Goal: Task Accomplishment & Management: Use online tool/utility

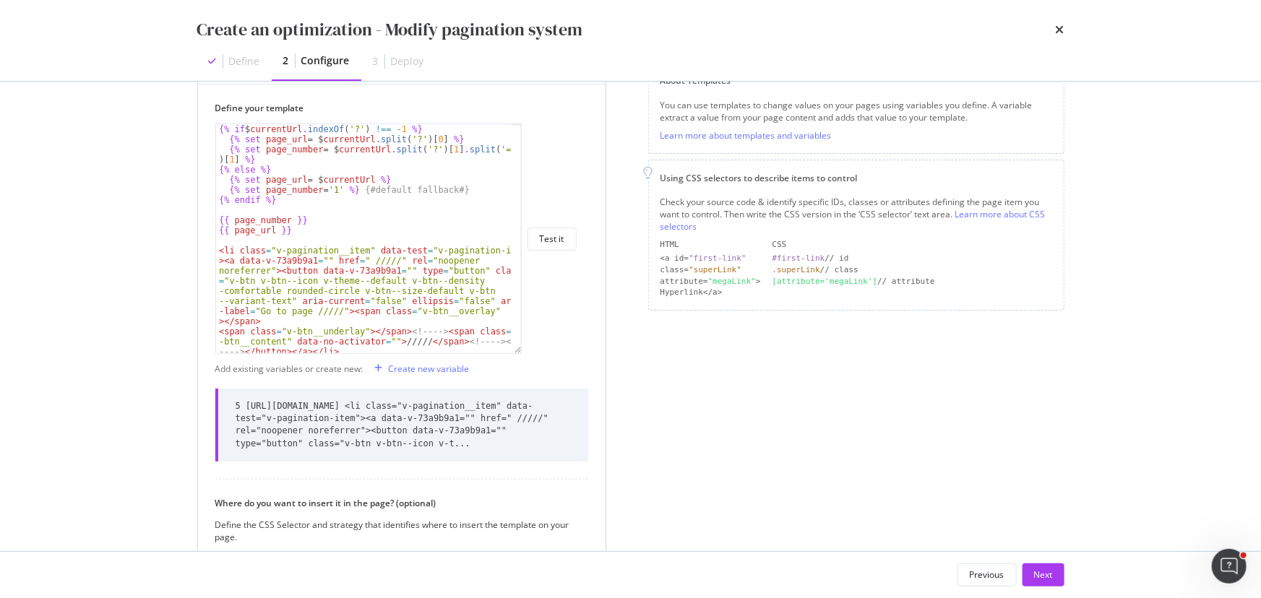
scroll to position [14, 0]
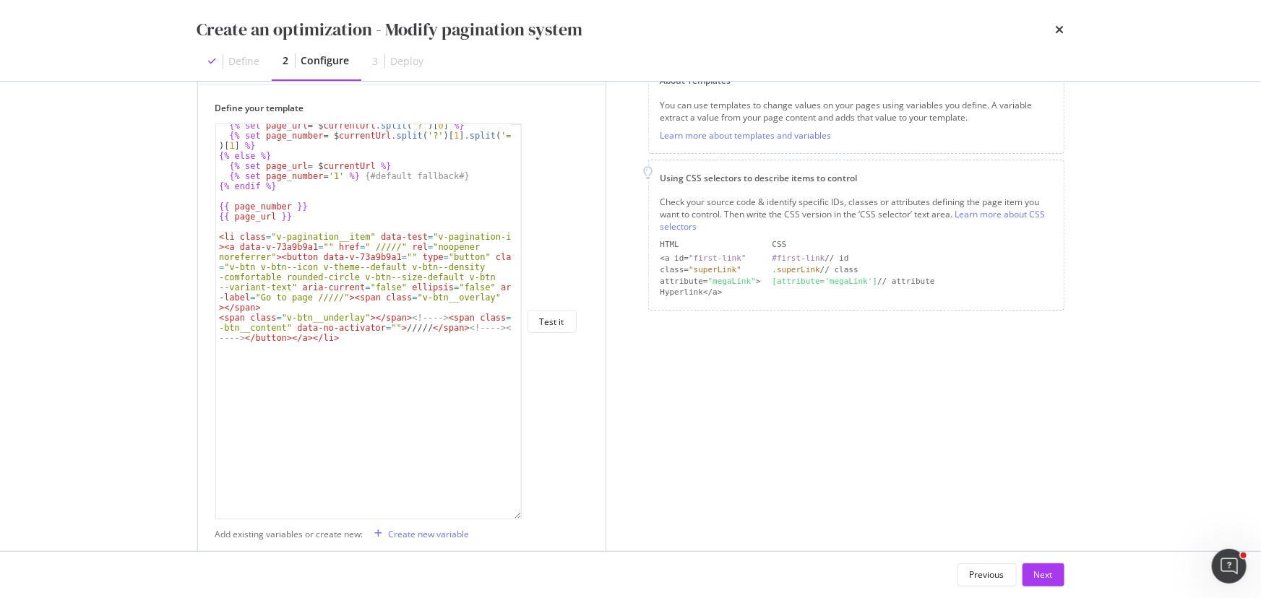
drag, startPoint x: 516, startPoint y: 350, endPoint x: 517, endPoint y: 516, distance: 165.4
click at [497, 144] on div "{{ page_number }} {% set page_url = $ currentUrl . split ( '?' ) [ 0 ] %} {% se…" at bounding box center [368, 322] width 306 height 396
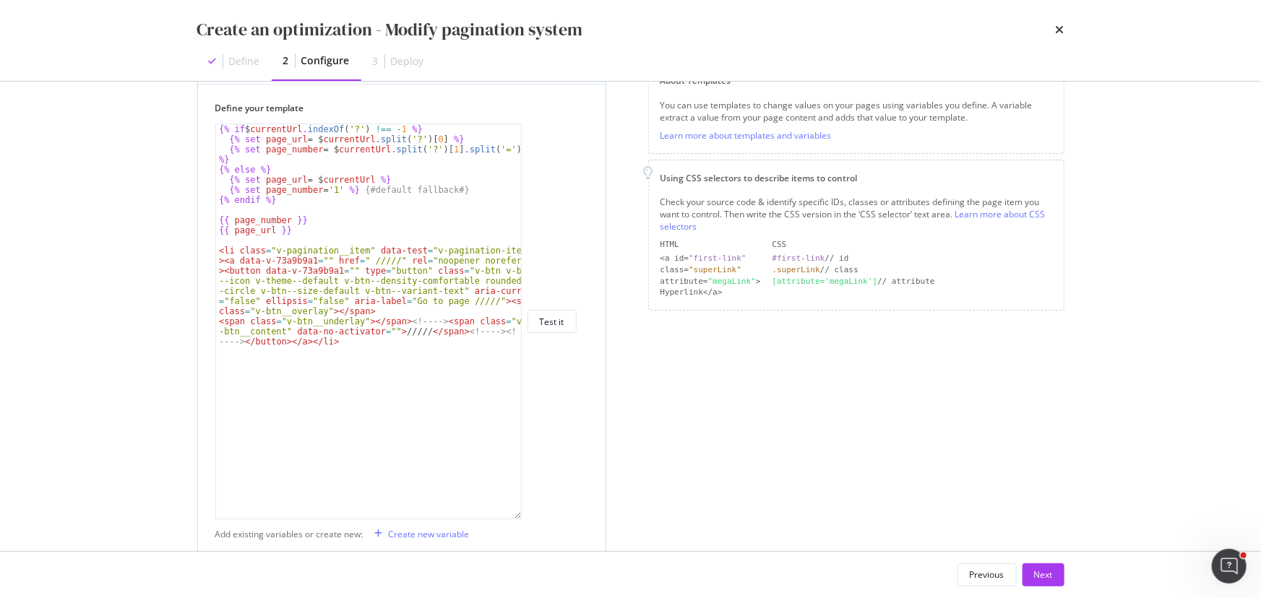
type textarea "{{ page_url }}"
click at [335, 144] on div "{% if $ currentUrl . indexOf ( '?' ) !== - 1 %} {% set page_url = $ currentUrl …" at bounding box center [369, 331] width 306 height 415
click at [307, 144] on div "{% if $ currentUrl . indexOf ( '?' ) !== - 1 %} {% set page_url = $ currentUrl …" at bounding box center [369, 331] width 306 height 415
click at [410, 144] on div "Create new variable" at bounding box center [429, 534] width 81 height 12
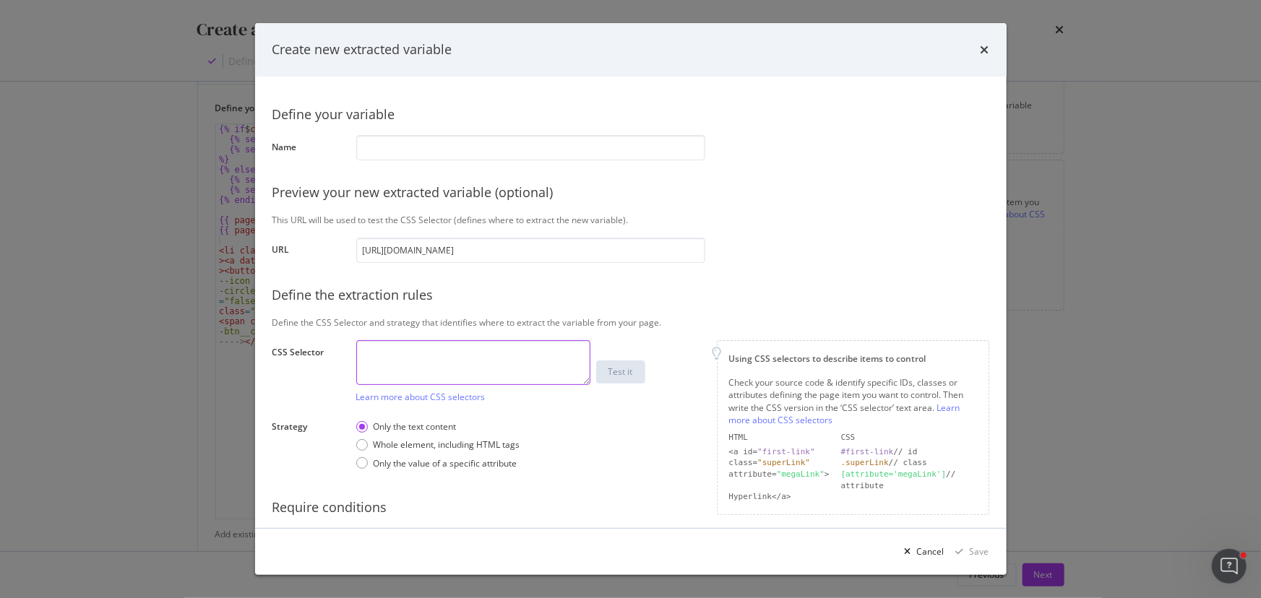
click at [393, 144] on textarea "modal" at bounding box center [473, 362] width 234 height 45
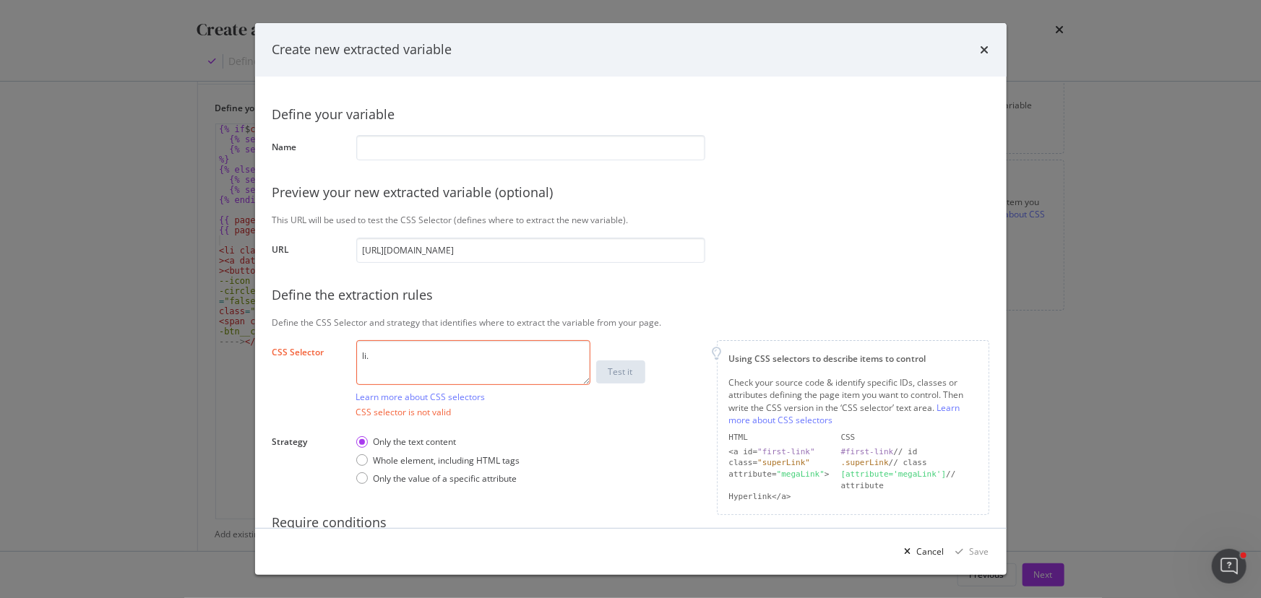
click at [417, 144] on textarea "li." at bounding box center [473, 362] width 234 height 45
paste textarea "v-pagination__item"
click at [495, 144] on textarea "li.v-pagination__item + li." at bounding box center [473, 362] width 234 height 45
paste textarea "v-pagination__next"
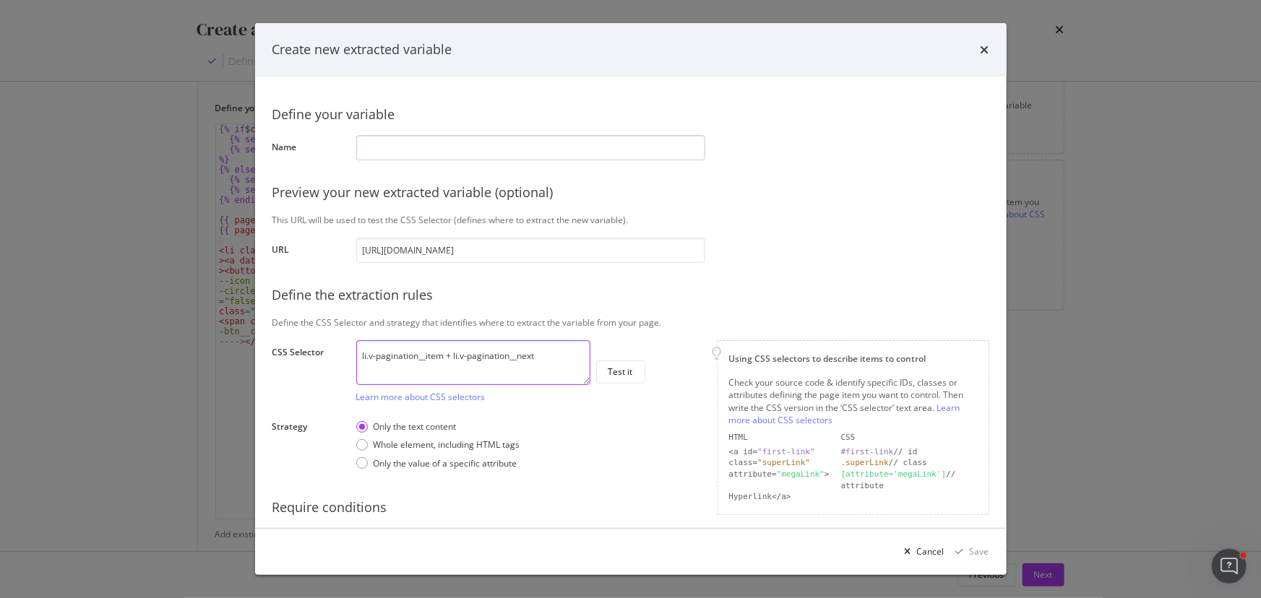
type textarea "li.v-pagination__item + li.v-pagination__next"
click at [483, 143] on input "modal" at bounding box center [530, 147] width 349 height 25
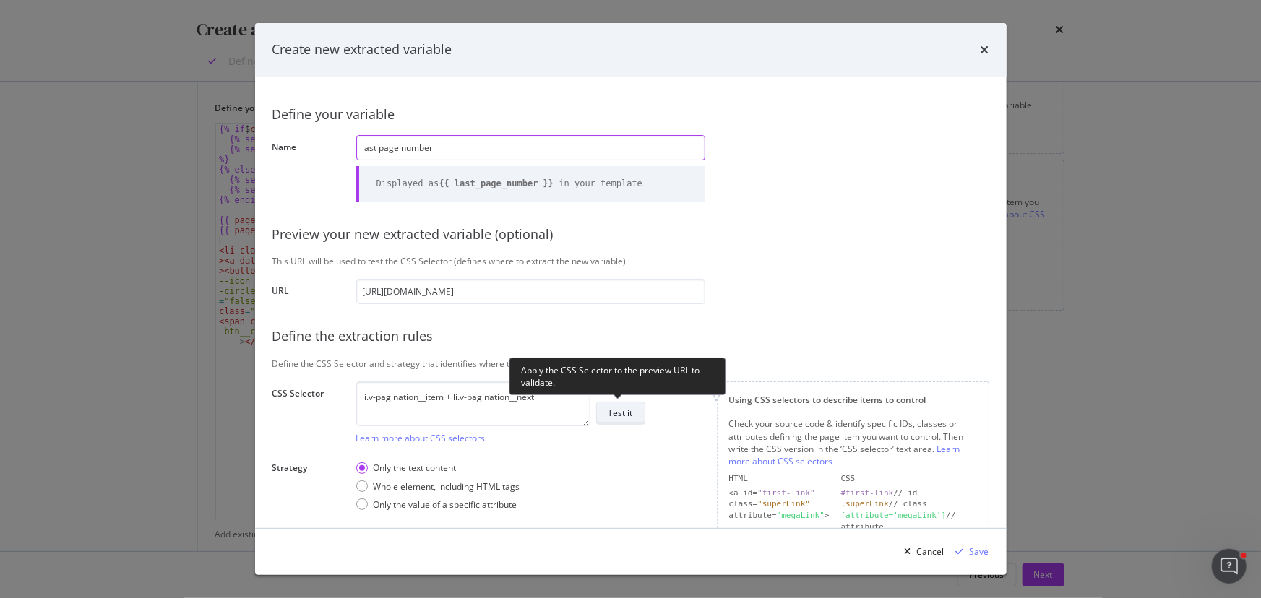
type input "last page number"
click at [497, 144] on div "Test it" at bounding box center [620, 413] width 25 height 12
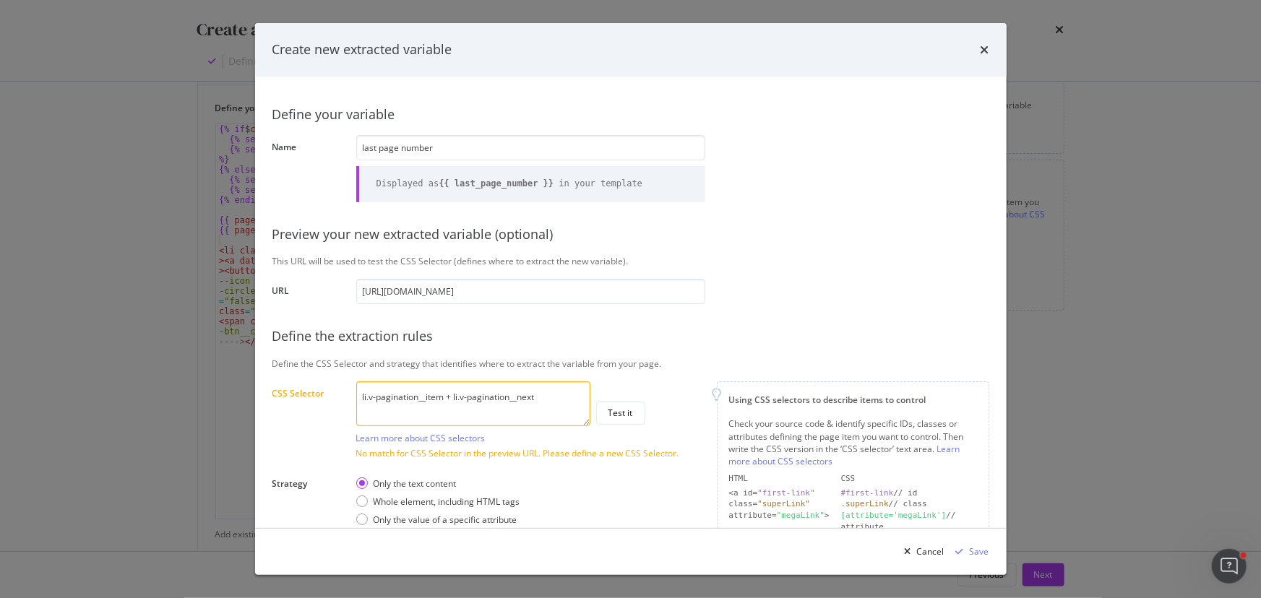
click at [362, 144] on textarea "li.v-pagination__item + li.v-pagination__next" at bounding box center [473, 403] width 234 height 45
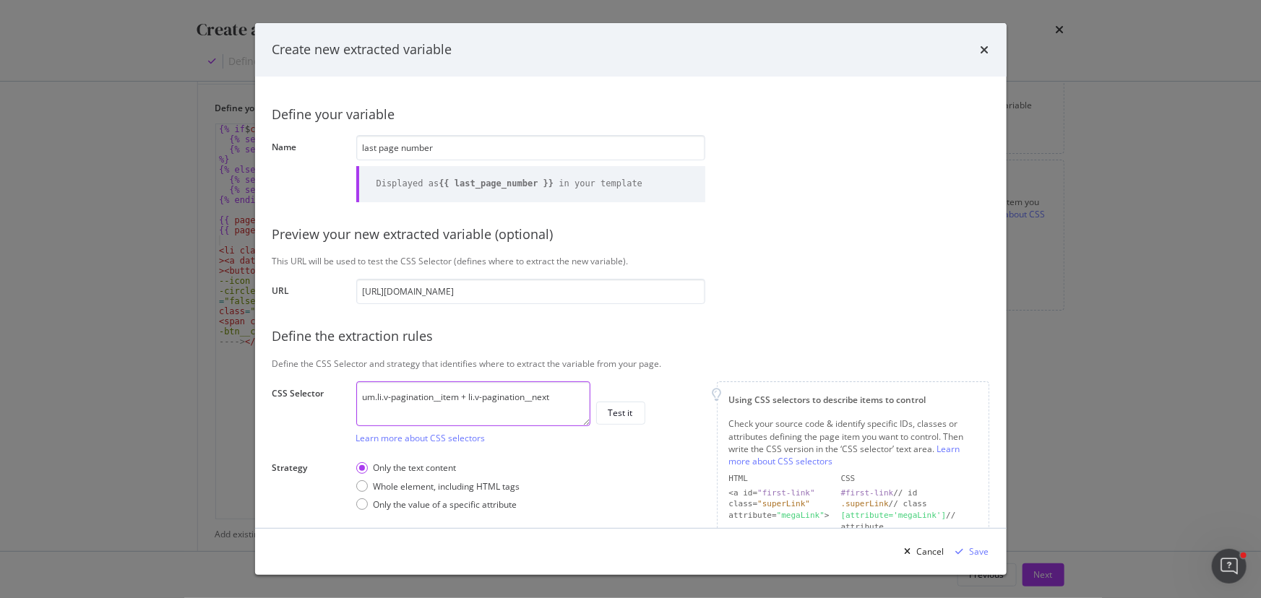
paste textarea "v-pagination__list"
drag, startPoint x: 537, startPoint y: 397, endPoint x: 542, endPoint y: 410, distance: 13.0
click at [497, 144] on textarea "um.v-pagination__list > li.v-pagination__item + li.v-pagination__next" at bounding box center [473, 403] width 234 height 45
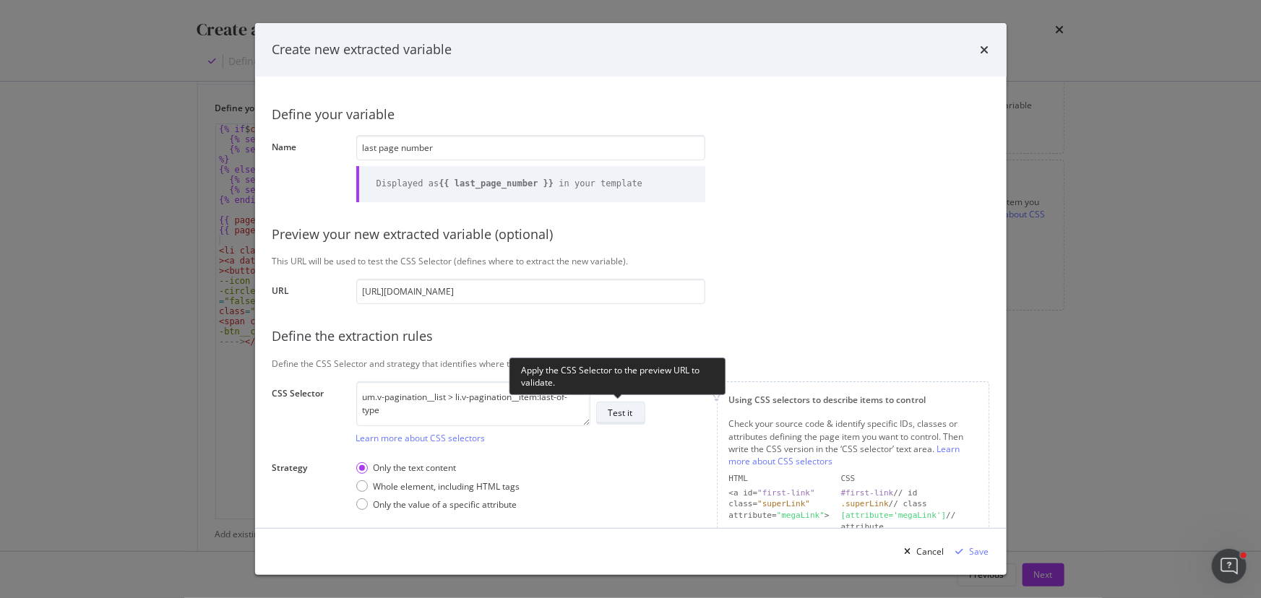
click at [497, 144] on button "Test it" at bounding box center [620, 413] width 49 height 23
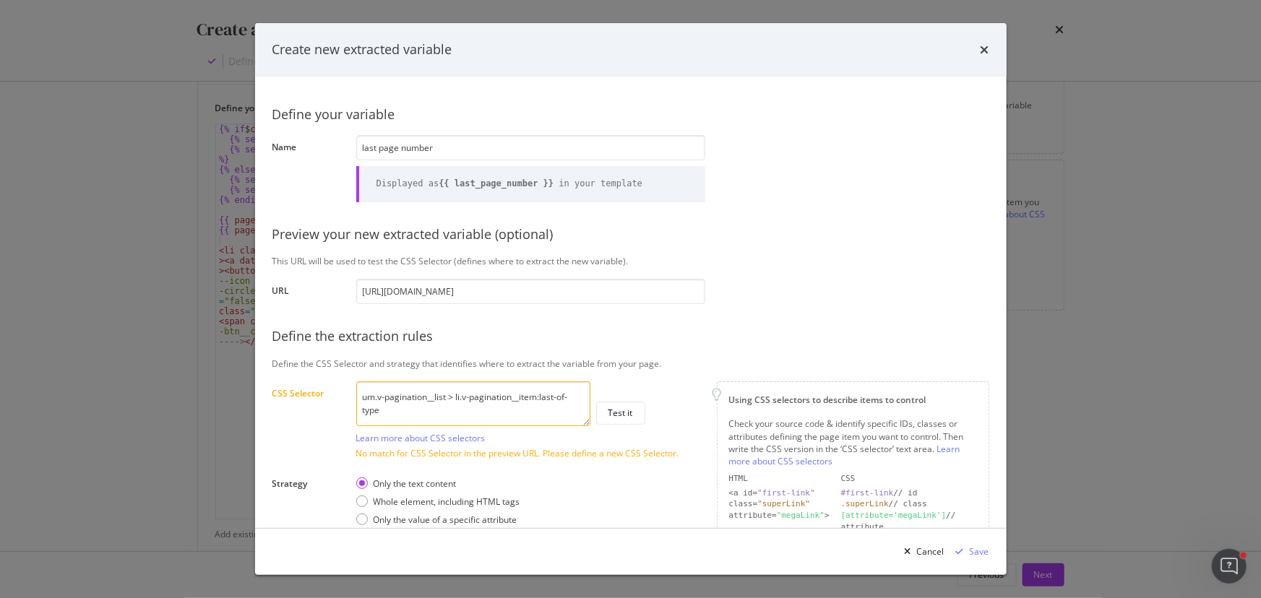
click at [497, 144] on textarea "um.v-pagination__list > li.v-pagination__item:last-of-type" at bounding box center [473, 403] width 234 height 45
click at [367, 144] on textarea "um.v-pagination__list > li.v-pagination__item:last-of-type" at bounding box center [473, 403] width 234 height 45
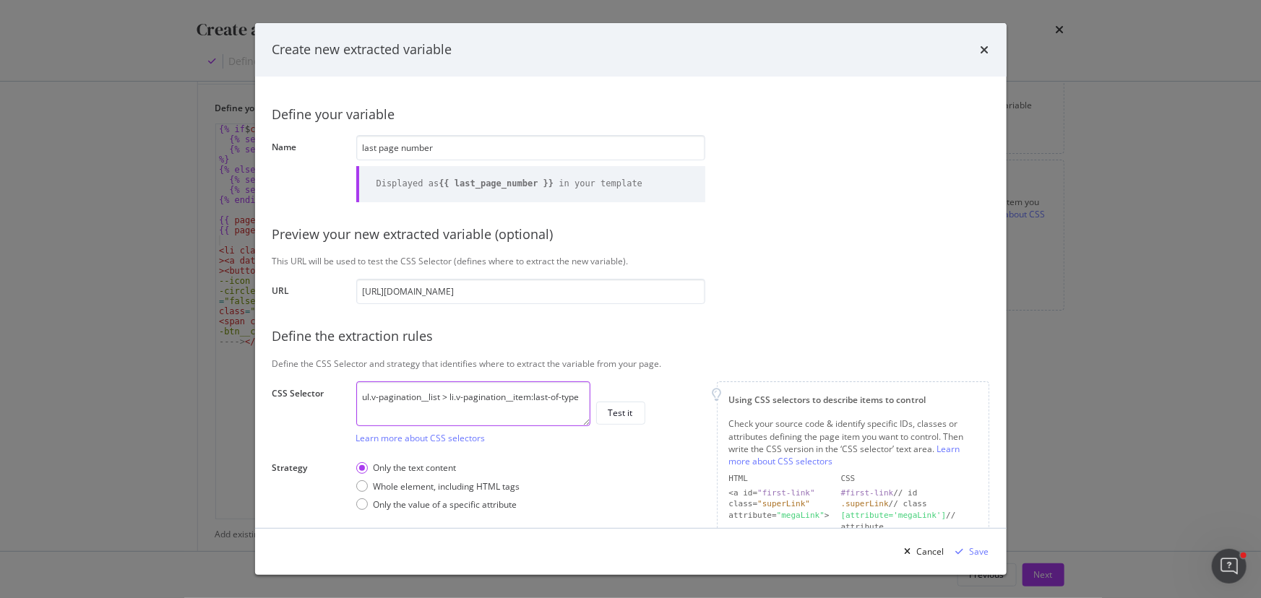
type textarea "ul.v-pagination__list > li.v-pagination__item:last-of-type"
click at [497, 144] on div "ul.v-pagination__list > li.v-pagination__item:last-of-type Learn more about CSS…" at bounding box center [530, 412] width 349 height 63
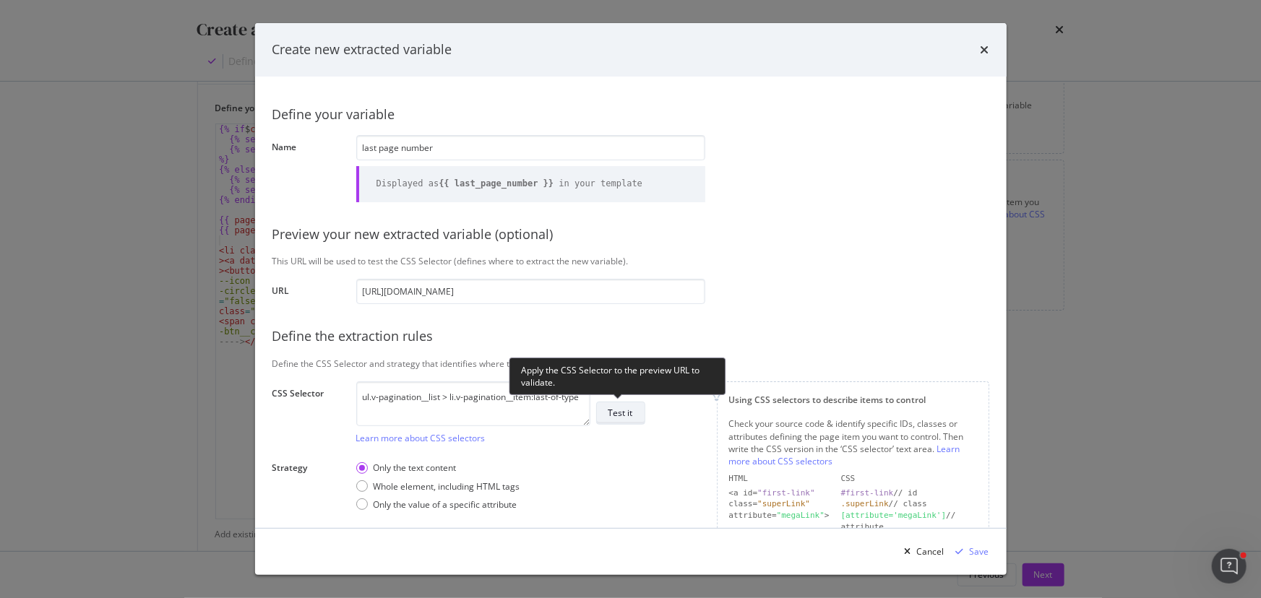
click at [497, 144] on div "Test it" at bounding box center [620, 413] width 25 height 12
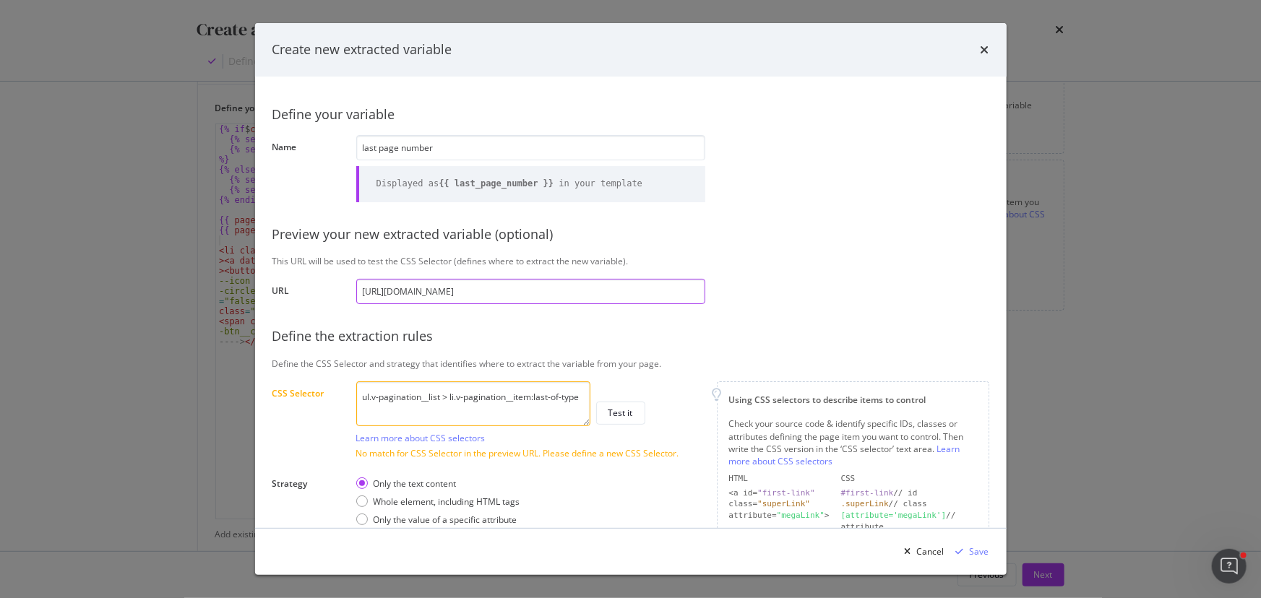
click at [497, 144] on input "https://www.santevet.com/categories/actualite-1?page=5" at bounding box center [530, 291] width 349 height 25
drag, startPoint x: 608, startPoint y: 294, endPoint x: 558, endPoint y: 291, distance: 49.2
click at [497, 144] on input "https://www.santevet.com/categories/actualite-1?page=5" at bounding box center [530, 291] width 349 height 25
type input "https://www.santevet.com/categories/actualite-1"
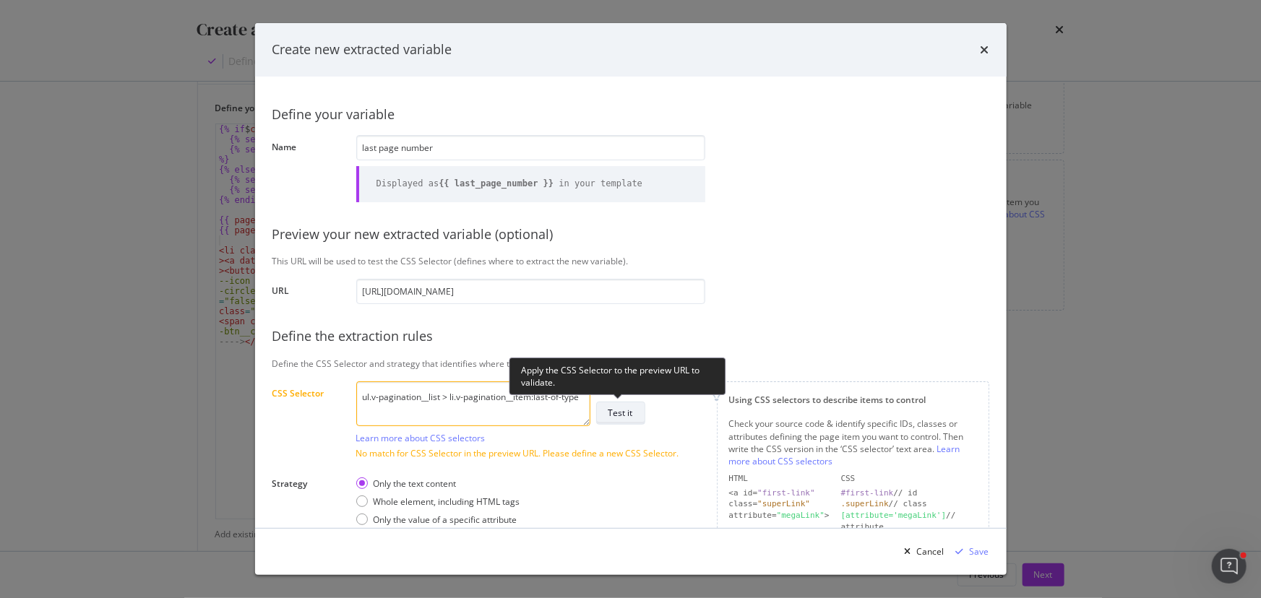
click at [497, 144] on div "Test it" at bounding box center [620, 413] width 25 height 20
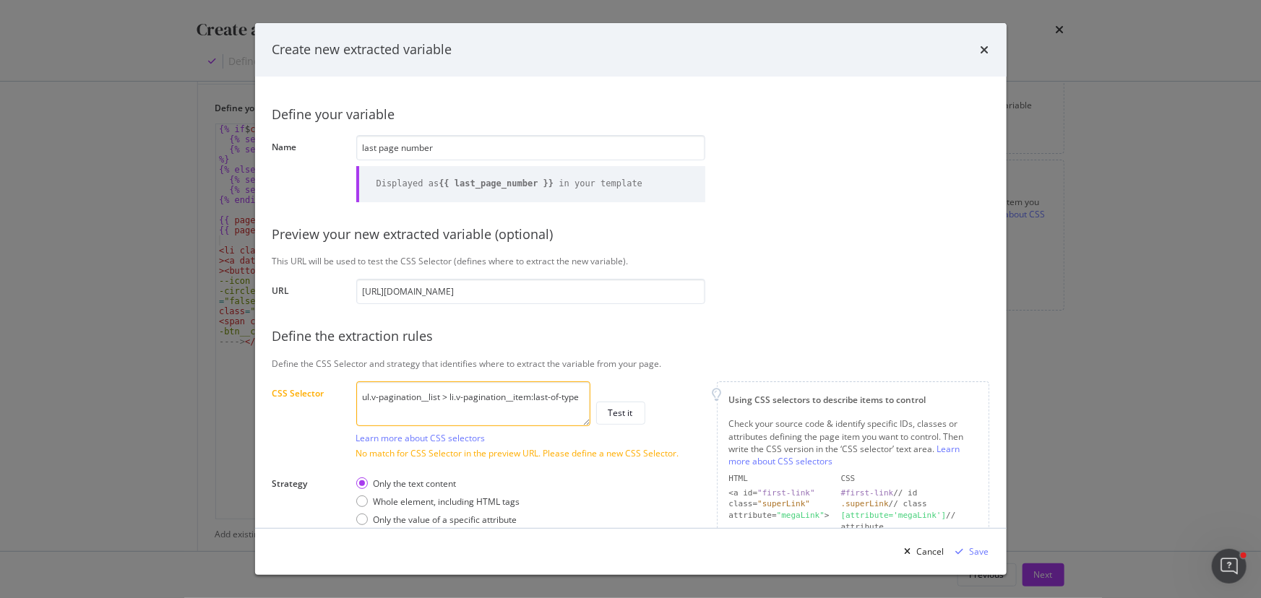
click at [497, 144] on textarea "ul.v-pagination__list > li.v-pagination__item:last-of-type" at bounding box center [473, 403] width 234 height 45
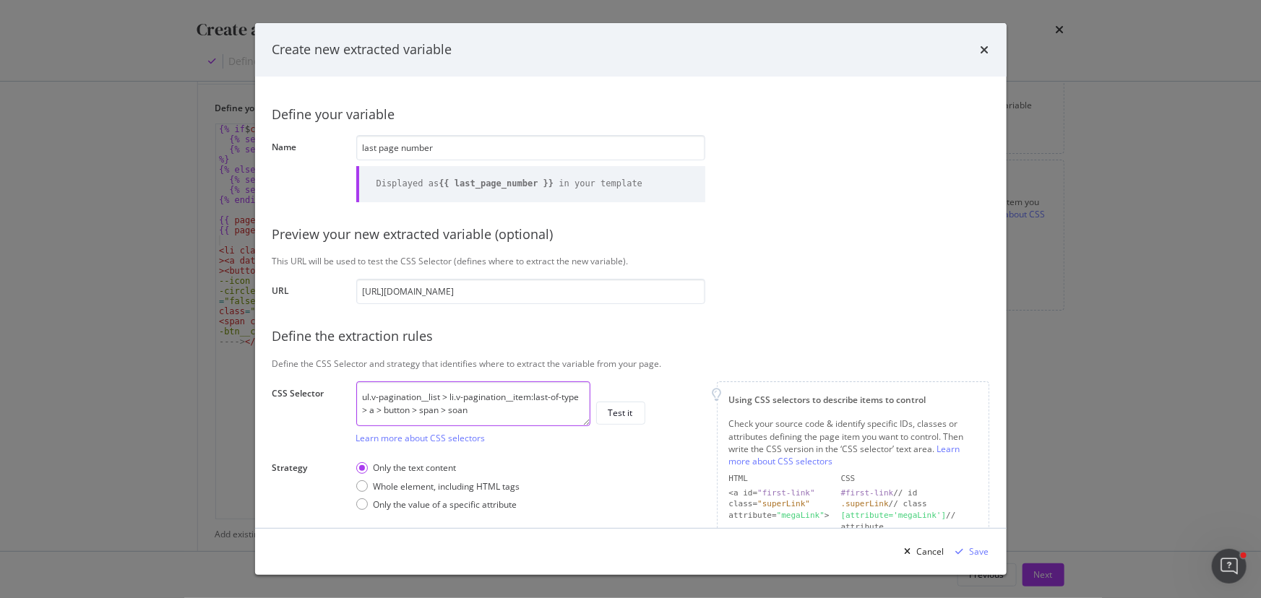
click at [495, 144] on textarea "ul.v-pagination__list > li.v-pagination__item:last-of-type > a > button > span …" at bounding box center [473, 403] width 234 height 45
drag, startPoint x: 457, startPoint y: 412, endPoint x: 468, endPoint y: 412, distance: 11.6
click at [468, 144] on textarea "ul.v-pagination__list > li.v-pagination__item:last-of-type > a > button > span …" at bounding box center [473, 403] width 234 height 45
paste textarea "v-btn__content"
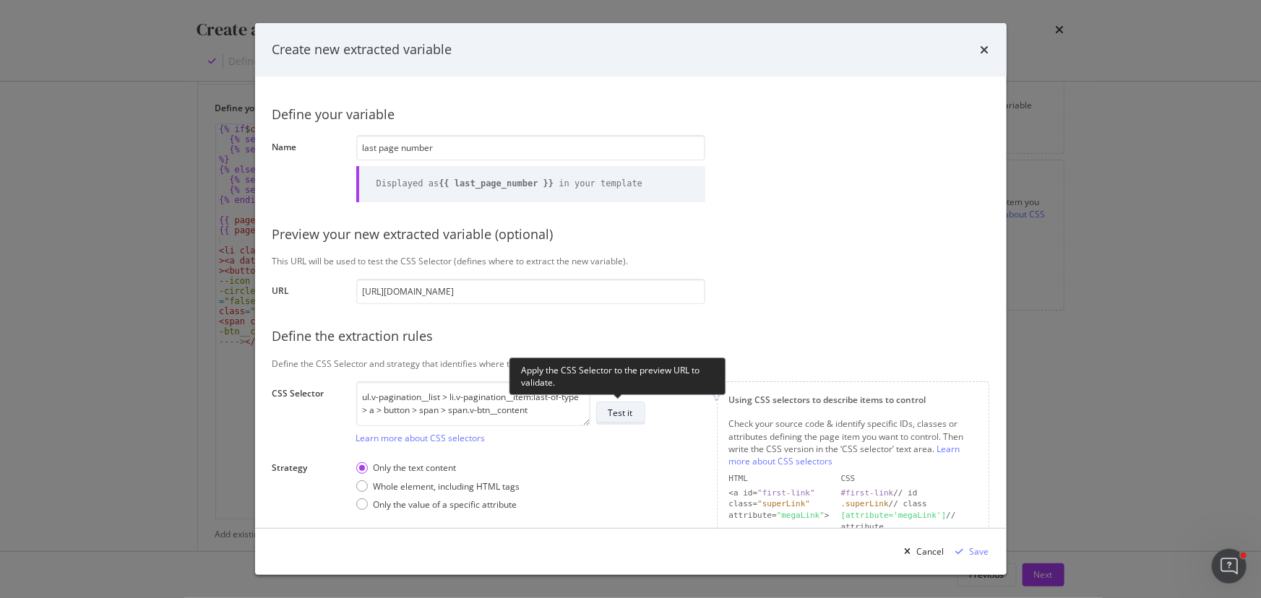
click at [497, 144] on div "Test it" at bounding box center [620, 413] width 25 height 12
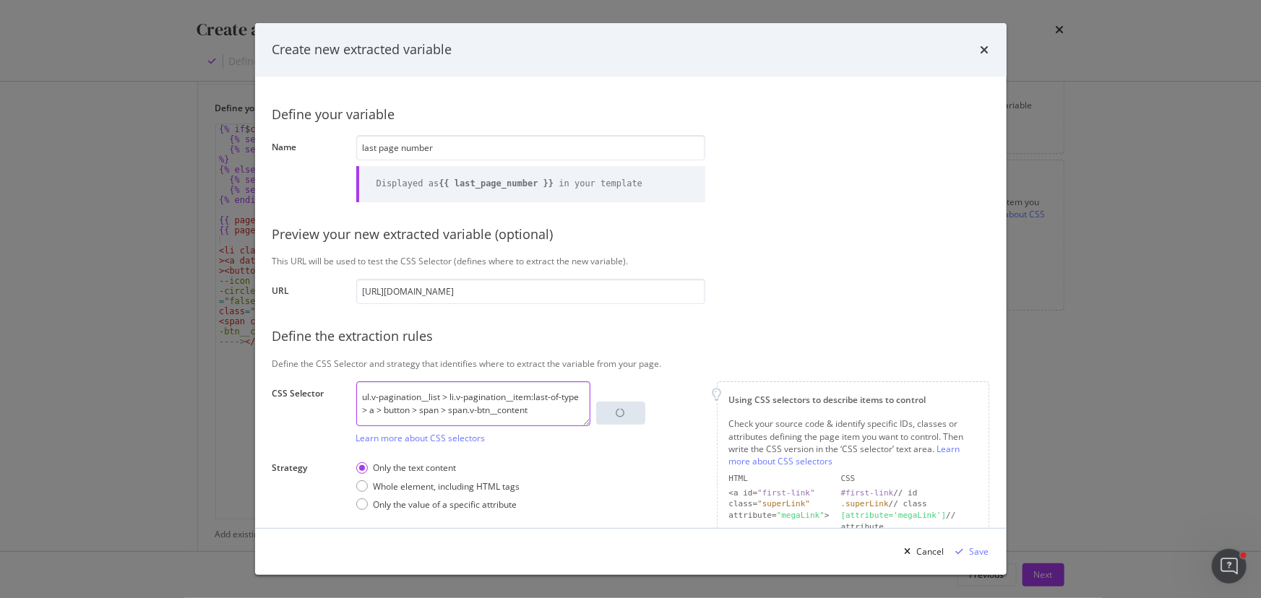
drag, startPoint x: 540, startPoint y: 412, endPoint x: 359, endPoint y: 380, distance: 183.4
click at [359, 144] on div "Define your variable Name last page number Displayed as {{ last_page_number }} …" at bounding box center [630, 352] width 717 height 517
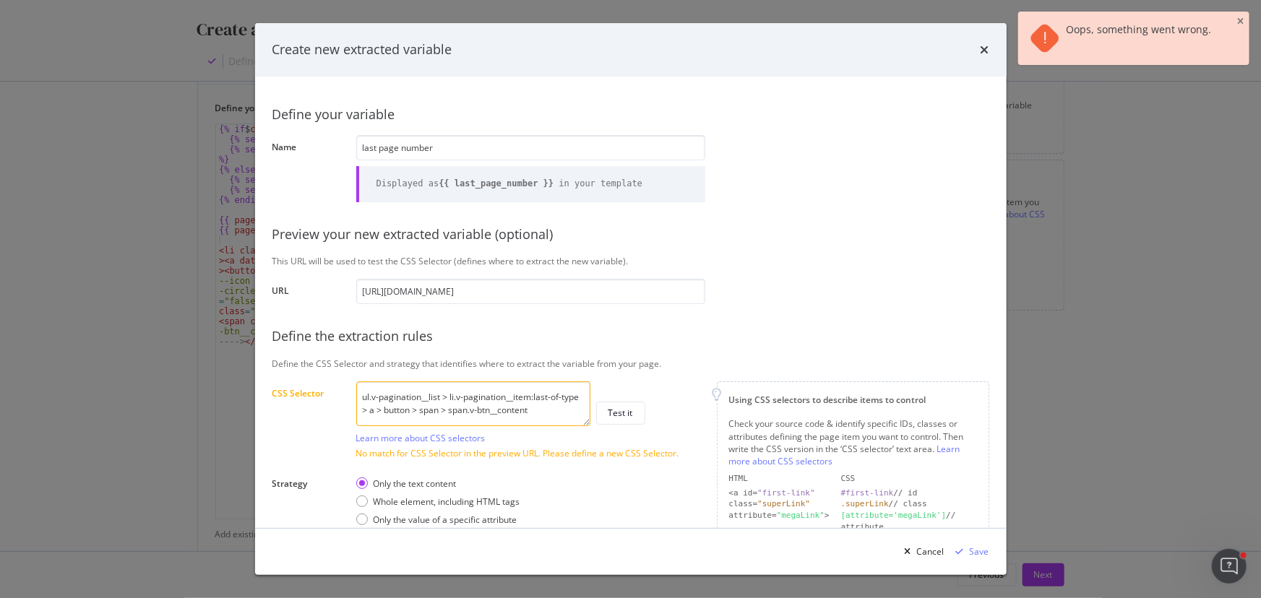
click at [433, 144] on textarea "ul.v-pagination__list > li.v-pagination__item:last-of-type > a > button > span …" at bounding box center [473, 403] width 234 height 45
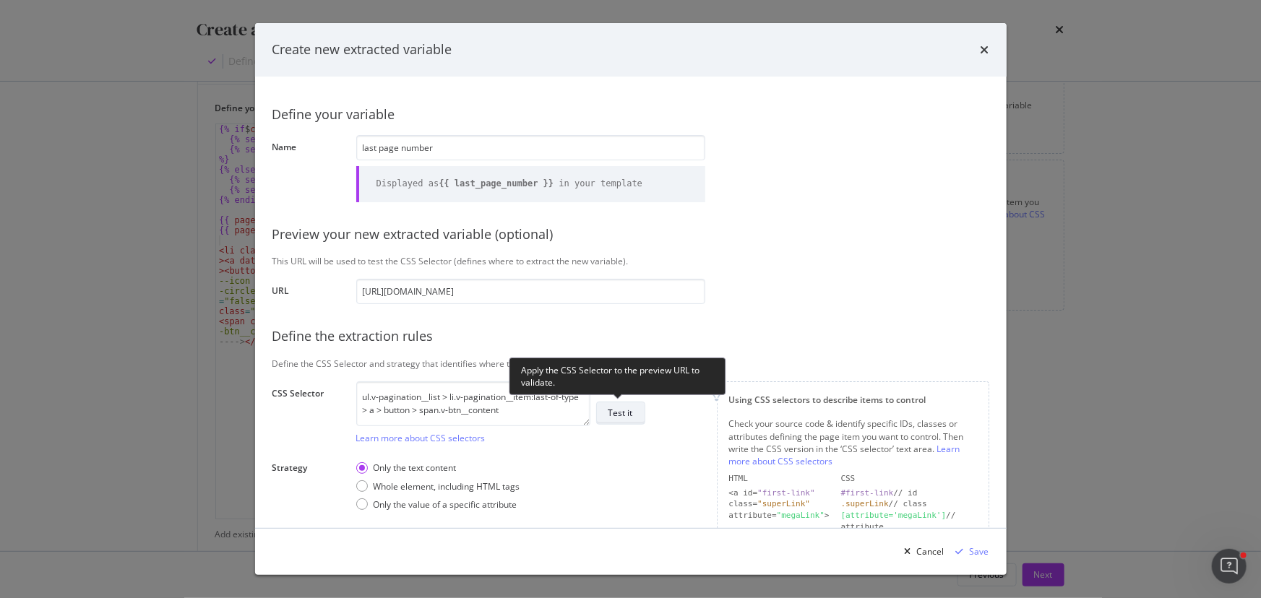
click at [497, 144] on div "Test it" at bounding box center [620, 413] width 25 height 12
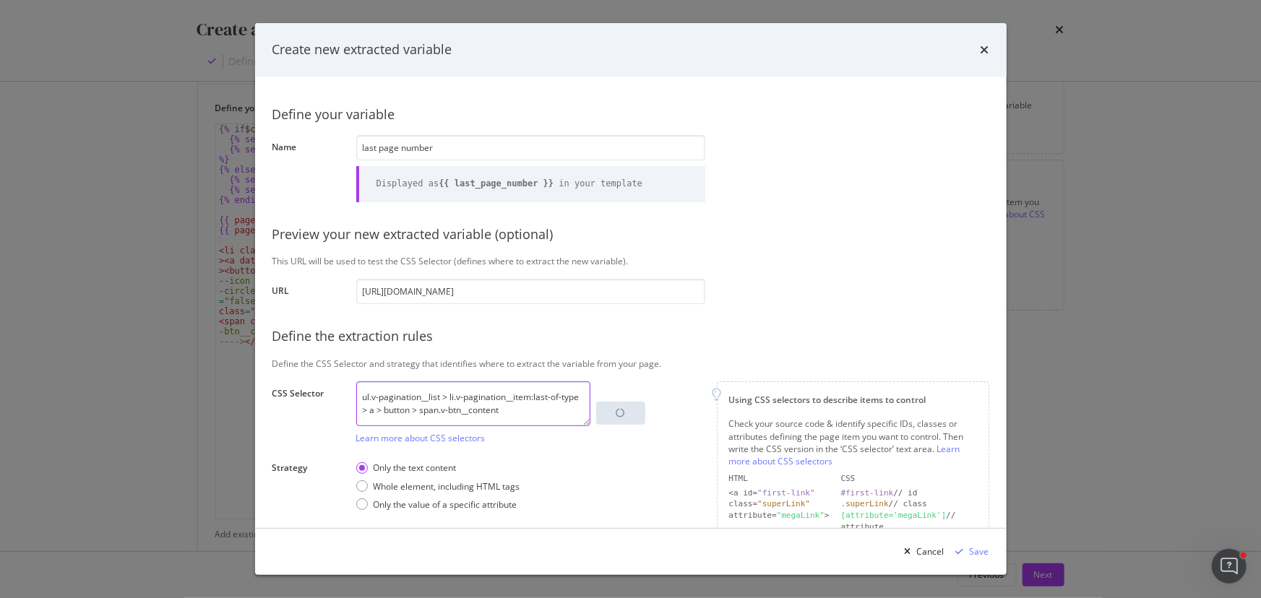
drag, startPoint x: 510, startPoint y: 413, endPoint x: 340, endPoint y: 388, distance: 171.6
click at [0, 0] on div "CSS Selector ul.v-pagination__list > li.v-pagination__item:last-of-type > a > b…" at bounding box center [0, 0] width 0 height 0
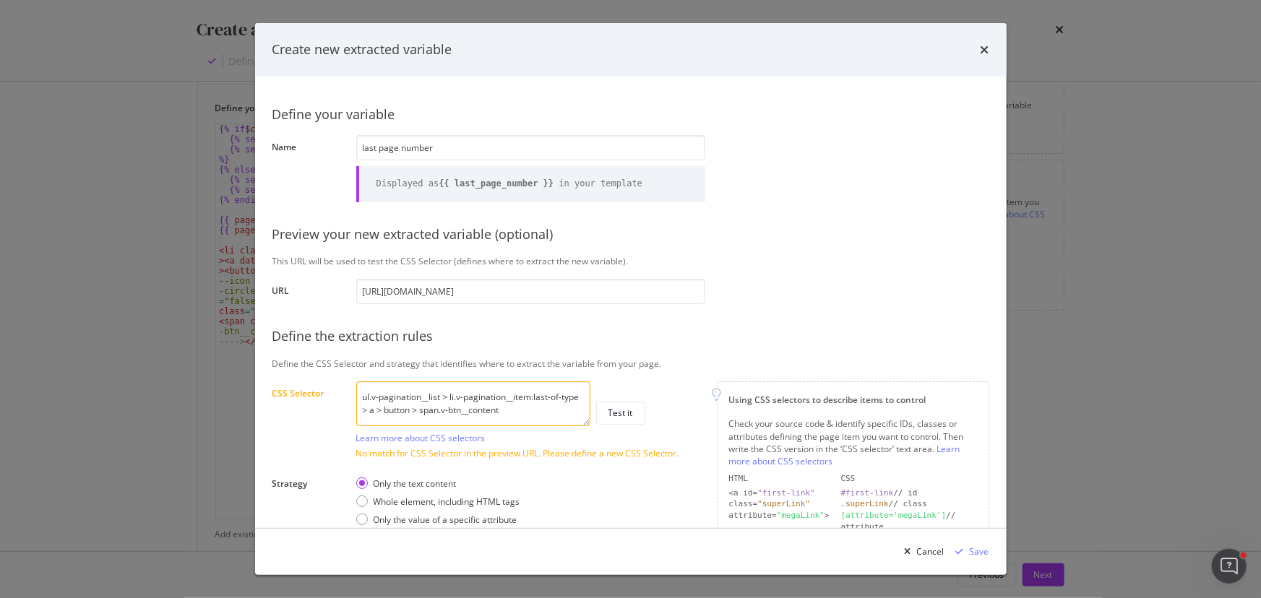
click at [497, 144] on textarea "ul.v-pagination__list > li.v-pagination__item:last-of-type > a > button > span.…" at bounding box center [473, 403] width 234 height 45
drag, startPoint x: 360, startPoint y: 412, endPoint x: 376, endPoint y: 412, distance: 16.6
click at [376, 144] on textarea "ul.v-pagination__list > li.v-pagination__item:last-of-type > a > button > span.…" at bounding box center [473, 403] width 234 height 45
drag, startPoint x: 535, startPoint y: 410, endPoint x: 348, endPoint y: 399, distance: 186.7
click at [348, 144] on div "Define your variable Name last page number Displayed as {{ last_page_number }} …" at bounding box center [630, 360] width 717 height 532
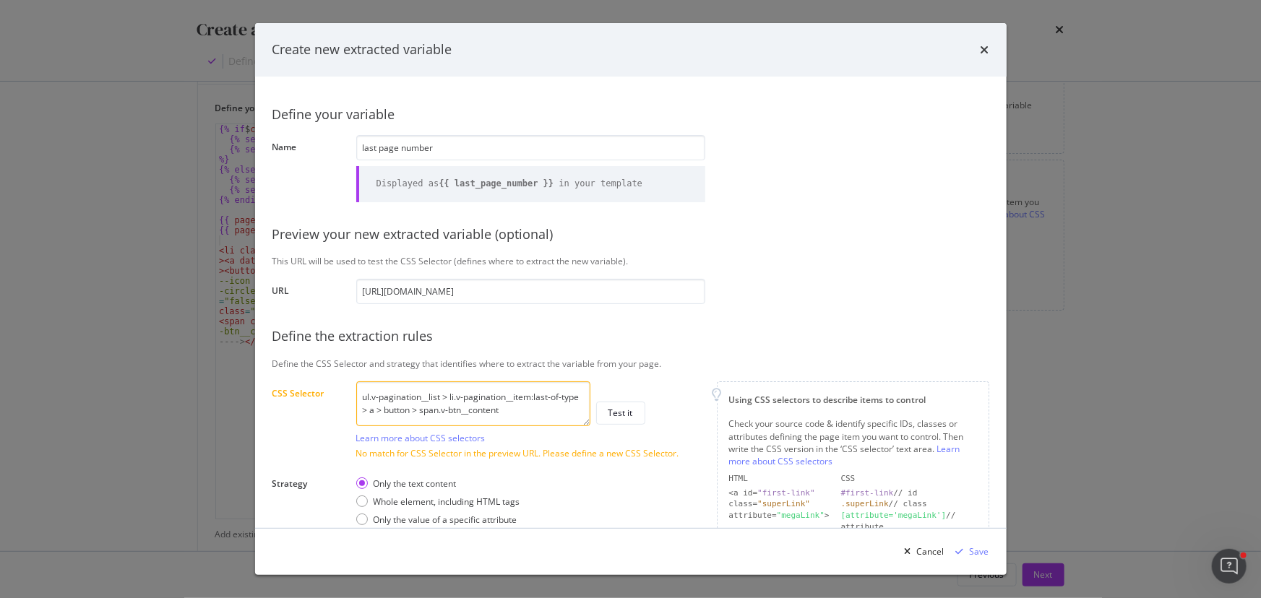
drag, startPoint x: 462, startPoint y: 404, endPoint x: 456, endPoint y: 399, distance: 7.7
click at [462, 144] on textarea "ul.v-pagination__list > li.v-pagination__item:last-of-type > a > button > span.…" at bounding box center [473, 403] width 234 height 45
drag, startPoint x: 449, startPoint y: 397, endPoint x: 533, endPoint y: 391, distance: 84.8
click at [497, 144] on textarea "ul.v-pagination__list > li.v-pagination__item:last-of-type > a > button > span.…" at bounding box center [473, 403] width 234 height 45
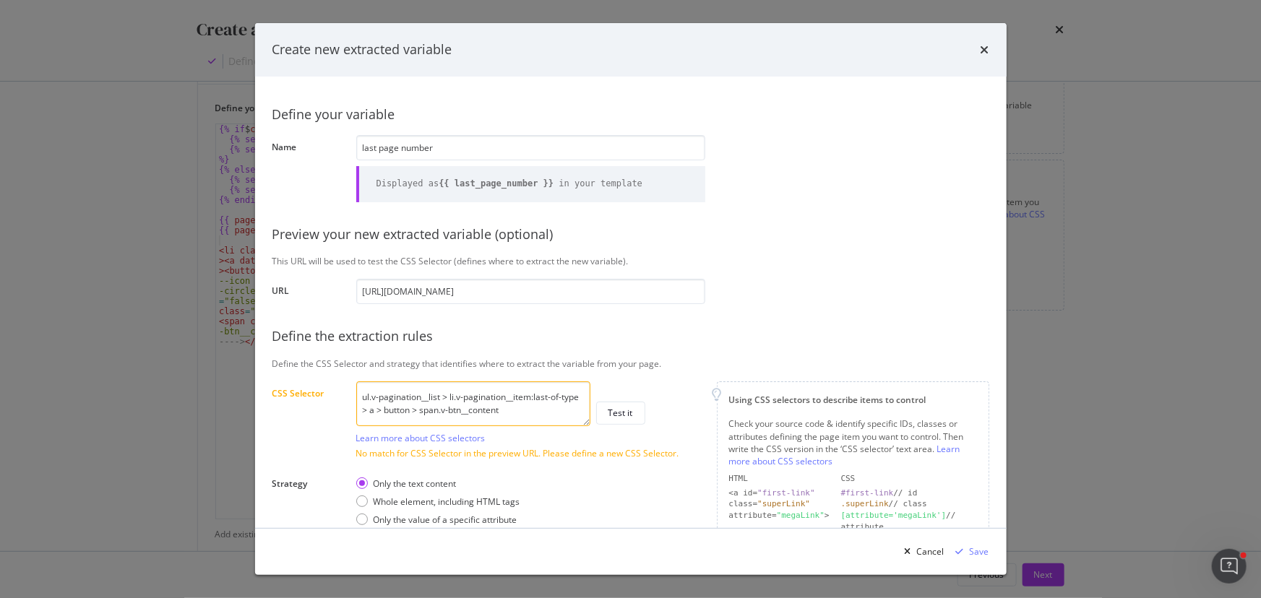
drag, startPoint x: 550, startPoint y: 399, endPoint x: 579, endPoint y: 402, distance: 29.0
click at [497, 144] on textarea "ul.v-pagination__list > li.v-pagination__item:last-of-type > a > button > span.…" at bounding box center [473, 403] width 234 height 45
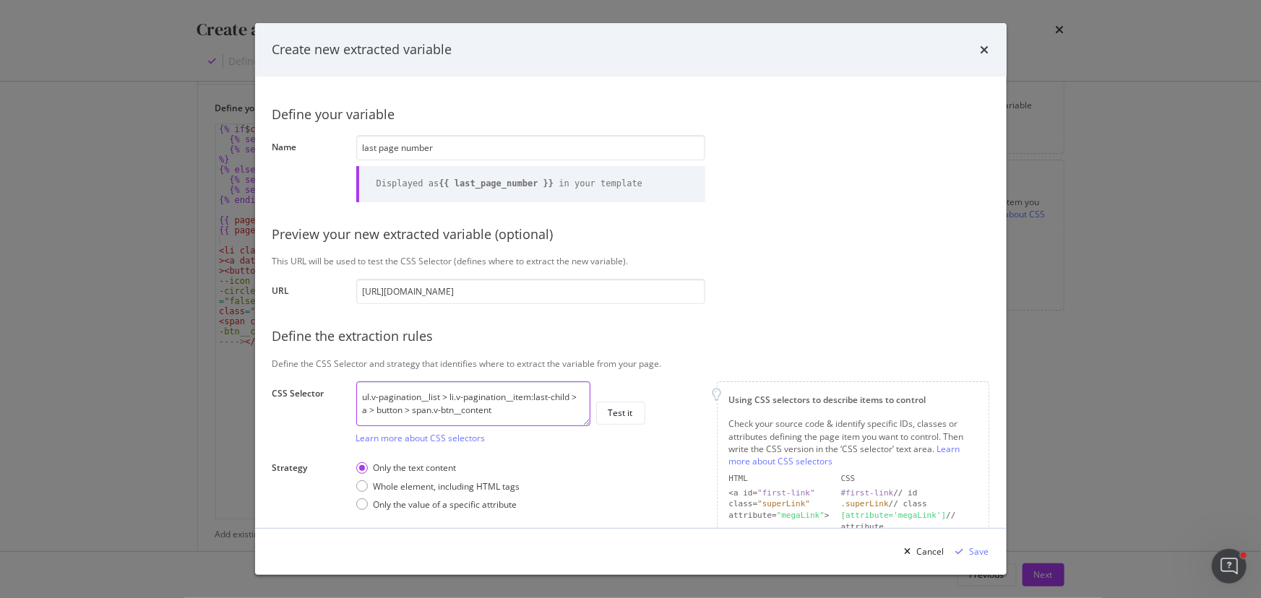
drag, startPoint x: 368, startPoint y: 411, endPoint x: 485, endPoint y: 412, distance: 117.0
click at [485, 144] on textarea "ul.v-pagination__list > li.v-pagination__item:last-child > a > button > span.v-…" at bounding box center [473, 403] width 234 height 45
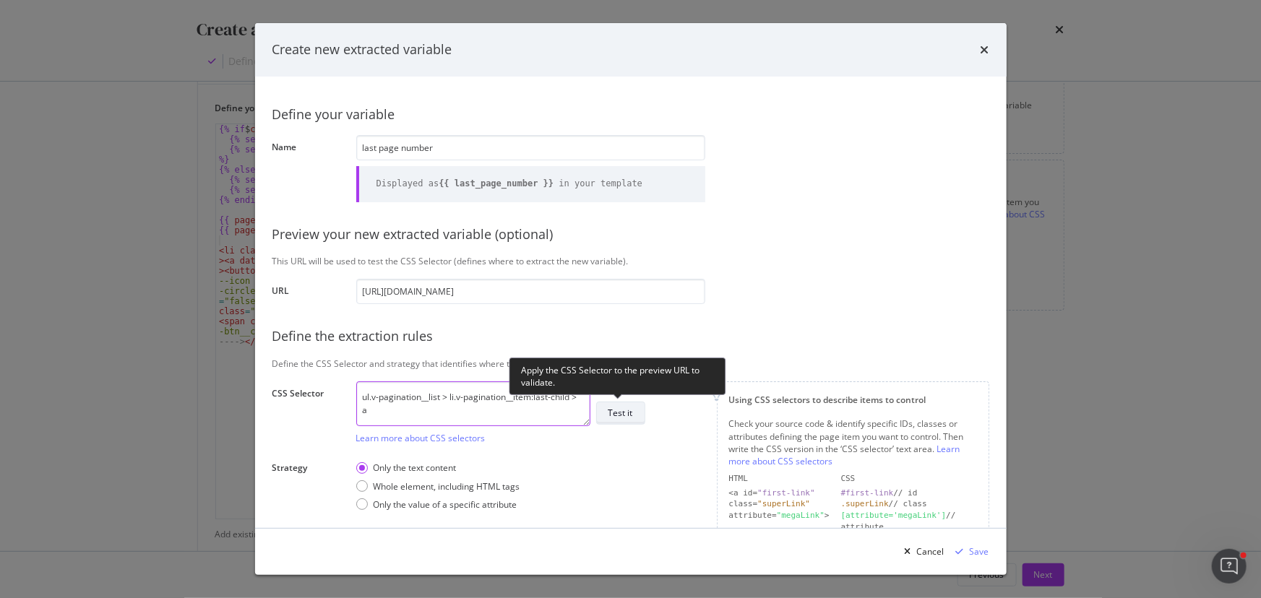
type textarea "ul.v-pagination__list > li.v-pagination__item:last-child > a"
click at [497, 144] on div "Test it" at bounding box center [620, 413] width 25 height 12
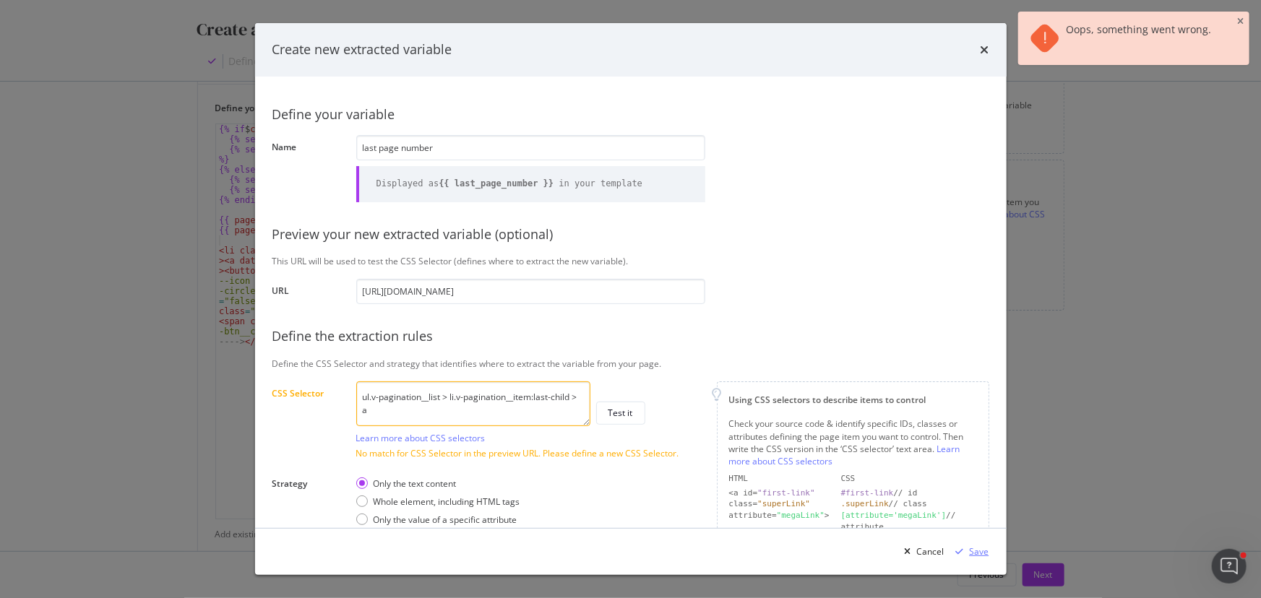
click at [497, 144] on div "Save" at bounding box center [979, 551] width 20 height 12
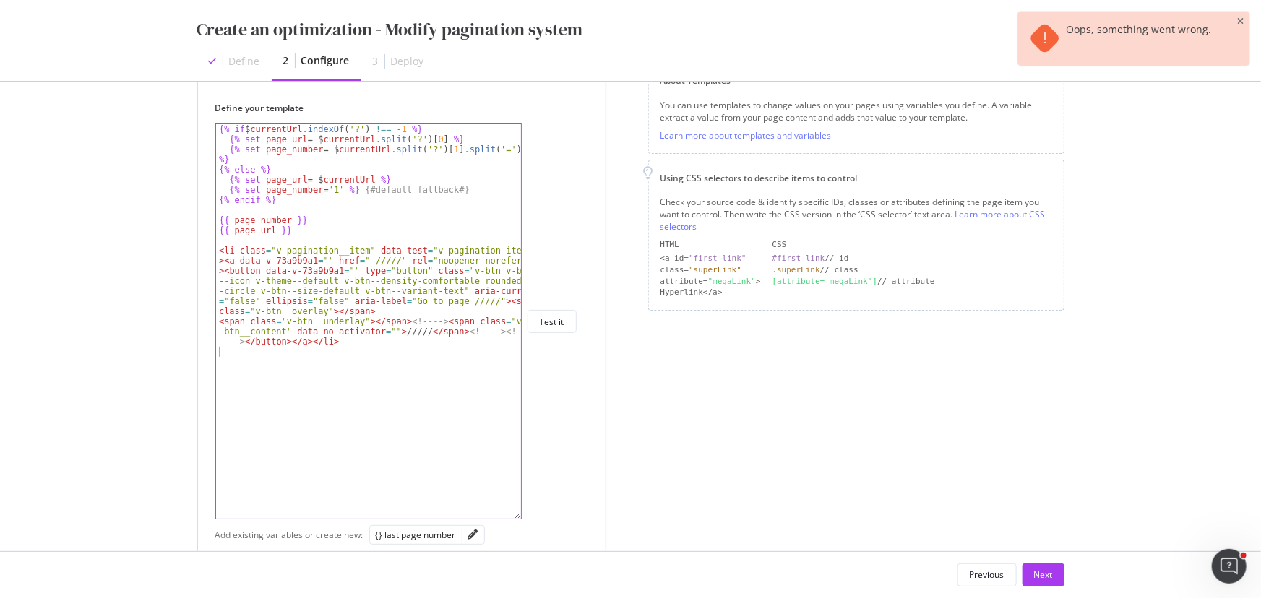
click at [441, 144] on div "{% if $ currentUrl . indexOf ( '?' ) !== - 1 %} {% set page_url = $ currentUrl …" at bounding box center [369, 331] width 306 height 415
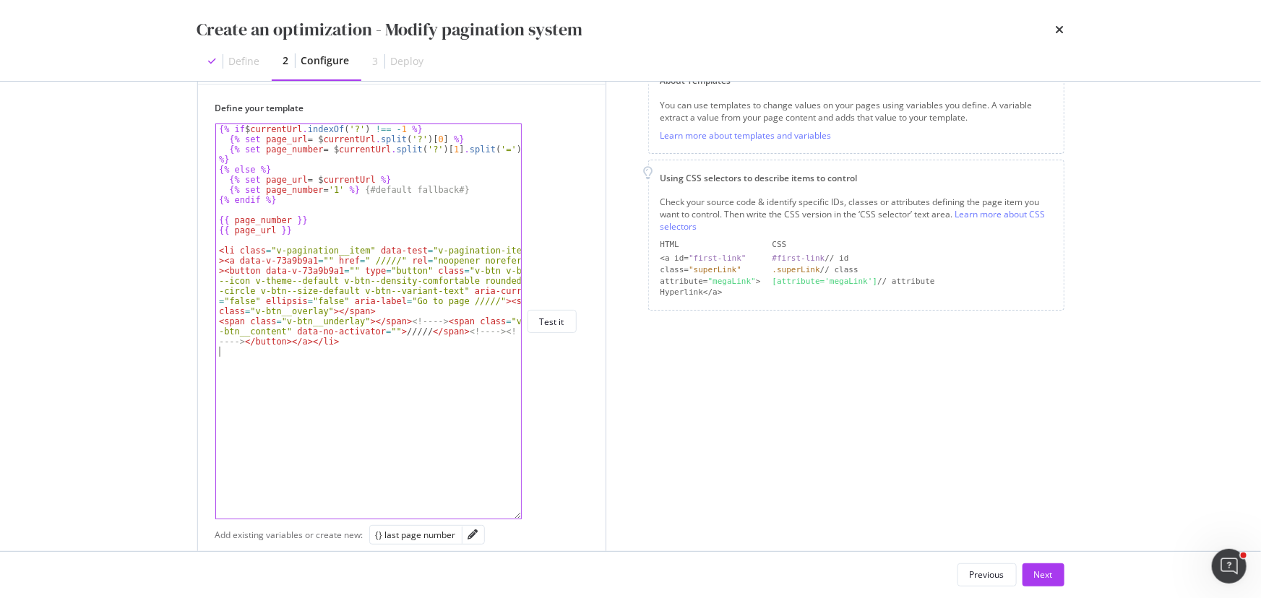
click at [390, 144] on div "{% if $ currentUrl . indexOf ( '?' ) !== - 1 %} {% set page_url = $ currentUrl …" at bounding box center [369, 331] width 306 height 415
drag, startPoint x: 309, startPoint y: 233, endPoint x: 91, endPoint y: 234, distance: 218.2
click at [91, 144] on div "Create an optimization - Modify pagination system Define 2 Configure 3 Deploy P…" at bounding box center [630, 299] width 1261 height 598
type textarea "{{ page_url }}"
click at [291, 144] on div "{% if $ currentUrl . indexOf ( '?' ) !== - 1 %} {% set page_url = $ currentUrl …" at bounding box center [368, 321] width 305 height 394
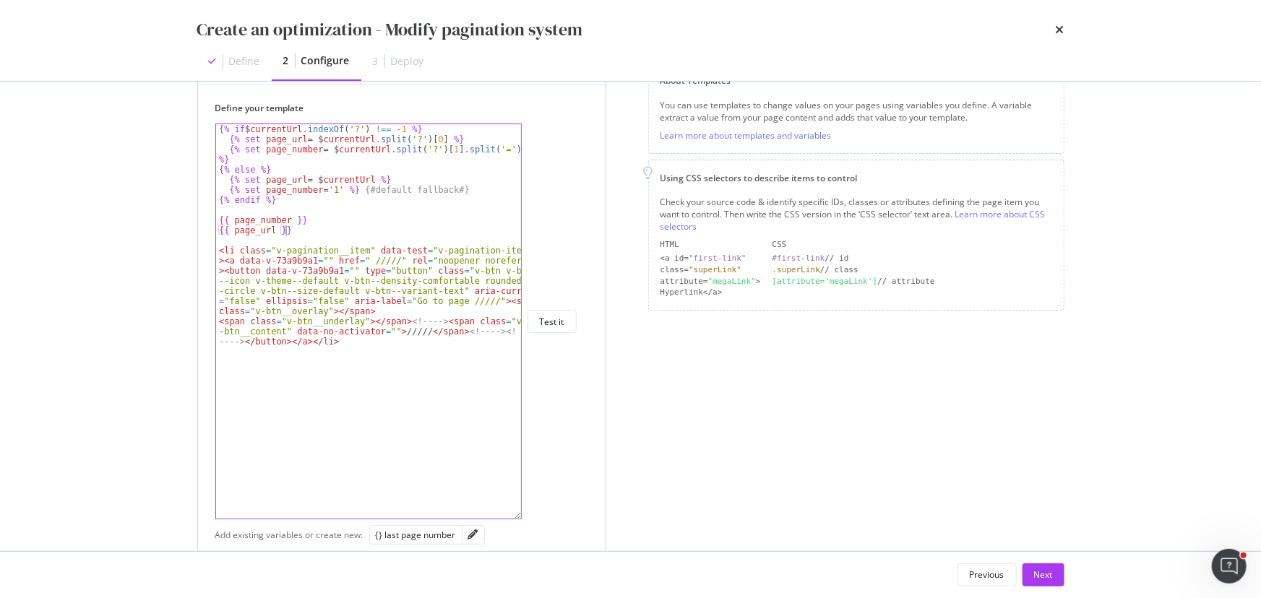
paste textarea "{{ page_url }}"
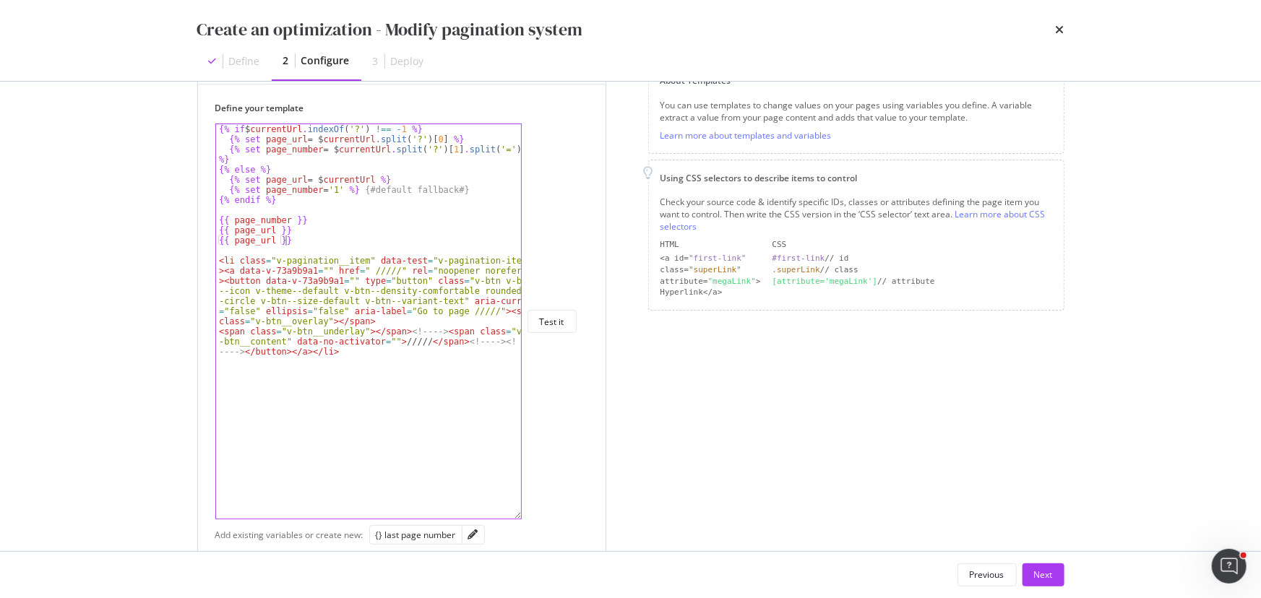
click at [232, 144] on div "{% if $ currentUrl . indexOf ( '?' ) !== - 1 %} {% set page_url = $ currentUrl …" at bounding box center [369, 331] width 306 height 415
drag, startPoint x: 281, startPoint y: 238, endPoint x: 295, endPoint y: 238, distance: 14.4
click at [295, 144] on div "{% if $ currentUrl . indexOf ( '?' ) !== - 1 %} {% set page_url = $ currentUrl …" at bounding box center [369, 331] width 306 height 415
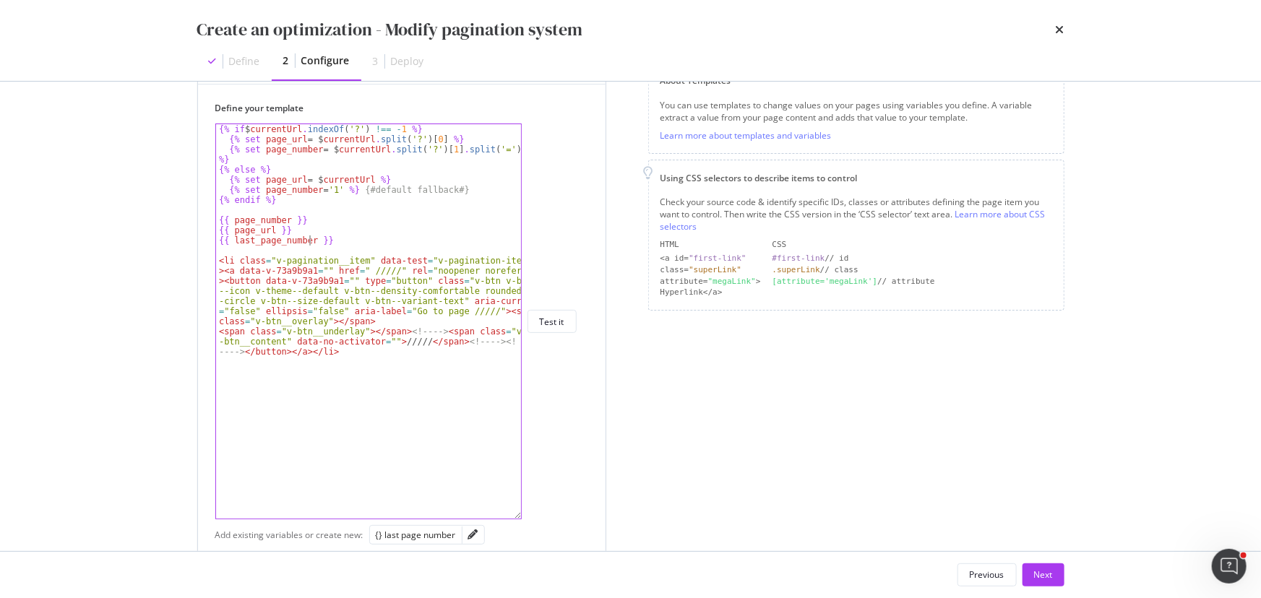
type textarea "{{ last_page_number }}"
click at [497, 144] on div "Define your template {{ last_page_number }} {% if $ currentUrl . indexOf ( '?' …" at bounding box center [401, 311] width 373 height 418
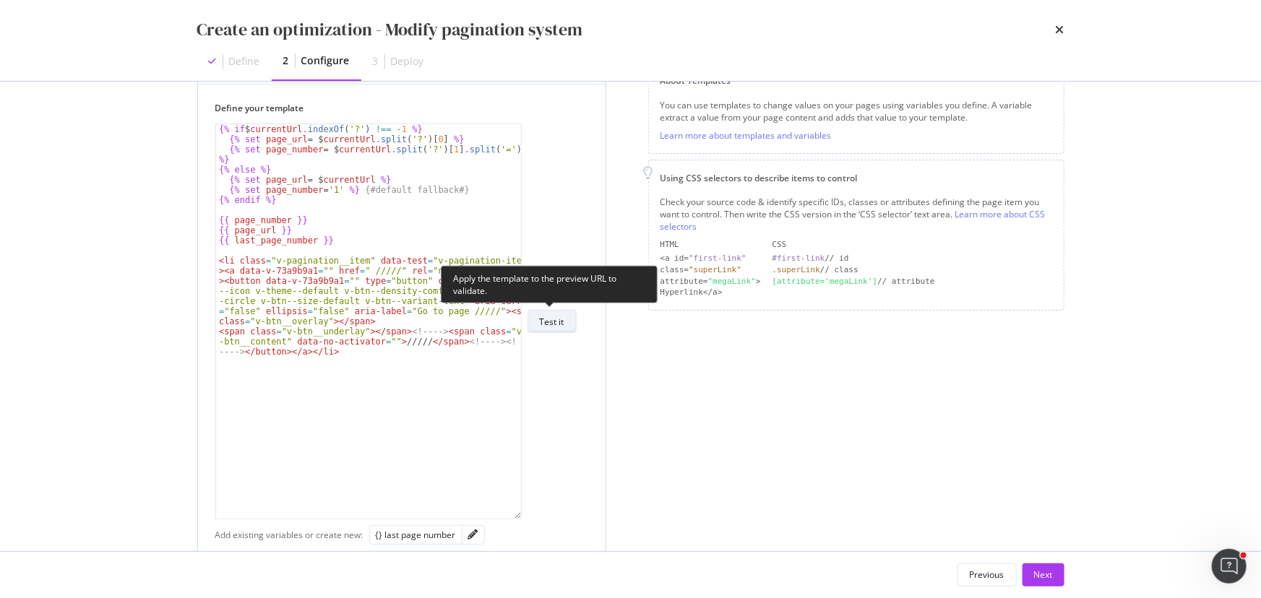
click at [497, 144] on div "Test it" at bounding box center [552, 322] width 25 height 12
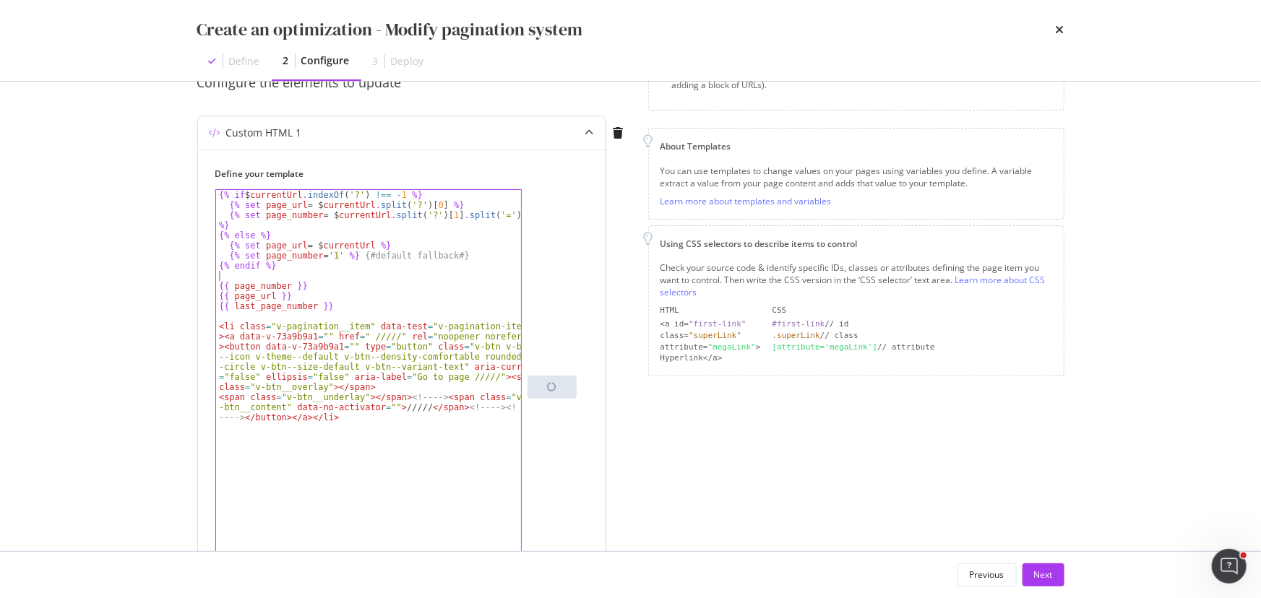
scroll to position [0, 0]
click at [245, 144] on div "{% if $ currentUrl . indexOf ( '?' ) !== - 1 %} {% set page_url = $ currentUrl …" at bounding box center [369, 397] width 306 height 415
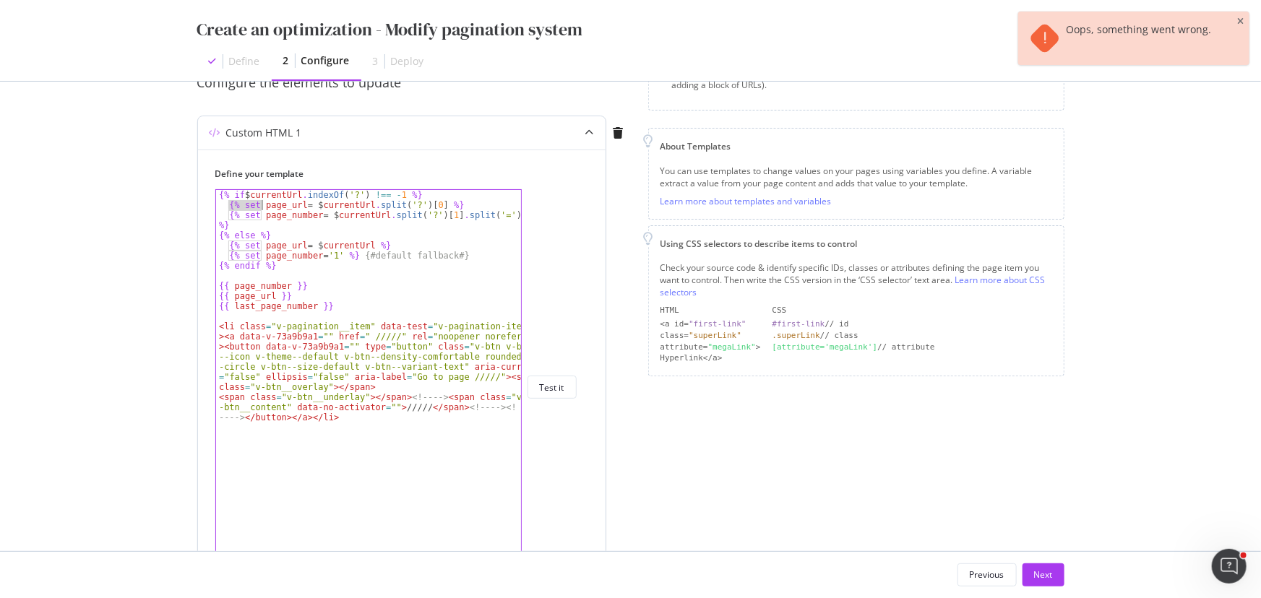
drag, startPoint x: 229, startPoint y: 205, endPoint x: 260, endPoint y: 205, distance: 31.1
click at [260, 144] on div "{% if $ currentUrl . indexOf ( '?' ) !== - 1 %} {% set page_url = $ currentUrl …" at bounding box center [369, 397] width 306 height 415
type textarea "{% set page_url = $currentUrl.split('?')[0] %}"
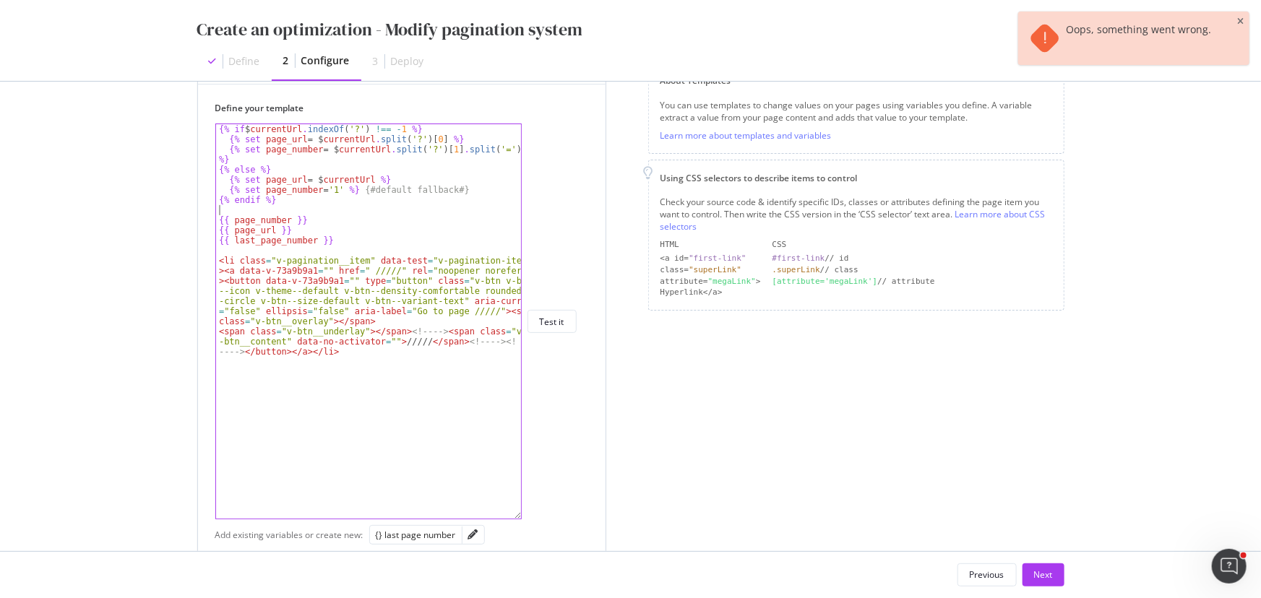
click at [308, 144] on div "{% if $ currentUrl . indexOf ( '?' ) !== - 1 %} {% set page_url = $ currentUrl …" at bounding box center [369, 331] width 306 height 415
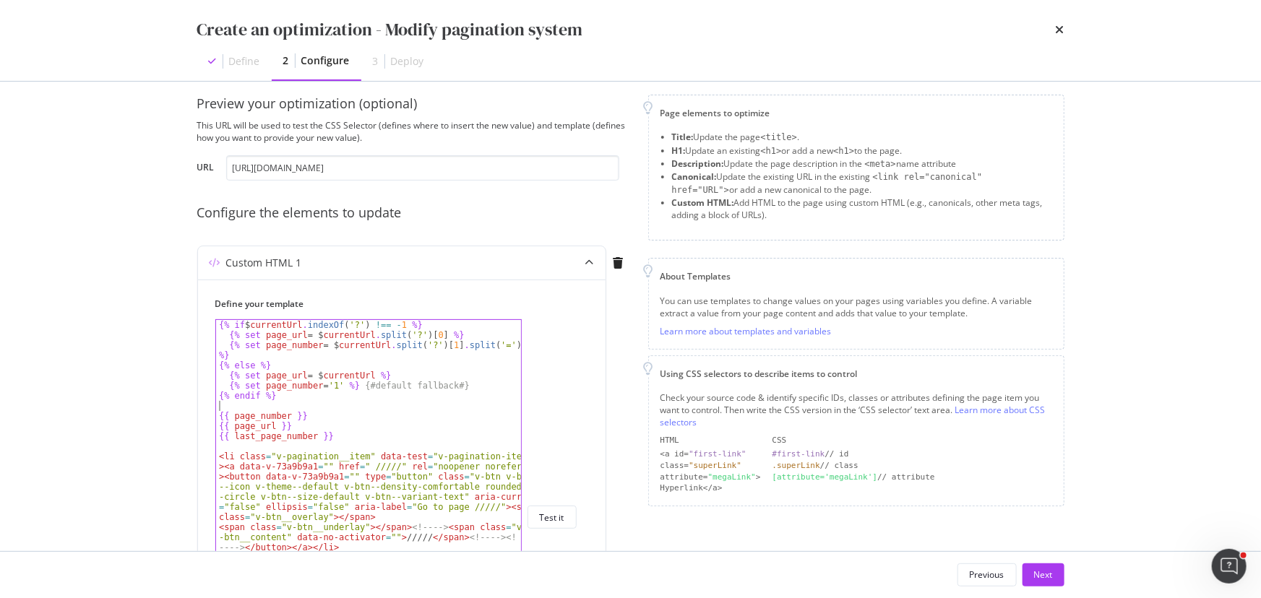
scroll to position [14, 0]
click at [468, 144] on input "https://www.santevet.com/categories/actualite-1" at bounding box center [422, 169] width 393 height 25
click at [280, 144] on div "{% if $ currentUrl . indexOf ( '?' ) !== - 1 %} {% set page_url = $ currentUrl …" at bounding box center [369, 528] width 306 height 415
paste textarea "{% set"
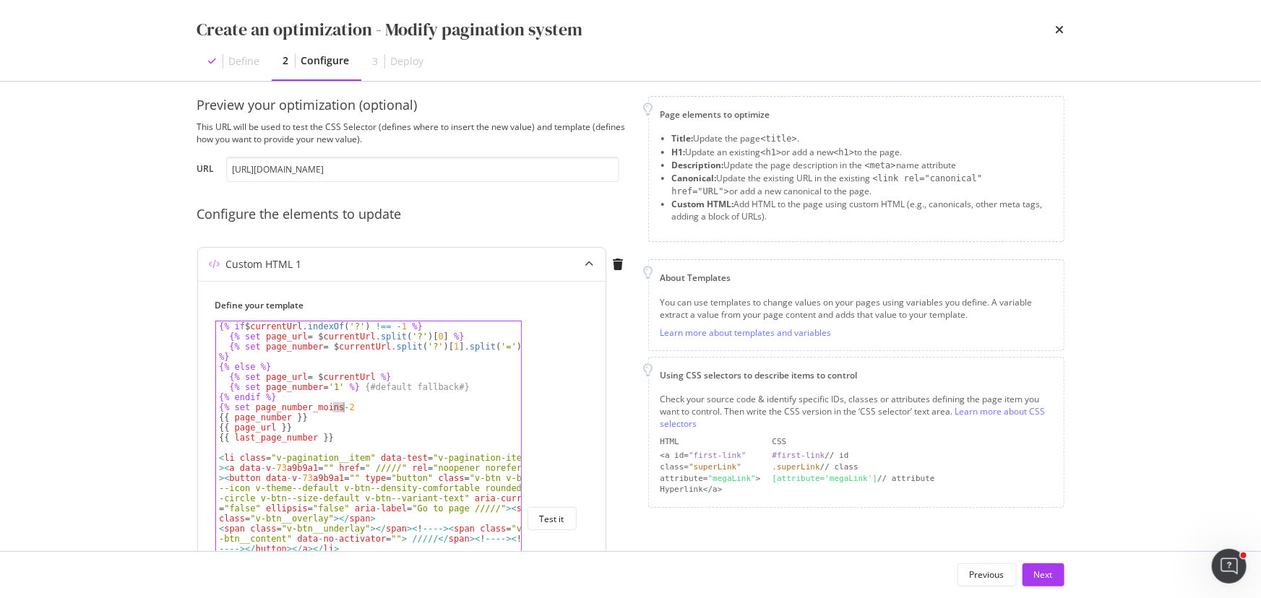
drag, startPoint x: 332, startPoint y: 405, endPoint x: 342, endPoint y: 405, distance: 10.1
click at [342, 144] on div "{% if $ currentUrl . indexOf ( '?' ) !== - 1 %} {% set page_url = $ currentUrl …" at bounding box center [369, 528] width 306 height 415
drag, startPoint x: 232, startPoint y: 418, endPoint x: 284, endPoint y: 414, distance: 52.1
click at [284, 144] on div "{% if $ currentUrl . indexOf ( '?' ) !== - 1 %} {% set page_url = $ currentUrl …" at bounding box center [369, 528] width 306 height 415
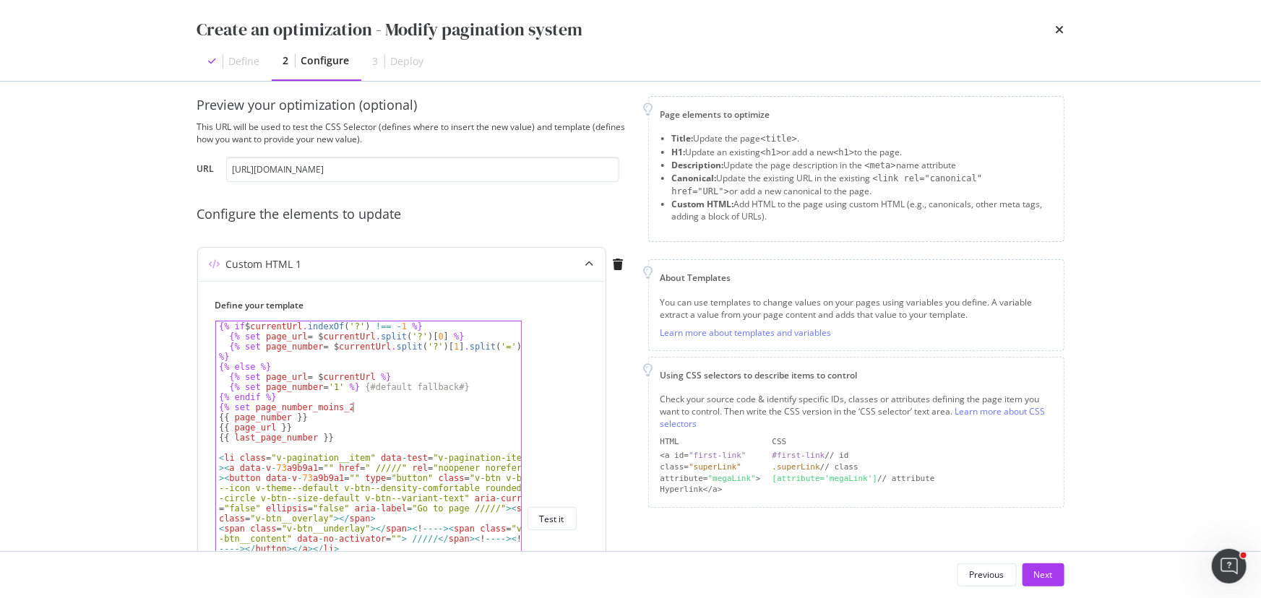
click at [365, 144] on div "{% if $ currentUrl . indexOf ( '?' ) !== - 1 %} {% set page_url = $ currentUrl …" at bounding box center [369, 528] width 306 height 415
paste textarea "page_number"
click at [220, 144] on div "{% if $ currentUrl . indexOf ( '?' ) !== - 1 %} {% set page_url = $ currentUrl …" at bounding box center [369, 528] width 306 height 415
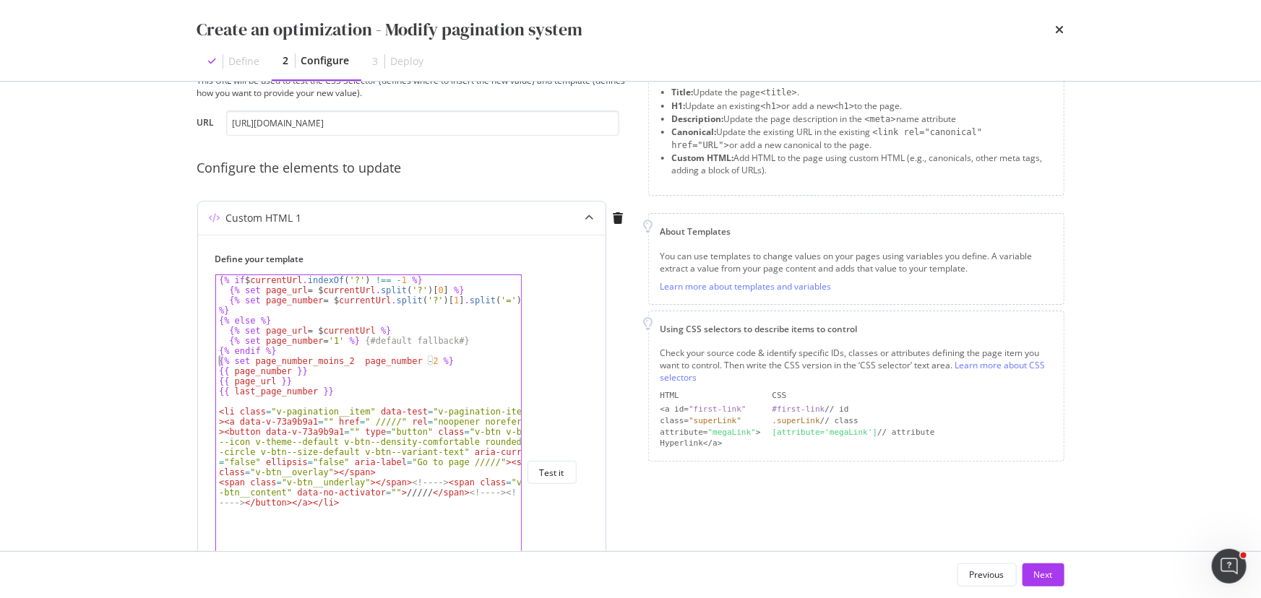
scroll to position [80, 0]
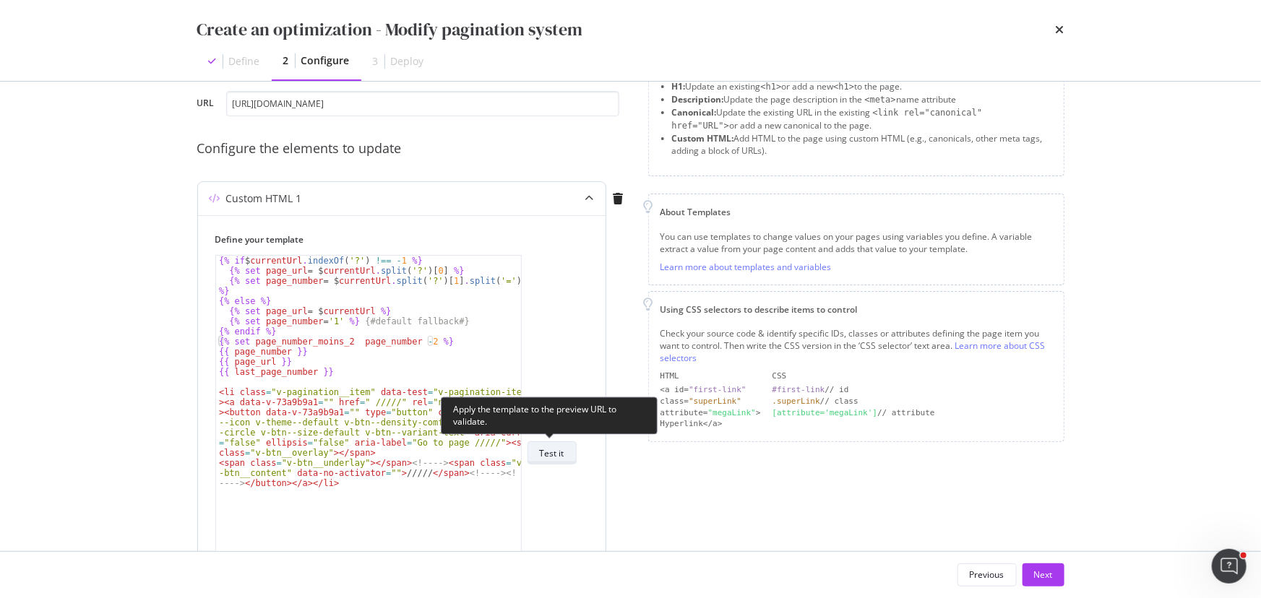
click at [497, 144] on div "Test it" at bounding box center [552, 453] width 25 height 12
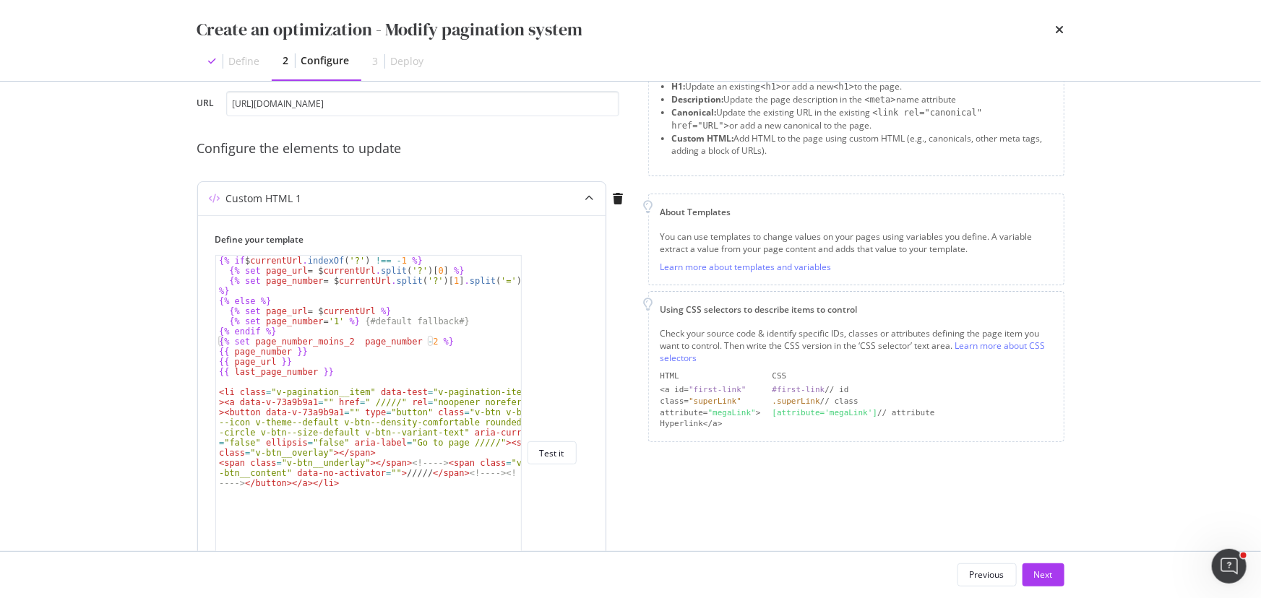
click at [350, 144] on div "{% if $ currentUrl . indexOf ( '?' ) !== - 1 %} {% set page_url = $ currentUrl …" at bounding box center [369, 463] width 306 height 415
click at [436, 144] on div "{% if $ currentUrl . indexOf ( '?' ) !== - 1 %} {% set page_url = $ currentUrl …" at bounding box center [369, 463] width 306 height 415
click at [365, 144] on div "{% if $ currentUrl . indexOf ( '?' ) !== - 1 %} {% set page_url = $ currentUrl …" at bounding box center [369, 463] width 306 height 415
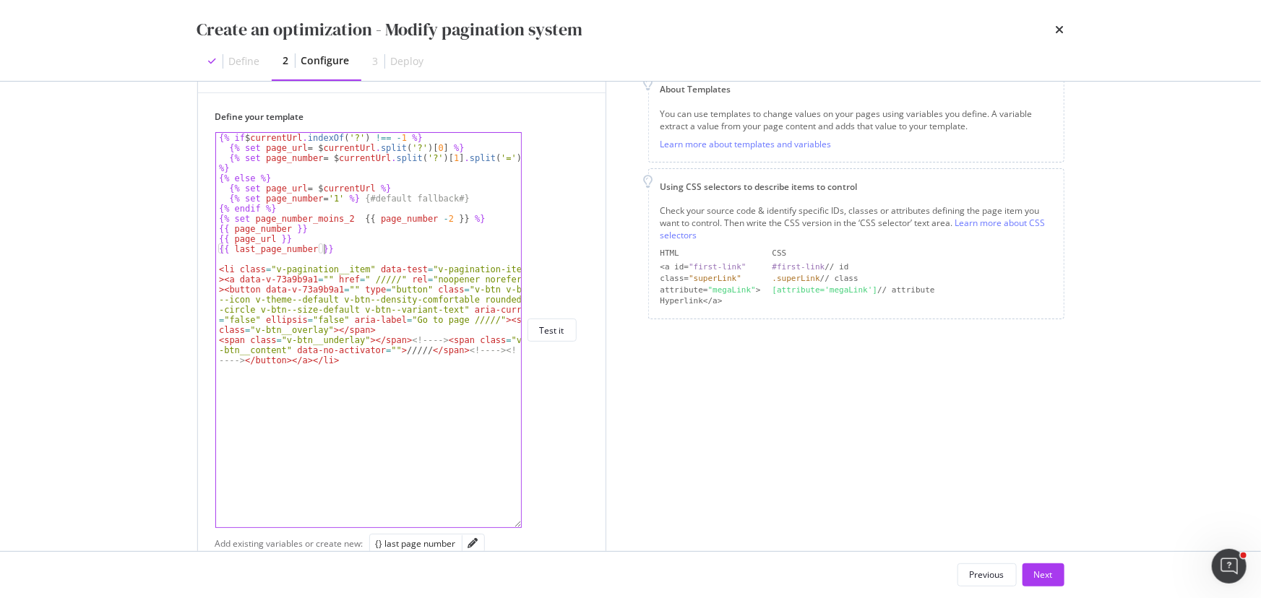
scroll to position [212, 0]
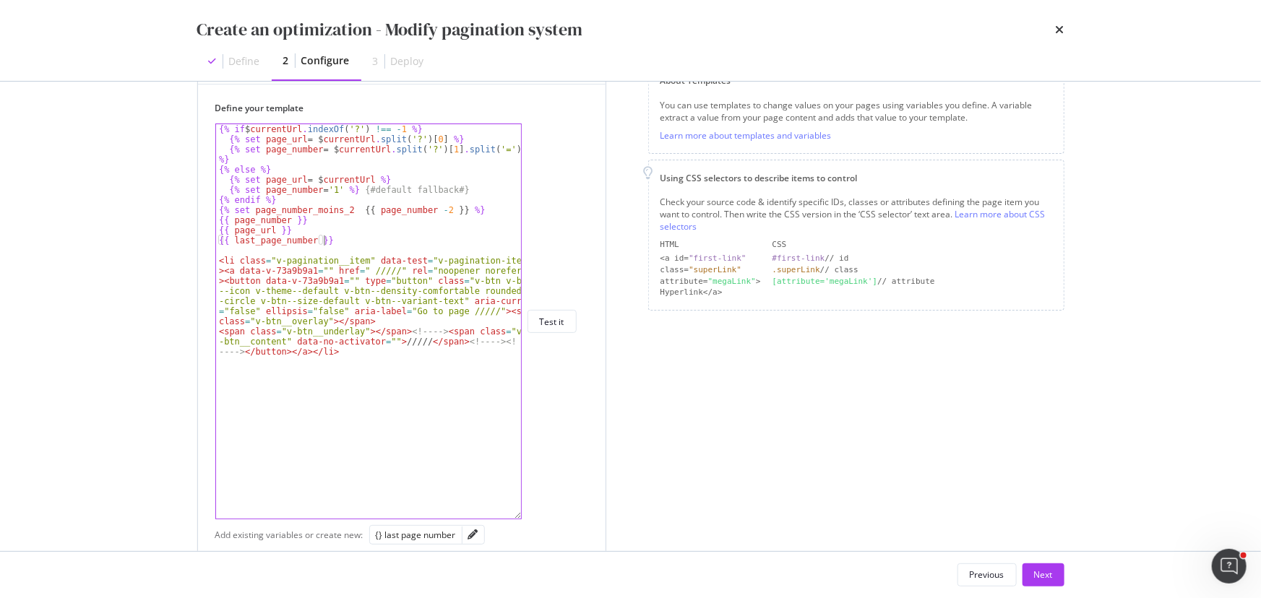
type textarea "{{ last_page_number }}"
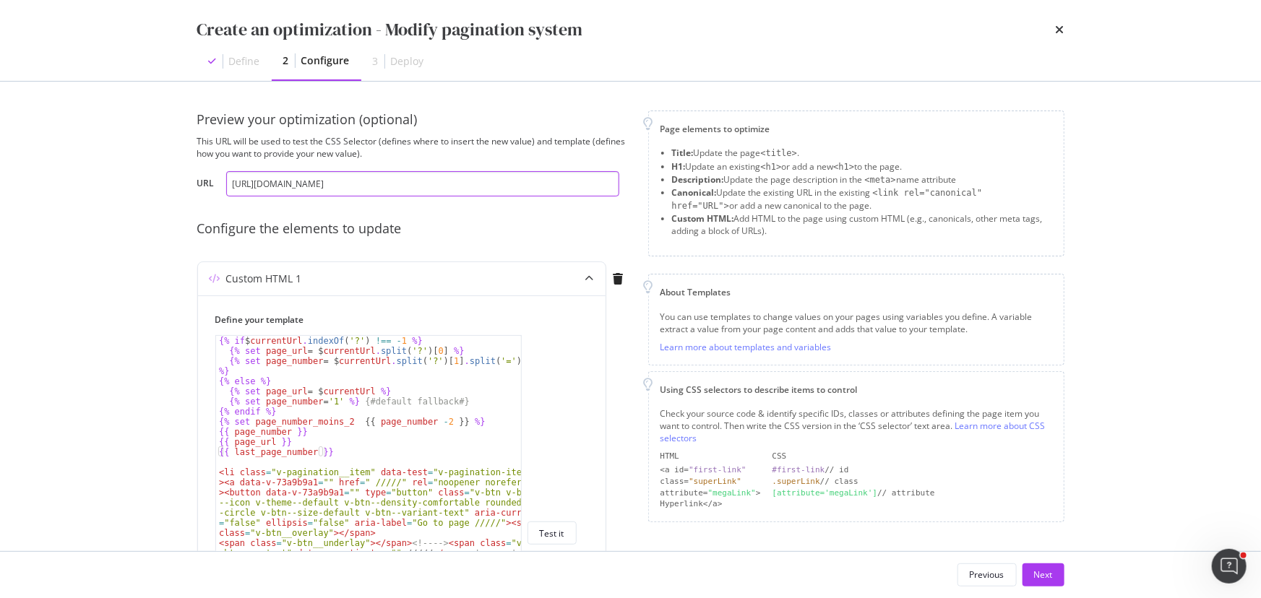
drag, startPoint x: 450, startPoint y: 188, endPoint x: 90, endPoint y: 167, distance: 360.4
click at [84, 144] on div "Create an optimization - Modify pagination system Define 2 Configure 3 Deploy P…" at bounding box center [630, 299] width 1261 height 598
paste input "?page=7"
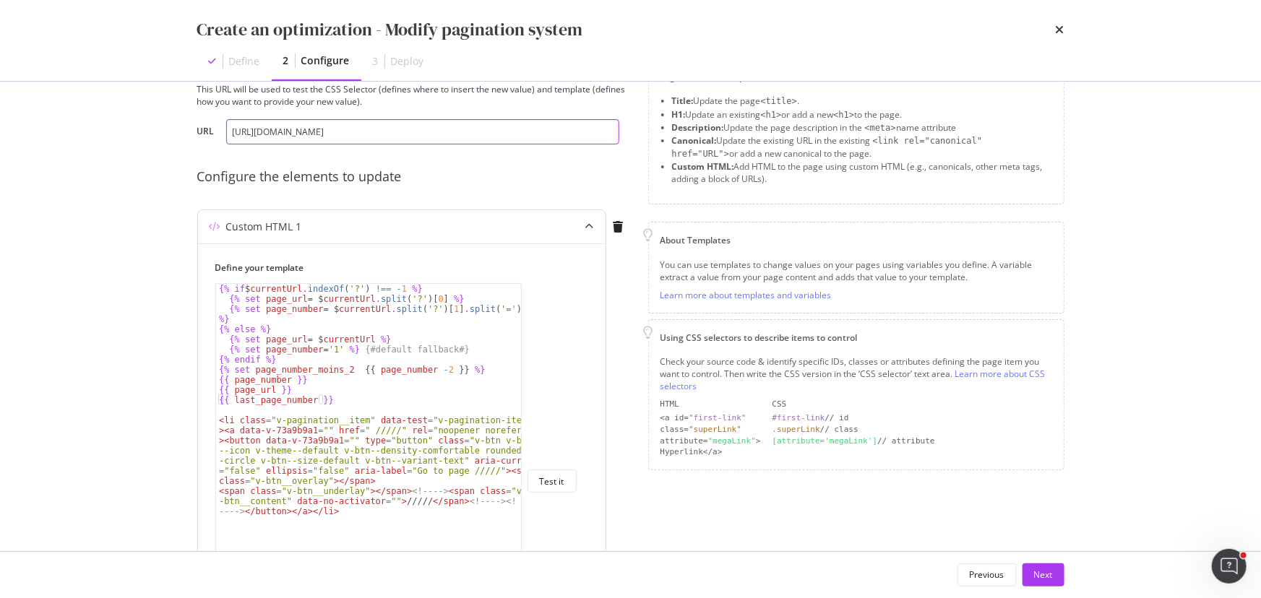
scroll to position [131, 0]
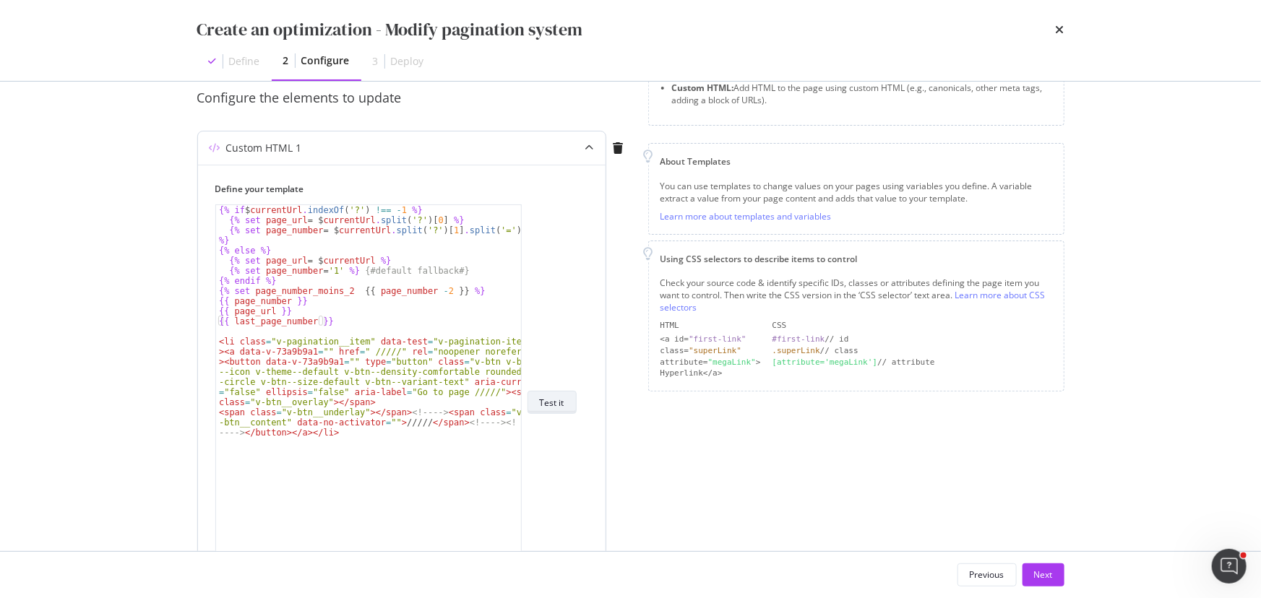
type input "https://www.santevet.com/categories/actualite-1?page=7"
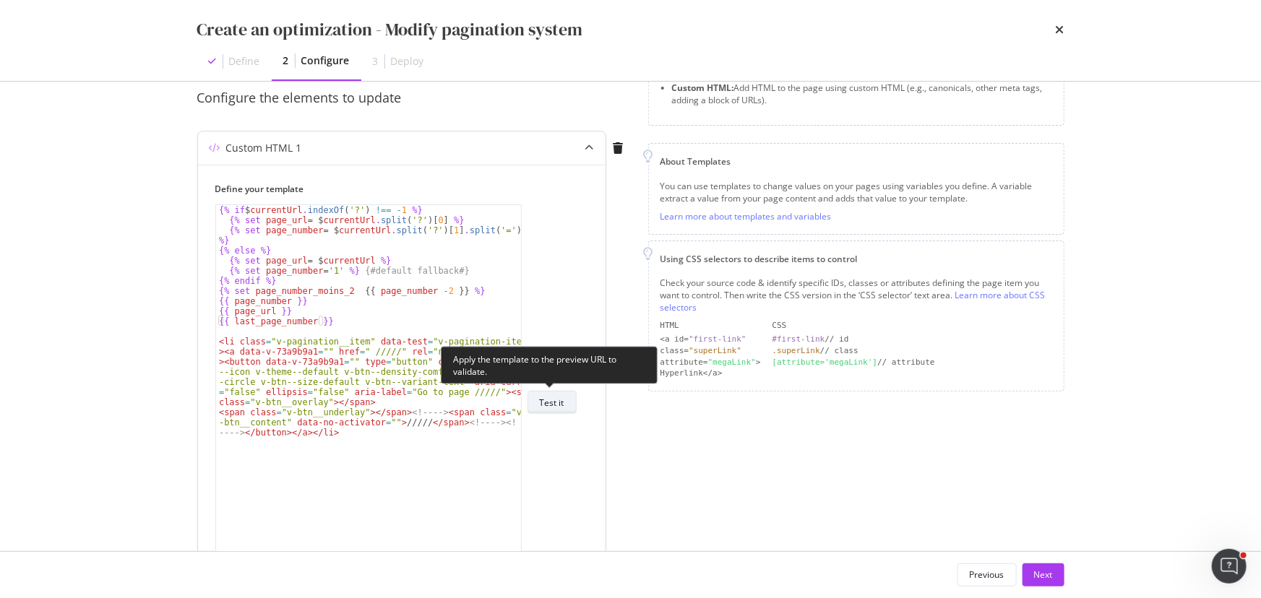
click at [497, 144] on div "Test it" at bounding box center [552, 402] width 25 height 20
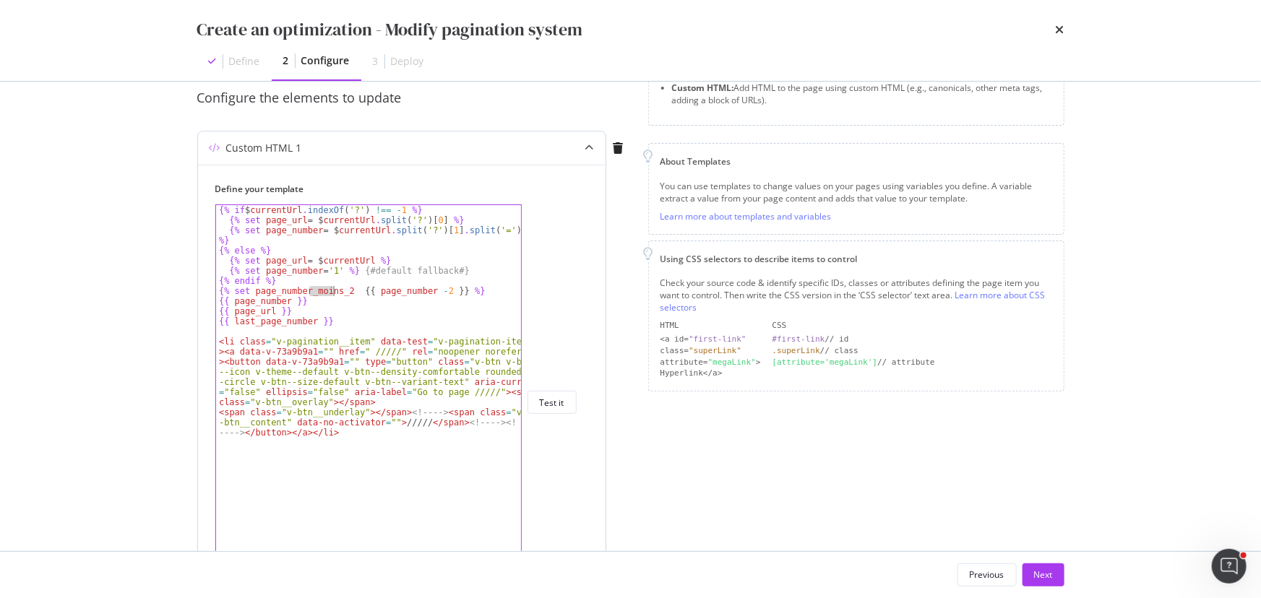
drag, startPoint x: 309, startPoint y: 293, endPoint x: 332, endPoint y: 293, distance: 22.4
click at [332, 144] on div "{% if $ currentUrl . indexOf ( '?' ) !== - 1 %} {% set page_url = $ currentUrl …" at bounding box center [369, 412] width 306 height 415
drag, startPoint x: 481, startPoint y: 290, endPoint x: 204, endPoint y: 286, distance: 276.7
click at [204, 144] on div "Define your template {% set page_number_minus_2 {{ page_number -2 }} %} {% if $…" at bounding box center [401, 542] width 407 height 754
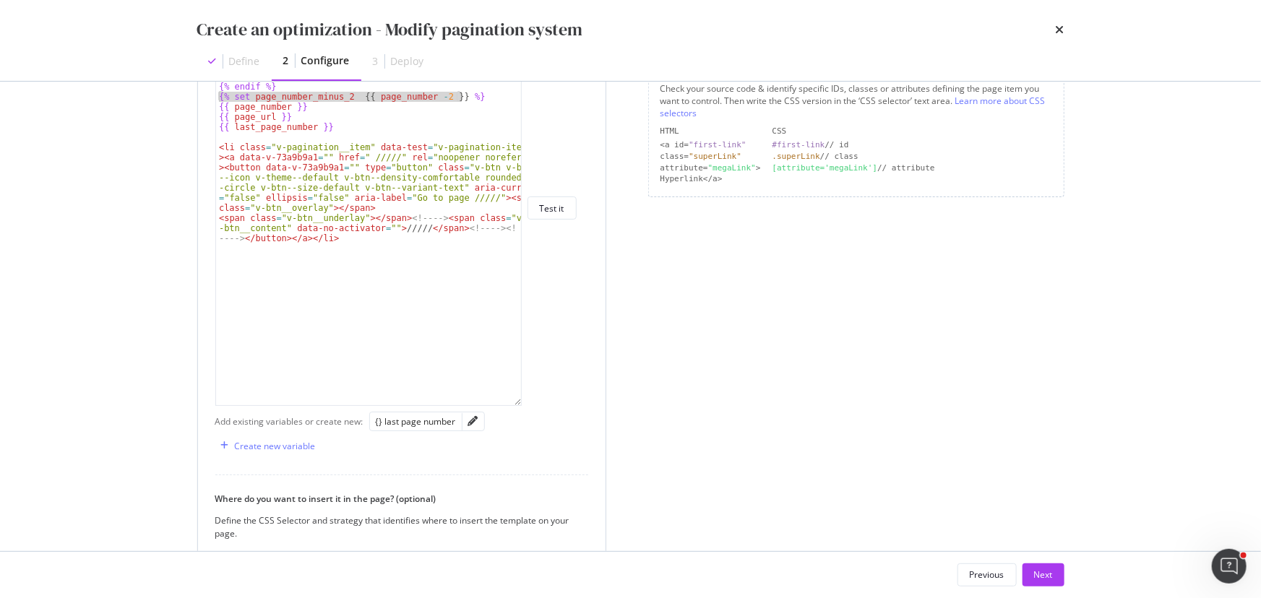
scroll to position [293, 0]
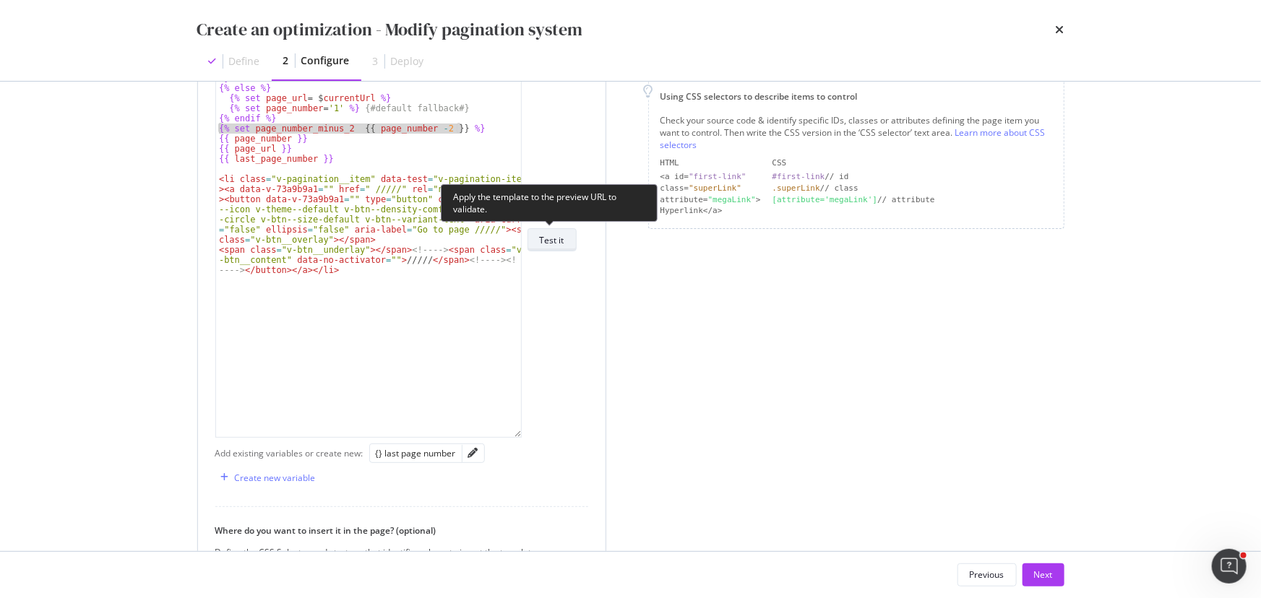
click at [497, 144] on div "Test it" at bounding box center [552, 240] width 25 height 12
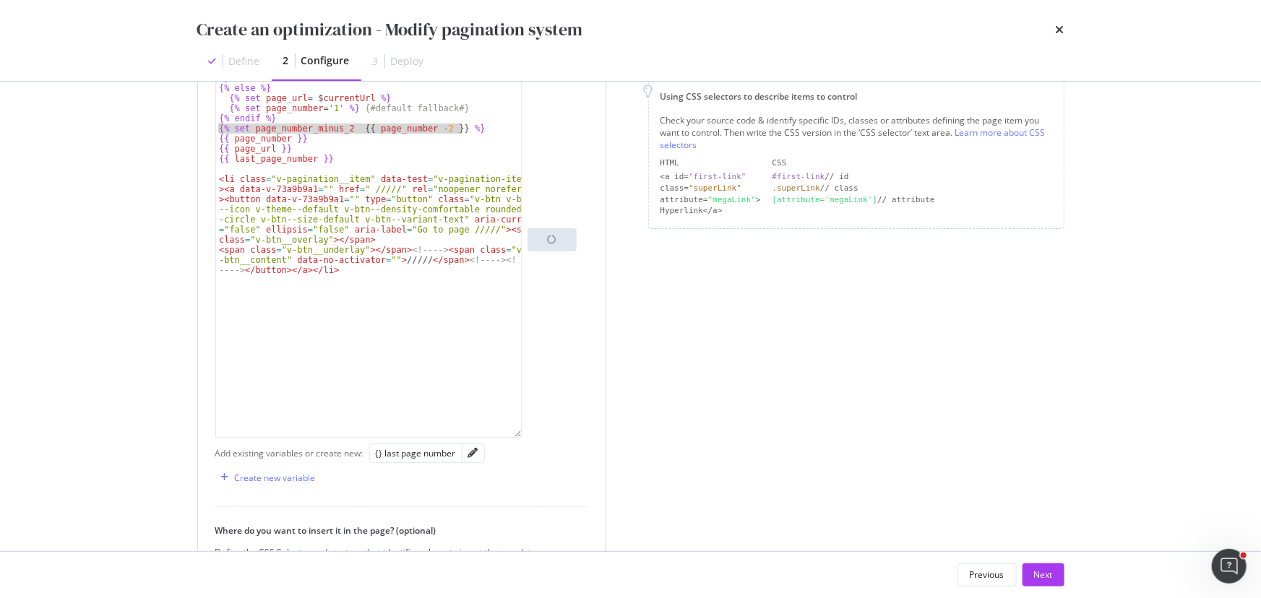
click at [368, 127] on div "{% if $ currentUrl . indexOf ( '?' ) !== - 1 %} {% set page_url = $ currentUrl …" at bounding box center [368, 240] width 305 height 394
drag, startPoint x: 352, startPoint y: 129, endPoint x: 363, endPoint y: 129, distance: 11.6
click at [363, 129] on div "{% if $ currentUrl . indexOf ( '?' ) !== - 1 %} {% set page_url = $ currentUrl …" at bounding box center [369, 250] width 306 height 415
drag, startPoint x: 423, startPoint y: 127, endPoint x: 433, endPoint y: 129, distance: 10.2
click at [433, 129] on div "{% if $ currentUrl . indexOf ( '?' ) !== - 1 %} {% set page_url = $ currentUrl …" at bounding box center [369, 250] width 306 height 415
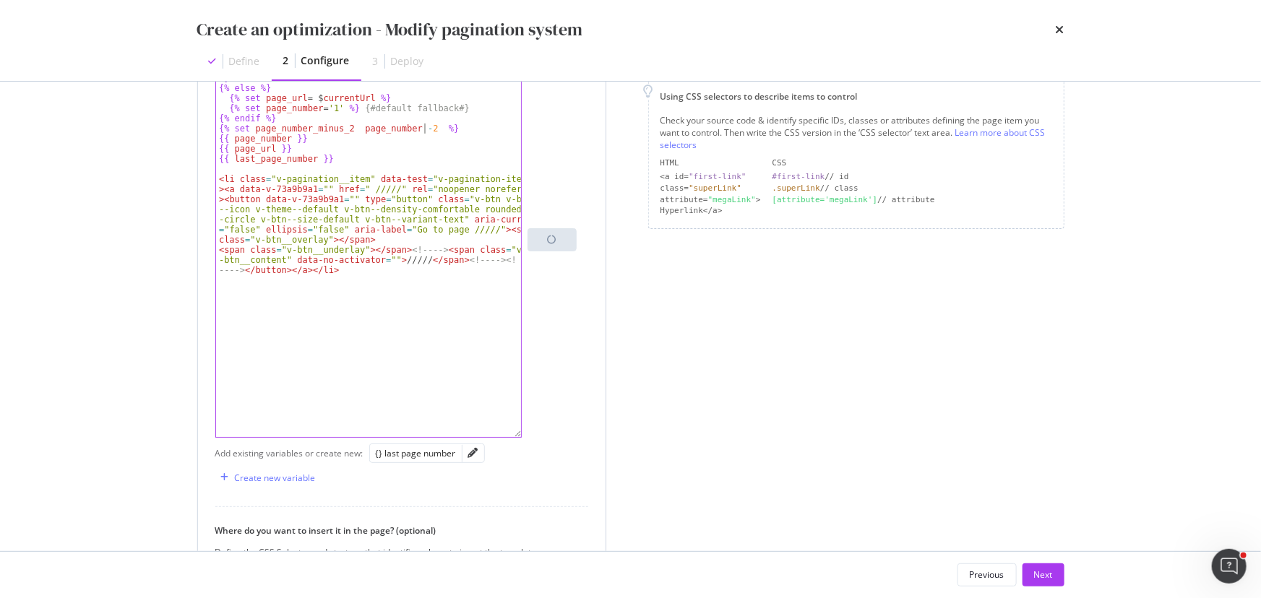
click at [415, 128] on div "{% if $ currentUrl . indexOf ( '?' ) !== - 1 %} {% set page_url = $ currentUrl …" at bounding box center [369, 250] width 306 height 415
click at [427, 129] on div "{% if $ currentUrl . indexOf ( '?' ) !== - 1 %} {% set page_url = $ currentUrl …" at bounding box center [369, 250] width 306 height 415
click at [347, 129] on div "{% if $ currentUrl . indexOf ( '?' ) !== - 1 %} {% set page_url = $ currentUrl …" at bounding box center [369, 250] width 306 height 415
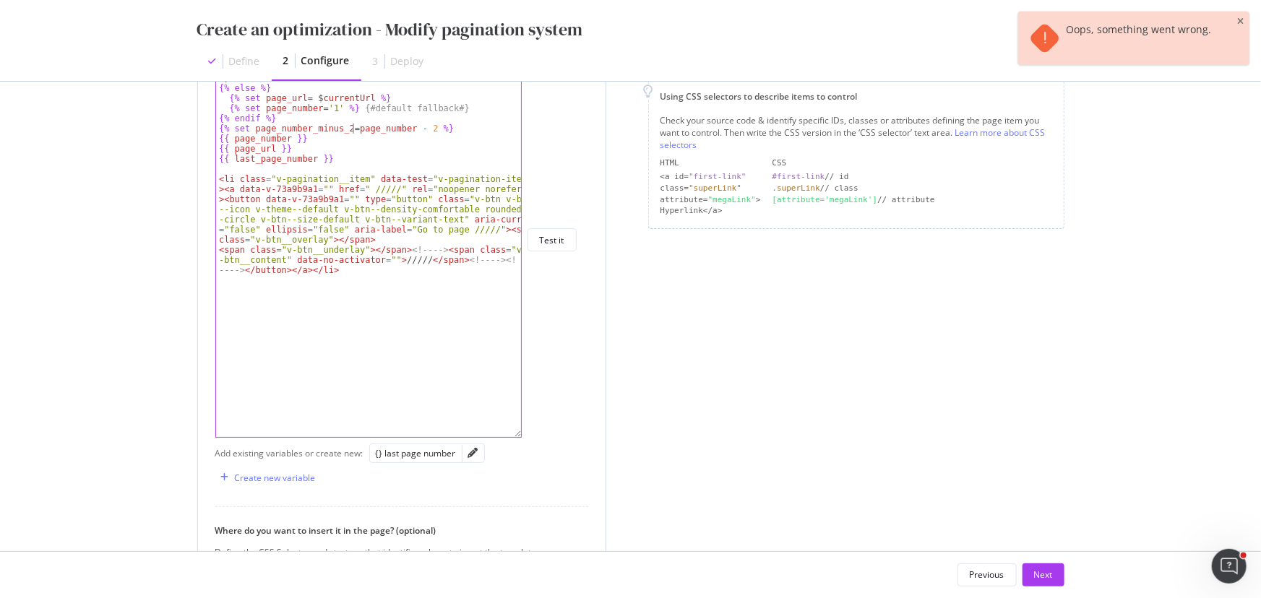
scroll to position [0, 12]
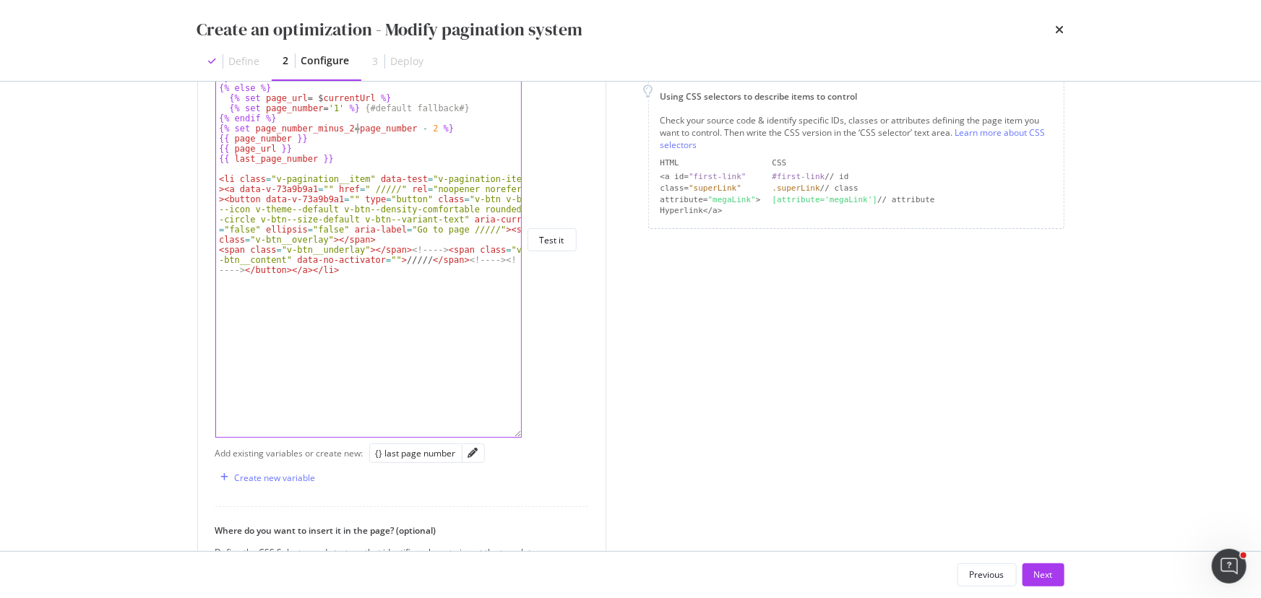
type textarea "{% set page_number_minus_2 = page_number - 2 %}"
click at [320, 144] on div "{% if $ currentUrl . indexOf ( '?' ) !== - 1 %} {% set page_url = $ currentUrl …" at bounding box center [369, 250] width 306 height 415
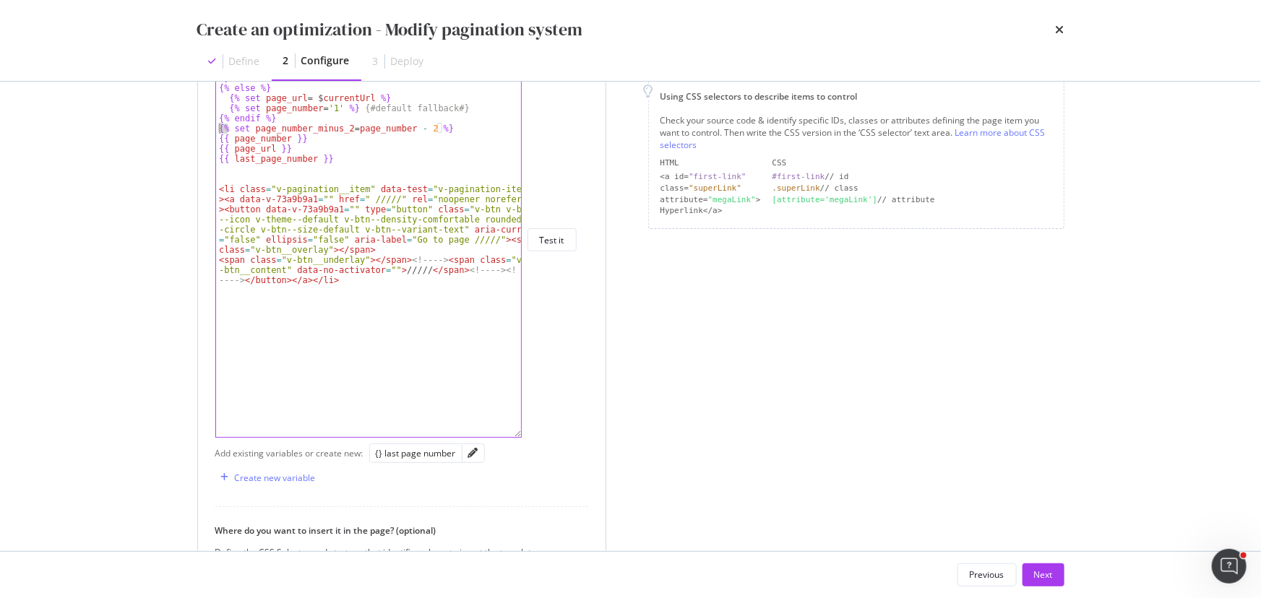
drag, startPoint x: 228, startPoint y: 126, endPoint x: 215, endPoint y: 125, distance: 13.1
click at [216, 125] on div "{% if $ currentUrl . indexOf ( '?' ) !== - 1 %} {% set page_url = $ currentUrl …" at bounding box center [369, 250] width 306 height 415
type textarea "{% set page_number_minus_2 = page_number - 2 %}"
click at [231, 144] on div "{% if $ currentUrl . indexOf ( '?' ) !== - 1 %} {% set page_url = $ currentUrl …" at bounding box center [369, 250] width 306 height 415
paste textarea "{%"
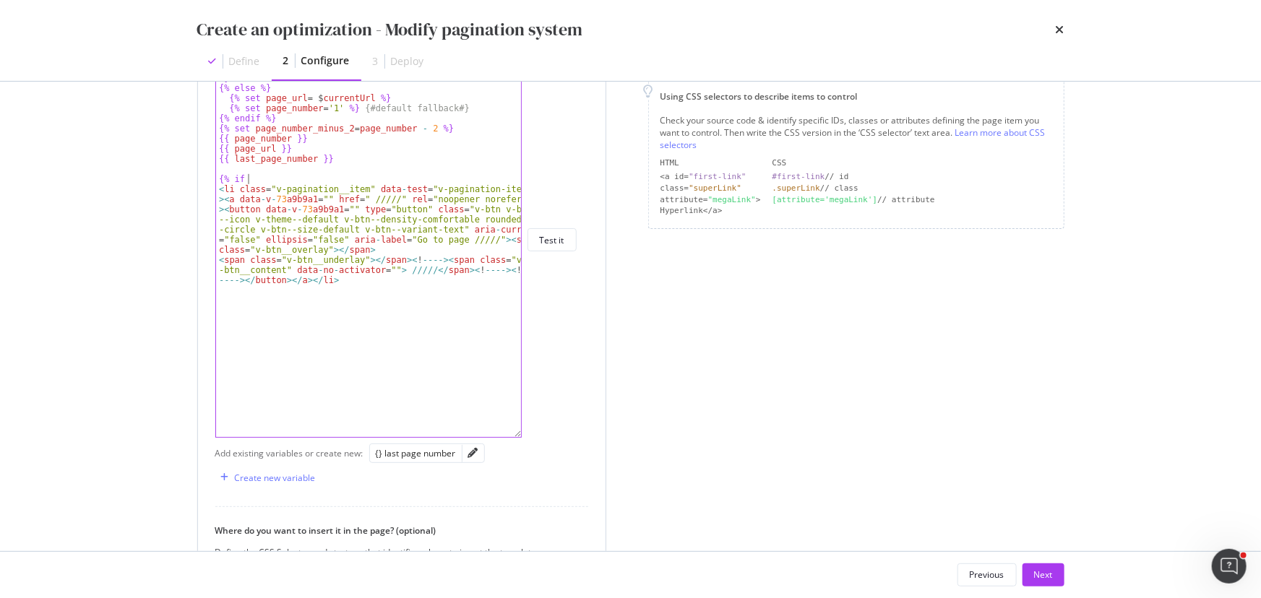
scroll to position [228, 0]
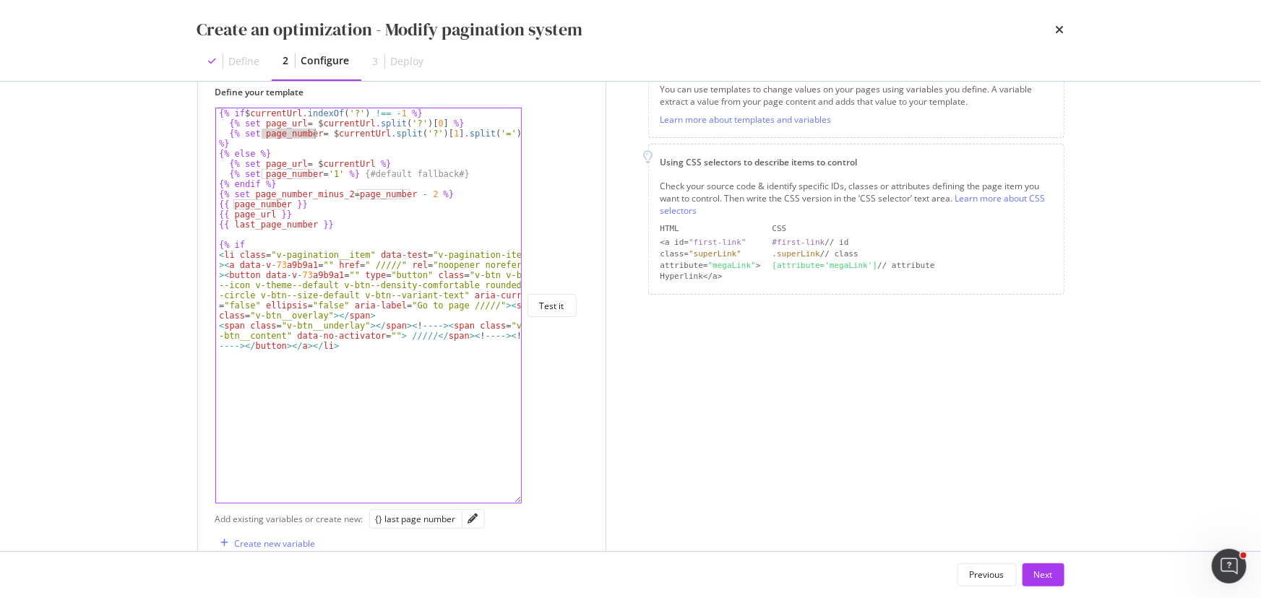
drag, startPoint x: 261, startPoint y: 134, endPoint x: 314, endPoint y: 132, distance: 53.5
click at [314, 132] on div "{% if $ currentUrl . indexOf ( '?' ) !== - 1 %} {% set page_url = $ currentUrl …" at bounding box center [369, 315] width 306 height 415
click at [292, 144] on div "{% if $ currentUrl . indexOf ( '?' ) !== - 1 %} {% set page_url = $ currentUrl …" at bounding box center [369, 315] width 306 height 415
paste textarea "page_number"
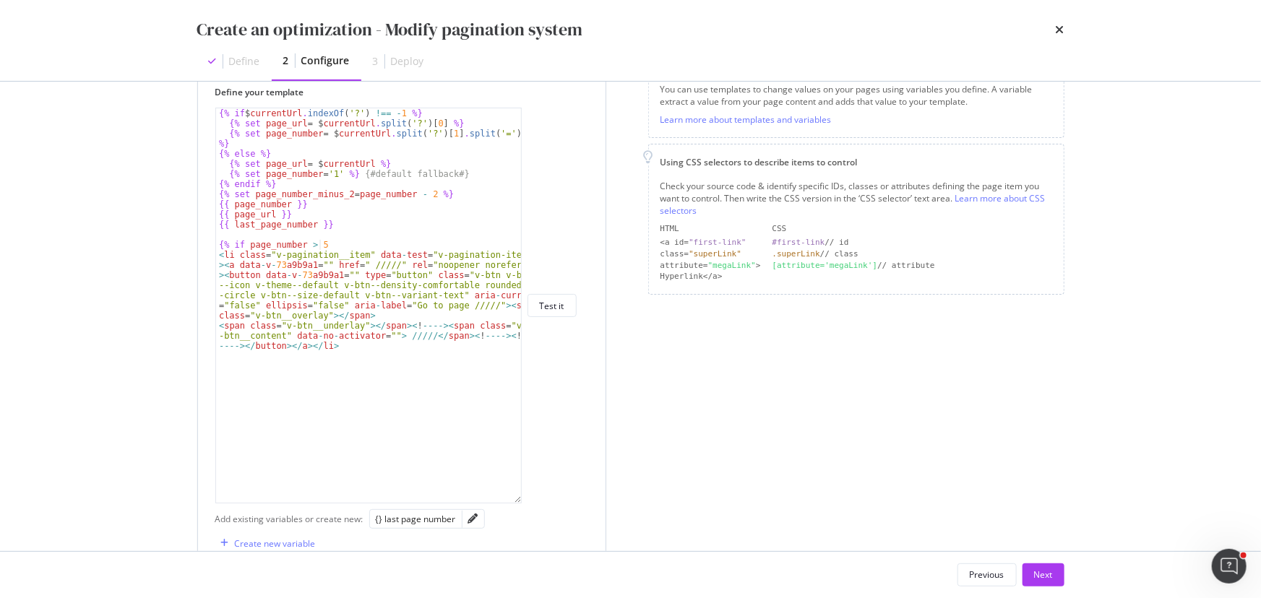
click at [327, 144] on div "{% if $ currentUrl . indexOf ( '?' ) !== - 1 %} {% set page_url = $ currentUrl …" at bounding box center [369, 315] width 306 height 415
drag, startPoint x: 233, startPoint y: 222, endPoint x: 309, endPoint y: 225, distance: 75.9
click at [309, 144] on div "{% if $ currentUrl . indexOf ( '?' ) !== - 1 %} {% set page_url = $ currentUrl …" at bounding box center [369, 315] width 306 height 415
type textarea "{{ last_page_number }}"
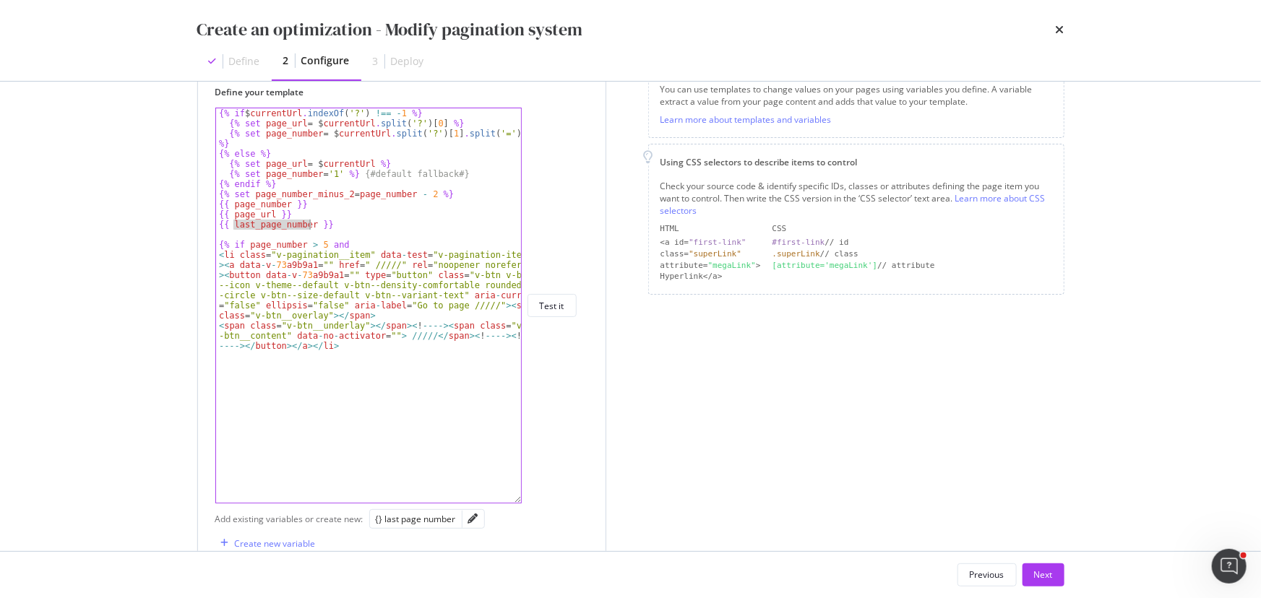
scroll to position [0, 7]
click at [377, 144] on div "{% if $ currentUrl . indexOf ( '?' ) !== - 1 %} {% set page_url = $ currentUrl …" at bounding box center [369, 315] width 306 height 415
click at [376, 144] on div "{% if $ currentUrl . indexOf ( '?' ) !== - 1 %} {% set page_url = $ currentUrl …" at bounding box center [369, 315] width 306 height 415
paste textarea "last_page_number"
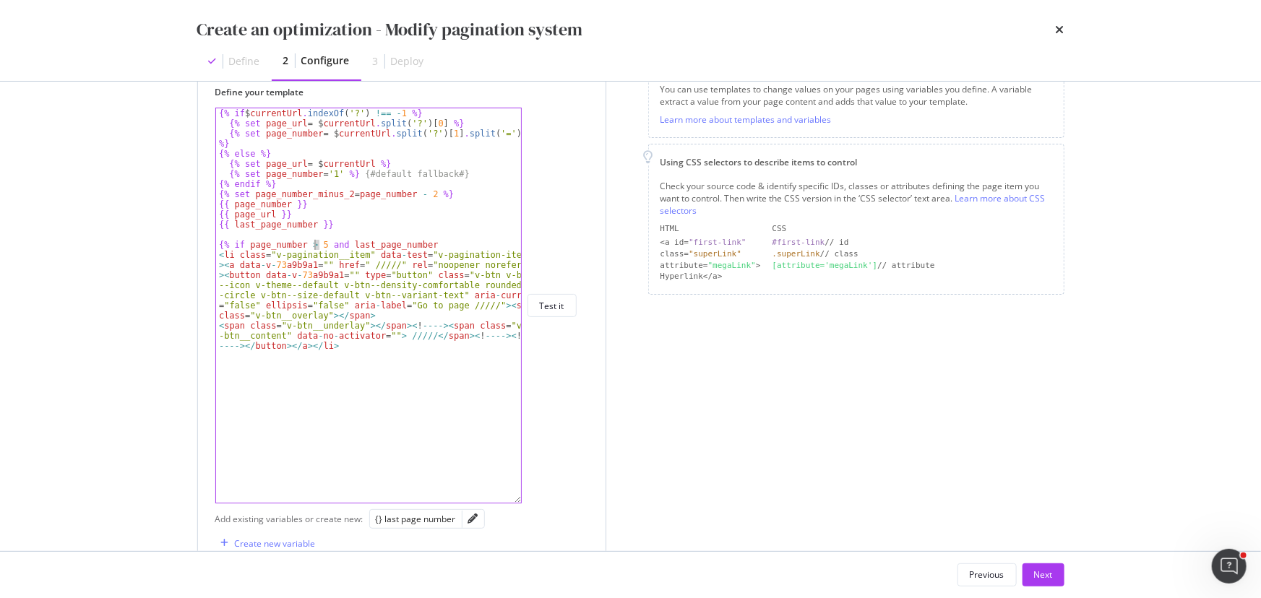
click at [314, 144] on div "{% if $ currentUrl . indexOf ( '?' ) !== - 1 %} {% set page_url = $ currentUrl …" at bounding box center [369, 315] width 306 height 415
type textarea "{% if page_number > 4 and last_page_number"
click at [455, 144] on div "{% if $ currentUrl . indexOf ( '?' ) !== - 1 %} {% set page_url = $ currentUrl …" at bounding box center [369, 315] width 306 height 415
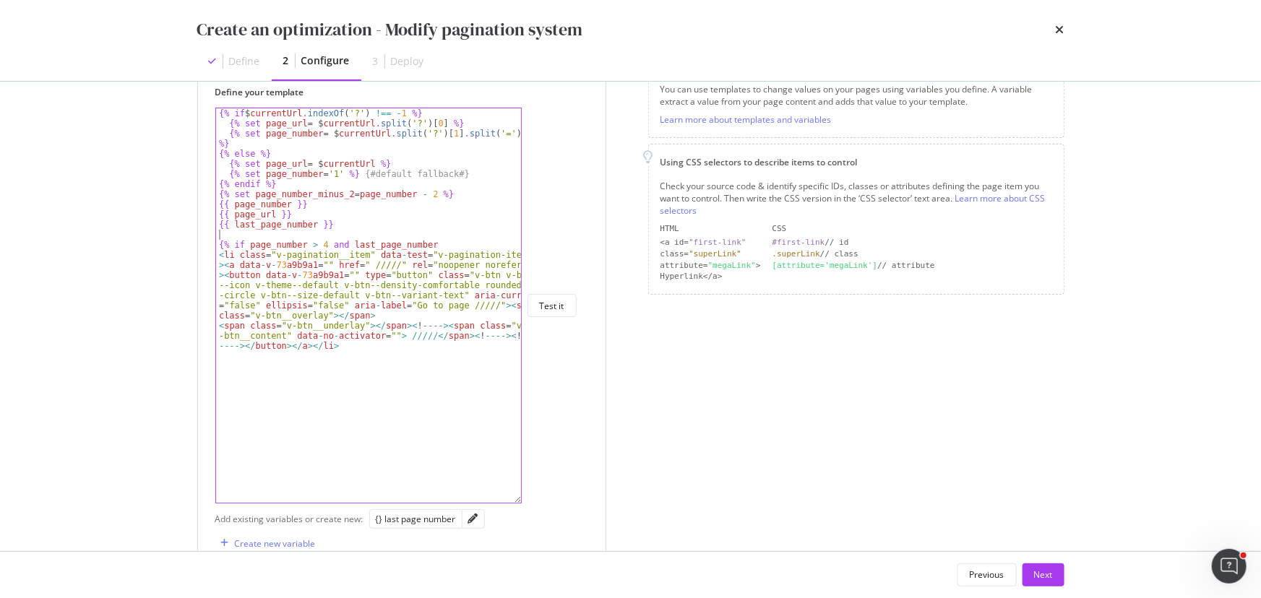
click at [451, 144] on div "{% if $ currentUrl . indexOf ( '?' ) !== - 1 %} {% set page_url = $ currentUrl …" at bounding box center [369, 315] width 306 height 415
click at [355, 144] on div "{% if $ currentUrl . indexOf ( '?' ) !== - 1 %} {% set page_url = $ currentUrl …" at bounding box center [369, 315] width 306 height 415
drag, startPoint x: 355, startPoint y: 265, endPoint x: 386, endPoint y: 267, distance: 30.4
click at [386, 144] on div "{% if $ currentUrl . indexOf ( '?' ) !== - 1 %} {% set page_url = $ currentUrl …" at bounding box center [369, 315] width 306 height 415
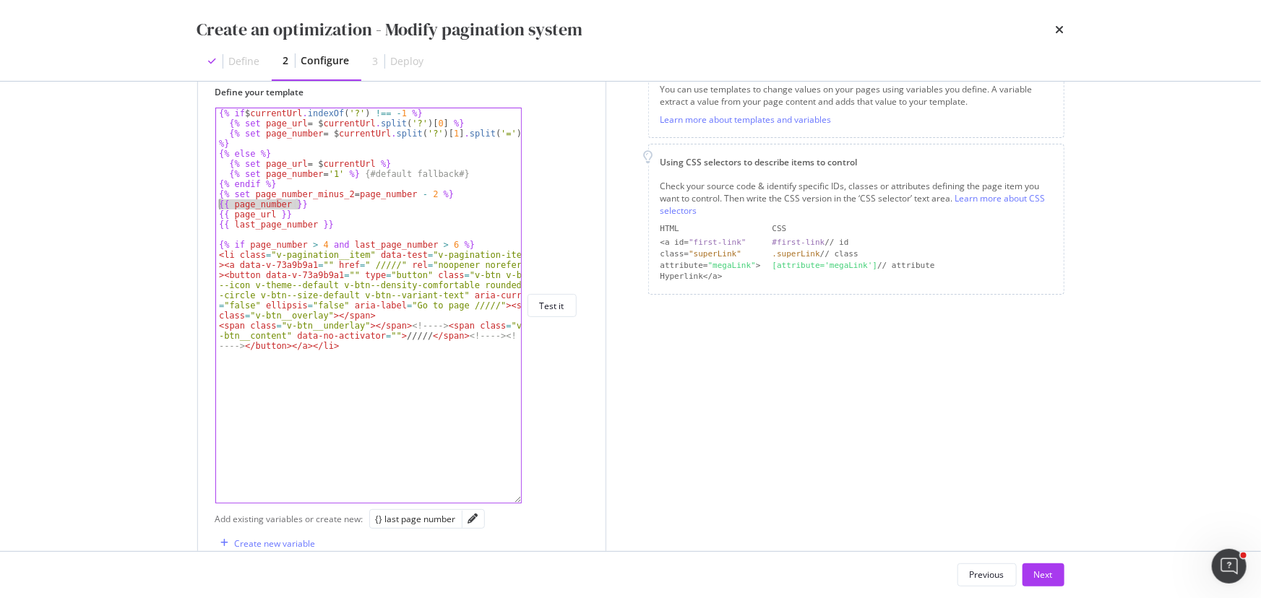
drag, startPoint x: 303, startPoint y: 202, endPoint x: 219, endPoint y: 202, distance: 84.5
click at [219, 144] on div "{% if $ currentUrl . indexOf ( '?' ) !== - 1 %} {% set page_url = $ currentUrl …" at bounding box center [369, 315] width 306 height 415
drag, startPoint x: 289, startPoint y: 215, endPoint x: 218, endPoint y: 214, distance: 70.8
click at [218, 144] on div "{% if $ currentUrl . indexOf ( '?' ) !== - 1 %} {% set page_url = $ currentUrl …" at bounding box center [369, 315] width 306 height 415
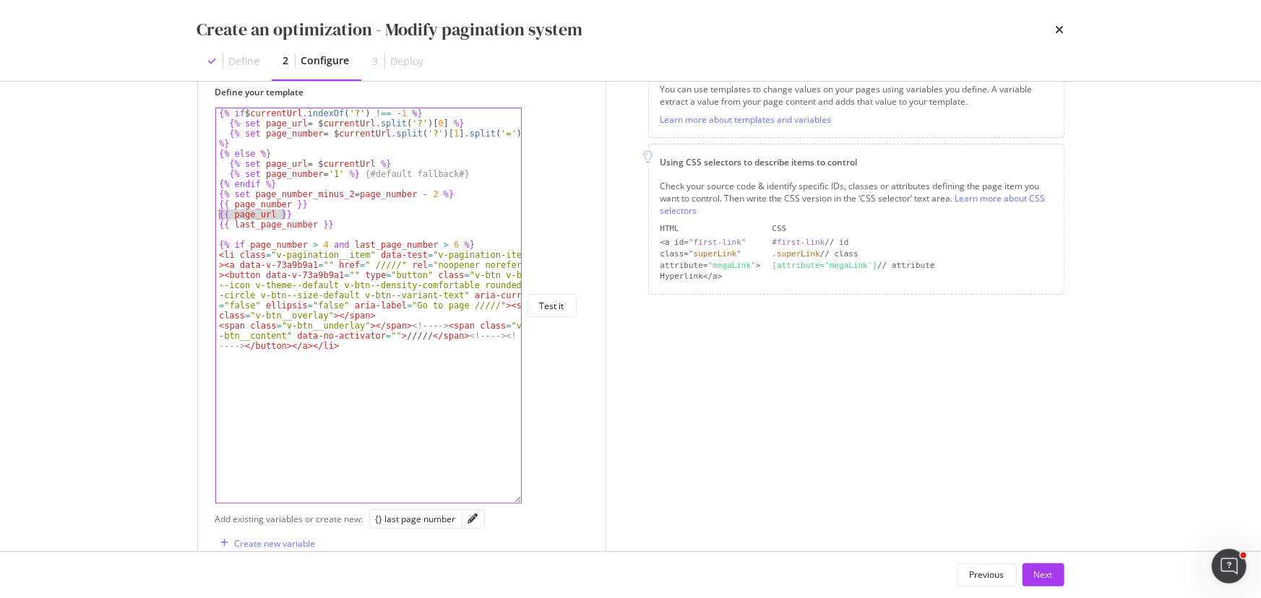
scroll to position [0, 5]
drag, startPoint x: 355, startPoint y: 264, endPoint x: 383, endPoint y: 261, distance: 28.3
click at [384, 144] on div "{% if $ currentUrl . indexOf ( '?' ) !== - 1 %} {% set page_url = $ currentUrl …" at bounding box center [369, 315] width 306 height 415
paste textarea "{{ page_url }}" rel="noopener noreferrer"><button data-v-73a9b9a1="" type="butt…"
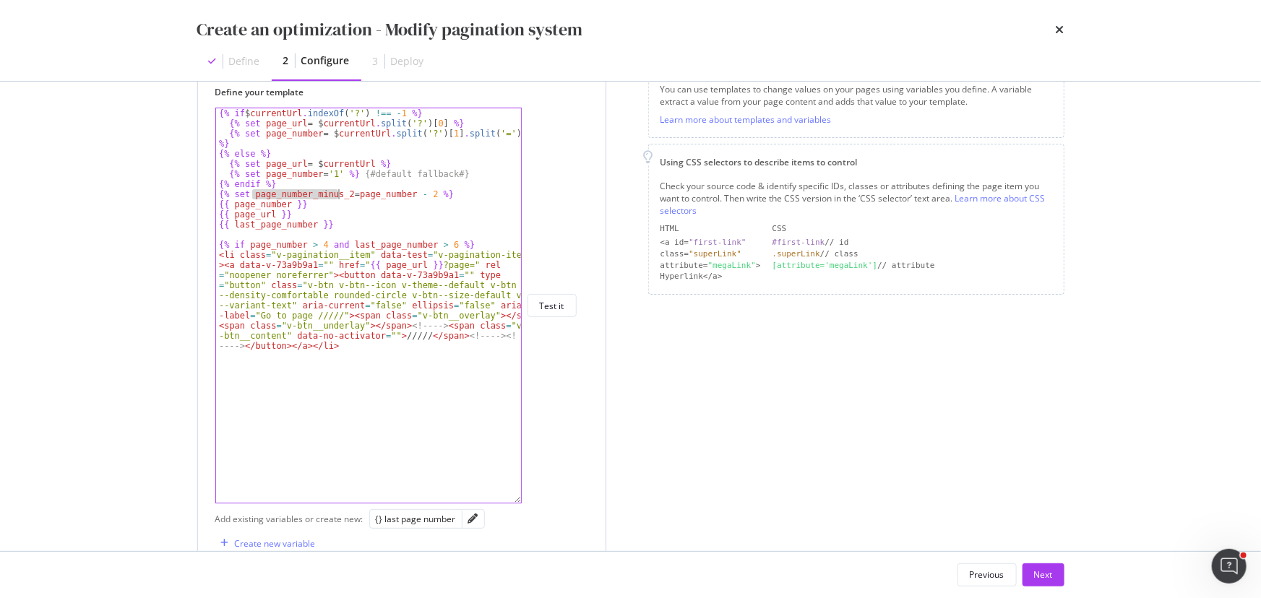
drag, startPoint x: 251, startPoint y: 194, endPoint x: 340, endPoint y: 194, distance: 88.1
click at [340, 144] on div "{% if $ currentUrl . indexOf ( '?' ) !== - 1 %} {% set page_url = $ currentUrl …" at bounding box center [369, 315] width 306 height 415
click at [341, 144] on div "{% if $ currentUrl . indexOf ( '?' ) !== - 1 %} {% set page_url = $ currentUrl …" at bounding box center [368, 305] width 305 height 394
drag, startPoint x: 253, startPoint y: 195, endPoint x: 343, endPoint y: 196, distance: 90.3
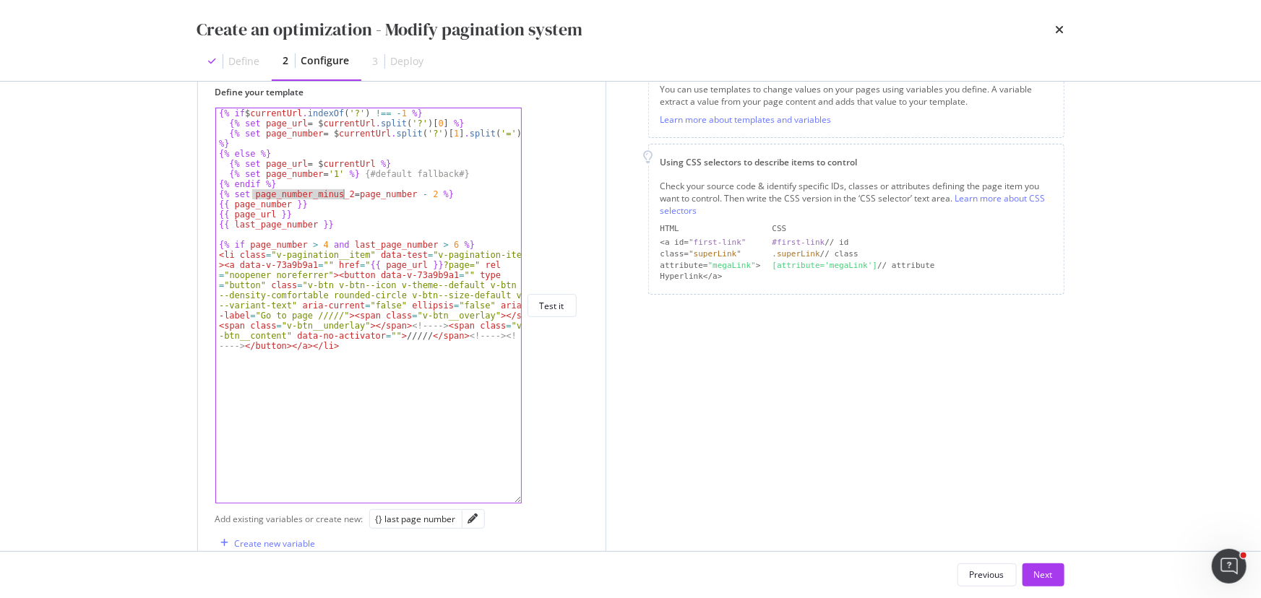
click at [343, 144] on div "{% if $ currentUrl . indexOf ( '?' ) !== - 1 %} {% set page_url = $ currentUrl …" at bounding box center [369, 315] width 306 height 415
click at [449, 144] on div "{% if $ currentUrl . indexOf ( '?' ) !== - 1 %} {% set page_url = $ currentUrl …" at bounding box center [369, 315] width 306 height 415
click at [451, 144] on div "{% if $ currentUrl . indexOf ( '?' ) !== - 1 %} {% set page_url = $ currentUrl …" at bounding box center [369, 315] width 306 height 415
paste textarea "page_number_minus_2" rel="noopener noreferrer"><button data-v-73a9b9a1="" type=…"
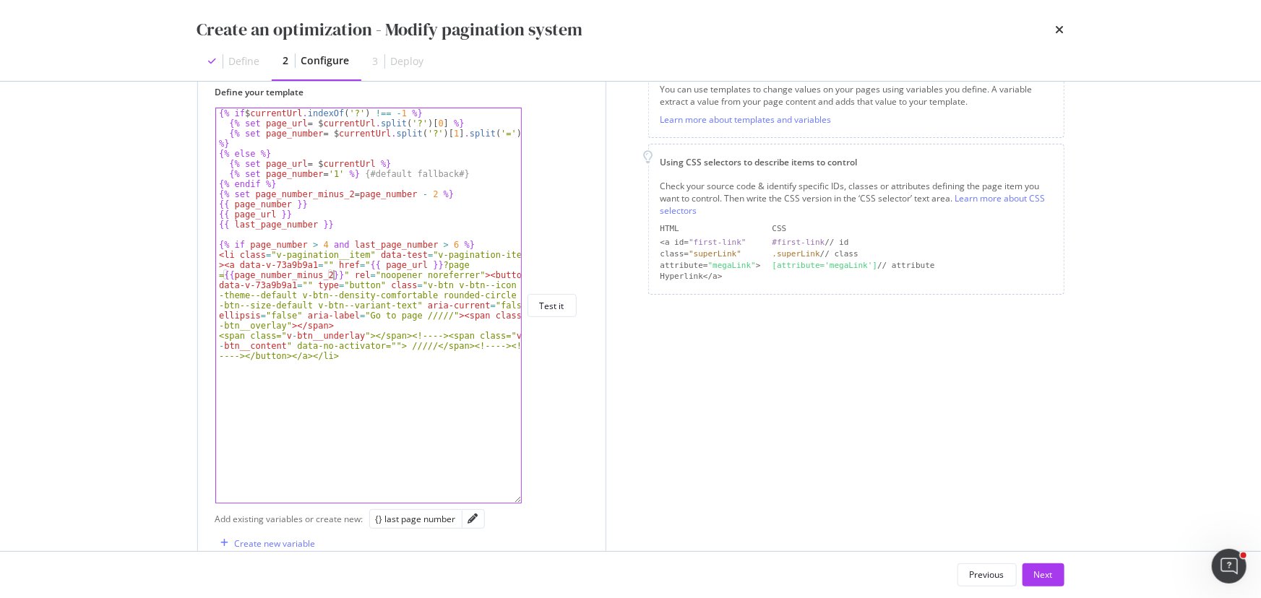
scroll to position [0, 51]
drag, startPoint x: 224, startPoint y: 275, endPoint x: 332, endPoint y: 272, distance: 107.7
click at [332, 144] on div "{% if $ currentUrl . indexOf ( '?' ) !== - 1 %} {% set page_url = $ currentUrl …" at bounding box center [369, 315] width 306 height 415
click at [419, 144] on div "{% if $ currentUrl . indexOf ( '?' ) !== - 1 %} {% set page_url = $ currentUrl …" at bounding box center [369, 315] width 306 height 415
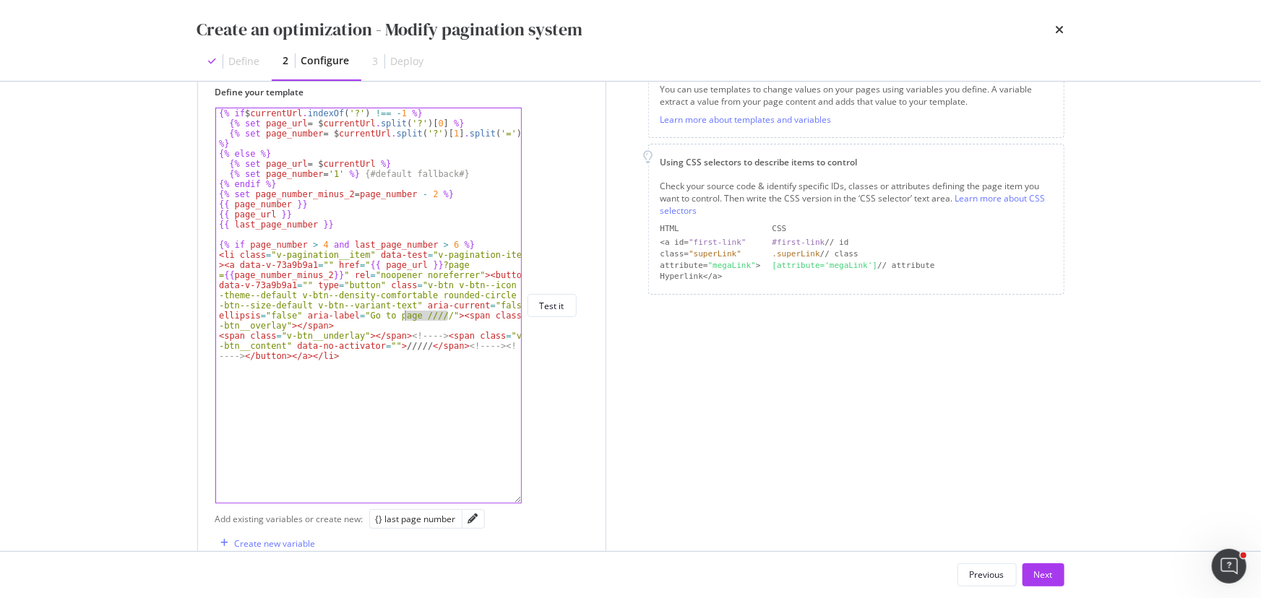
click at [412, 144] on div "{% if $ currentUrl . indexOf ( '?' ) !== - 1 %} {% set page_url = $ currentUrl …" at bounding box center [368, 305] width 305 height 394
drag, startPoint x: 412, startPoint y: 316, endPoint x: 433, endPoint y: 316, distance: 21.7
click at [433, 144] on div "{% if $ currentUrl . indexOf ( '?' ) !== - 1 %} {% set page_url = $ currentUrl …" at bounding box center [369, 315] width 306 height 415
type textarea "<li class="v-pagination__item" data-test="v-pagination-item"><a data-v-73a9b9a1…"
paste textarea "Cursor at row 14"
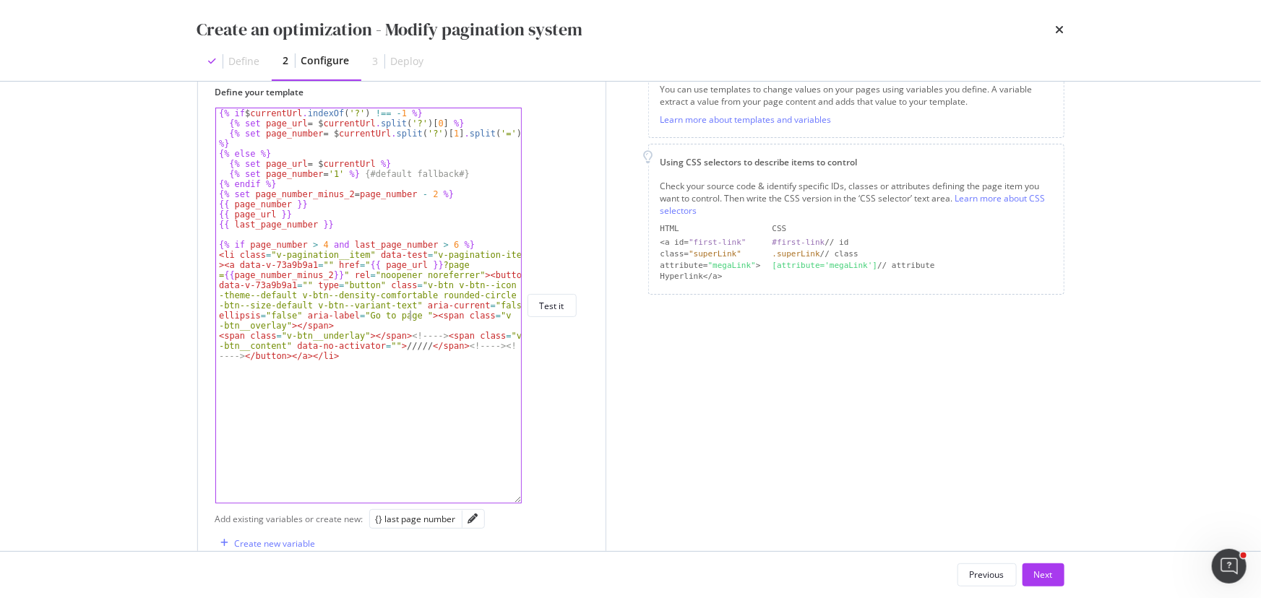
scroll to position [0, 0]
drag, startPoint x: 390, startPoint y: 346, endPoint x: 418, endPoint y: 346, distance: 28.2
click at [418, 144] on div "{% if $ currentUrl . indexOf ( '?' ) !== - 1 %} {% set page_url = $ currentUrl …" at bounding box center [369, 315] width 306 height 415
paste textarea "{{page_number_minus_2}}"
type textarea "<span class="v-btn__underlay"></span><!----><span class="v-btn__content" data-n…"
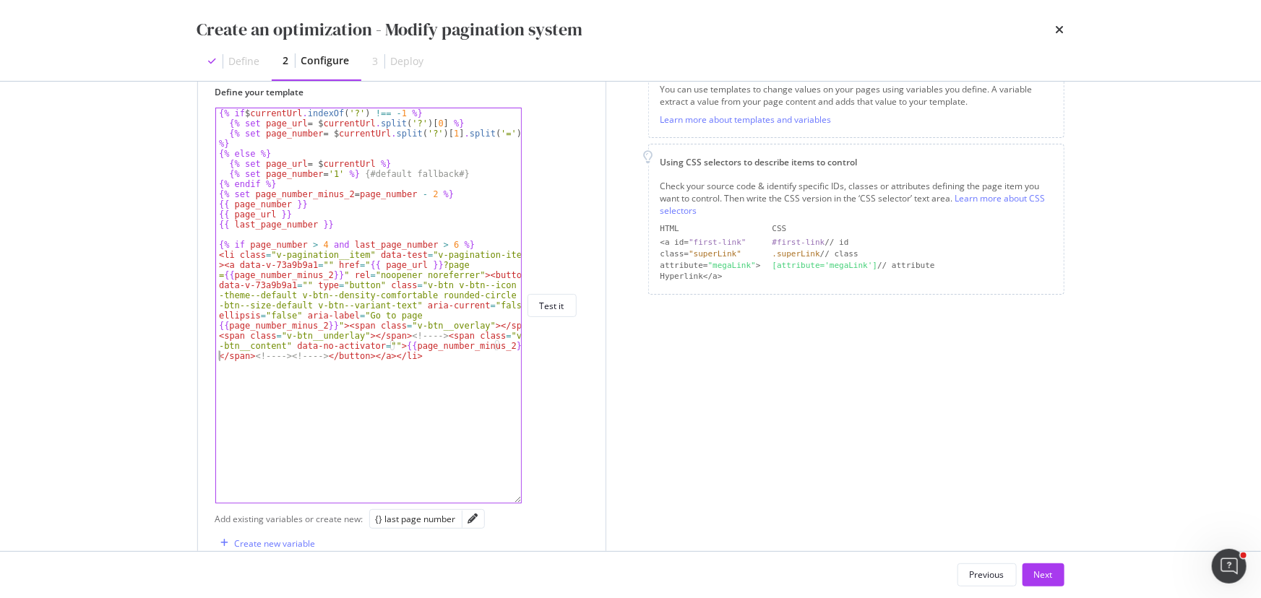
click at [417, 144] on div "{% if $ currentUrl . indexOf ( '?' ) !== - 1 %} {% set page_url = $ currentUrl …" at bounding box center [369, 315] width 306 height 415
click at [271, 144] on div "{% if $ currentUrl . indexOf ( '?' ) !== - 1 %} {% set page_url = $ currentUrl …" at bounding box center [369, 315] width 306 height 415
click at [228, 144] on div "{% if $ currentUrl . indexOf ( '?' ) !== - 1 %} {% set page_url = $ currentUrl …" at bounding box center [369, 315] width 306 height 415
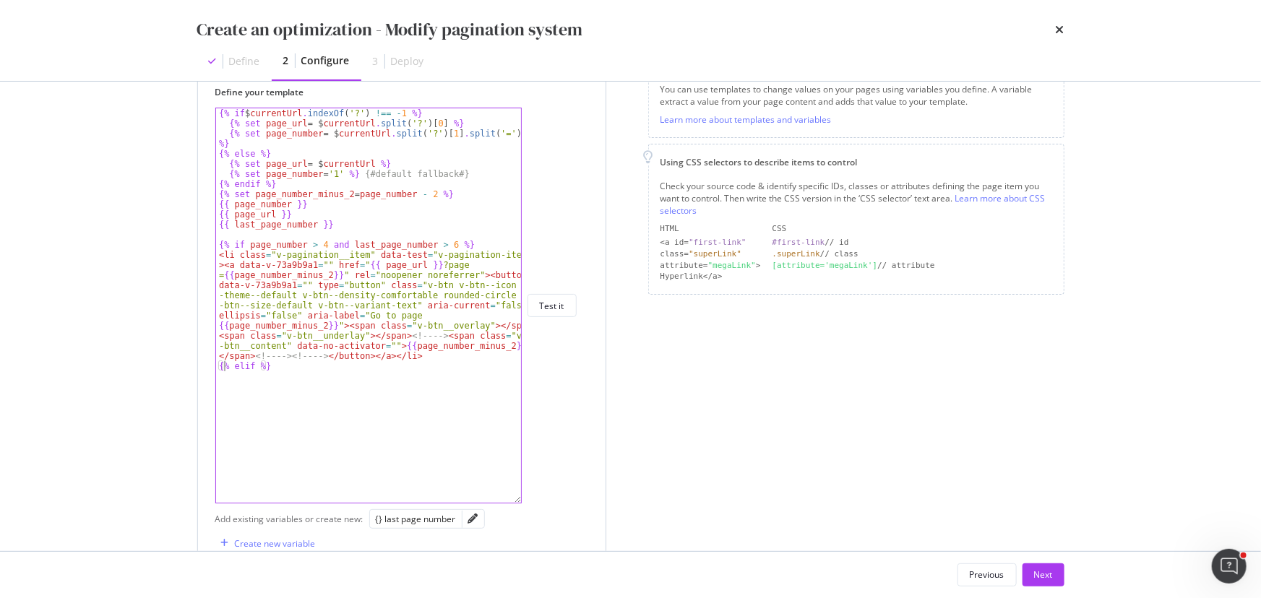
click at [349, 144] on div "{% if $ currentUrl . indexOf ( '?' ) !== - 1 %} {% set page_url = $ currentUrl …" at bounding box center [369, 315] width 306 height 415
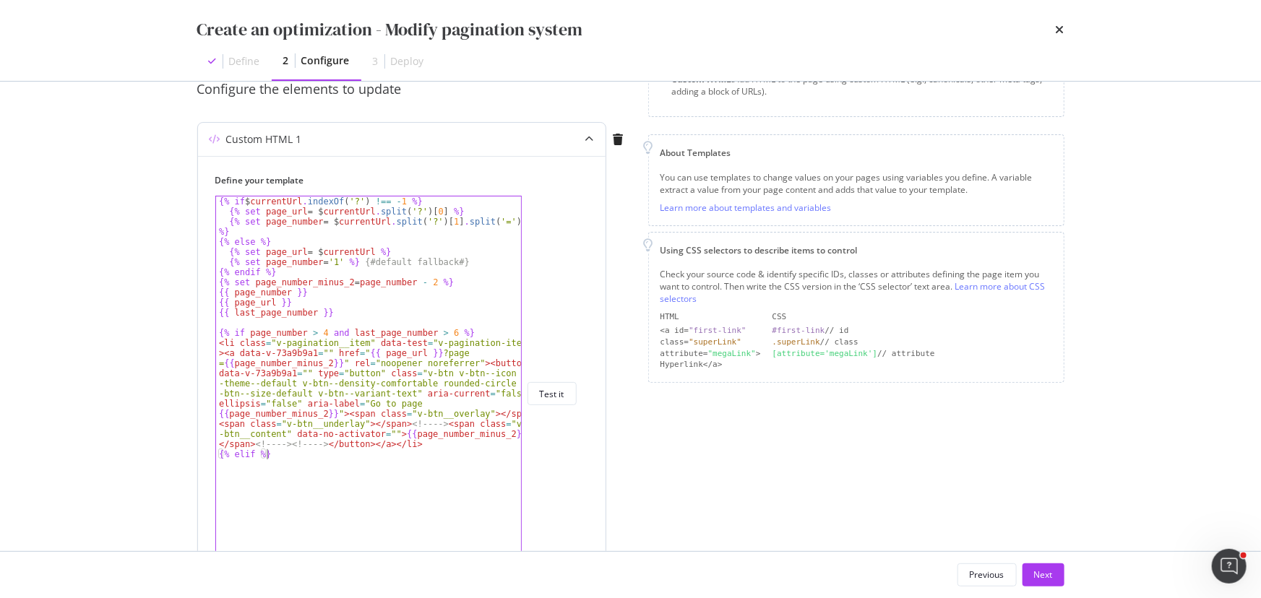
scroll to position [96, 0]
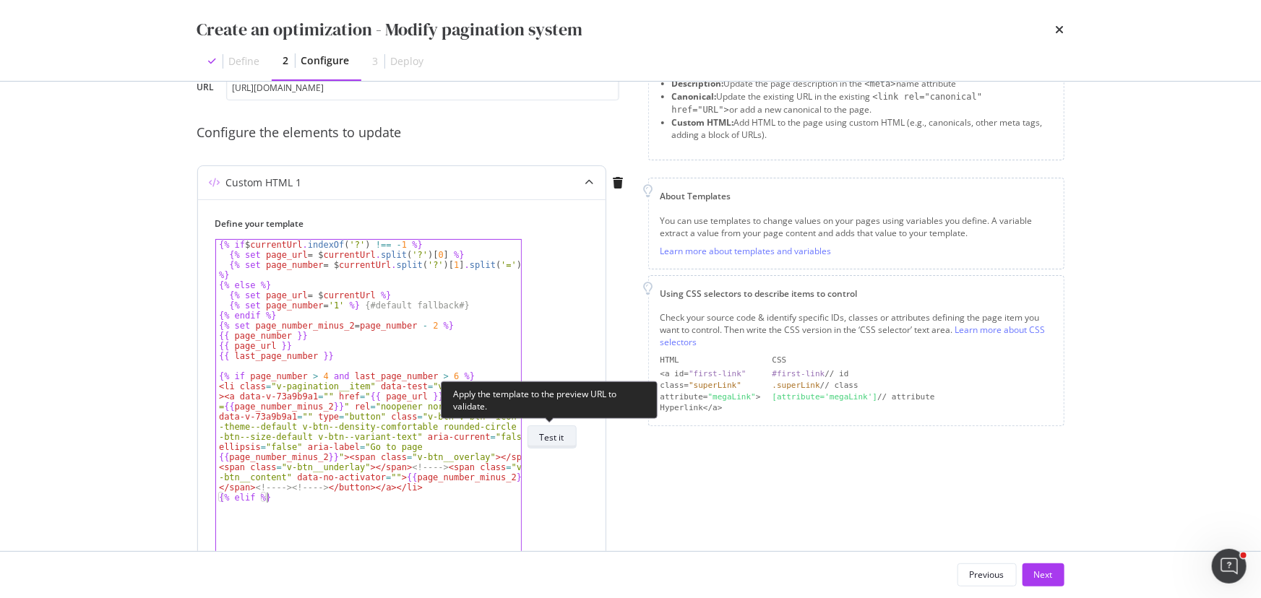
click at [497, 144] on div "Test it" at bounding box center [552, 437] width 25 height 12
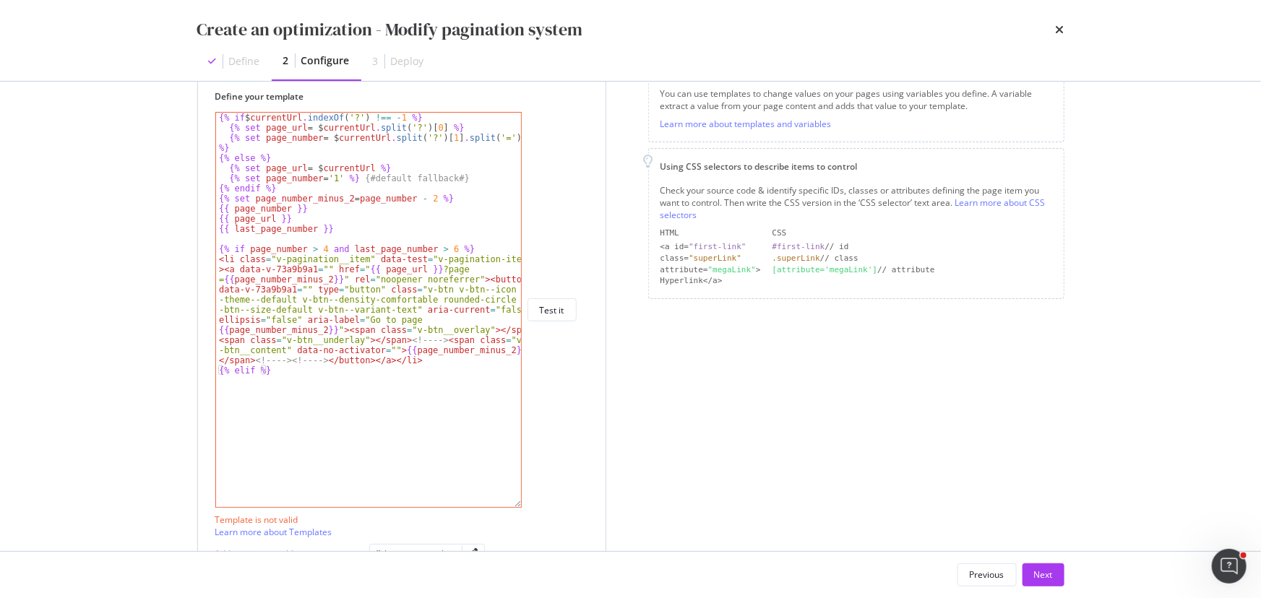
scroll to position [228, 0]
click at [242, 144] on div "{% if $ currentUrl . indexOf ( '?' ) !== - 1 %} {% set page_url = $ currentUrl …" at bounding box center [369, 315] width 306 height 415
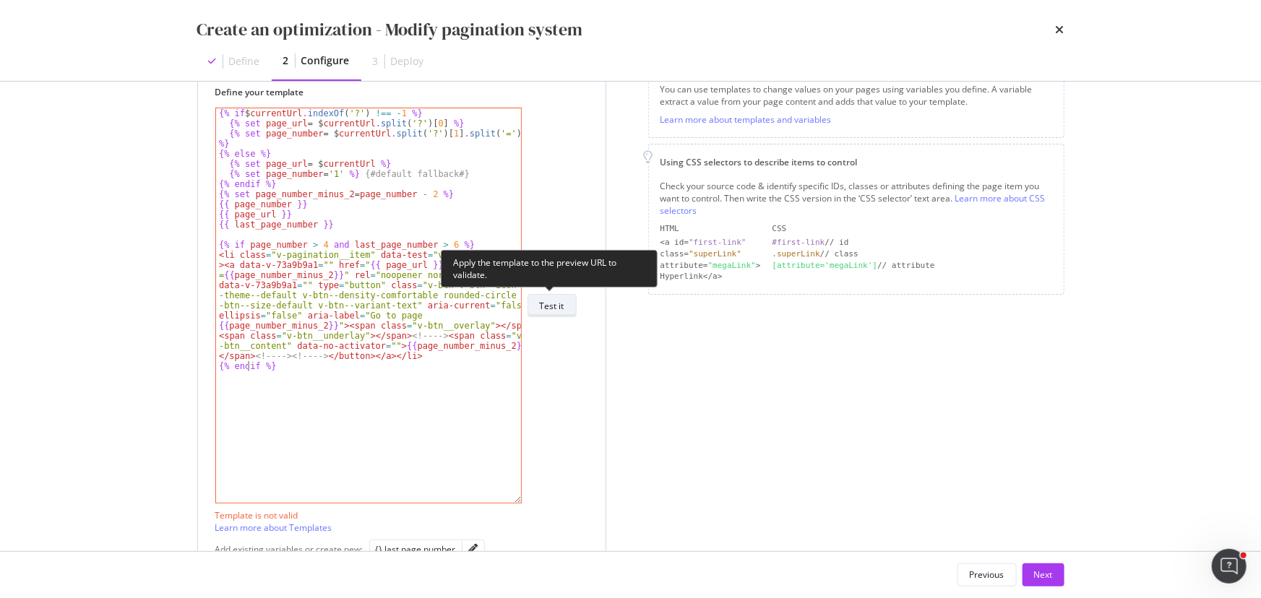
type textarea "{% endif %}"
click at [497, 144] on div "Test it" at bounding box center [552, 306] width 25 height 12
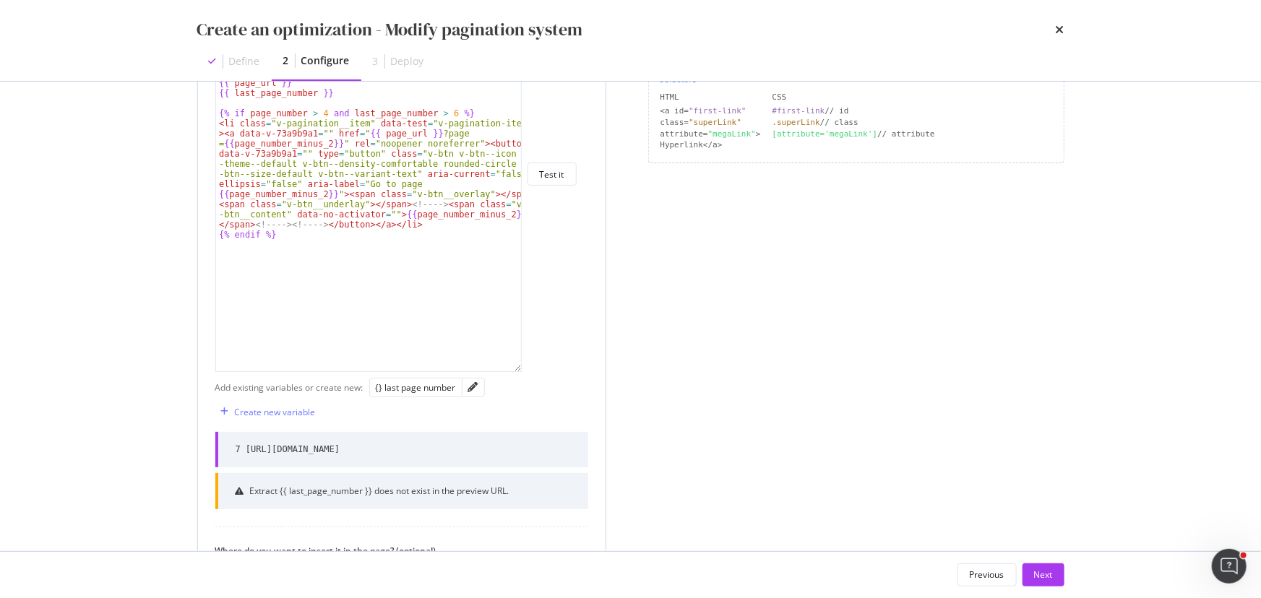
scroll to position [293, 0]
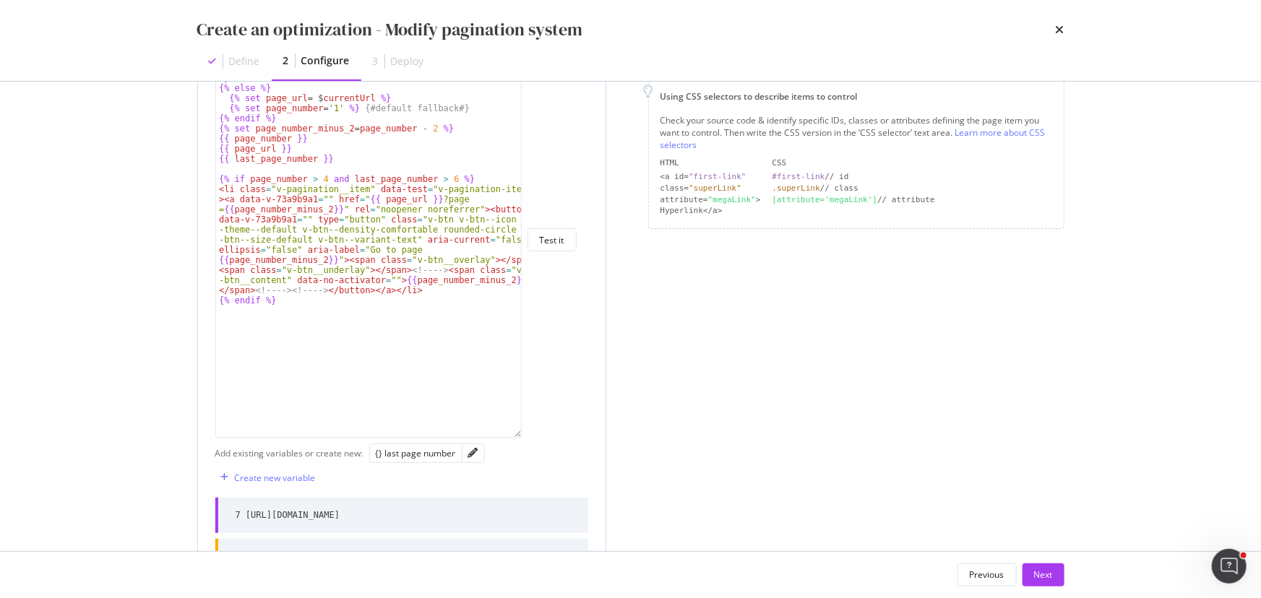
click at [466, 144] on div "modal" at bounding box center [473, 453] width 22 height 18
click at [468, 144] on icon "pencil" at bounding box center [473, 453] width 10 height 10
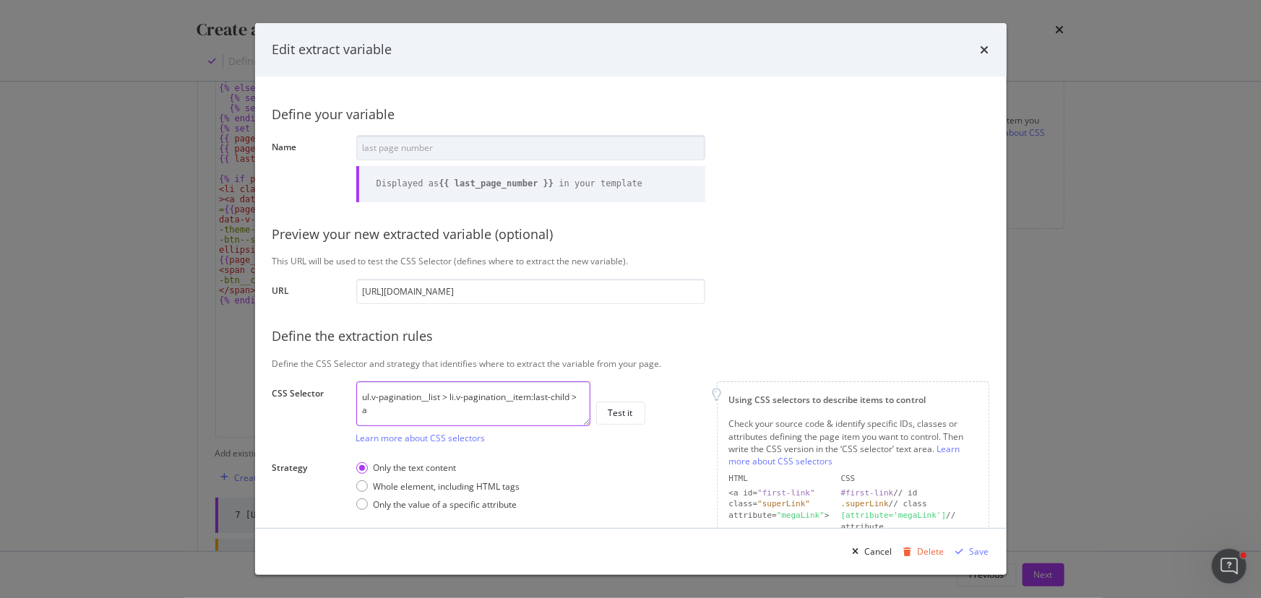
click at [363, 144] on textarea "ul.v-pagination__list > li.v-pagination__item:last-child > a" at bounding box center [473, 403] width 234 height 45
click at [373, 144] on textarea "ul.v-pagination__list > li.v-pagination__item:last-child > a" at bounding box center [473, 403] width 234 height 45
click at [375, 144] on div "Whole element, including HTML tags" at bounding box center [446, 486] width 147 height 12
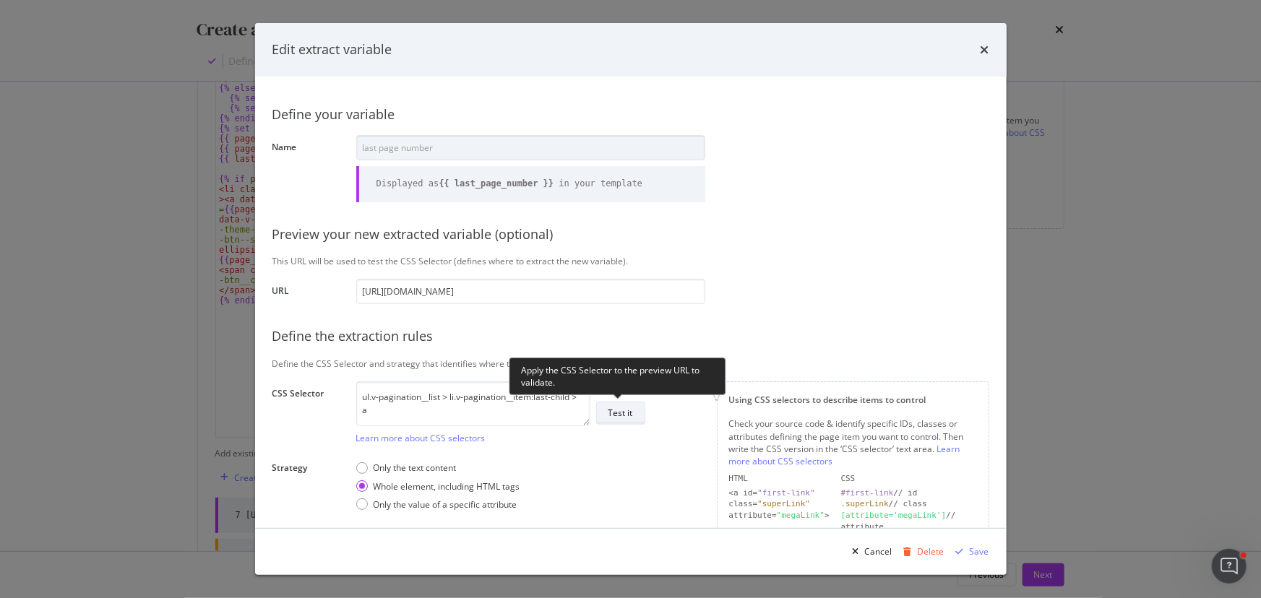
click at [497, 144] on div "Test it" at bounding box center [620, 413] width 25 height 12
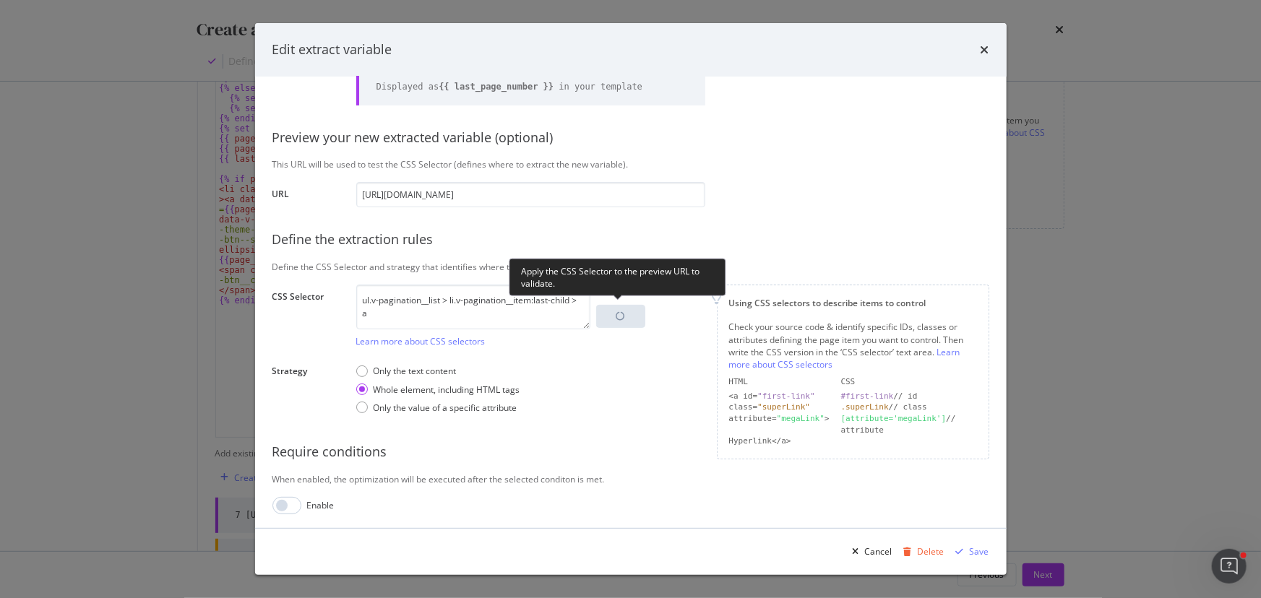
scroll to position [99, 0]
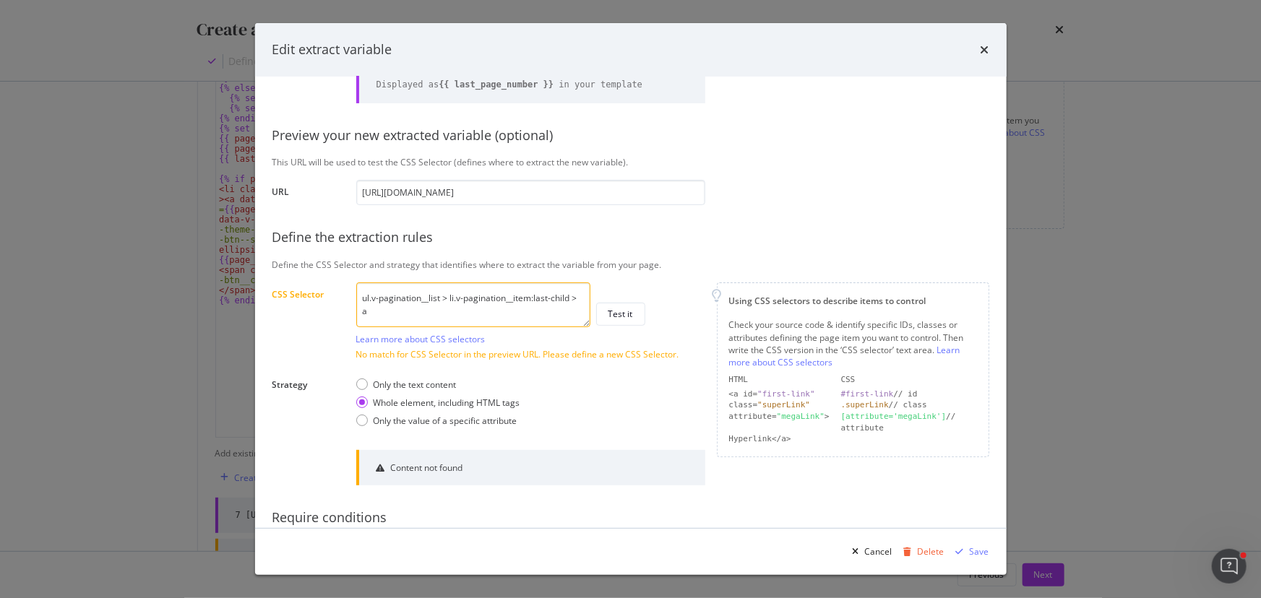
drag, startPoint x: 571, startPoint y: 298, endPoint x: 350, endPoint y: 283, distance: 221.6
click at [350, 144] on div "Define your variable Name last page number Displayed as {{ last_page_number }} …" at bounding box center [630, 287] width 717 height 585
click at [497, 144] on textarea "ul.v-pagination__list > li.v-pagination__item:last-child > a" at bounding box center [473, 304] width 234 height 45
drag, startPoint x: 534, startPoint y: 298, endPoint x: 582, endPoint y: 302, distance: 47.8
click at [497, 144] on textarea "ul.v-pagination__list > li.v-pagination__item:last-child > a" at bounding box center [473, 304] width 234 height 45
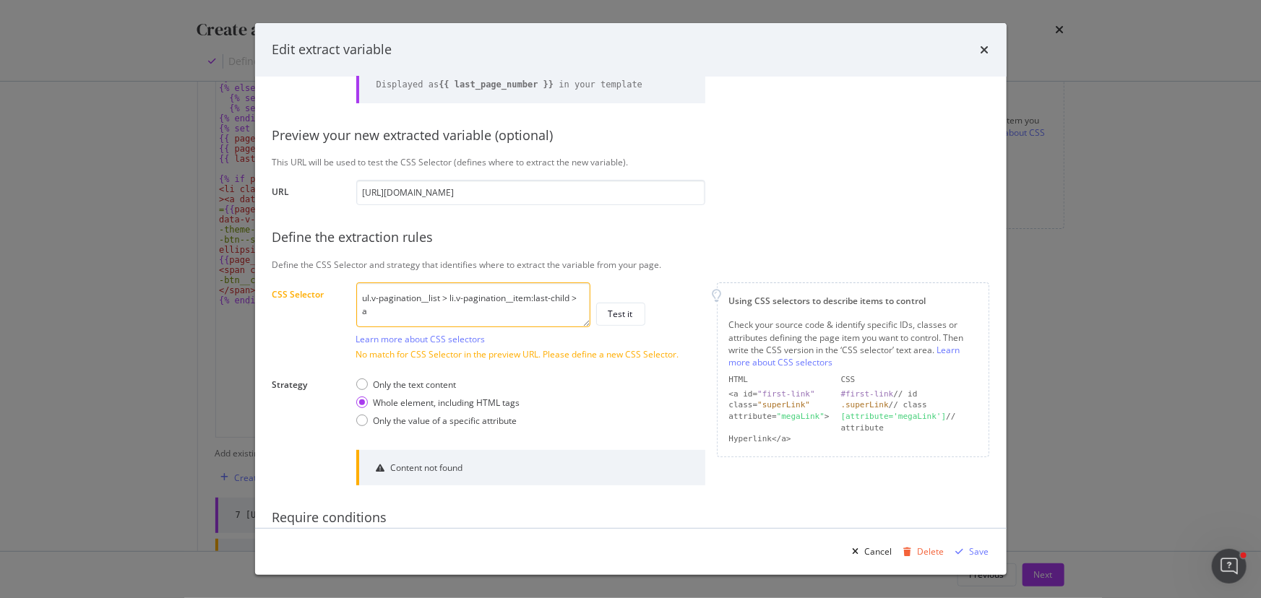
paste textarea "nth-last-child()"
click at [383, 144] on textarea "ul.v-pagination__list > li.v-pagination__item:nth-last-child()a" at bounding box center [473, 304] width 234 height 45
click at [408, 144] on textarea "ul.v-pagination__list > li.v-pagination__item:nth-last-child(2)a" at bounding box center [473, 304] width 234 height 45
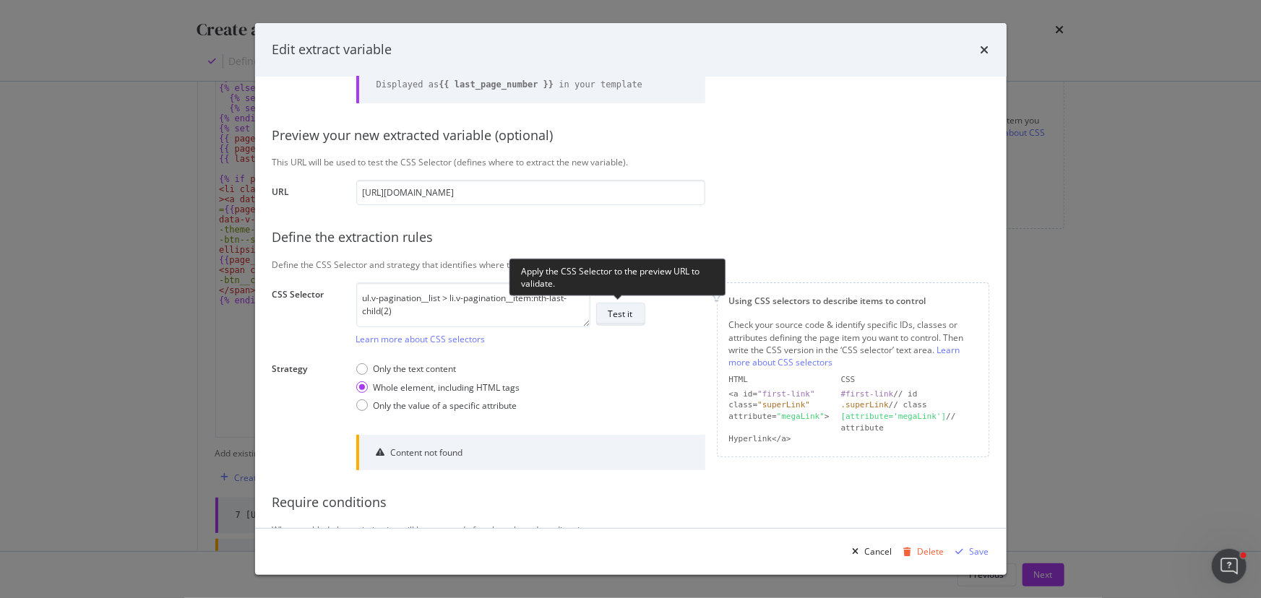
click at [497, 144] on button "Test it" at bounding box center [620, 314] width 49 height 23
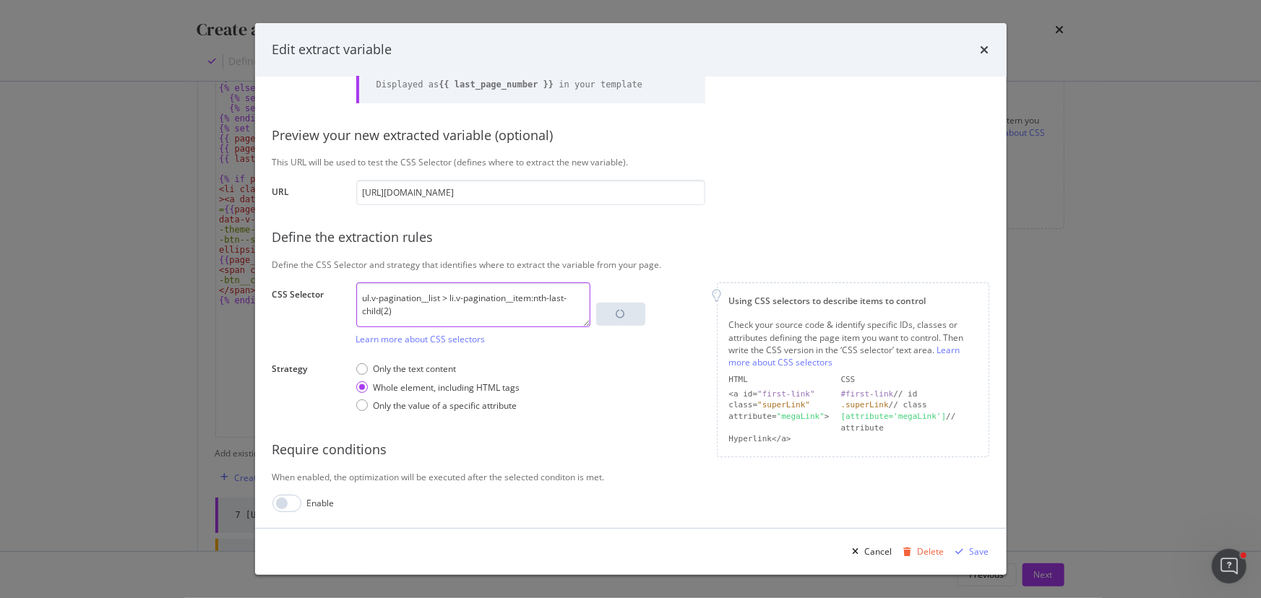
drag, startPoint x: 457, startPoint y: 299, endPoint x: 531, endPoint y: 297, distance: 74.4
click at [497, 144] on textarea "ul.v-pagination__list > li.v-pagination__item:nth-last-child(2)" at bounding box center [473, 304] width 234 height 45
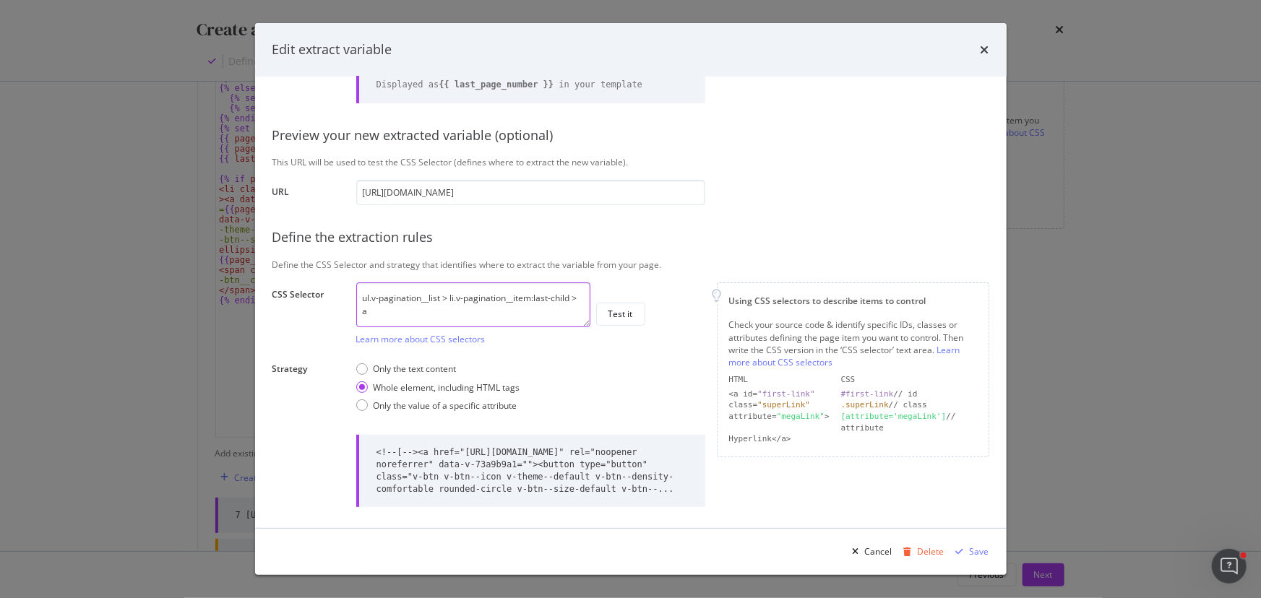
click at [497, 144] on textarea "ul.v-pagination__list > li.v-pagination__item:last-child > a" at bounding box center [473, 304] width 234 height 45
drag, startPoint x: 533, startPoint y: 300, endPoint x: 562, endPoint y: 315, distance: 32.6
click at [497, 144] on textarea "ul.v-pagination__list > li.v-pagination__item:last-child > a" at bounding box center [473, 304] width 234 height 45
paste textarea "nth-last-of-type(1)"
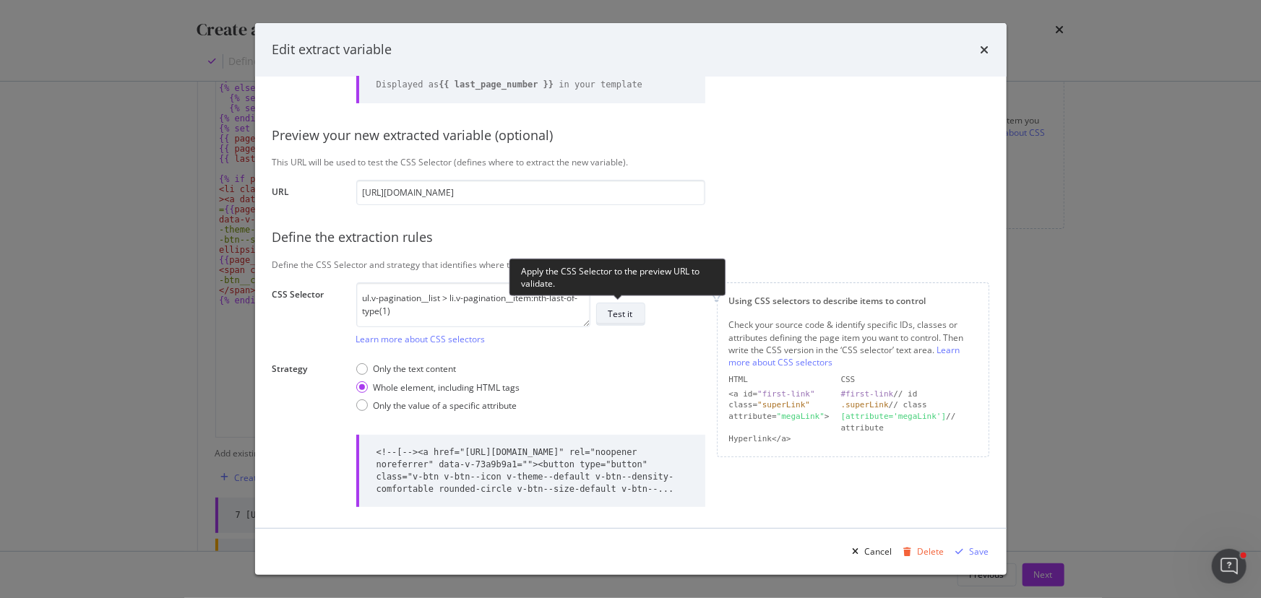
click at [497, 144] on div "Test it" at bounding box center [620, 314] width 25 height 12
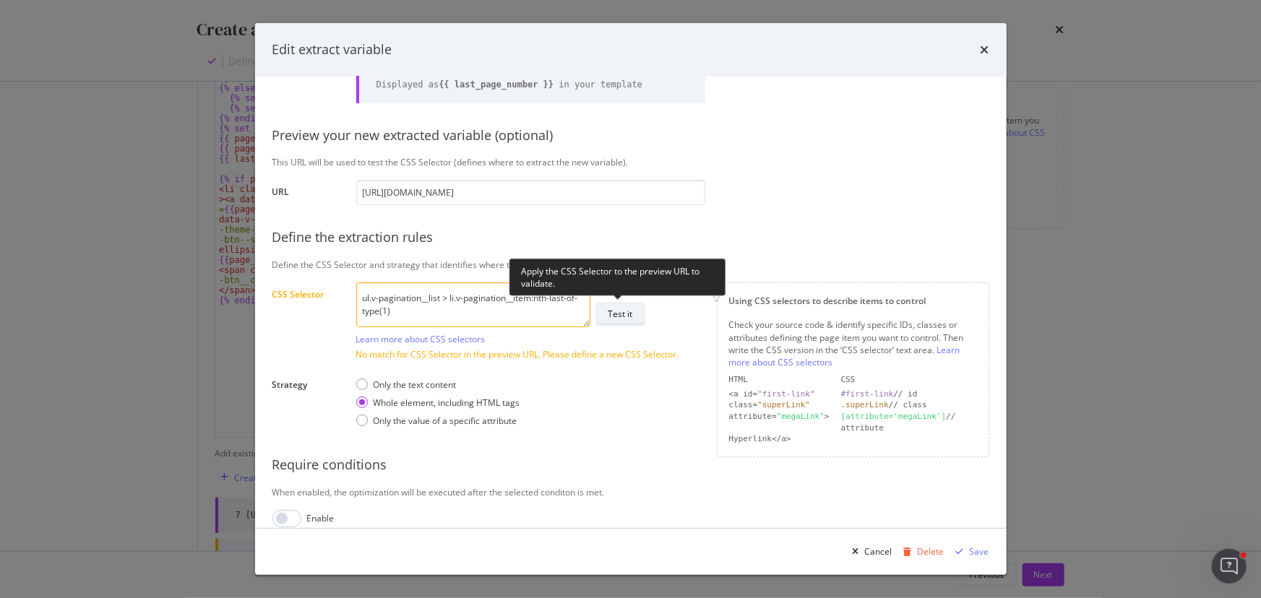
click at [497, 144] on button "Test it" at bounding box center [620, 314] width 49 height 23
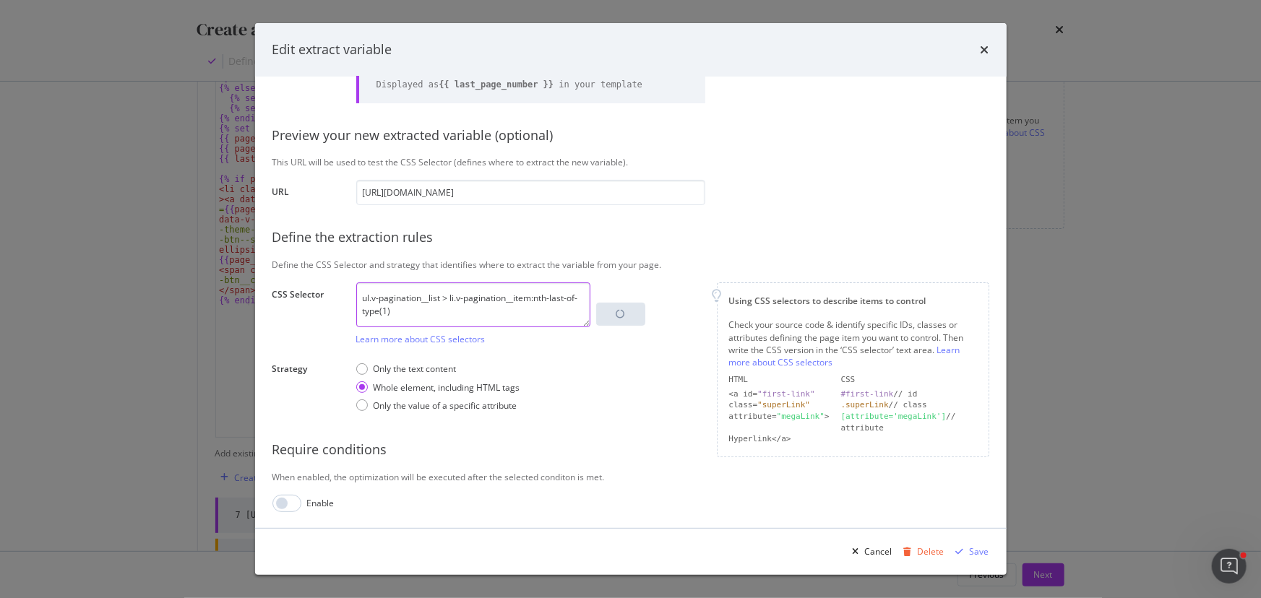
click at [497, 144] on textarea "ul.v-pagination__list > li.v-pagination__item:nth-last-of-type(1)" at bounding box center [473, 304] width 234 height 45
drag, startPoint x: 535, startPoint y: 299, endPoint x: 543, endPoint y: 304, distance: 9.4
click at [497, 144] on textarea "ul.v-pagination__list > li.v-pagination__item:nth-last-of-type(1)" at bounding box center [473, 304] width 234 height 45
paste textarea ":last-of-type"
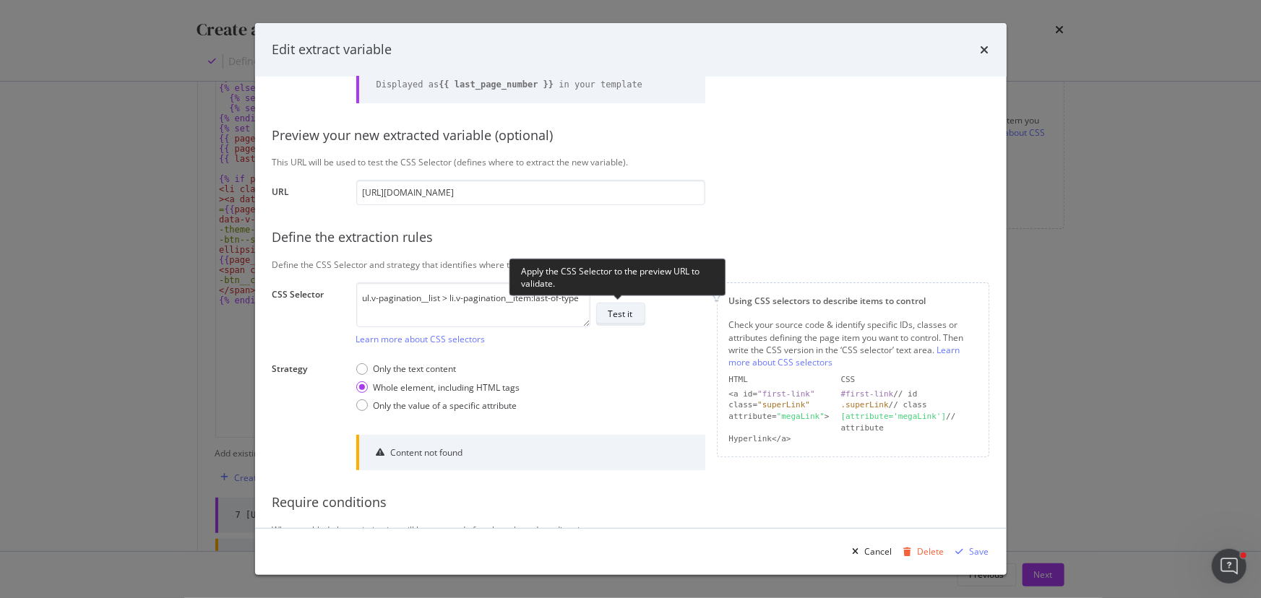
click at [497, 144] on div "Test it" at bounding box center [620, 314] width 25 height 12
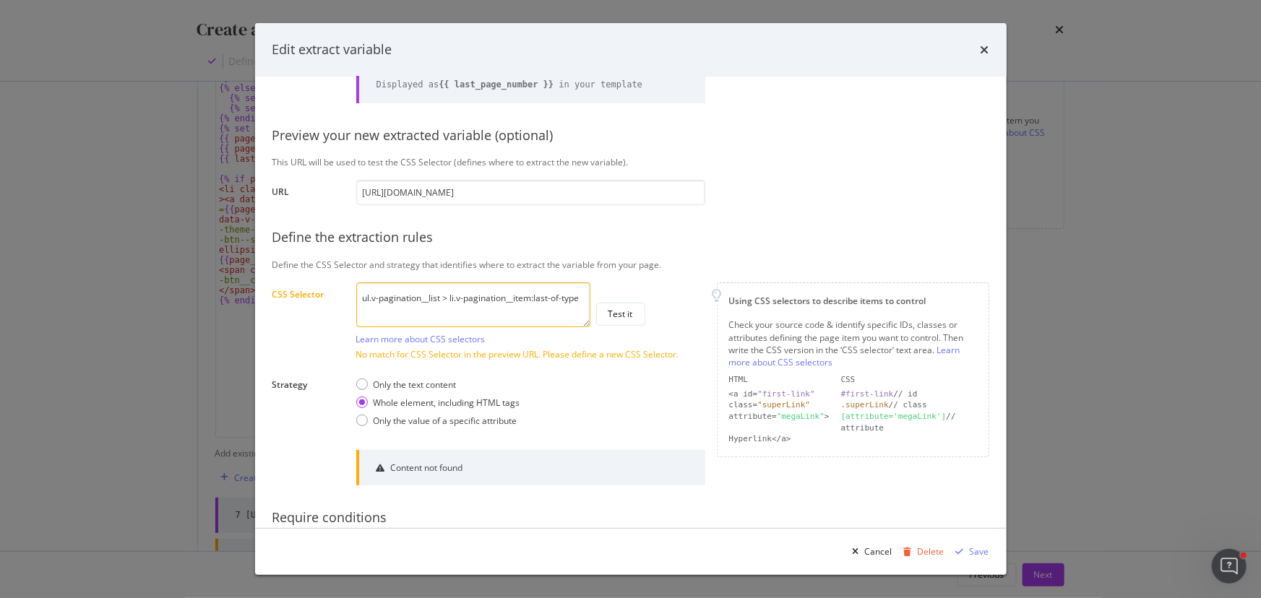
drag, startPoint x: 579, startPoint y: 302, endPoint x: 337, endPoint y: 297, distance: 242.8
click at [0, 0] on div "CSS Selector ul.v-pagination__list > li.v-pagination__item:last-of-type Learn m…" at bounding box center [0, 0] width 0 height 0
paste textarea "nth-last-of-type(1) a"
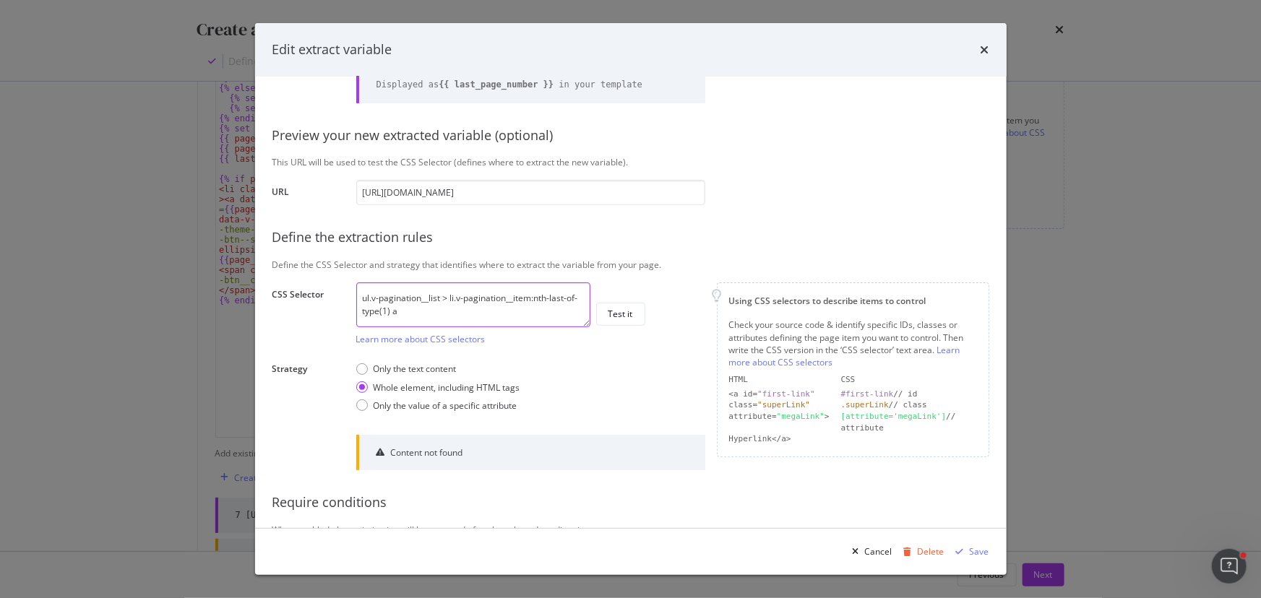
scroll to position [0, 0]
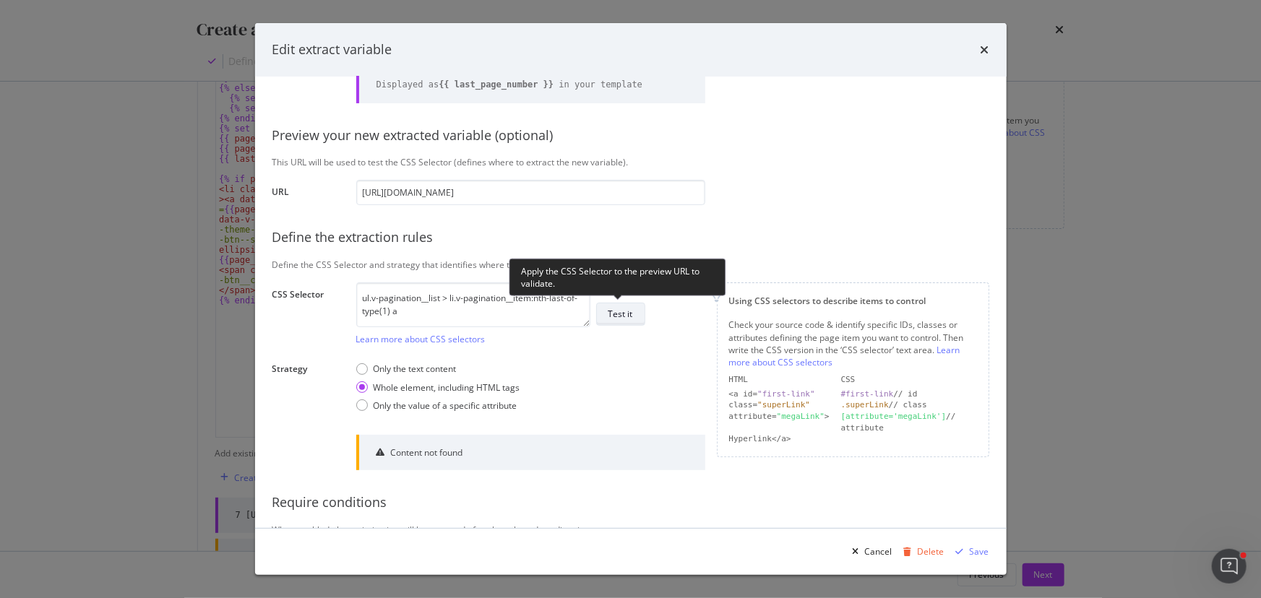
click at [497, 144] on div "Test it" at bounding box center [620, 314] width 25 height 12
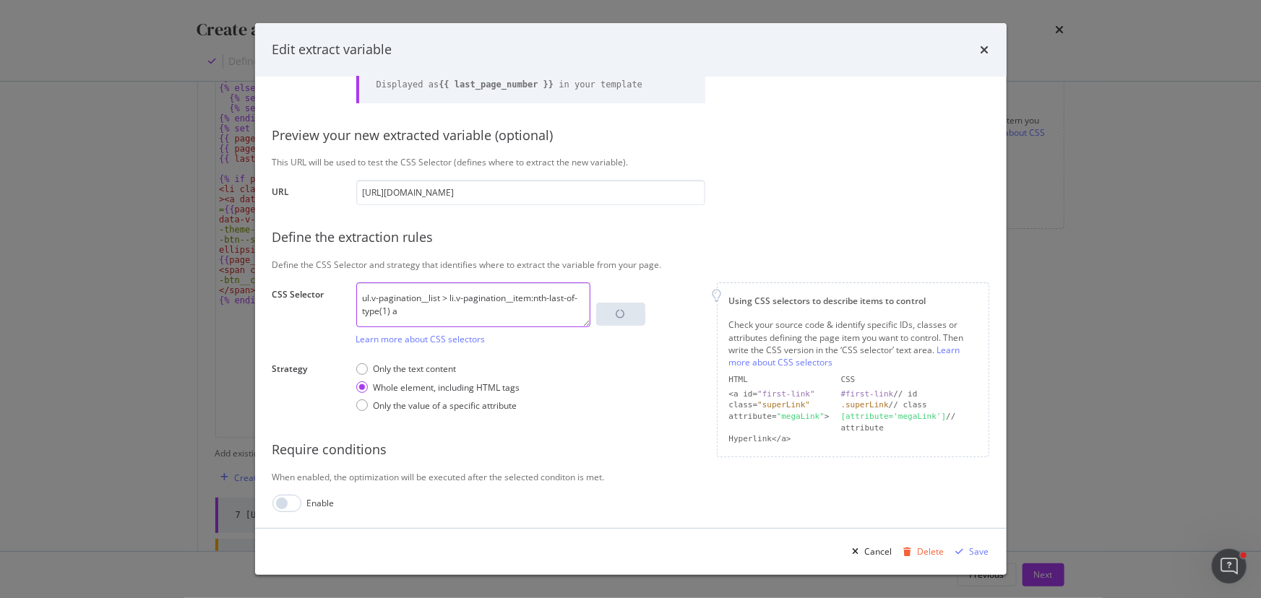
click at [412, 144] on textarea "ul.v-pagination__list > li.v-pagination__item:nth-last-of-type(1) a" at bounding box center [473, 304] width 234 height 45
paste textarea "a > button > span.v-btn__content"
click at [407, 144] on textarea "ul.v-pagination__list > li.v-pagination__item:nth-last-of-type(1) a a > button …" at bounding box center [473, 304] width 234 height 45
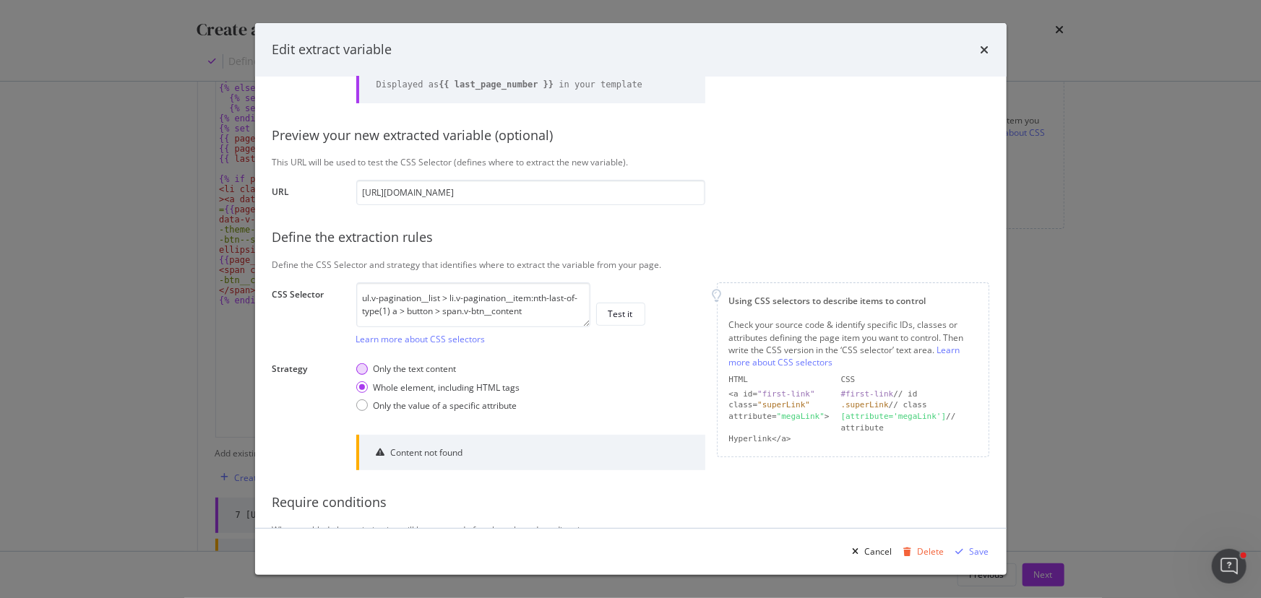
click at [435, 144] on div "Only the text content" at bounding box center [414, 369] width 83 height 12
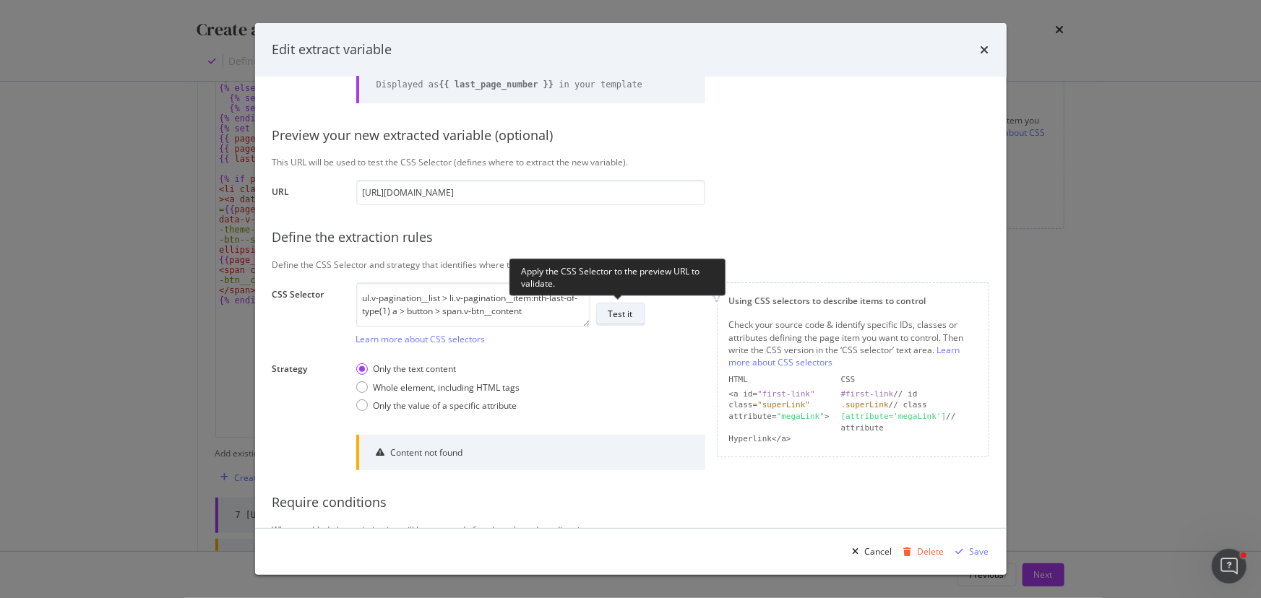
click at [497, 144] on div "Test it" at bounding box center [620, 314] width 25 height 20
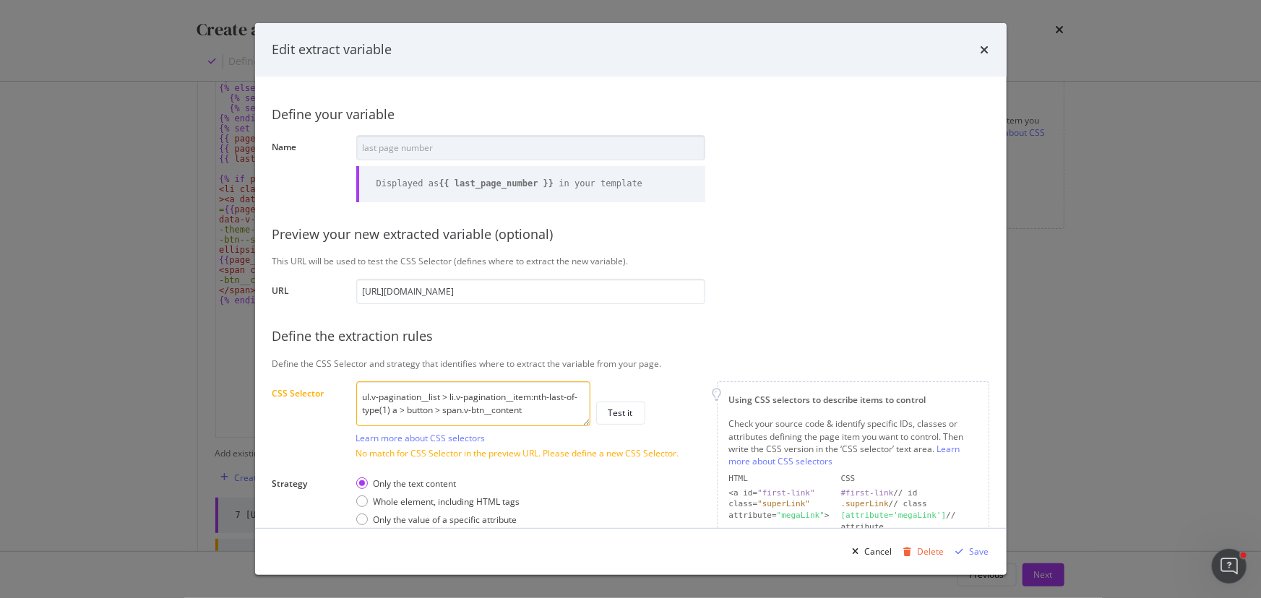
click at [497, 144] on textarea "ul.v-pagination__list > li.v-pagination__item:nth-last-of-type(1) a > button > …" at bounding box center [473, 403] width 234 height 45
drag, startPoint x: 552, startPoint y: 412, endPoint x: 392, endPoint y: 418, distance: 160.5
click at [392, 144] on textarea "ul.v-pagination__list > li.v-pagination__item:nth-last-of-type(1) a > button > …" at bounding box center [473, 403] width 234 height 45
click at [404, 144] on div "Whole element, including HTML tags" at bounding box center [446, 502] width 147 height 12
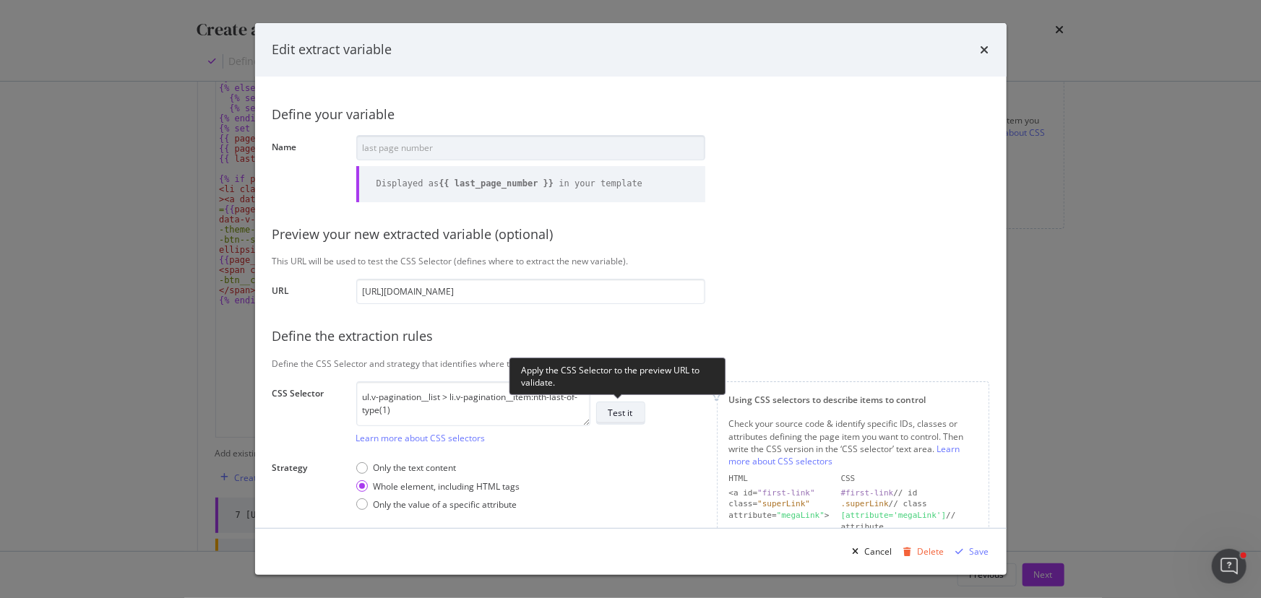
click at [497, 144] on button "Test it" at bounding box center [620, 413] width 49 height 23
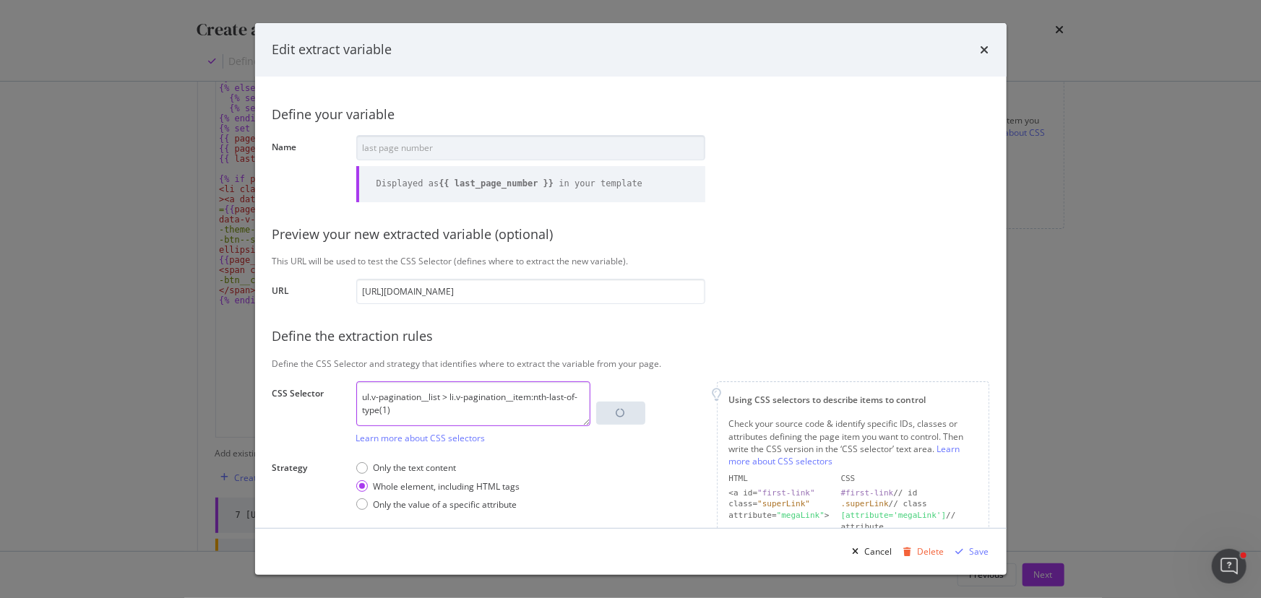
drag, startPoint x: 450, startPoint y: 397, endPoint x: 454, endPoint y: 408, distance: 11.4
click at [454, 144] on textarea "ul.v-pagination__list > li.v-pagination__item:nth-last-of-type(1)" at bounding box center [473, 403] width 234 height 45
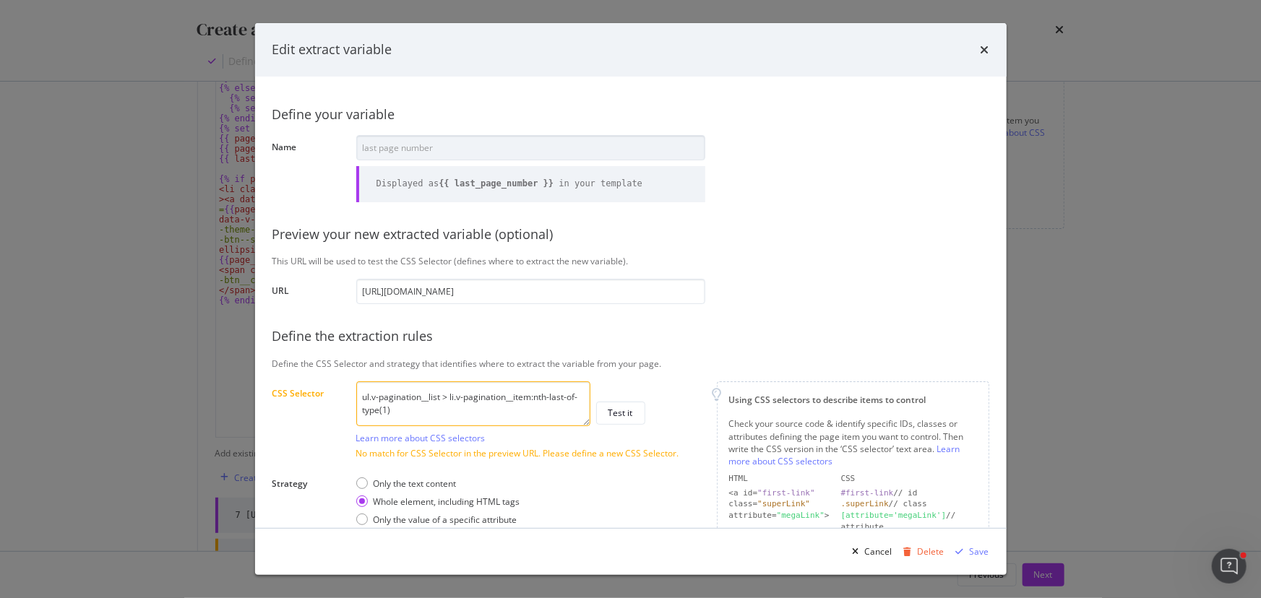
click at [497, 144] on textarea "ul.v-pagination__list > li.v-pagination__item:nth-last-of-type(1)" at bounding box center [473, 403] width 234 height 45
drag, startPoint x: 439, startPoint y: 423, endPoint x: 360, endPoint y: 394, distance: 83.9
click at [360, 144] on textarea "ul.v-pagination__list > li.v-pagination__item:nth-last-of-type(1)" at bounding box center [473, 403] width 234 height 45
paste textarea ":nth-last-child(1 of .v-pagination__item) a > button > span.v-btn__content"
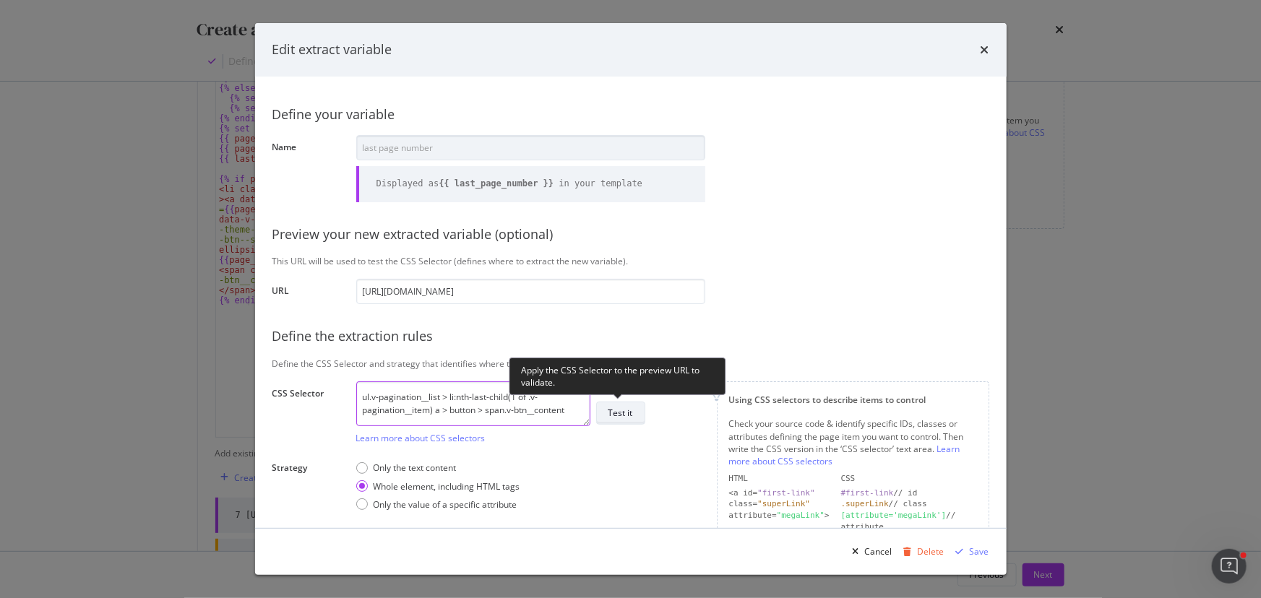
type textarea "ul.v-pagination__list > li:nth-last-child(1 of .v-pagination__item) a > button …"
click at [497, 144] on button "Test it" at bounding box center [620, 413] width 49 height 23
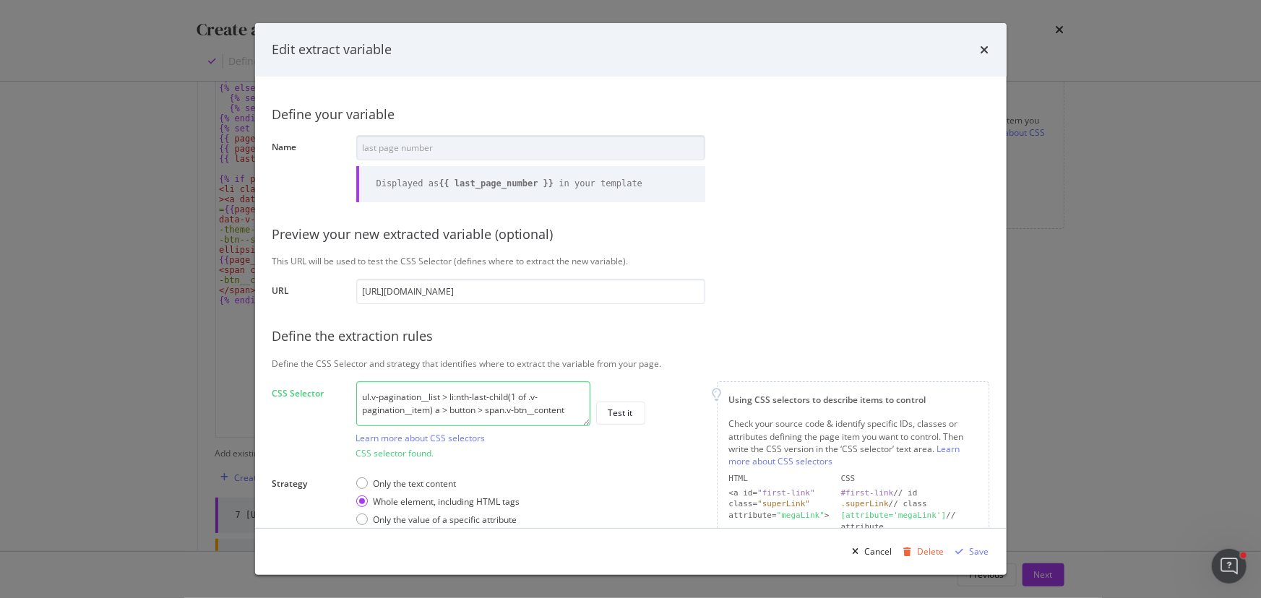
scroll to position [65, 0]
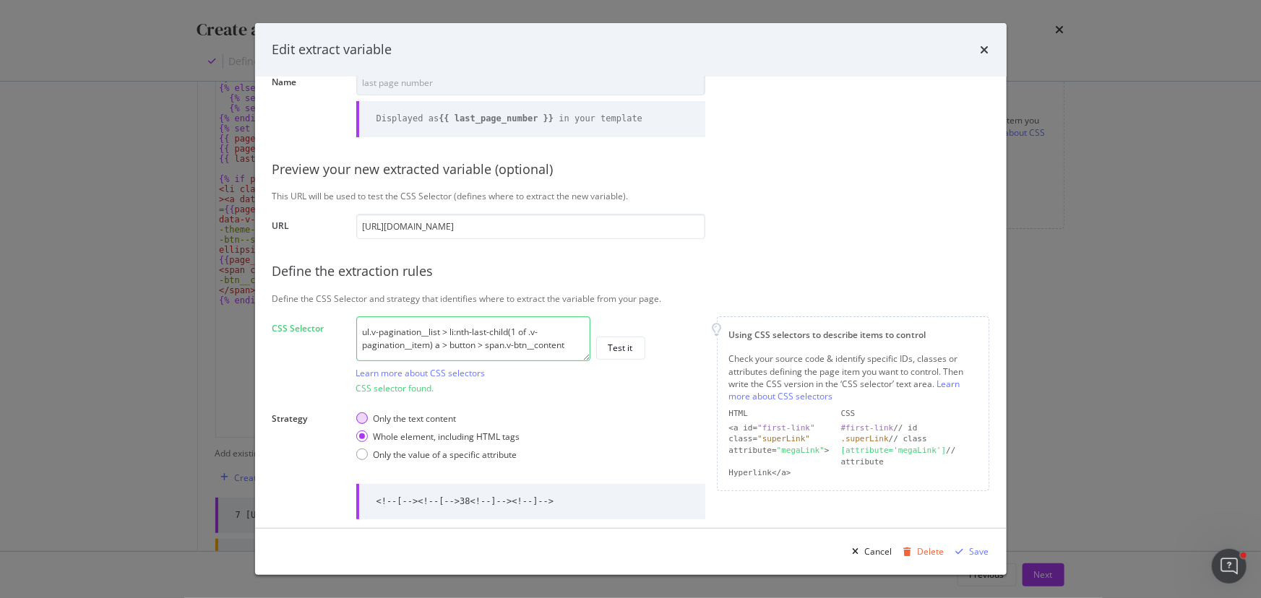
click at [376, 144] on div "Only the text content" at bounding box center [414, 418] width 83 height 12
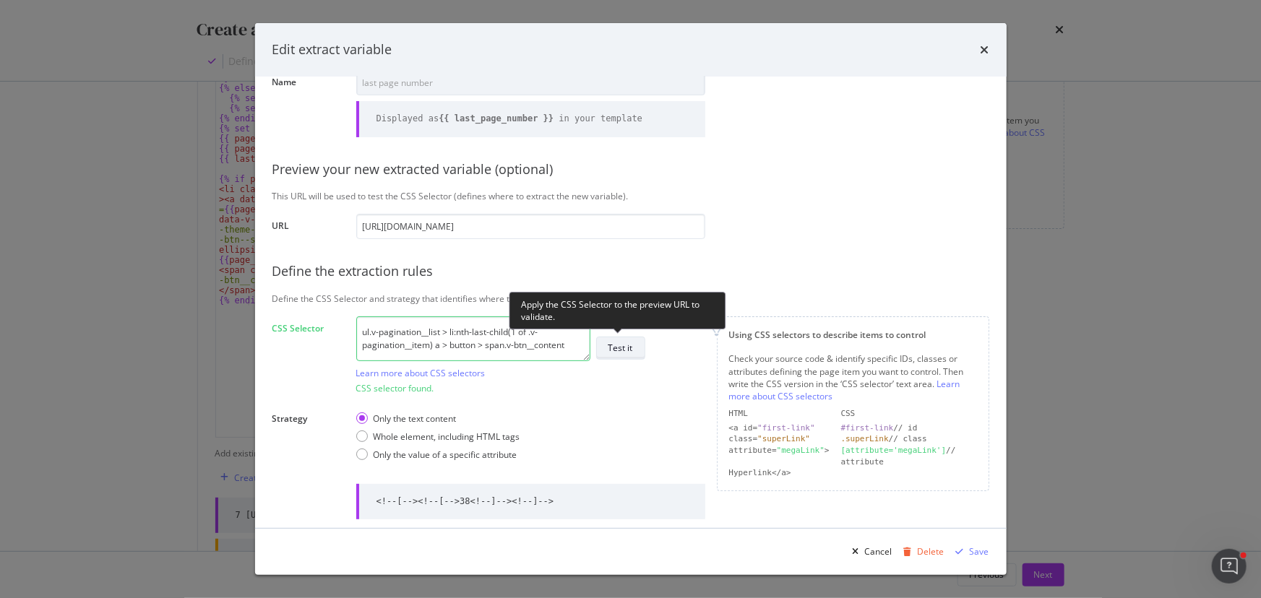
click at [497, 144] on div "Test it" at bounding box center [620, 348] width 25 height 12
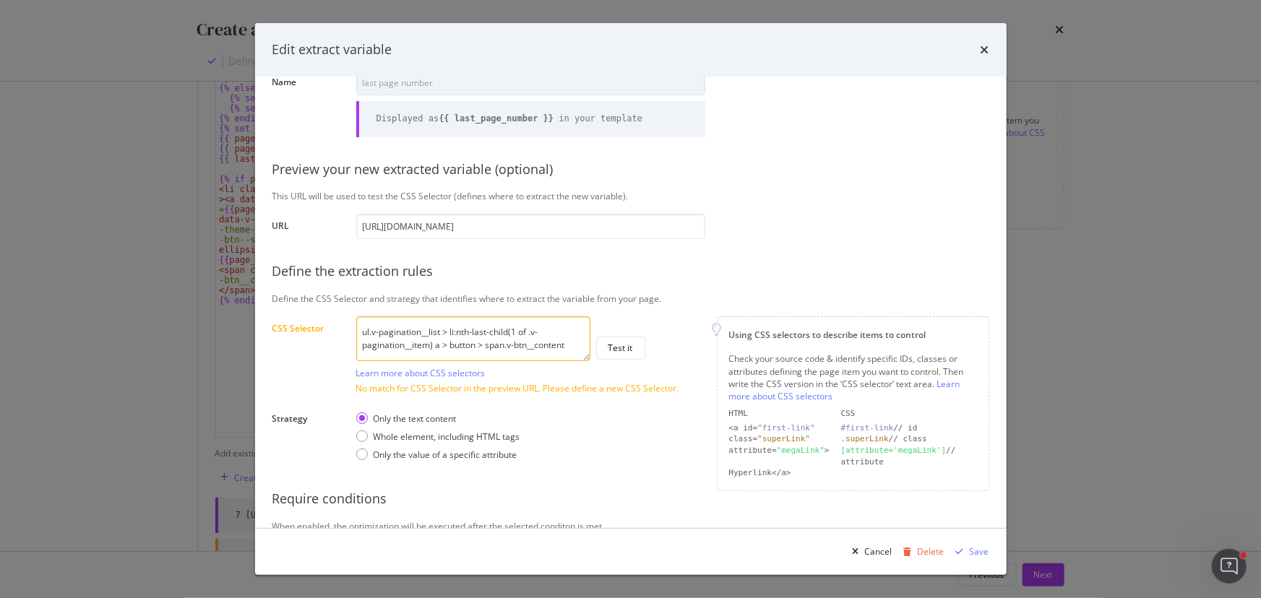
click at [490, 144] on textarea "ul.v-pagination__list > li:nth-last-child(1 of .v-pagination__item) a > button …" at bounding box center [473, 338] width 234 height 45
click at [412, 144] on div "Whole element, including HTML tags" at bounding box center [446, 437] width 147 height 12
click at [497, 144] on icon "modal" at bounding box center [960, 552] width 8 height 9
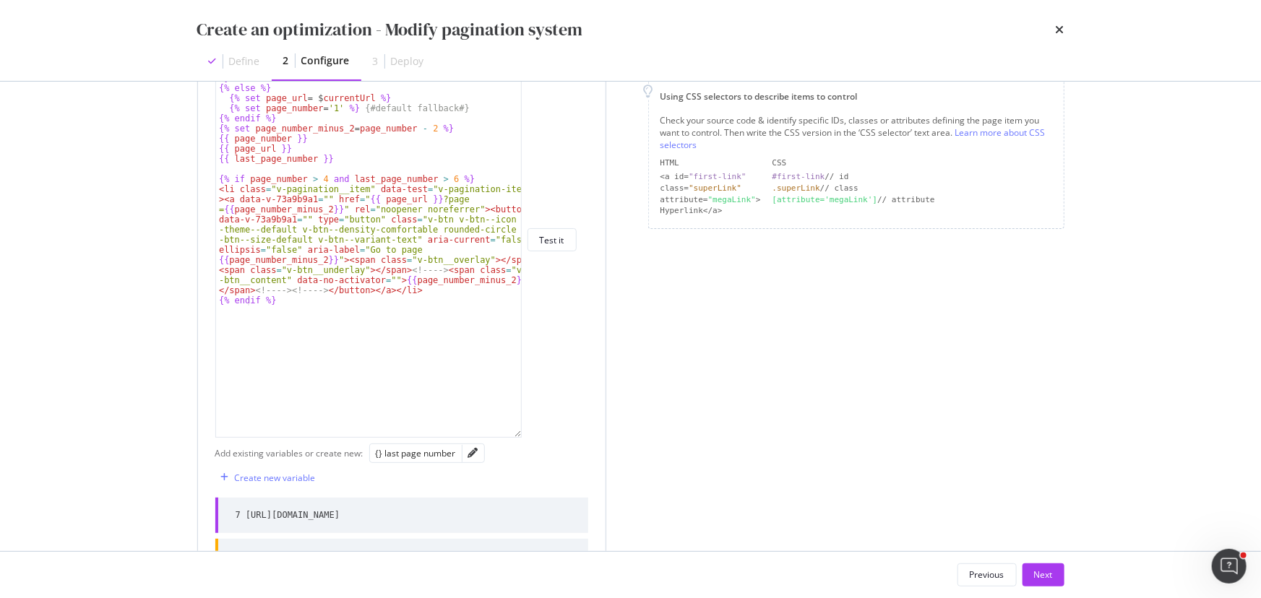
click at [470, 144] on div "modal" at bounding box center [473, 453] width 22 height 18
click at [472, 144] on icon "pencil" at bounding box center [473, 453] width 10 height 10
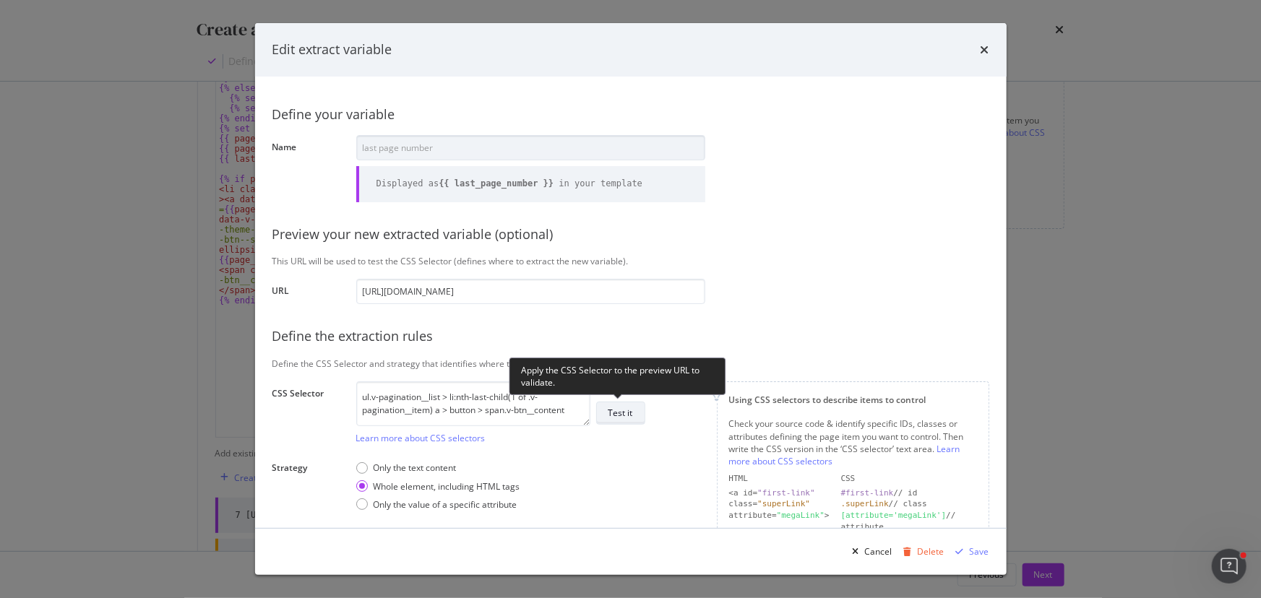
click at [497, 144] on div "Test it" at bounding box center [620, 413] width 25 height 20
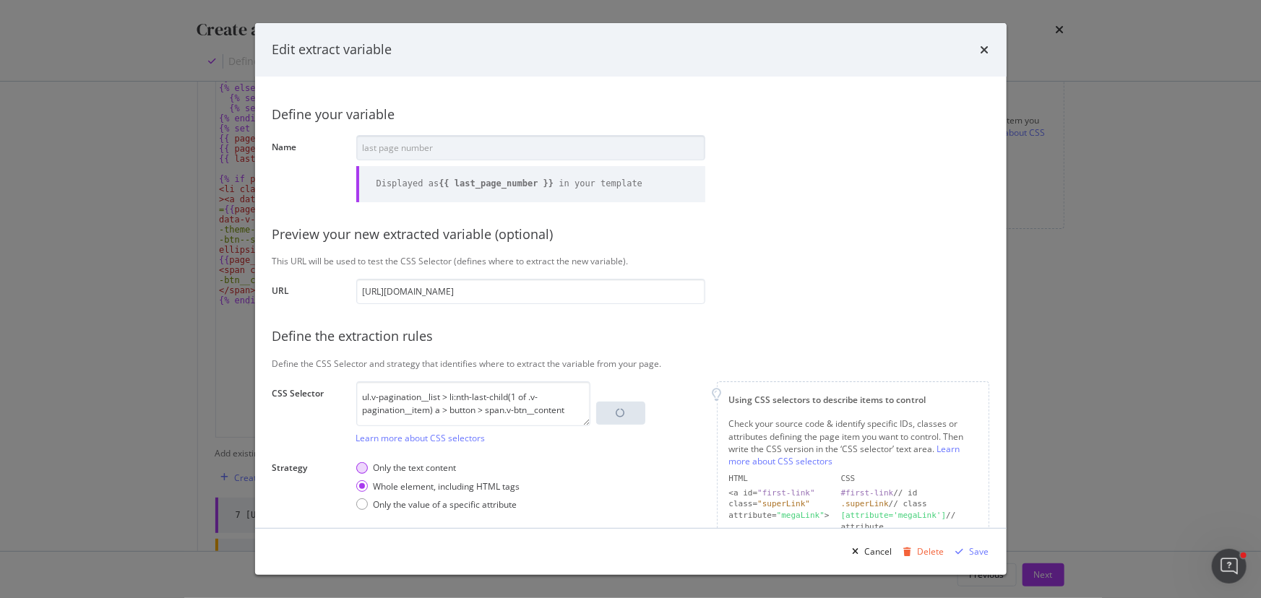
click at [357, 144] on div "Only the text content" at bounding box center [362, 468] width 12 height 12
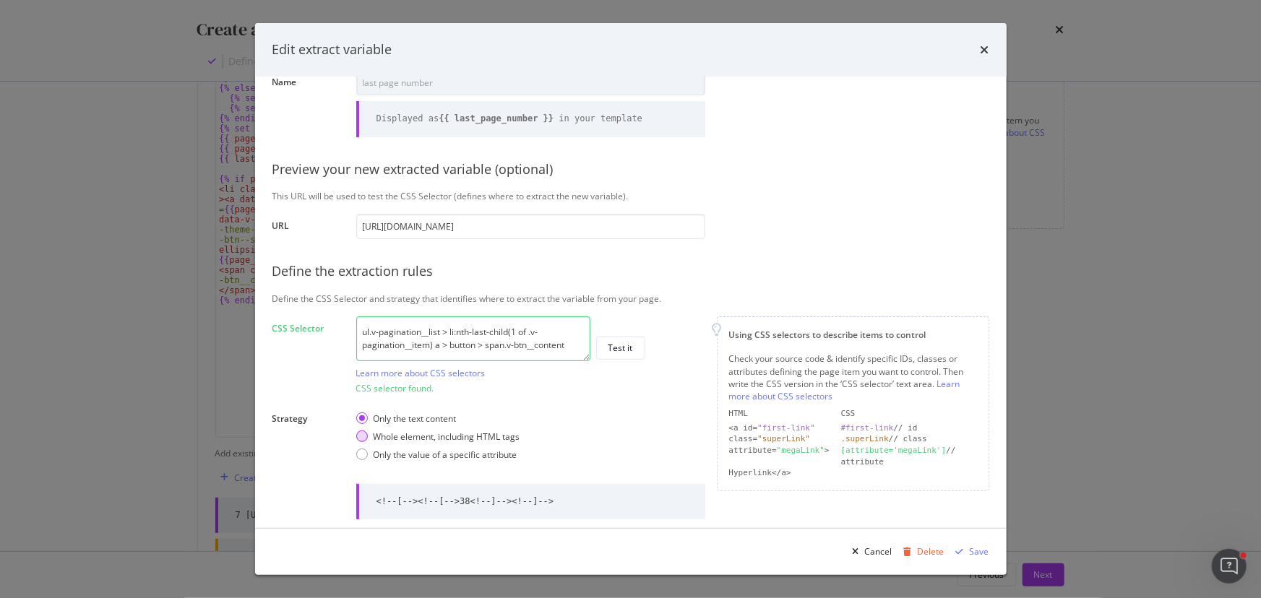
click at [431, 144] on div "Whole element, including HTML tags" at bounding box center [446, 437] width 147 height 12
drag, startPoint x: 374, startPoint y: 497, endPoint x: 584, endPoint y: 510, distance: 209.9
click at [497, 144] on div "<!--[--><!--[-->38<!--]--><!--]-->" at bounding box center [530, 501] width 349 height 35
copy div "<!--[--><!--[-->38<!--]--><!--]-->"
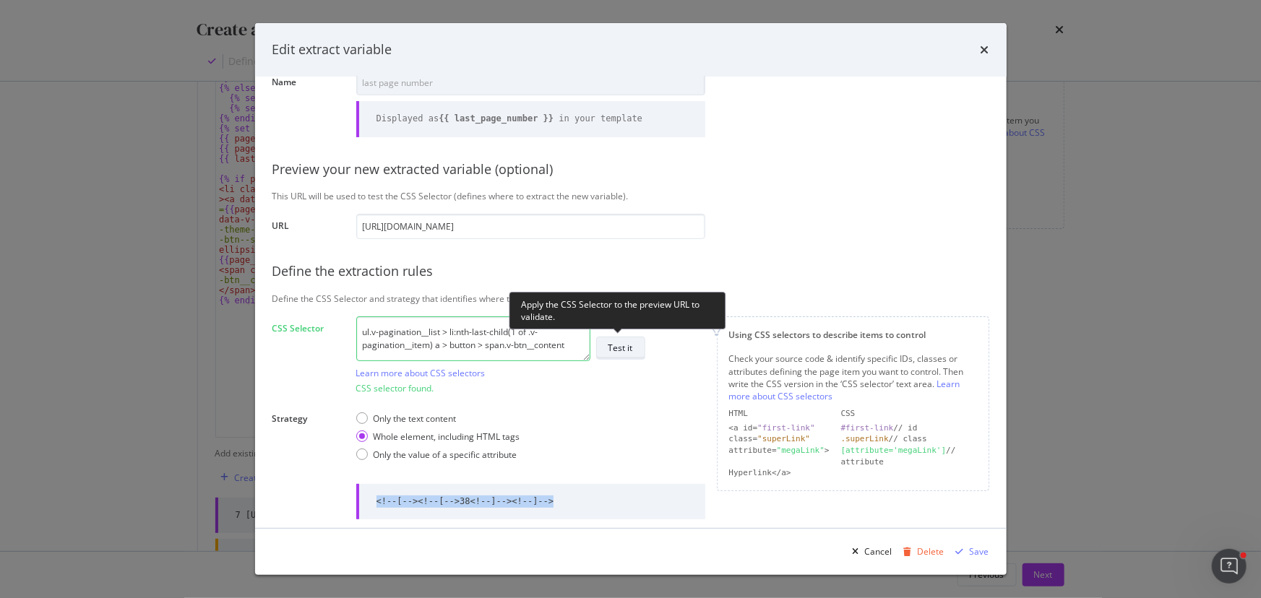
click at [497, 144] on div "Test it" at bounding box center [620, 348] width 25 height 12
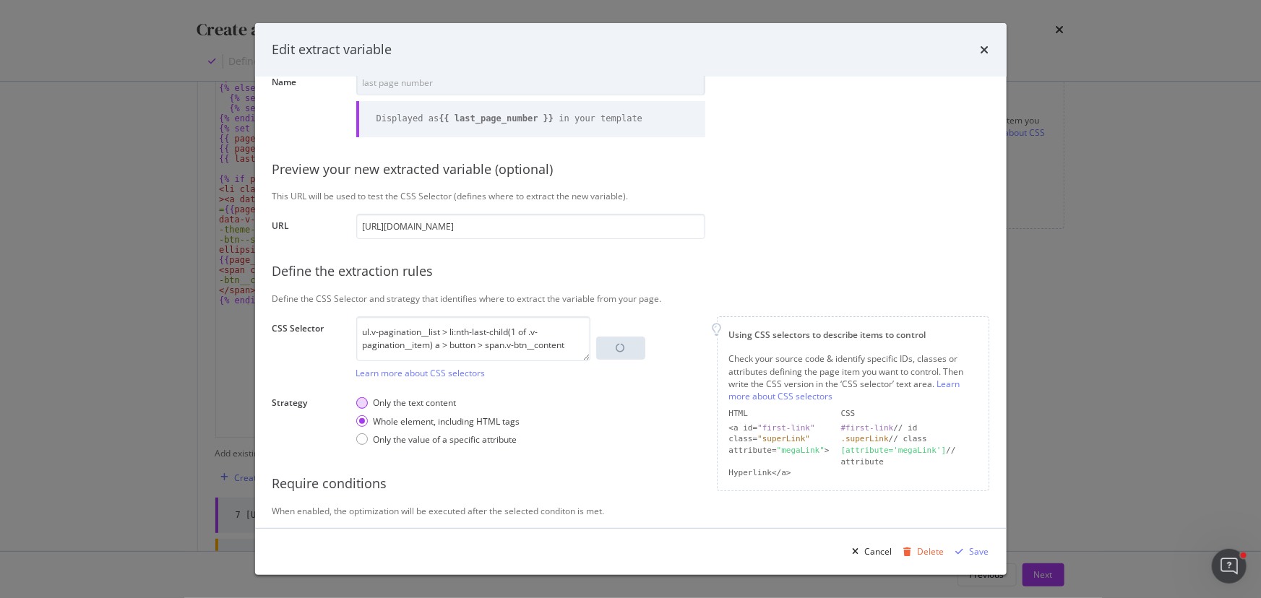
click at [377, 144] on div "Only the text content Whole element, including HTML tags Only the value of a sp…" at bounding box center [438, 421] width 164 height 60
click at [380, 144] on div "Only the text content" at bounding box center [414, 403] width 83 height 12
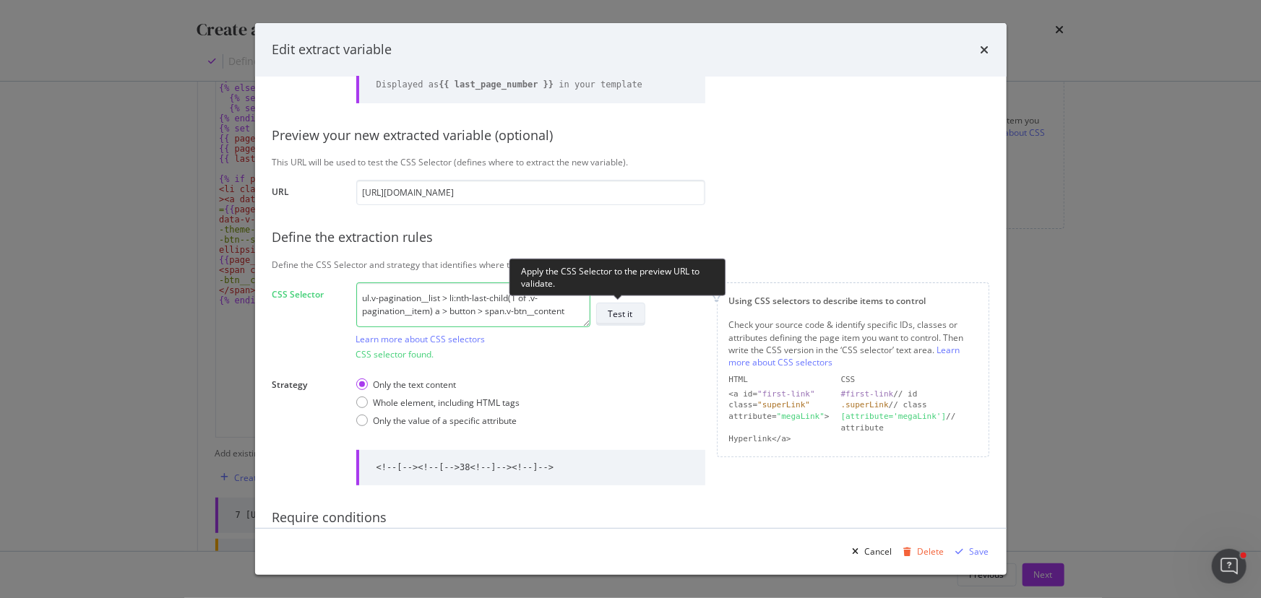
click at [497, 144] on div "Test it" at bounding box center [620, 314] width 25 height 12
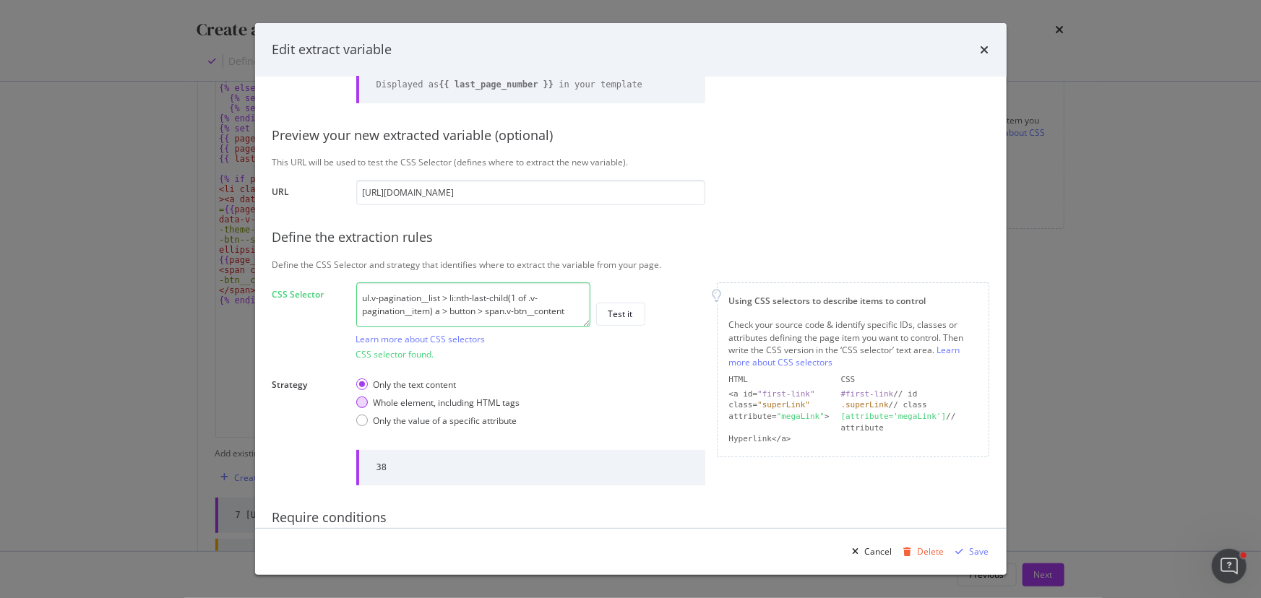
scroll to position [165, 0]
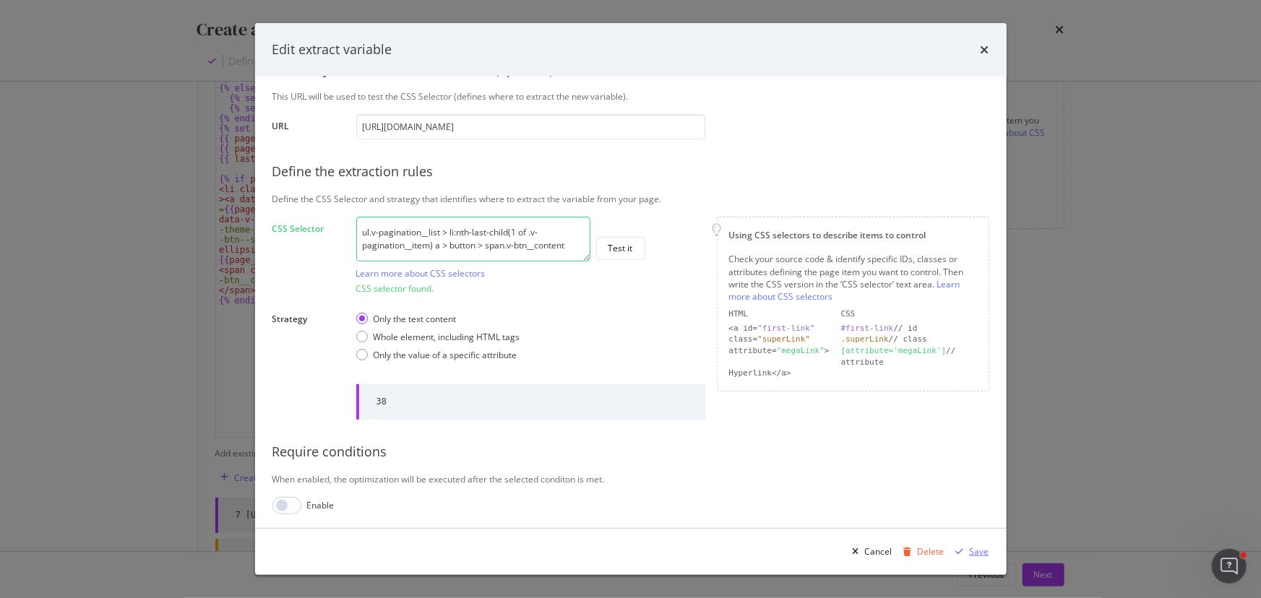
click at [497, 144] on div "modal" at bounding box center [960, 552] width 20 height 9
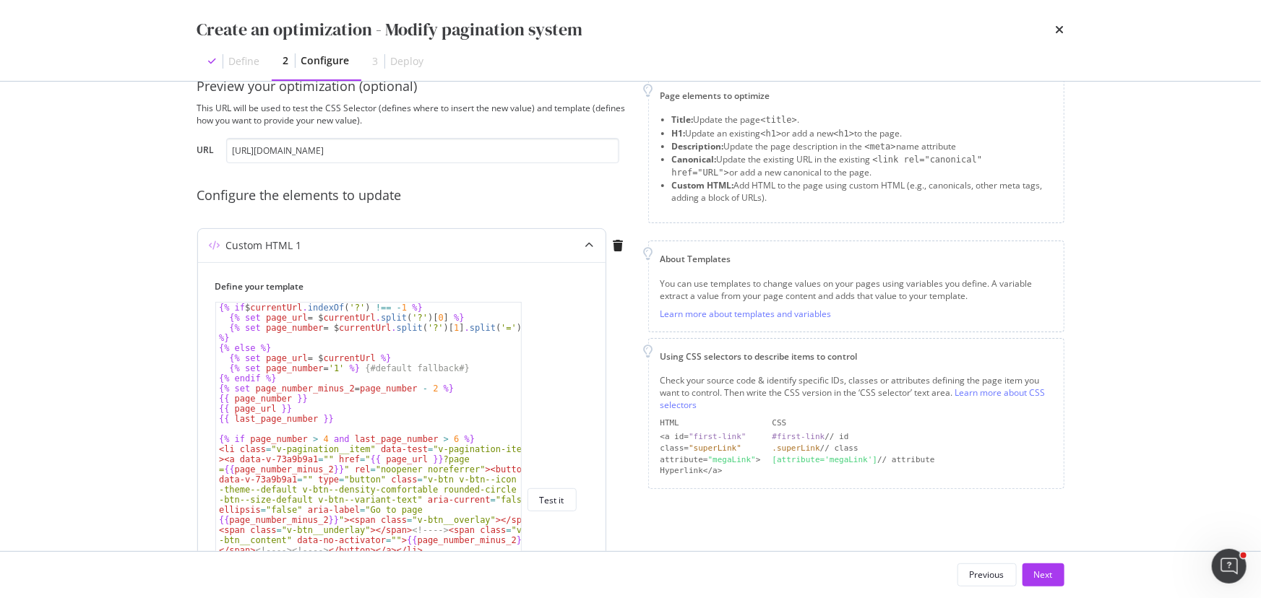
scroll to position [30, 0]
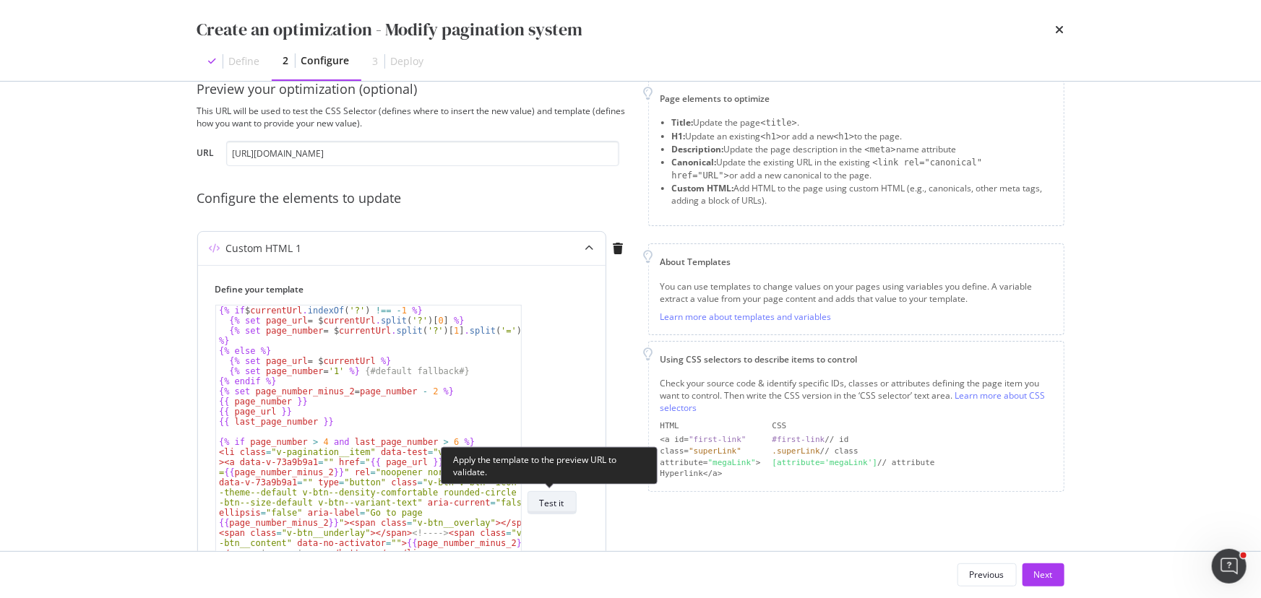
click at [497, 144] on button "Test it" at bounding box center [551, 502] width 49 height 23
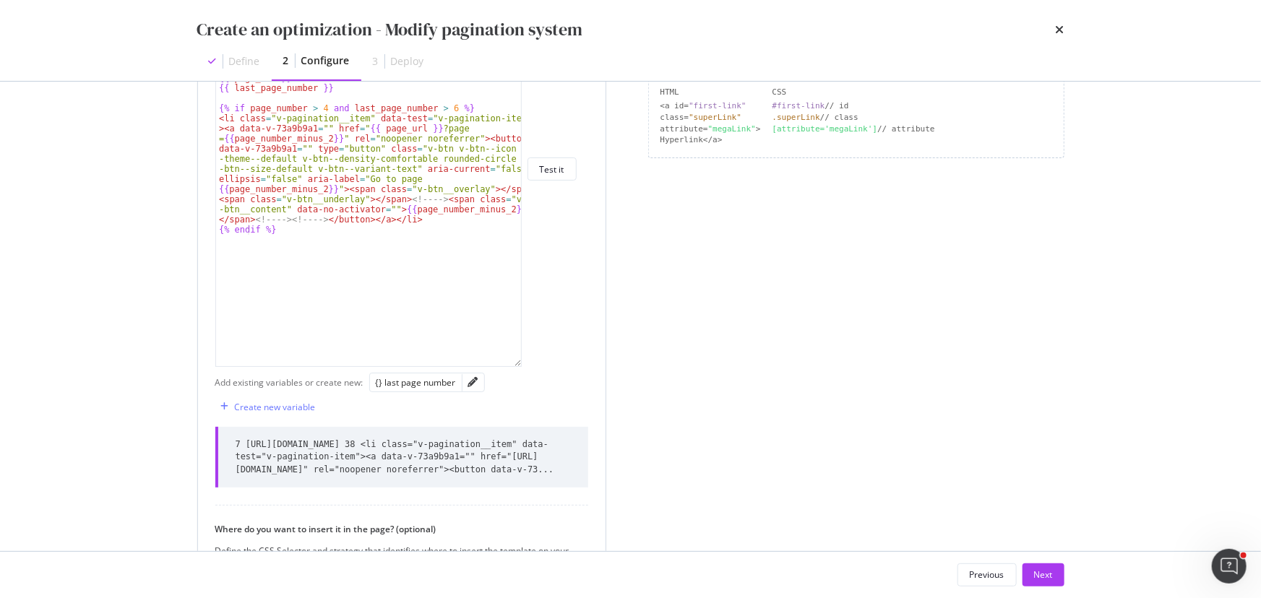
scroll to position [293, 0]
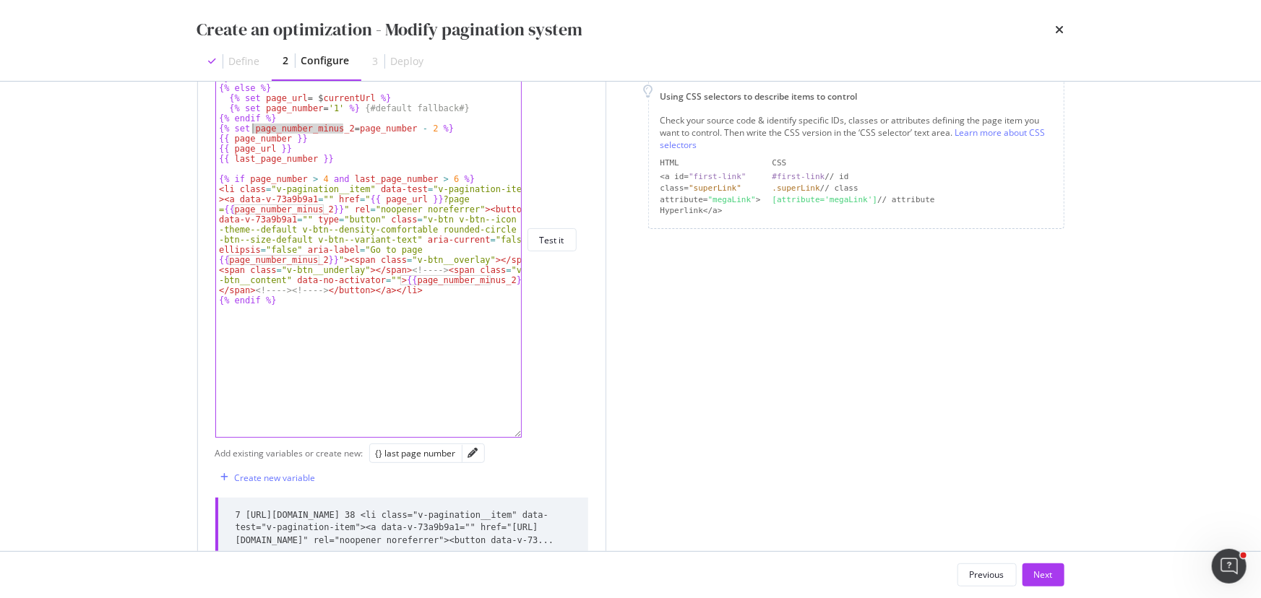
drag, startPoint x: 340, startPoint y: 131, endPoint x: 253, endPoint y: 129, distance: 87.4
click at [253, 129] on div "{% if $ currentUrl . indexOf ( '?' ) !== - 1 %} {% set page_url = $ currentUrl …" at bounding box center [369, 250] width 306 height 415
click at [343, 144] on div "{% if $ currentUrl . indexOf ( '?' ) !== - 1 %} {% set page_url = $ currentUrl …" at bounding box center [369, 250] width 306 height 415
type textarea "{{ last_page_number }}"
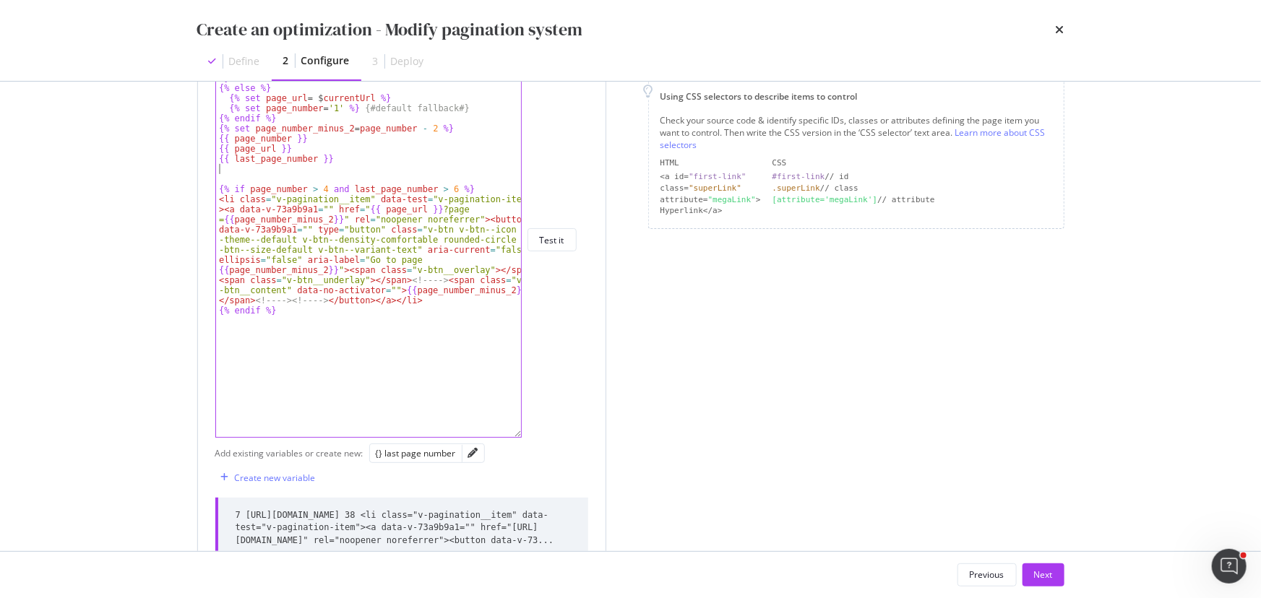
paste textarea "page_number_minus_2"
click at [217, 144] on div "{% if $ currentUrl . indexOf ( '?' ) !== - 1 %} {% set page_url = $ currentUrl …" at bounding box center [369, 250] width 306 height 415
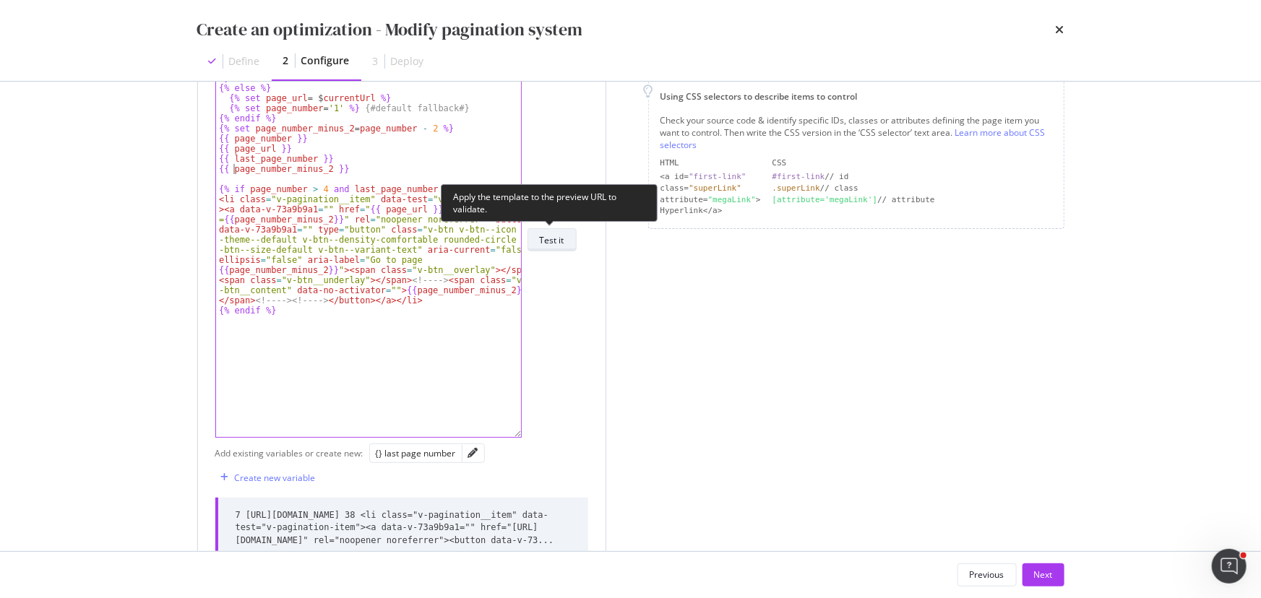
click at [497, 144] on button "Test it" at bounding box center [551, 239] width 49 height 23
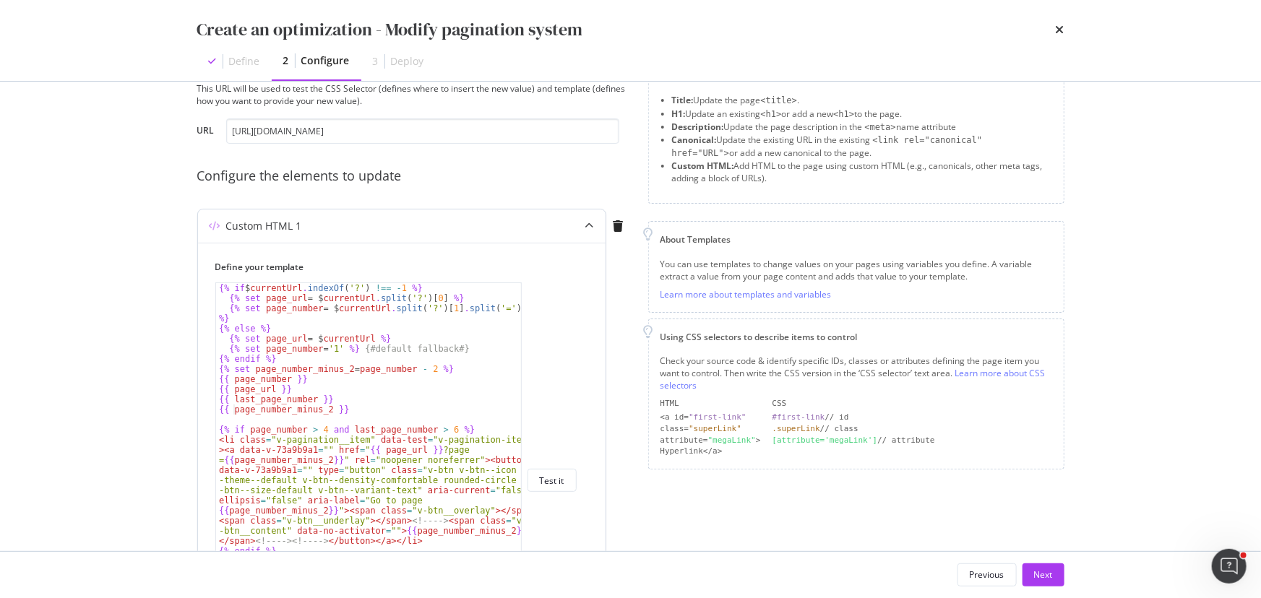
scroll to position [30, 0]
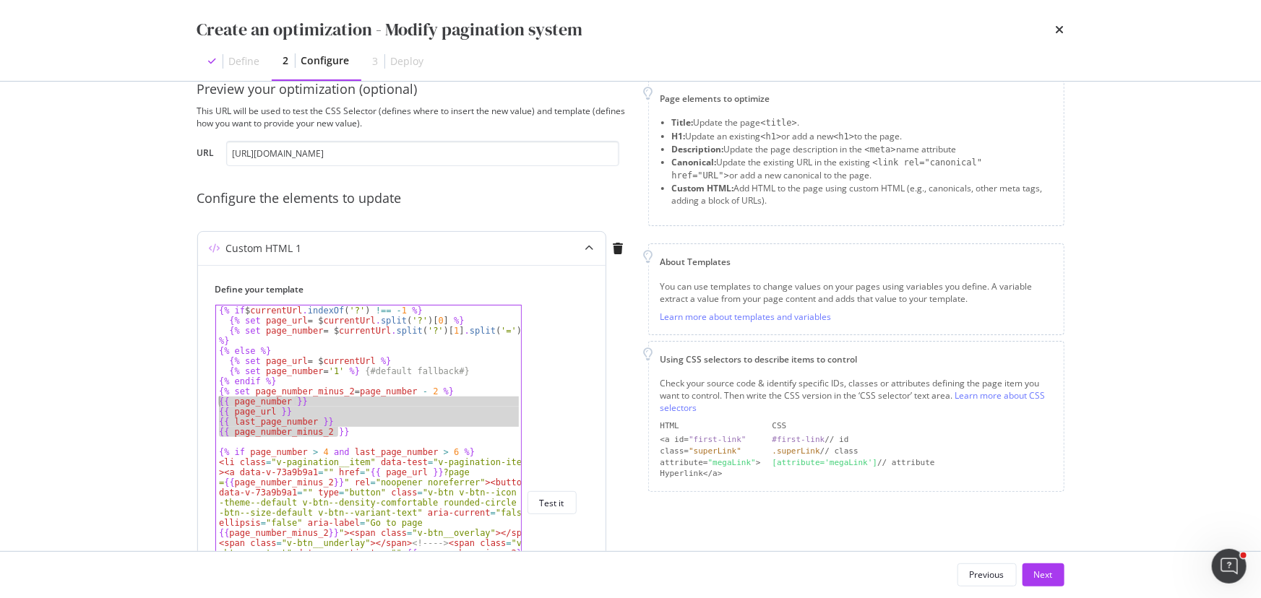
drag, startPoint x: 350, startPoint y: 435, endPoint x: 217, endPoint y: 404, distance: 136.5
click at [217, 144] on div "{% if $ currentUrl . indexOf ( '?' ) !== - 1 %} {% set page_url = $ currentUrl …" at bounding box center [369, 513] width 306 height 415
type textarea "{{ page_number }} {{ page_url }}"
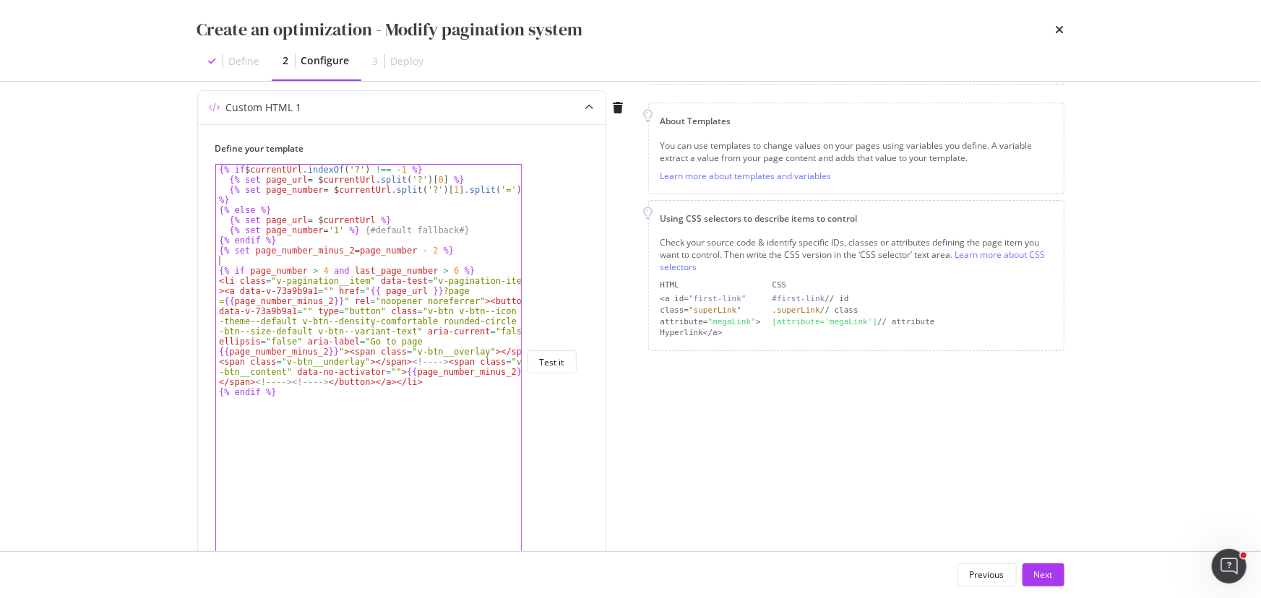
scroll to position [228, 0]
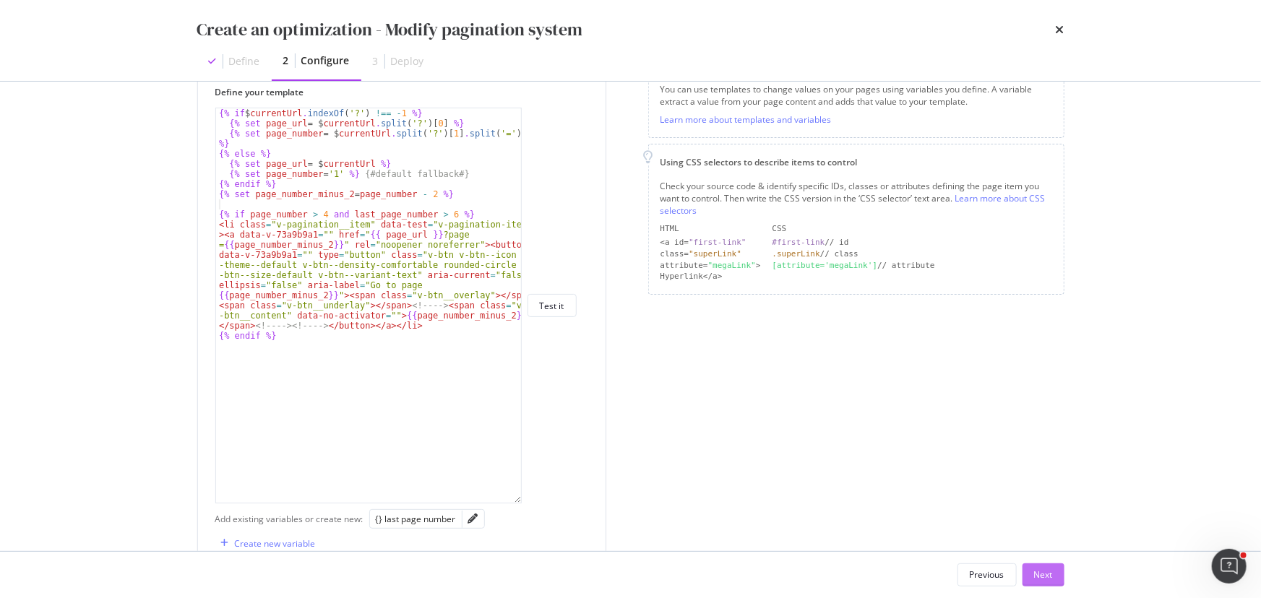
click at [497, 144] on button "Next" at bounding box center [1043, 574] width 42 height 23
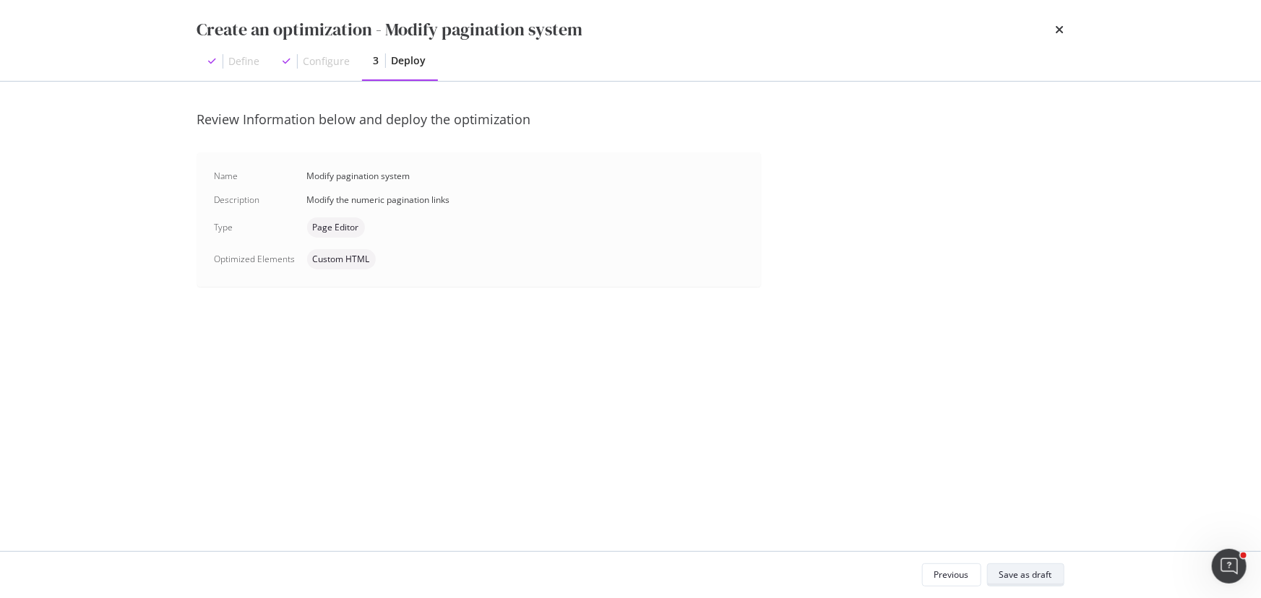
click at [497, 144] on button "Save as draft" at bounding box center [1025, 574] width 77 height 23
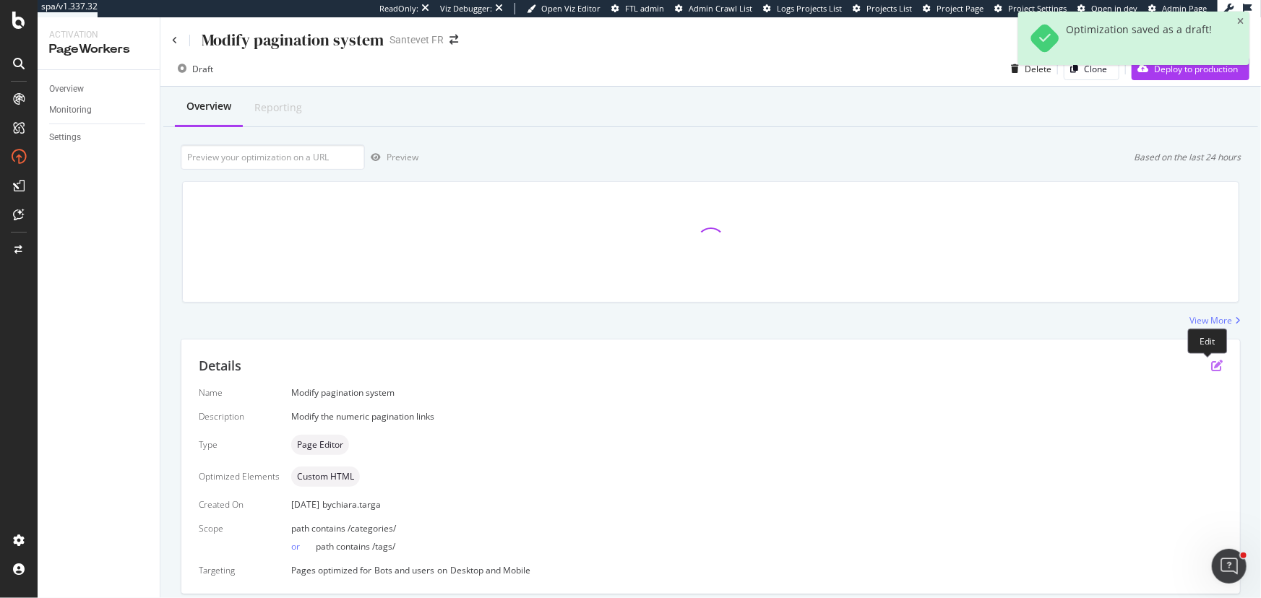
click at [497, 144] on icon "pen-to-square" at bounding box center [1217, 366] width 12 height 12
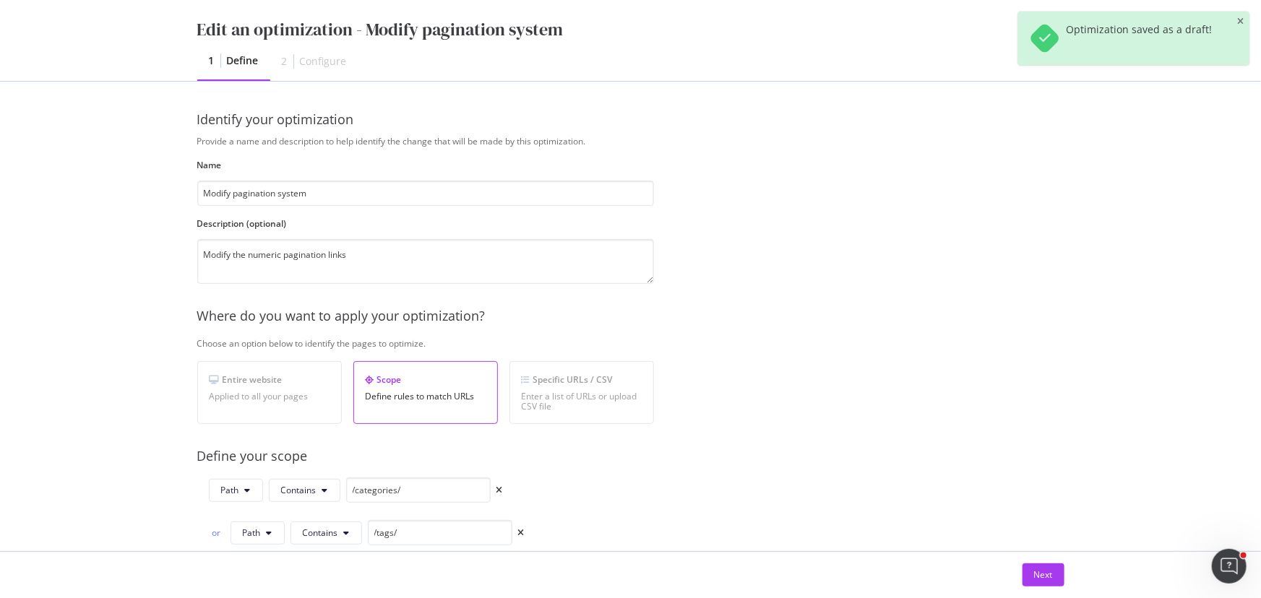
click at [497, 144] on div "Next" at bounding box center [630, 575] width 925 height 46
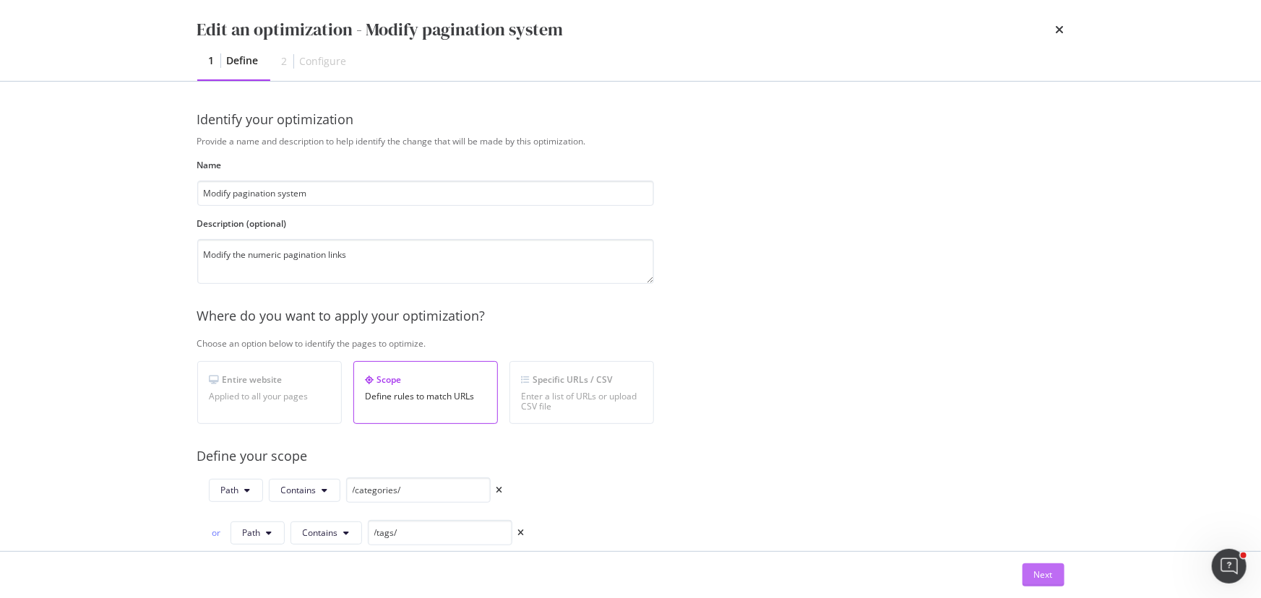
click at [497, 144] on div "Next" at bounding box center [1043, 575] width 19 height 12
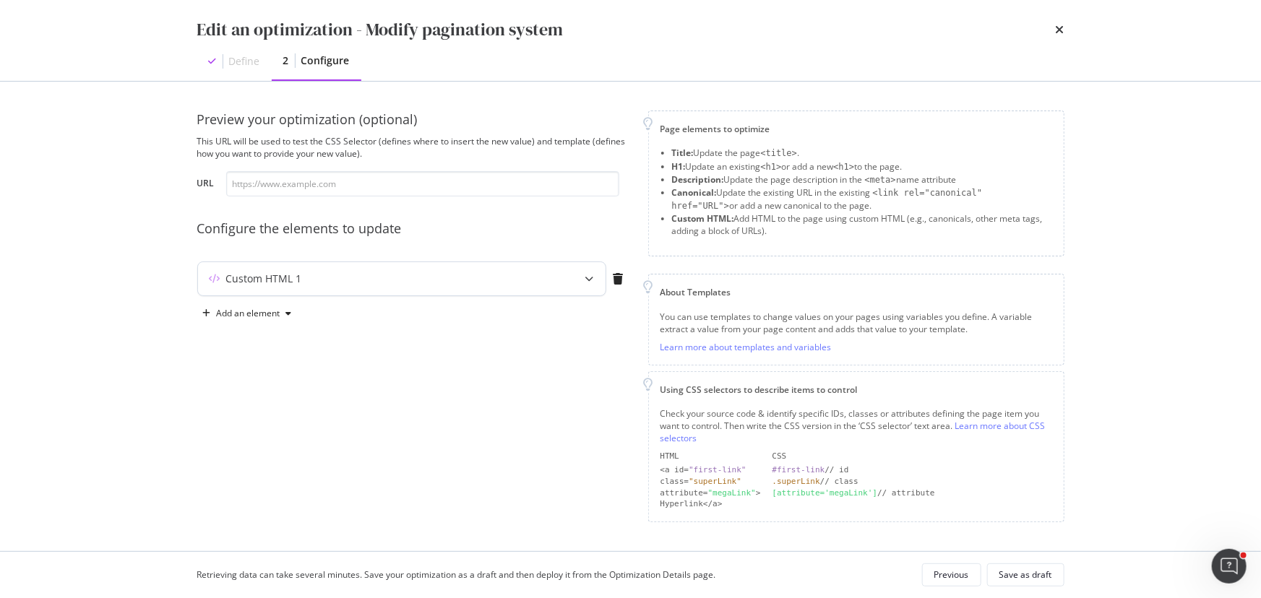
click at [497, 144] on div "modal" at bounding box center [590, 278] width 32 height 33
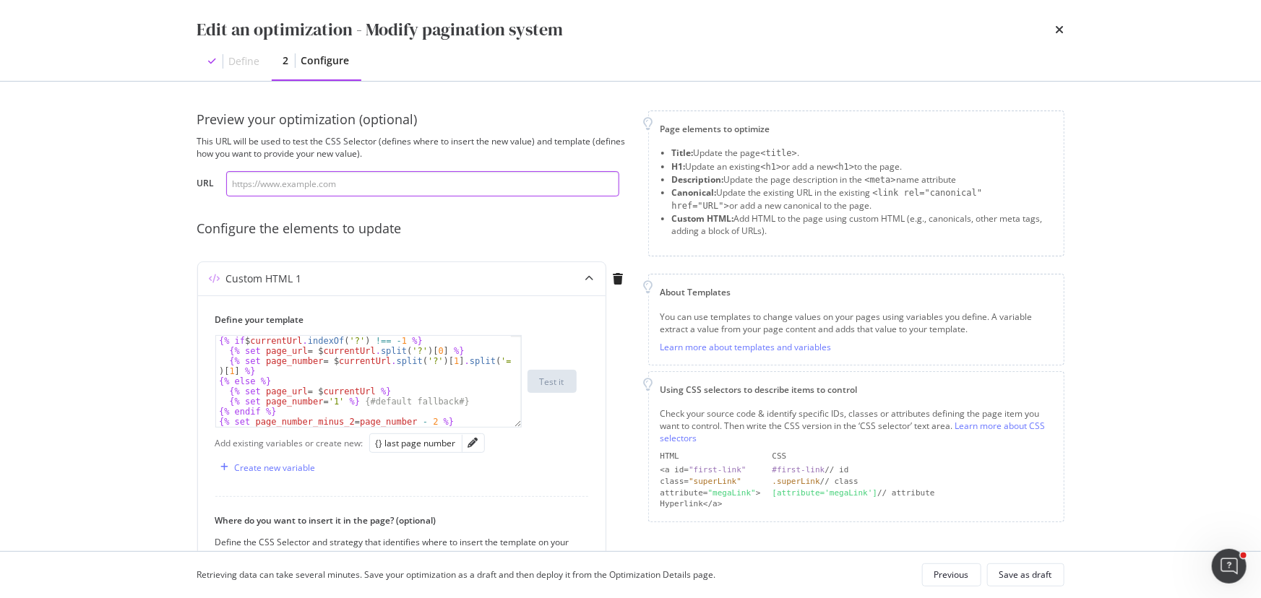
click at [368, 144] on input "modal" at bounding box center [422, 183] width 393 height 25
paste input "https://www.santevet.com/categories/actualite-1?page=7"
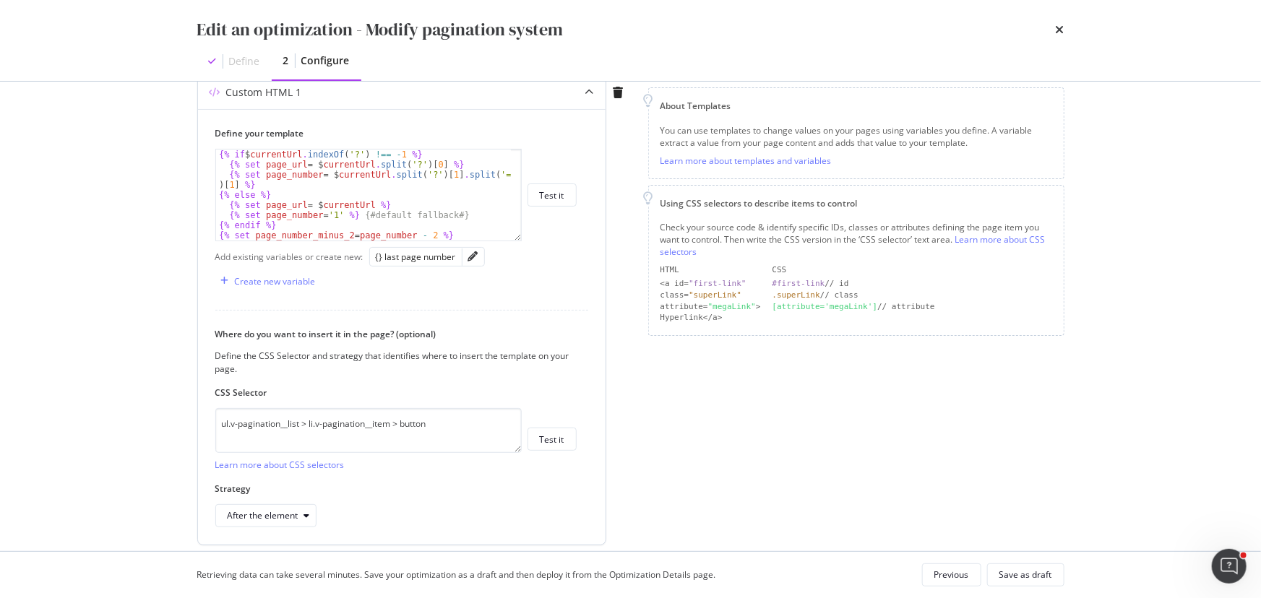
scroll to position [237, 0]
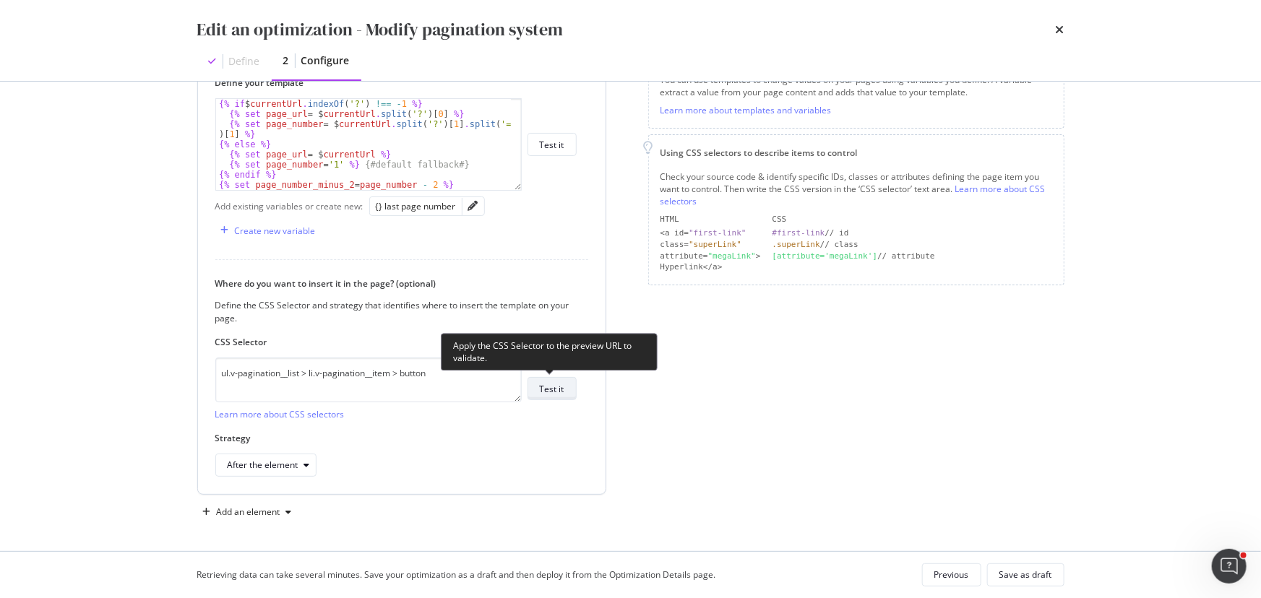
type input "https://www.santevet.com/categories/actualite-1?page=7"
click at [497, 144] on button "Test it" at bounding box center [551, 388] width 49 height 23
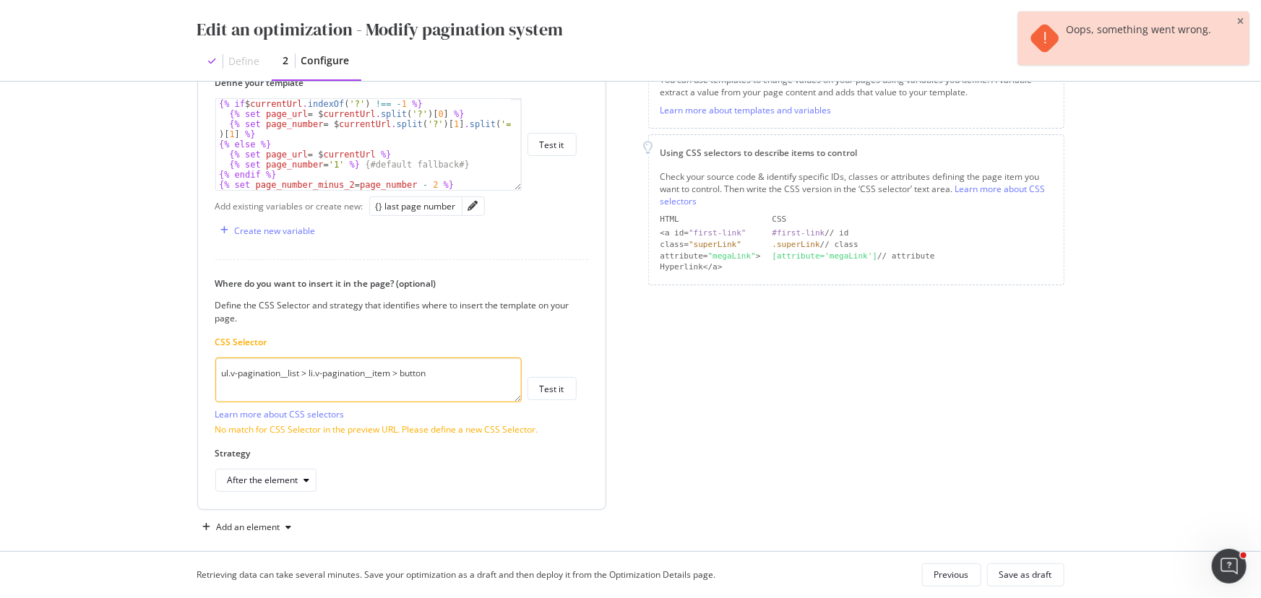
click at [399, 144] on textarea "ul.v-pagination__list > li.v-pagination__item > button" at bounding box center [368, 380] width 306 height 45
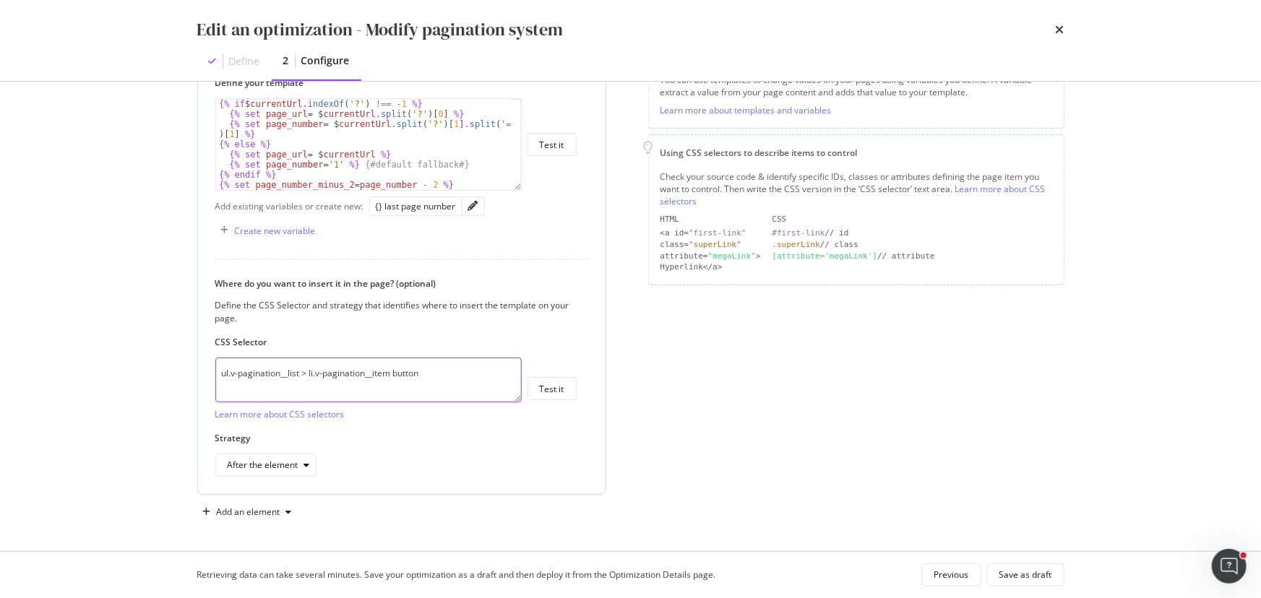
drag, startPoint x: 394, startPoint y: 376, endPoint x: 448, endPoint y: 373, distance: 53.5
click at [448, 144] on textarea "ul.v-pagination__list > li.v-pagination__item button" at bounding box center [368, 380] width 306 height 45
click at [430, 144] on textarea "ul.v-pagination__list > li.v-pagination__item:" at bounding box center [368, 380] width 306 height 45
paste textarea ":nth-child(2)"
type textarea "ul.v-pagination__list > li.v-pagination__item:nth-child(2)"
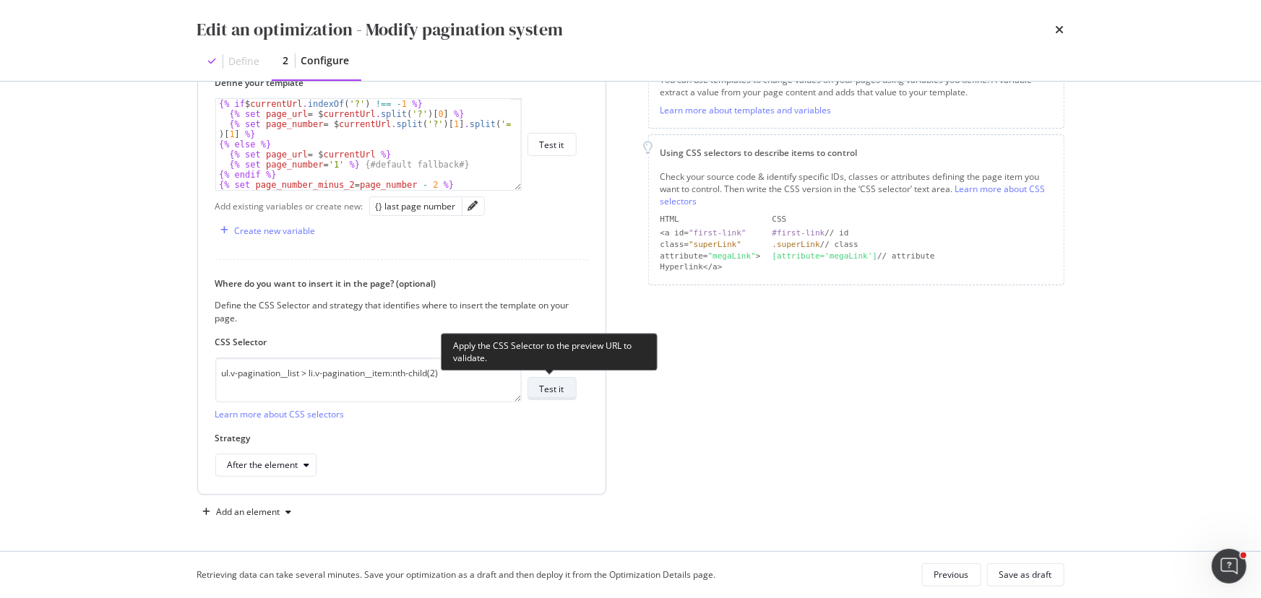
click at [497, 144] on div "Test it" at bounding box center [552, 389] width 25 height 12
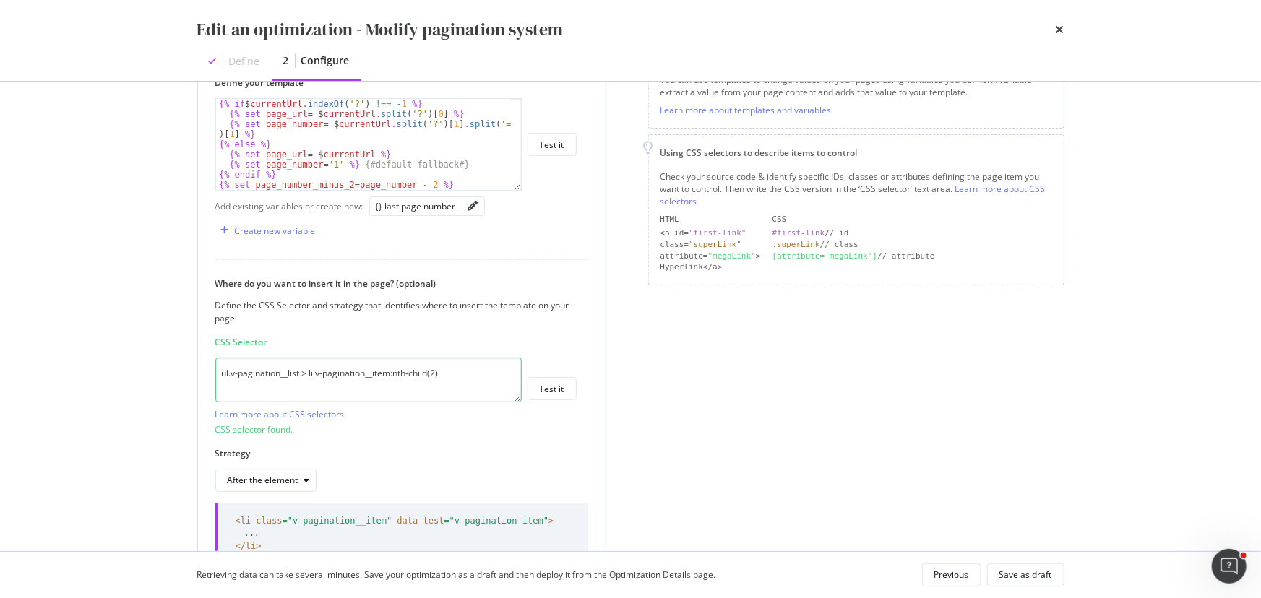
scroll to position [303, 0]
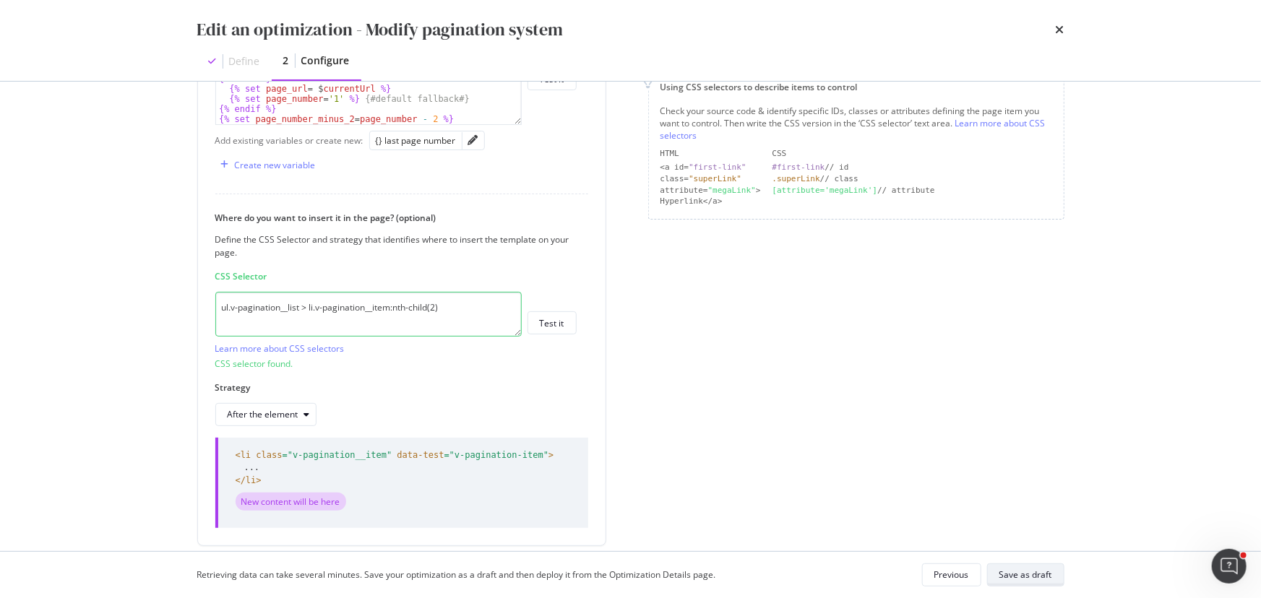
click at [497, 144] on div "Save as draft" at bounding box center [1025, 575] width 53 height 12
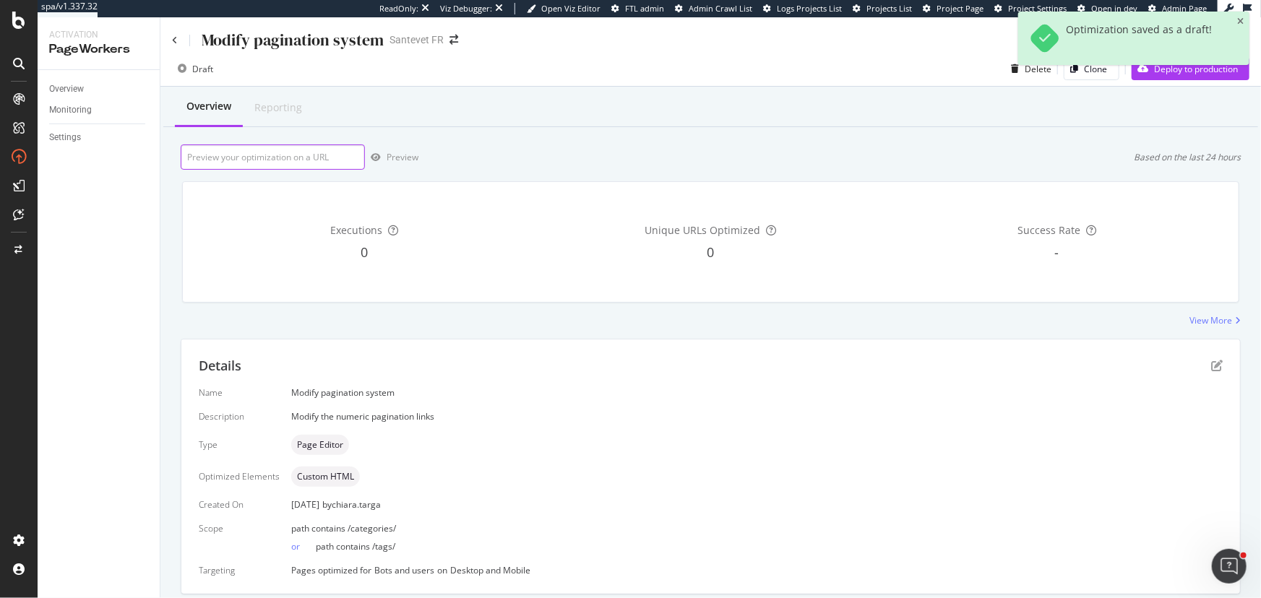
drag, startPoint x: 215, startPoint y: 152, endPoint x: 267, endPoint y: 155, distance: 52.8
click at [215, 144] on input "url" at bounding box center [273, 156] width 184 height 25
paste input "https://www.santevet.com/categories/actualite-1?page=7"
type input "https://www.santevet.com/categories/actualite-1?page=7"
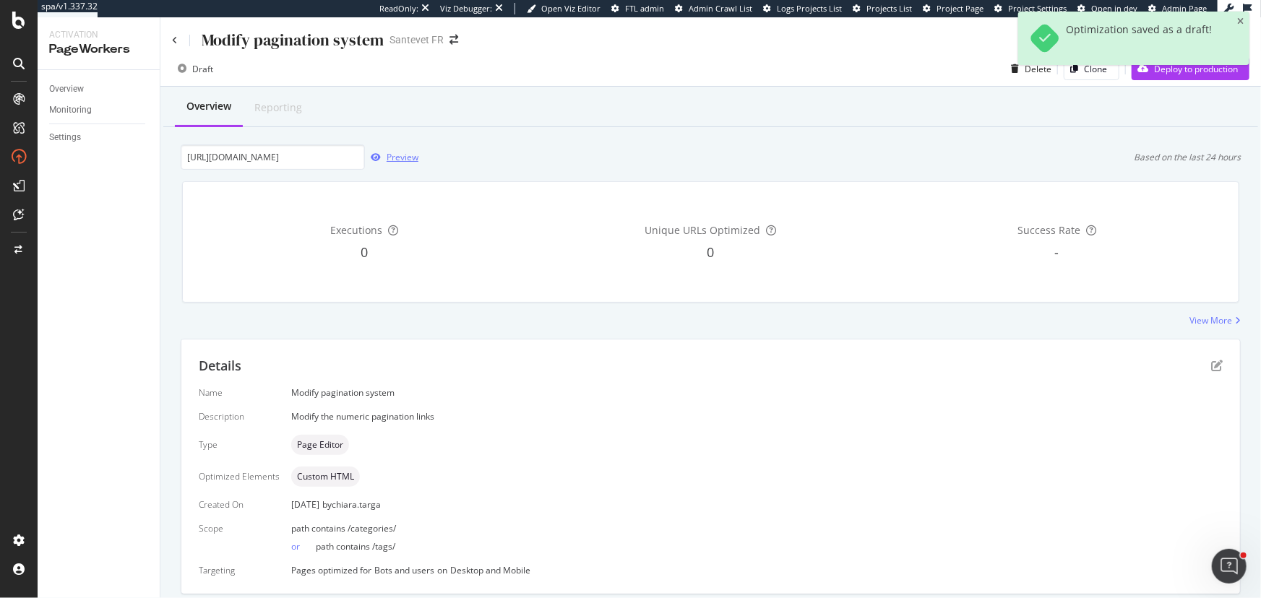
click at [369, 144] on div "button" at bounding box center [376, 157] width 22 height 9
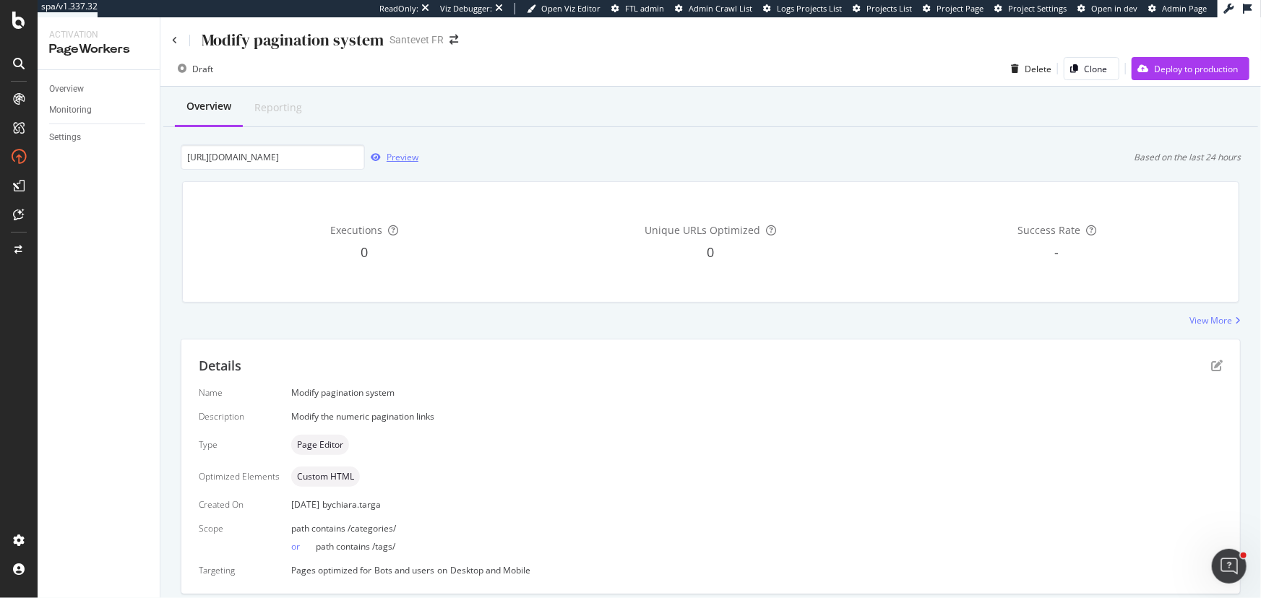
scroll to position [0, 0]
click at [497, 144] on icon "pen-to-square" at bounding box center [1217, 366] width 12 height 12
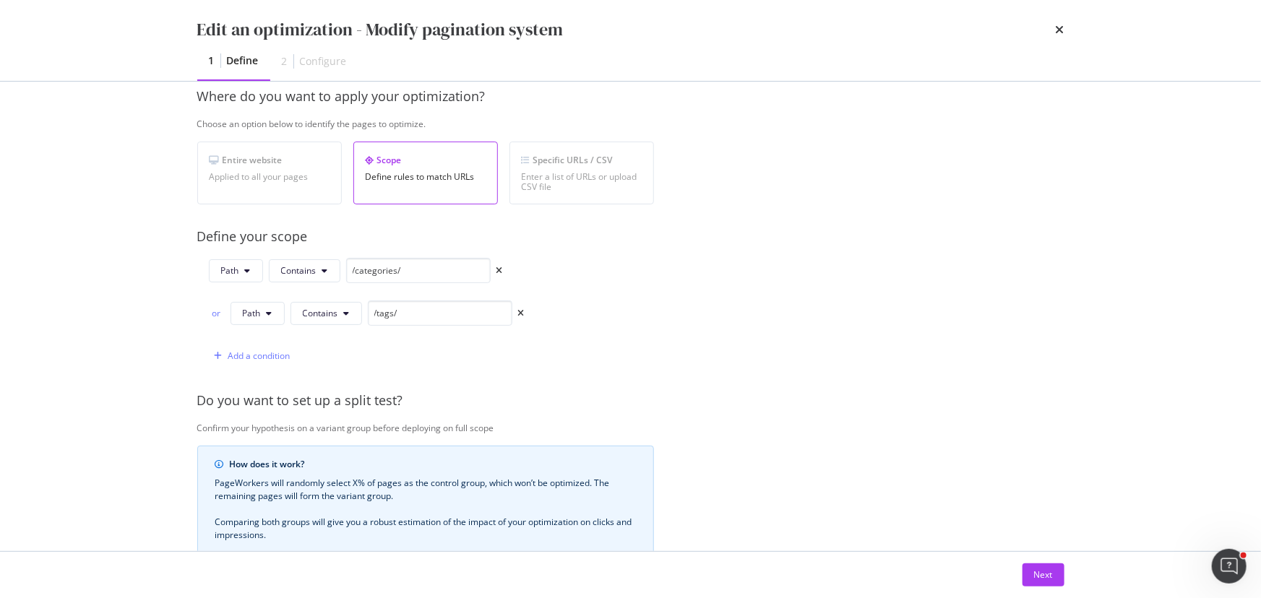
scroll to position [377, 0]
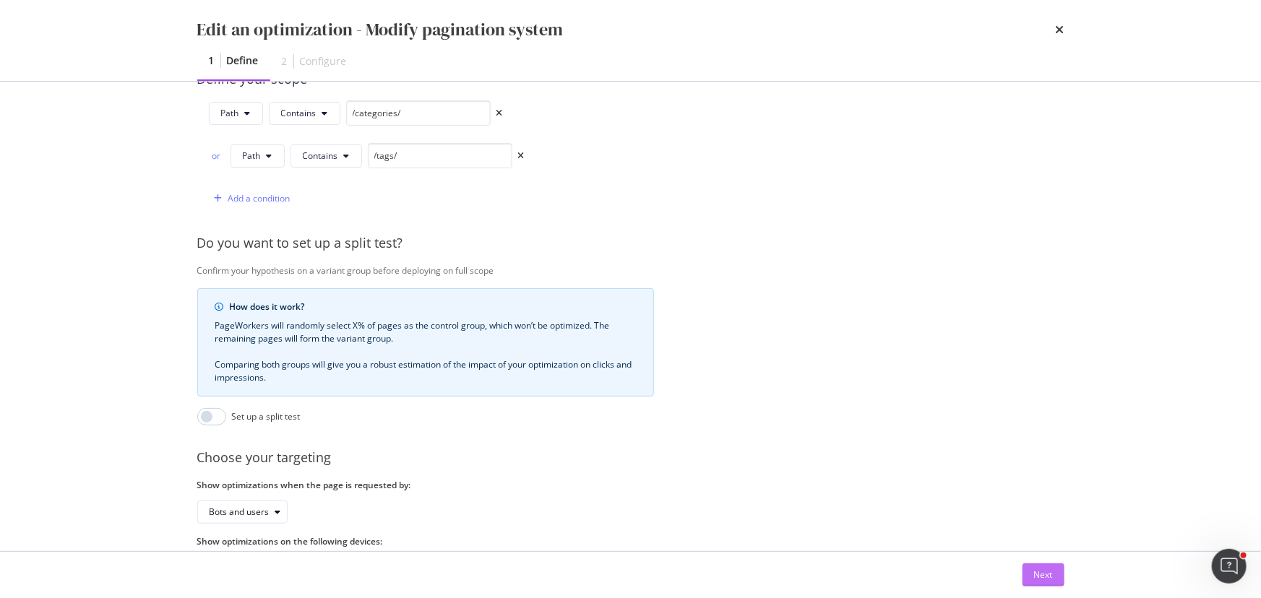
click at [497, 144] on button "Next" at bounding box center [1043, 574] width 42 height 23
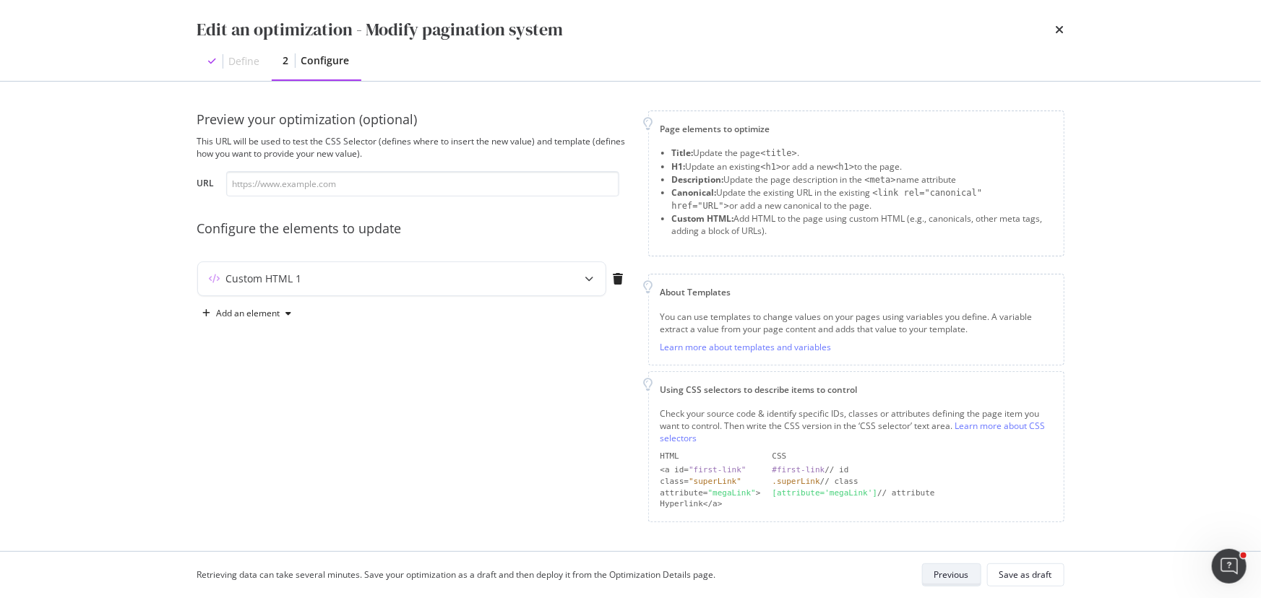
scroll to position [0, 0]
click at [497, 144] on div "modal" at bounding box center [590, 278] width 32 height 33
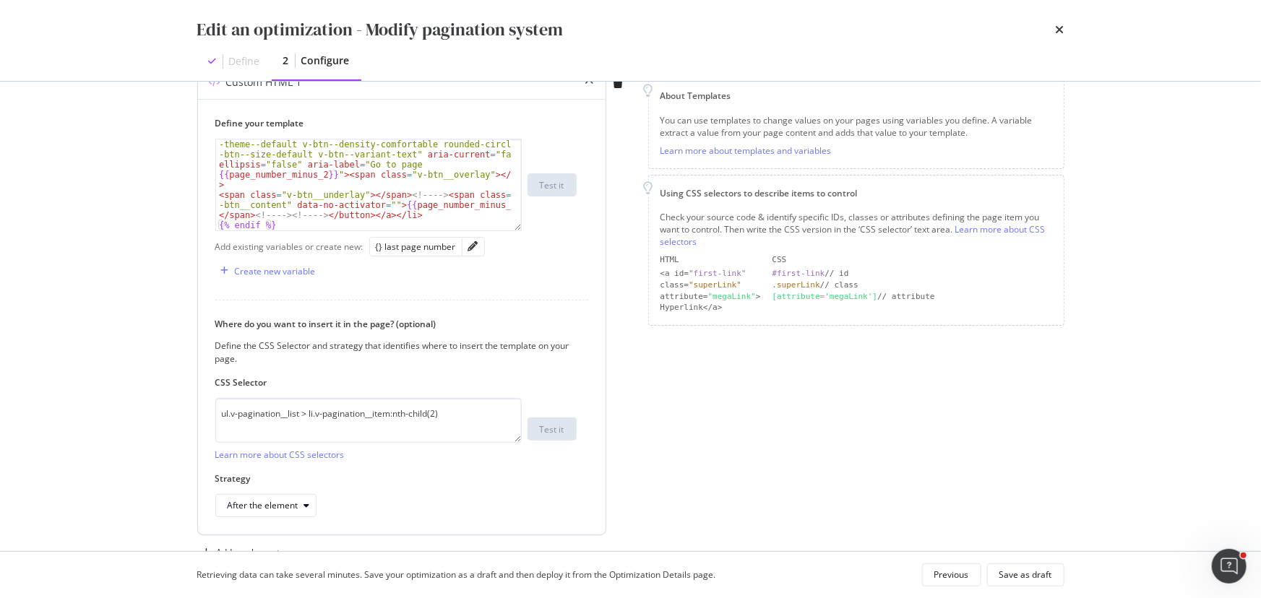
scroll to position [237, 0]
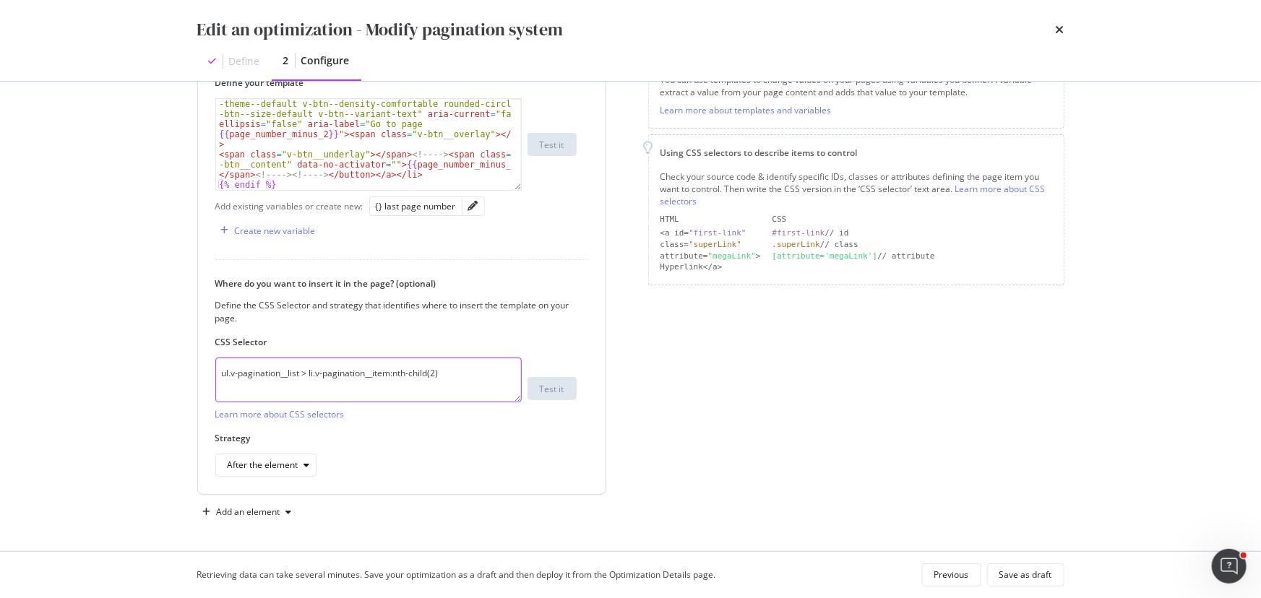
drag, startPoint x: 317, startPoint y: 376, endPoint x: 390, endPoint y: 375, distance: 73.0
click at [390, 144] on textarea "ul.v-pagination__list > li.v-pagination__item:nth-child(2)" at bounding box center [368, 380] width 306 height 45
click at [358, 144] on textarea "ul.v-pagination__list > li:nth-child(2)" at bounding box center [368, 380] width 306 height 45
type textarea "ul.v-pagination__list > li:nth-child(3)"
click at [497, 144] on div "Save as draft" at bounding box center [1025, 575] width 53 height 12
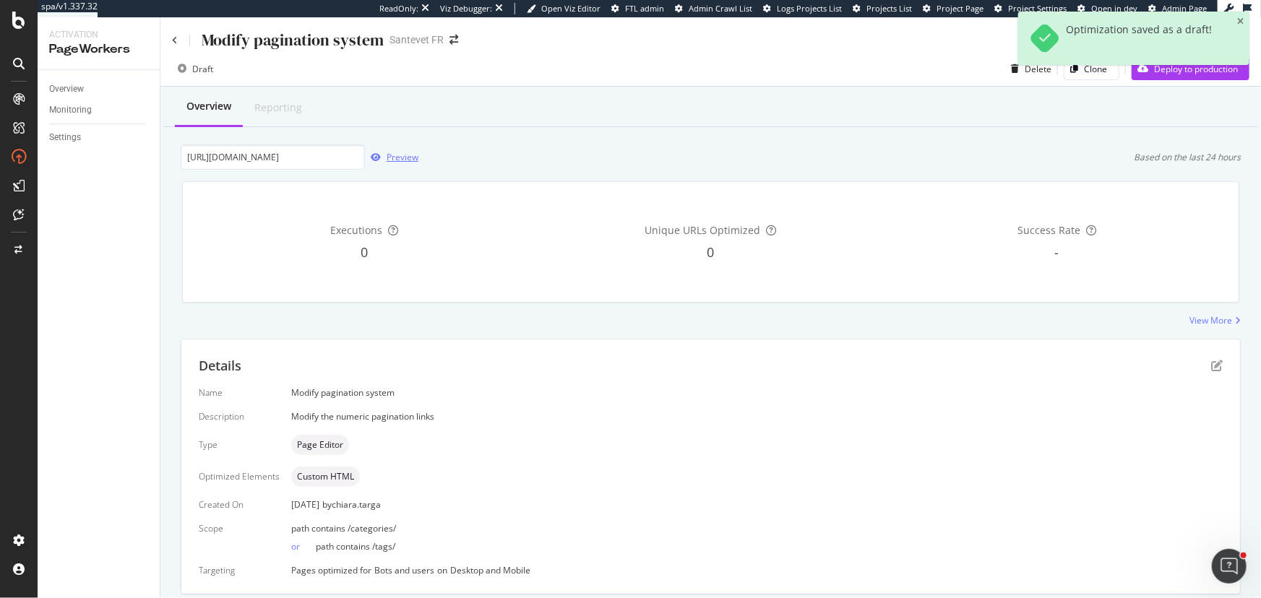
click at [389, 144] on div "Preview" at bounding box center [402, 157] width 32 height 12
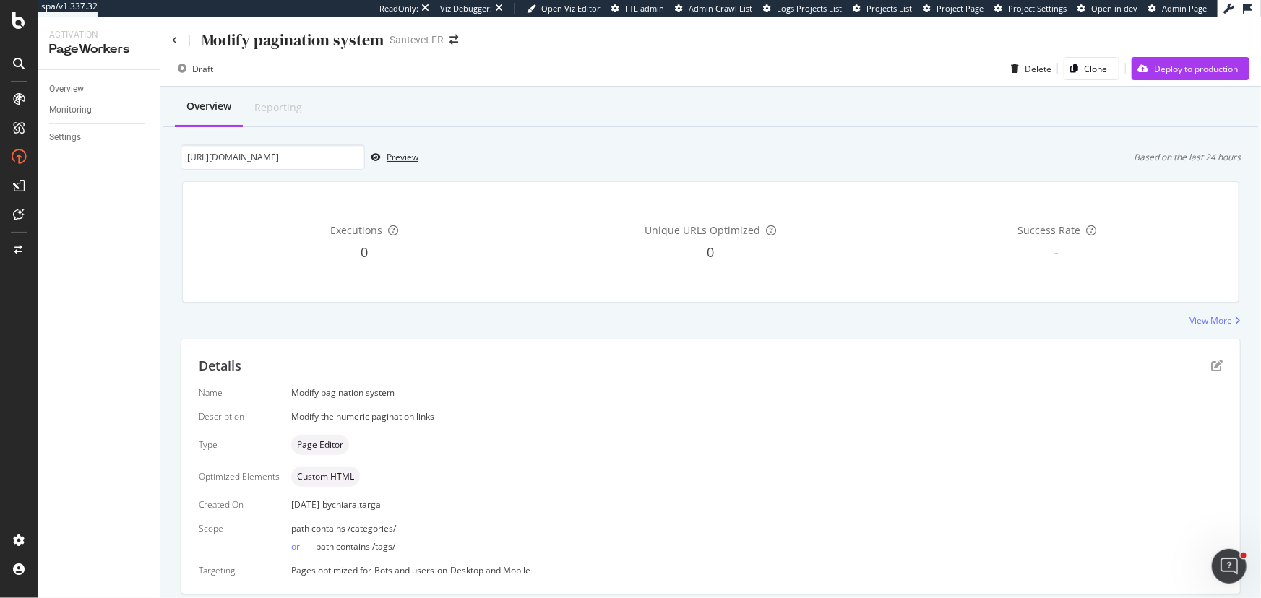
scroll to position [46, 0]
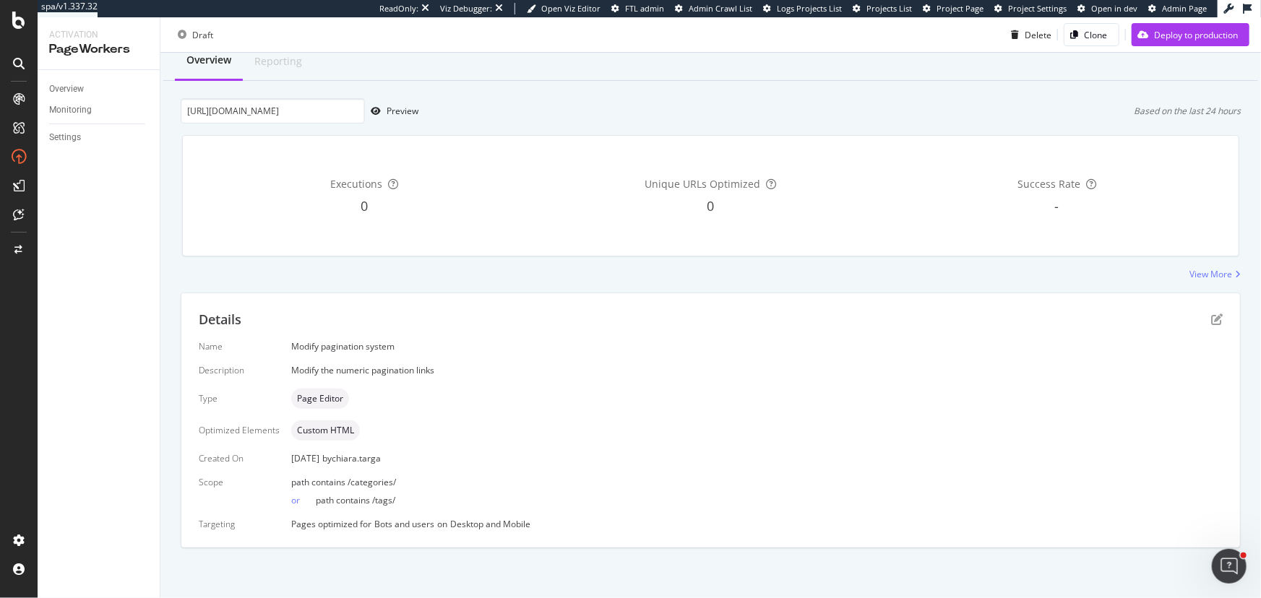
click at [497, 144] on div "Details" at bounding box center [711, 320] width 1024 height 19
click at [497, 144] on icon "pen-to-square" at bounding box center [1217, 320] width 12 height 12
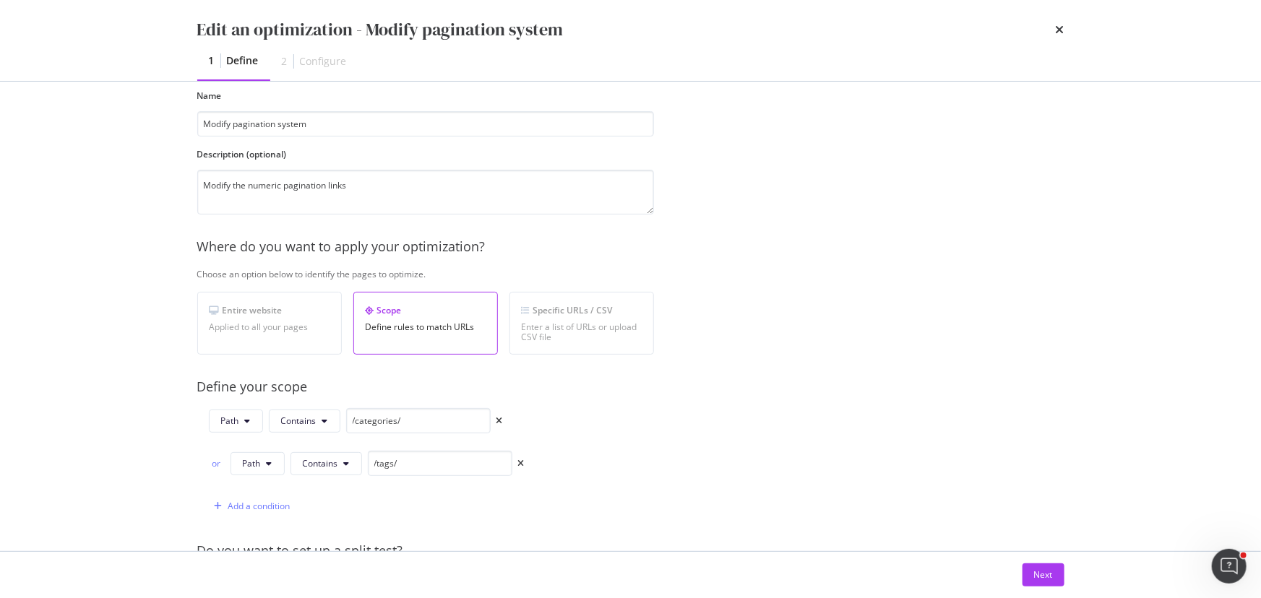
scroll to position [262, 0]
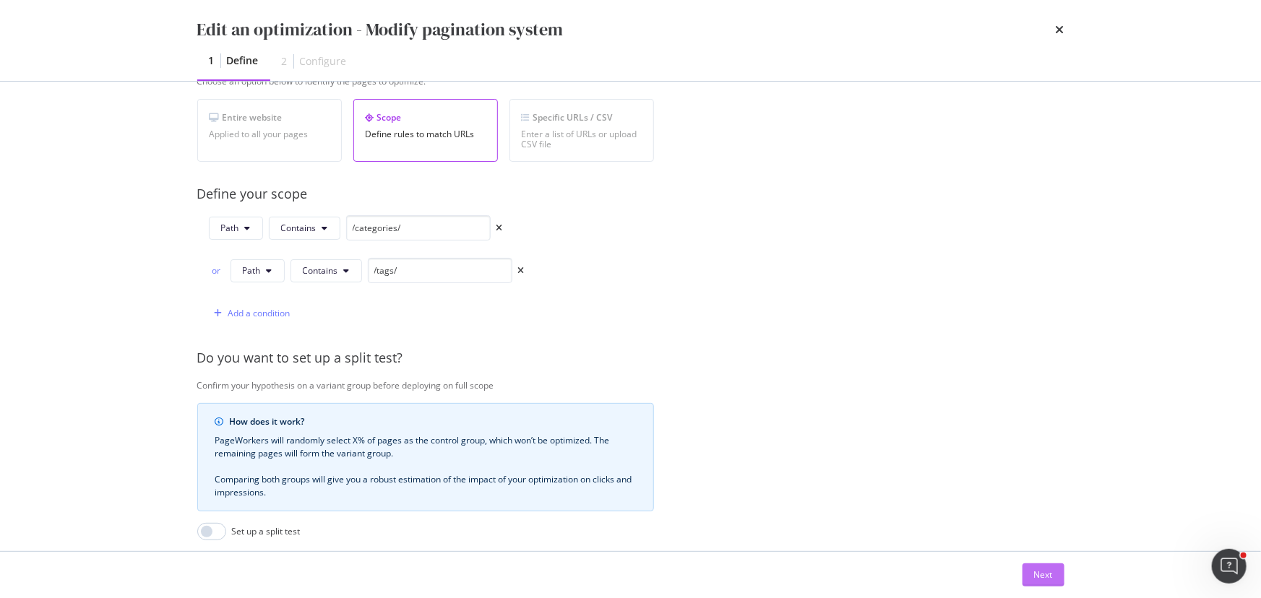
click at [497, 144] on button "Next" at bounding box center [1043, 574] width 42 height 23
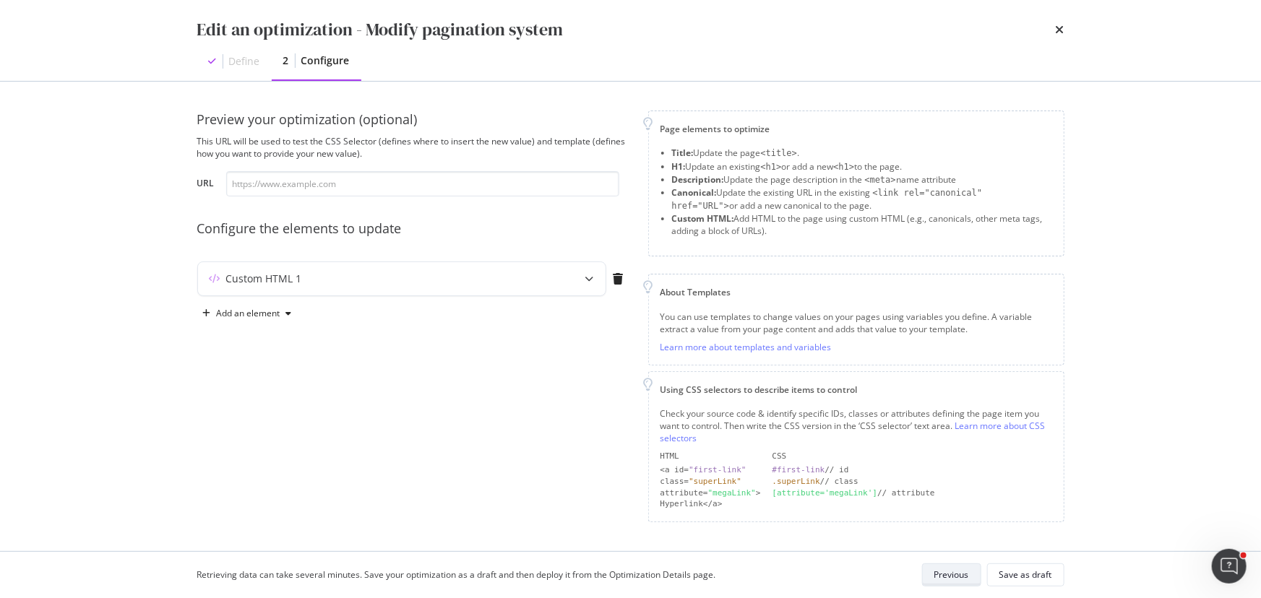
scroll to position [0, 0]
click at [497, 144] on div "modal" at bounding box center [590, 278] width 32 height 33
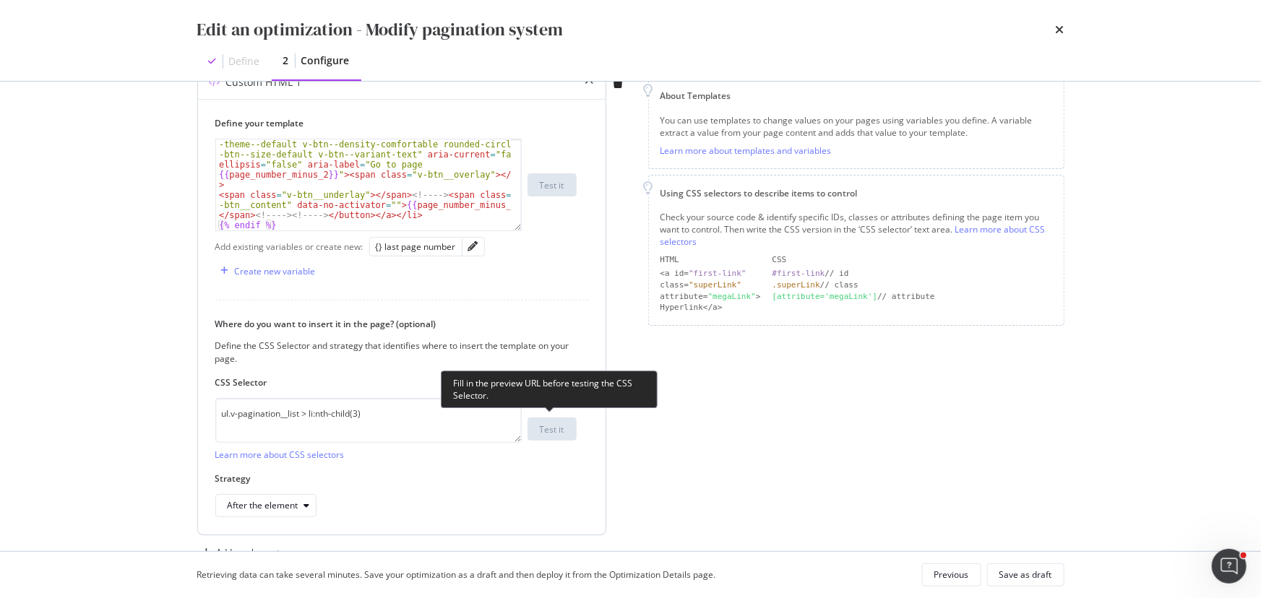
scroll to position [237, 0]
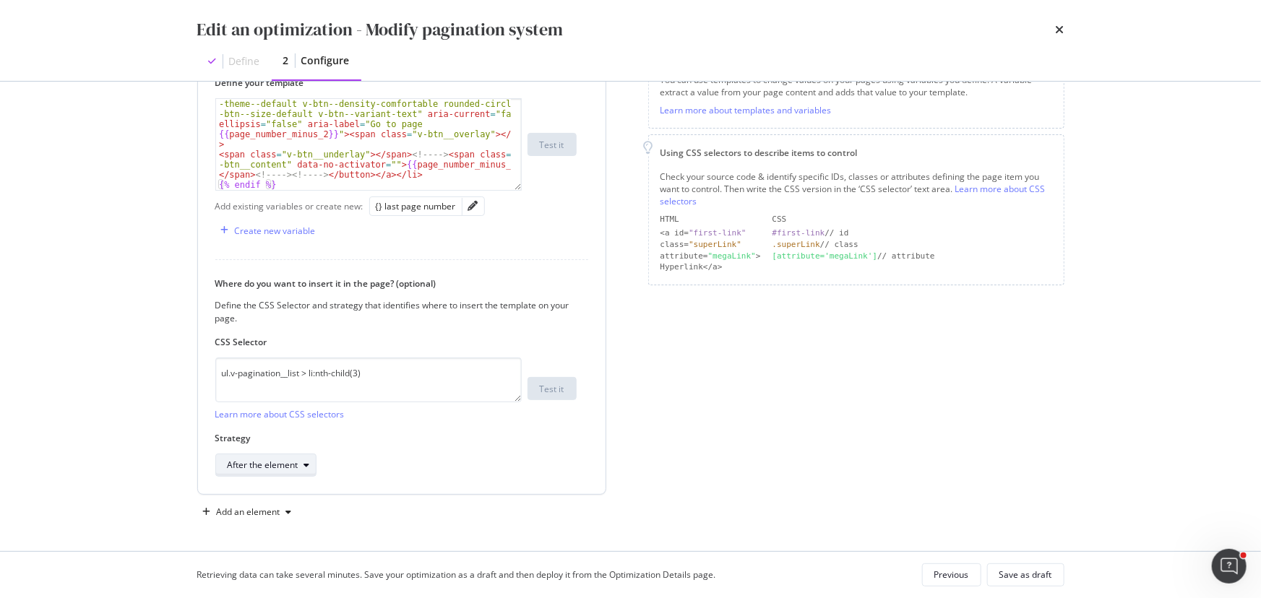
click at [293, 144] on div "After the element" at bounding box center [263, 465] width 71 height 9
click at [497, 31] on icon "times" at bounding box center [1059, 30] width 9 height 12
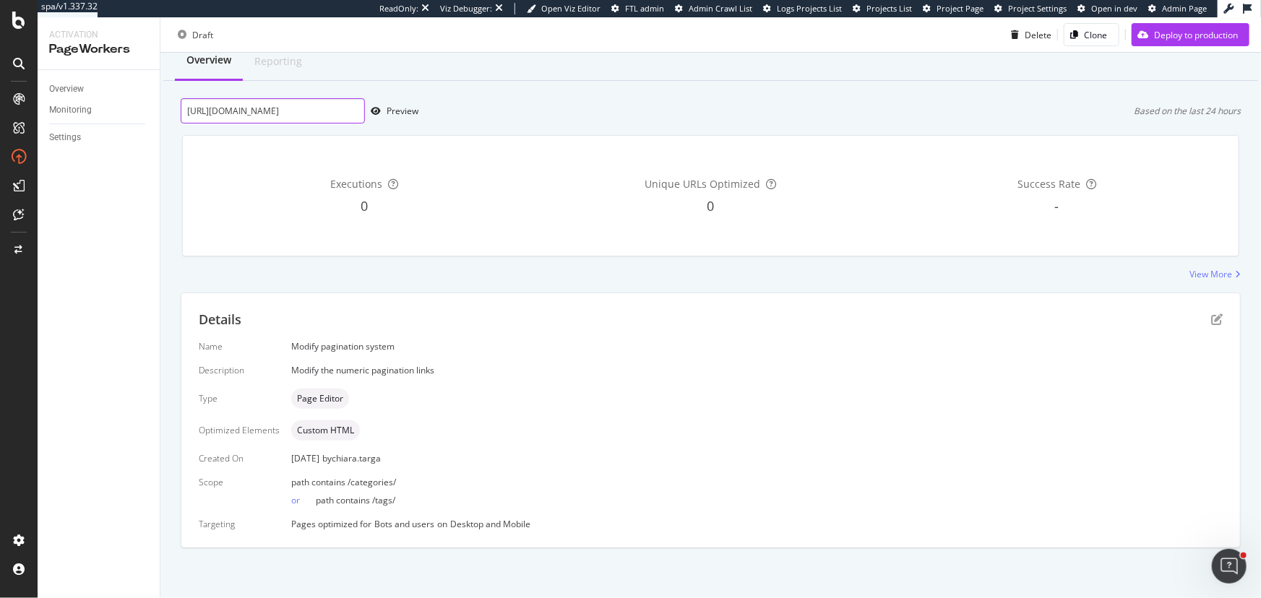
click at [306, 113] on input "https://www.santevet.com/categories/actualite-1?page=7" at bounding box center [273, 110] width 184 height 25
paste input "https://www.santevet.com/categories/maladies-du-chien?page=5"
type input "https://www.santevet.com/categories/maladies-du-chien?page=5"
click at [389, 114] on div "Preview" at bounding box center [402, 111] width 32 height 12
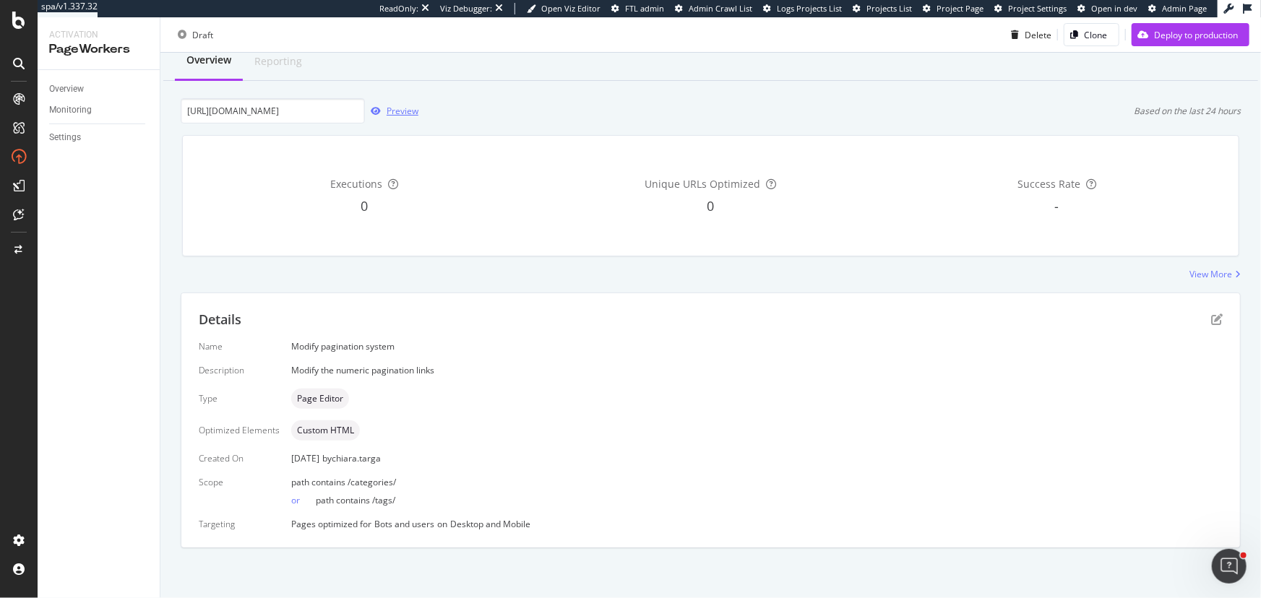
scroll to position [0, 0]
click at [321, 108] on input "https://www.santevet.com/categories/maladies-du-chien?page=5" at bounding box center [273, 110] width 184 height 25
paste input "https://www.santevet.com/categories/maladies-du-chien?page=5"
type input "https://www.santevet.com/categories/maladies-du-chien?page=5"
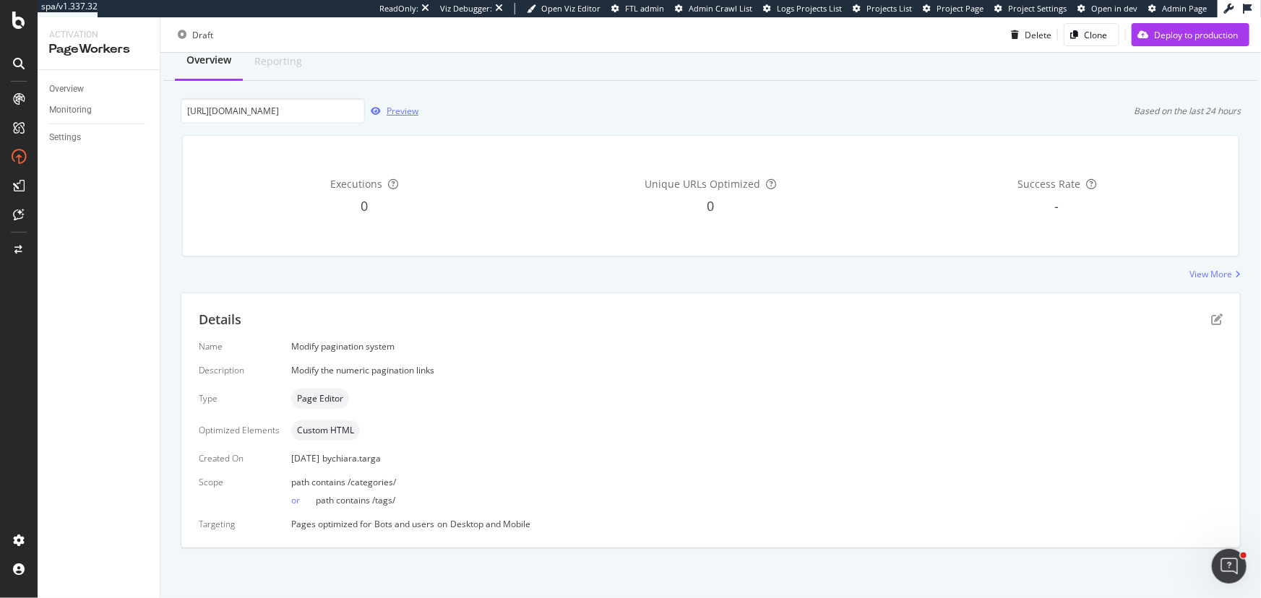
click at [406, 115] on div "Preview" at bounding box center [402, 111] width 32 height 12
click at [286, 113] on input "https://www.santevet.com/categories/maladies-du-chien?page=5" at bounding box center [273, 110] width 184 height 25
paste input "https://www.santevet.com/categories/maladies-du-chien?page=7"
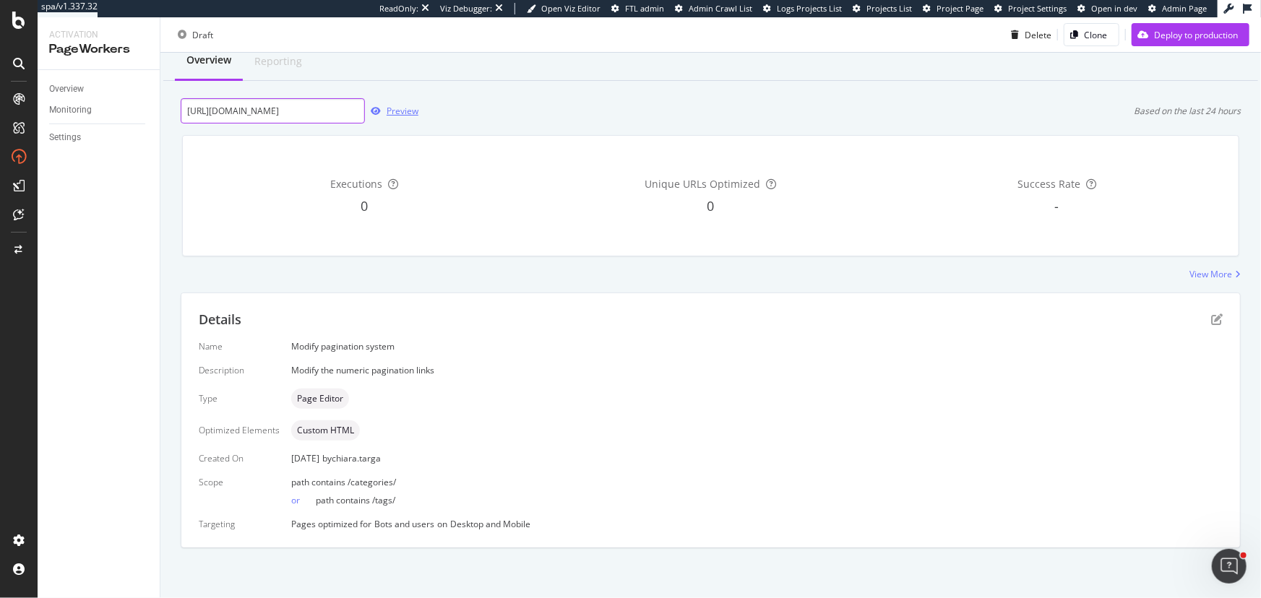
type input "https://www.santevet.com/categories/maladies-du-chien?page=7"
click at [391, 111] on div "Preview" at bounding box center [402, 111] width 32 height 12
click at [395, 100] on button "Preview" at bounding box center [391, 111] width 53 height 23
click at [497, 144] on icon "pen-to-square" at bounding box center [1217, 320] width 12 height 12
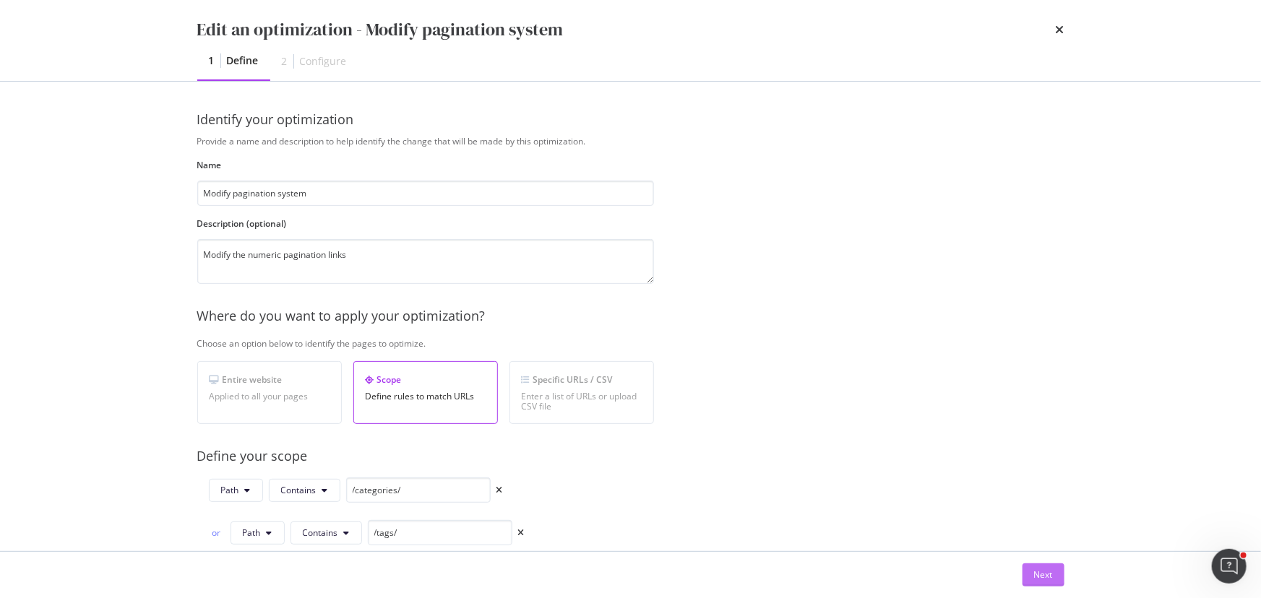
click at [497, 144] on button "Next" at bounding box center [1043, 574] width 42 height 23
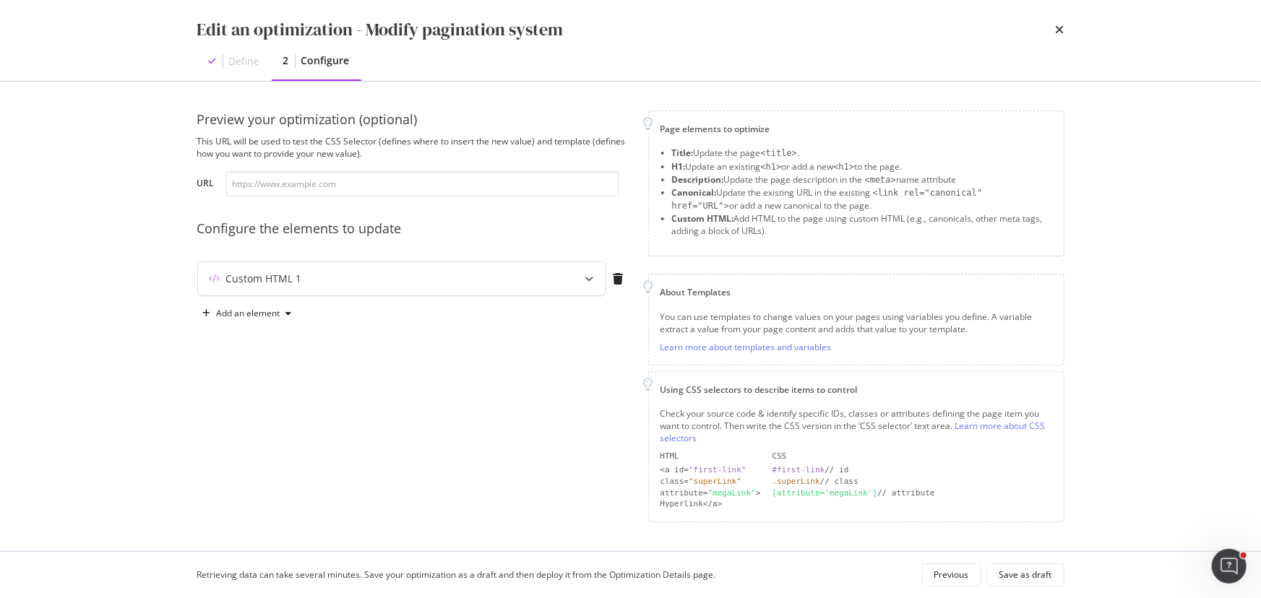
click at [497, 144] on div "modal" at bounding box center [590, 278] width 32 height 33
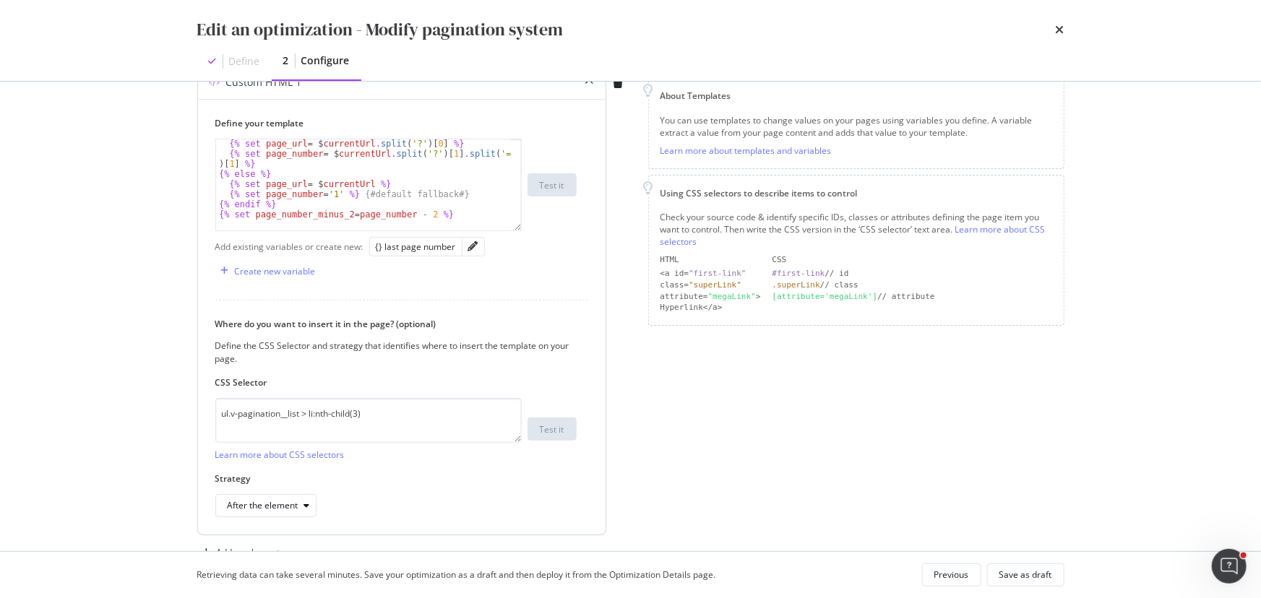
scroll to position [26, 0]
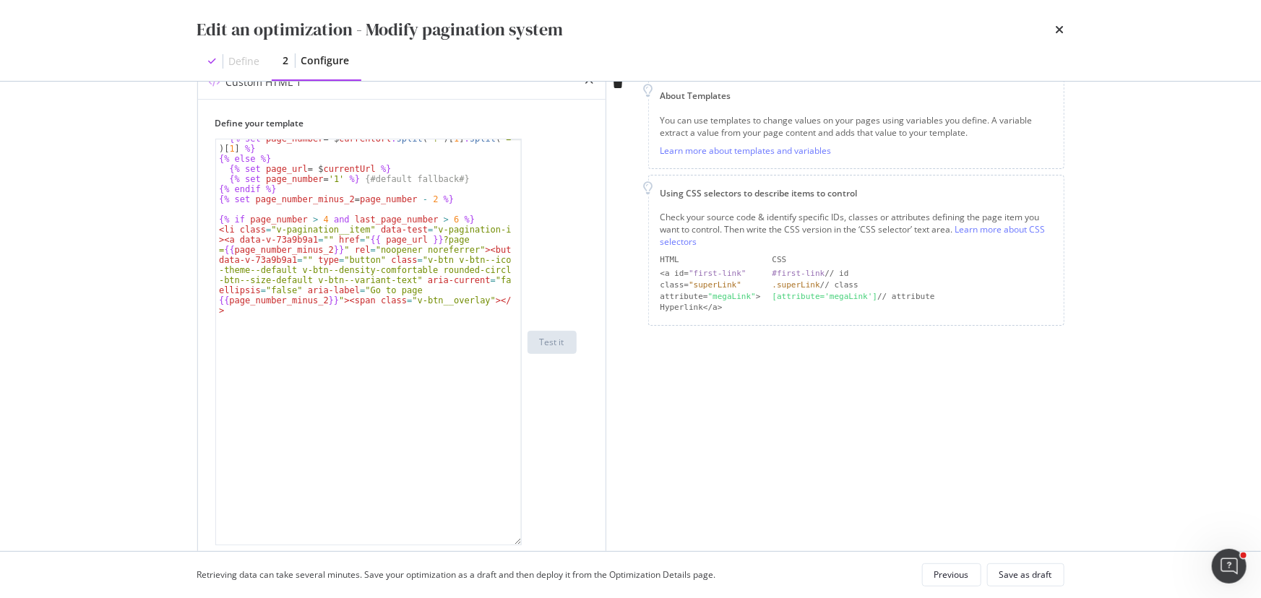
drag, startPoint x: 517, startPoint y: 228, endPoint x: 532, endPoint y: 532, distance: 305.2
click at [497, 144] on div "Edit an optimization - Modify pagination system Define 2 Configure Preview your…" at bounding box center [630, 299] width 1261 height 598
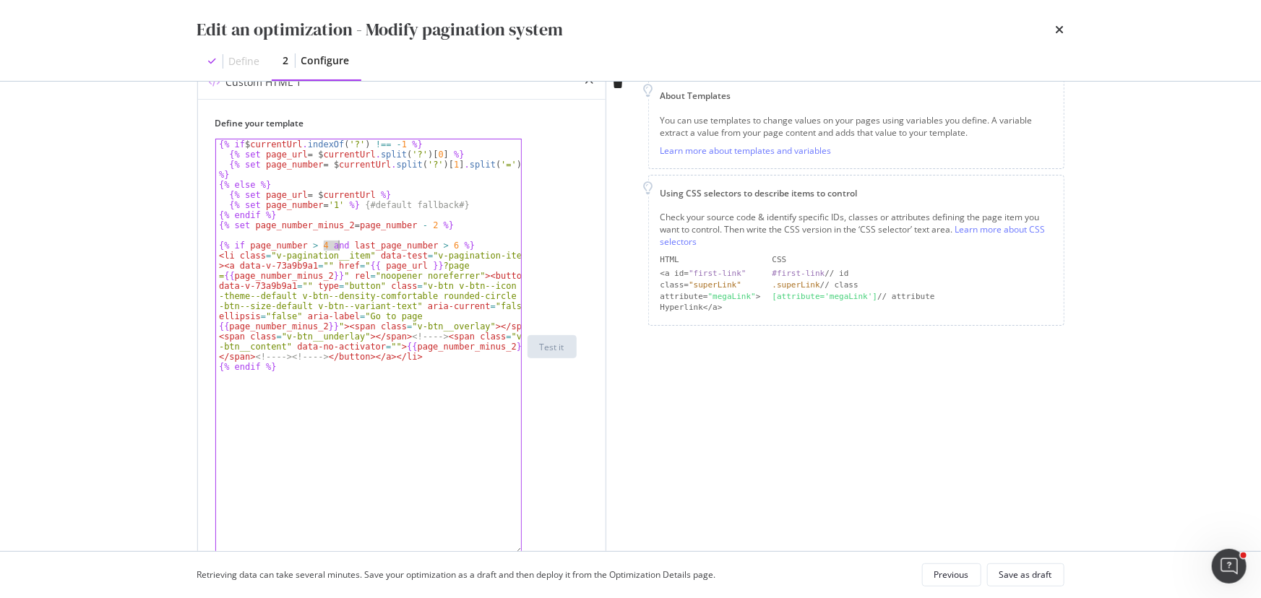
drag, startPoint x: 324, startPoint y: 246, endPoint x: 336, endPoint y: 242, distance: 12.8
click at [336, 144] on div "{% if $ currentUrl . indexOf ( '?' ) !== - 1 %} {% set page_url = $ currentUrl …" at bounding box center [369, 356] width 306 height 435
click at [440, 144] on div "{% if $ currentUrl . indexOf ( '?' ) !== - 1 %} {% set page_url = $ currentUrl …" at bounding box center [369, 356] width 306 height 435
paste textarea "and"
click at [437, 144] on div "{% if $ currentUrl . indexOf ( '?' ) !== - 1 %} {% set page_url = $ currentUrl …" at bounding box center [369, 356] width 306 height 435
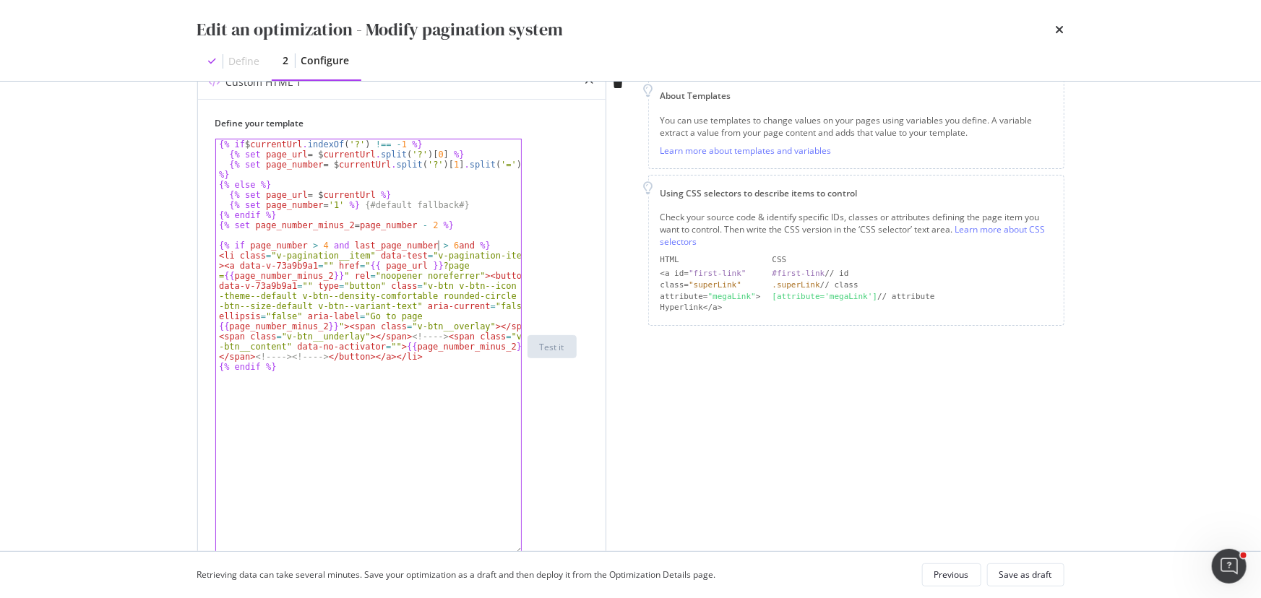
scroll to position [0, 19]
drag, startPoint x: 247, startPoint y: 246, endPoint x: 298, endPoint y: 244, distance: 51.3
click at [298, 144] on div "{% if $ currentUrl . indexOf ( '?' ) !== - 1 %} {% set page_url = $ currentUrl …" at bounding box center [369, 356] width 306 height 435
click at [459, 144] on div "{% if $ currentUrl . indexOf ( '?' ) !== - 1 %} {% set page_url = $ currentUrl …" at bounding box center [369, 356] width 306 height 435
paste textarea "page_number"
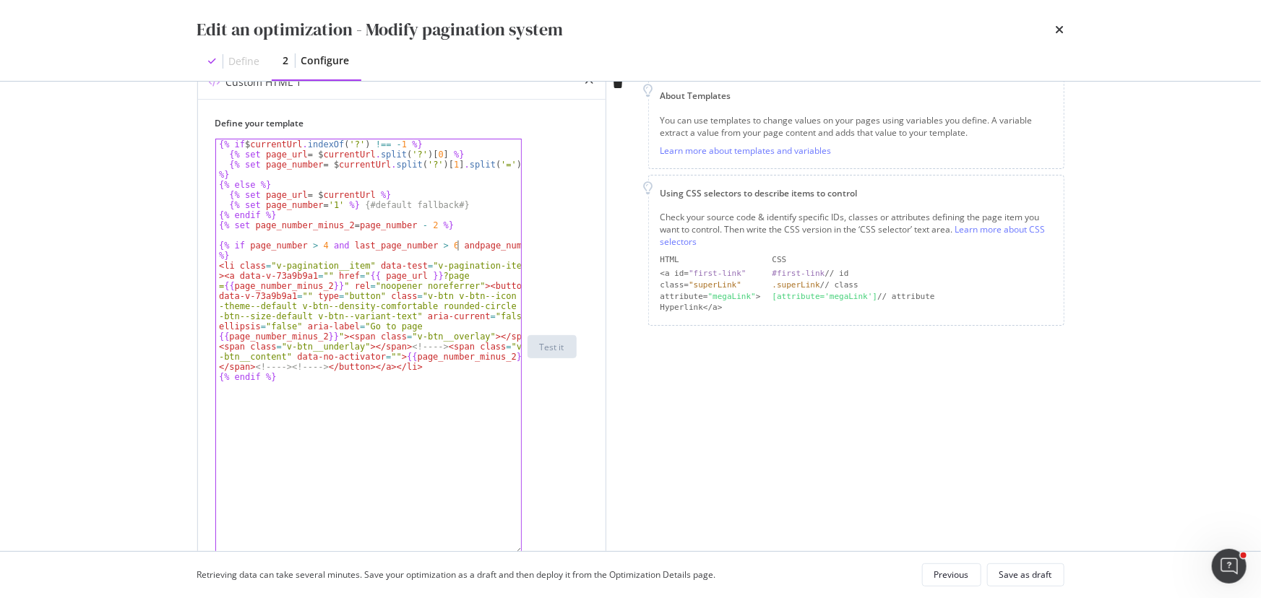
click at [456, 144] on div "{% if $ currentUrl . indexOf ( '?' ) !== - 1 %} {% set page_url = $ currentUrl …" at bounding box center [369, 356] width 306 height 435
click at [497, 144] on div "{% if $ currentUrl . indexOf ( '?' ) !== - 1 %} {% set page_url = $ currentUrl …" at bounding box center [369, 356] width 306 height 435
paste textarea "!="
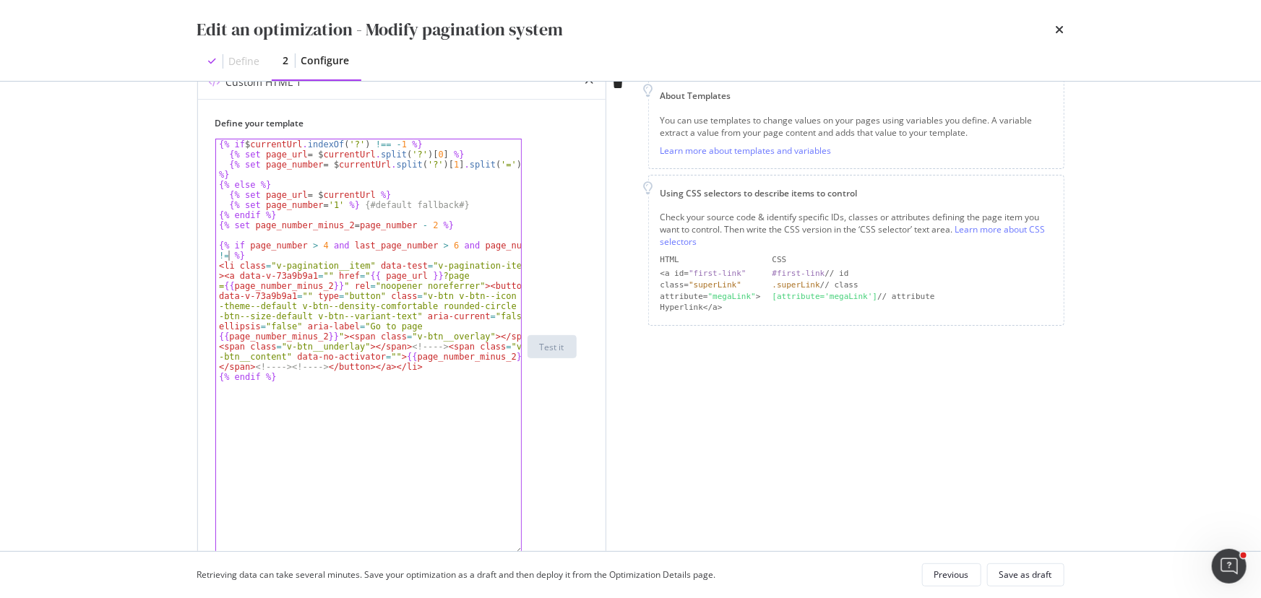
scroll to position [0, 26]
type textarea "{% if page_number > 4 and last_page_number > 6 and page_number != 9 %}"
click at [497, 144] on div "Save as draft" at bounding box center [1025, 575] width 53 height 12
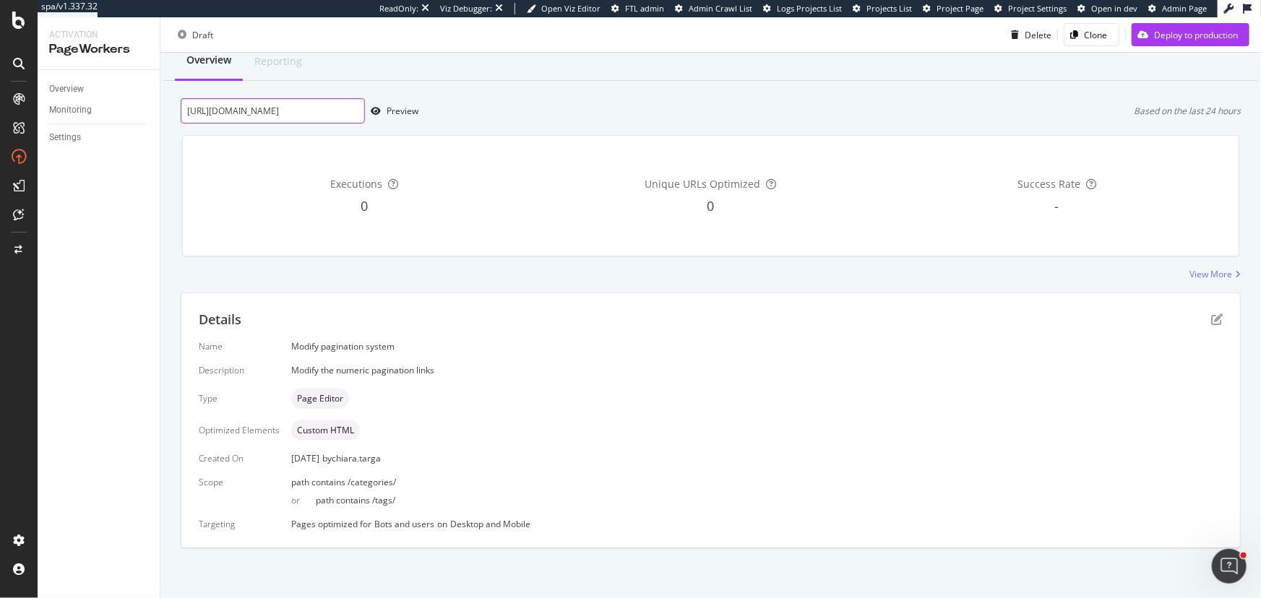
click at [284, 104] on input "https://www.santevet.com/categories/maladies-du-chien?page=7" at bounding box center [273, 110] width 184 height 25
paste input "https://www.santevet.com/categories/maladies-du-chien?page=9"
type input "https://www.santevet.com/categories/maladies-du-chien?page=9"
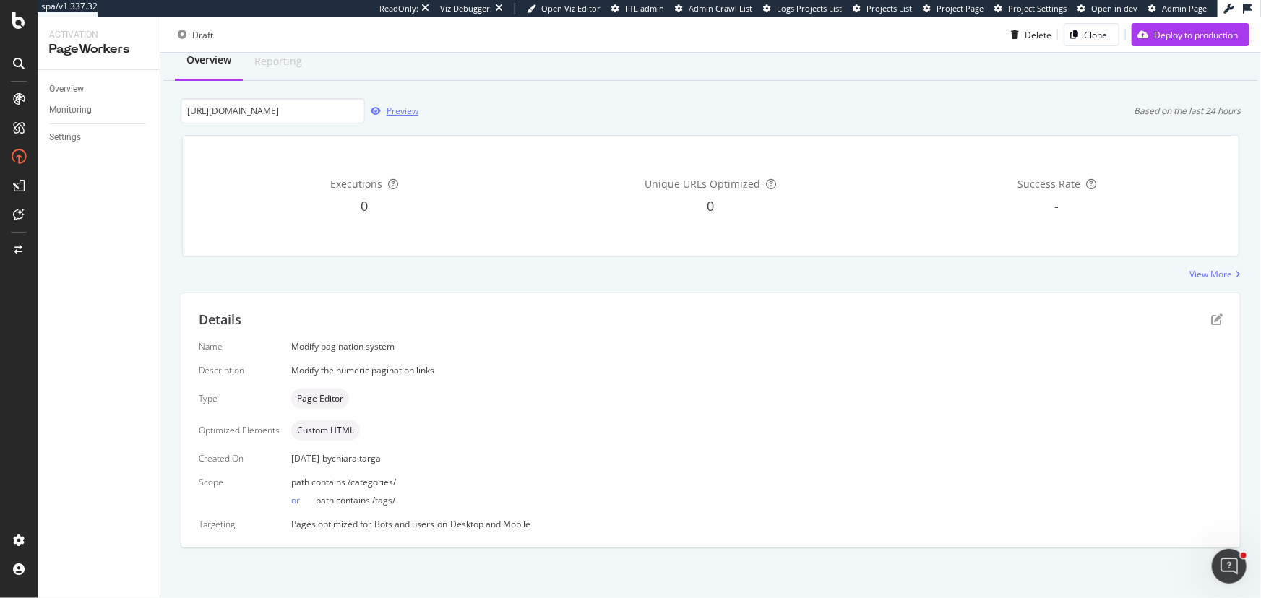
click at [398, 100] on button "Preview" at bounding box center [391, 111] width 53 height 23
click at [497, 144] on icon "pen-to-square" at bounding box center [1217, 320] width 12 height 12
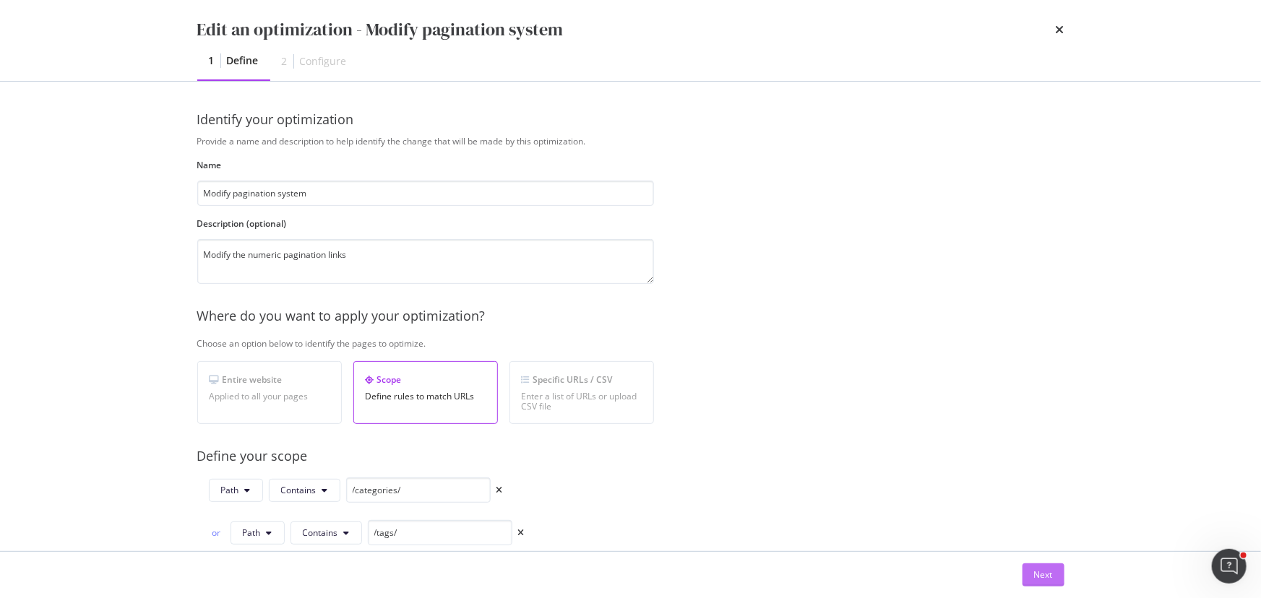
click at [497, 144] on div "Next" at bounding box center [1043, 575] width 19 height 12
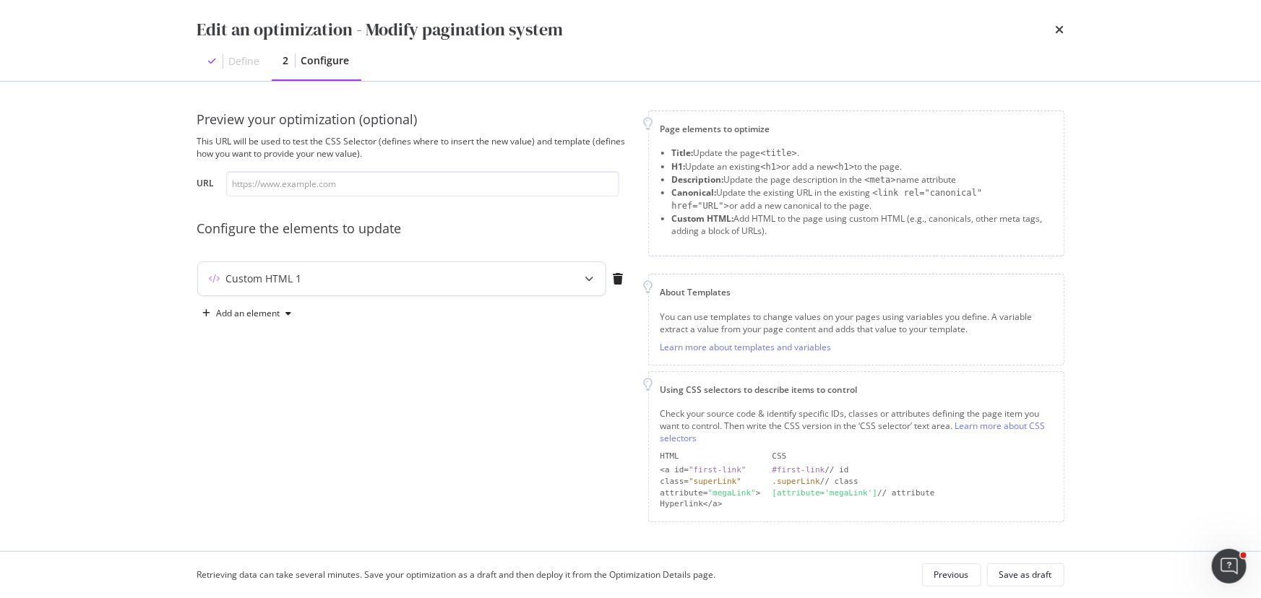
click at [497, 144] on div "modal" at bounding box center [590, 278] width 32 height 33
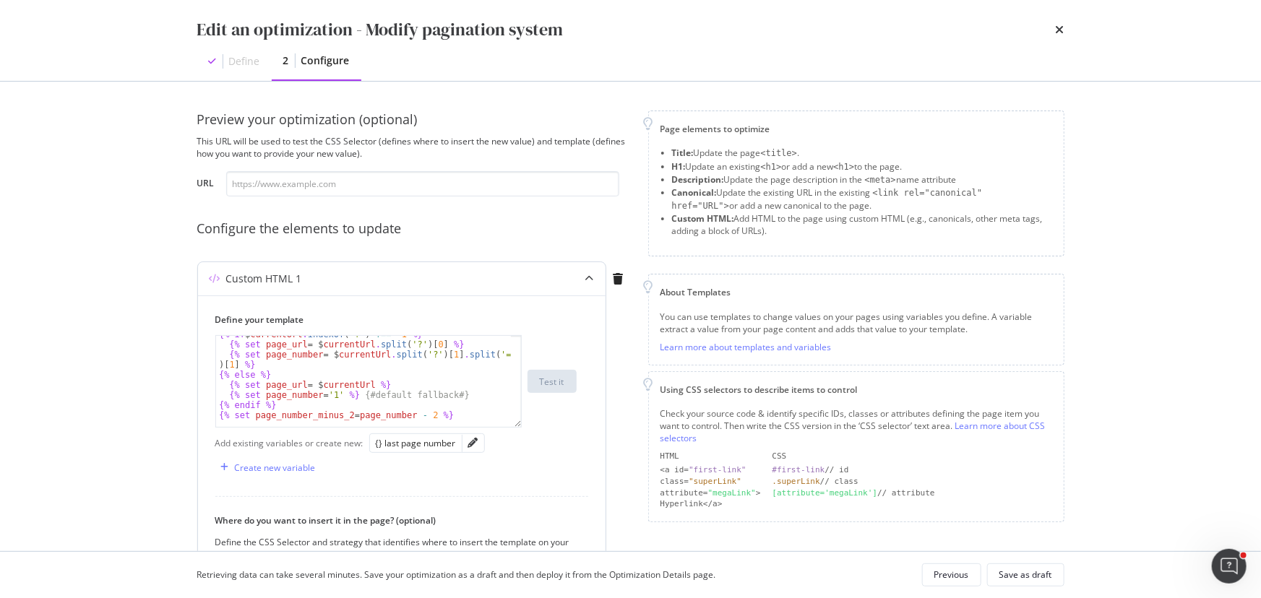
scroll to position [26, 0]
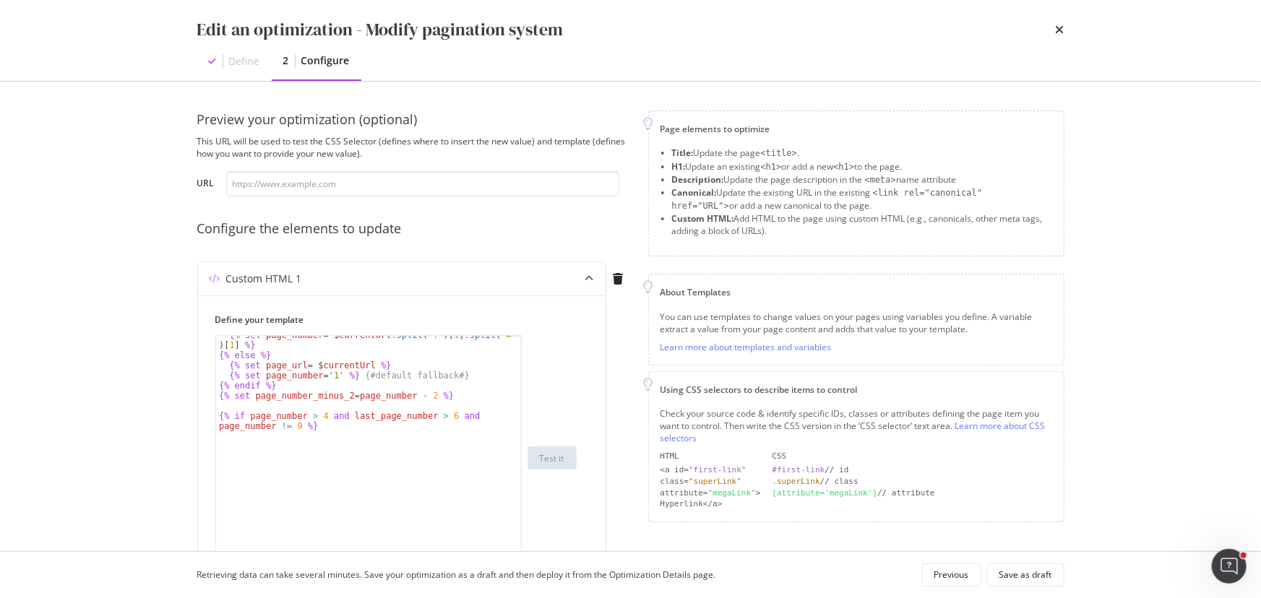
drag, startPoint x: 514, startPoint y: 424, endPoint x: 535, endPoint y: 588, distance: 165.2
click at [497, 144] on div "Edit an optimization - Modify pagination system Define 2 Configure Preview your…" at bounding box center [630, 299] width 1261 height 598
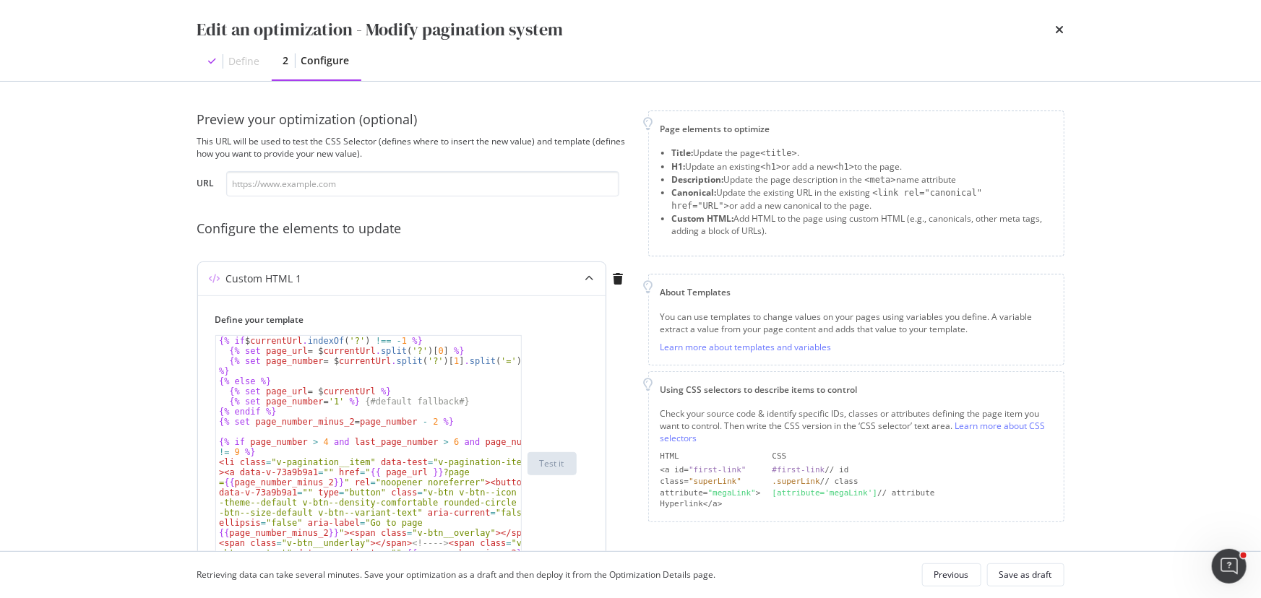
scroll to position [131, 0]
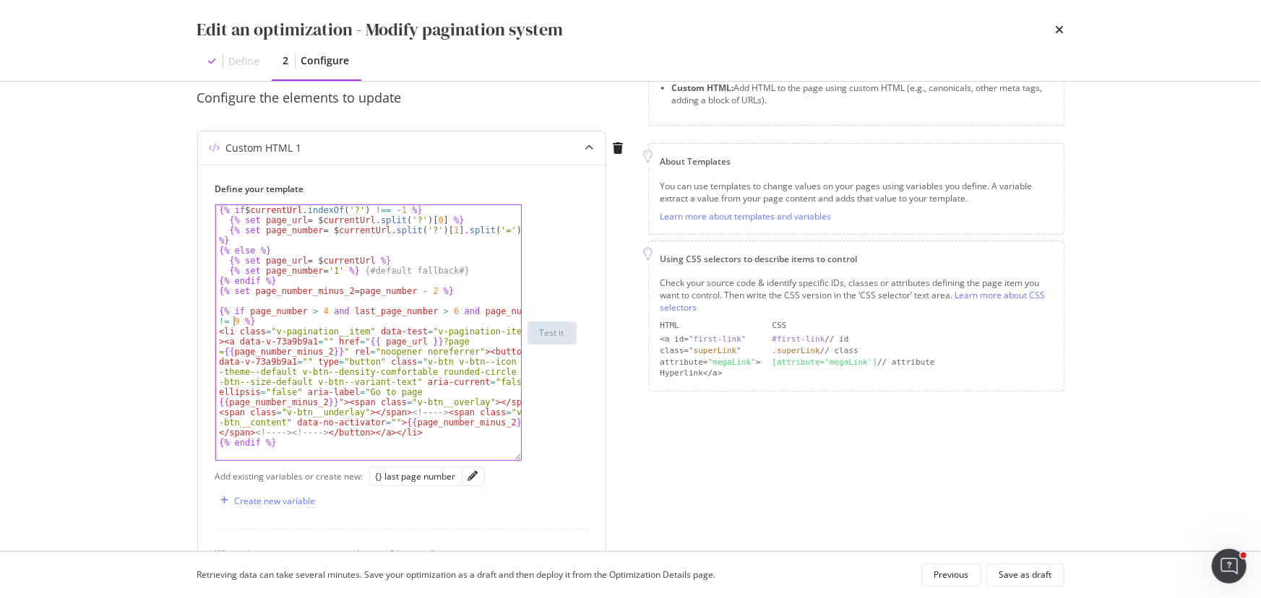
click at [234, 144] on div "{% if $ currentUrl . indexOf ( '?' ) !== - 1 %} {% set page_url = $ currentUrl …" at bounding box center [369, 342] width 306 height 275
drag, startPoint x: 342, startPoint y: 313, endPoint x: 418, endPoint y: 310, distance: 75.9
click at [418, 144] on div "{% if $ currentUrl . indexOf ( '?' ) !== - 1 %} {% set page_url = $ currentUrl …" at bounding box center [369, 342] width 306 height 275
click at [236, 144] on div "{% if $ currentUrl . indexOf ( '?' ) !== - 1 %} {% set page_url = $ currentUrl …" at bounding box center [369, 342] width 306 height 275
paste textarea "last_page_number"
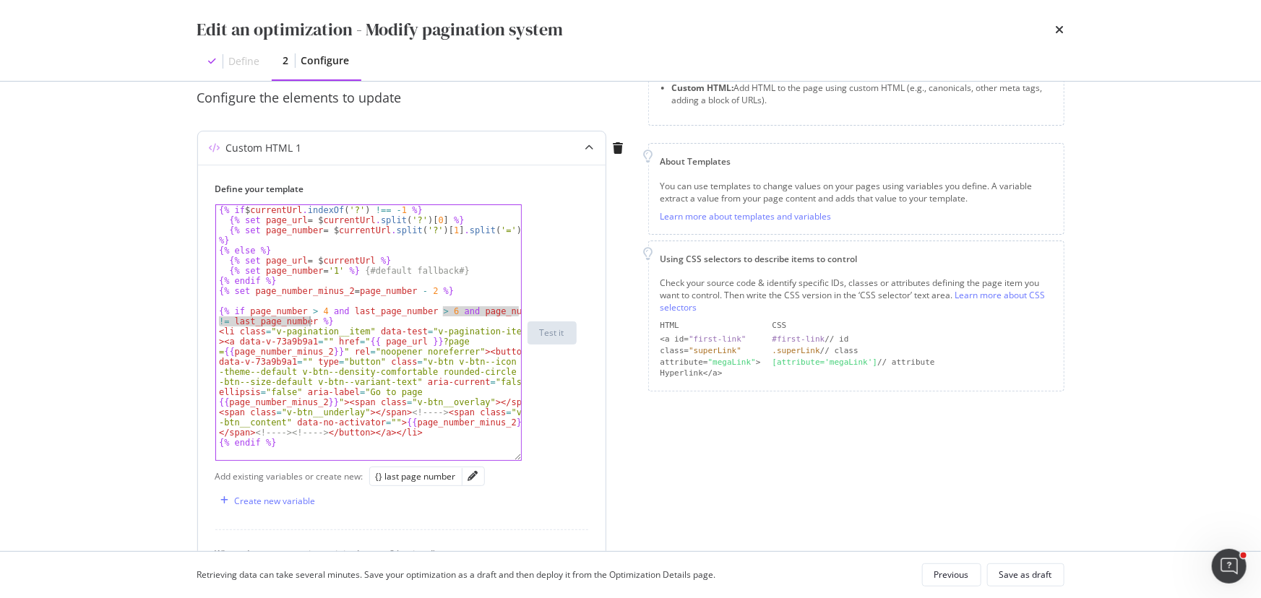
drag, startPoint x: 444, startPoint y: 311, endPoint x: 308, endPoint y: 321, distance: 136.1
click at [308, 144] on div "{% if $ currentUrl . indexOf ( '?' ) !== - 1 %} {% set page_url = $ currentUrl …" at bounding box center [369, 342] width 306 height 275
click at [311, 144] on div "{% if $ currentUrl . indexOf ( '?' ) !== - 1 %} {% set page_url = $ currentUrl …" at bounding box center [368, 332] width 305 height 255
paste textarea "and page_number != last_page_number"
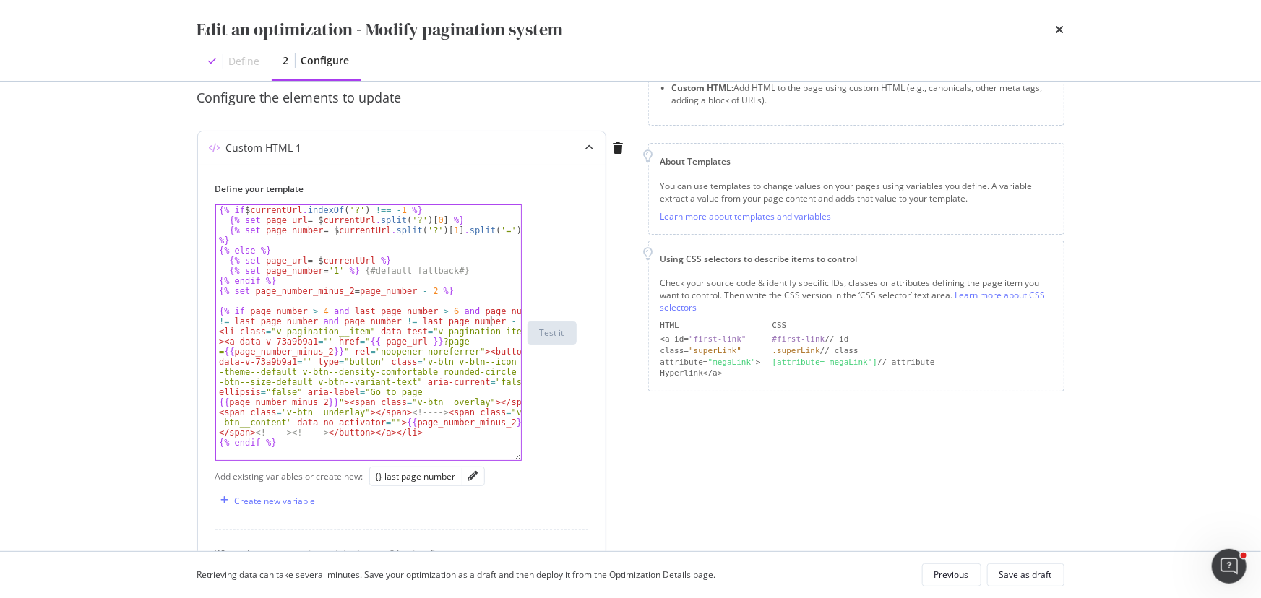
scroll to position [0, 48]
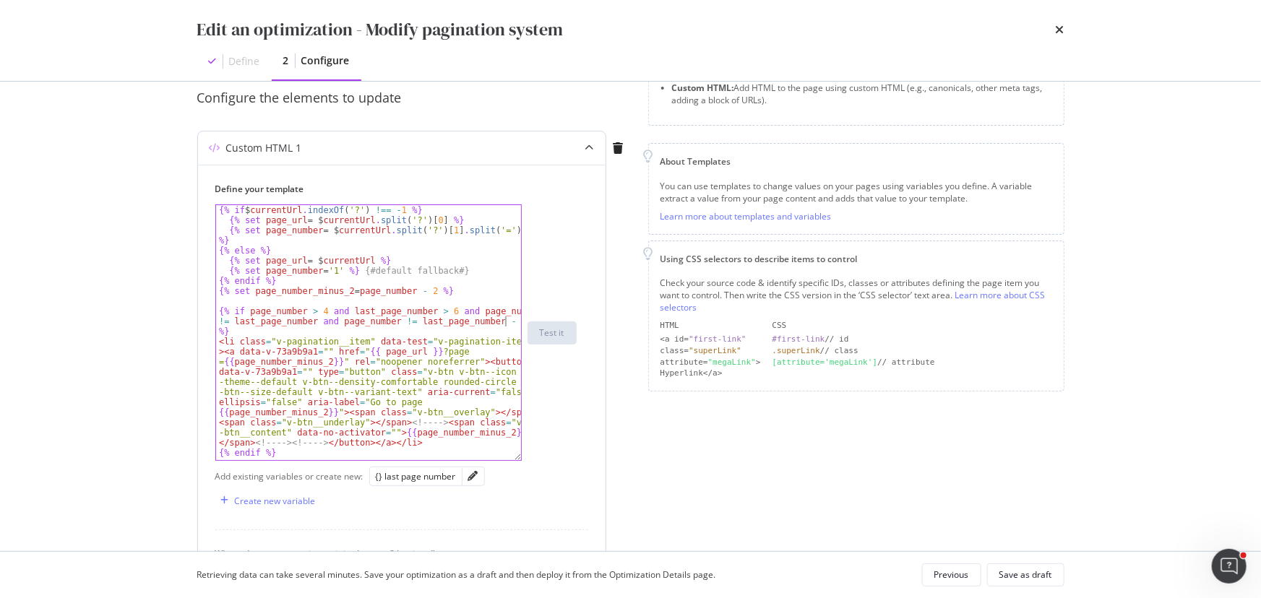
paste textarea "and page_number != last_page_number"
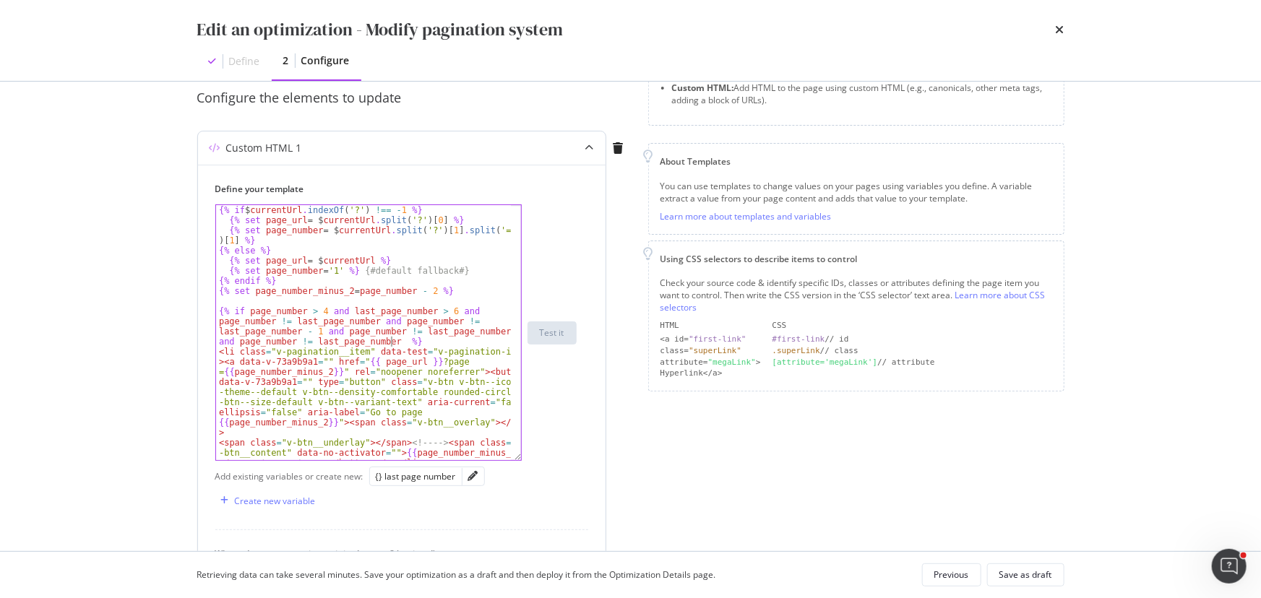
scroll to position [0, 79]
type textarea "{% if page_number > 4 and last_page_number > 6 and page_number != last_page_num…"
click at [497, 144] on div "Retrieving data can take several minutes. Save your optimization as a draft and…" at bounding box center [630, 575] width 925 height 46
click at [497, 144] on div "Save as draft" at bounding box center [1025, 575] width 53 height 12
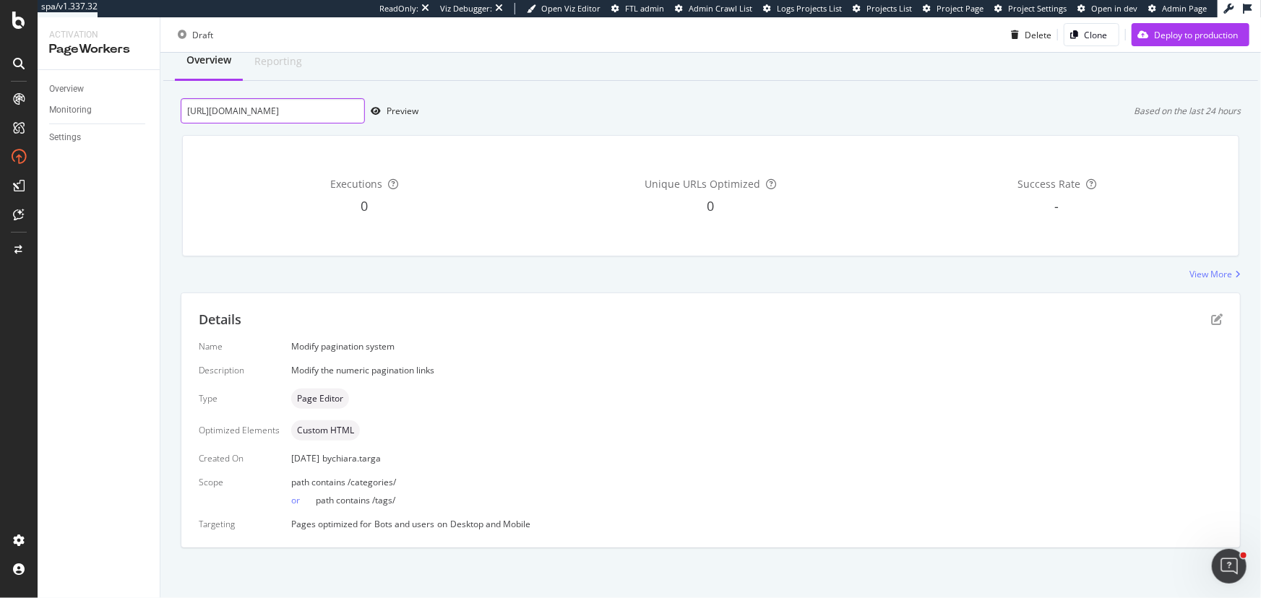
click at [277, 105] on input "https://www.santevet.com/categories/maladies-du-chien?page=9" at bounding box center [273, 110] width 184 height 25
click at [389, 111] on div "Preview" at bounding box center [402, 111] width 32 height 12
click at [303, 108] on input "https://www.santevet.com/categories/maladies-du-chien?page=9" at bounding box center [273, 110] width 184 height 25
paste input "https://www.santevet.com/categories/maladies-du-chien?page=6"
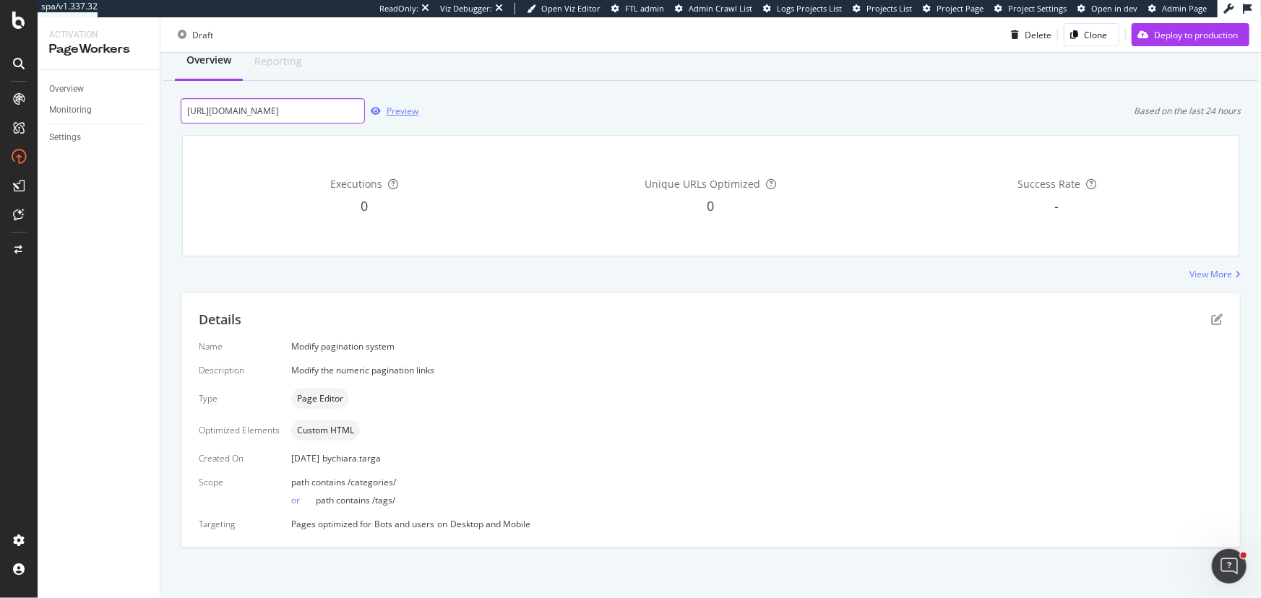
type input "https://www.santevet.com/categories/maladies-du-chien?page=6"
click at [393, 108] on div "Preview" at bounding box center [402, 111] width 32 height 12
click at [497, 144] on icon "pen-to-square" at bounding box center [1217, 320] width 12 height 12
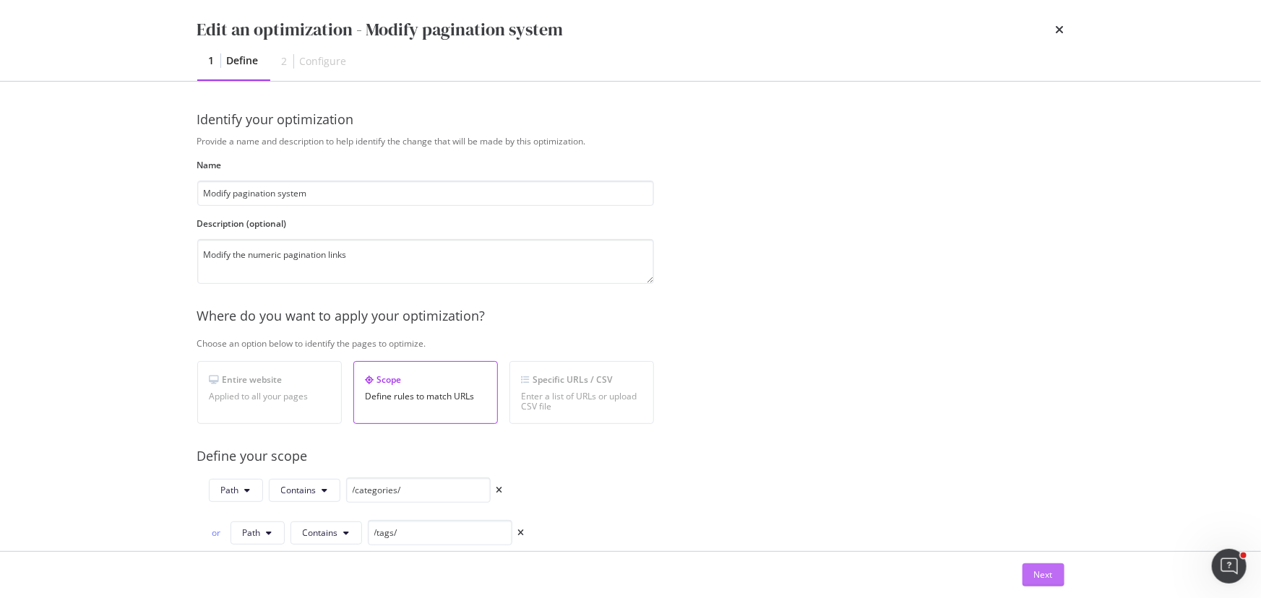
click at [497, 144] on div "Next" at bounding box center [1043, 575] width 19 height 12
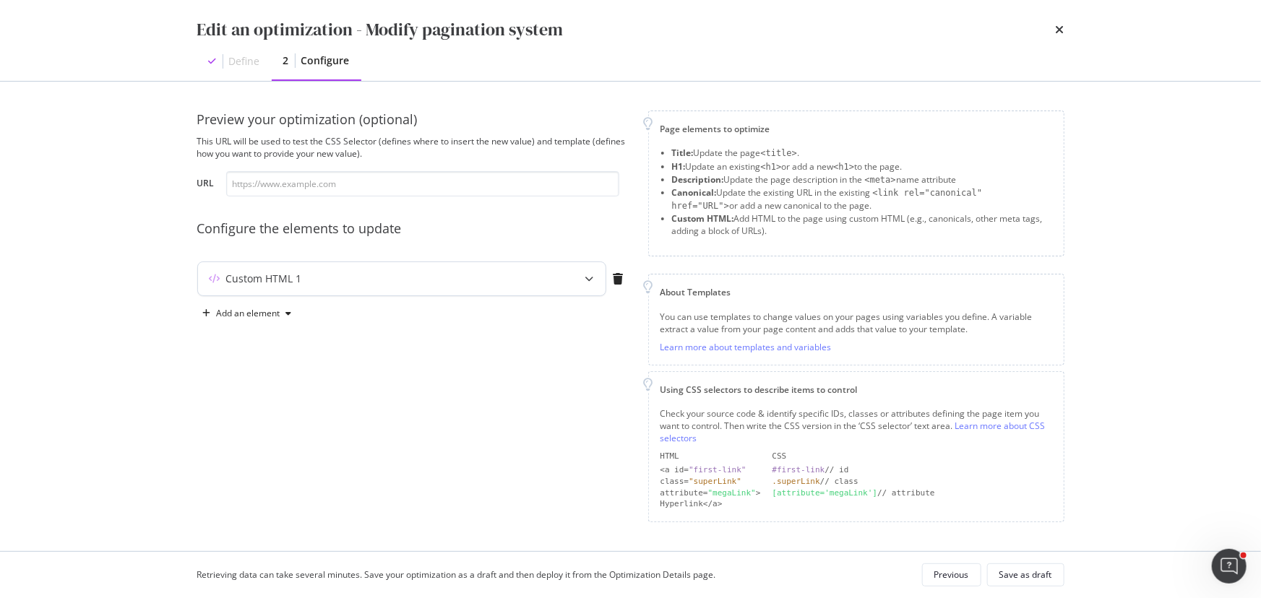
click at [497, 144] on div "modal" at bounding box center [590, 278] width 32 height 33
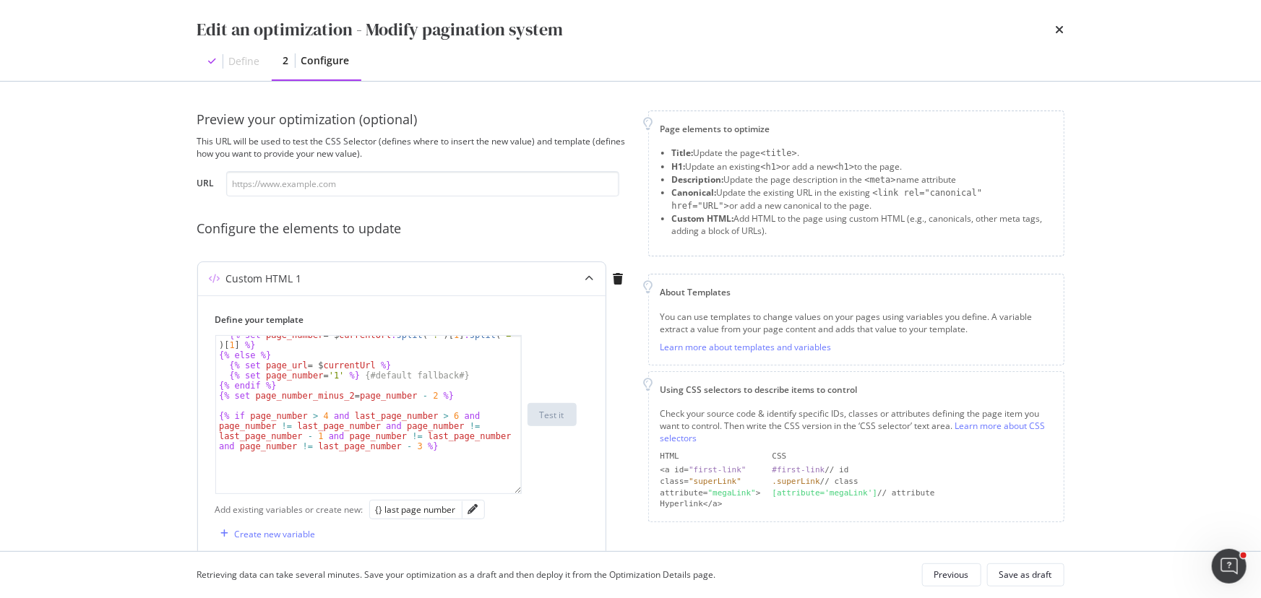
scroll to position [26, 0]
drag, startPoint x: 512, startPoint y: 423, endPoint x: 506, endPoint y: 563, distance: 140.3
click at [497, 144] on div "Edit an optimization - Modify pagination system Define 2 Configure Preview your…" at bounding box center [630, 299] width 1261 height 598
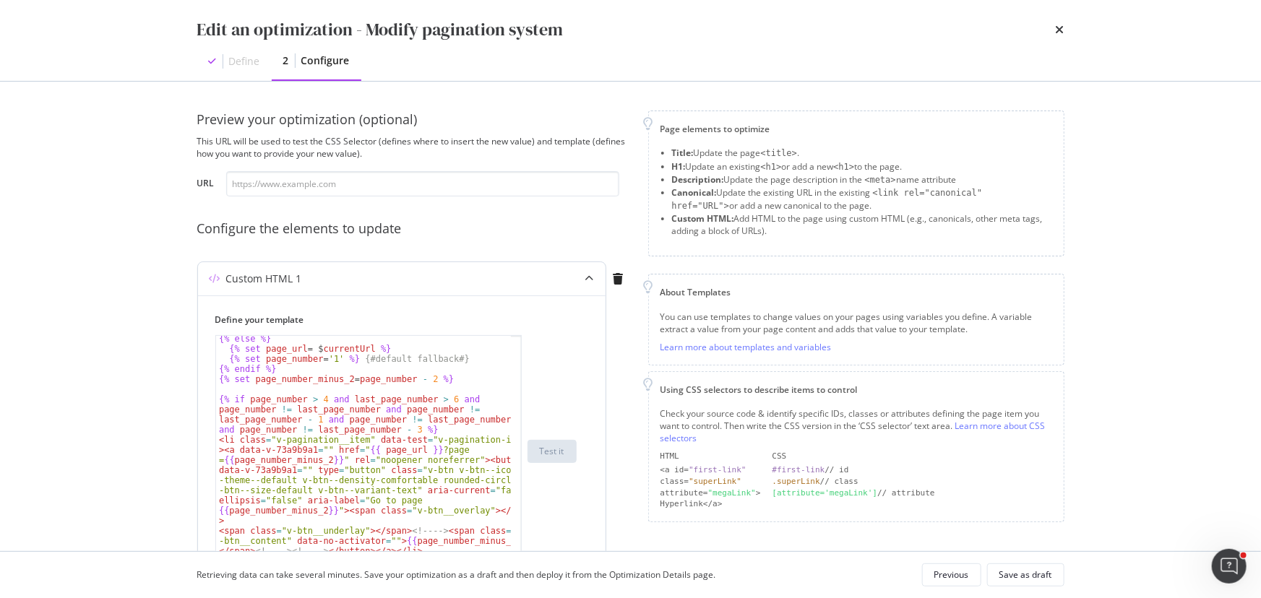
scroll to position [65, 0]
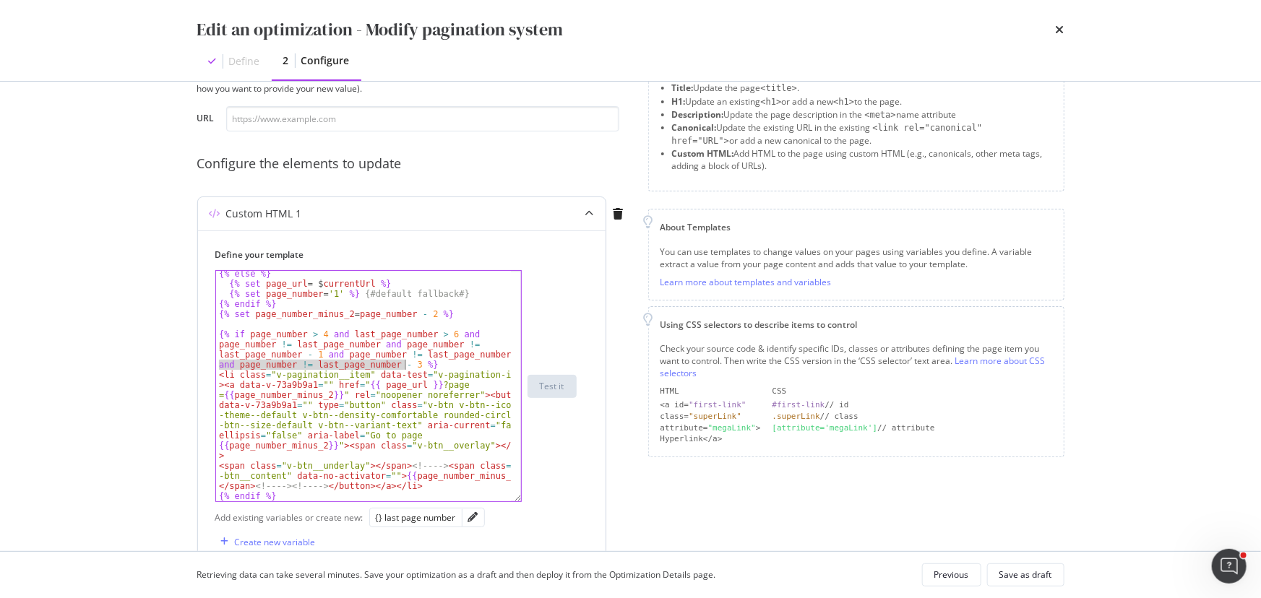
drag, startPoint x: 217, startPoint y: 364, endPoint x: 407, endPoint y: 362, distance: 189.3
click at [407, 144] on div "{% else %} {% set page_url = $ currentUrl %} {% set page_number = '1' %} {# def…" at bounding box center [363, 394] width 295 height 251
type textarea "{% if page_number > 4 and last_page_number > 6 and page_number != last_page_num…"
click at [497, 144] on div "Save as draft" at bounding box center [1025, 575] width 53 height 12
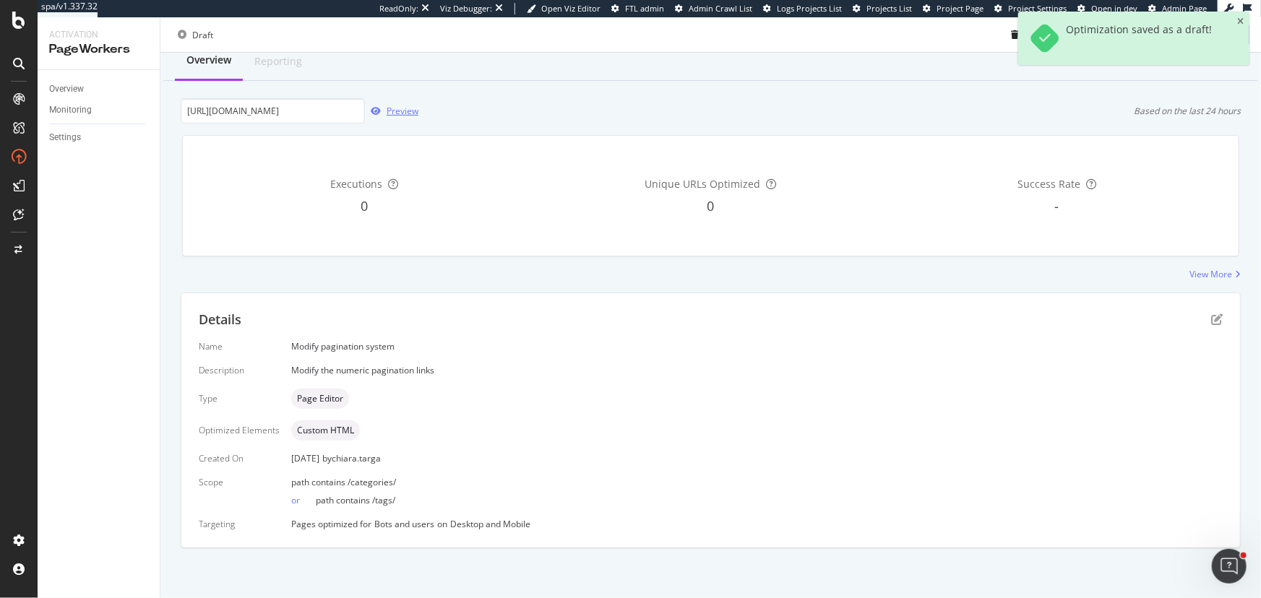
click at [407, 110] on div "Preview" at bounding box center [402, 111] width 32 height 12
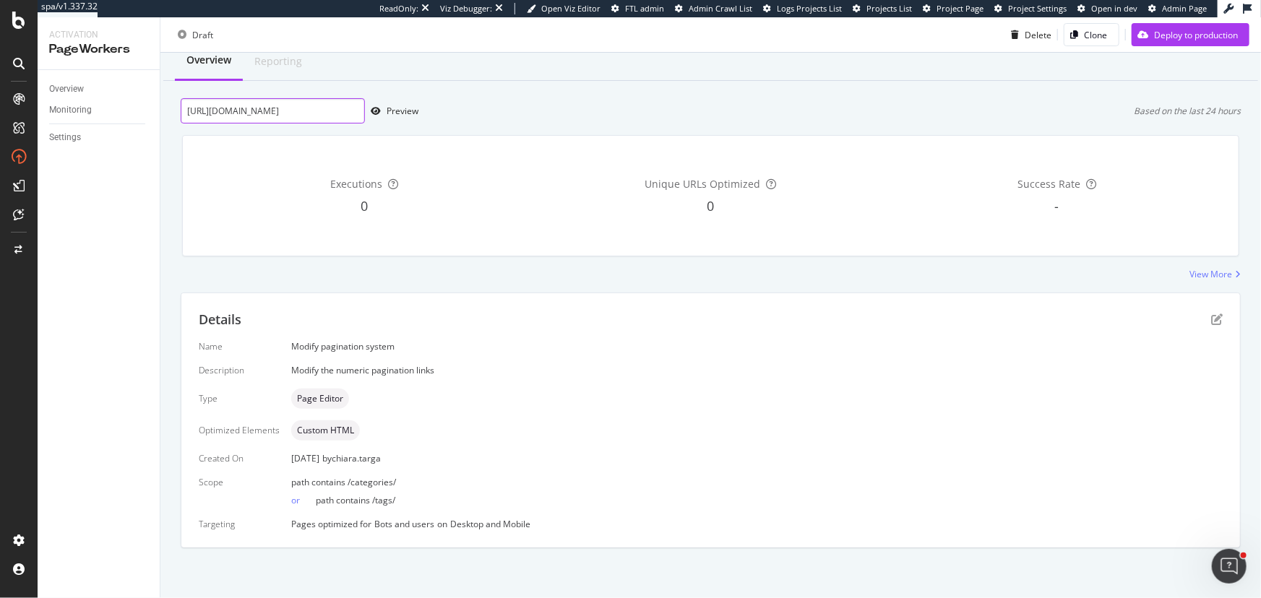
click at [353, 108] on input "https://www.santevet.com/categories/maladies-du-chien?page=6" at bounding box center [273, 110] width 184 height 25
paste input "https://www.santevet.com/categories/maladies-du-chien?page=6"
type input "https://www.santevet.com/categories/maladies-du-chien?page=6"
click at [384, 109] on div "button" at bounding box center [376, 111] width 22 height 9
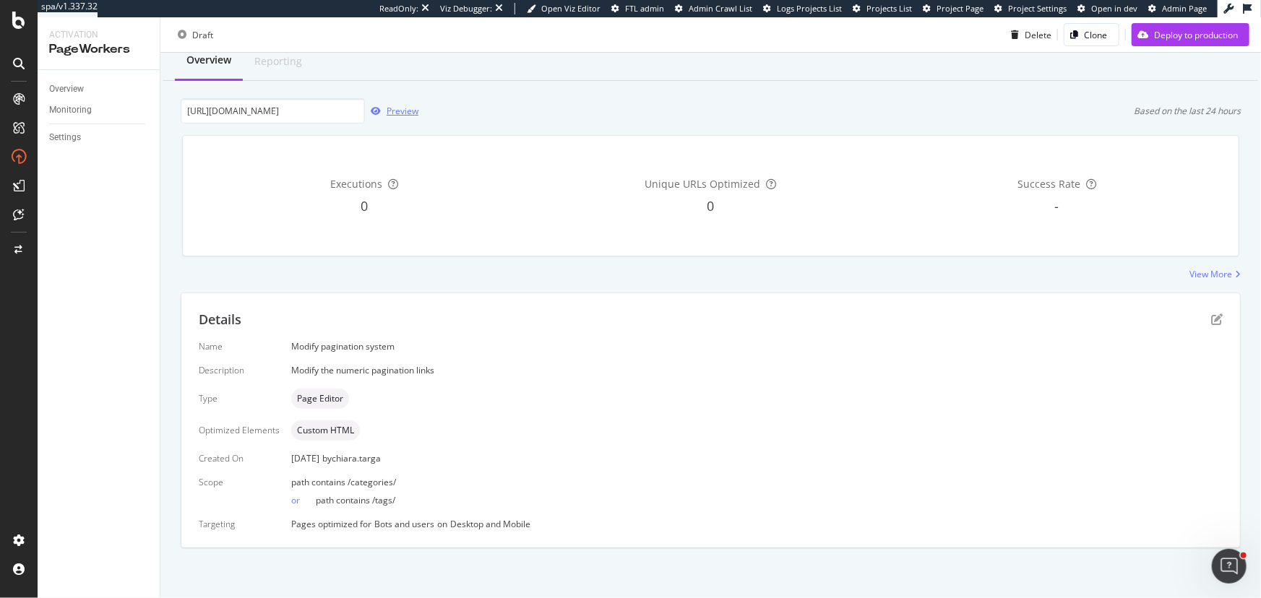
scroll to position [0, 0]
click at [296, 109] on input "https://www.santevet.com/categories/maladies-du-chien?page=6" at bounding box center [273, 110] width 184 height 25
paste input "https://www.santevet.com/categories/maladies-du-chien?page=5"
click at [389, 116] on div "Preview" at bounding box center [402, 111] width 32 height 12
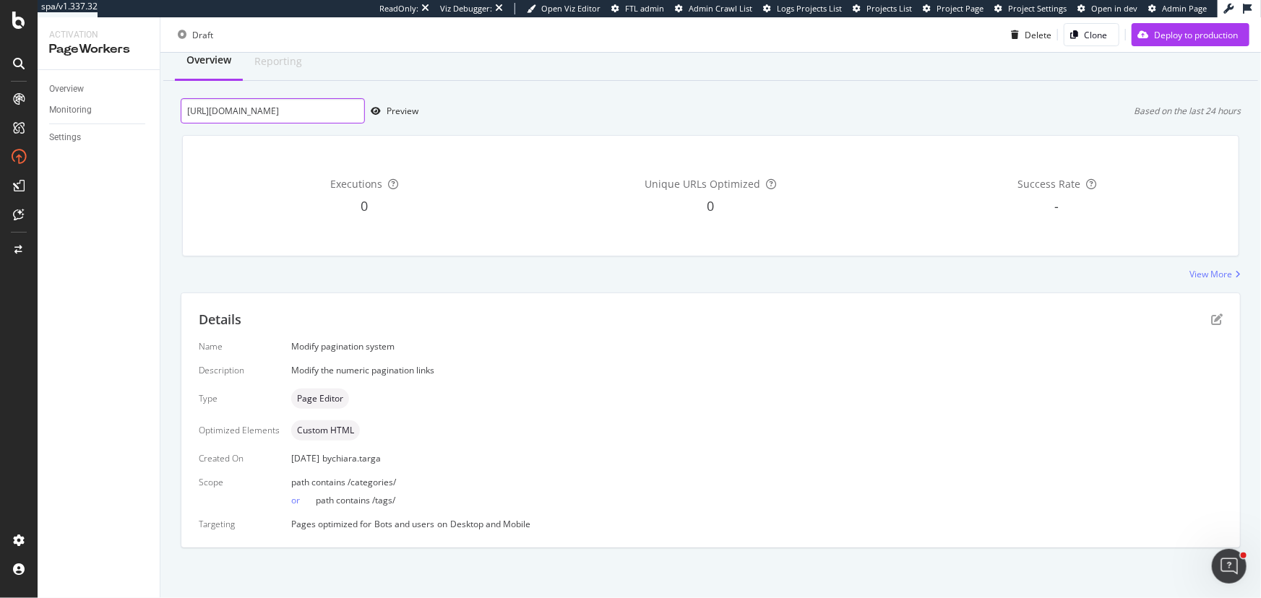
scroll to position [0, 90]
drag, startPoint x: 332, startPoint y: 111, endPoint x: 503, endPoint y: 111, distance: 170.5
click at [497, 111] on div "https://www.santevet.com/categories/maladies-du-chien?page=5 Preview Based on t…" at bounding box center [711, 110] width 1060 height 25
click at [356, 113] on input "https://www.santevet.com/categories/maladies-du-chien?page=5" at bounding box center [273, 110] width 184 height 25
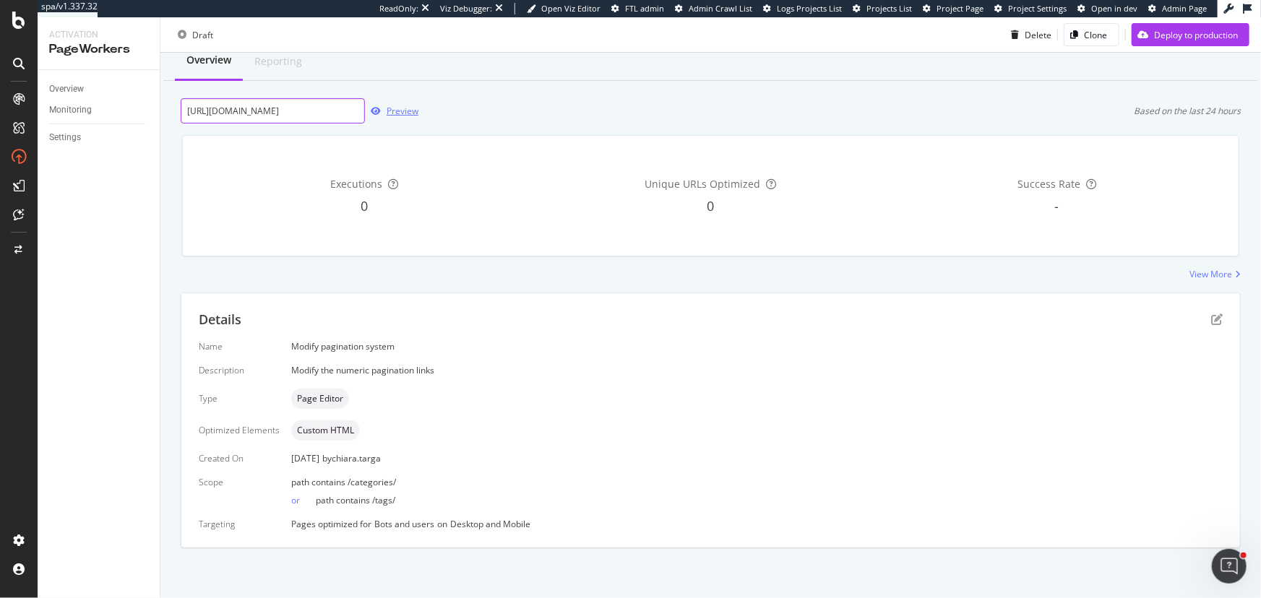
type input "https://www.santevet.com/categories/maladies-du-chien?page=6"
click at [386, 112] on div "Preview" at bounding box center [402, 111] width 32 height 12
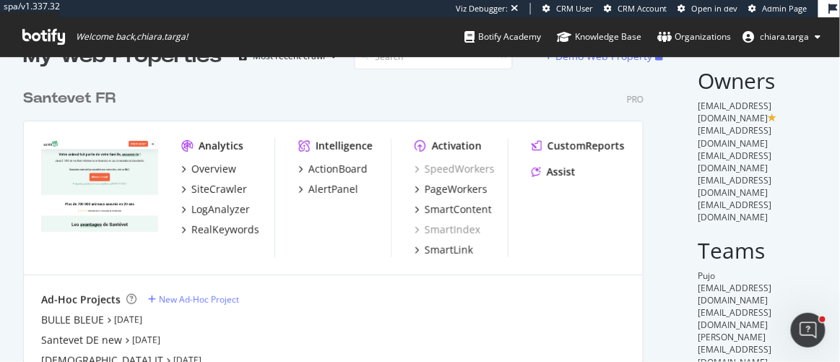
scroll to position [65, 0]
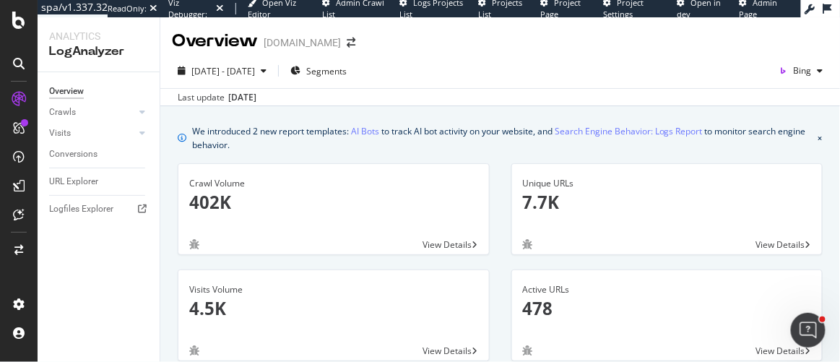
scroll to position [144, 0]
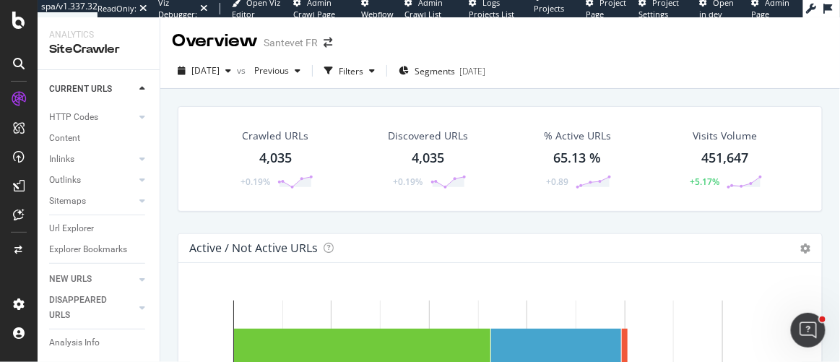
scroll to position [154, 0]
click at [93, 221] on div "Url Explorer" at bounding box center [71, 228] width 45 height 15
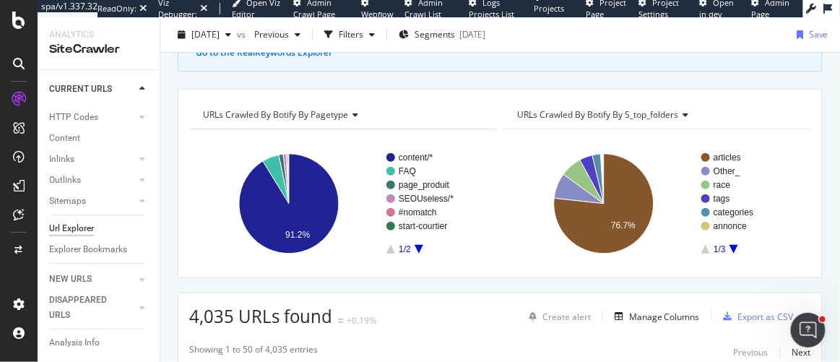
scroll to position [65, 0]
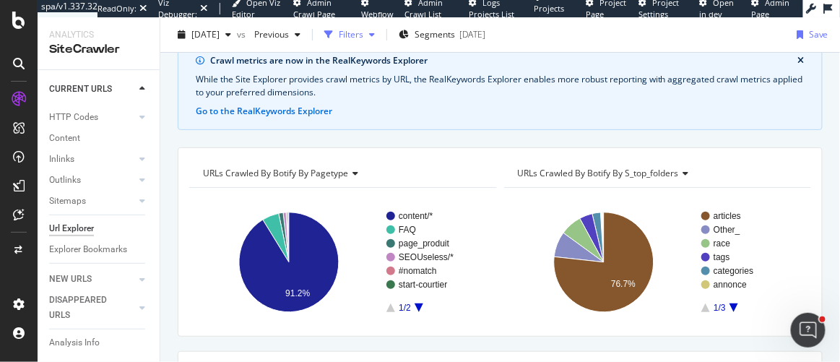
click at [363, 34] on div "Filters" at bounding box center [351, 34] width 25 height 12
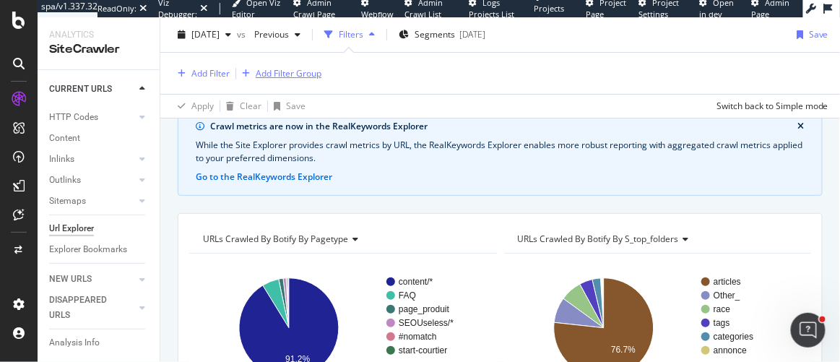
scroll to position [131, 0]
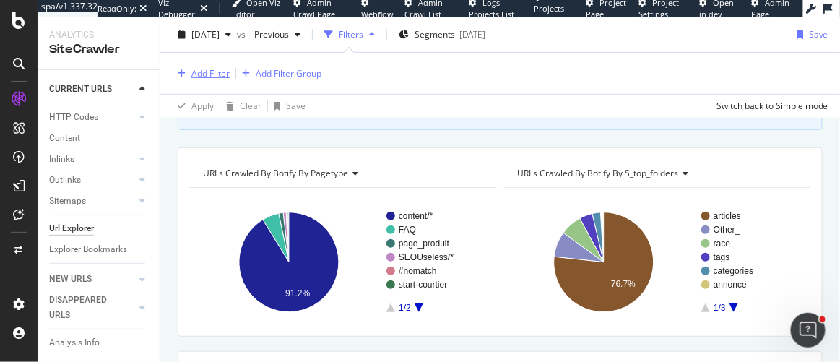
click at [213, 65] on button "Add Filter" at bounding box center [201, 73] width 58 height 17
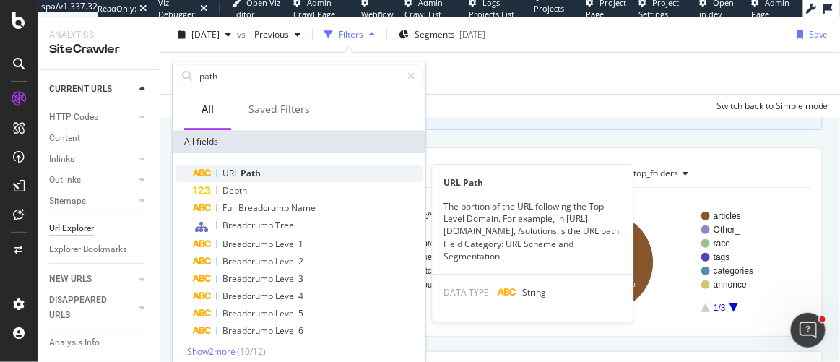
type input "path"
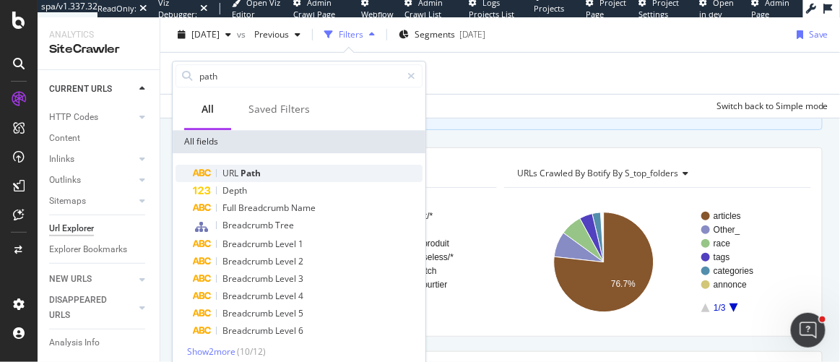
click at [246, 178] on span "Path" at bounding box center [251, 173] width 20 height 12
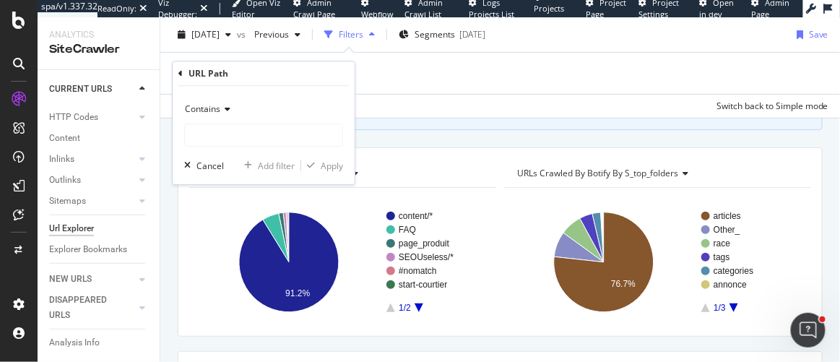
click at [233, 108] on div "Contains" at bounding box center [263, 109] width 159 height 23
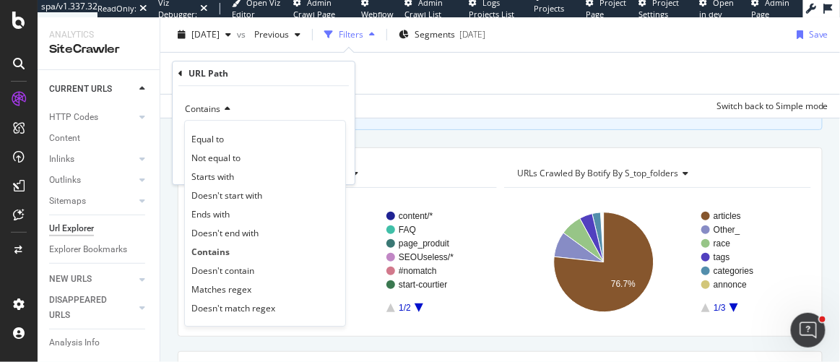
click at [262, 105] on div "Contains" at bounding box center [263, 109] width 159 height 23
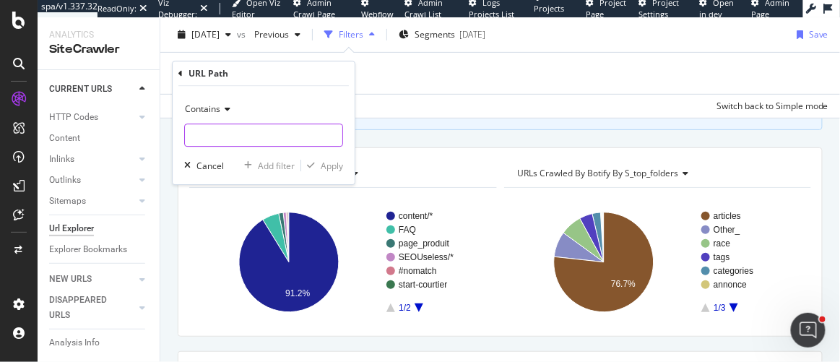
click at [252, 133] on input "text" at bounding box center [263, 135] width 157 height 23
type input "/categories/"
click at [337, 168] on div "Apply" at bounding box center [332, 166] width 22 height 12
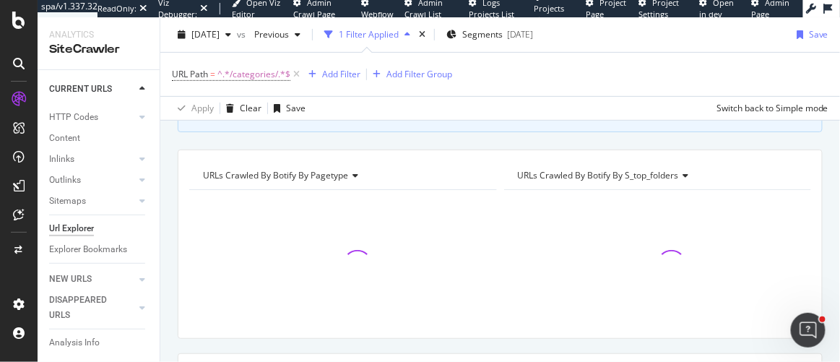
scroll to position [133, 0]
click at [322, 69] on div "Add Filter" at bounding box center [341, 74] width 38 height 12
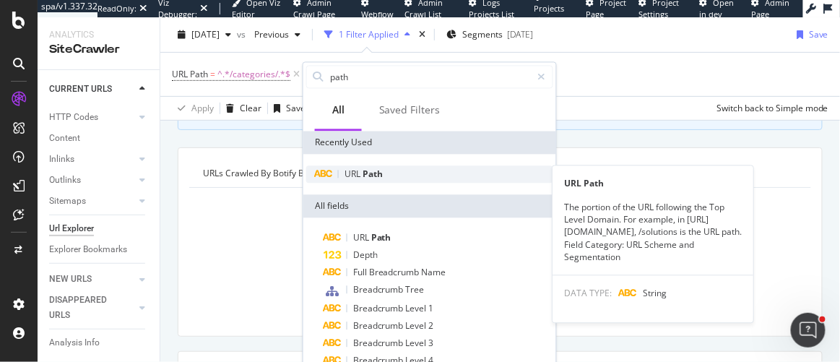
click at [371, 171] on span "Path" at bounding box center [373, 174] width 20 height 12
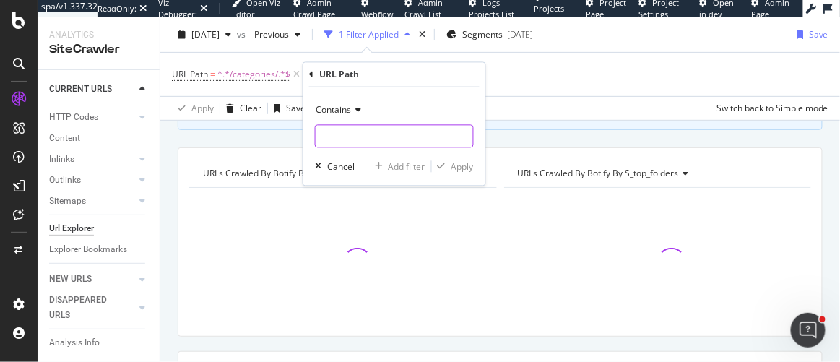
click at [351, 139] on input "text" at bounding box center [394, 136] width 157 height 23
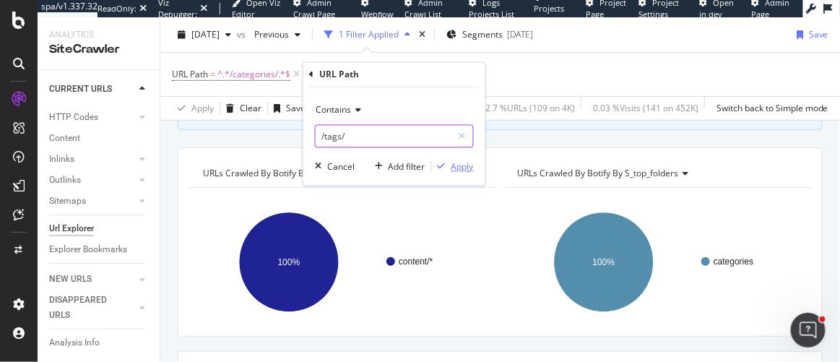
type input "/tags/"
click at [465, 162] on div "Apply" at bounding box center [463, 166] width 22 height 12
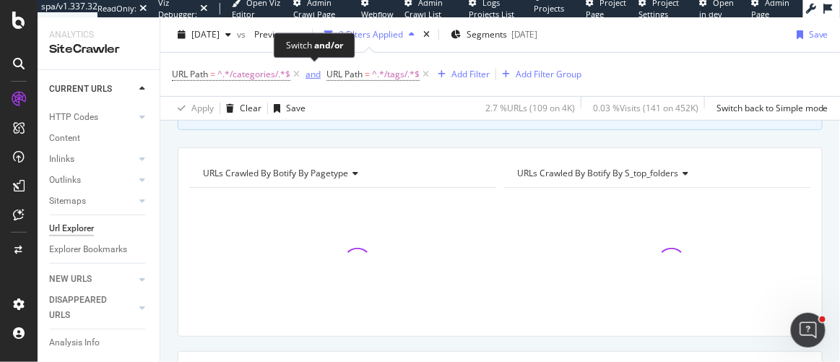
click at [311, 69] on div "and" at bounding box center [313, 74] width 15 height 12
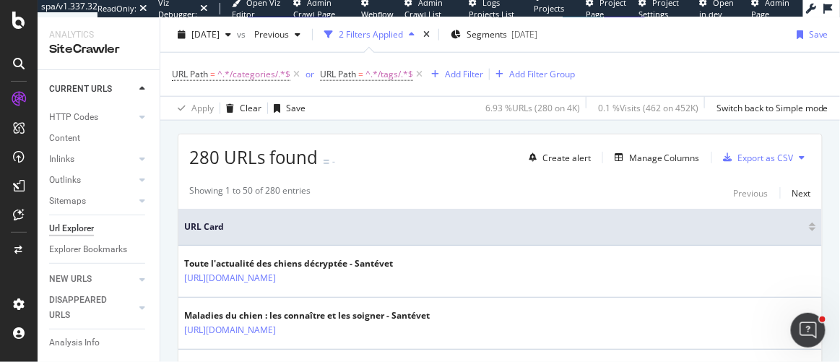
scroll to position [329, 0]
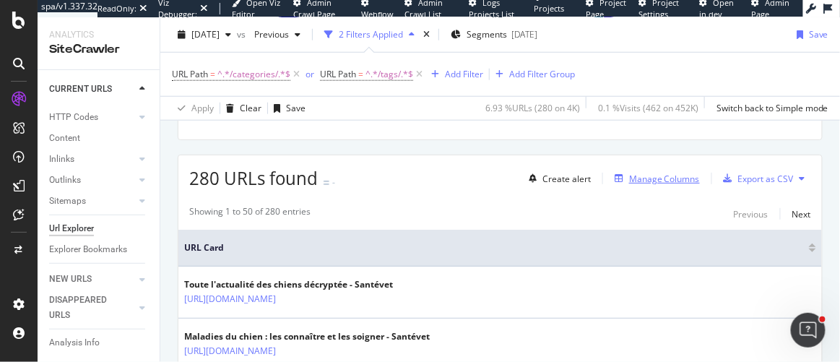
click at [657, 173] on div "Manage Columns" at bounding box center [664, 179] width 71 height 12
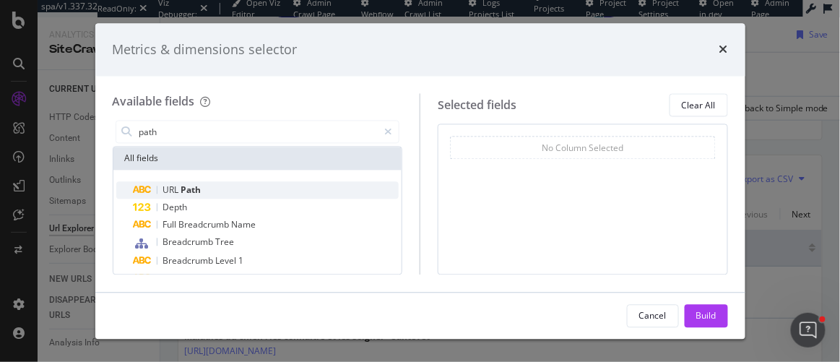
click at [211, 191] on div "URL Path" at bounding box center [267, 190] width 266 height 17
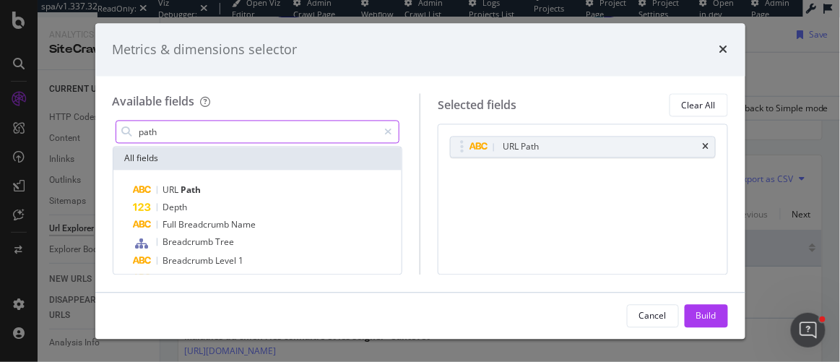
click at [212, 139] on input "path" at bounding box center [258, 132] width 241 height 22
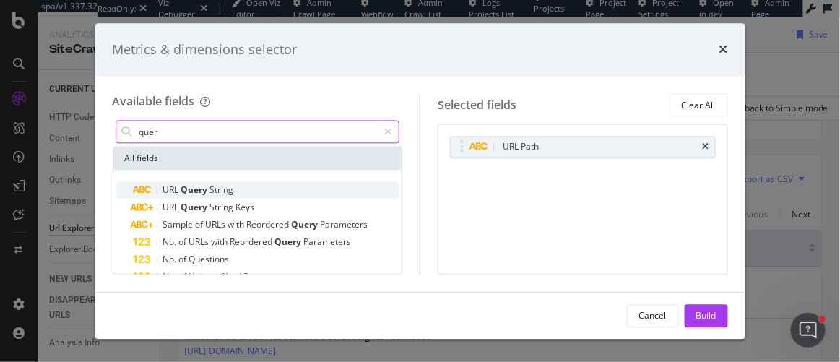
type input "quer"
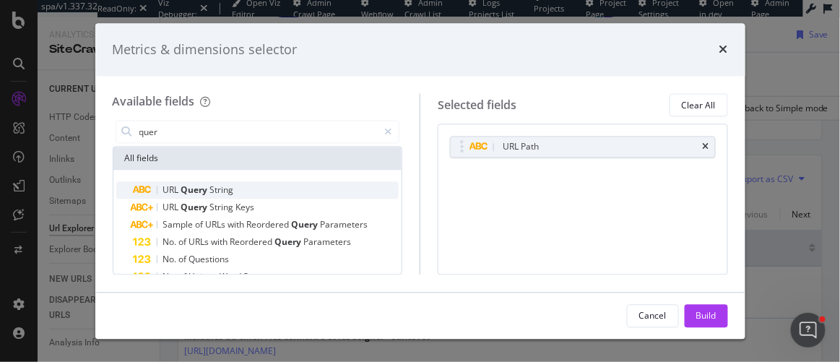
click at [219, 186] on span "String" at bounding box center [222, 190] width 24 height 12
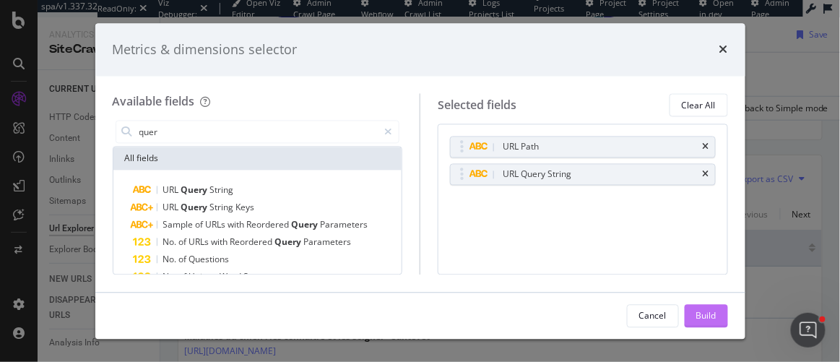
click at [721, 311] on button "Build" at bounding box center [706, 315] width 43 height 23
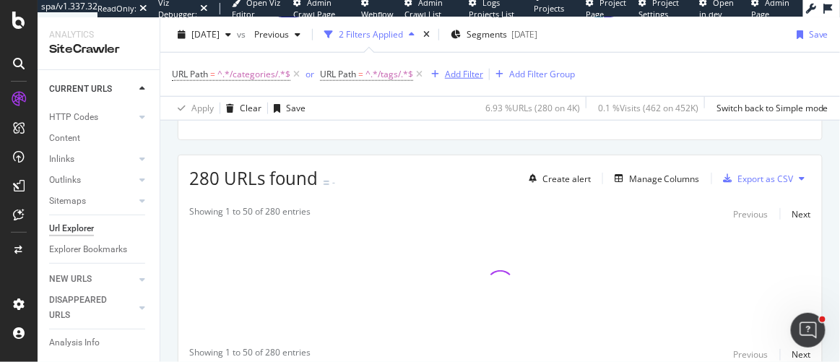
click at [449, 69] on div "Add Filter" at bounding box center [464, 74] width 38 height 12
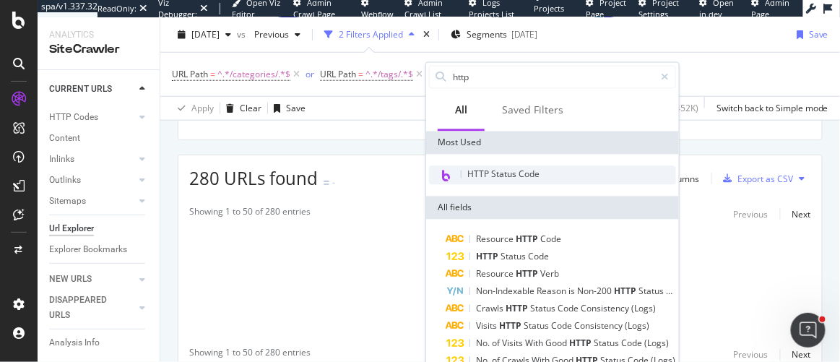
type input "http"
click at [511, 168] on span "HTTP Status Code" at bounding box center [503, 174] width 72 height 12
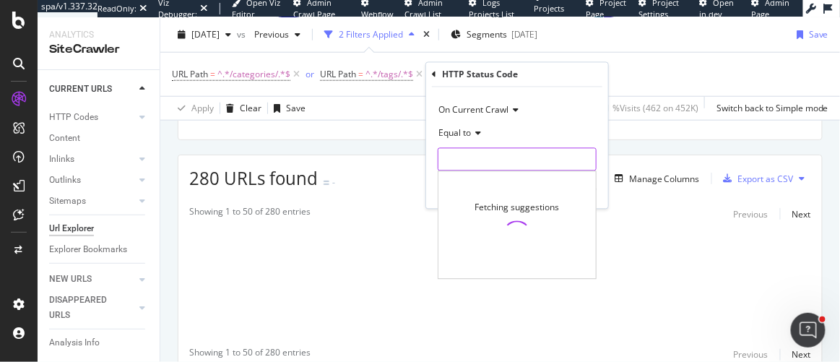
click at [511, 168] on input "number" at bounding box center [517, 159] width 159 height 23
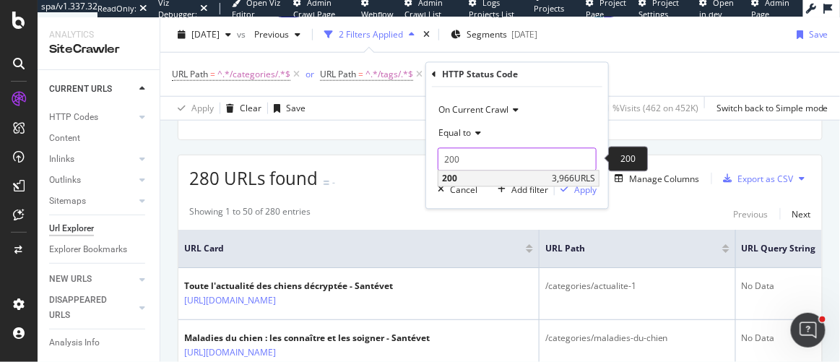
type input "200"
click at [521, 174] on span "200" at bounding box center [495, 179] width 106 height 12
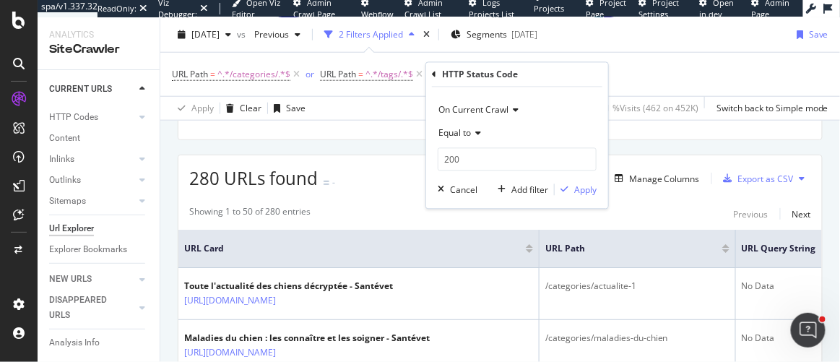
click at [569, 181] on div "On Current Crawl Equal to 200 200 Cancel Add filter Apply" at bounding box center [517, 147] width 182 height 121
click at [574, 184] on div "Apply" at bounding box center [585, 189] width 22 height 12
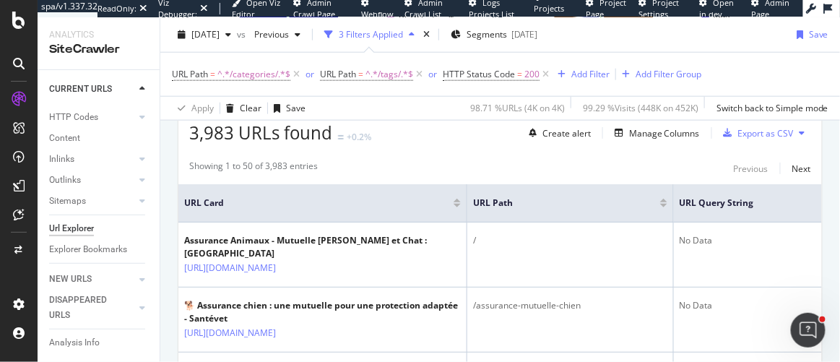
scroll to position [395, 0]
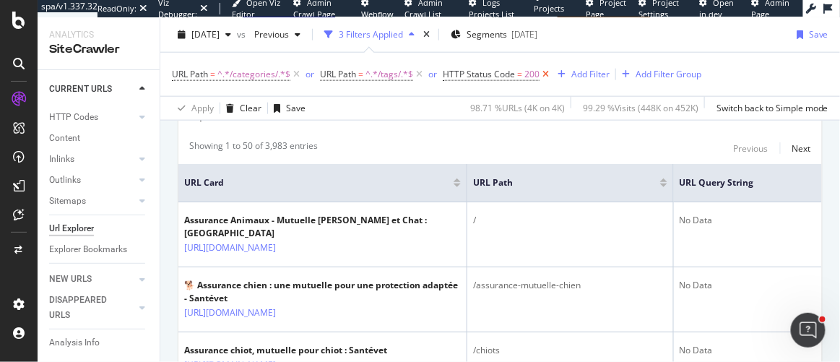
click at [545, 77] on icon at bounding box center [546, 74] width 12 height 14
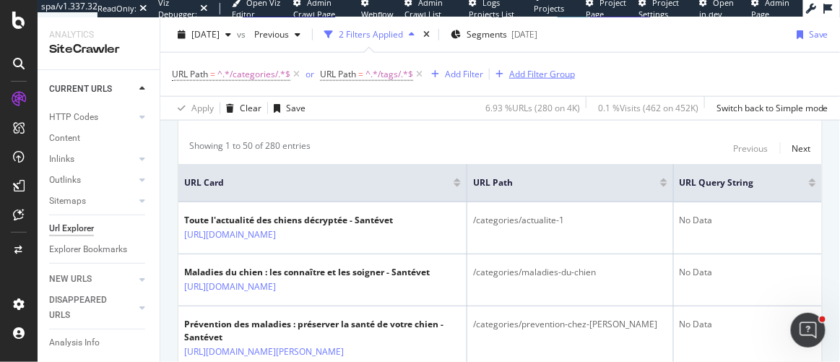
click at [556, 73] on div "Add Filter Group" at bounding box center [542, 74] width 66 height 12
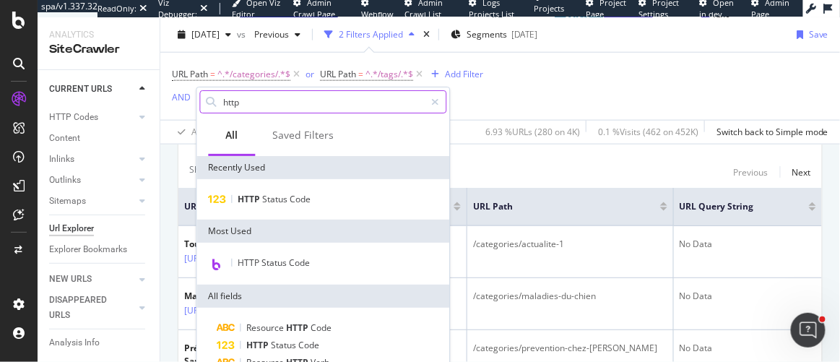
scroll to position [420, 0]
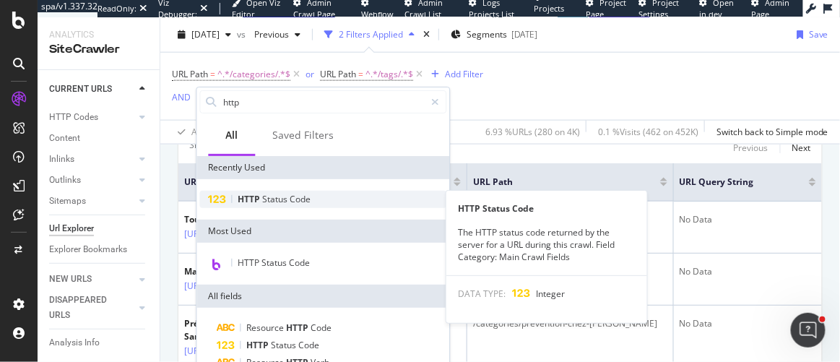
click at [288, 193] on span "Status" at bounding box center [276, 199] width 27 height 12
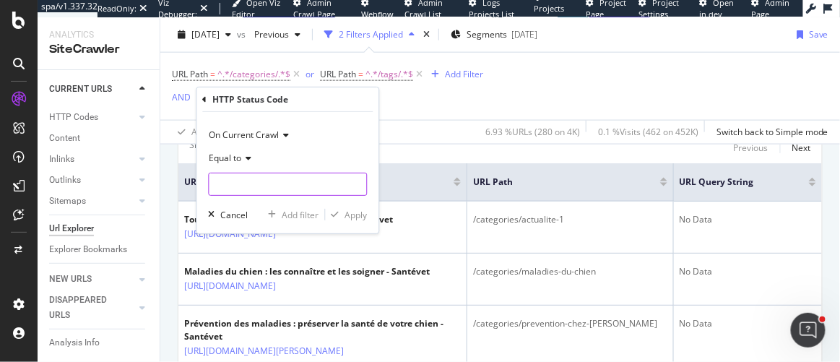
click at [246, 181] on input "number" at bounding box center [288, 184] width 159 height 23
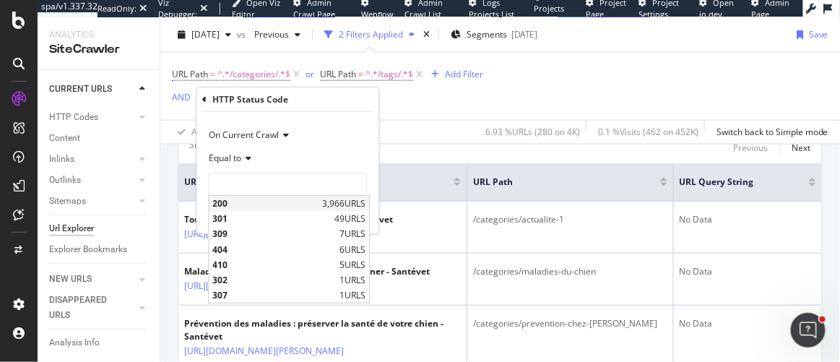
click at [246, 199] on span "200" at bounding box center [266, 203] width 106 height 12
type input "200"
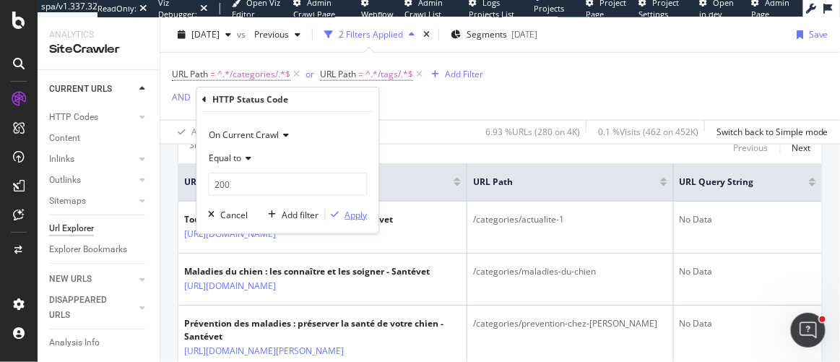
click at [351, 209] on div "Apply" at bounding box center [356, 215] width 22 height 12
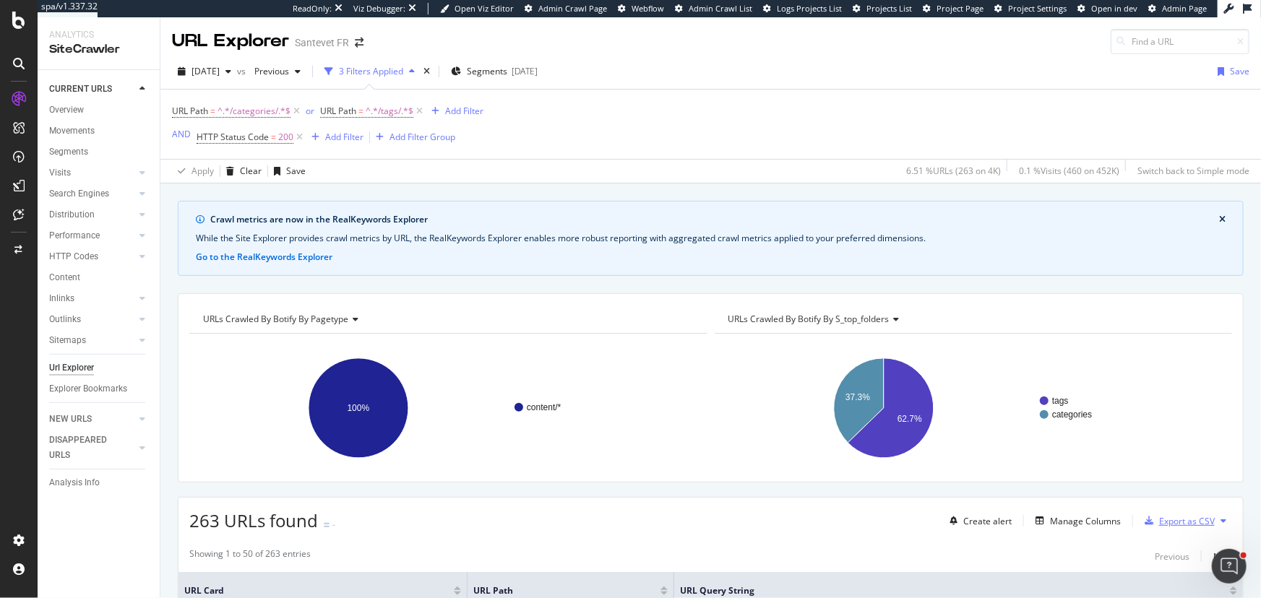
click at [924, 397] on div "Export as CSV" at bounding box center [1187, 521] width 56 height 12
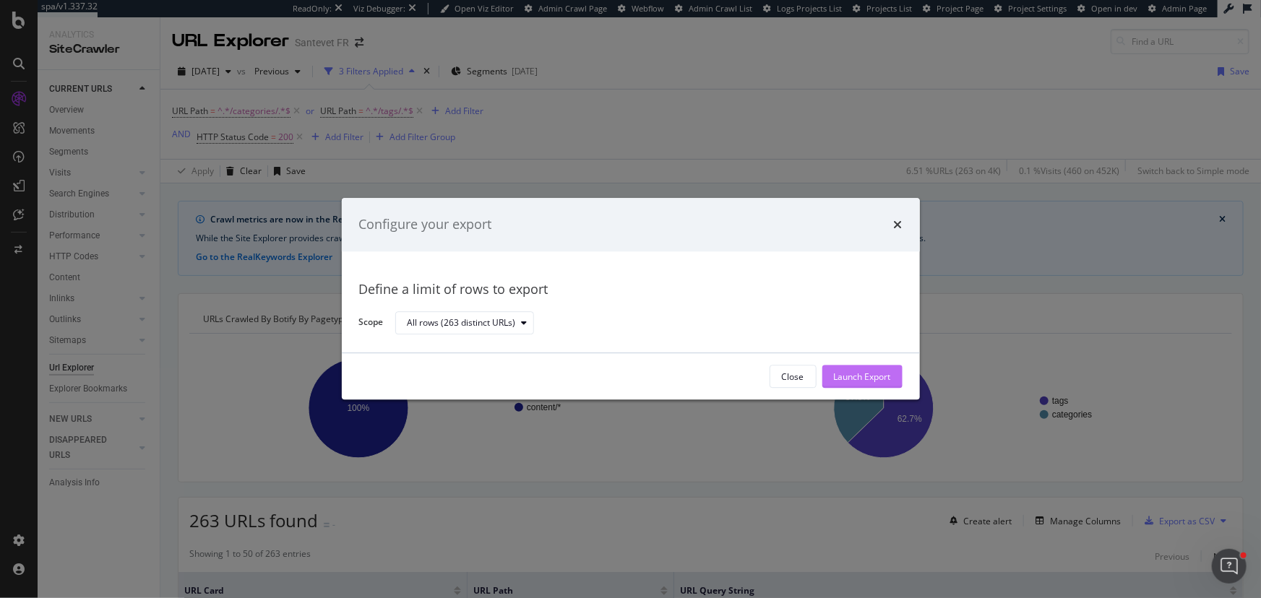
click at [867, 372] on div "Launch Export" at bounding box center [862, 377] width 57 height 12
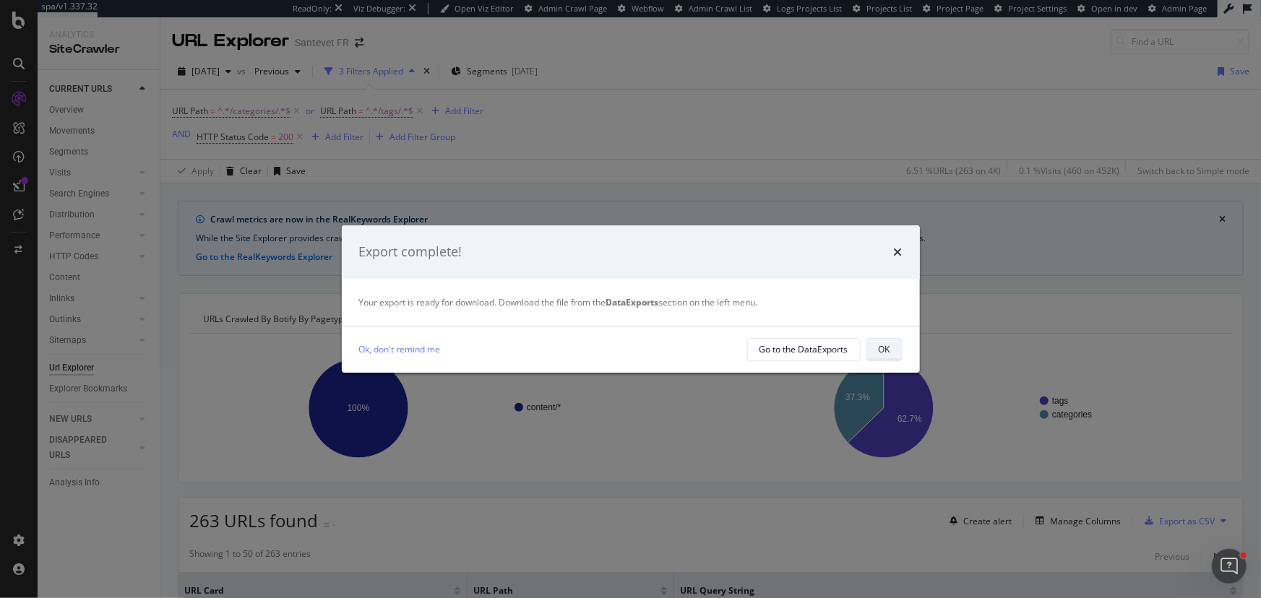
click at [884, 354] on div "OK" at bounding box center [884, 349] width 12 height 12
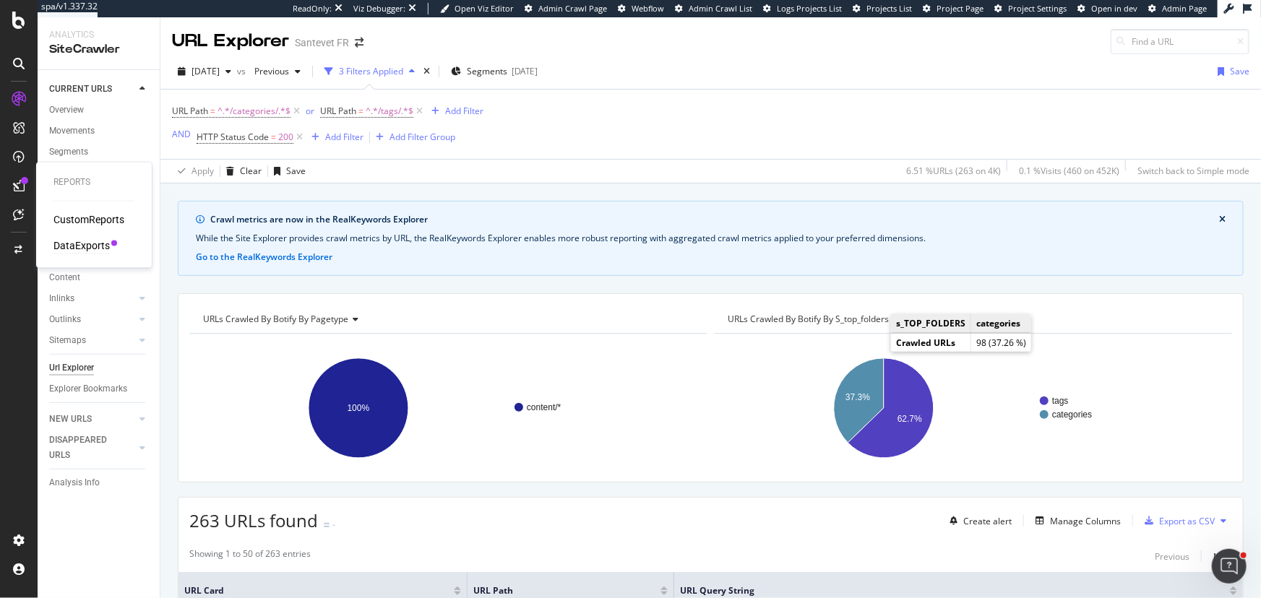
click at [85, 241] on div "DataExports" at bounding box center [81, 246] width 56 height 14
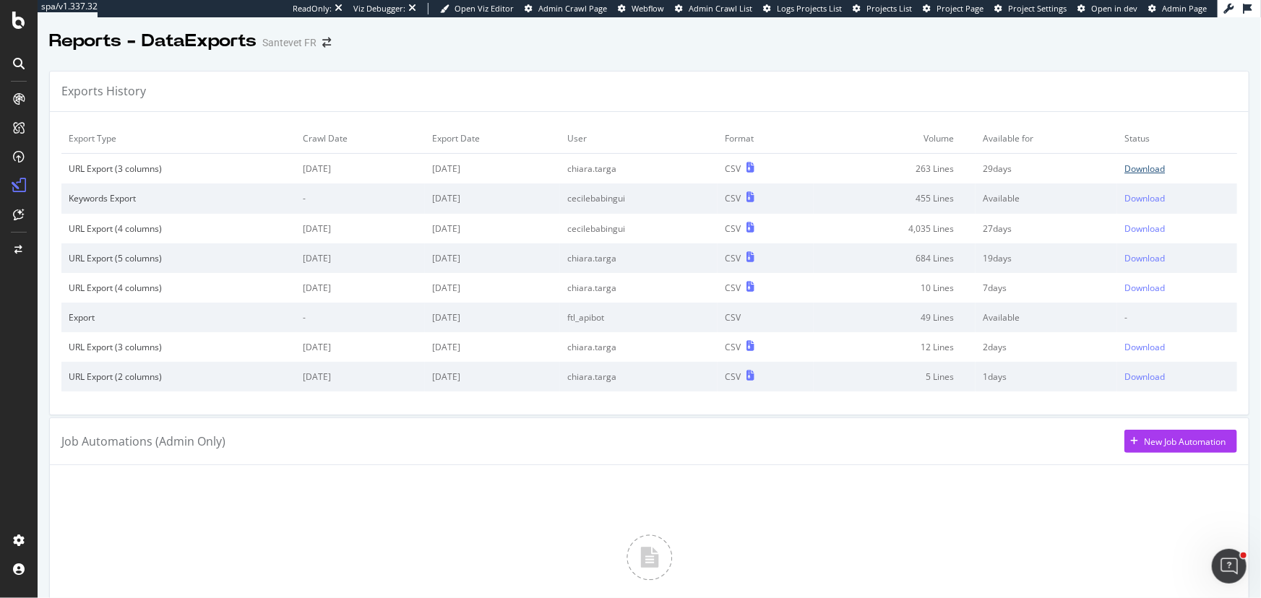
click at [924, 165] on div "Download" at bounding box center [1144, 169] width 40 height 12
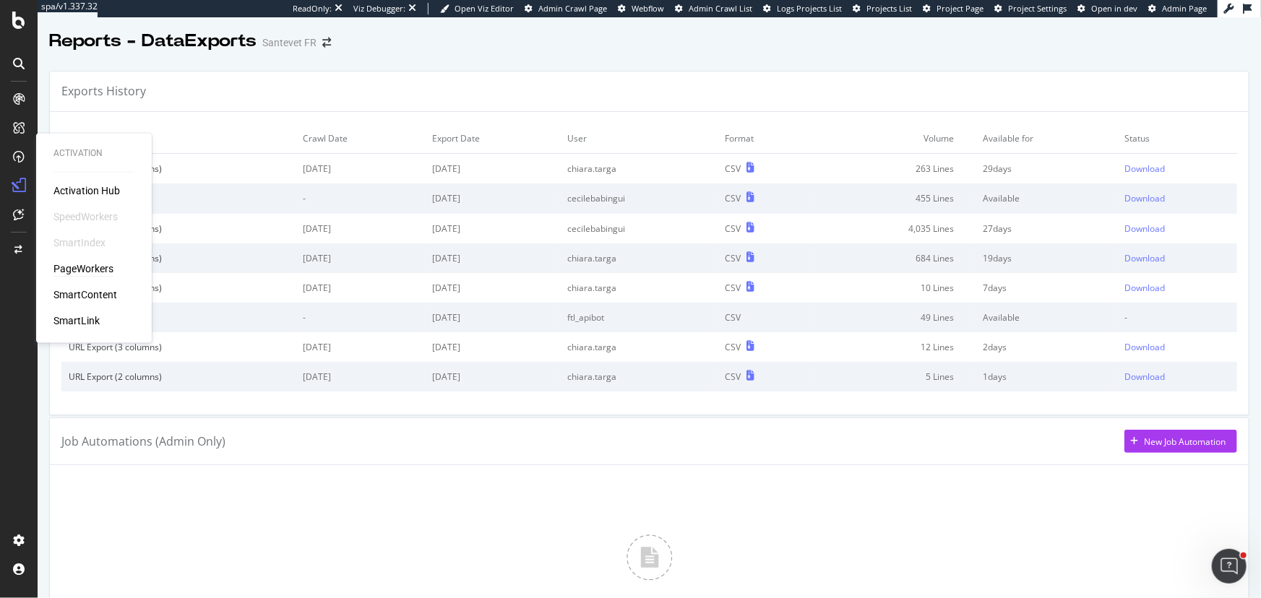
click at [93, 268] on div "PageWorkers" at bounding box center [83, 269] width 60 height 14
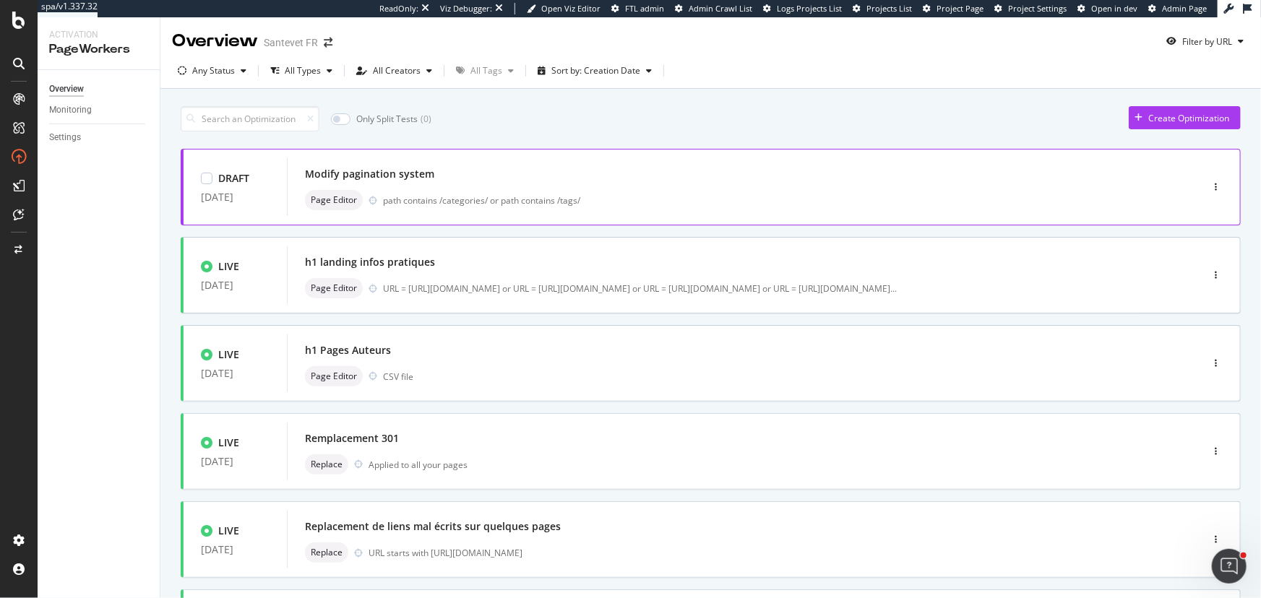
click at [621, 208] on div "Page Editor path contains /categories/ or path contains /tags/" at bounding box center [722, 200] width 834 height 20
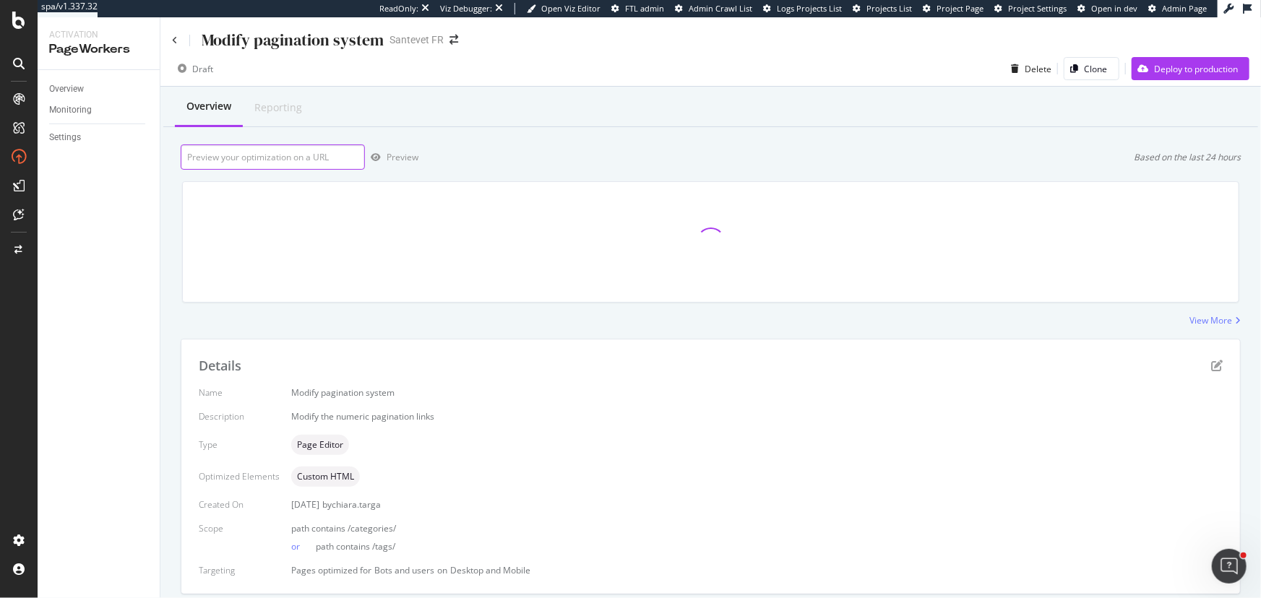
click at [240, 160] on input "url" at bounding box center [273, 156] width 184 height 25
paste input "https://www.santevet.com/tags/race-de-chien?page=5"
type input "https://www.santevet.com/tags/race-de-chien?page=5"
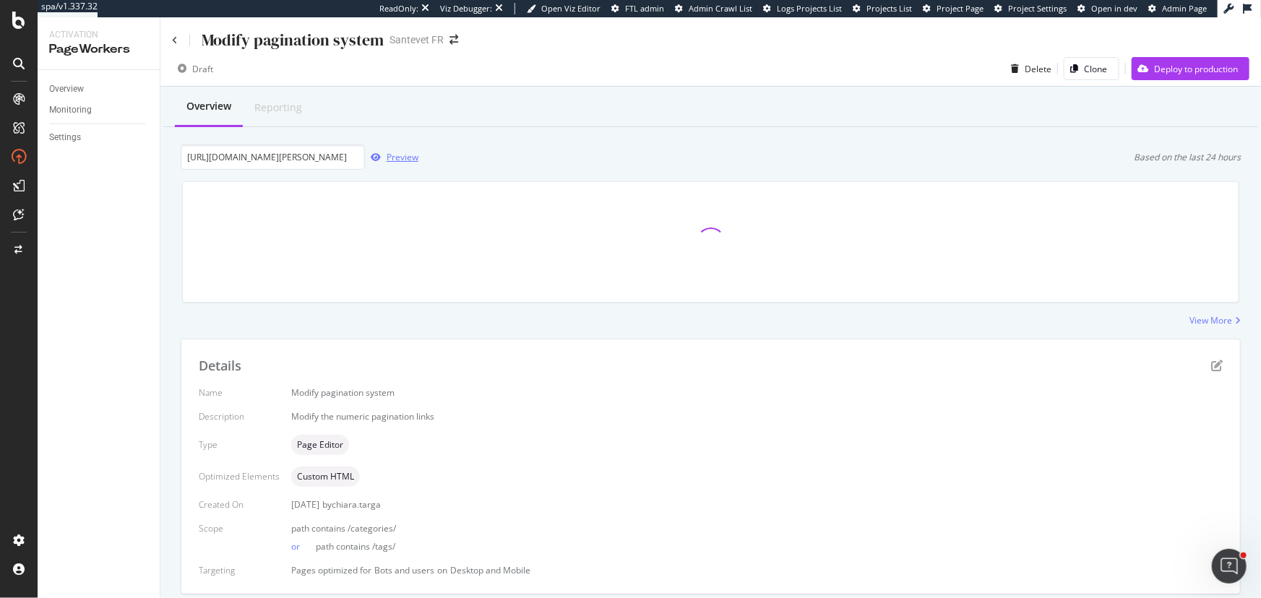
click at [392, 153] on div "Preview" at bounding box center [402, 157] width 32 height 12
click at [334, 156] on input "https://www.santevet.com/tags/race-de-chien?page=5" at bounding box center [273, 156] width 184 height 25
paste input "https://www.santevet.com/tags/race-de-chien?page=7"
type input "https://www.santevet.com/tags/race-de-chien?page=7"
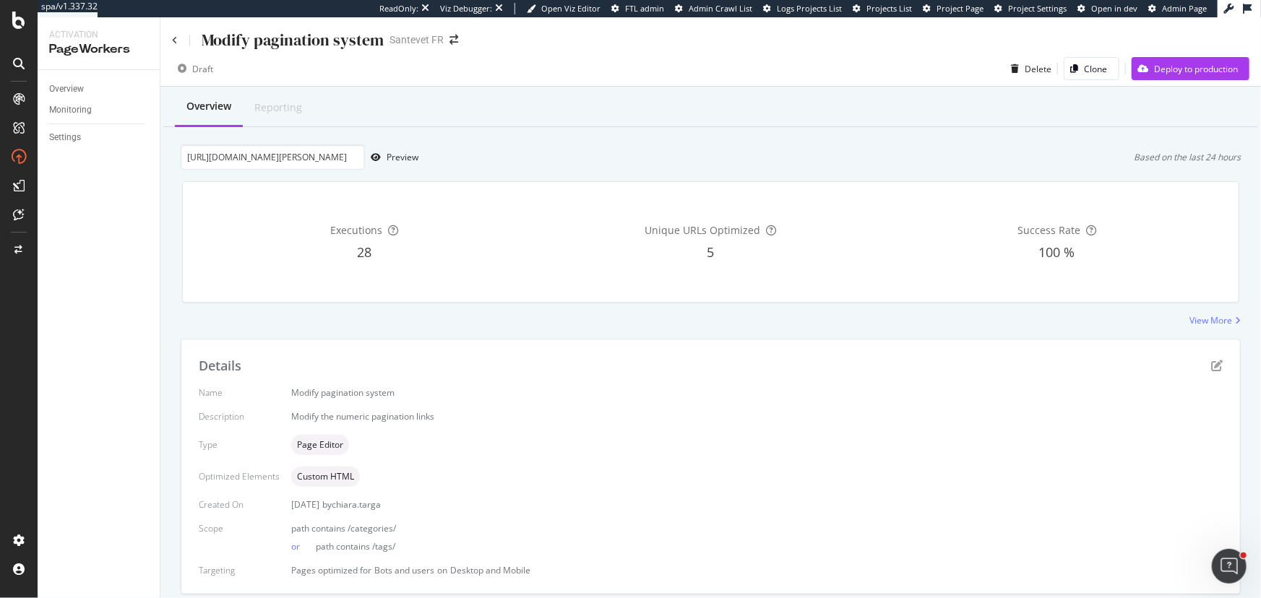
click at [420, 159] on div "https://www.santevet.com/tags/race-de-chien?page=7 Preview Based on the last 24…" at bounding box center [711, 156] width 1060 height 25
click at [410, 158] on div "Preview" at bounding box center [402, 157] width 32 height 12
click at [924, 360] on icon "pen-to-square" at bounding box center [1217, 366] width 12 height 12
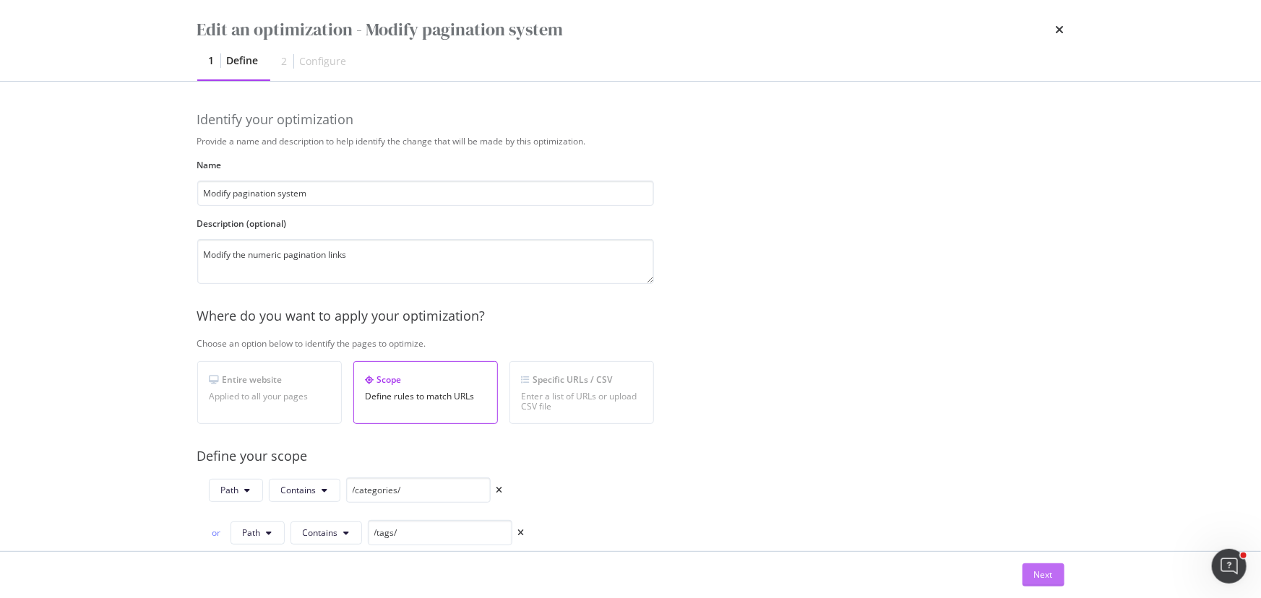
click at [924, 397] on button "Next" at bounding box center [1043, 574] width 42 height 23
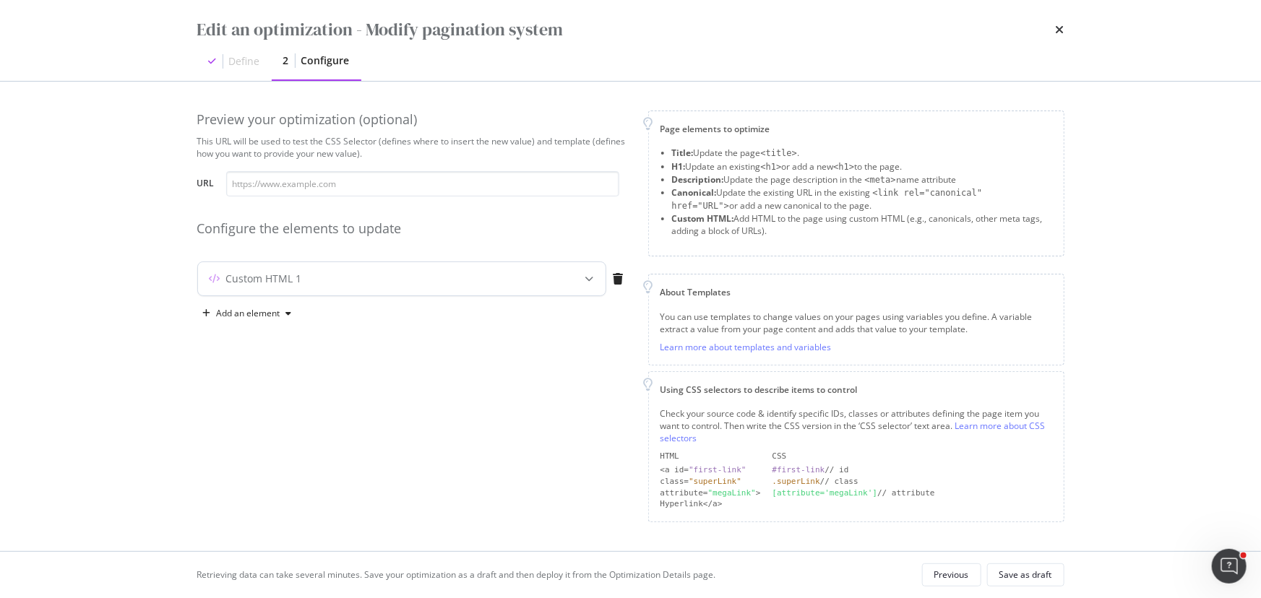
click at [586, 290] on div "modal" at bounding box center [590, 278] width 32 height 33
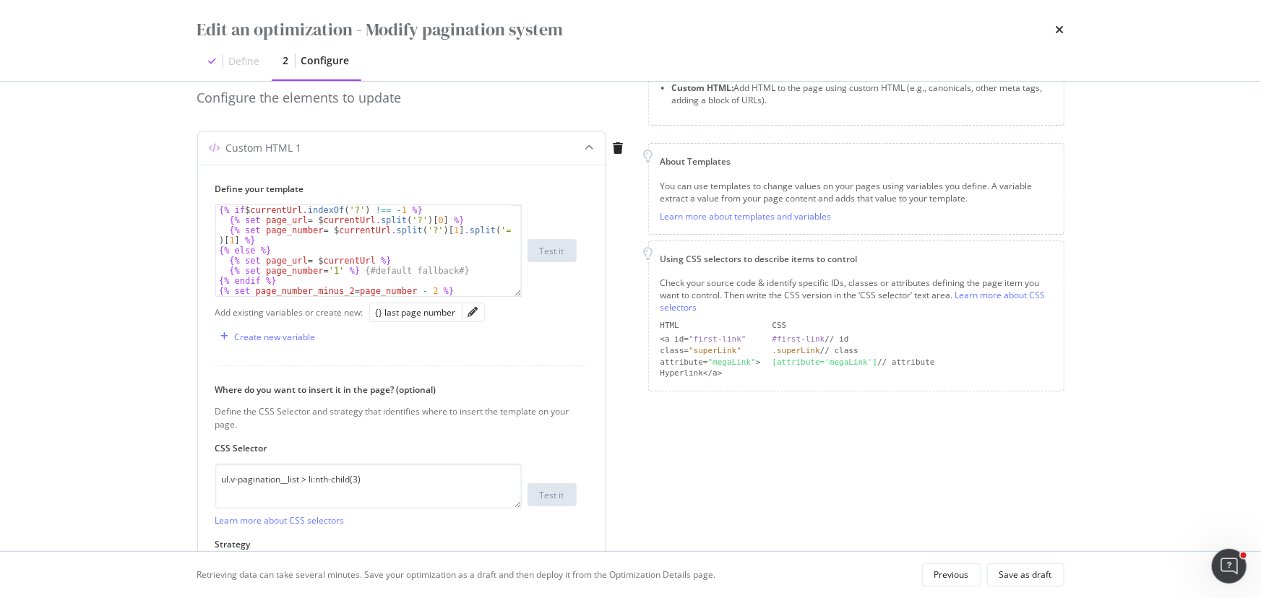
scroll to position [26, 0]
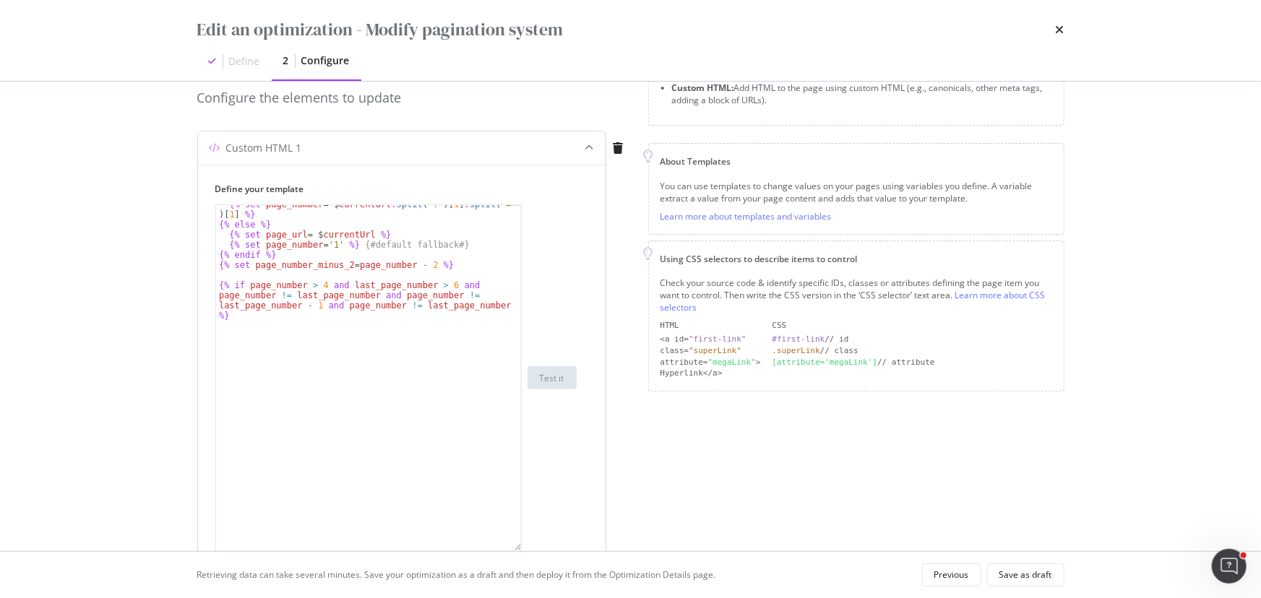
drag, startPoint x: 516, startPoint y: 292, endPoint x: 532, endPoint y: 550, distance: 258.4
click at [532, 397] on div "{% set page_number = $ currentUrl . split ( '?' ) [ 1 ] . split ( '=' ) [ 1 ] %…" at bounding box center [395, 377] width 361 height 347
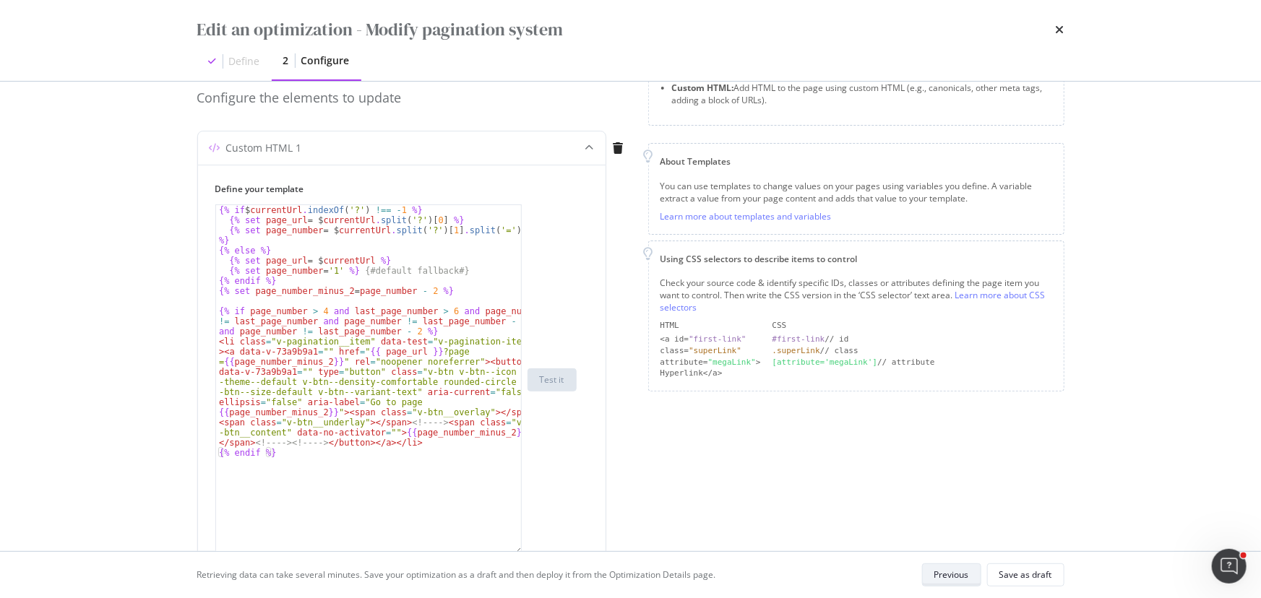
click at [924, 397] on div "Previous" at bounding box center [951, 575] width 35 height 12
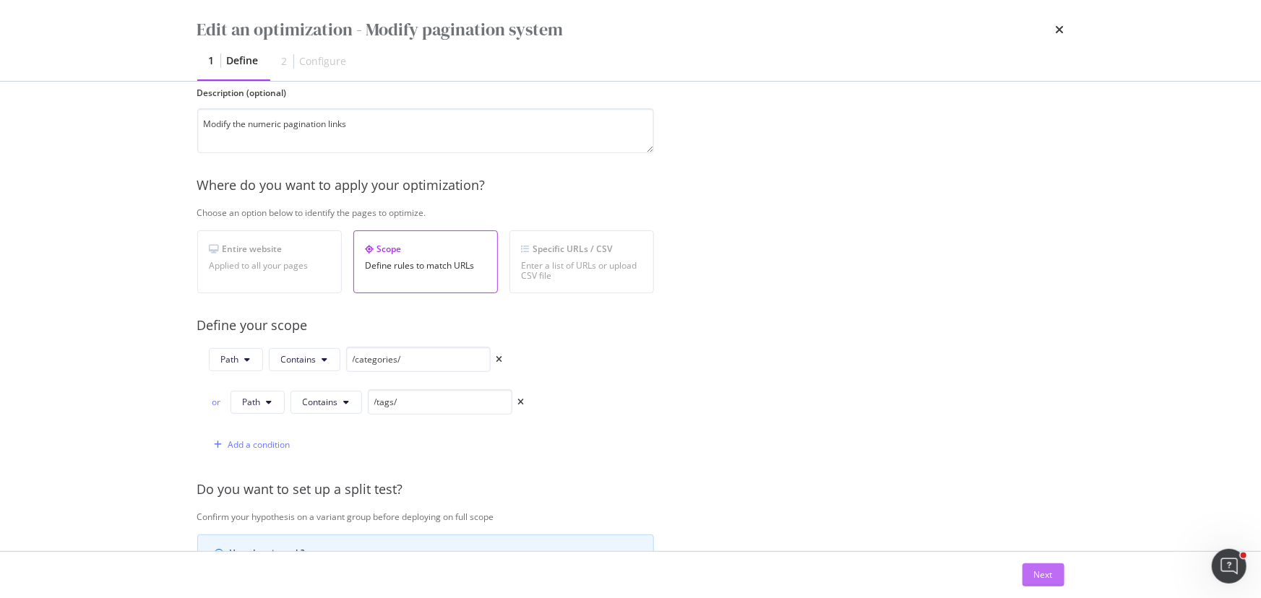
click at [924, 397] on div "Next" at bounding box center [1043, 575] width 19 height 12
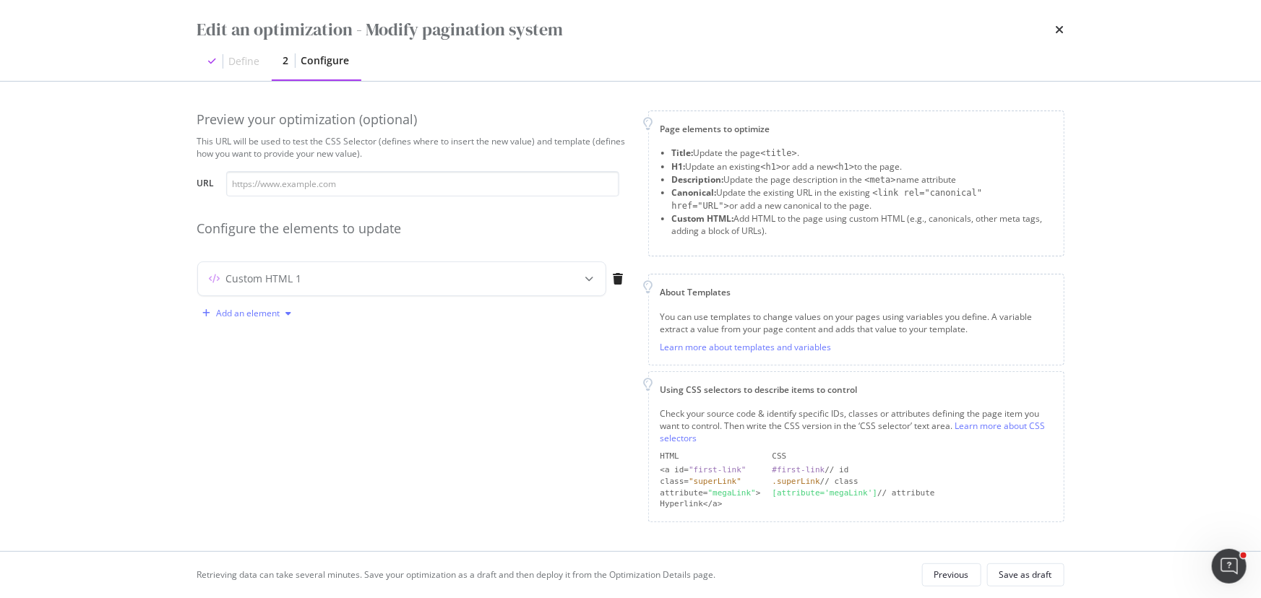
click at [271, 311] on div "Add an element" at bounding box center [249, 313] width 64 height 9
click at [580, 285] on div "modal" at bounding box center [590, 278] width 32 height 33
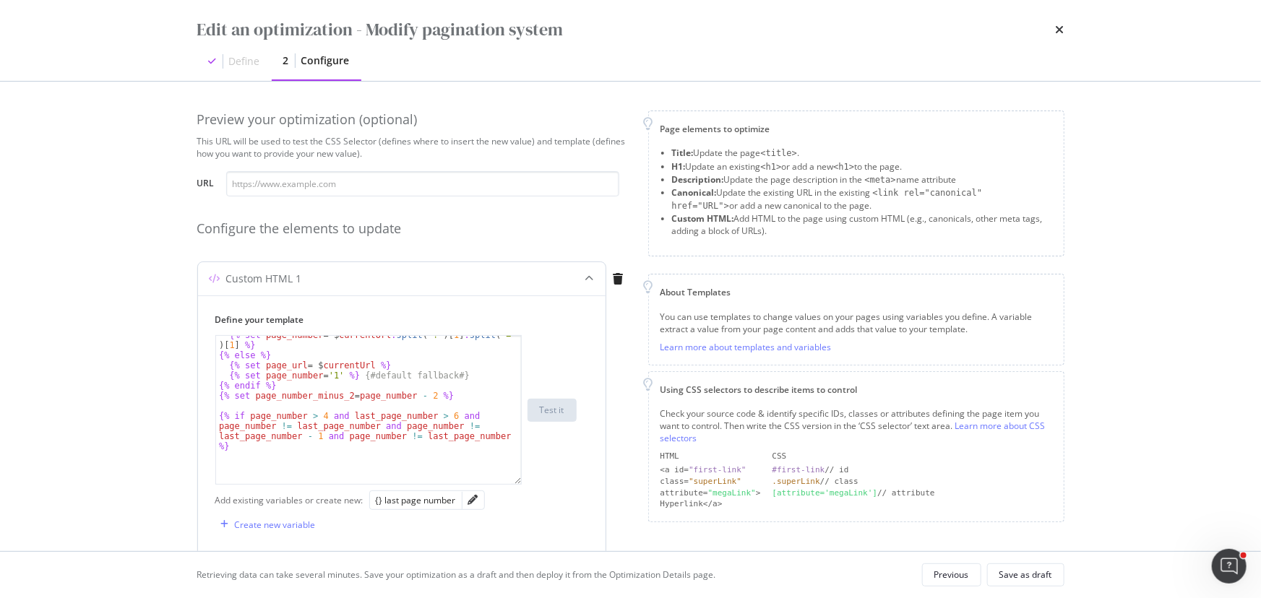
scroll to position [26, 0]
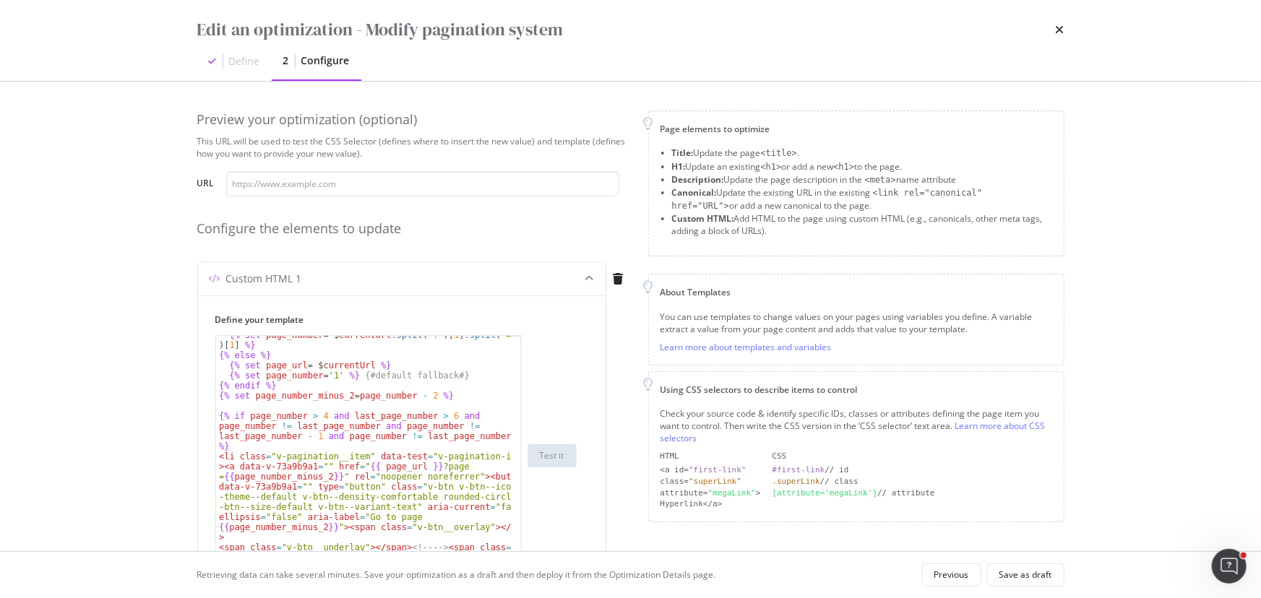
drag, startPoint x: 519, startPoint y: 424, endPoint x: 536, endPoint y: 572, distance: 149.0
click at [536, 397] on div "Edit an optimization - Modify pagination system Define 2 Configure Preview your…" at bounding box center [630, 299] width 1261 height 598
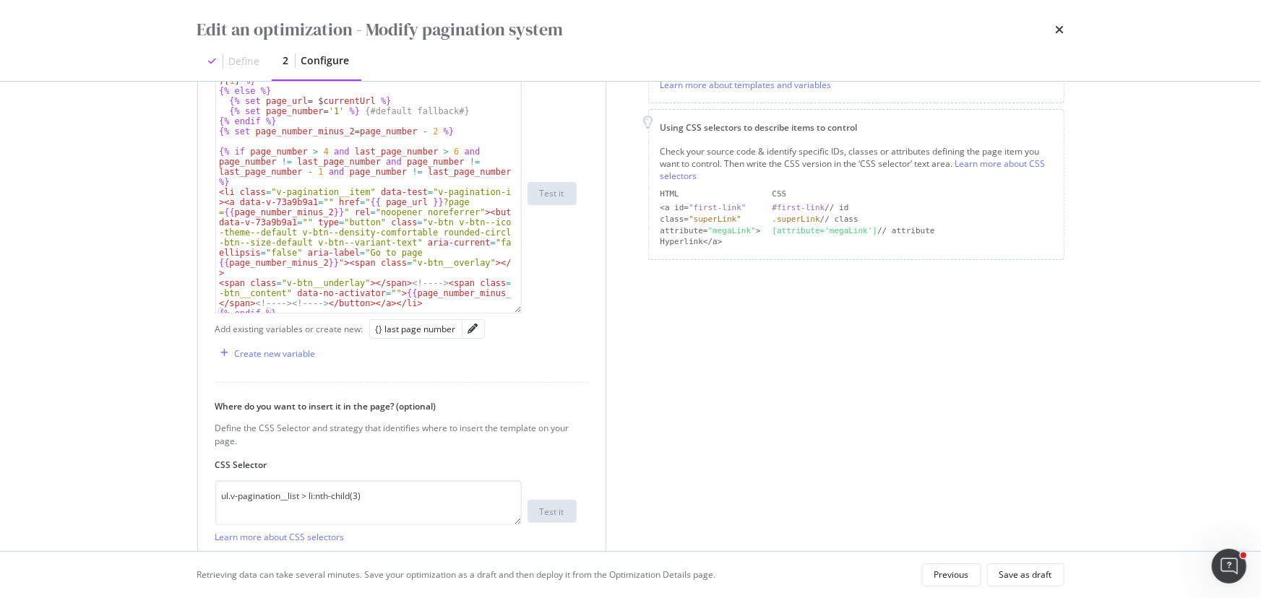
scroll to position [34, 0]
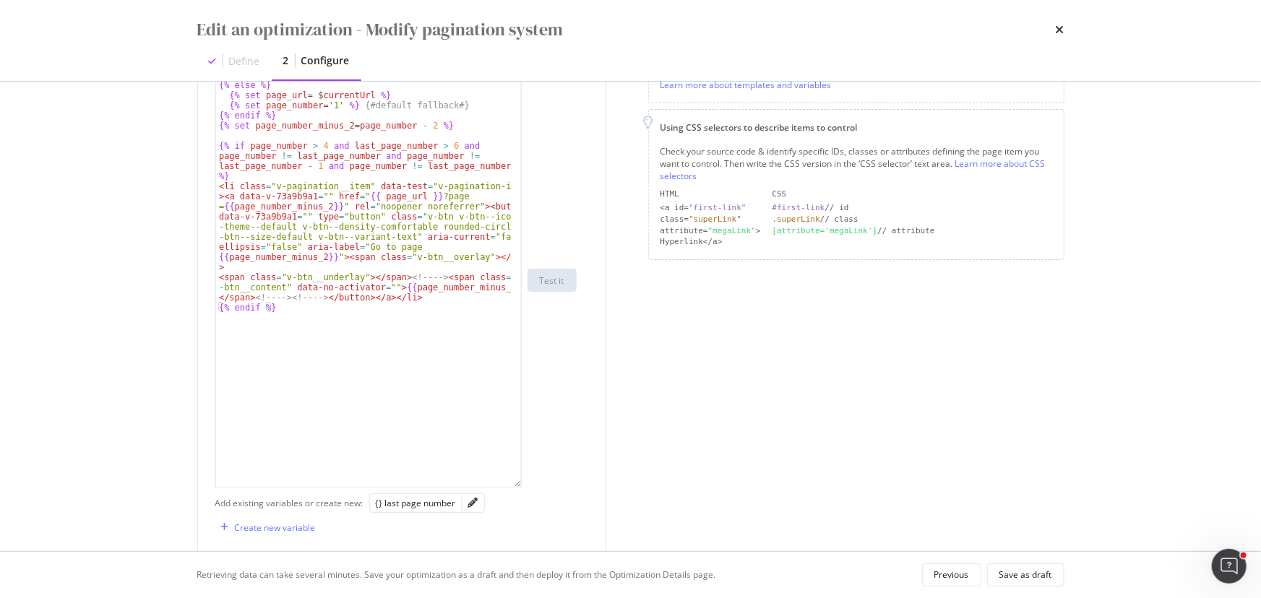
drag, startPoint x: 518, startPoint y: 311, endPoint x: 581, endPoint y: 628, distance: 324.0
click at [581, 397] on html "spa/v1.337.32 ReadOnly: Viz Debugger: Open Viz Editor FTL admin Admin Crawl Lis…" at bounding box center [630, 299] width 1261 height 598
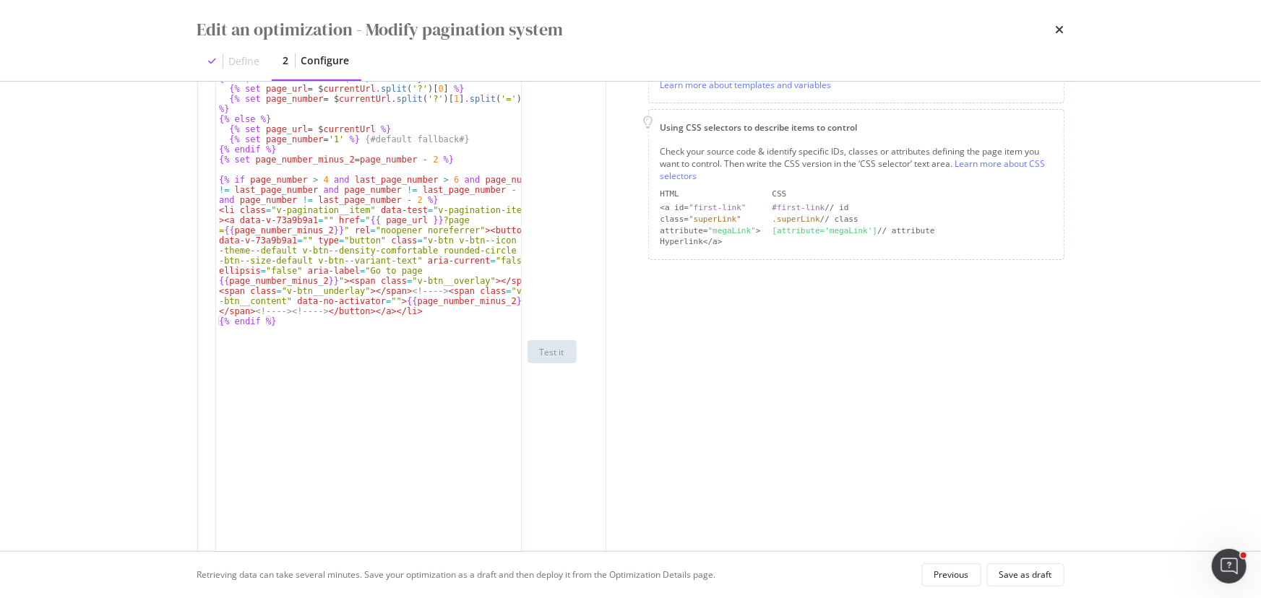
scroll to position [0, 0]
drag, startPoint x: 220, startPoint y: 176, endPoint x: 436, endPoint y: 178, distance: 216.7
click at [436, 178] on div "{% if $ currentUrl . indexOf ( '?' ) !== - 1 %} {% set page_url = $ currentUrl …" at bounding box center [369, 362] width 306 height 576
click at [260, 367] on div "{% if $ currentUrl . indexOf ( '?' ) !== - 1 %} {% set page_url = $ currentUrl …" at bounding box center [369, 362] width 306 height 576
type textarea "{% endif %}"
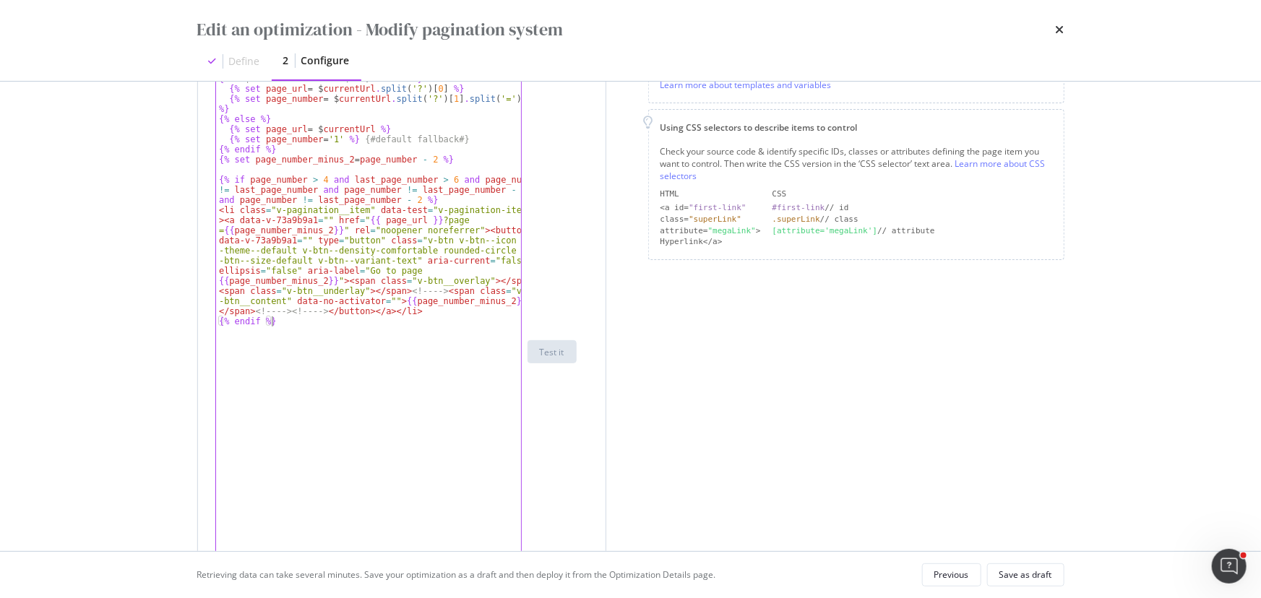
click at [237, 317] on div "{% if $ currentUrl . indexOf ( '?' ) !== - 1 %} {% set page_url = $ currentUrl …" at bounding box center [369, 362] width 306 height 576
click at [304, 327] on div "{% if $ currentUrl . indexOf ( '?' ) !== - 1 %} {% set page_url = $ currentUrl …" at bounding box center [369, 362] width 306 height 576
click at [732, 397] on div "Page elements to optimize Title: Update the page <title> . H1: Update an existi…" at bounding box center [856, 405] width 416 height 1115
click at [165, 291] on div "Edit an optimization - Modify pagination system Define 2 Configure Preview your…" at bounding box center [630, 299] width 1261 height 598
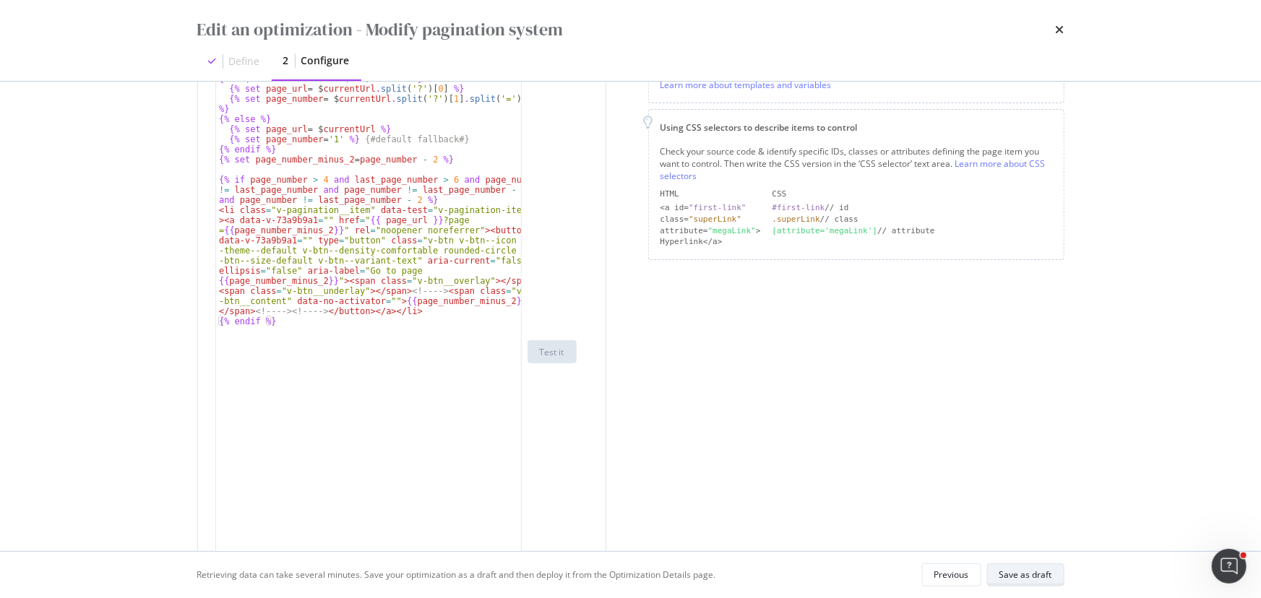
click at [924, 397] on button "Save as draft" at bounding box center [1025, 574] width 77 height 23
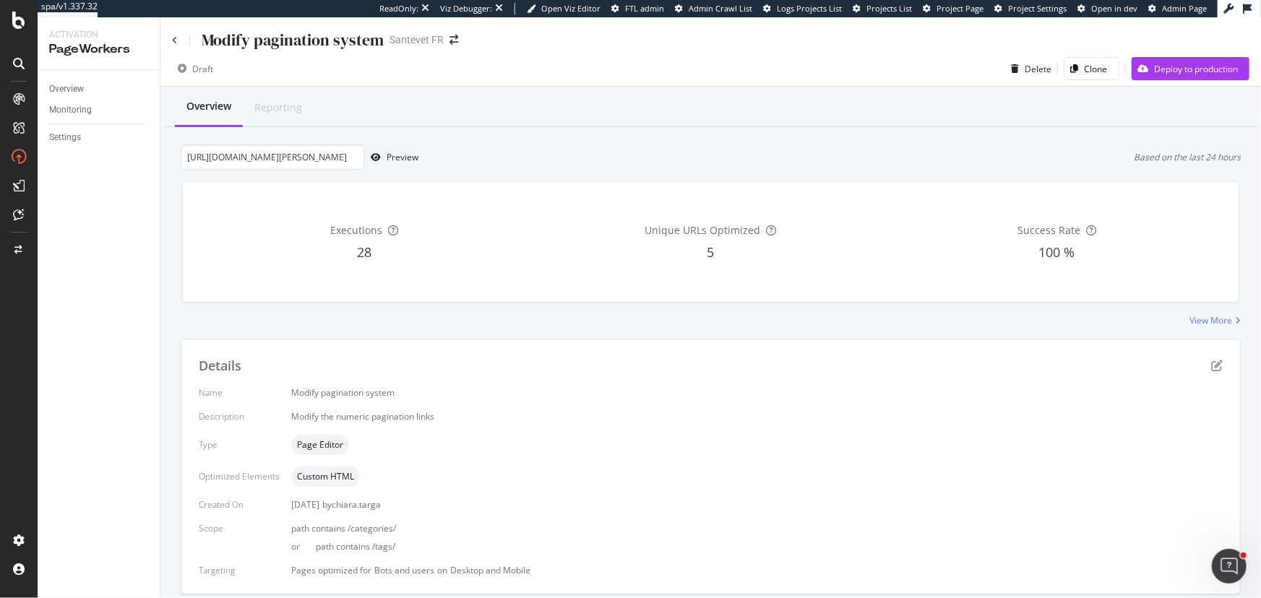
click at [924, 327] on div "Overview Reporting https://www.santevet.com/tags/race-de-chien?page=7 Preview B…" at bounding box center [710, 366] width 1100 height 558
click at [924, 323] on div "View More" at bounding box center [1210, 320] width 43 height 12
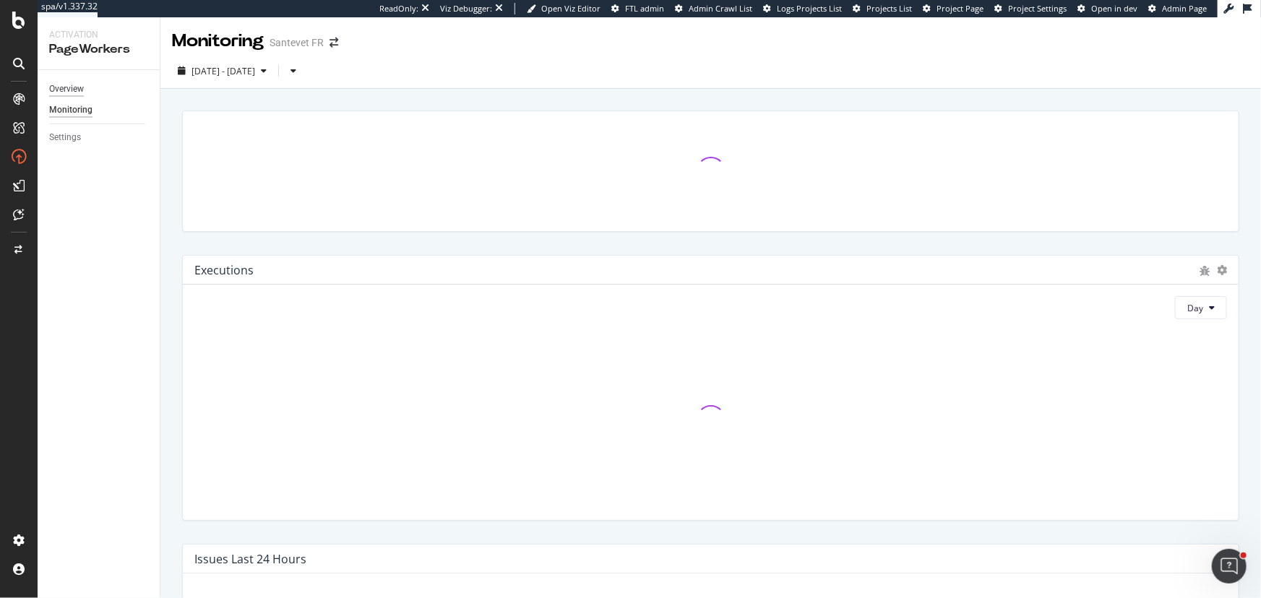
click at [69, 93] on div "Overview" at bounding box center [66, 89] width 35 height 15
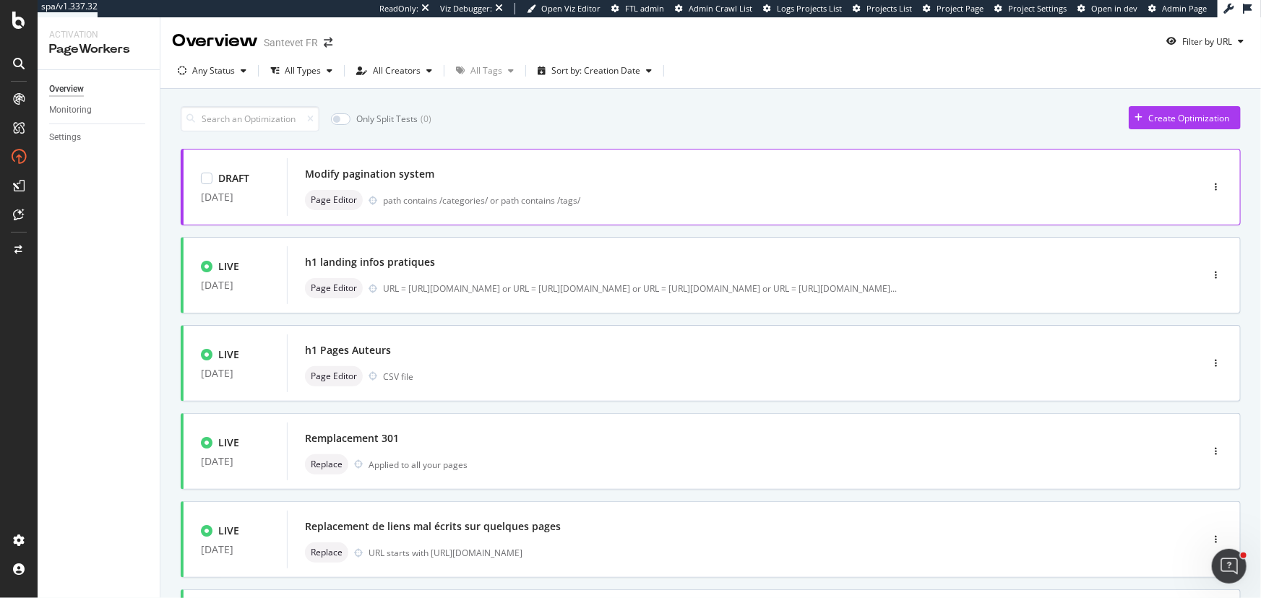
click at [538, 199] on div "path contains /categories/ or path contains /tags/" at bounding box center [761, 200] width 756 height 12
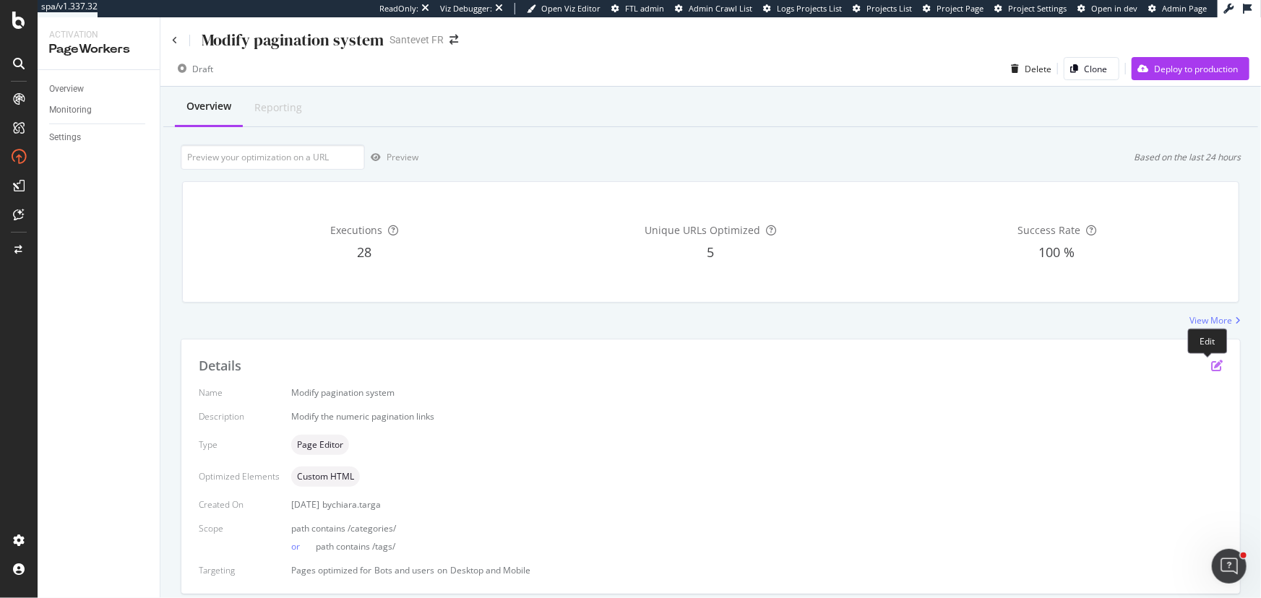
click at [924, 368] on icon "pen-to-square" at bounding box center [1217, 366] width 12 height 12
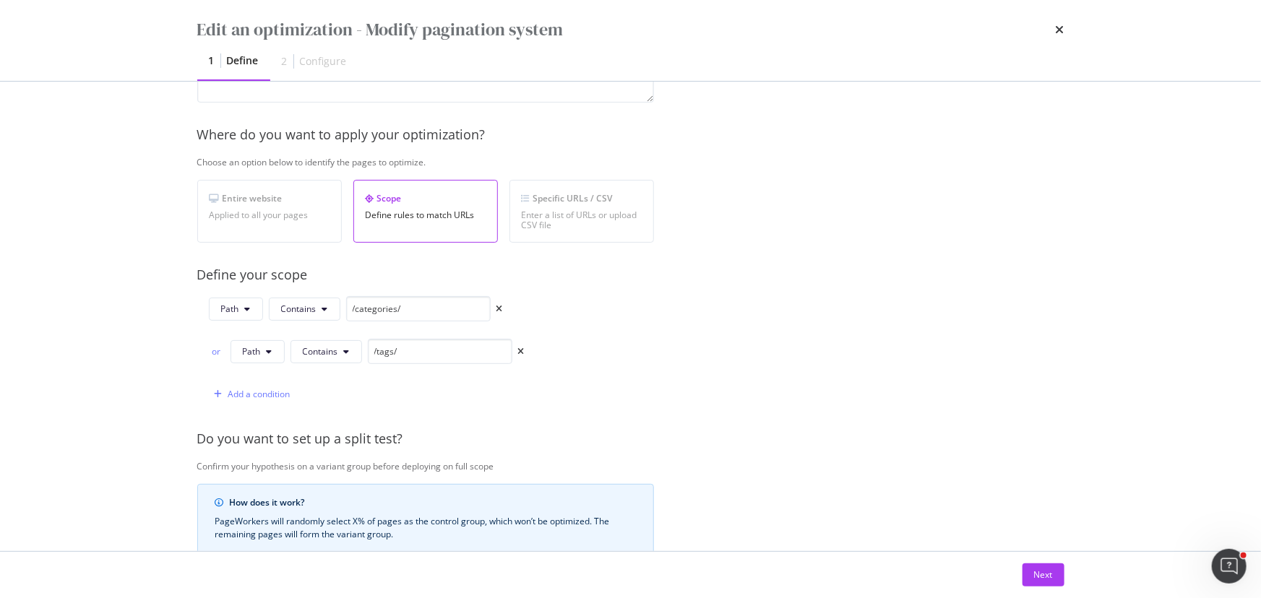
scroll to position [196, 0]
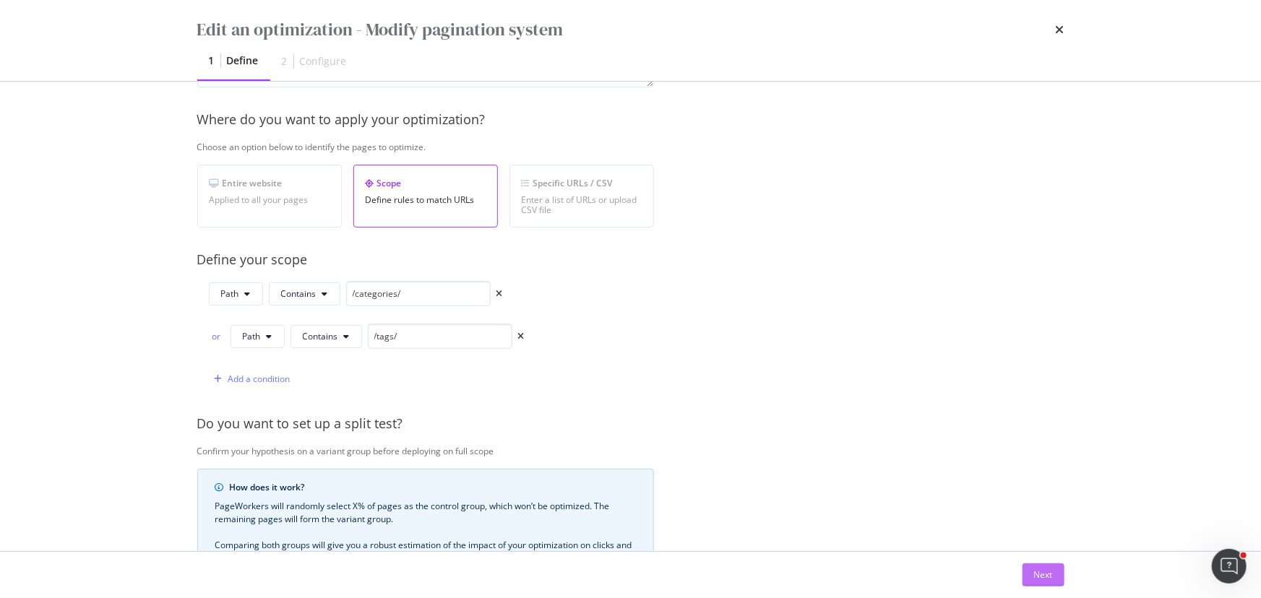
click at [924, 397] on button "Next" at bounding box center [1043, 574] width 42 height 23
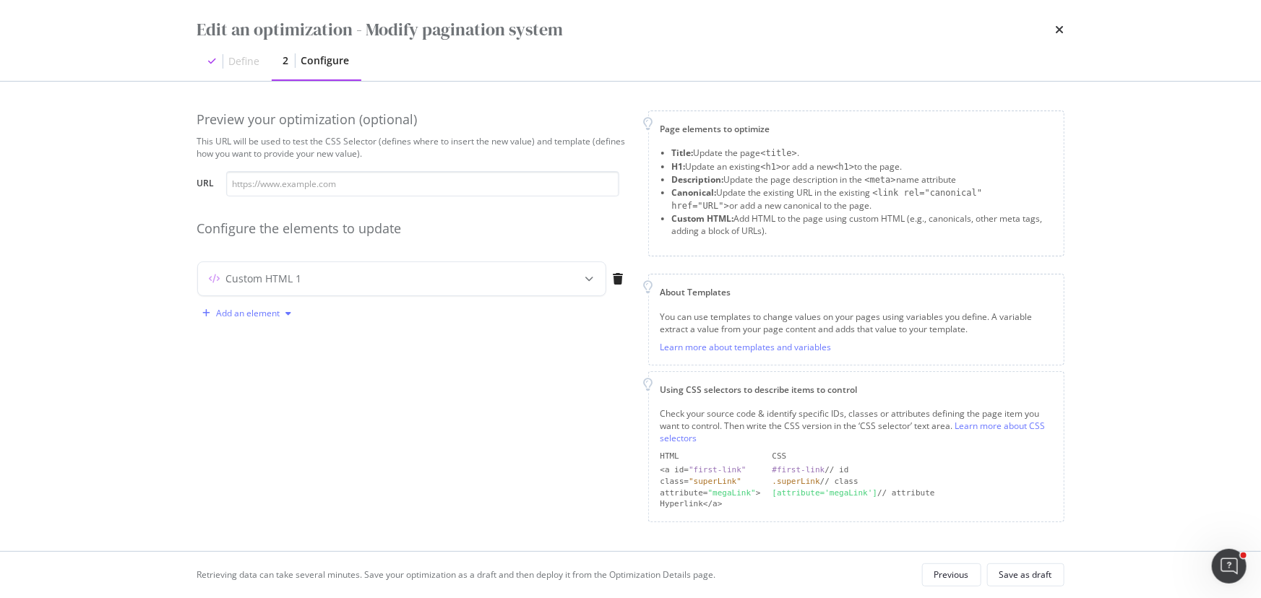
click at [260, 319] on div "Add an element" at bounding box center [247, 314] width 100 height 22
click at [275, 397] on div "Custom HTML" at bounding box center [264, 437] width 57 height 12
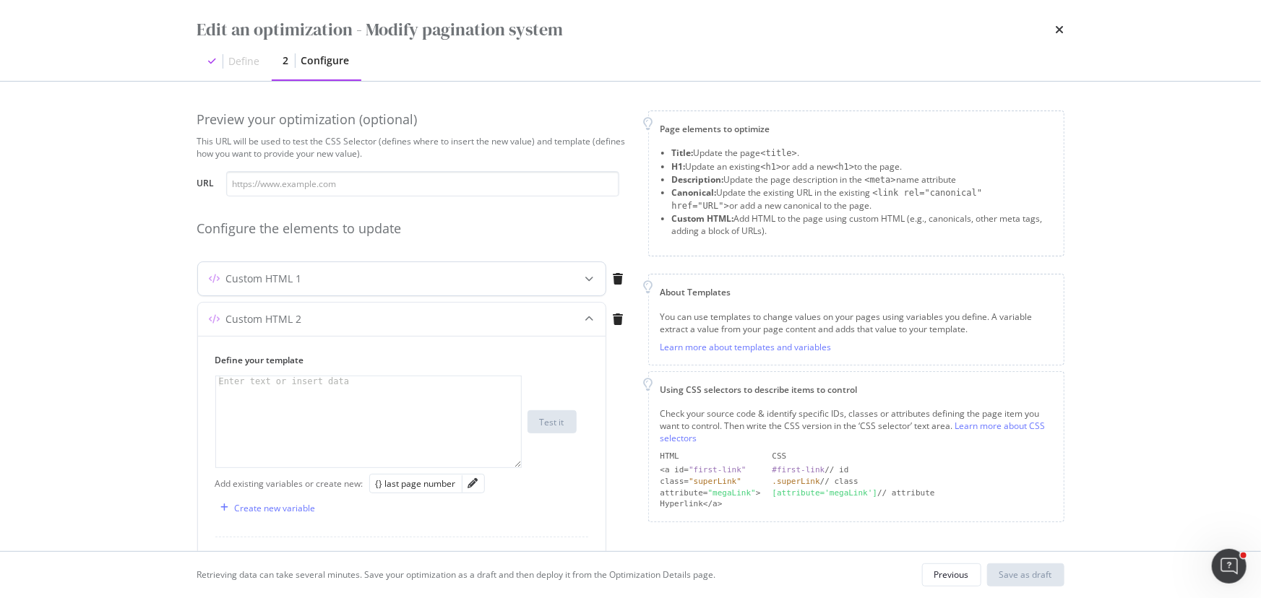
click at [583, 283] on div "modal" at bounding box center [590, 278] width 32 height 33
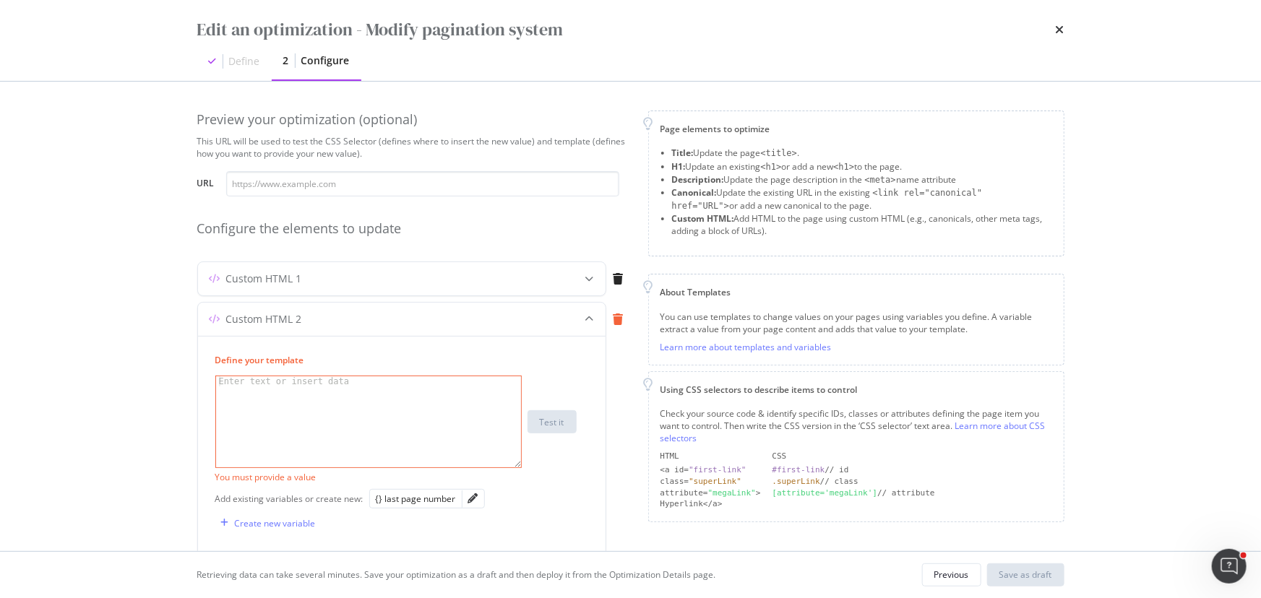
click at [616, 324] on div "modal" at bounding box center [618, 319] width 25 height 33
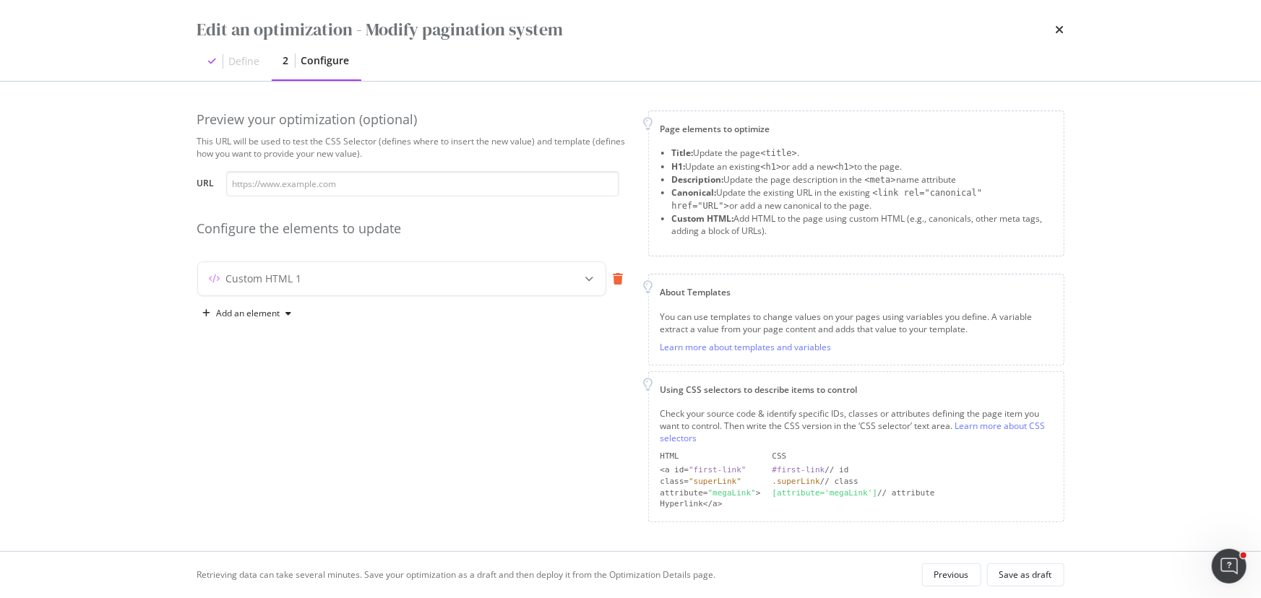
click at [621, 288] on div "modal" at bounding box center [618, 278] width 25 height 33
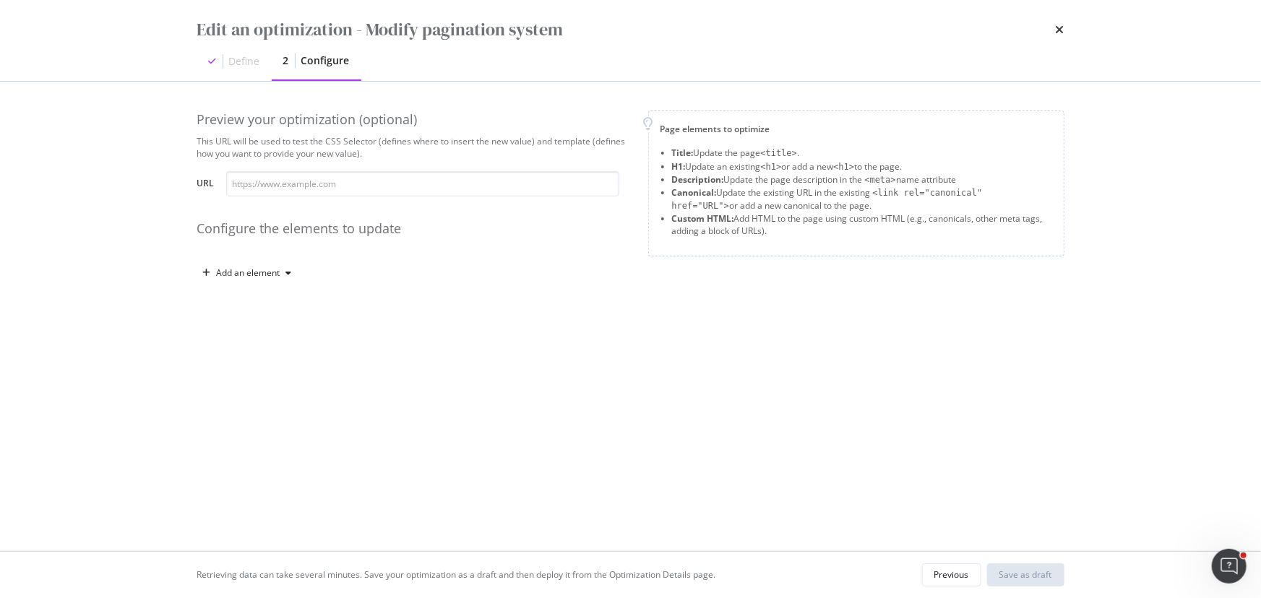
click at [924, 397] on div "Previous" at bounding box center [951, 575] width 35 height 12
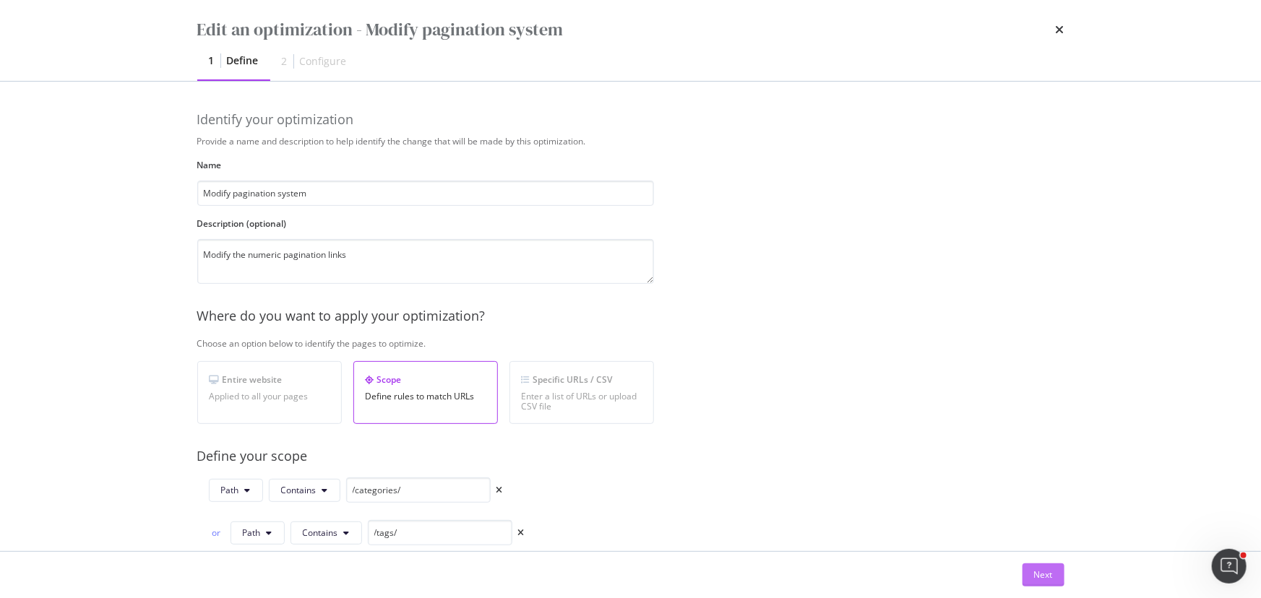
click at [924, 397] on div "Next" at bounding box center [1043, 575] width 19 height 12
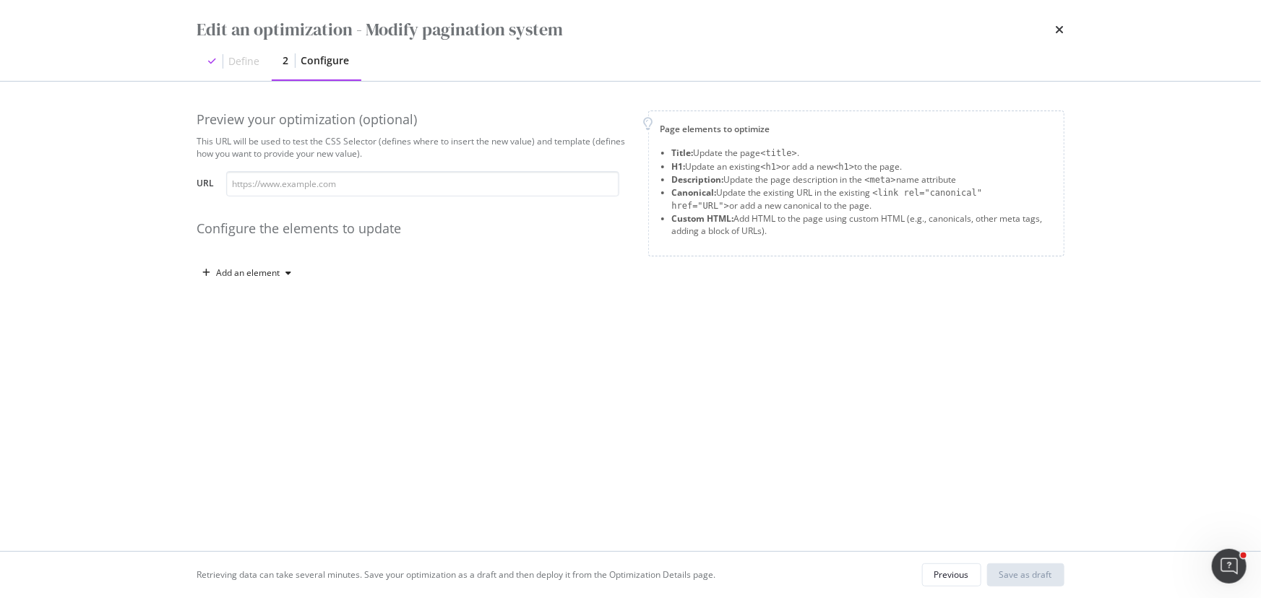
click at [924, 30] on div "Edit an optimization - Modify pagination system Define 2 Configure" at bounding box center [630, 40] width 925 height 81
click at [924, 30] on icon "times" at bounding box center [1059, 30] width 9 height 12
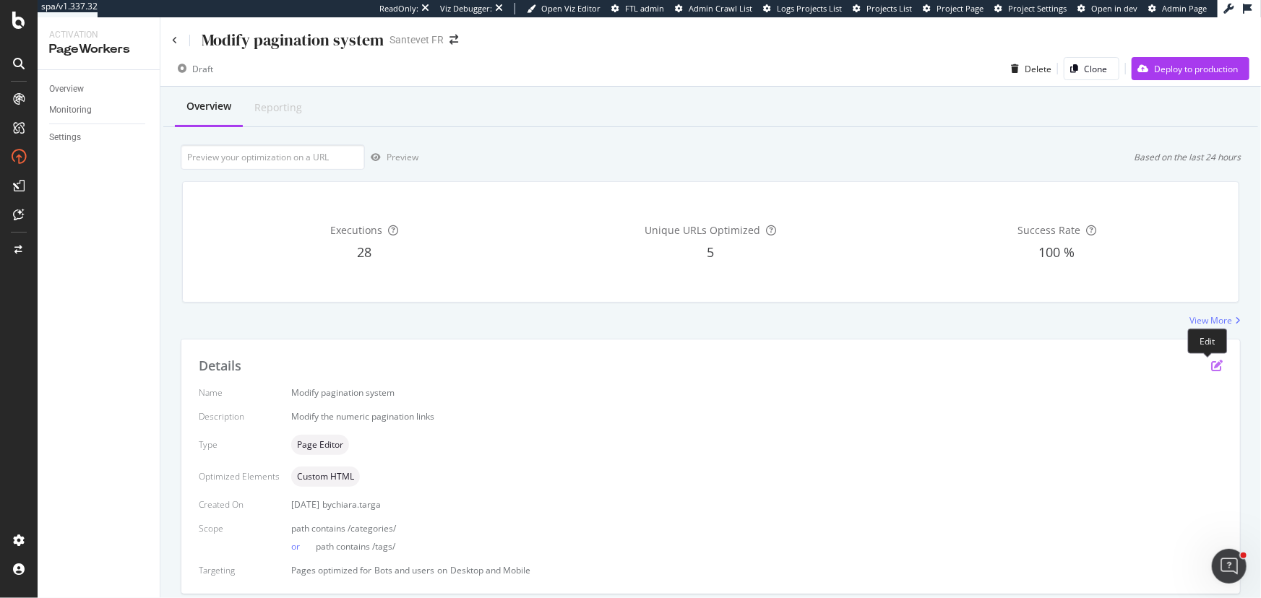
click at [924, 366] on icon "pen-to-square" at bounding box center [1217, 366] width 12 height 12
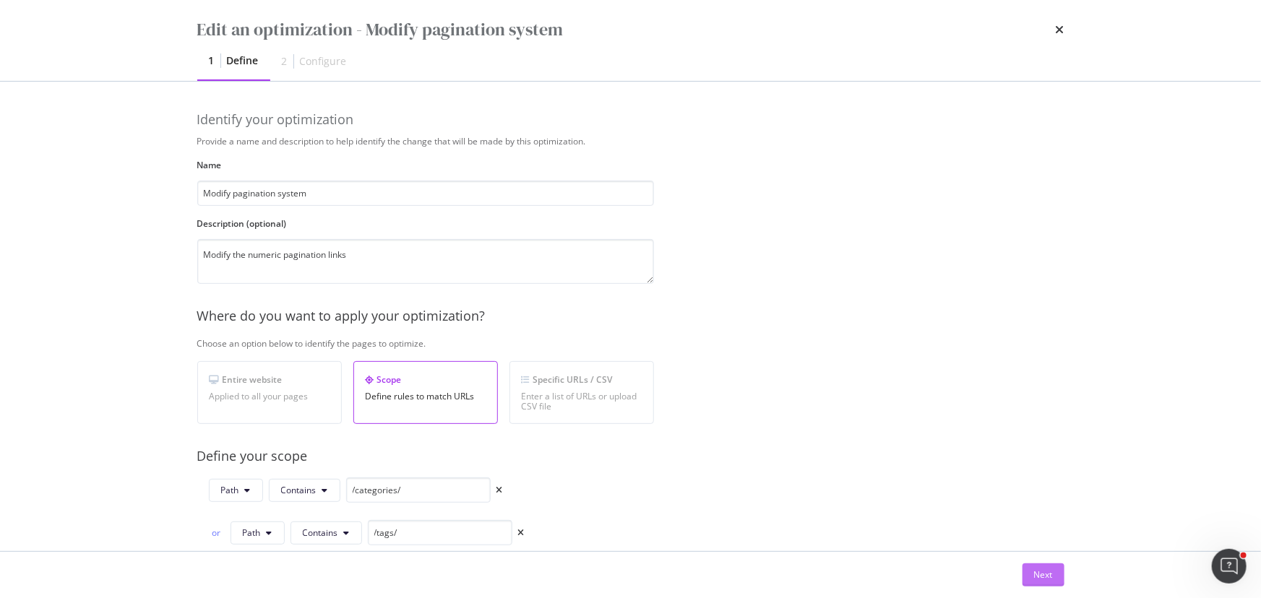
click at [924, 397] on div "Next" at bounding box center [1043, 575] width 19 height 12
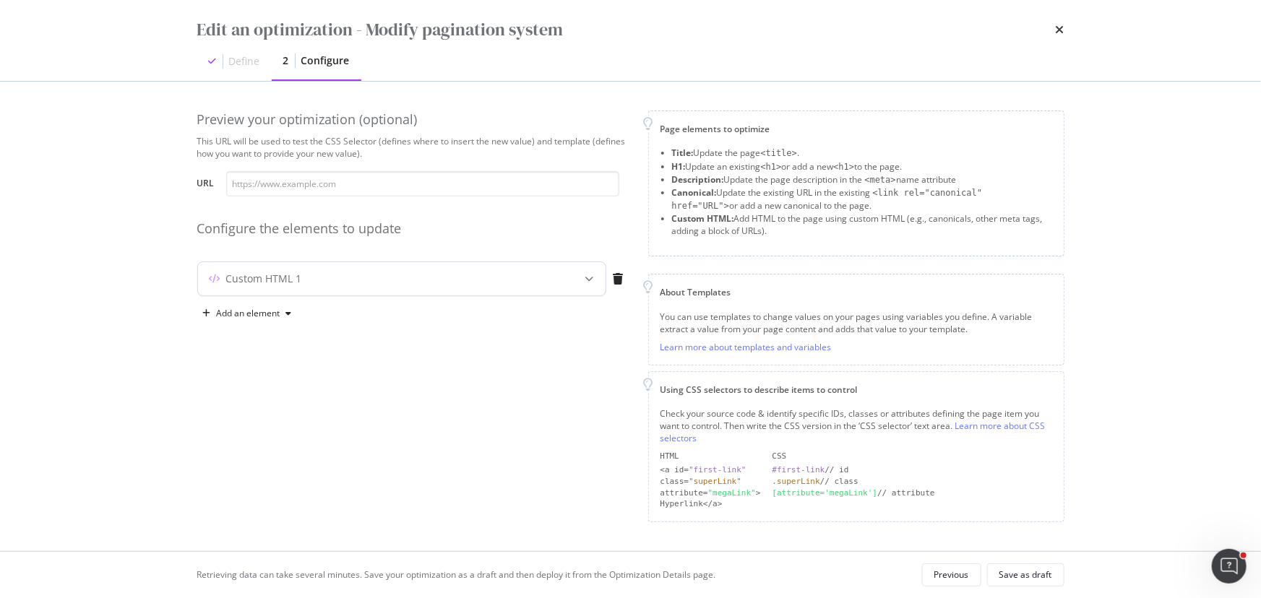
click at [592, 279] on icon "modal" at bounding box center [589, 279] width 9 height 9
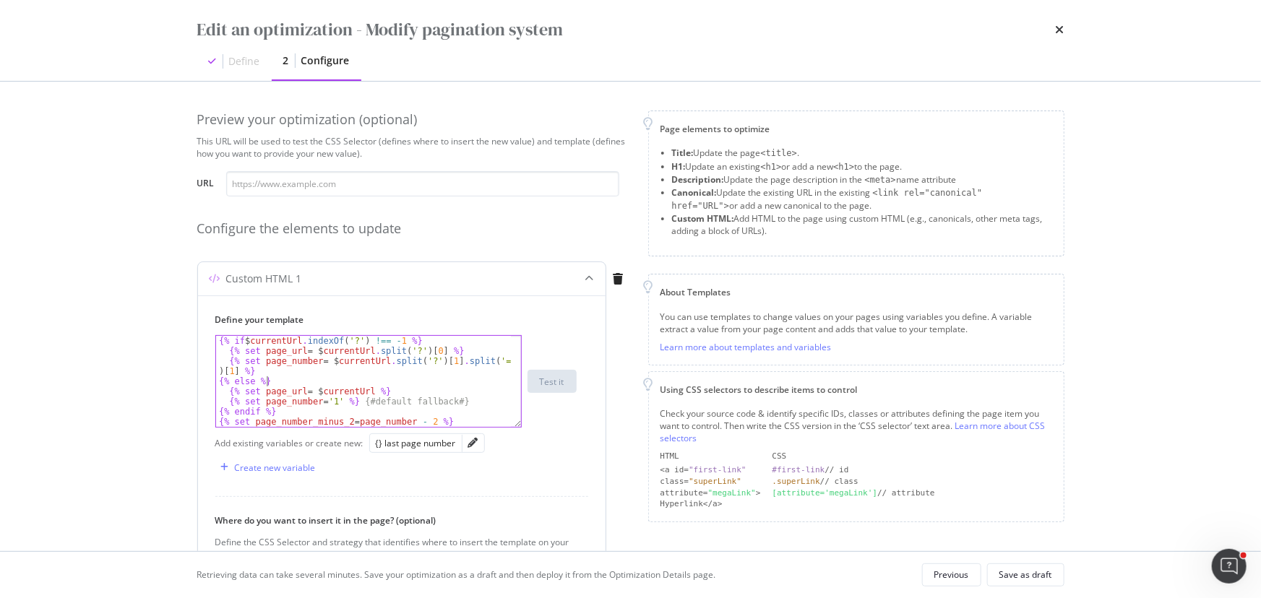
click at [304, 384] on div "{% if $ currentUrl . indexOf ( '?' ) !== - 1 %} {% set page_url = $ currentUrl …" at bounding box center [363, 391] width 295 height 111
type textarea "<span class="v-btn__underlay"></span><!----><span class="v-btn__content" data-n…"
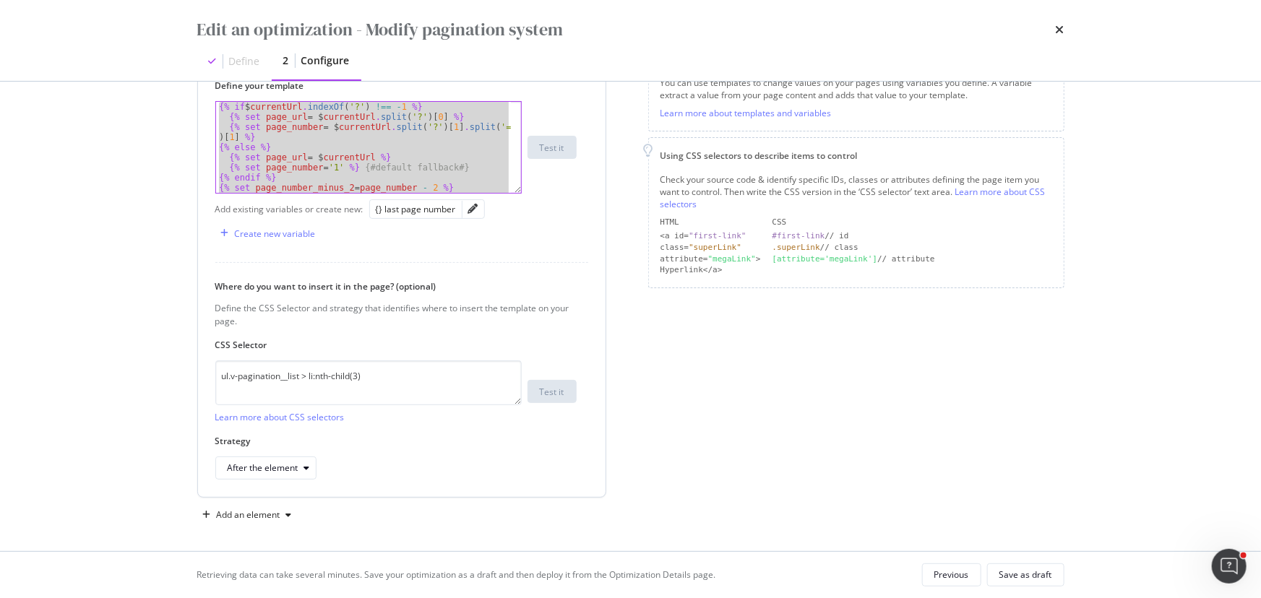
scroll to position [237, 0]
click at [295, 397] on div "modal" at bounding box center [288, 512] width 17 height 9
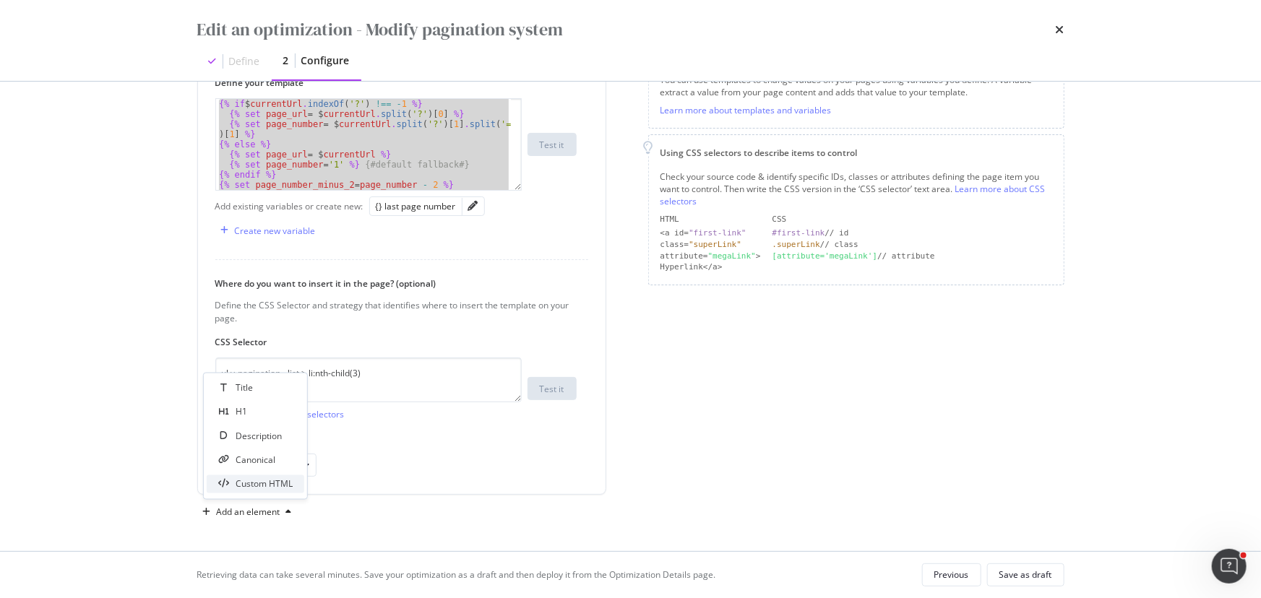
click at [281, 397] on div "Custom HTML" at bounding box center [264, 484] width 57 height 12
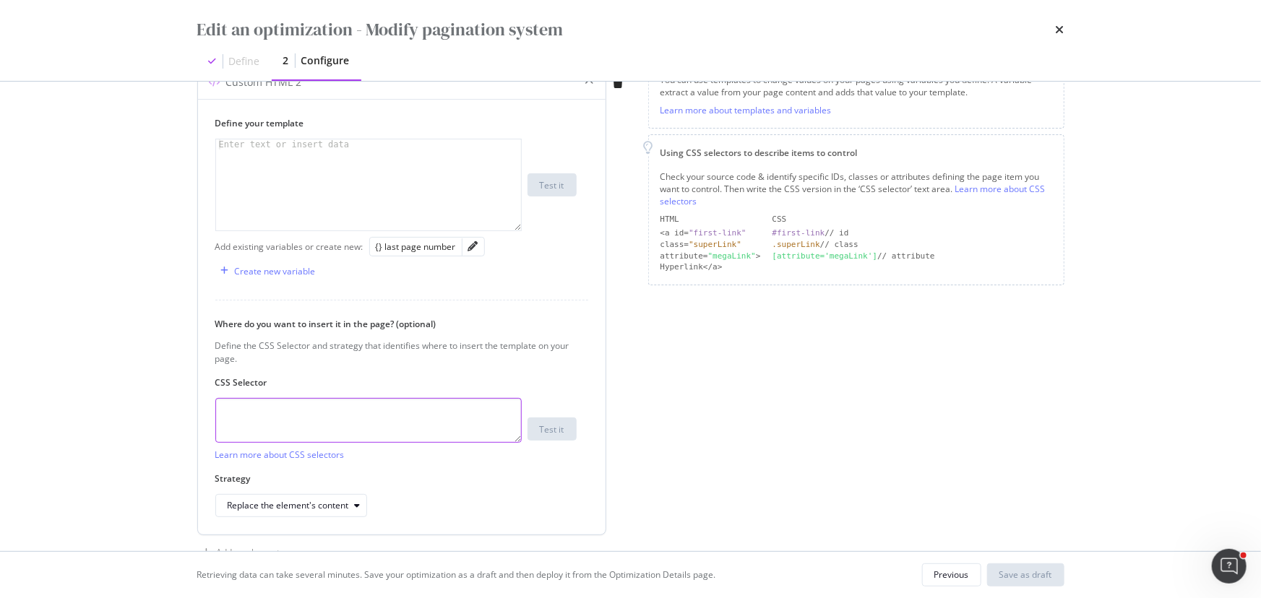
click at [293, 397] on textarea "modal" at bounding box center [368, 420] width 306 height 45
click at [286, 145] on div "Enter text or insert data" at bounding box center [284, 144] width 137 height 10
paste textarea "{% endif %}"
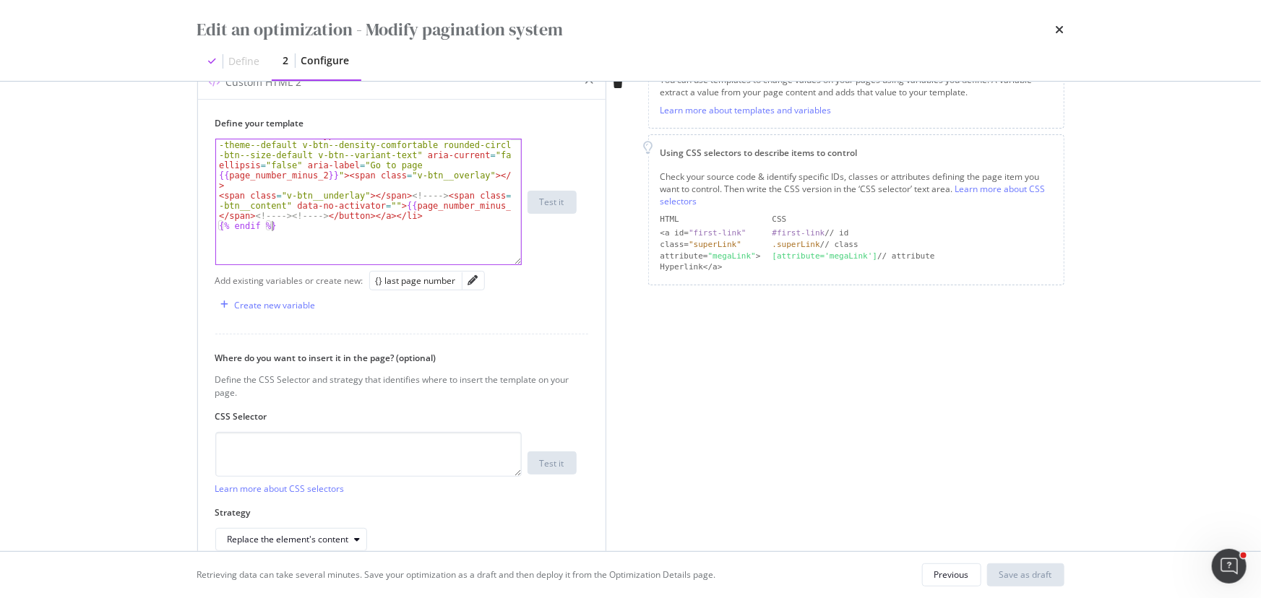
scroll to position [181, 0]
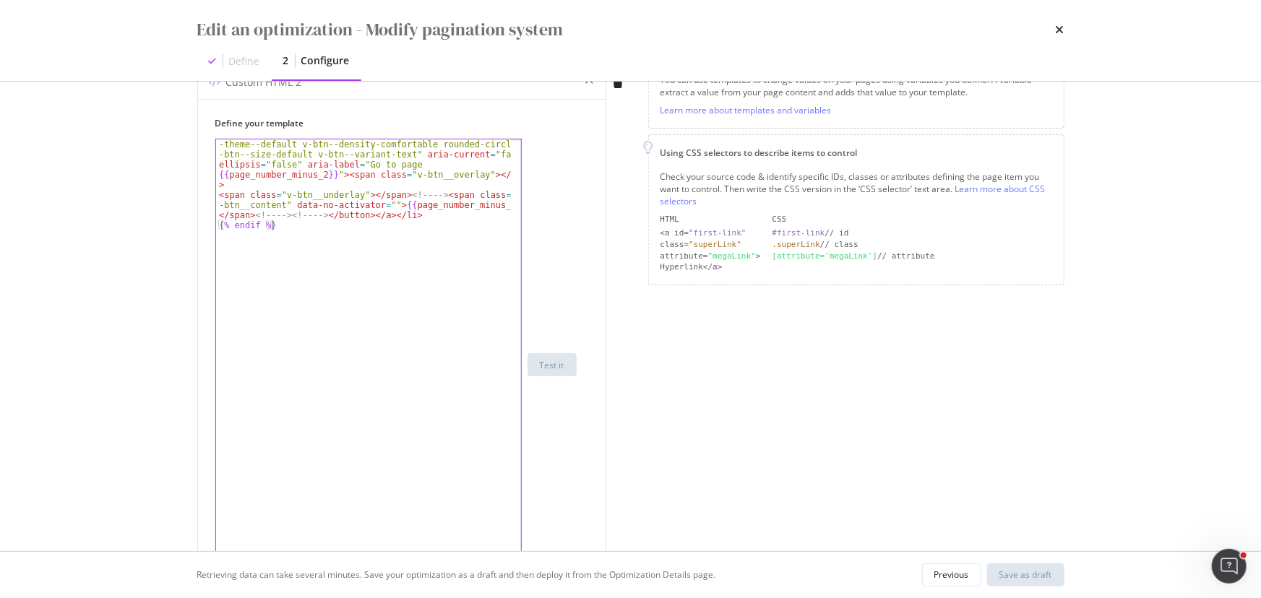
drag, startPoint x: 518, startPoint y: 228, endPoint x: 541, endPoint y: 600, distance: 373.5
click at [541, 397] on html "spa/v1.337.32 ReadOnly: Viz Debugger: Open Viz Editor FTL admin Admin Crawl Lis…" at bounding box center [630, 299] width 1261 height 598
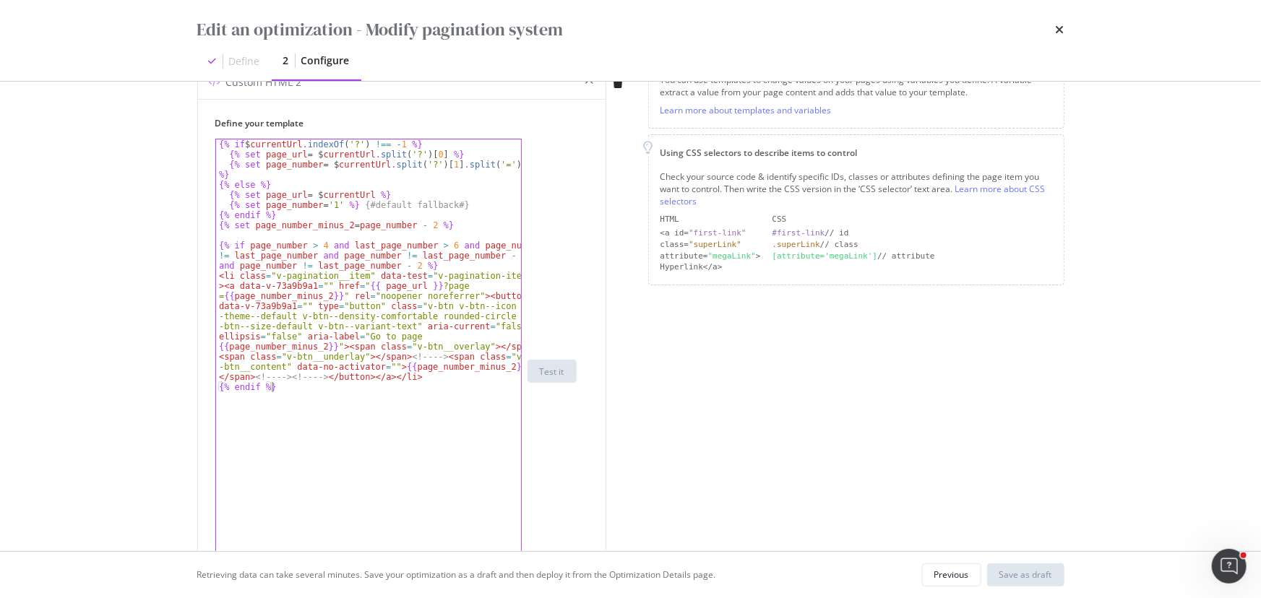
click at [311, 243] on div "{% if $ currentUrl . indexOf ( '?' ) !== - 1 %} {% set page_url = $ currentUrl …" at bounding box center [369, 381] width 306 height 484
drag, startPoint x: 246, startPoint y: 246, endPoint x: 336, endPoint y: 248, distance: 90.3
click at [336, 248] on div "{% if $ currentUrl . indexOf ( '?' ) !== - 1 %} {% set page_url = $ currentUrl …" at bounding box center [369, 381] width 306 height 484
click at [437, 246] on div "{% if $ currentUrl . indexOf ( '?' ) !== - 1 %} {% set page_url = $ currentUrl …" at bounding box center [369, 381] width 306 height 484
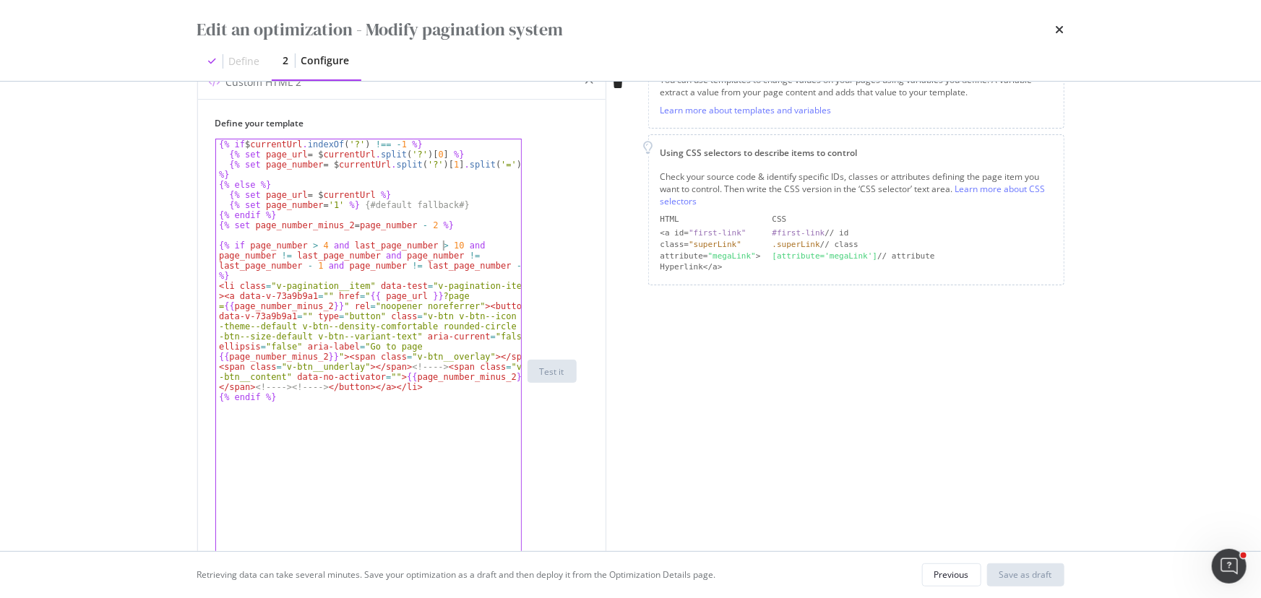
scroll to position [0, 19]
drag, startPoint x: 220, startPoint y: 257, endPoint x: 389, endPoint y: 254, distance: 169.1
click at [389, 254] on div "{% if $ currentUrl . indexOf ( '?' ) !== - 1 %} {% set page_url = $ currentUrl …" at bounding box center [369, 381] width 306 height 484
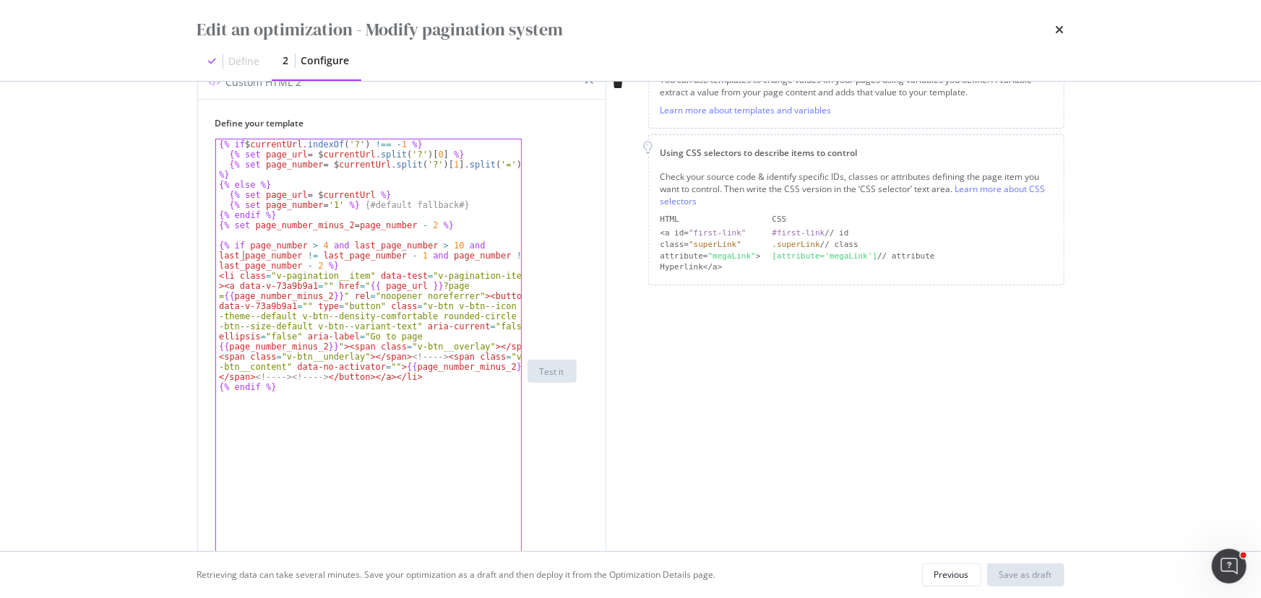
scroll to position [0, 22]
drag, startPoint x: 246, startPoint y: 247, endPoint x: 342, endPoint y: 244, distance: 96.1
click at [342, 244] on div "{% if $ currentUrl . indexOf ( '?' ) !== - 1 %} {% set page_url = $ currentUrl …" at bounding box center [369, 381] width 306 height 484
drag, startPoint x: 453, startPoint y: 246, endPoint x: 517, endPoint y: 256, distance: 65.1
click at [517, 256] on div "{% if $ currentUrl . indexOf ( '?' ) !== - 1 %} {% set page_url = $ currentUrl …" at bounding box center [369, 381] width 306 height 484
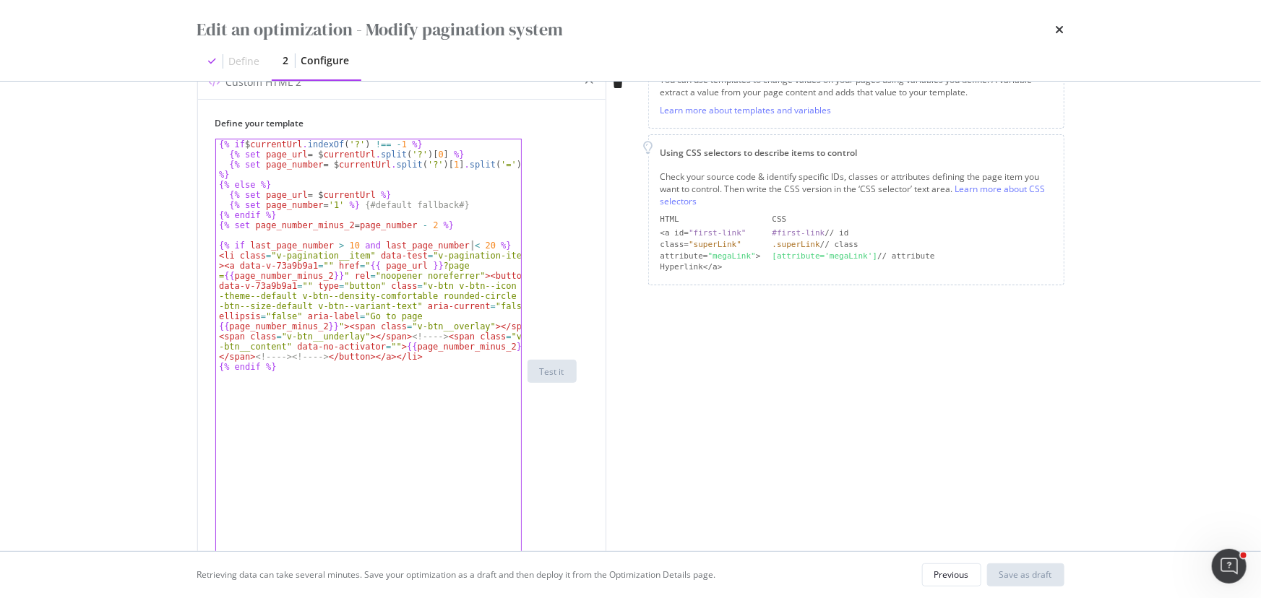
scroll to position [0, 22]
drag, startPoint x: 224, startPoint y: 278, endPoint x: 332, endPoint y: 275, distance: 107.7
click at [332, 275] on div "{% if $ currentUrl . indexOf ( '?' ) !== - 1 %} {% set page_url = $ currentUrl …" at bounding box center [369, 381] width 306 height 484
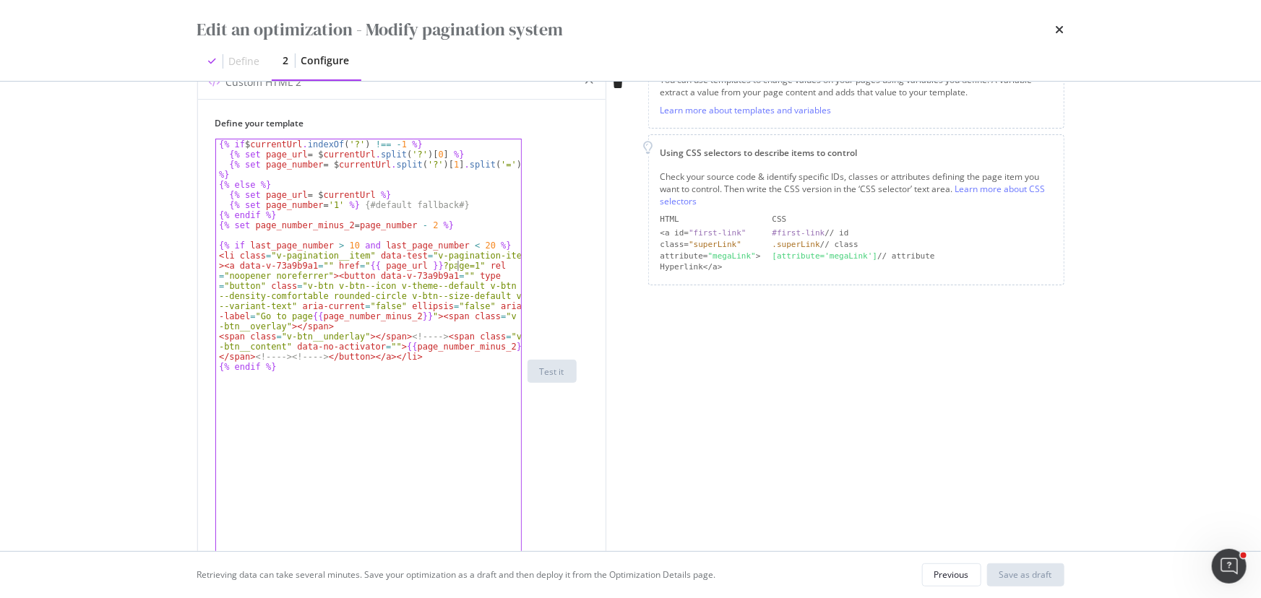
scroll to position [0, 43]
drag, startPoint x: 309, startPoint y: 316, endPoint x: 419, endPoint y: 317, distance: 109.8
click at [419, 317] on div "{% if $ currentUrl . indexOf ( '?' ) !== - 1 %} {% set page_url = $ currentUrl …" at bounding box center [369, 381] width 306 height 484
drag, startPoint x: 389, startPoint y: 335, endPoint x: 498, endPoint y: 336, distance: 109.1
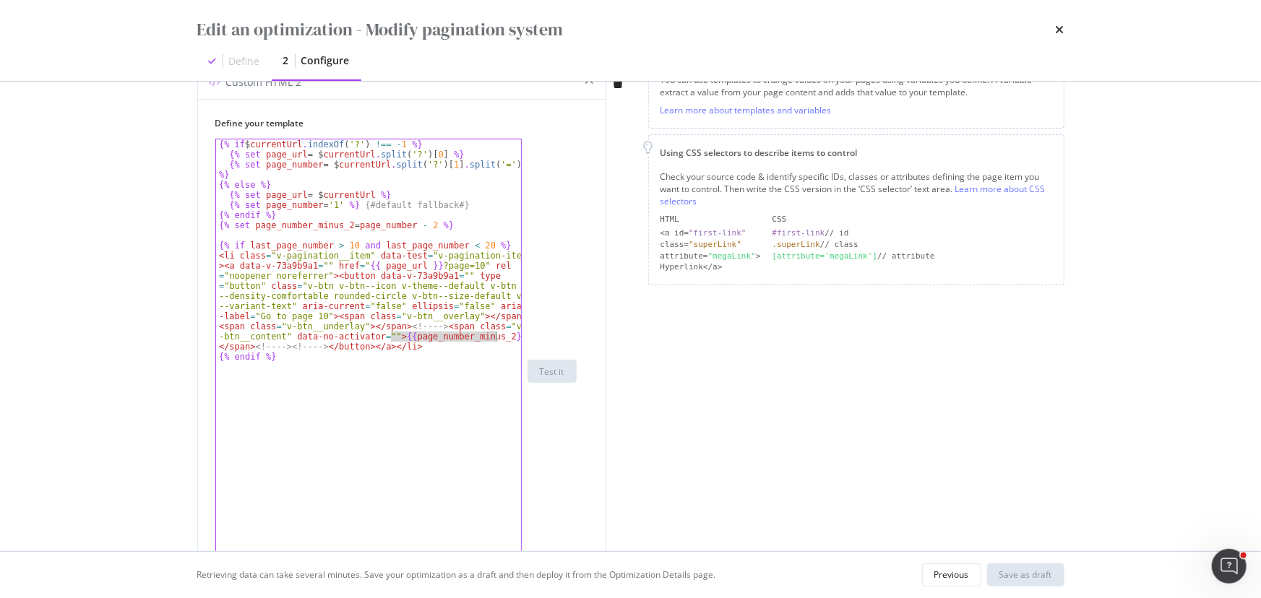
click at [498, 336] on div "{% if $ currentUrl . indexOf ( '?' ) !== - 1 %} {% set page_url = $ currentUrl …" at bounding box center [369, 381] width 306 height 484
type textarea "<span class="v-btn__underlay"></span><!----><span class="v-btn__content" data-n…"
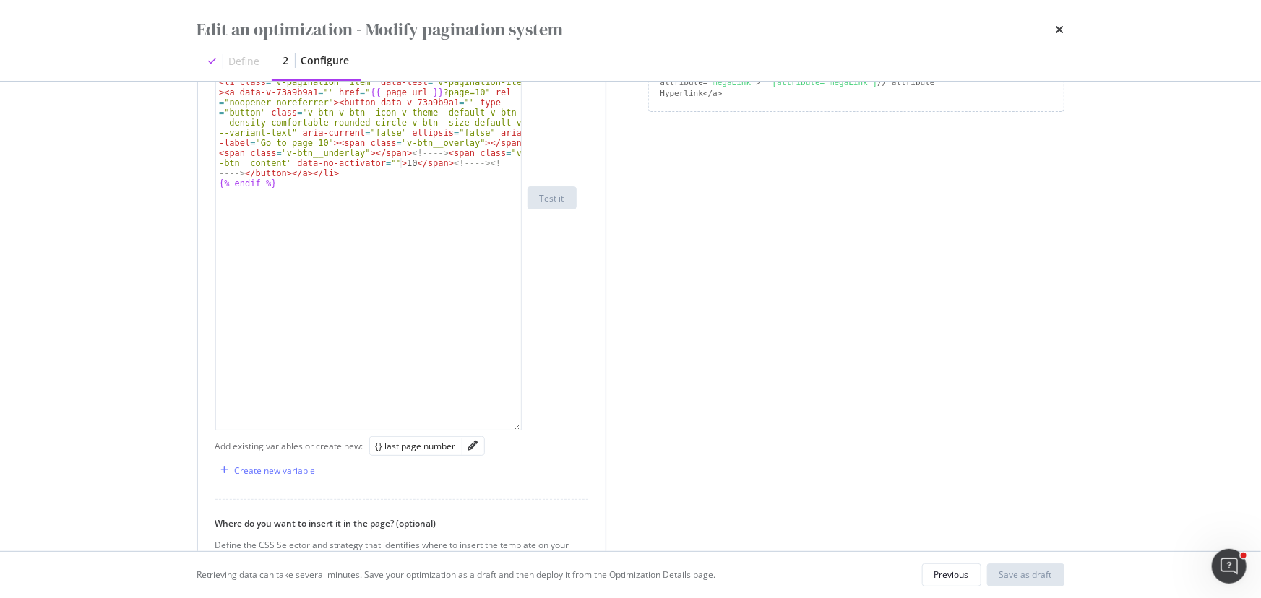
scroll to position [433, 0]
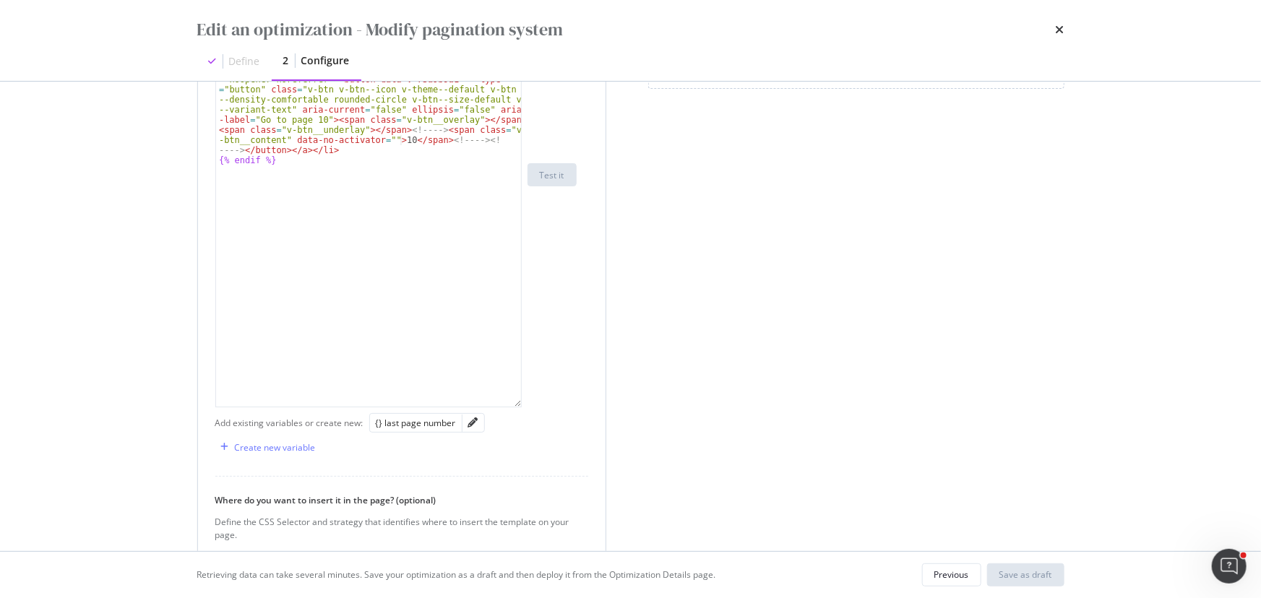
click at [476, 397] on div "modal" at bounding box center [473, 423] width 22 height 18
click at [477, 397] on div "modal" at bounding box center [473, 423] width 22 height 18
click at [470, 397] on icon "pencil" at bounding box center [473, 423] width 10 height 10
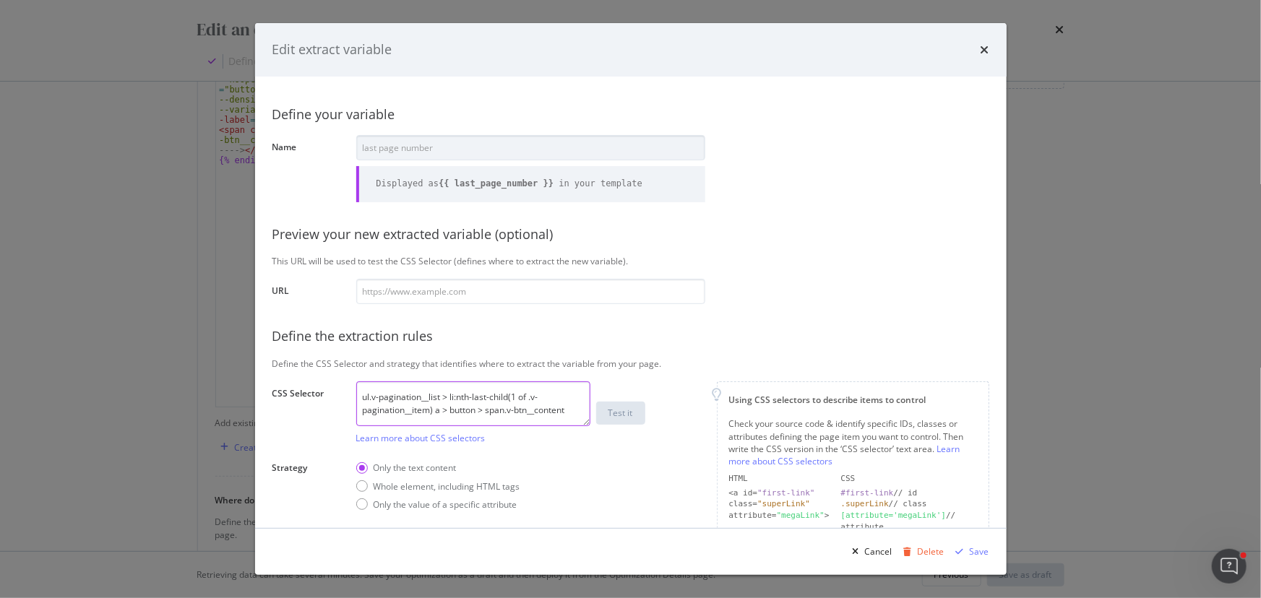
drag, startPoint x: 433, startPoint y: 412, endPoint x: 340, endPoint y: 386, distance: 96.8
click at [0, 0] on div "CSS Selector ul.v-pagination__list > li:nth-last-child(1 of .v-pagination__item…" at bounding box center [0, 0] width 0 height 0
click at [924, 52] on icon "times" at bounding box center [984, 50] width 9 height 12
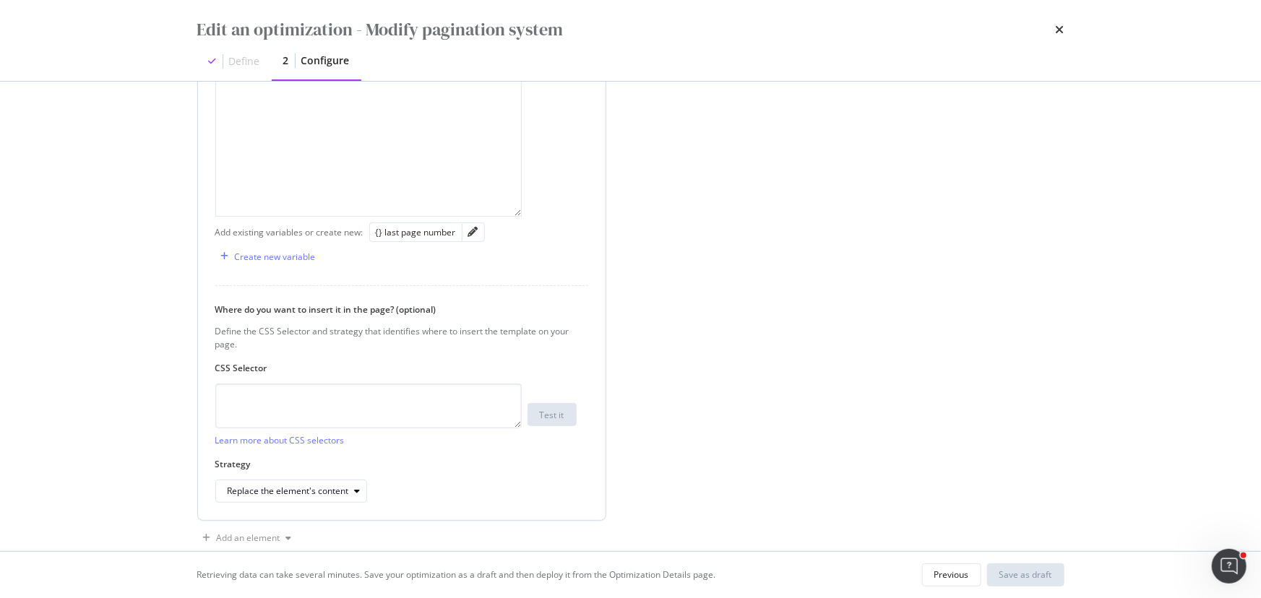
scroll to position [631, 0]
click at [344, 397] on textarea "modal" at bounding box center [368, 399] width 306 height 45
paste textarea "ul.v-pagination__list > li:nth-last-child(1 of .v-pagination__item)"
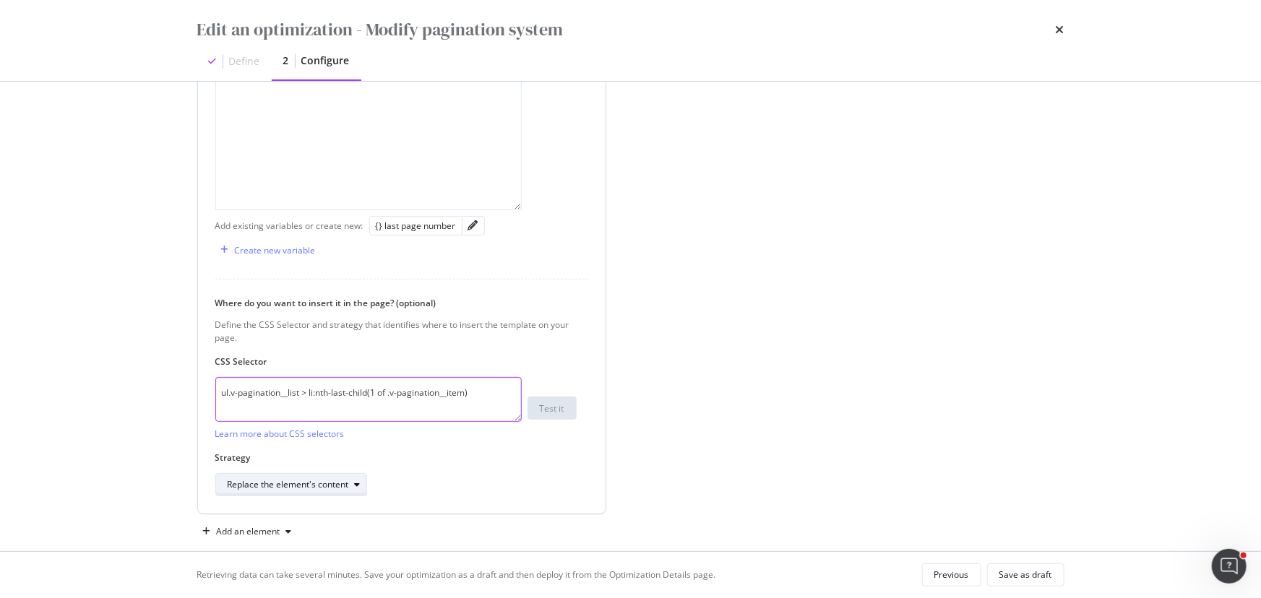
type textarea "ul.v-pagination__list > li:nth-last-child(1 of .v-pagination__item)"
click at [361, 397] on div "Replace the element's content" at bounding box center [297, 485] width 139 height 20
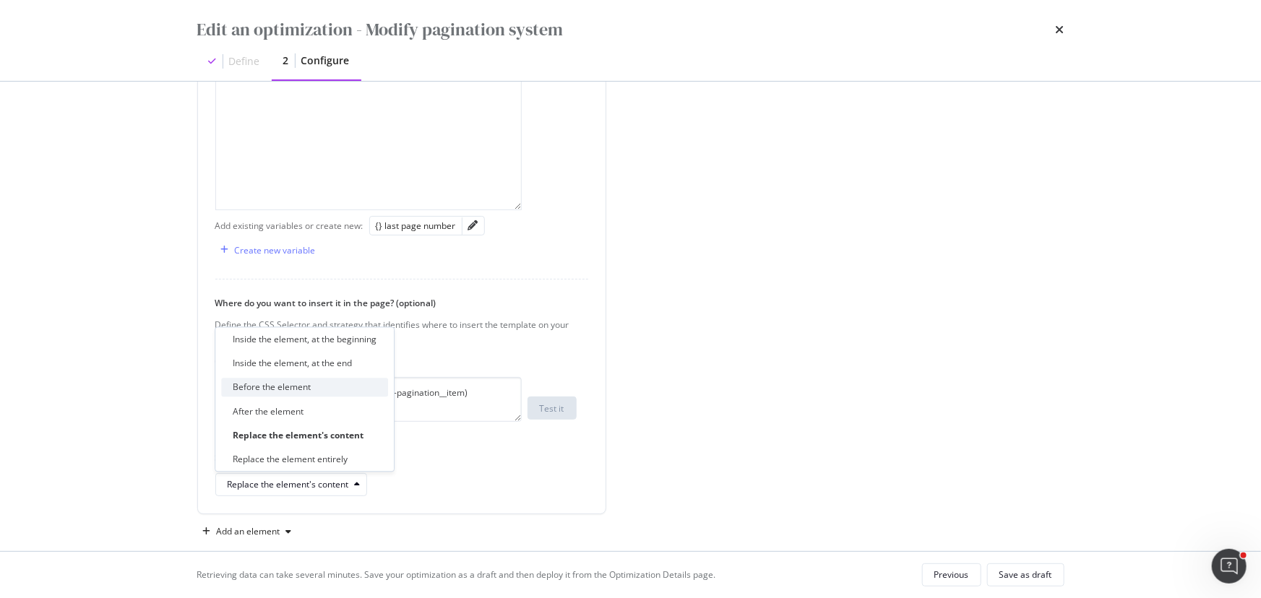
click at [332, 392] on div "Before the element" at bounding box center [304, 388] width 167 height 18
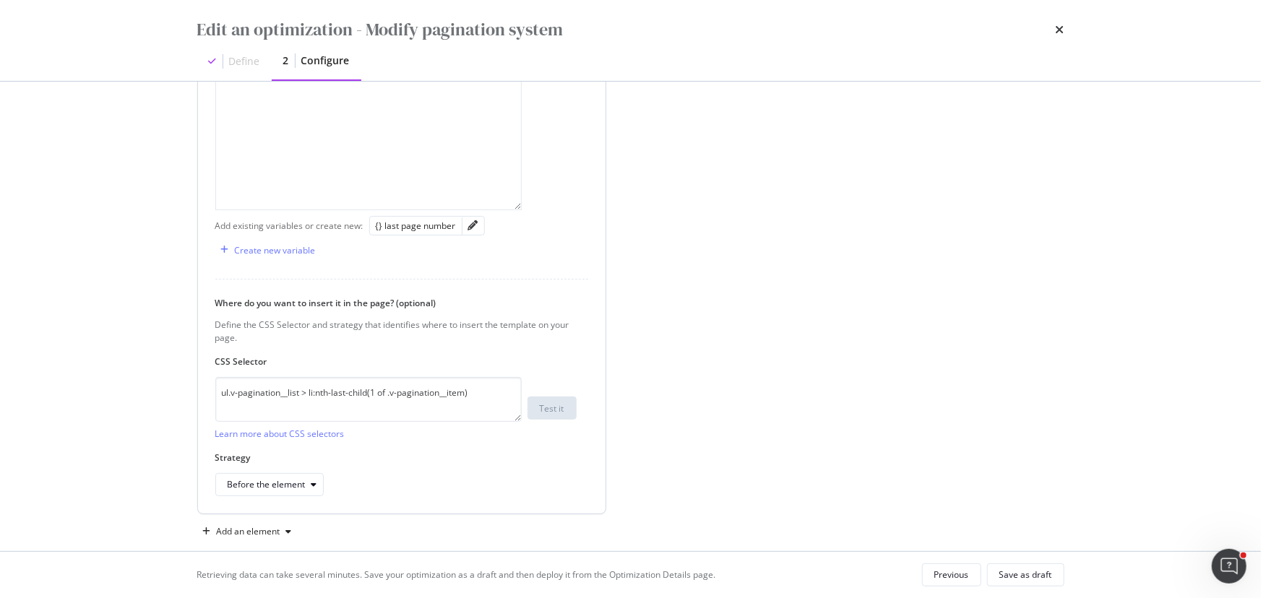
click at [519, 397] on label "Strategy" at bounding box center [395, 458] width 361 height 12
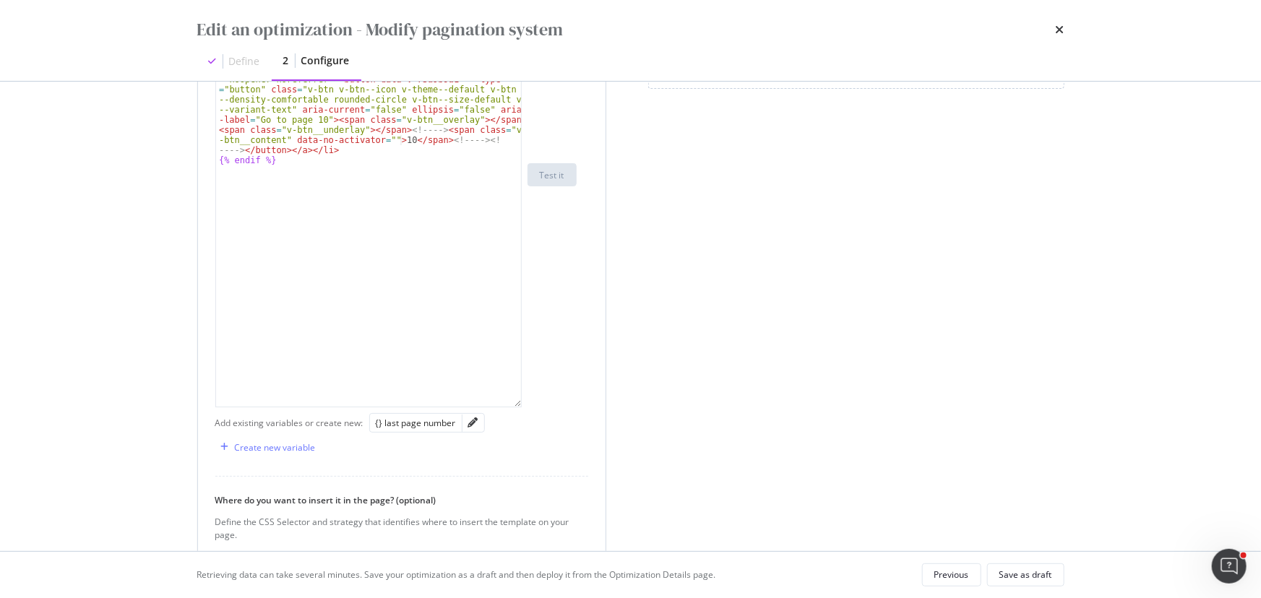
scroll to position [303, 0]
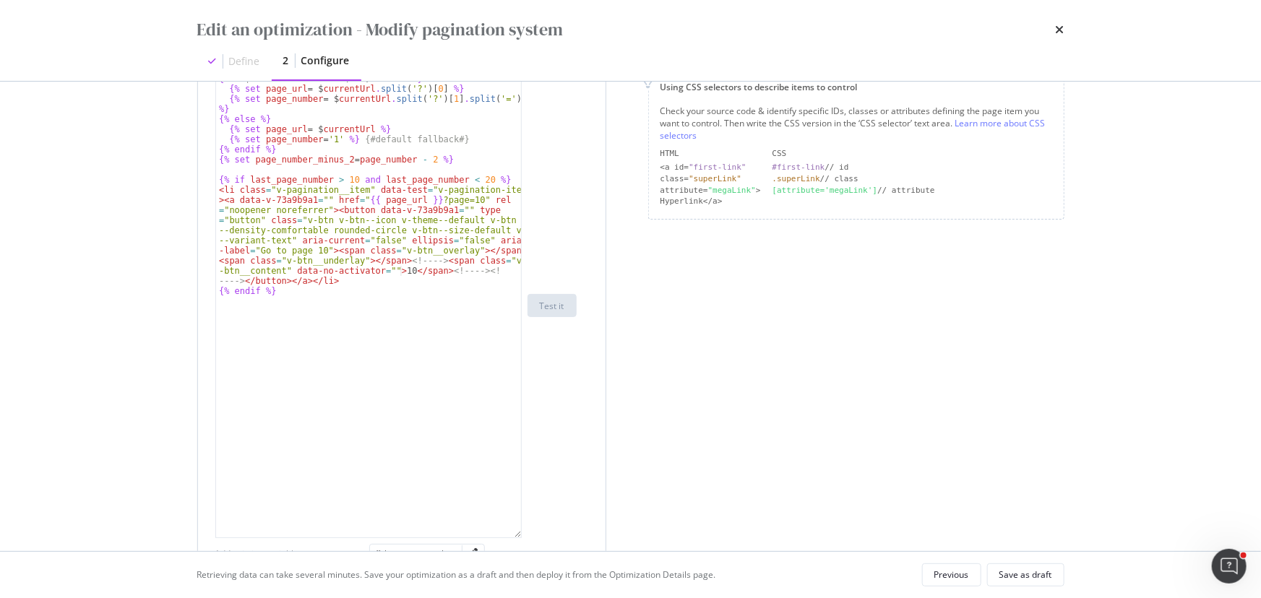
click at [355, 277] on div "{% if $ currentUrl . indexOf ( '?' ) !== - 1 %} {% set page_url = $ currentUrl …" at bounding box center [369, 316] width 306 height 484
paste textarea "Cursor at row 13"
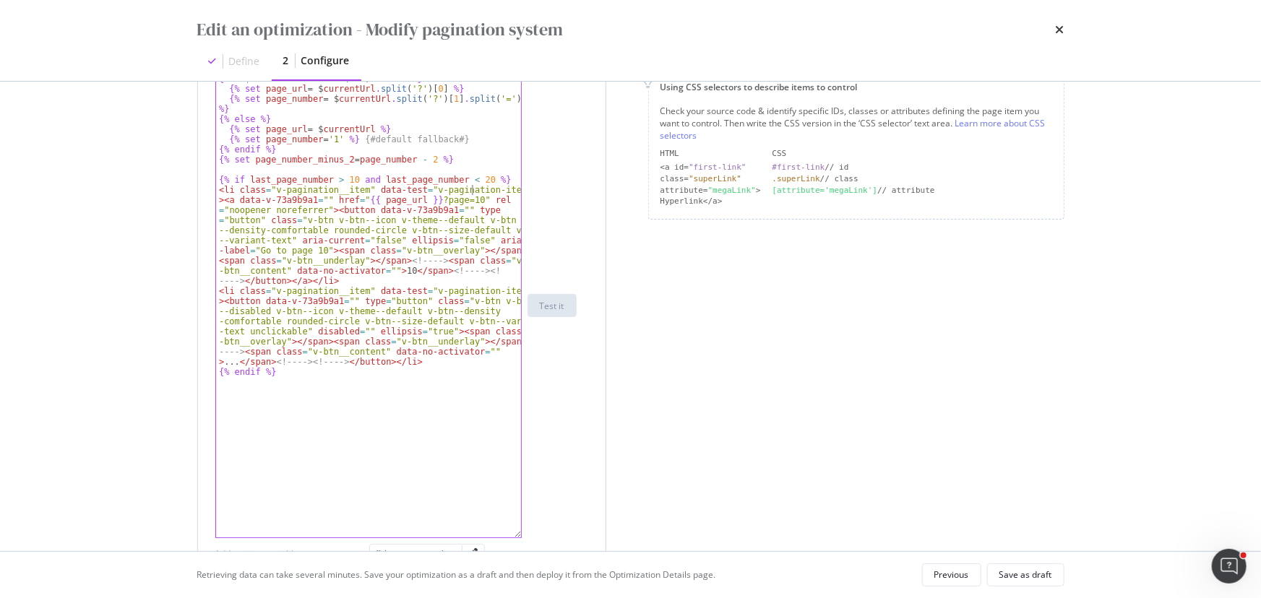
click at [473, 185] on div "{% if $ currentUrl . indexOf ( '?' ) !== - 1 %} {% set page_url = $ currentUrl …" at bounding box center [369, 316] width 306 height 484
click at [474, 179] on div "{% if $ currentUrl . indexOf ( '?' ) !== - 1 %} {% set page_url = $ currentUrl …" at bounding box center [369, 316] width 306 height 484
drag, startPoint x: 259, startPoint y: 137, endPoint x: 314, endPoint y: 139, distance: 54.2
click at [314, 139] on div "{% if $ currentUrl . indexOf ( '?' ) !== - 1 %} {% set page_url = $ currentUrl …" at bounding box center [369, 316] width 306 height 484
click at [474, 180] on div "{% if $ currentUrl . indexOf ( '?' ) !== - 1 %} {% set page_url = $ currentUrl …" at bounding box center [369, 316] width 306 height 484
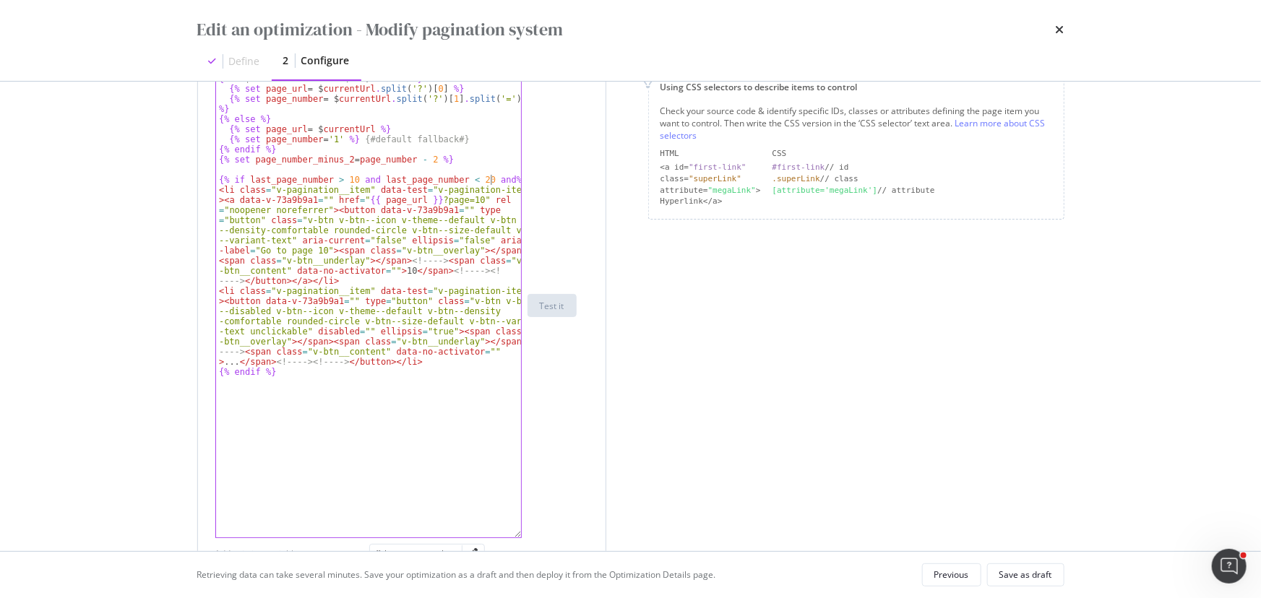
scroll to position [0, 22]
paste textarea "page_number"
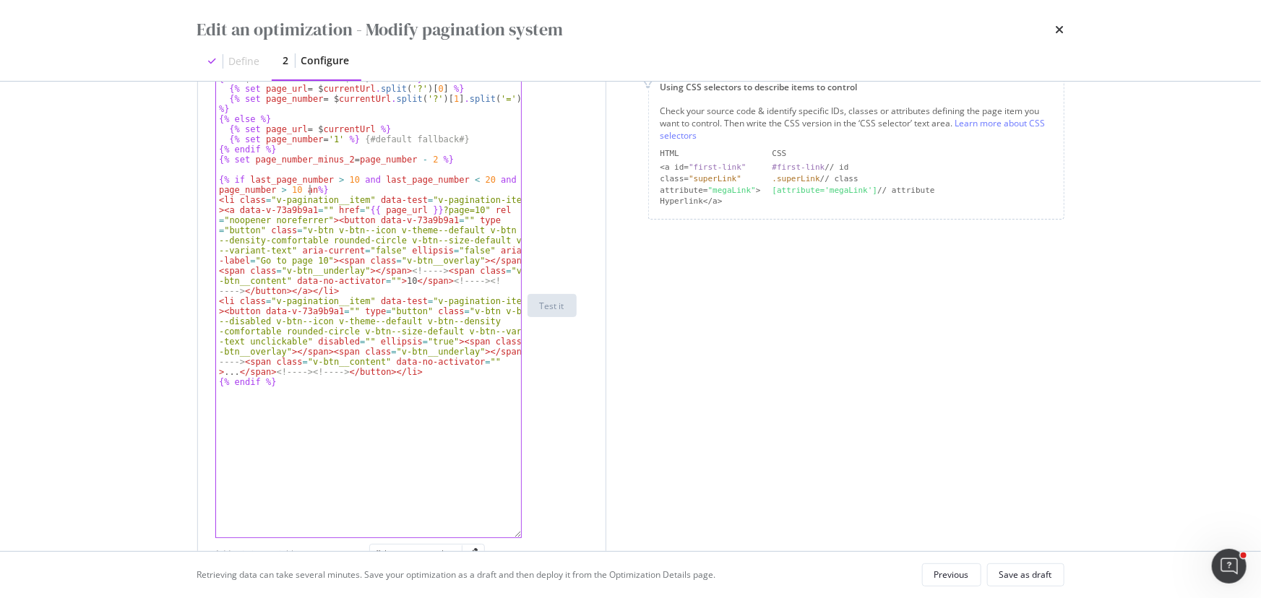
scroll to position [0, 30]
paste textarea "page_number"
click at [399, 186] on div "{% if $ currentUrl . indexOf ( '?' ) !== - 1 %} {% set page_url = $ currentUrl …" at bounding box center [369, 316] width 306 height 484
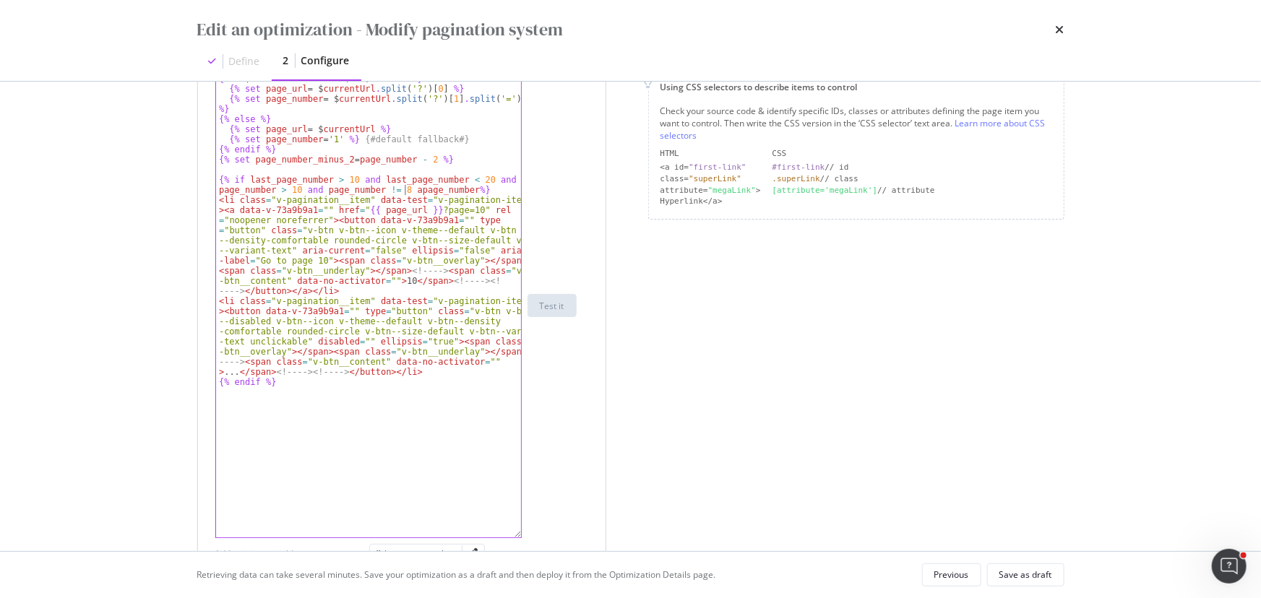
scroll to position [0, 39]
click at [470, 189] on div "{% if $ currentUrl . indexOf ( '?' ) !== - 1 %} {% set page_url = $ currentUrl …" at bounding box center [369, 316] width 306 height 484
click at [482, 397] on div "{% if $ currentUrl . indexOf ( '?' ) !== - 1 %} {% set page_url = $ currentUrl …" at bounding box center [369, 316] width 306 height 484
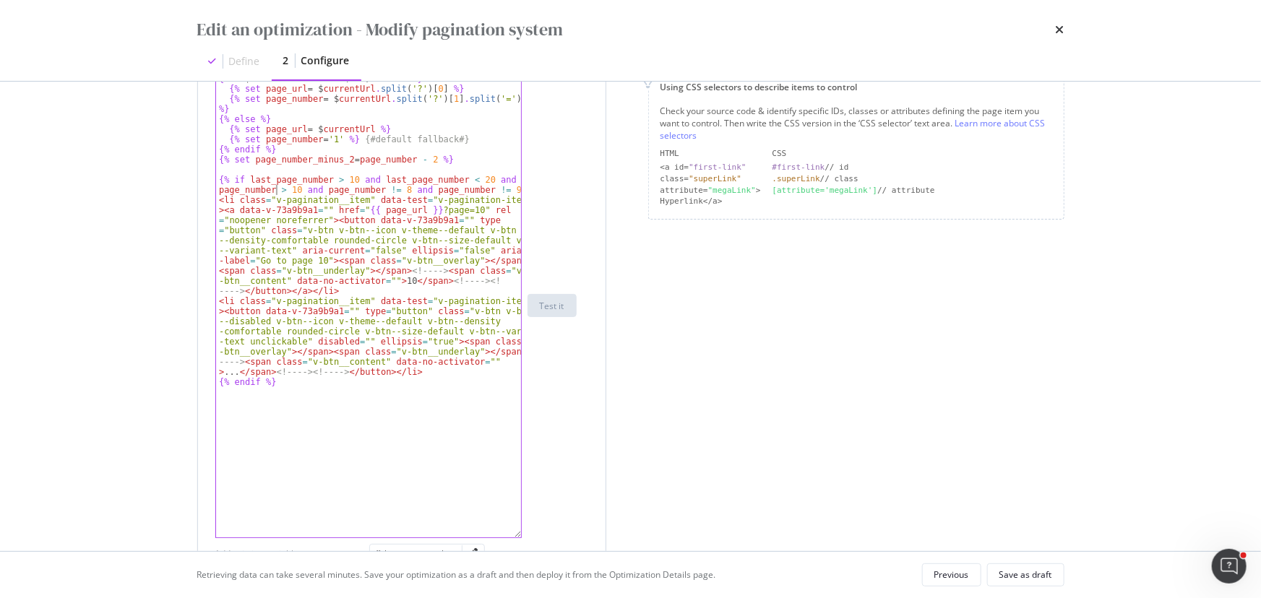
click at [278, 193] on div "{% if $ currentUrl . indexOf ( '?' ) !== - 1 %} {% set page_url = $ currentUrl …" at bounding box center [369, 316] width 306 height 484
type textarea "{% if last_page_number > 10 and last_page_number < 20 and page_number < 10 and …"
click at [924, 397] on div "Save as draft" at bounding box center [1025, 575] width 53 height 12
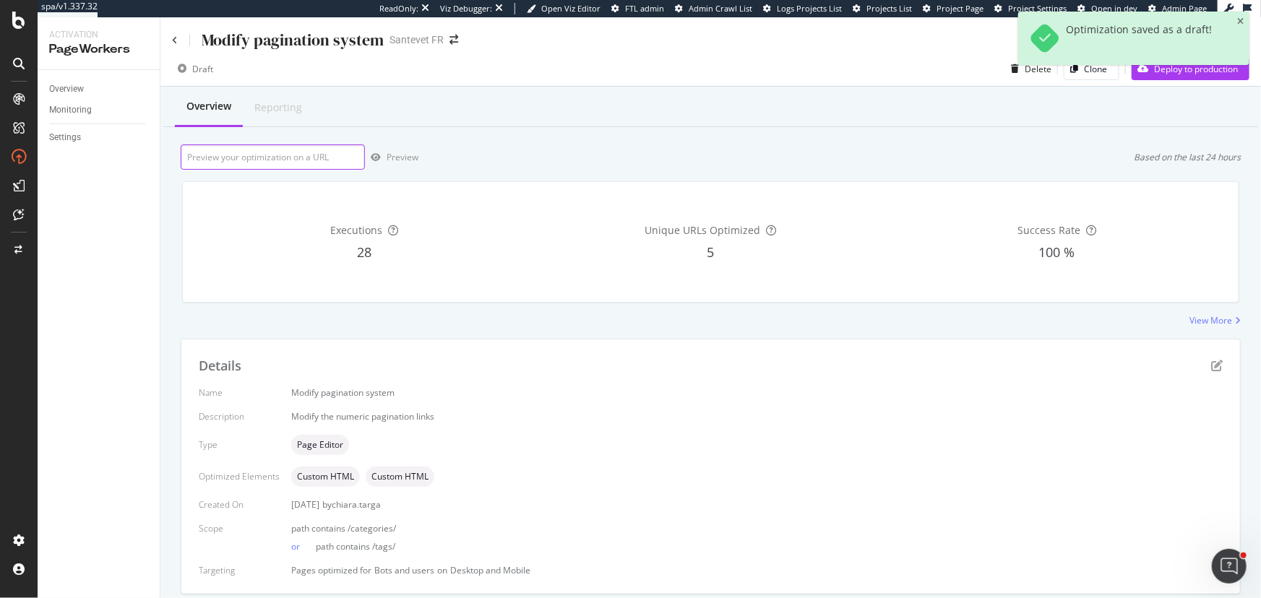
click at [330, 160] on input "url" at bounding box center [273, 156] width 184 height 25
paste input "https://www.santevet.com/tags/race-de-chien?page=7"
type input "https://www.santevet.com/tags/race-de-chien?page=7"
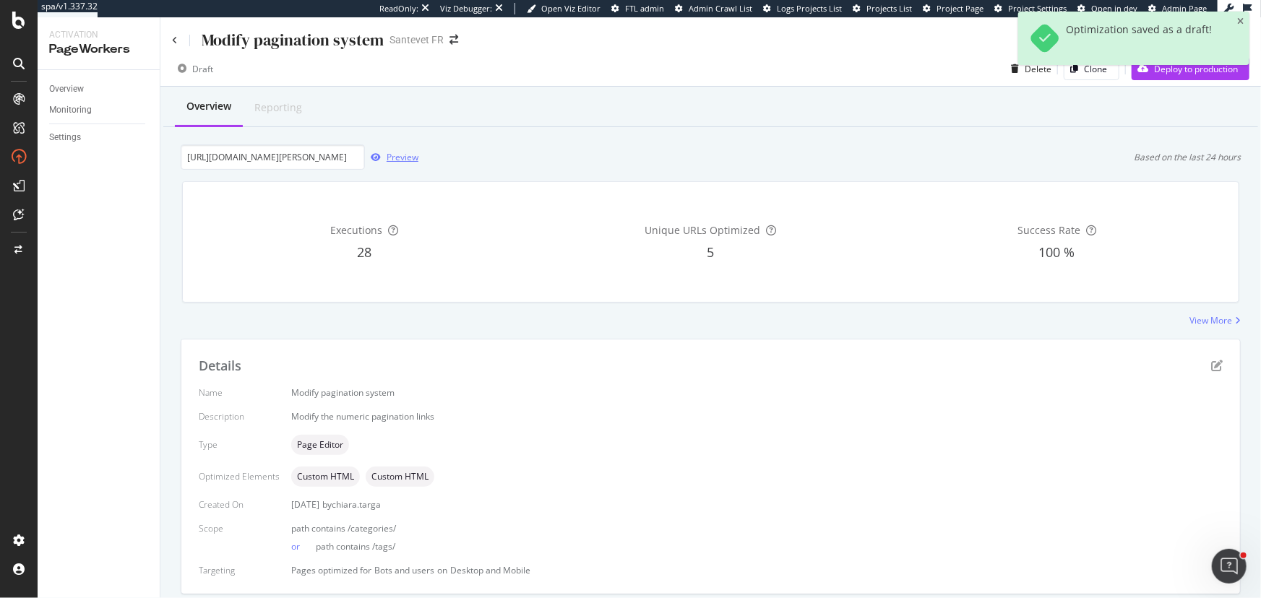
click at [397, 162] on div "Preview" at bounding box center [402, 157] width 32 height 12
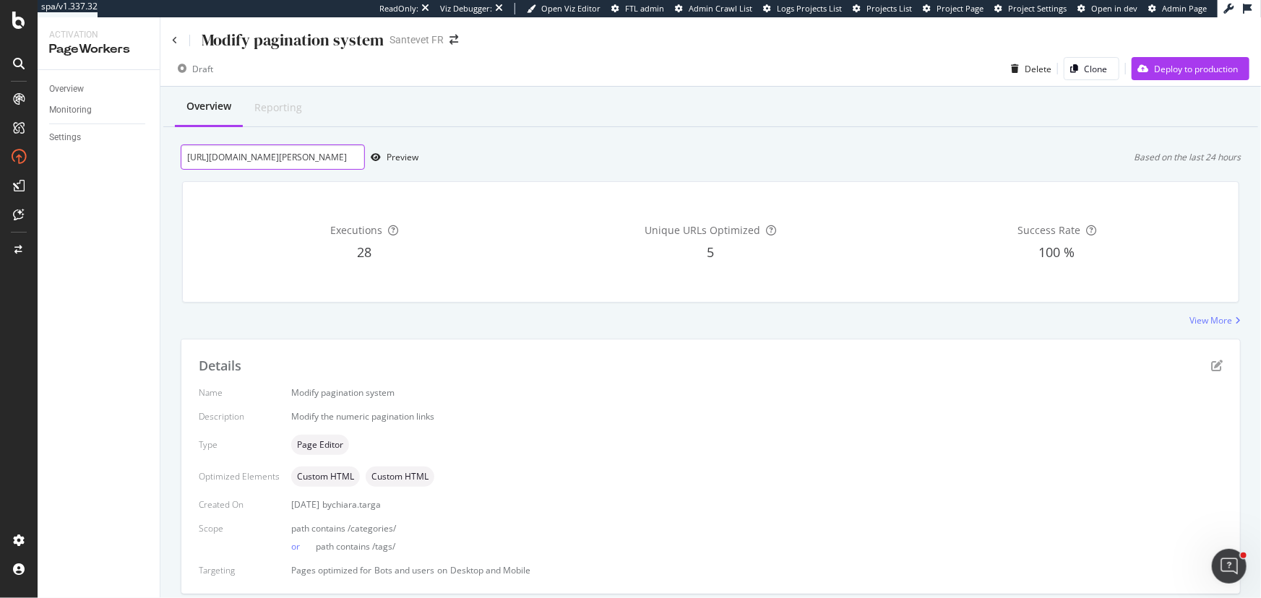
click at [316, 147] on input "https://www.santevet.com/tags/race-de-chien?page=7" at bounding box center [273, 156] width 184 height 25
paste input "https://www.santevet.com/tags/race-de-chien?page=7"
type input "https://www.santevet.com/tags/race-de-chien?page=7"
click at [386, 160] on div "Preview" at bounding box center [402, 157] width 32 height 12
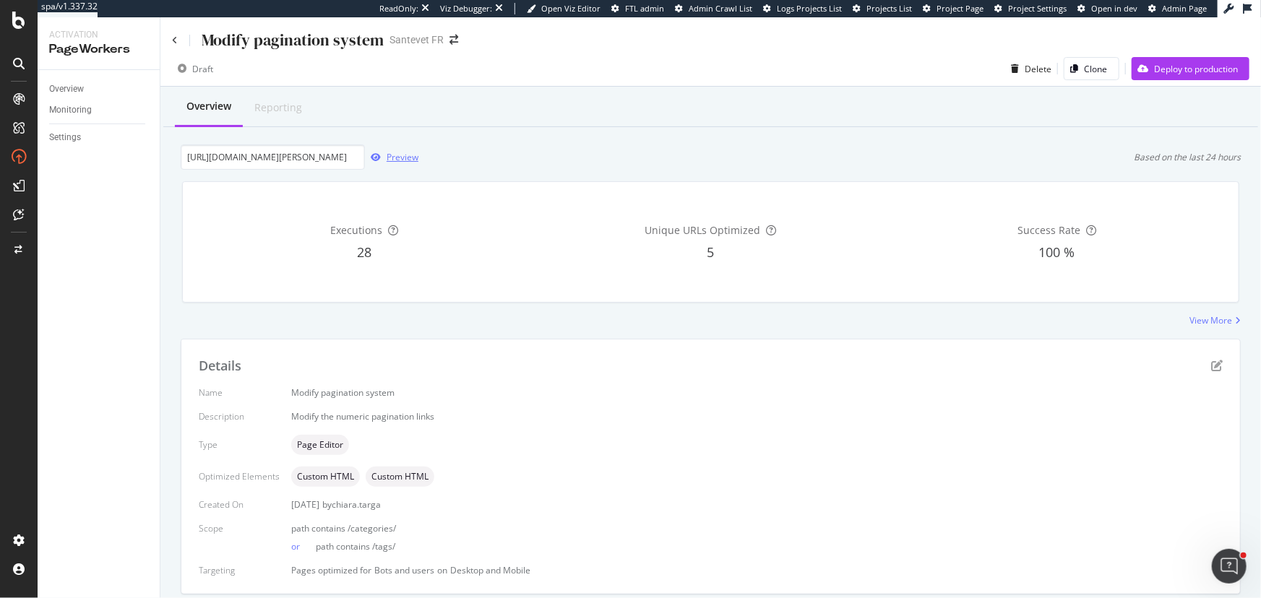
scroll to position [0, 0]
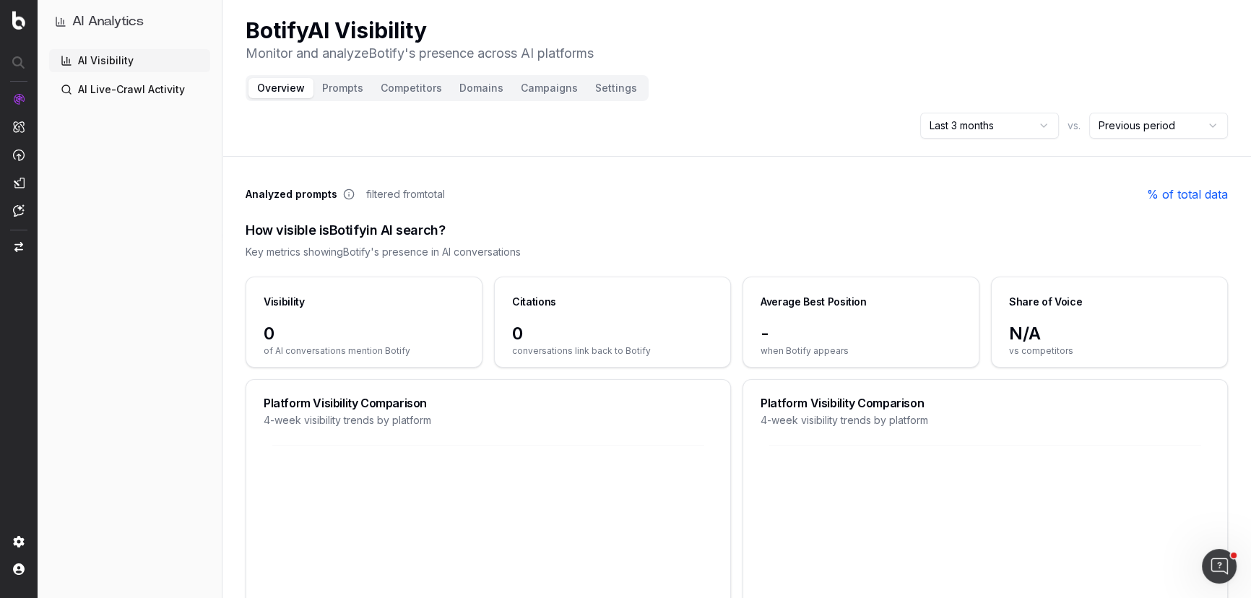
click at [548, 95] on button "Campaigns" at bounding box center [549, 88] width 74 height 20
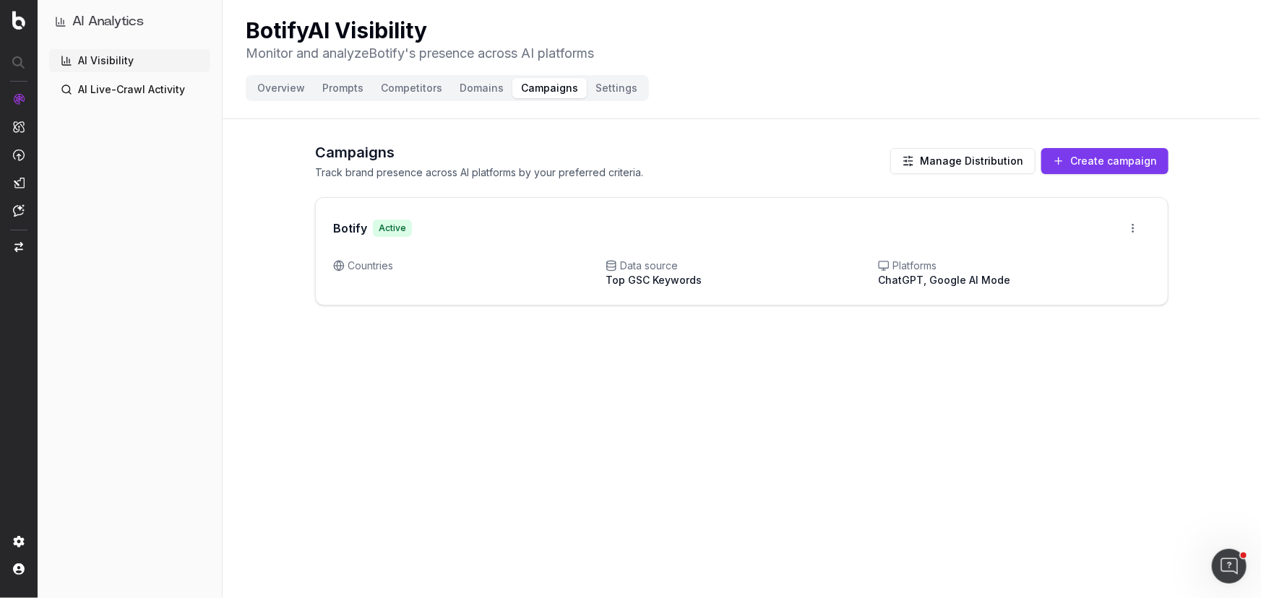
click at [1119, 168] on button "Create campaign" at bounding box center [1104, 161] width 127 height 26
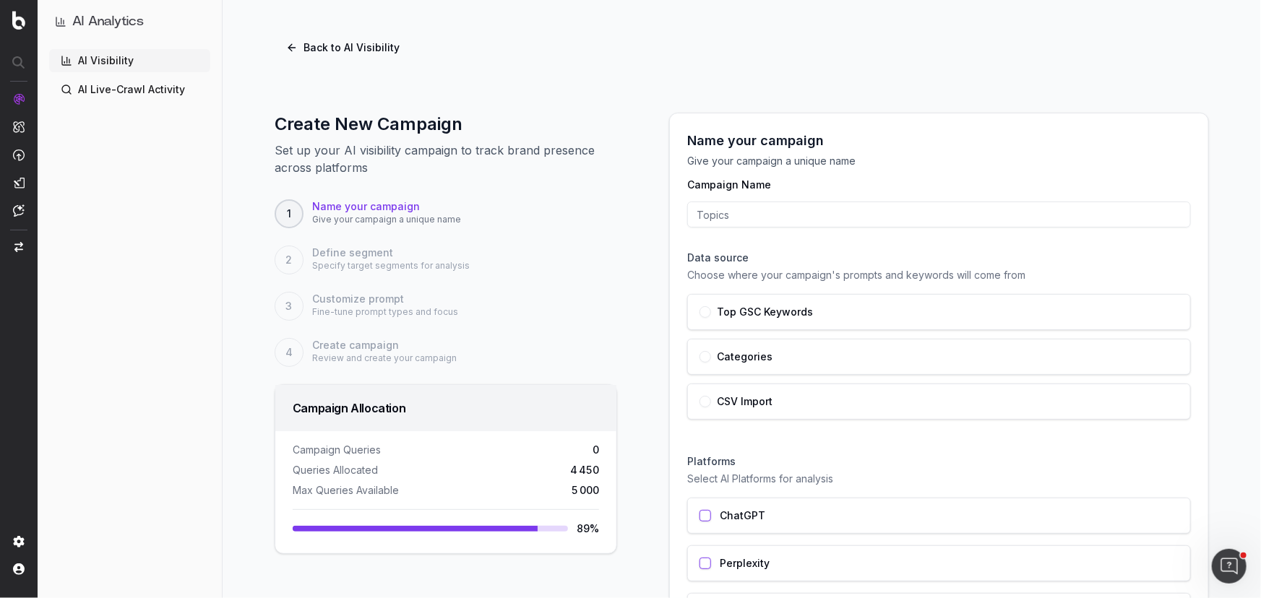
click at [571, 491] on span "5 000" at bounding box center [584, 490] width 27 height 14
click at [571, 472] on span "4 450" at bounding box center [584, 470] width 29 height 14
click at [734, 216] on input "Campaign Name" at bounding box center [939, 215] width 504 height 26
click at [736, 218] on input "Campaign Name" at bounding box center [939, 215] width 504 height 26
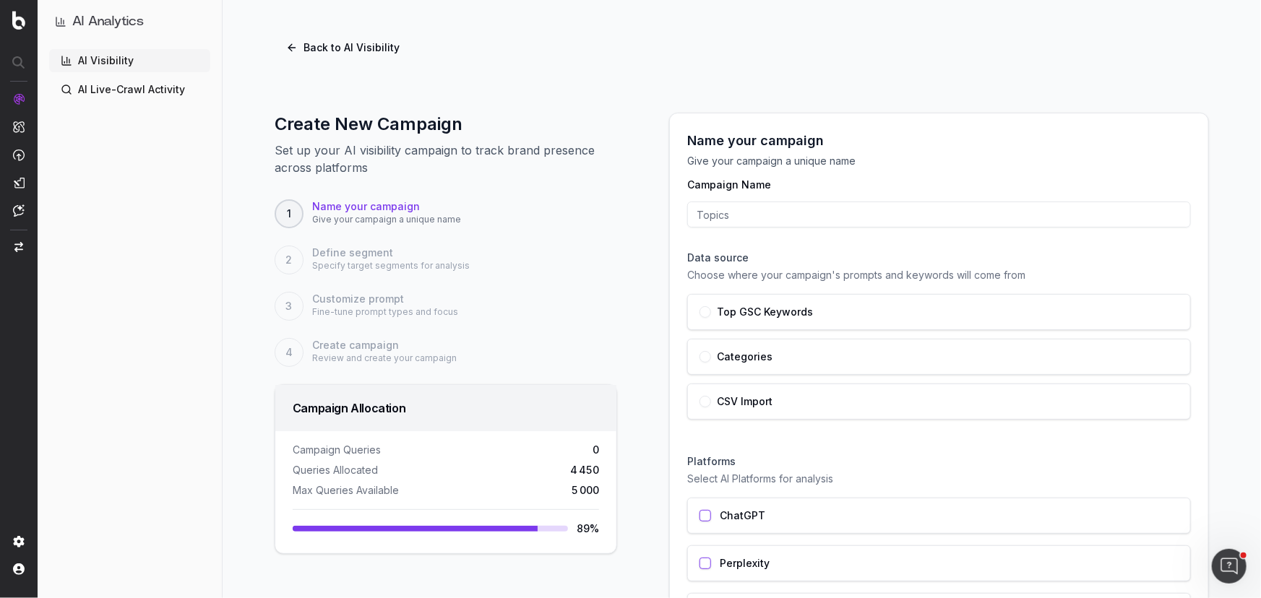
paste input "Vintage Home Decor"
type input "Vintage Home Decor"
click at [701, 360] on button "button" at bounding box center [705, 357] width 12 height 12
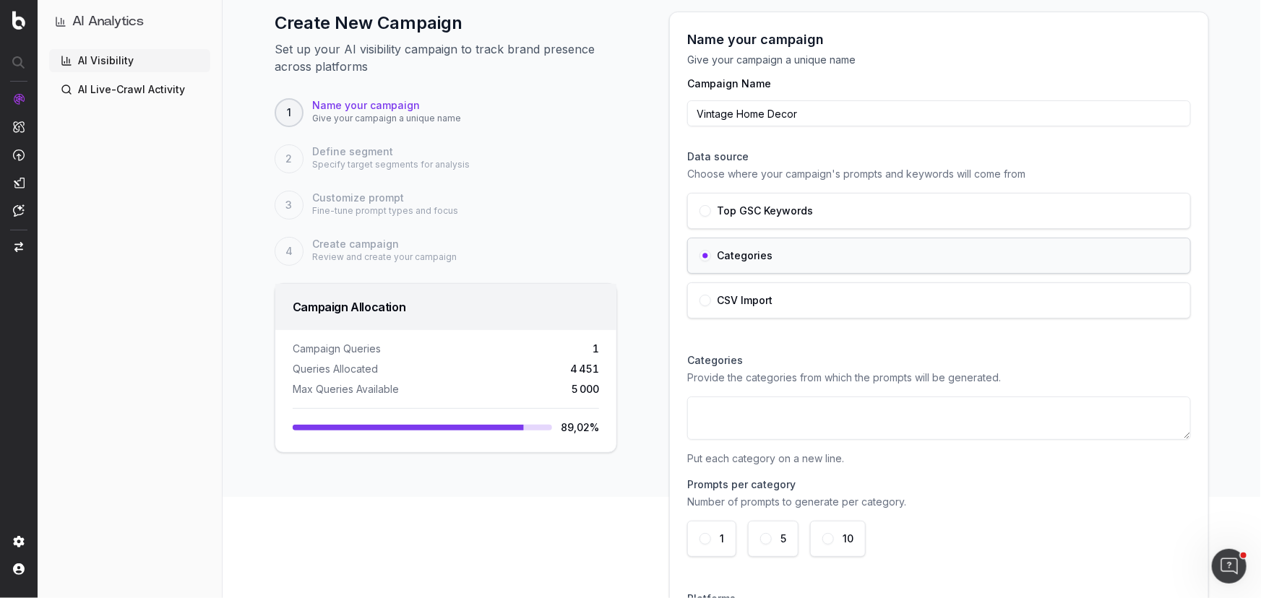
scroll to position [131, 0]
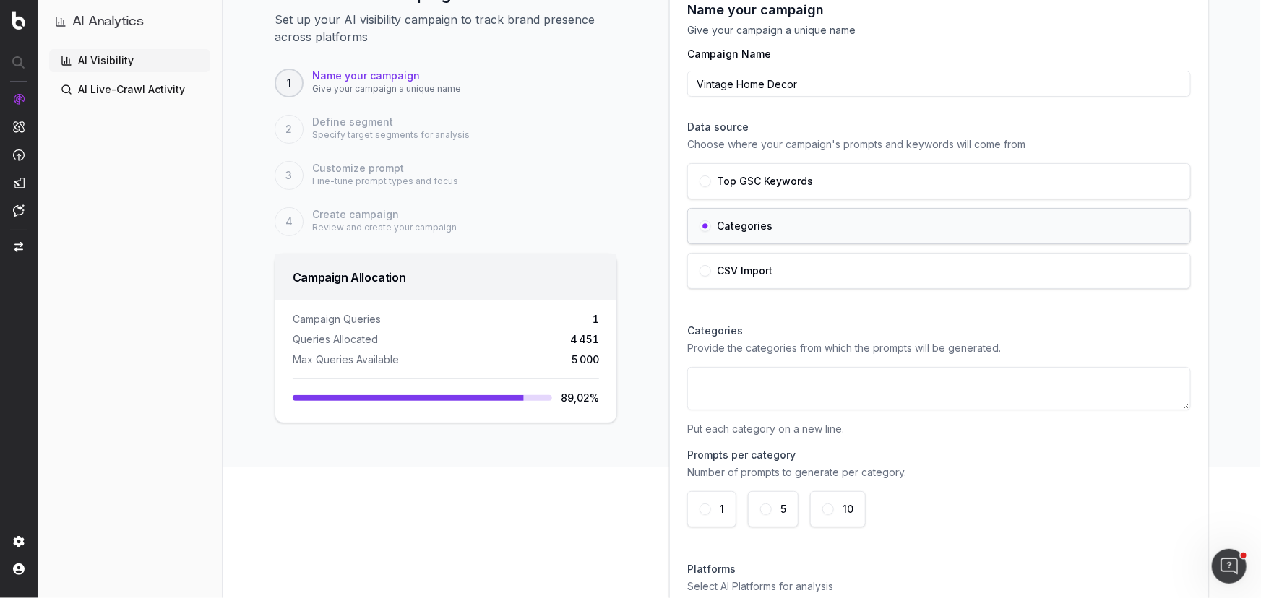
click at [1170, 407] on textarea at bounding box center [939, 388] width 504 height 43
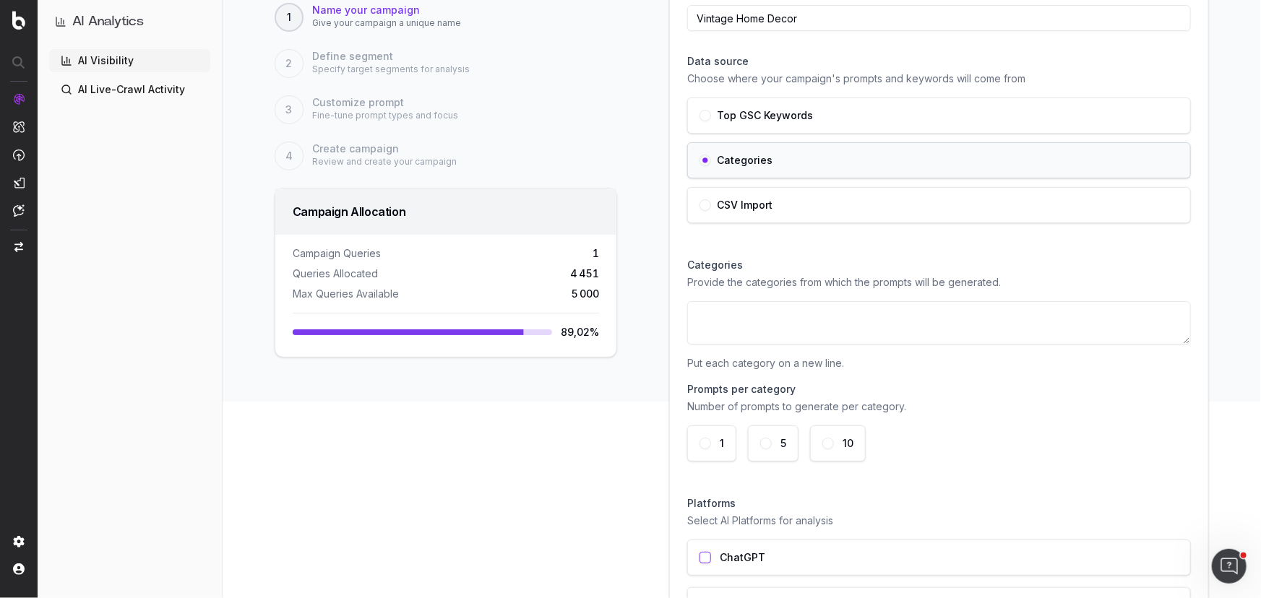
scroll to position [65, 0]
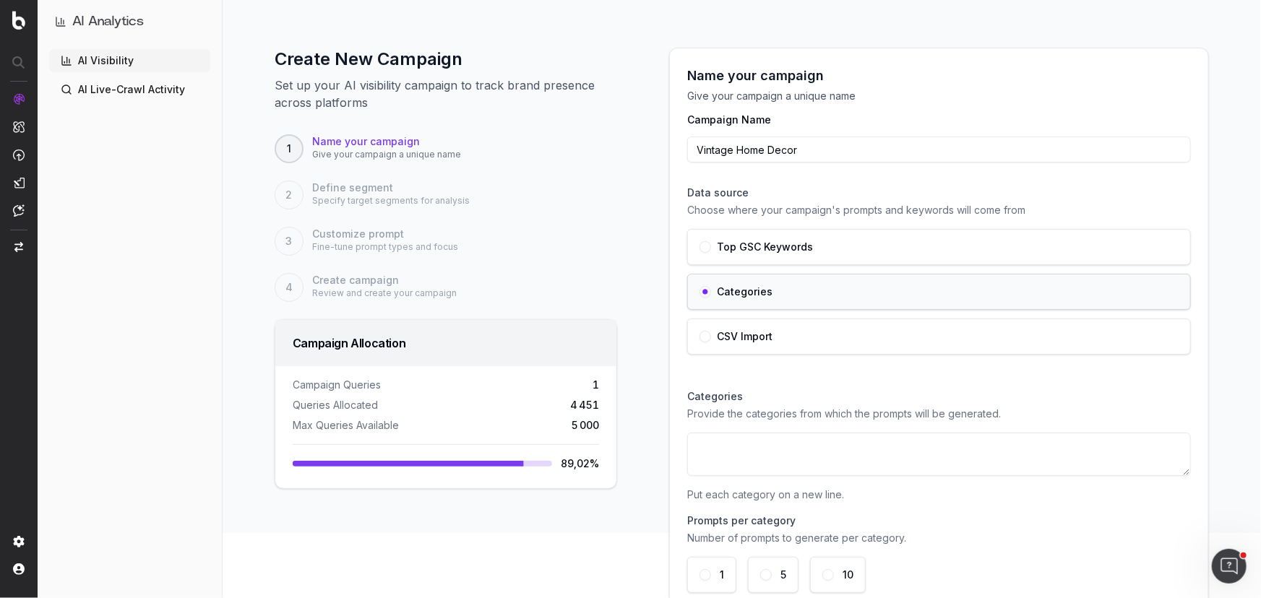
click at [762, 446] on textarea at bounding box center [939, 454] width 504 height 43
paste textarea "Eco-Friendly Gadgets Vintage Home Decor Customizable Apparel Gourmet Pet Treats…"
type textarea "Eco-Friendly Gadgets Vintage Home Decor Customizable Apparel Gourmet Pet Treats…"
drag, startPoint x: 801, startPoint y: 151, endPoint x: 683, endPoint y: 147, distance: 118.6
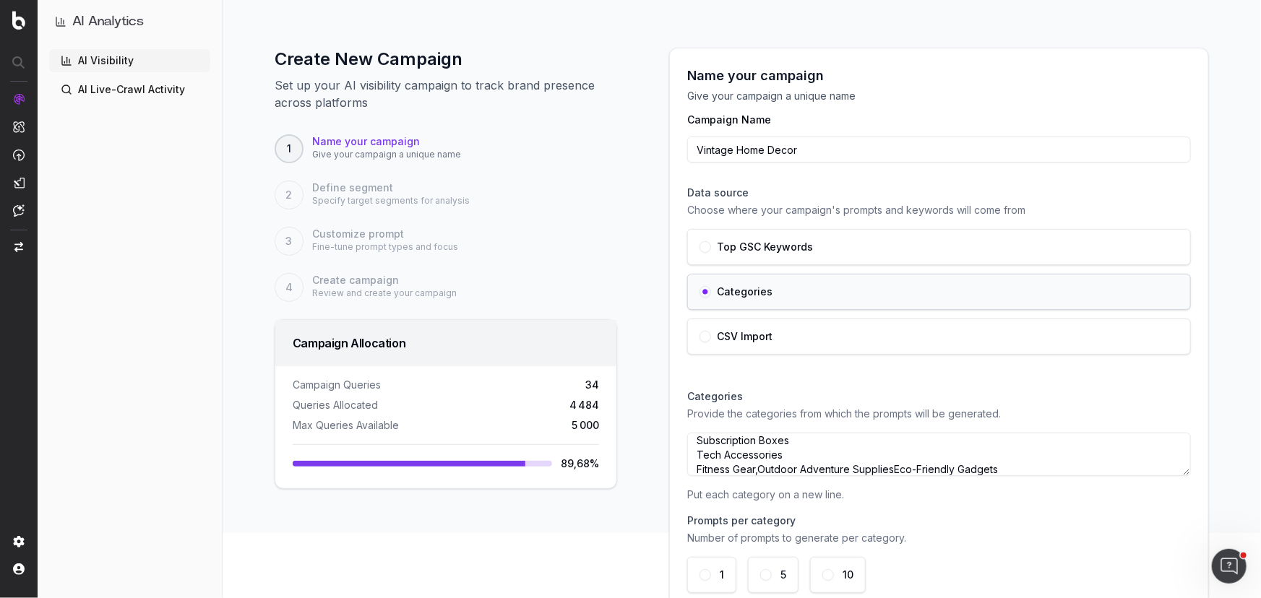
click at [687, 147] on input "Vintage Home Decor" at bounding box center [939, 150] width 504 height 26
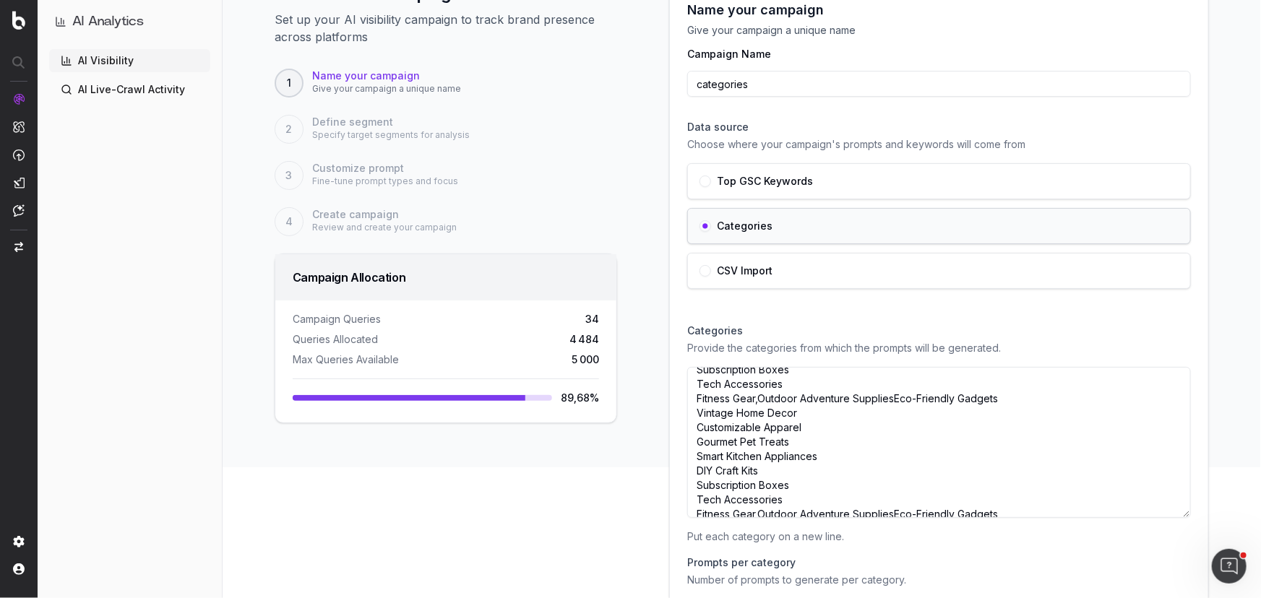
drag, startPoint x: 1173, startPoint y: 405, endPoint x: 1173, endPoint y: 527, distance: 122.1
click at [1173, 518] on textarea "Eco-Friendly Gadgets Vintage Home Decor Customizable Apparel Gourmet Pet Treats…" at bounding box center [939, 442] width 504 height 151
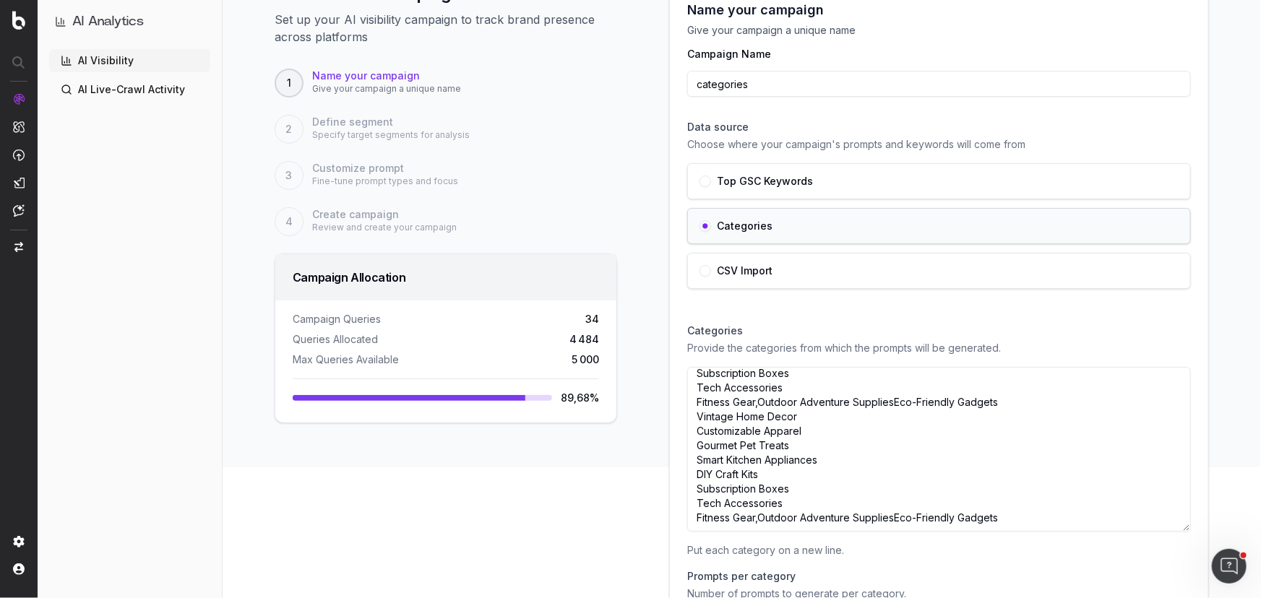
type input "categories"
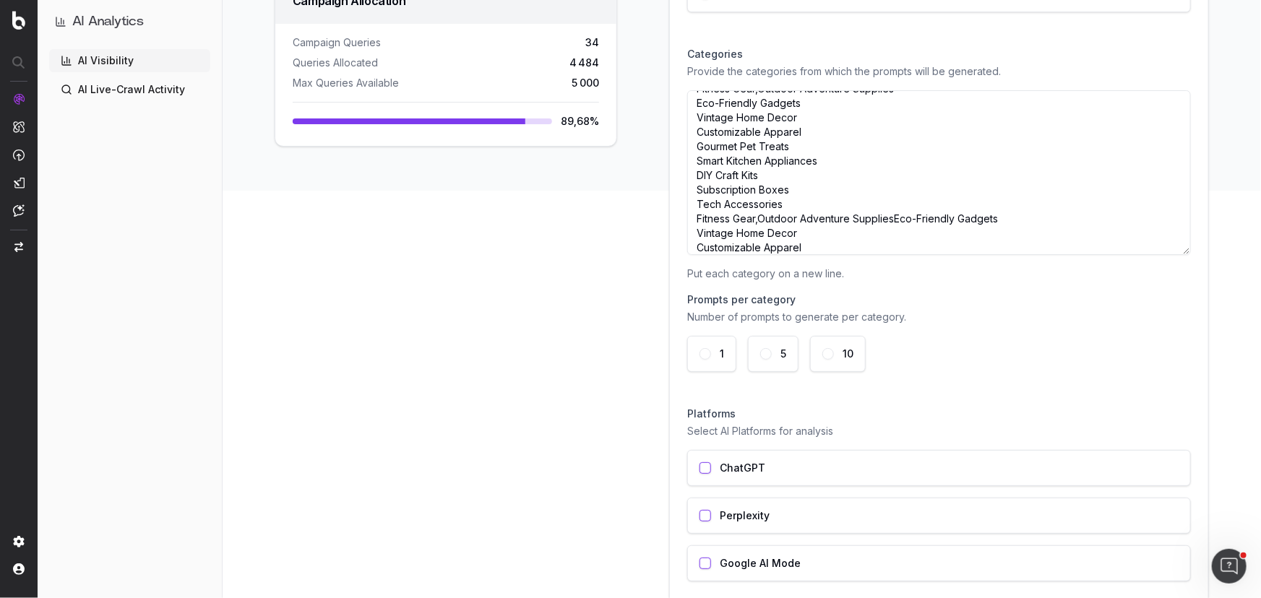
scroll to position [426, 0]
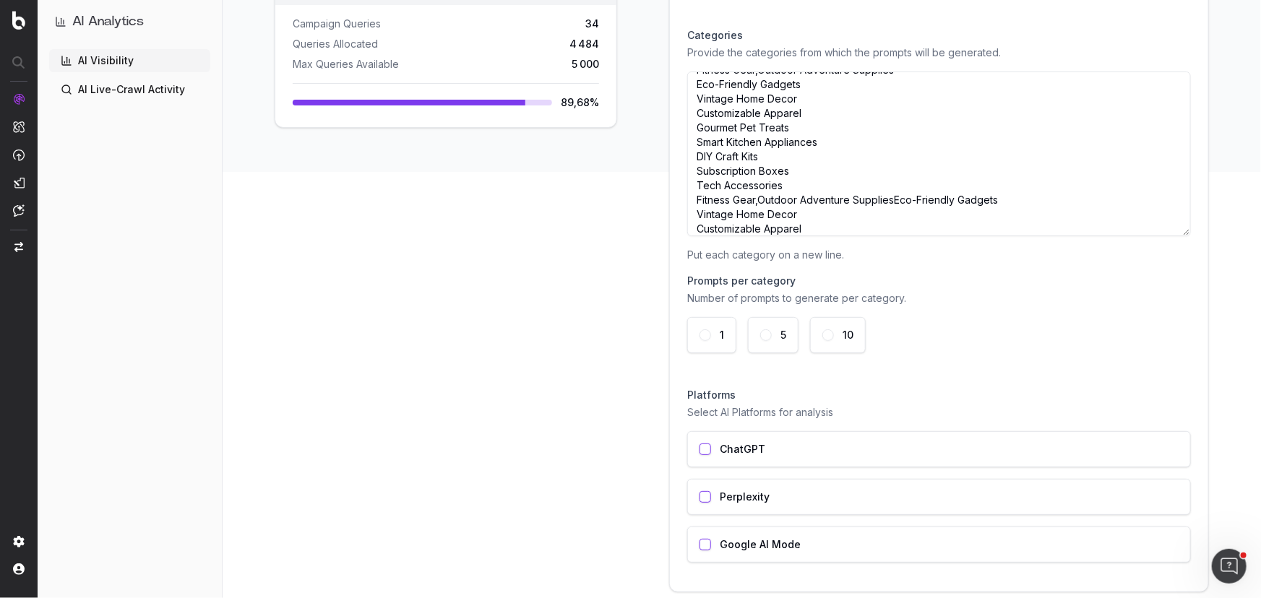
click at [822, 335] on button "10" at bounding box center [828, 335] width 12 height 12
click at [704, 452] on button "button" at bounding box center [705, 450] width 12 height 12
click at [701, 493] on button "button" at bounding box center [705, 497] width 12 height 12
click at [704, 542] on button "button" at bounding box center [705, 545] width 12 height 12
click at [760, 336] on button "5" at bounding box center [766, 335] width 12 height 12
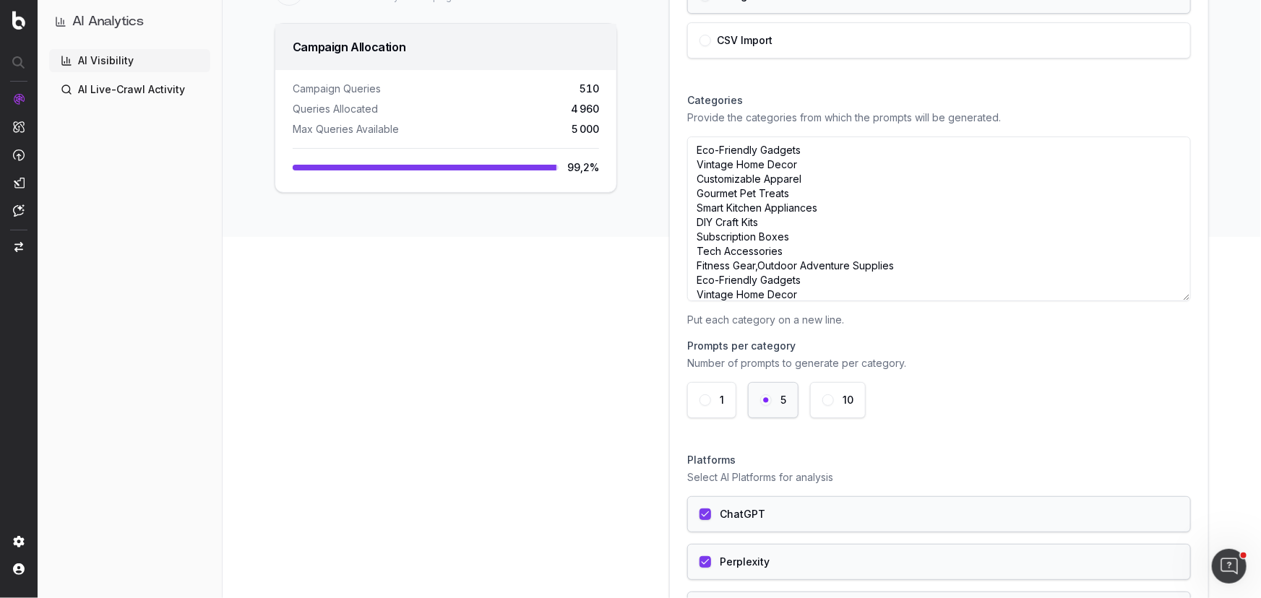
scroll to position [497, 0]
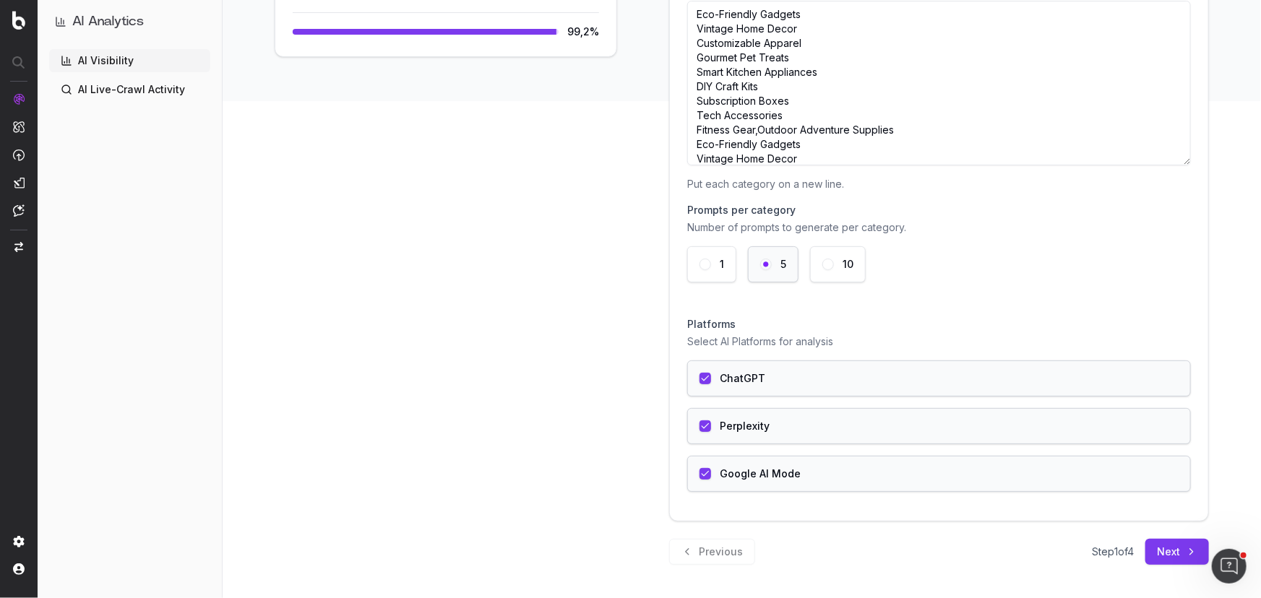
click at [1149, 556] on button "Next" at bounding box center [1177, 552] width 64 height 26
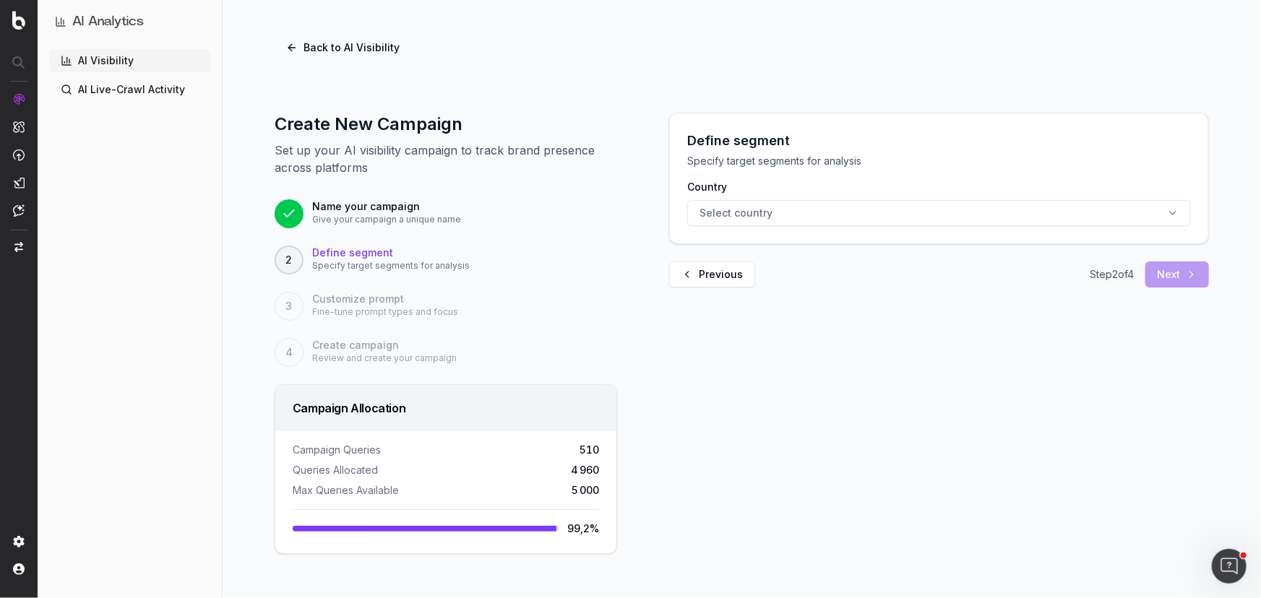
scroll to position [0, 0]
click at [762, 211] on span "Select country" at bounding box center [735, 213] width 73 height 14
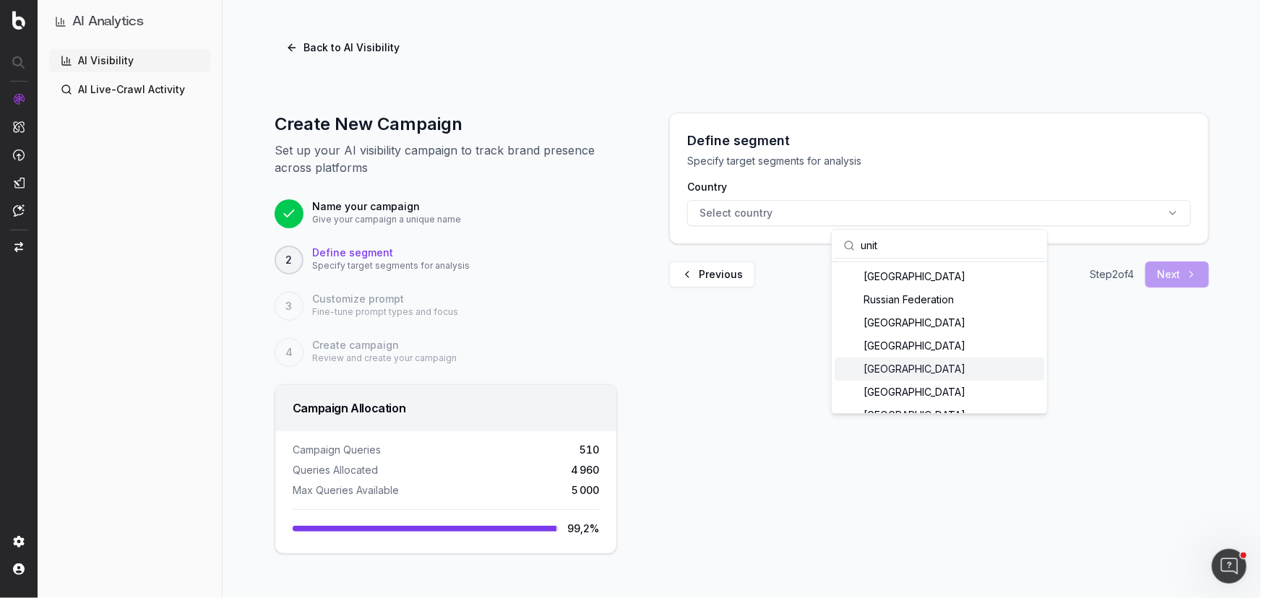
scroll to position [53, 0]
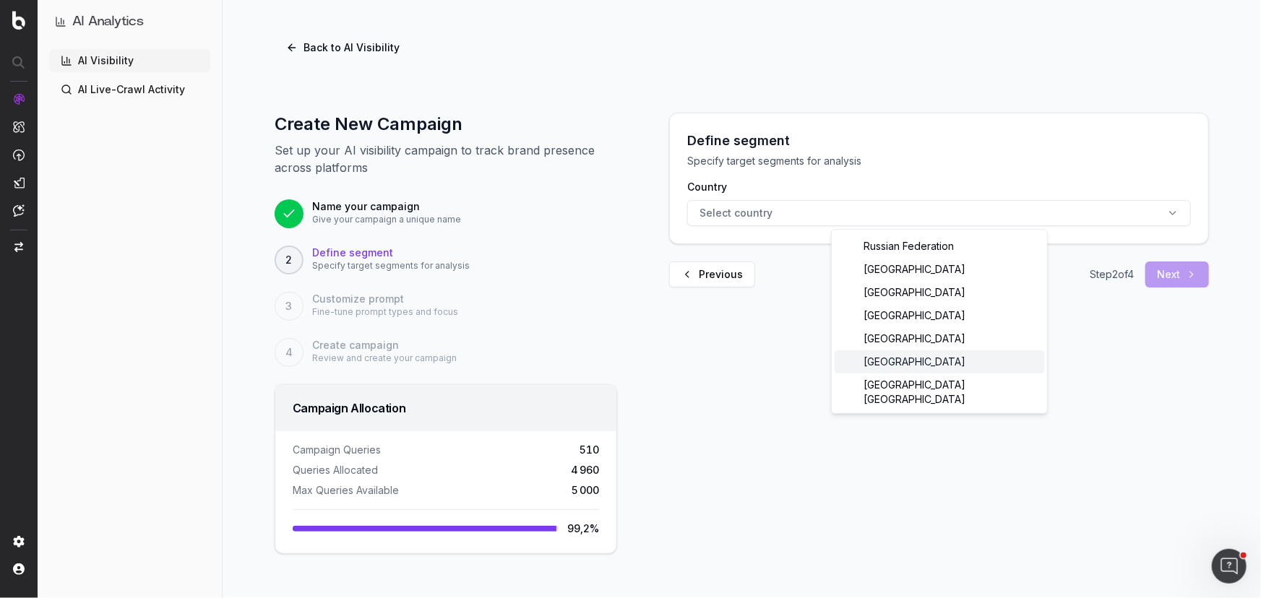
type input "unit"
click at [963, 363] on div "United States of America" at bounding box center [938, 361] width 209 height 23
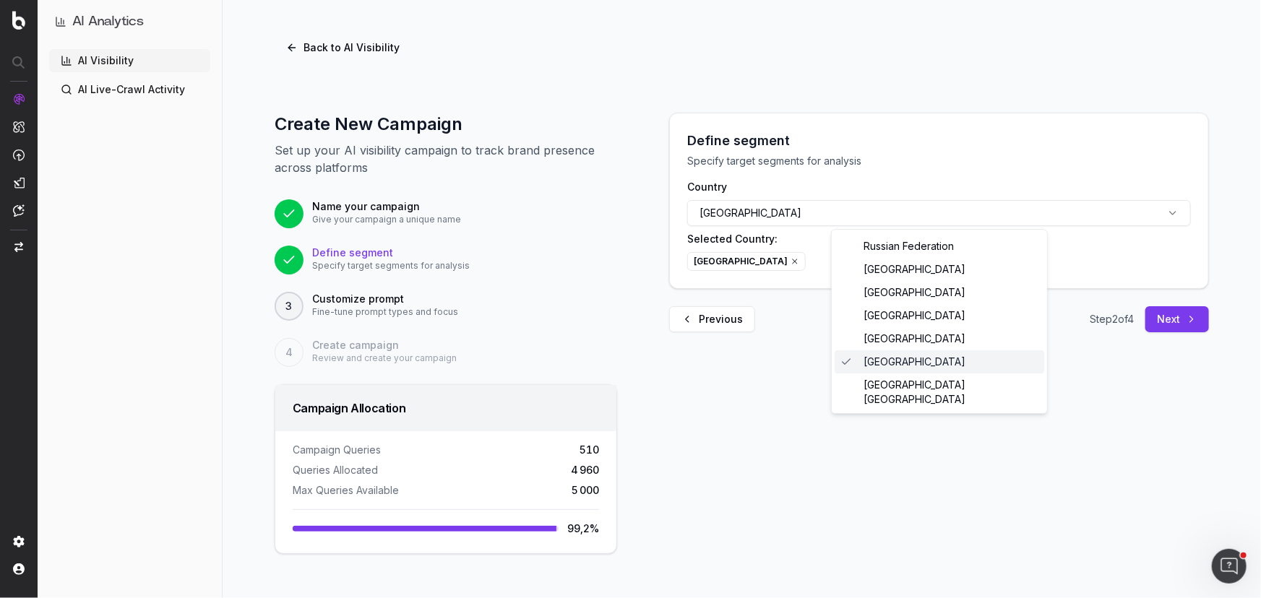
scroll to position [0, 0]
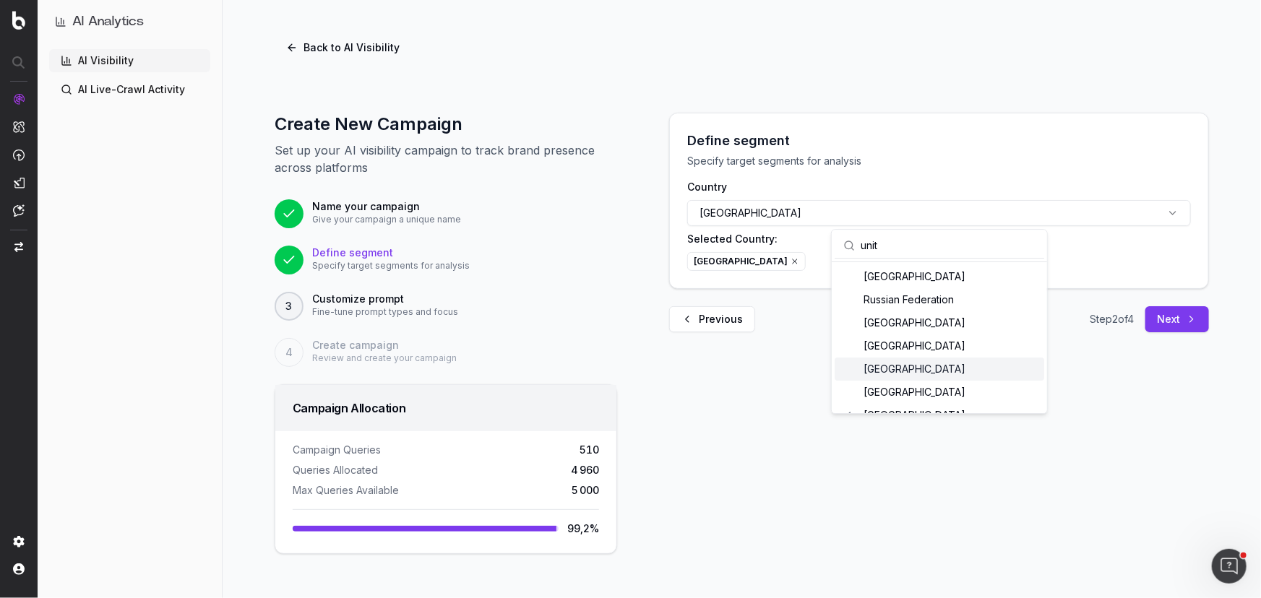
click at [824, 211] on button "United States of America" at bounding box center [939, 213] width 504 height 26
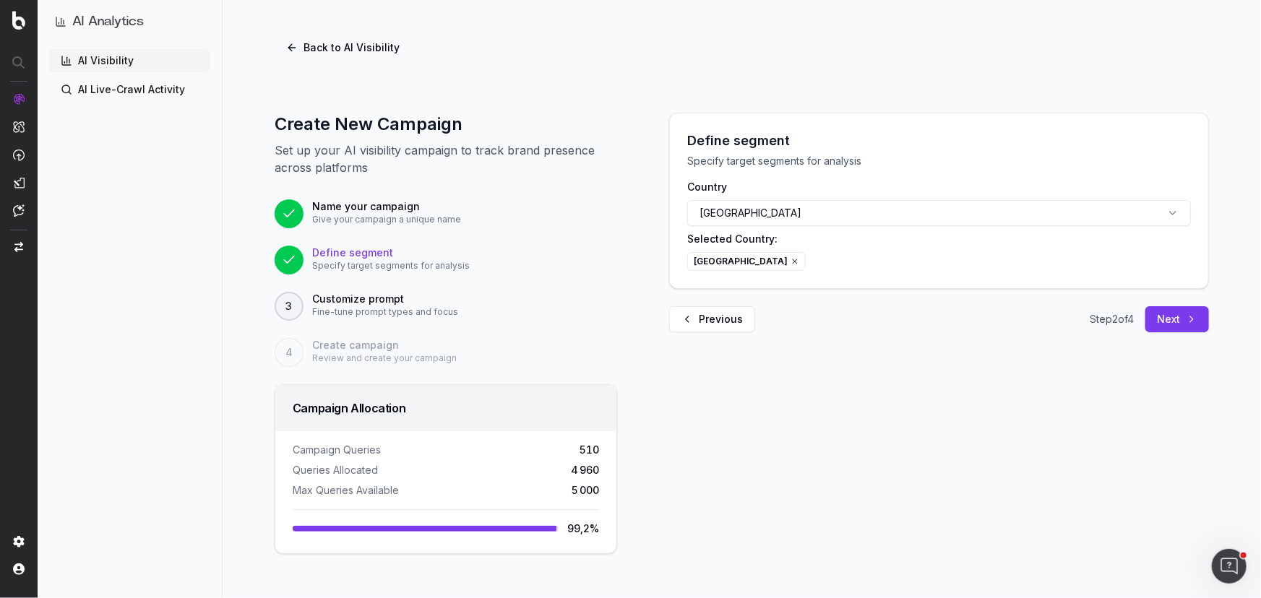
click at [878, 212] on button "United States of America" at bounding box center [939, 213] width 504 height 26
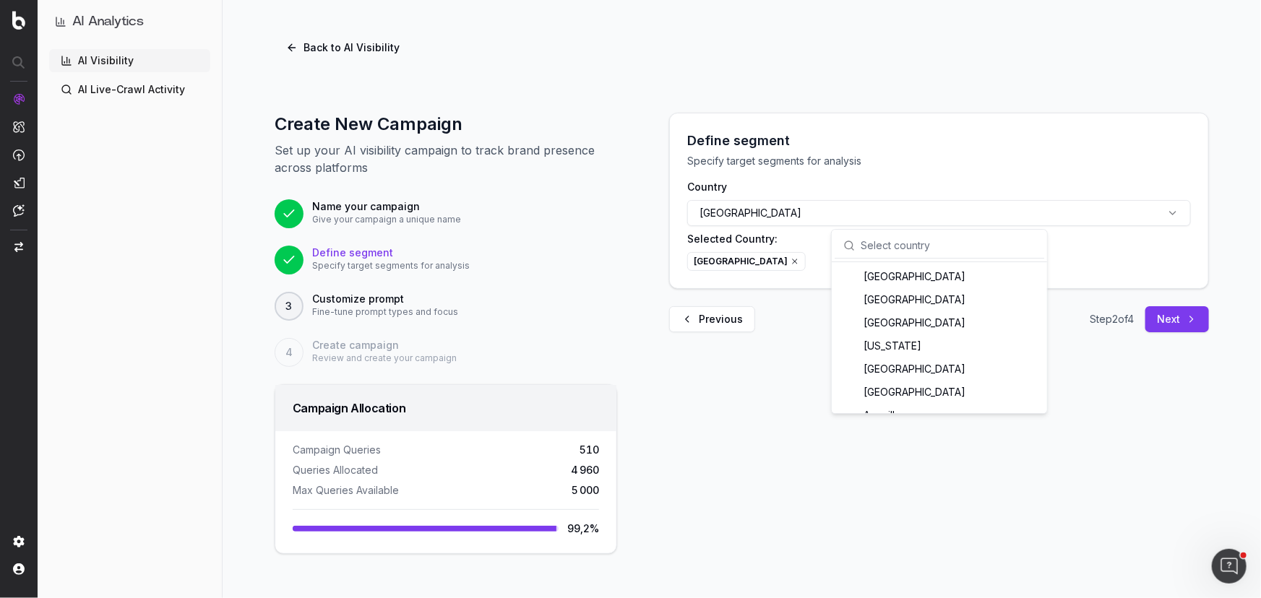
drag, startPoint x: 816, startPoint y: 306, endPoint x: 871, endPoint y: 244, distance: 82.9
click at [816, 304] on div "Define segment Specify target segments for analysis Country United States of Am…" at bounding box center [939, 333] width 574 height 441
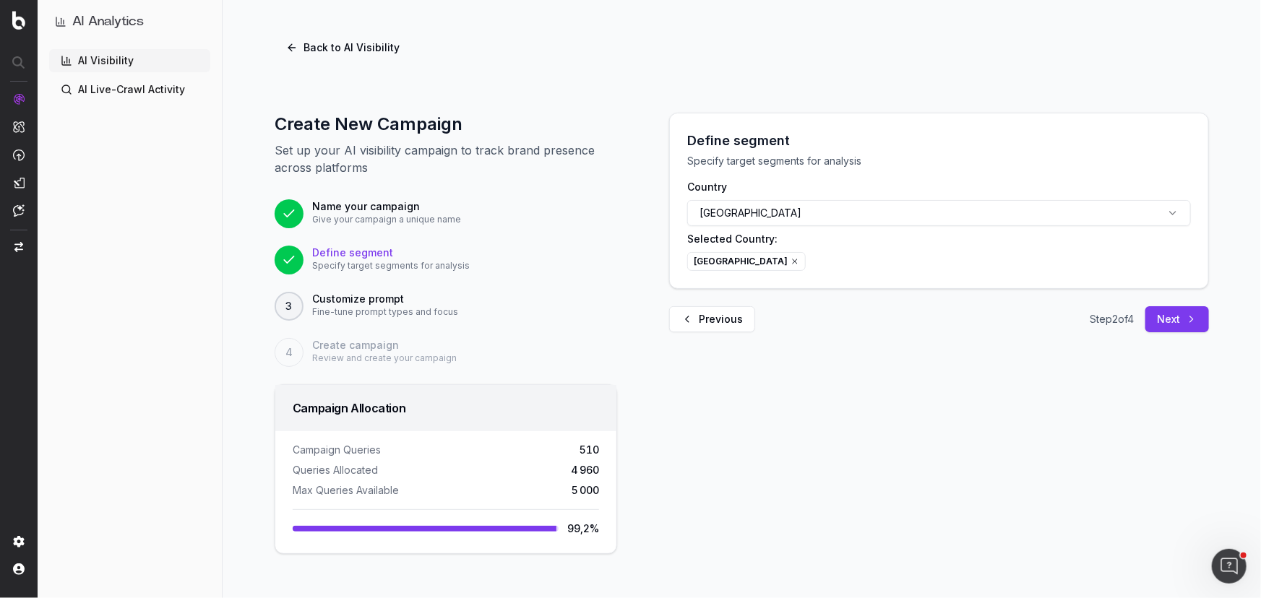
click at [1092, 269] on div "United States of America" at bounding box center [939, 261] width 504 height 19
click at [1047, 263] on div "United States of America" at bounding box center [939, 261] width 504 height 19
click at [1177, 322] on button "Next" at bounding box center [1177, 319] width 64 height 26
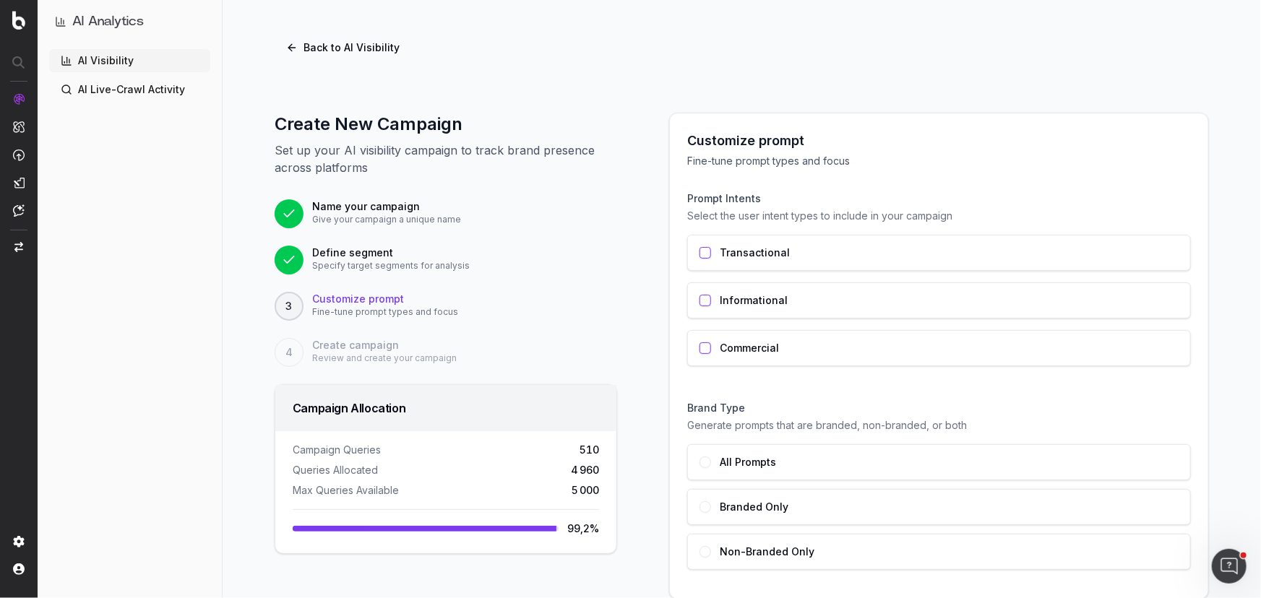
click at [700, 253] on button "button" at bounding box center [705, 253] width 12 height 12
click at [699, 302] on button "button" at bounding box center [705, 301] width 12 height 12
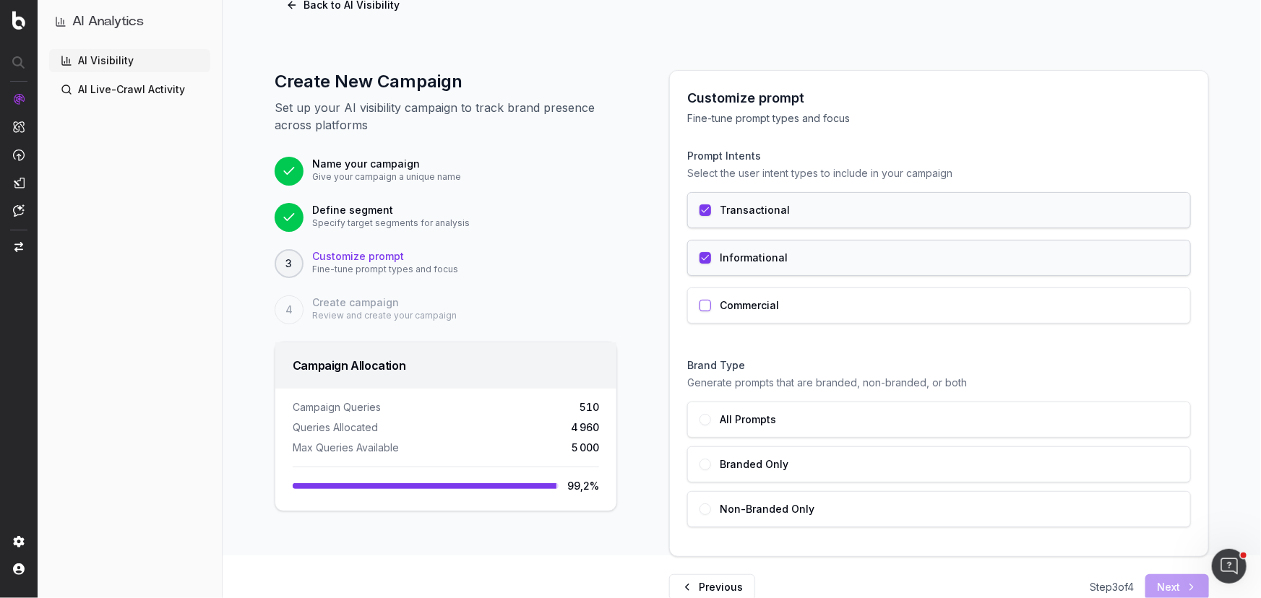
scroll to position [65, 0]
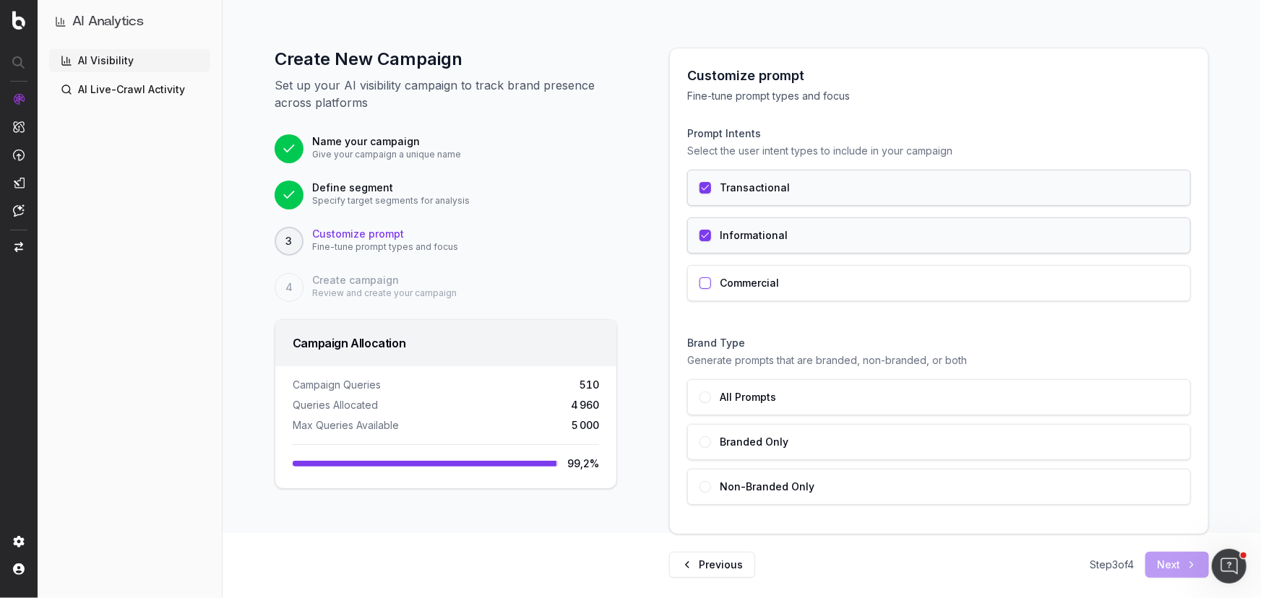
click at [696, 491] on div "Non-Branded Only" at bounding box center [939, 487] width 504 height 36
click at [1177, 563] on button "Next" at bounding box center [1177, 565] width 64 height 26
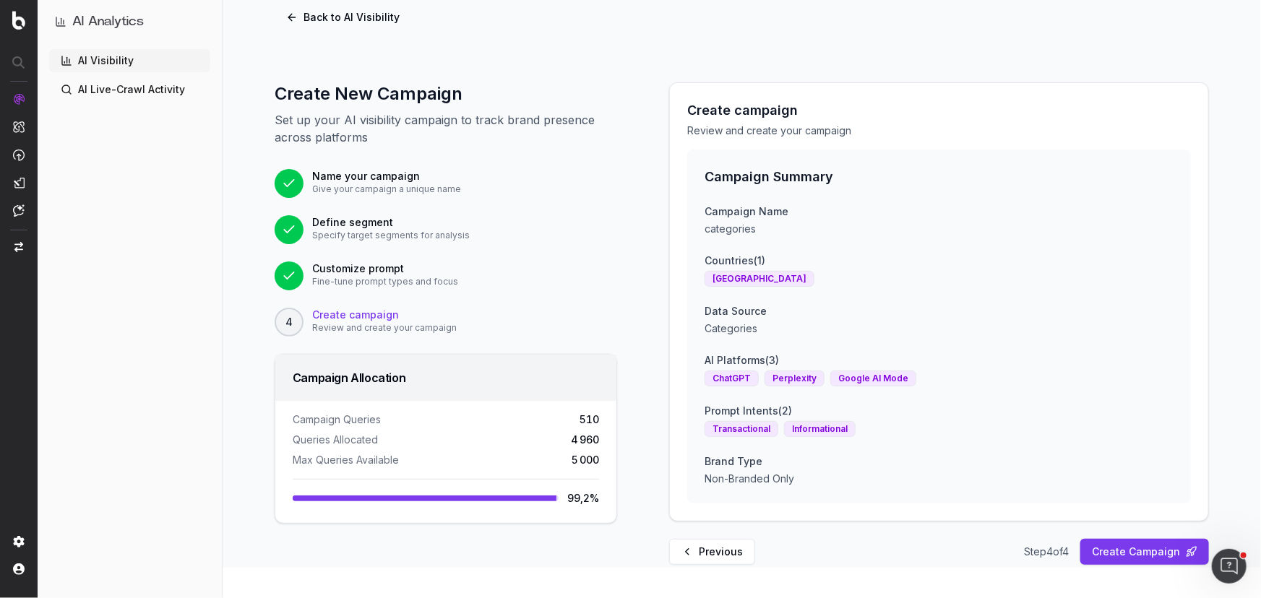
click at [715, 550] on button "Previous" at bounding box center [712, 552] width 86 height 26
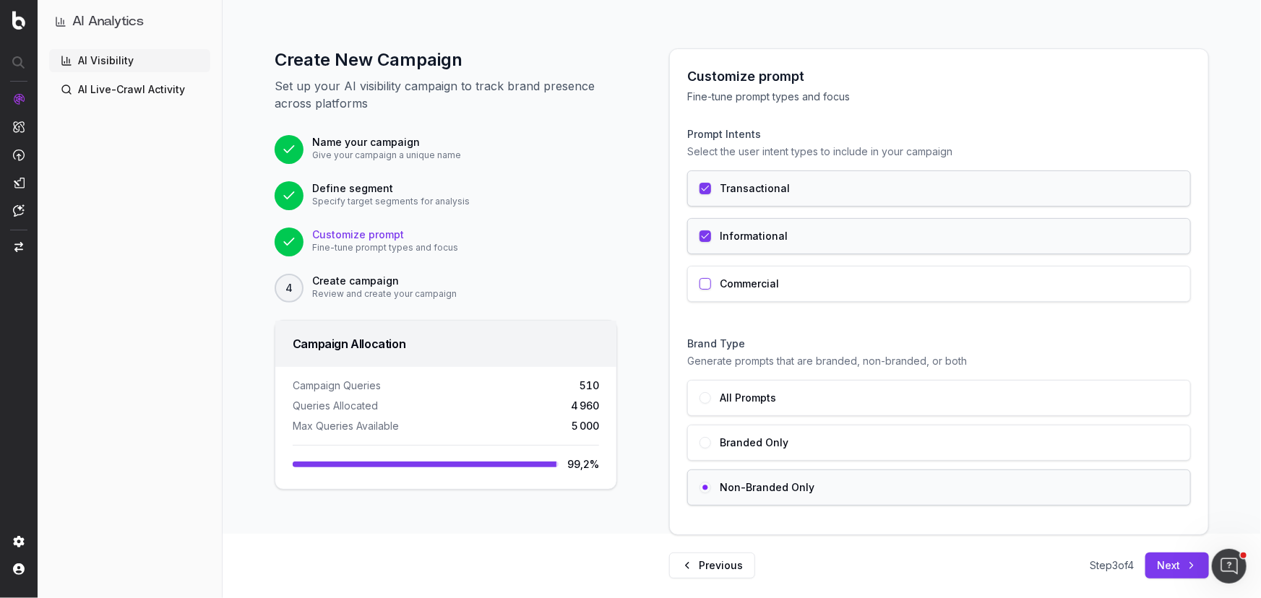
scroll to position [78, 0]
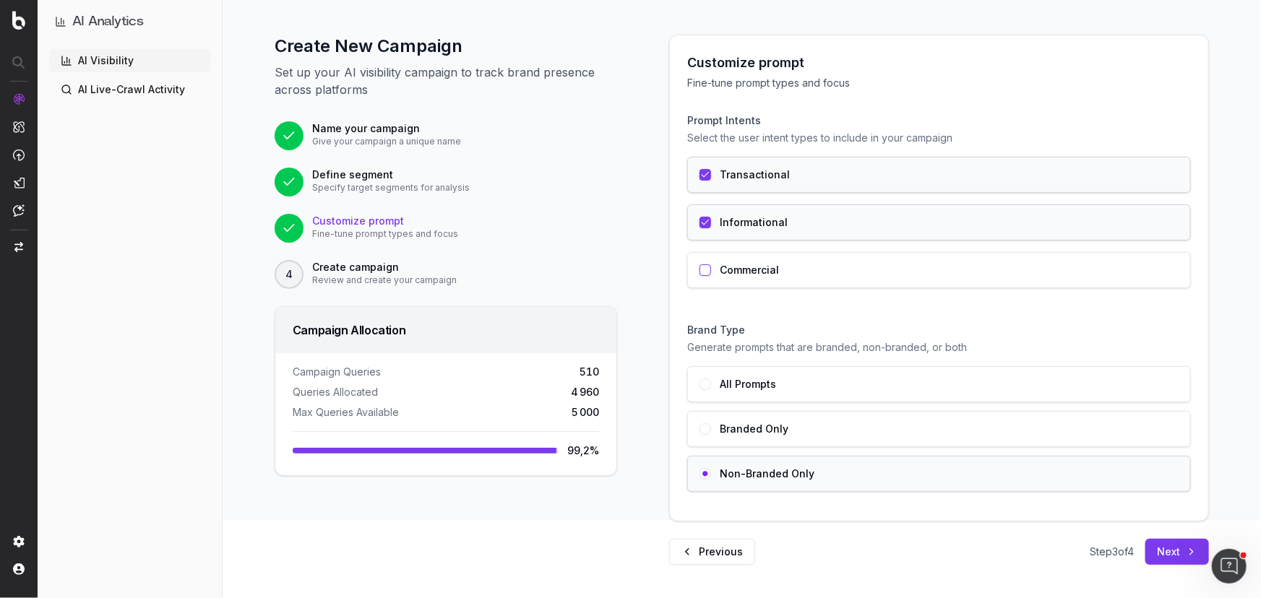
click at [714, 554] on button "Previous" at bounding box center [712, 552] width 86 height 26
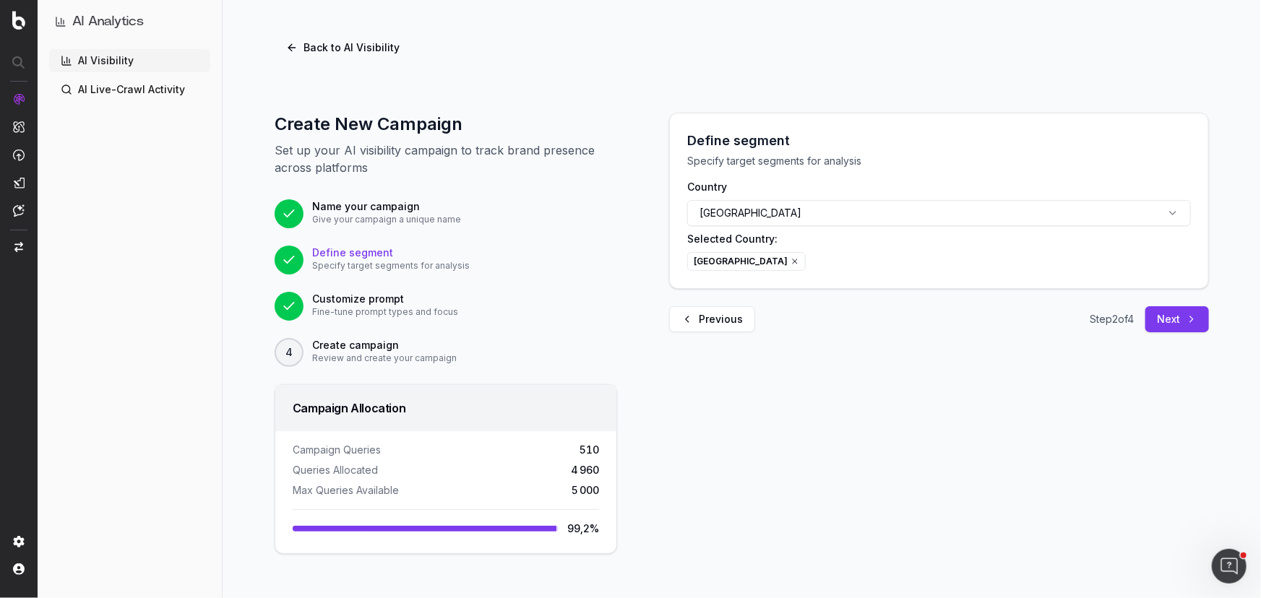
click at [728, 326] on button "Previous" at bounding box center [712, 319] width 86 height 26
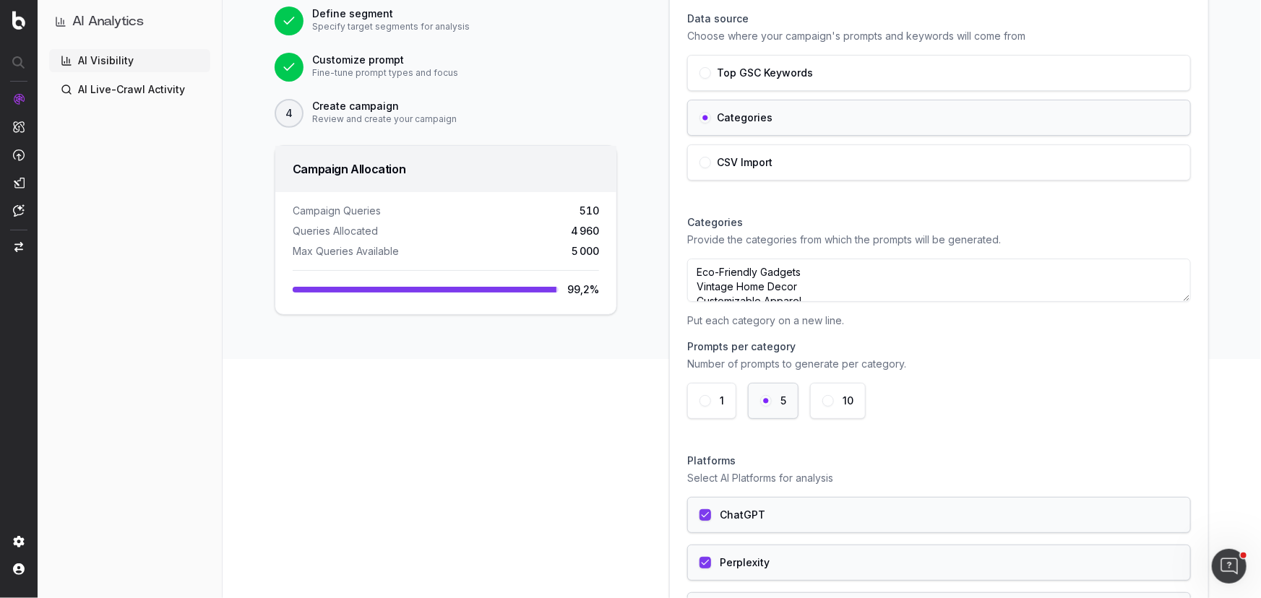
scroll to position [262, 0]
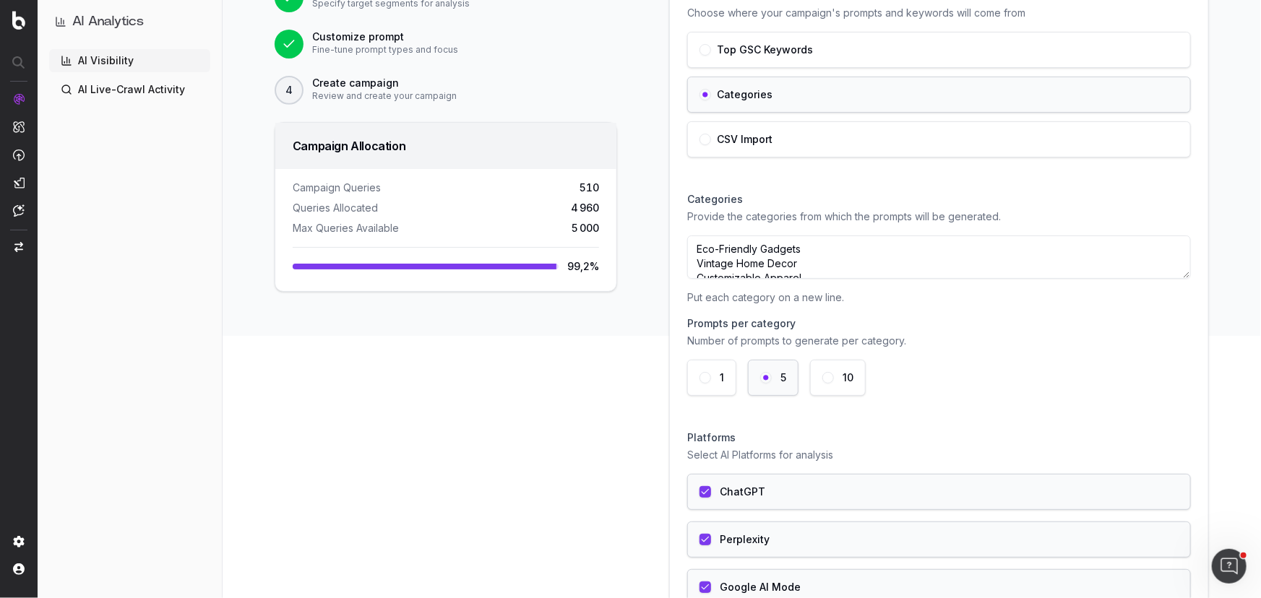
click at [824, 376] on button "10" at bounding box center [828, 378] width 12 height 12
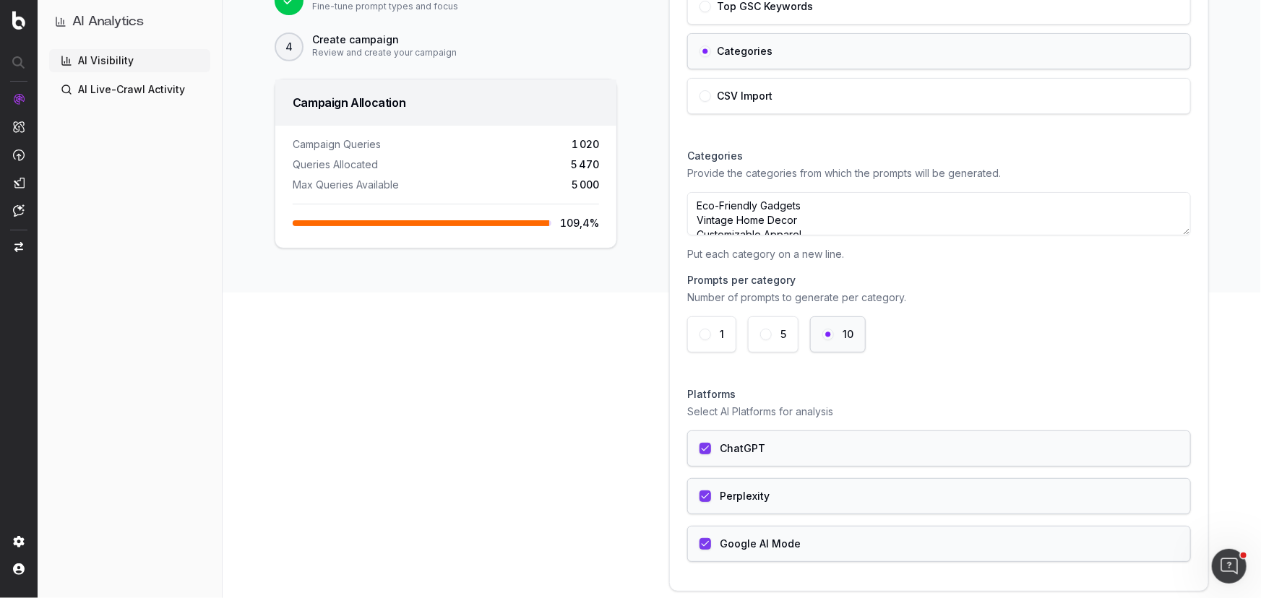
scroll to position [328, 0]
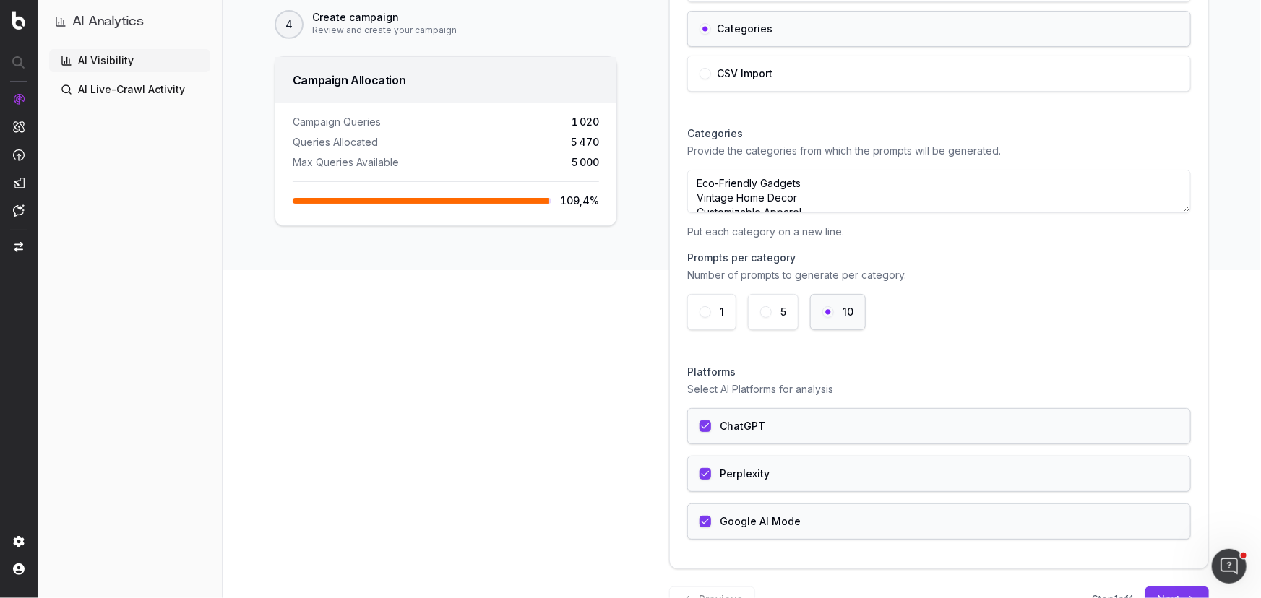
click at [571, 123] on span "1 020" at bounding box center [584, 122] width 27 height 14
click at [591, 147] on span "5 470" at bounding box center [585, 142] width 28 height 14
click at [578, 122] on span "1 020" at bounding box center [584, 122] width 27 height 14
drag, startPoint x: 295, startPoint y: 121, endPoint x: 420, endPoint y: 117, distance: 125.1
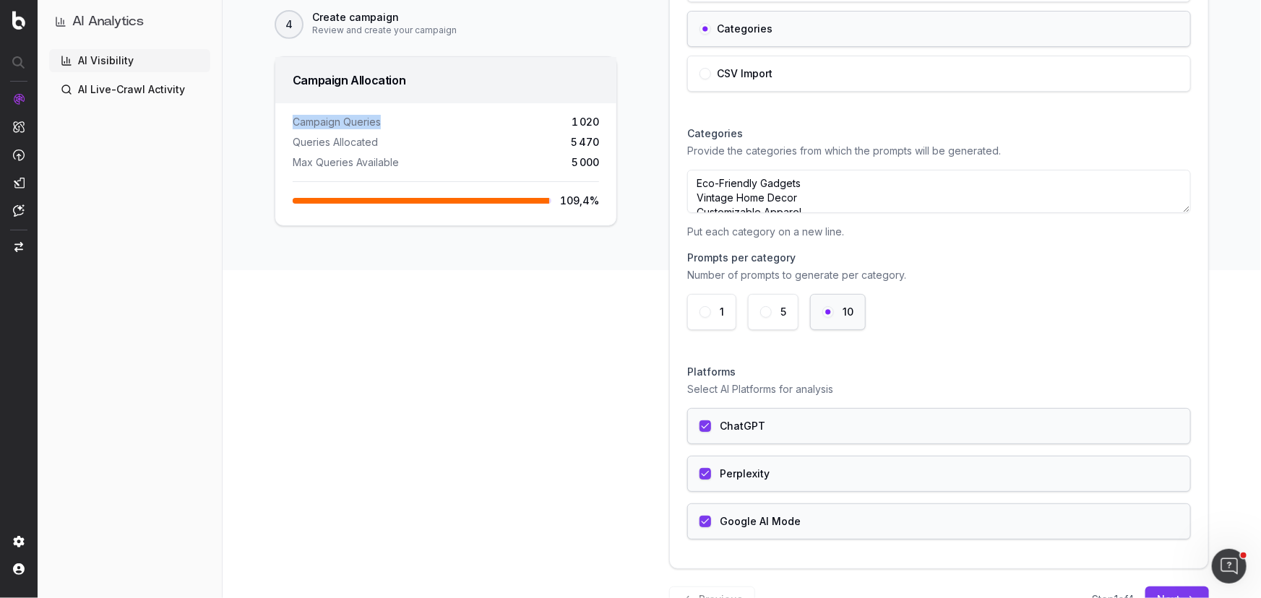
click at [420, 117] on div "Campaign Queries 1 020" at bounding box center [446, 122] width 306 height 14
click at [576, 124] on span "1 020" at bounding box center [584, 122] width 27 height 14
click at [581, 142] on span "5 470" at bounding box center [585, 142] width 28 height 14
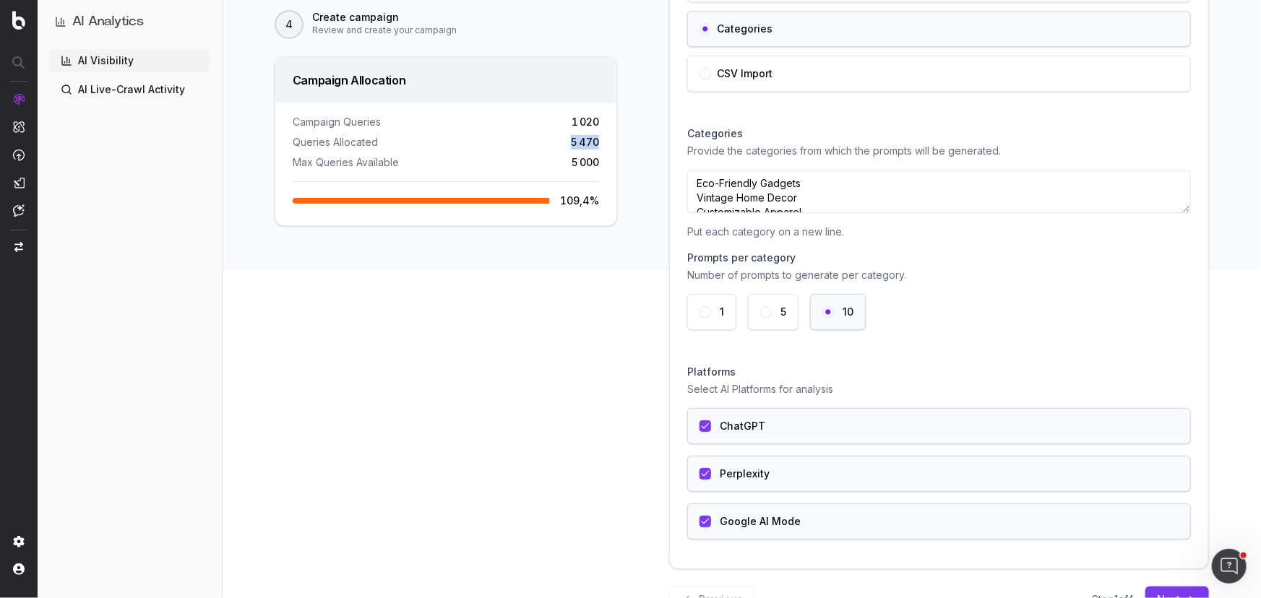
click at [581, 142] on span "5 470" at bounding box center [585, 142] width 28 height 14
drag, startPoint x: 577, startPoint y: 142, endPoint x: 596, endPoint y: 142, distance: 18.8
click at [596, 142] on div "Campaign Queries 1 020 Queries Allocated 5 470 Max Queries Available 5 000 109,…" at bounding box center [445, 164] width 341 height 122
drag, startPoint x: 293, startPoint y: 139, endPoint x: 603, endPoint y: 140, distance: 310.6
click at [603, 140] on div "Campaign Queries 1 020 Queries Allocated 5 470 Max Queries Available 5 000 109,…" at bounding box center [445, 164] width 341 height 122
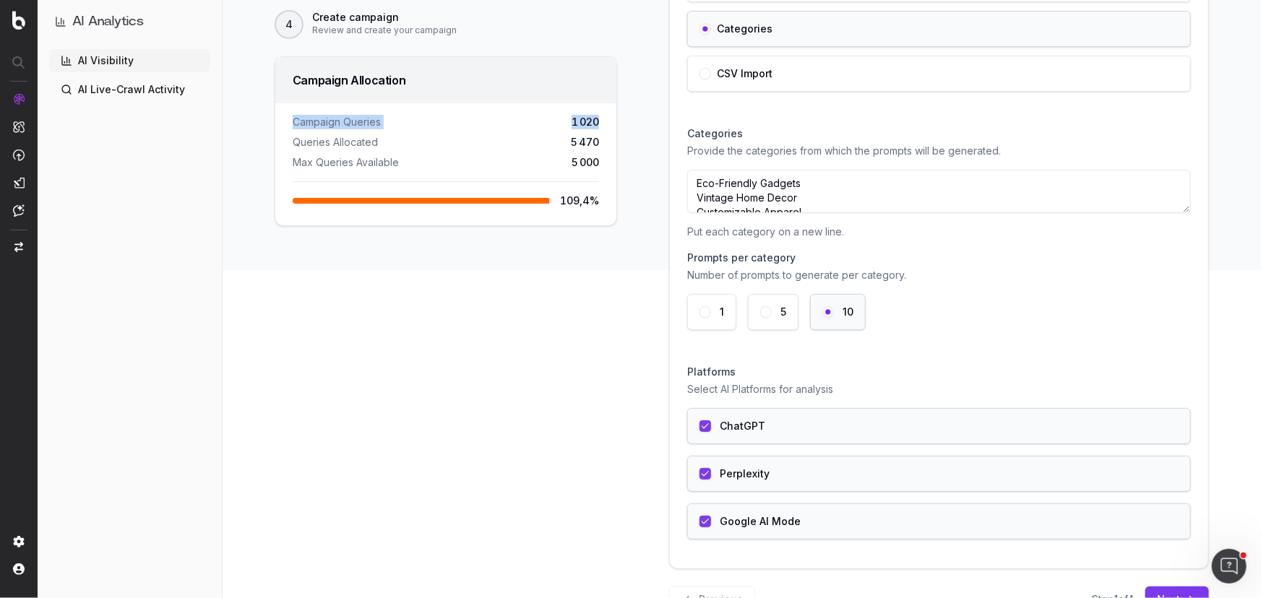
drag, startPoint x: 599, startPoint y: 123, endPoint x: 284, endPoint y: 117, distance: 315.0
click at [284, 117] on div "Campaign Queries 1 020 Queries Allocated 5 470 Max Queries Available 5 000 109,…" at bounding box center [445, 164] width 341 height 122
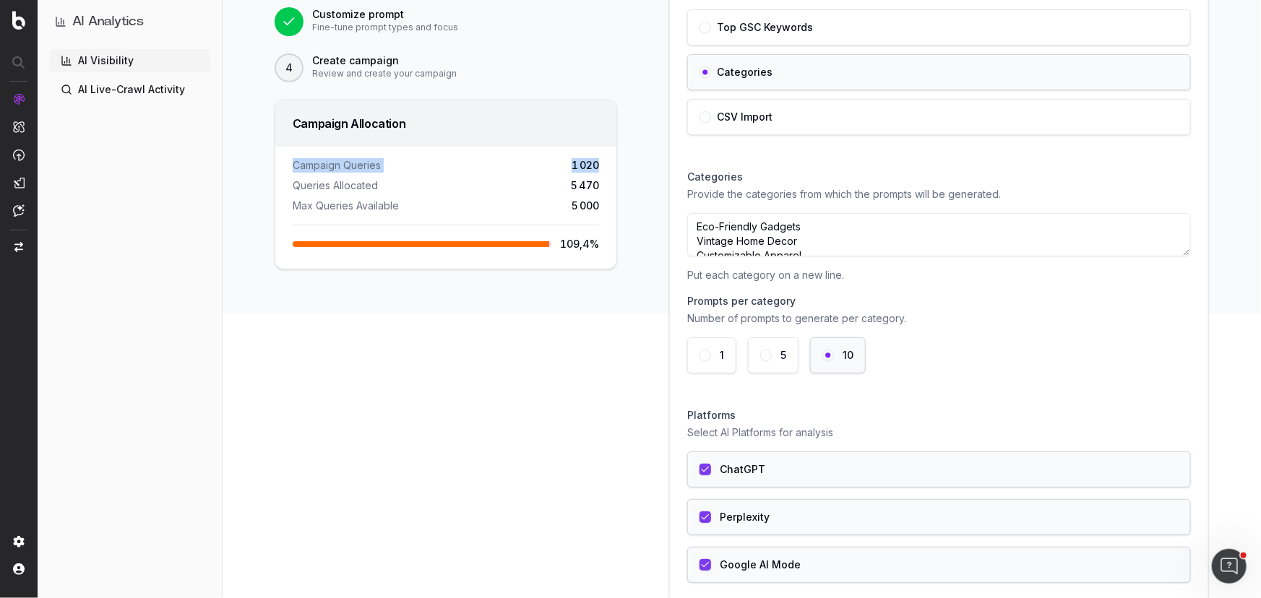
scroll to position [262, 0]
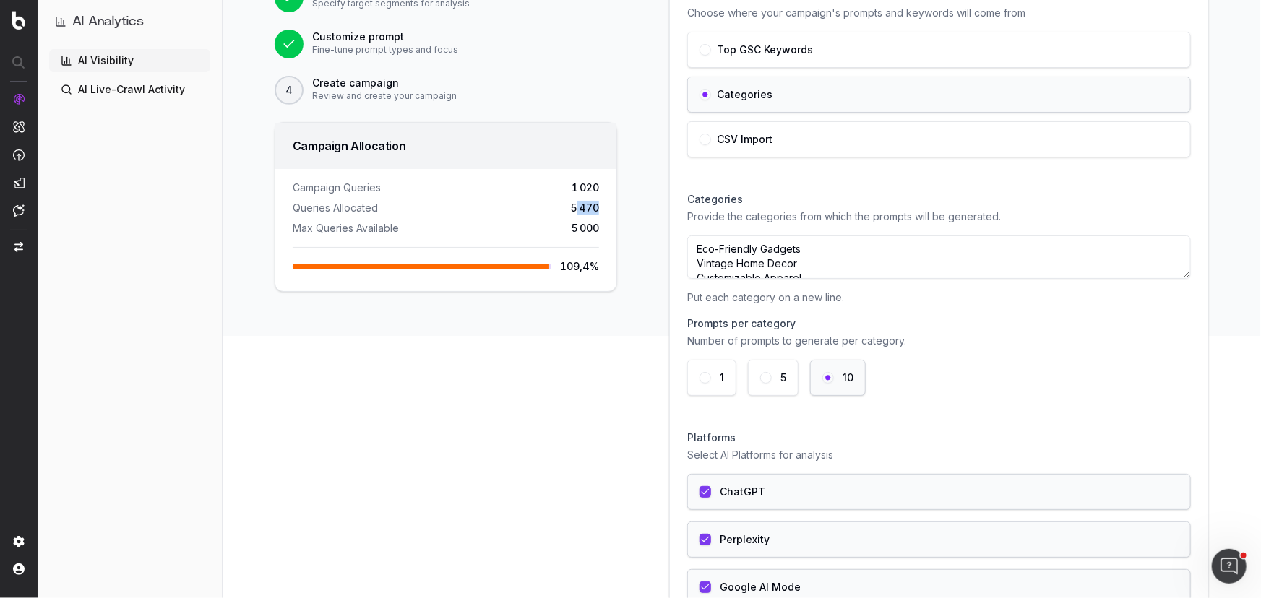
drag, startPoint x: 574, startPoint y: 207, endPoint x: 607, endPoint y: 207, distance: 33.2
click at [607, 207] on div "Campaign Queries 1 020 Queries Allocated 5 470 Max Queries Available 5 000 109,…" at bounding box center [445, 230] width 341 height 122
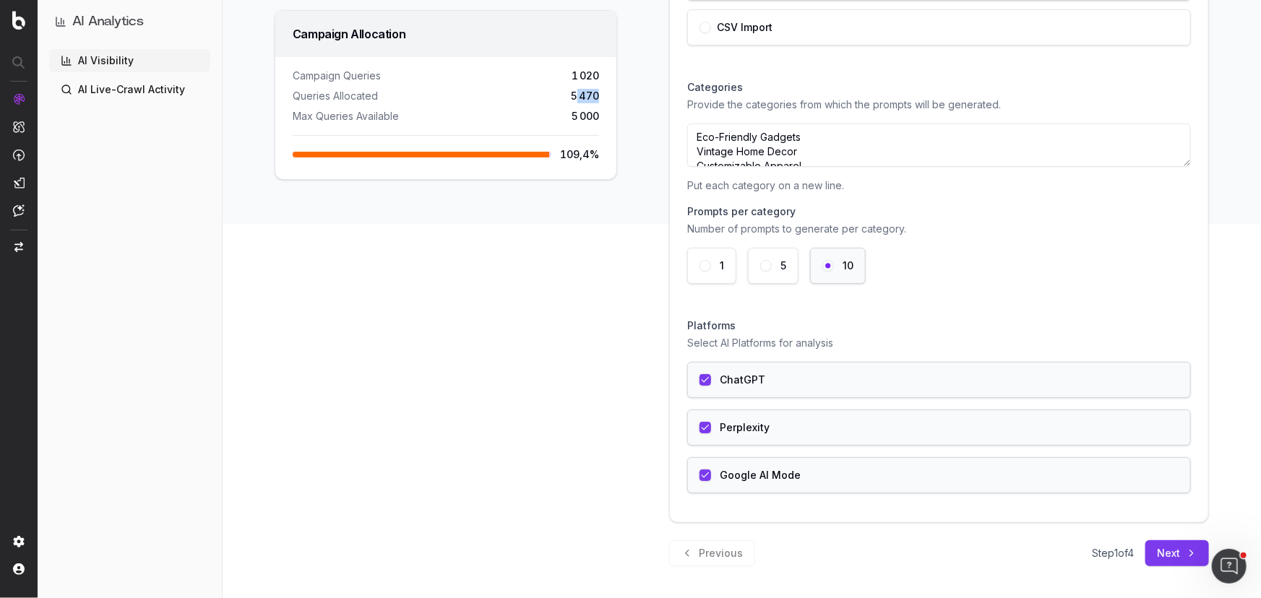
scroll to position [376, 0]
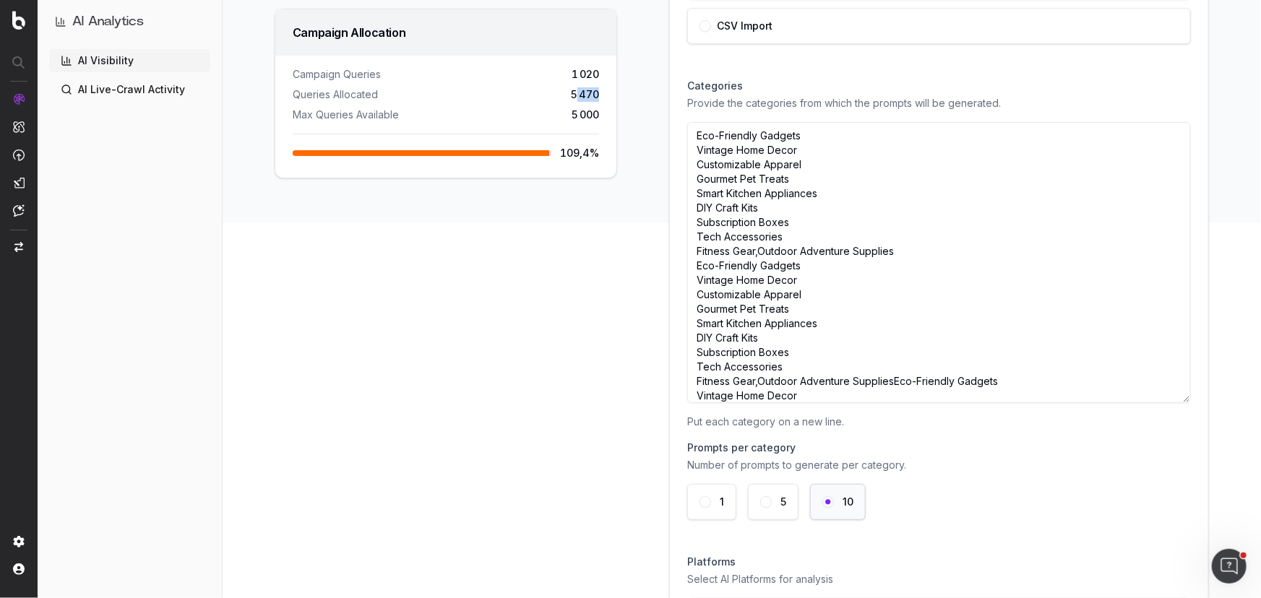
drag, startPoint x: 1178, startPoint y: 160, endPoint x: 1183, endPoint y: 427, distance: 266.6
click at [1183, 427] on div "Name your campaign Give your campaign a unique name Campaign Name categories Da…" at bounding box center [939, 248] width 538 height 1021
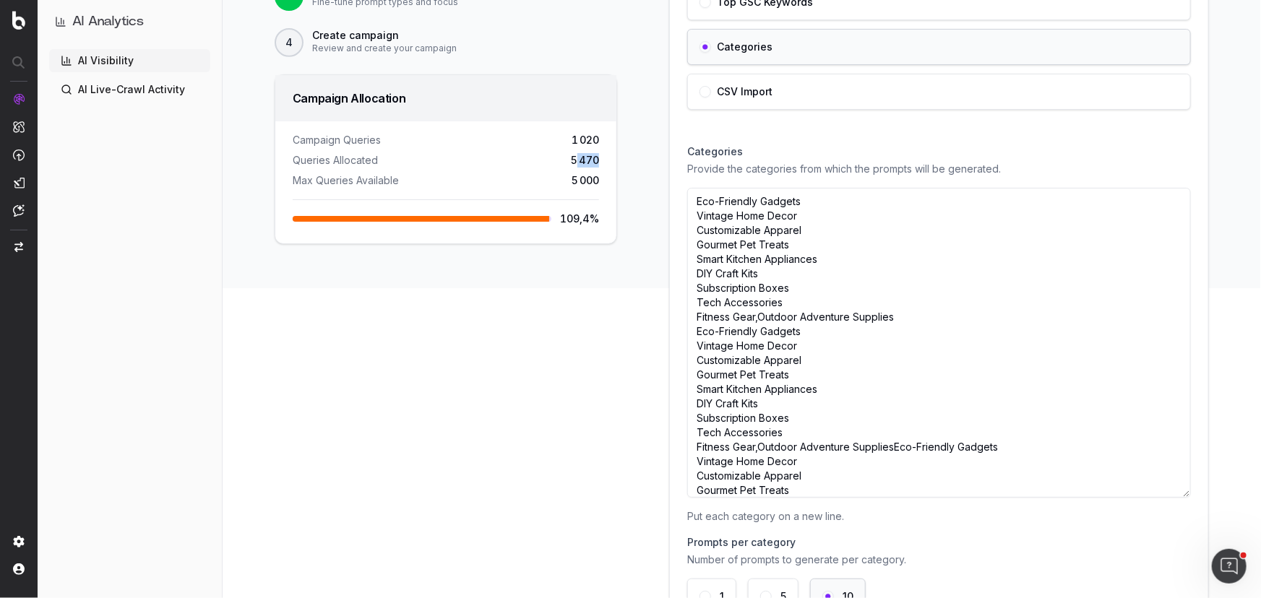
scroll to position [244, 0]
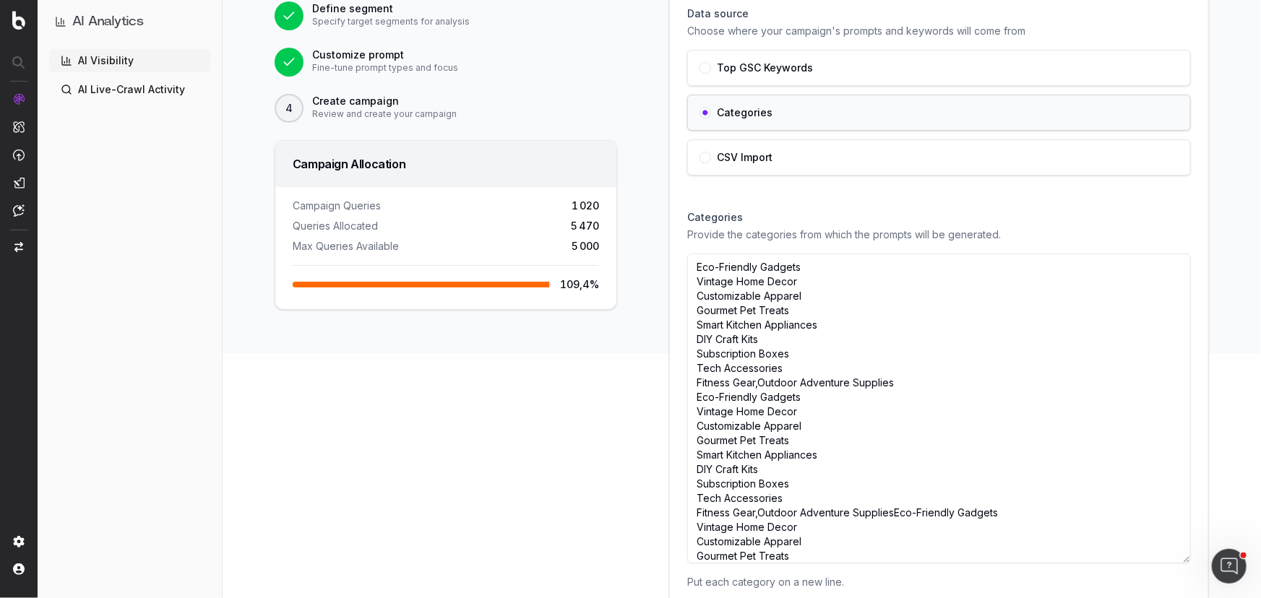
drag, startPoint x: 690, startPoint y: 394, endPoint x: 1026, endPoint y: 514, distance: 356.9
click at [1026, 514] on textarea "Eco-Friendly Gadgets Vintage Home Decor Customizable Apparel Gourmet Pet Treats…" at bounding box center [939, 409] width 504 height 310
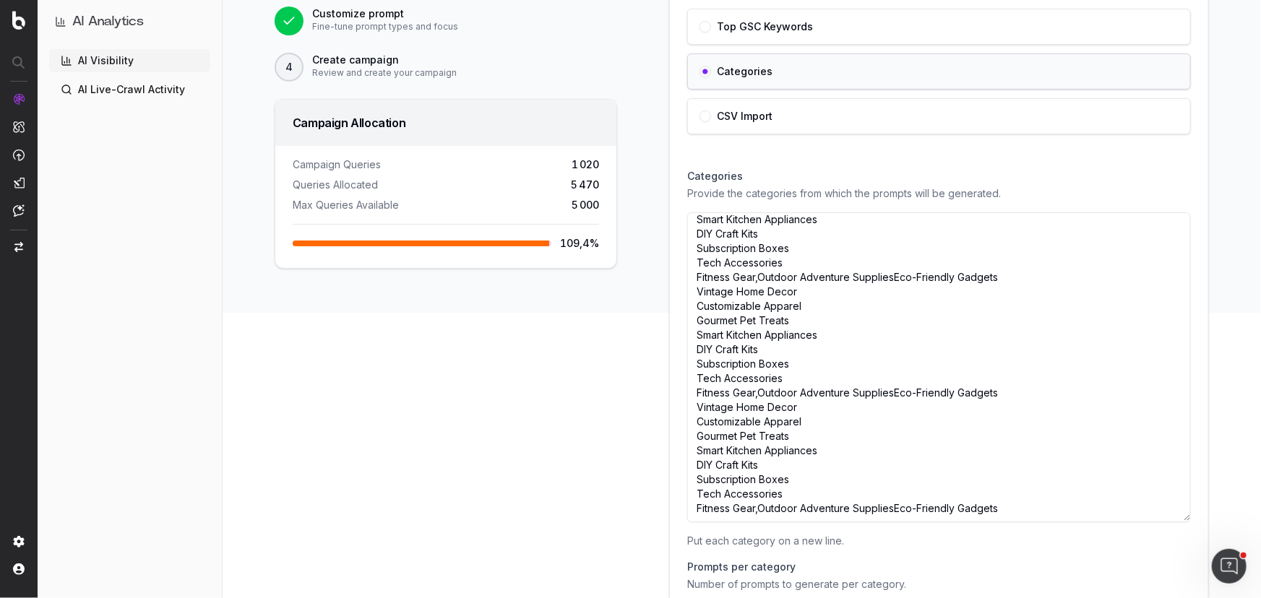
scroll to position [351, 0]
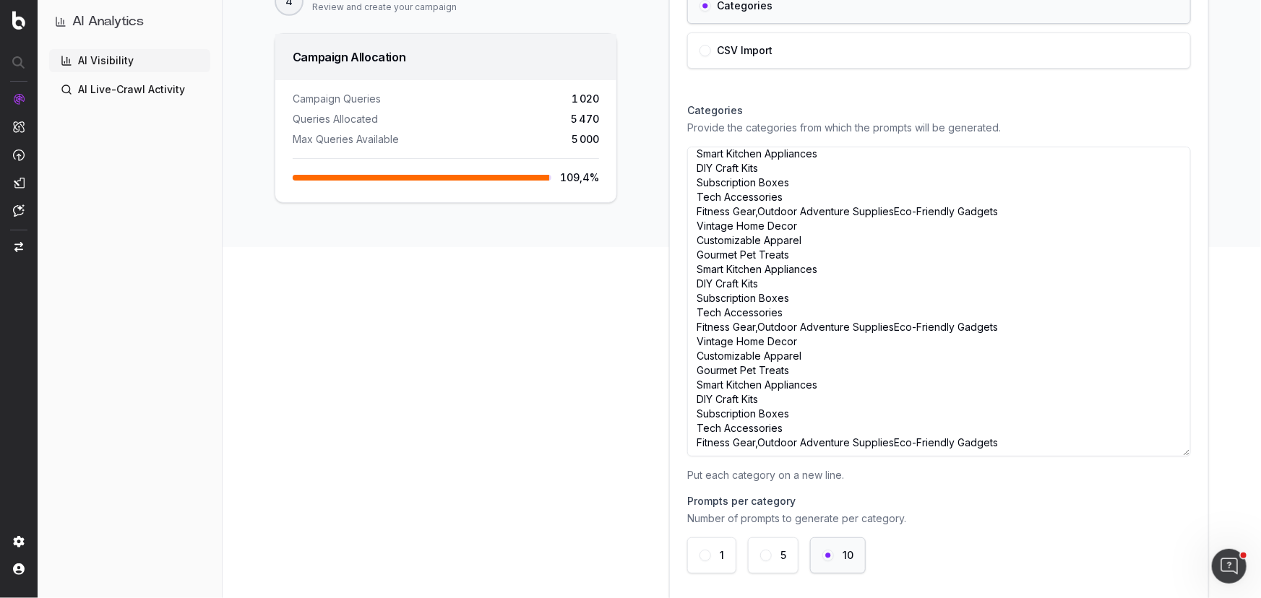
click at [803, 243] on textarea "Eco-Friendly Gadgets Vintage Home Decor Customizable Apparel Gourmet Pet Treats…" at bounding box center [939, 302] width 504 height 310
click at [708, 243] on textarea "Eco-Friendly Gadgets Vintage Home Decor Customizable Apparel Gourmet Pet Treats…" at bounding box center [939, 302] width 504 height 310
drag, startPoint x: 693, startPoint y: 242, endPoint x: 803, endPoint y: 241, distance: 109.8
click at [803, 241] on textarea "Eco-Friendly Gadgets Vintage Home Decor Customizable Apparel Gourmet Pet Treats…" at bounding box center [939, 302] width 504 height 310
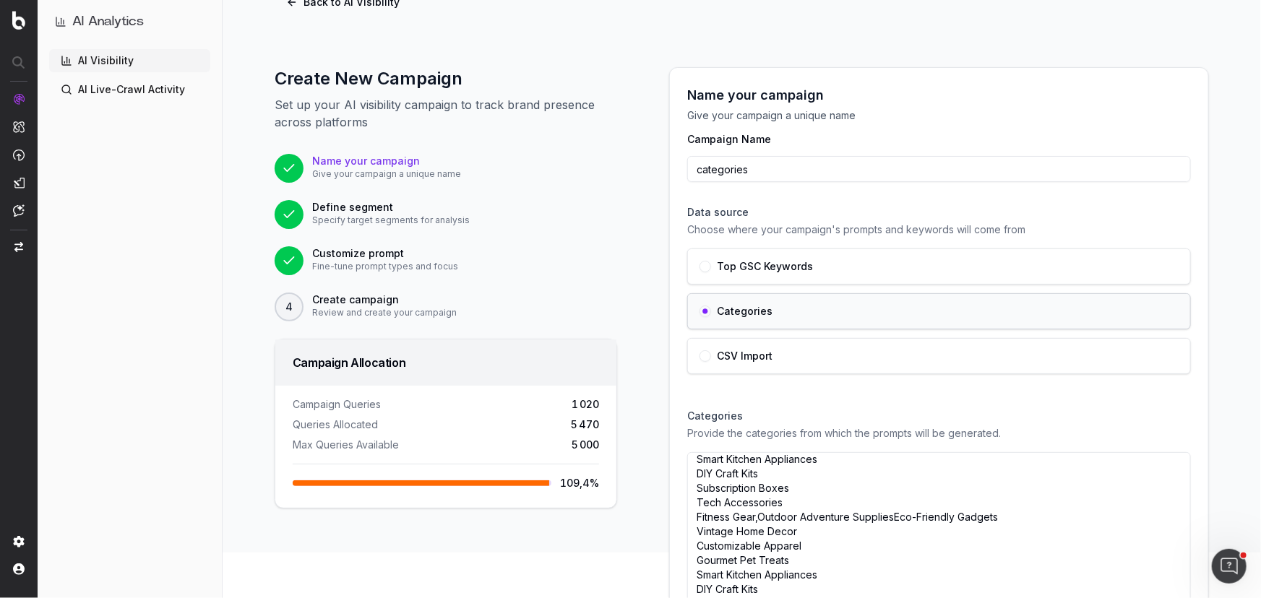
scroll to position [0, 0]
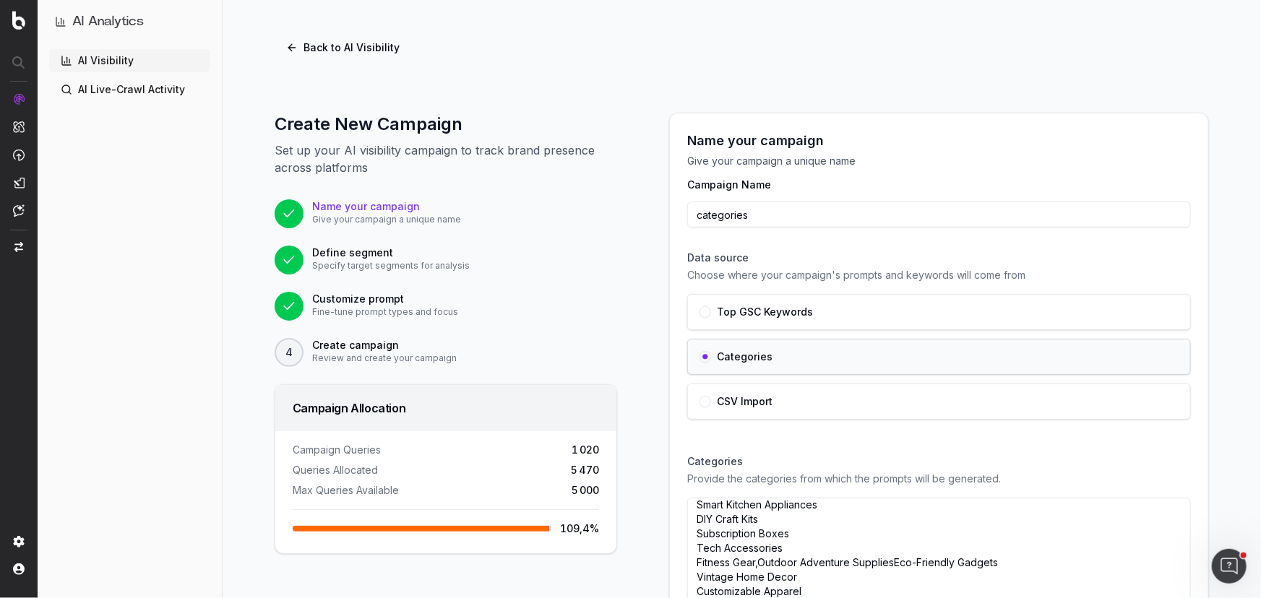
click at [294, 52] on button "Back to AI Visibility" at bounding box center [343, 48] width 137 height 26
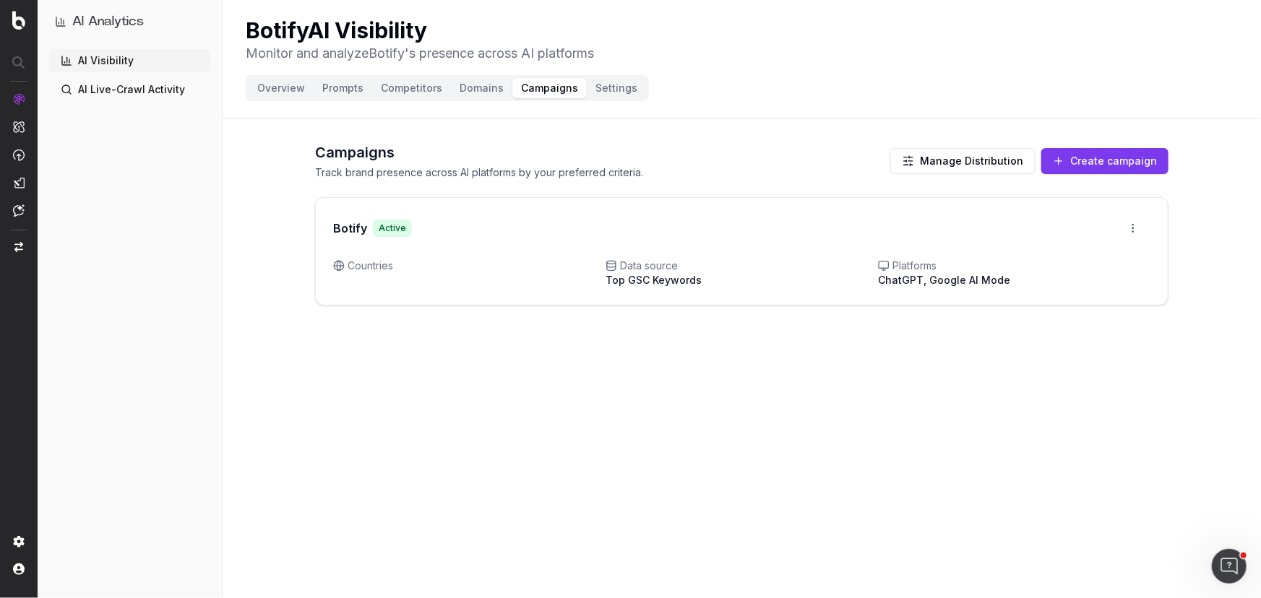
click at [1123, 228] on html "AI Analytics AI Visibility AI Live-Crawl Activity Botify AI Visibility Monitor …" at bounding box center [630, 299] width 1261 height 598
click at [1118, 258] on div "Edit campaign" at bounding box center [1092, 258] width 110 height 23
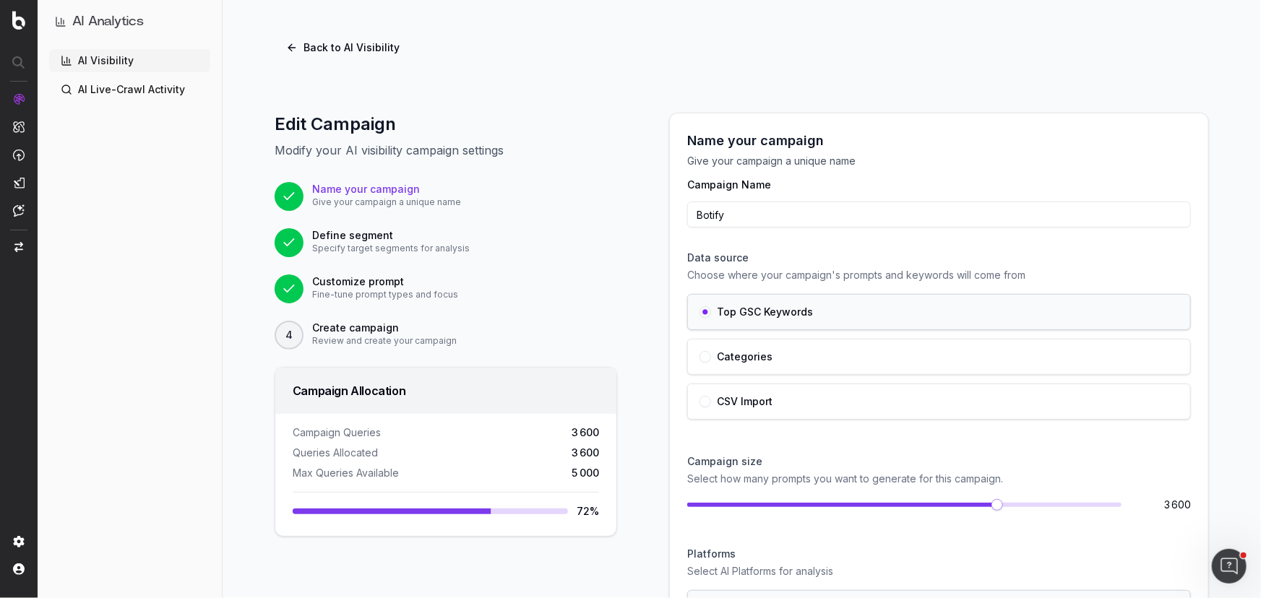
click at [991, 504] on span at bounding box center [997, 505] width 12 height 12
click at [284, 45] on button "Back to AI Visibility" at bounding box center [343, 48] width 137 height 26
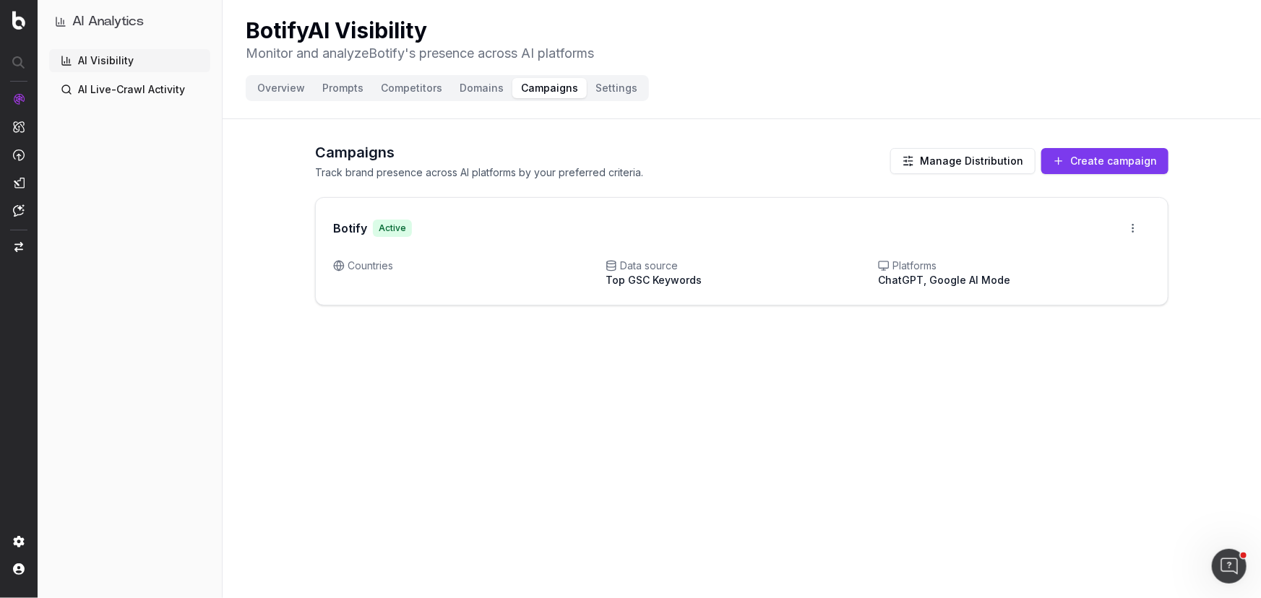
click at [1079, 168] on button "Create campaign" at bounding box center [1104, 161] width 127 height 26
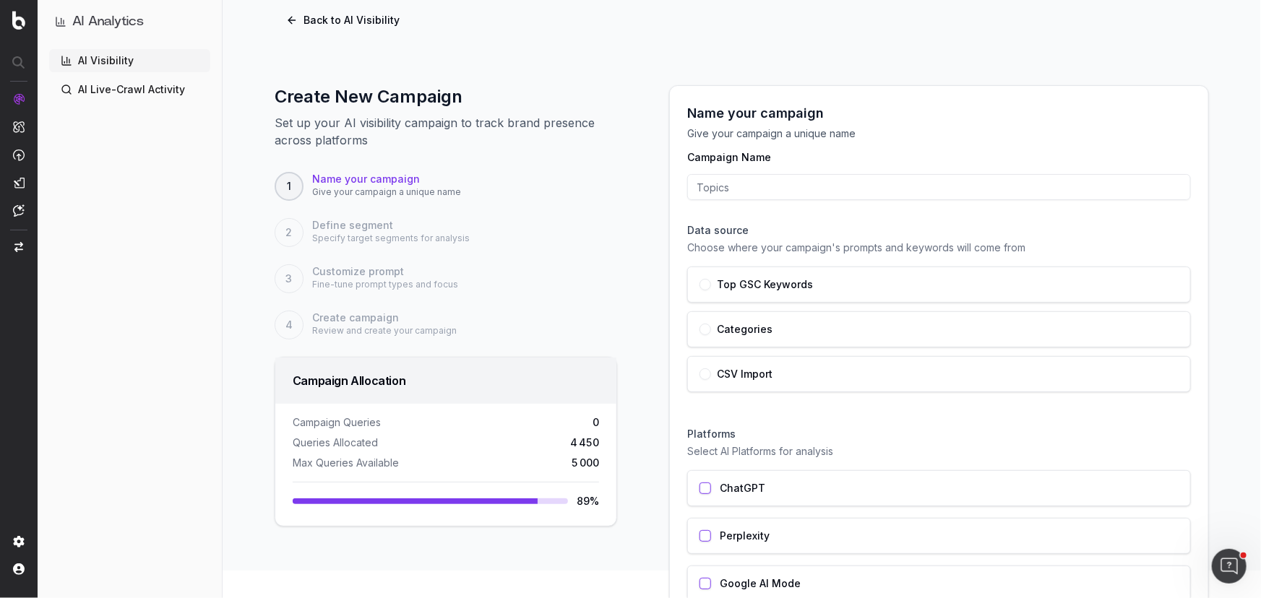
scroll to position [6, 0]
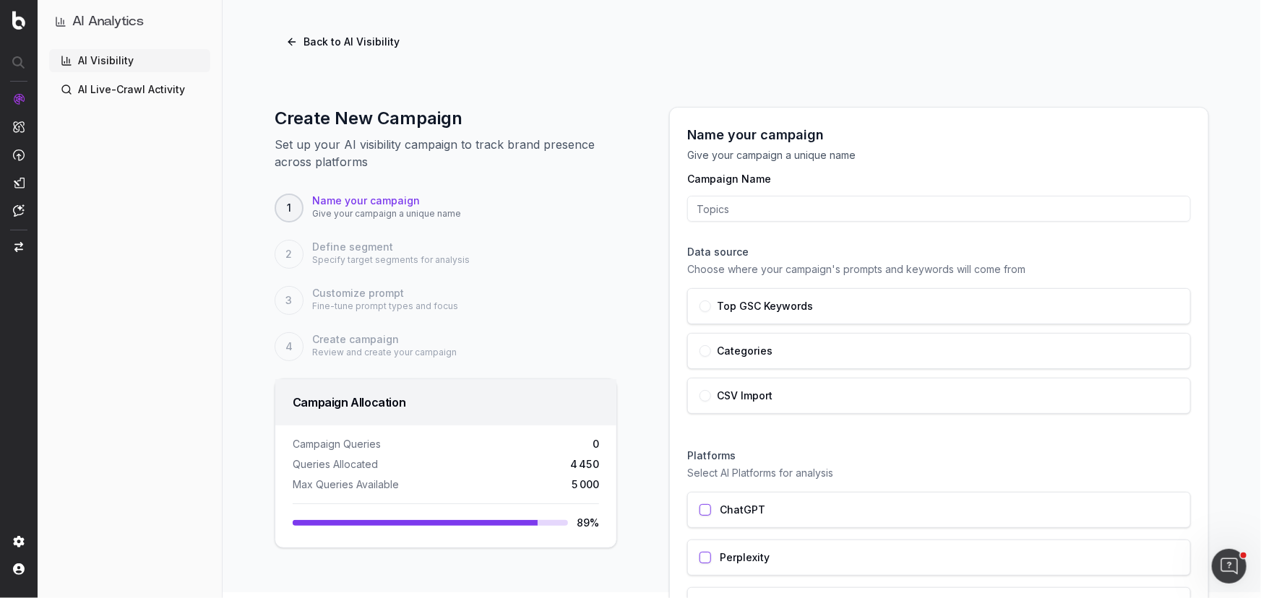
click at [288, 43] on button "Back to AI Visibility" at bounding box center [343, 42] width 137 height 26
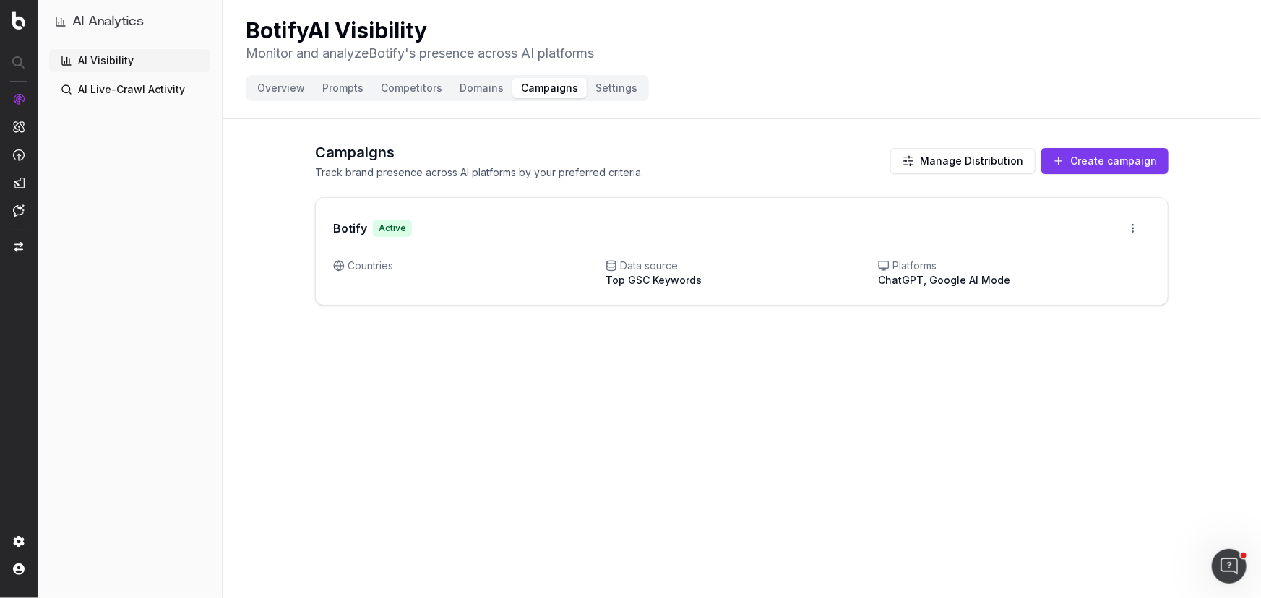
click at [949, 152] on button "Manage Distribution" at bounding box center [962, 161] width 145 height 26
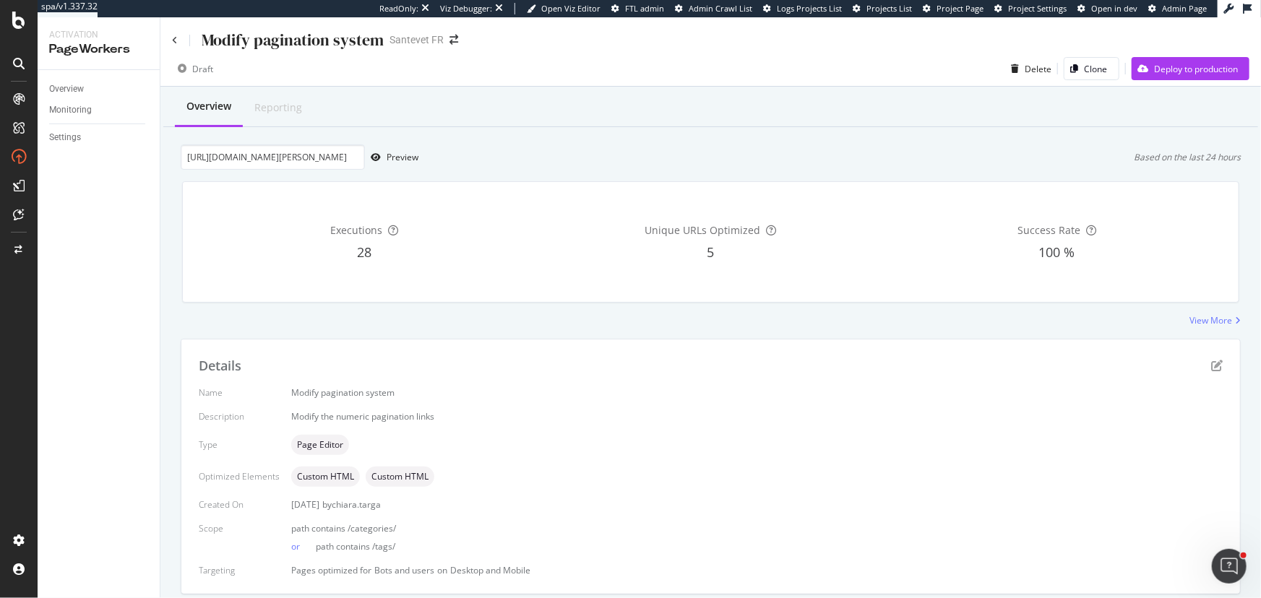
click at [1214, 360] on div "Details Name Modify pagination system Description Modify the numeric pagination…" at bounding box center [710, 467] width 1058 height 255
click at [1211, 363] on icon "pen-to-square" at bounding box center [1217, 366] width 12 height 12
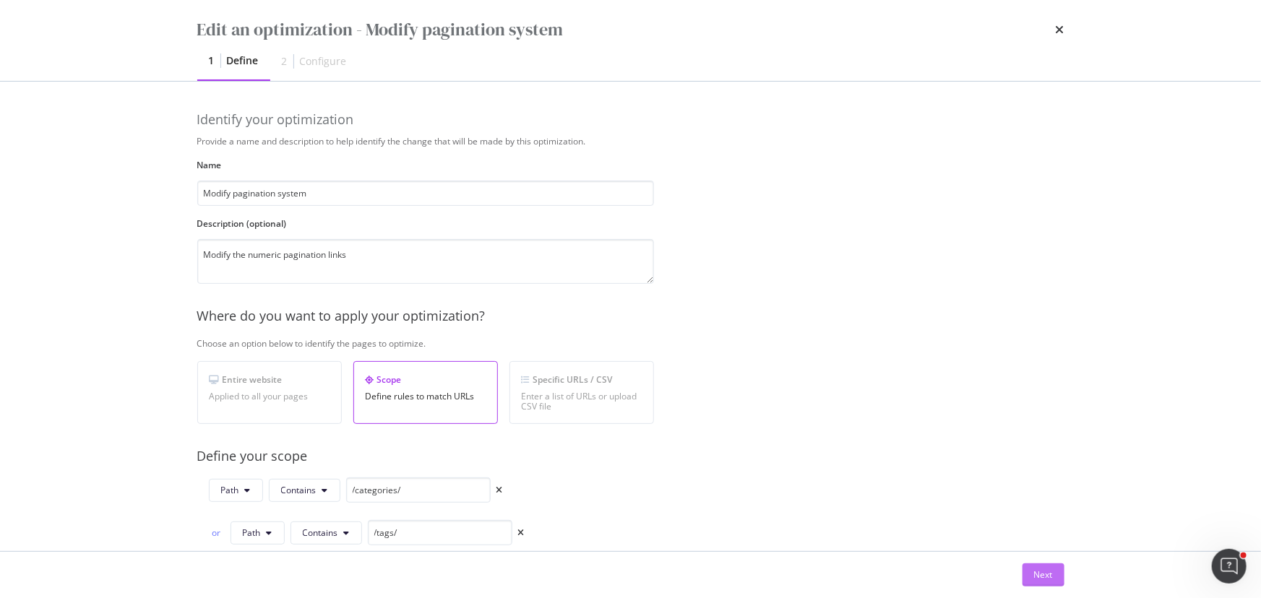
click at [1032, 584] on button "Next" at bounding box center [1043, 574] width 42 height 23
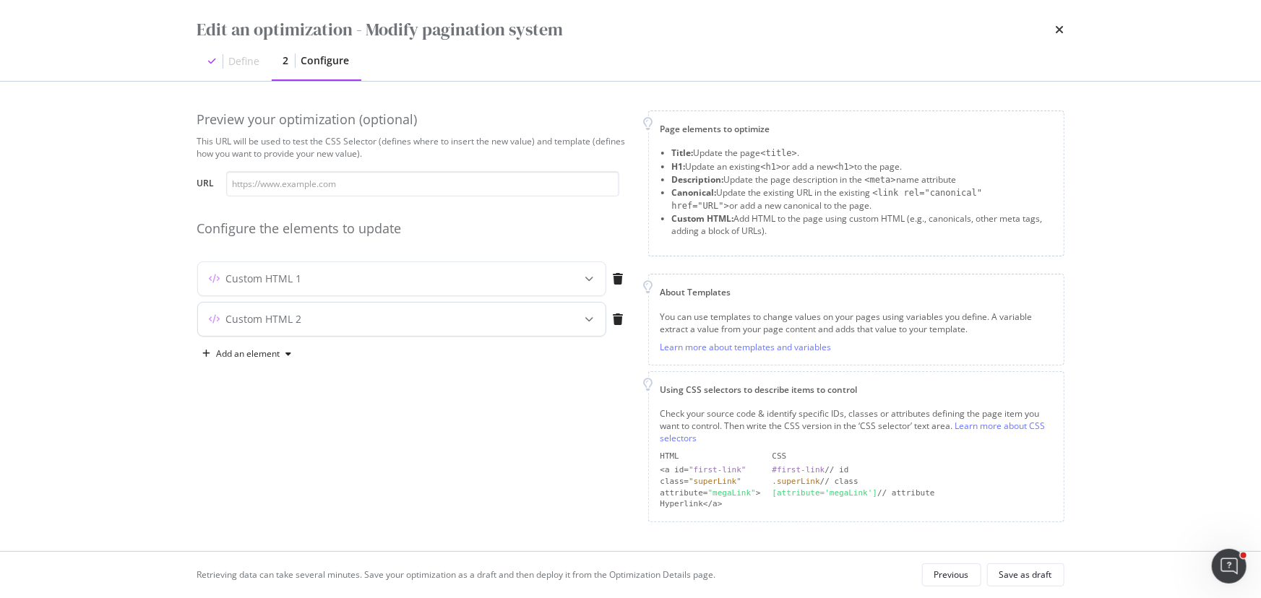
click at [592, 324] on div "modal" at bounding box center [590, 319] width 32 height 33
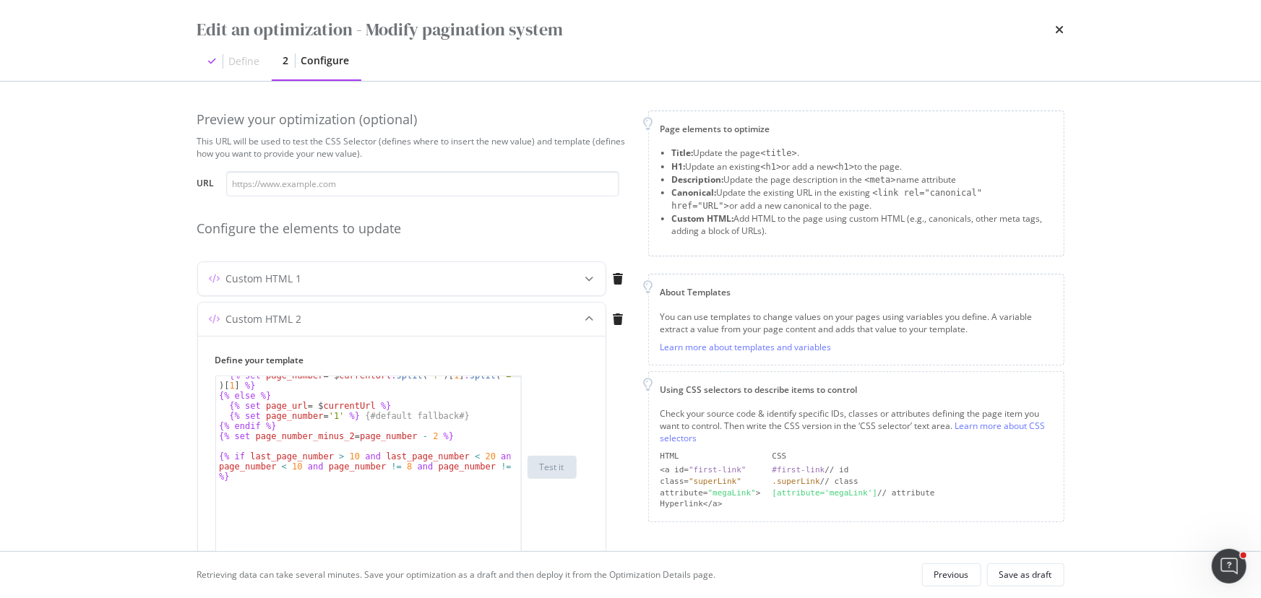
scroll to position [35, 0]
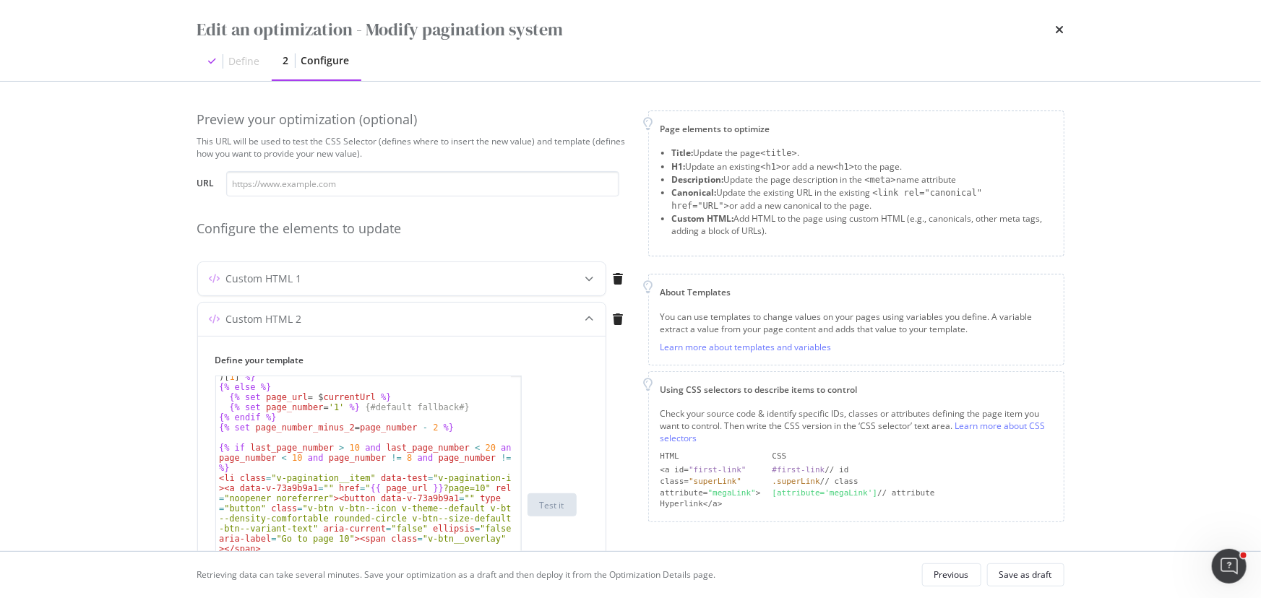
drag, startPoint x: 520, startPoint y: 462, endPoint x: 529, endPoint y: 628, distance: 166.4
click at [529, 597] on html "spa/v1.337.32 ReadOnly: Viz Debugger: Open Viz Editor FTL admin Admin Crawl Lis…" at bounding box center [630, 299] width 1261 height 598
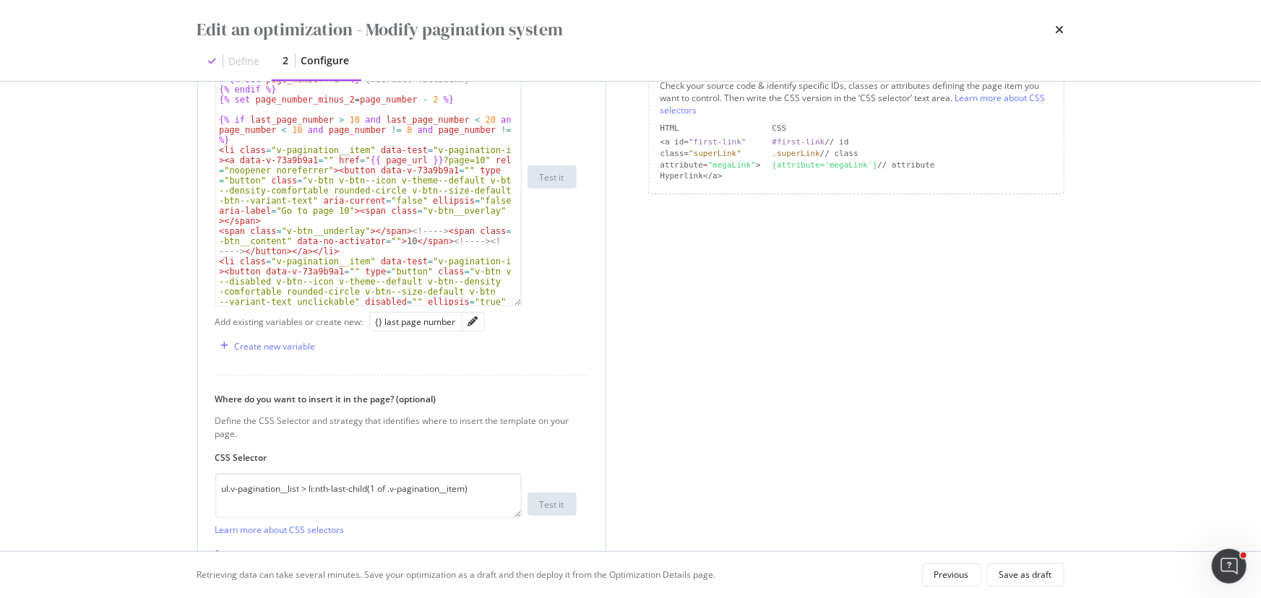
scroll to position [61, 0]
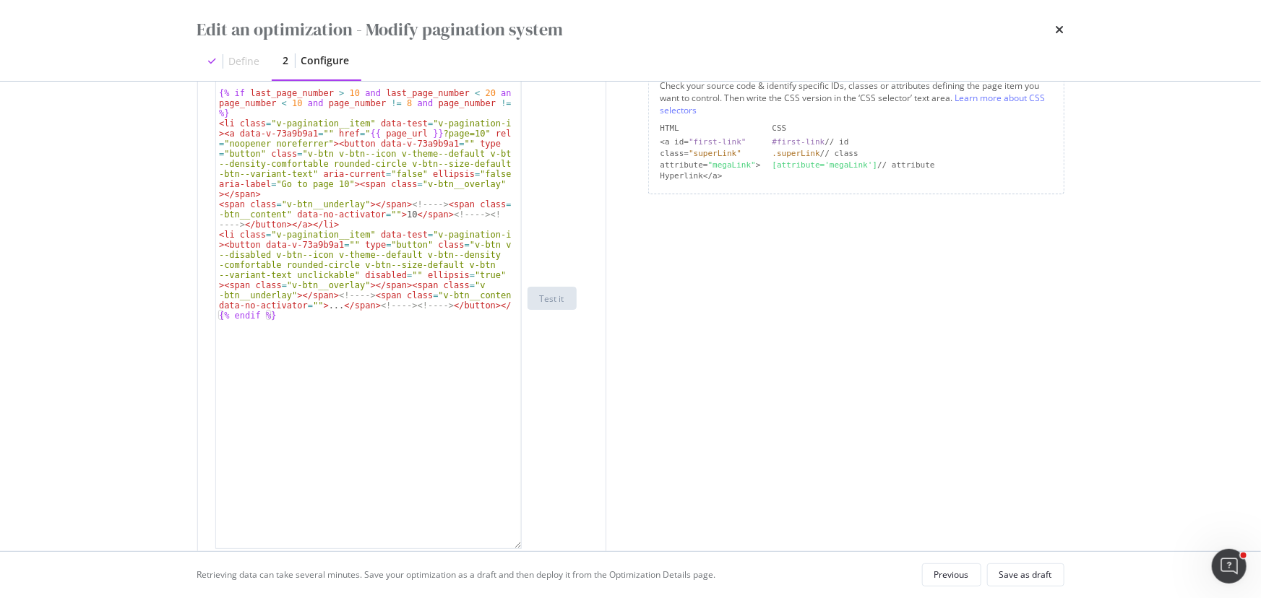
drag, startPoint x: 518, startPoint y: 300, endPoint x: 544, endPoint y: 565, distance: 266.4
click at [545, 582] on div "Edit an optimization - Modify pagination system Define 2 Configure Preview your…" at bounding box center [630, 299] width 1261 height 598
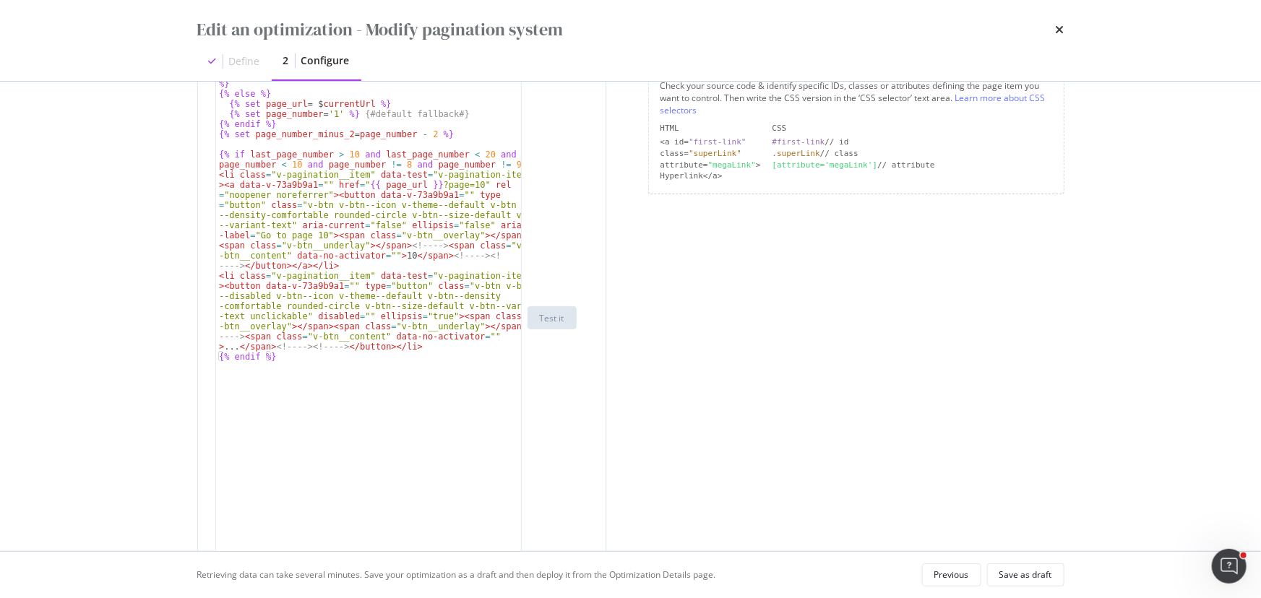
scroll to position [0, 0]
type textarea "{% if last_page_number > 10 and last_page_number < 20 and page_number < 10 and …"
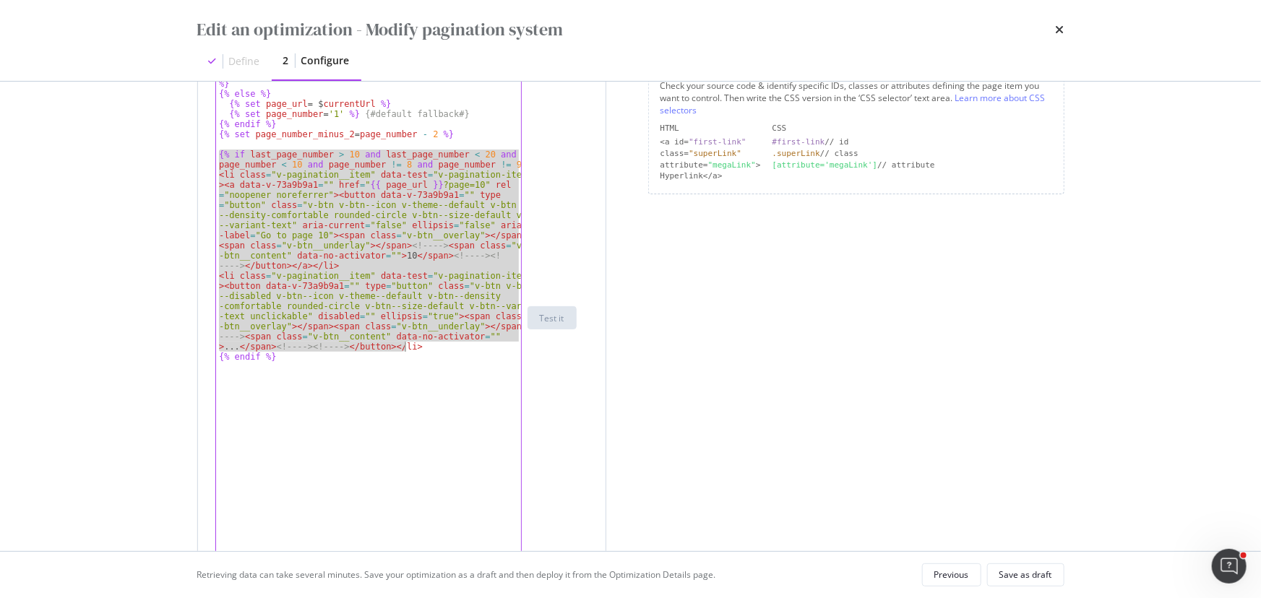
drag, startPoint x: 217, startPoint y: 152, endPoint x: 418, endPoint y: 346, distance: 278.9
click at [418, 346] on div "{% if $ currentUrl . indexOf ( '?' ) !== - 1 %} {% set page_url = $ currentUrl …" at bounding box center [369, 327] width 306 height 559
click at [418, 346] on div "{% if $ currentUrl . indexOf ( '?' ) !== - 1 %} {% set page_url = $ currentUrl …" at bounding box center [368, 317] width 305 height 539
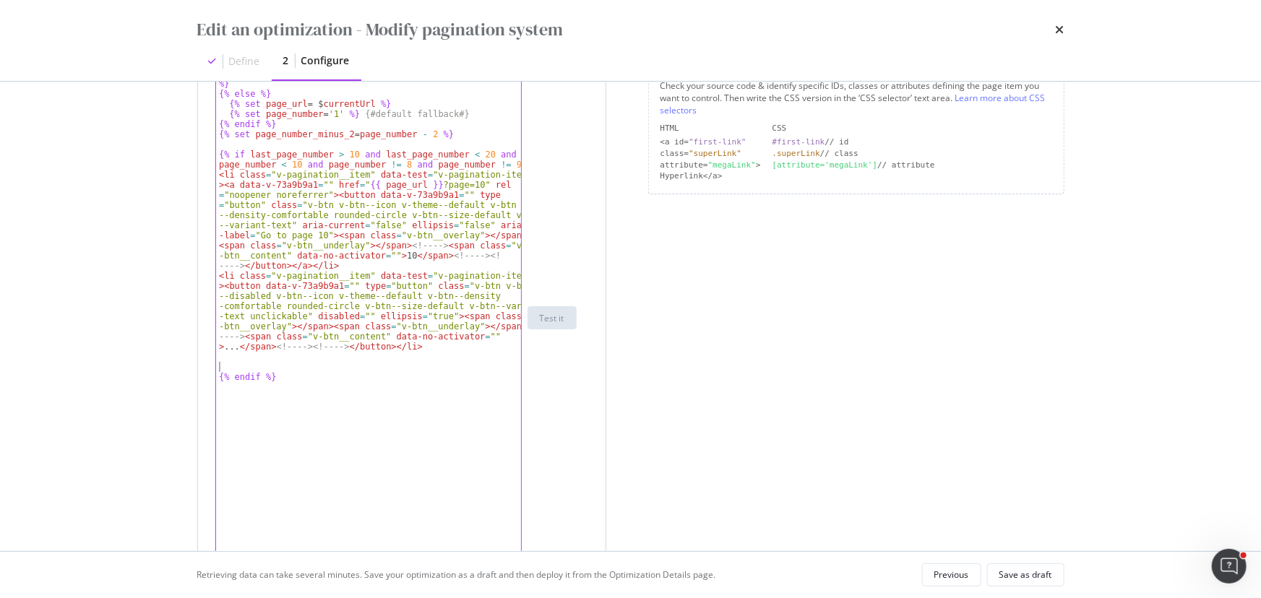
paste textarea "Cursor at row 15"
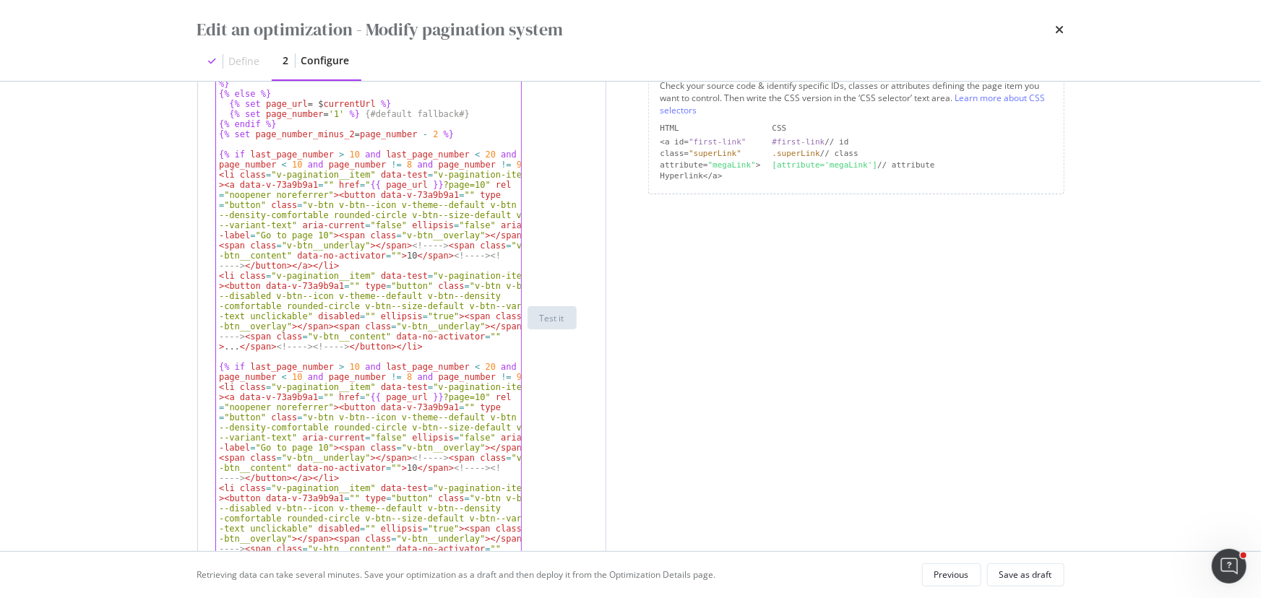
scroll to position [341, 0]
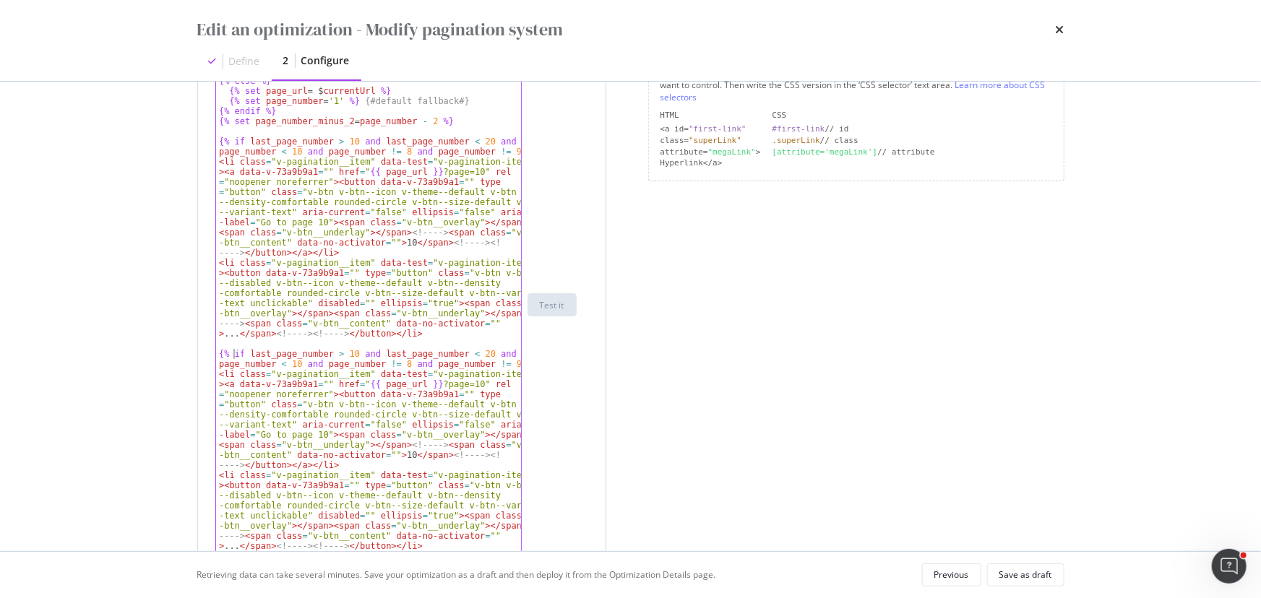
click at [233, 353] on div "{% if $ currentUrl . indexOf ( '?' ) !== - 1 %} {% set page_url = $ currentUrl …" at bounding box center [369, 314] width 306 height 559
click at [350, 354] on div "{% if $ currentUrl . indexOf ( '?' ) !== - 1 %} {% set page_url = $ currentUrl …" at bounding box center [369, 314] width 306 height 559
click at [474, 354] on div "{% if $ currentUrl . indexOf ( '?' ) !== - 1 %} {% set page_url = $ currentUrl …" at bounding box center [369, 314] width 306 height 559
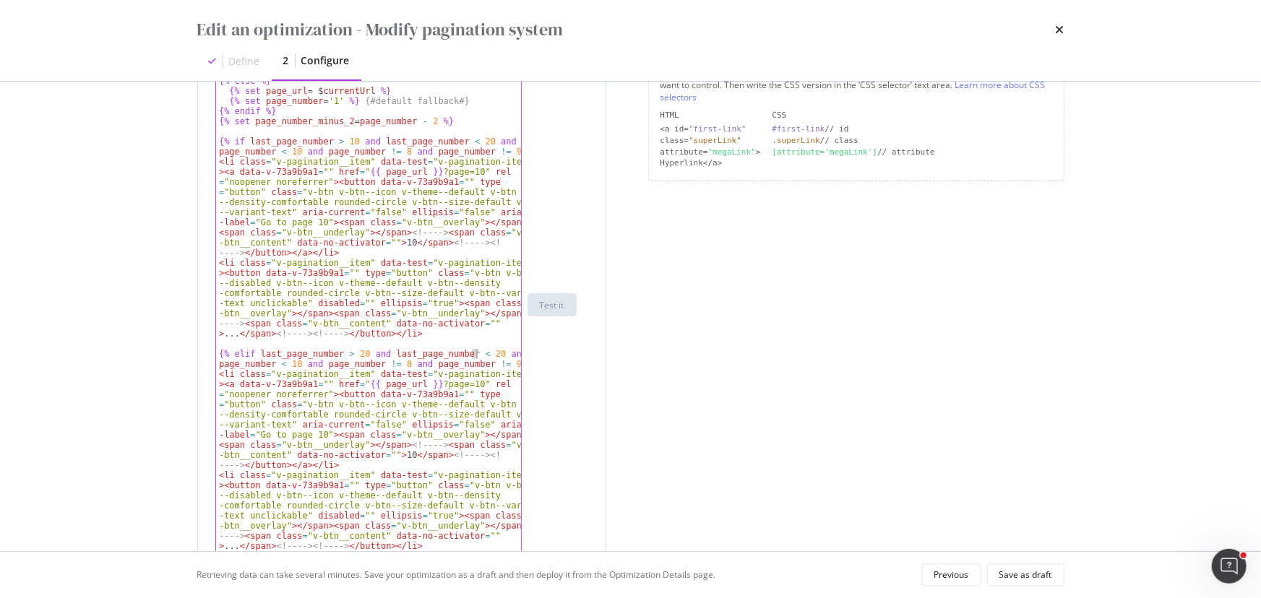
type textarea "{% elif last_page_number > 20 and last_page_number < 30 and page_number < 10 an…"
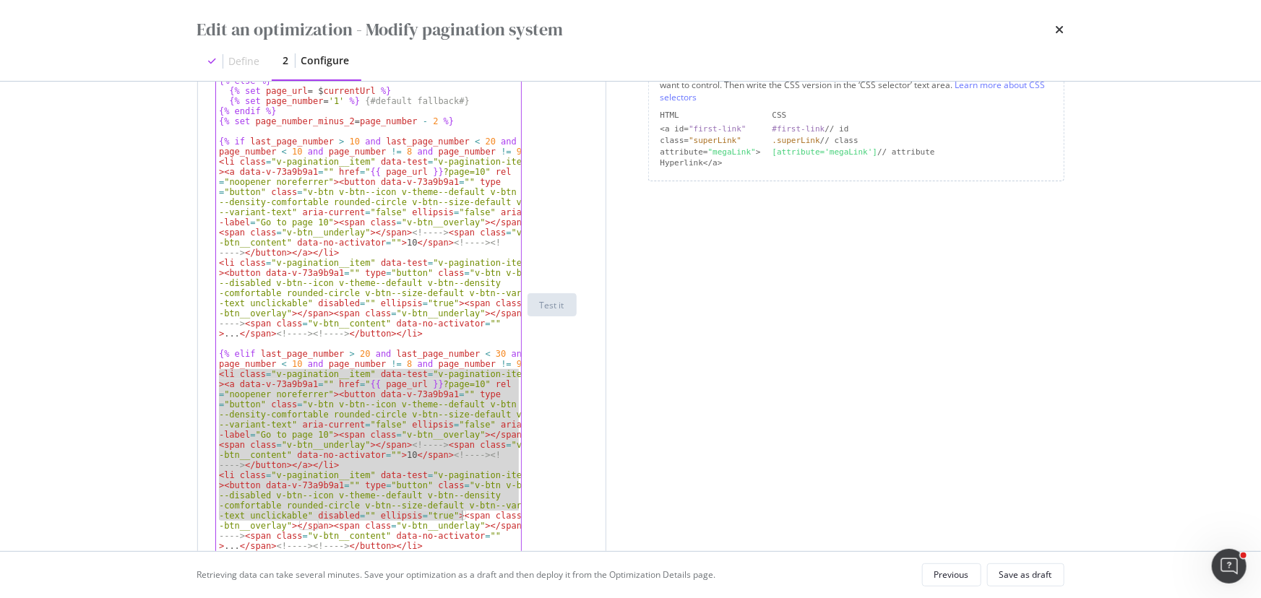
scroll to position [407, 0]
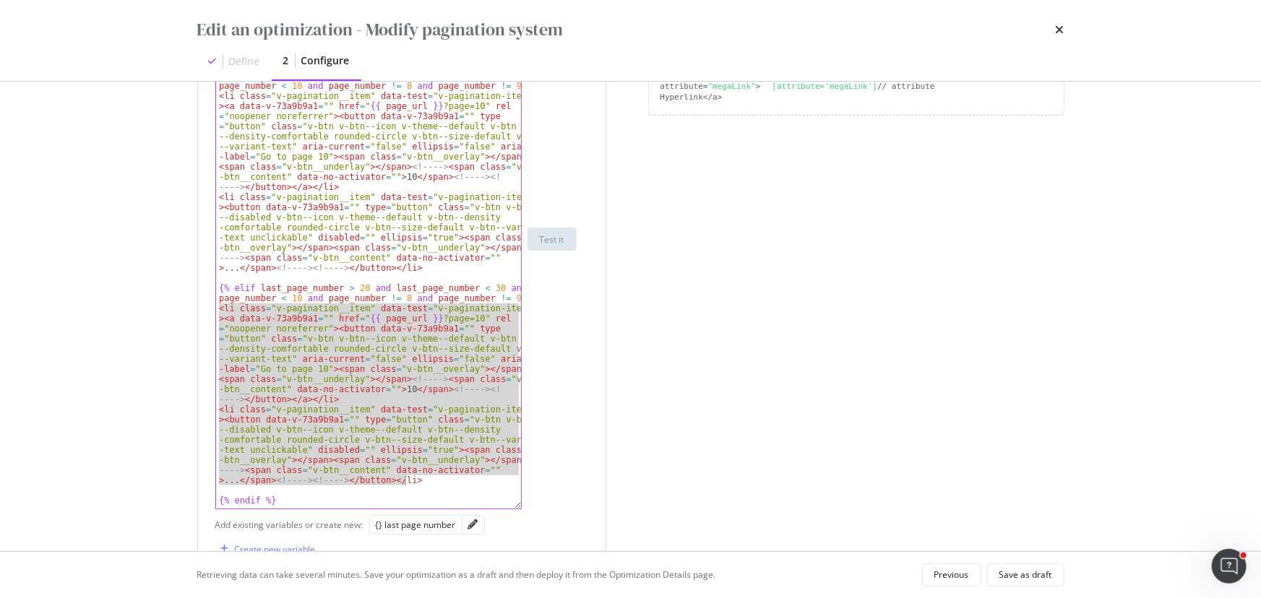
drag, startPoint x: 220, startPoint y: 376, endPoint x: 415, endPoint y: 484, distance: 222.5
click at [415, 484] on div "{% if $ currentUrl . indexOf ( '?' ) !== - 1 %} {% set page_url = $ currentUrl …" at bounding box center [369, 249] width 306 height 559
click at [415, 480] on div "{% if $ currentUrl . indexOf ( '?' ) !== - 1 %} {% set page_url = $ currentUrl …" at bounding box center [368, 239] width 305 height 539
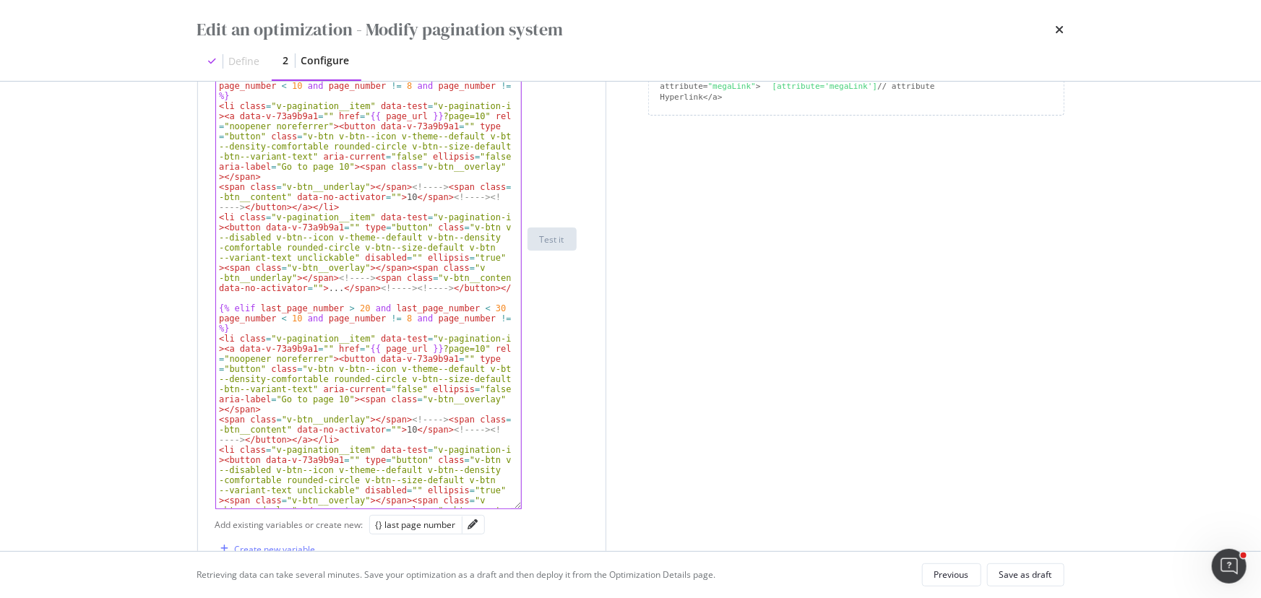
paste textarea "Cursor at row 19"
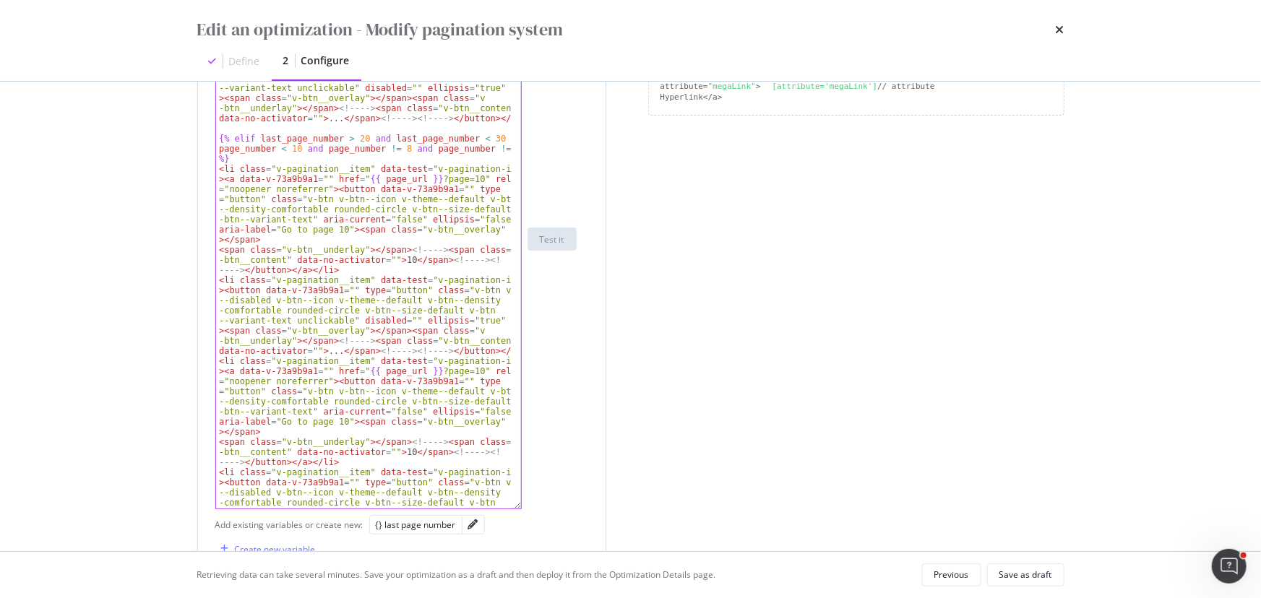
scroll to position [209, 0]
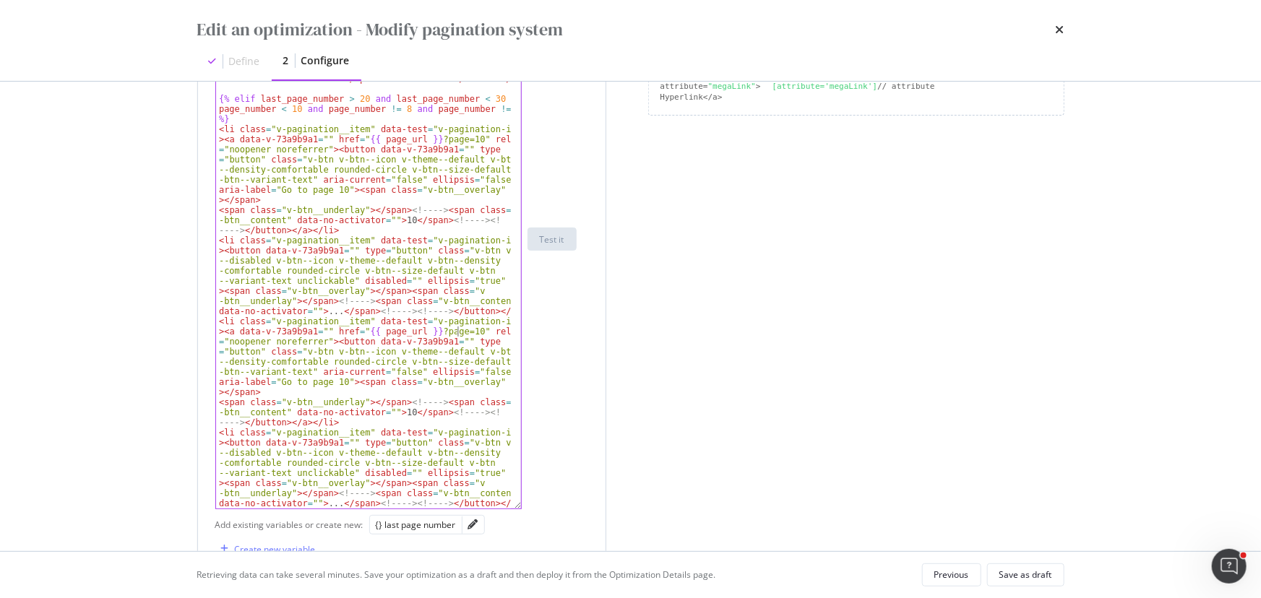
click at [455, 332] on div "< li class = "v-pagination__item" data-test = "v-pagination-item" > < a data-v-…" at bounding box center [363, 207] width 295 height 630
type textarea "<li class="v-pagination__item" data-test="v-pagination-item"><a data-v-73a9b9a1…"
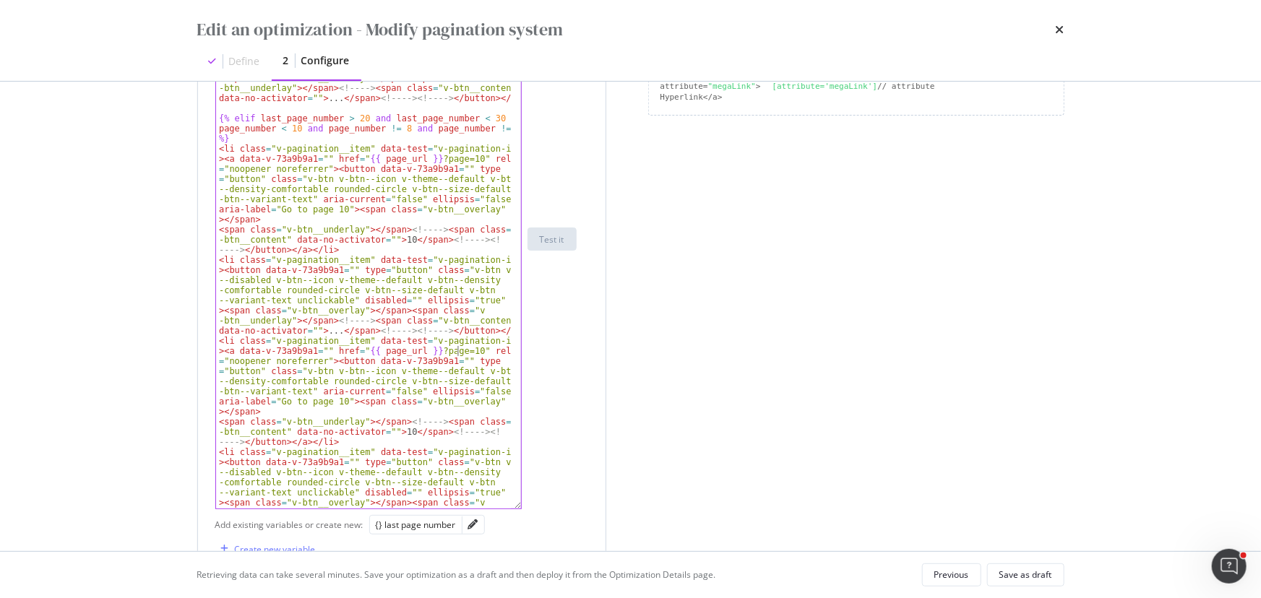
scroll to position [190, 0]
click at [474, 333] on div "< li class = "v-pagination__item" data-test = "v-pagination-item" > < a data-v-…" at bounding box center [363, 261] width 295 height 701
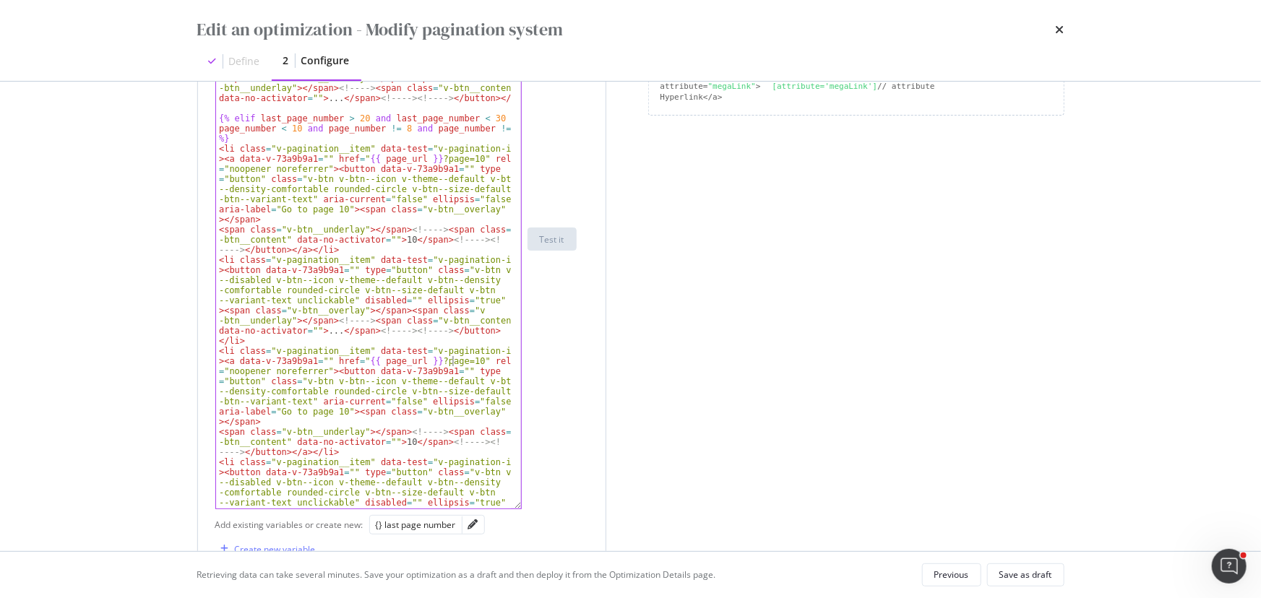
click at [454, 360] on div "< li class = "v-pagination__item" data-test = "v-pagination-item" > < a data-v-…" at bounding box center [363, 261] width 295 height 701
click at [392, 442] on div "< li class = "v-pagination__item" data-test = "v-pagination-item" > < a data-v-…" at bounding box center [363, 261] width 295 height 701
click at [332, 412] on div "< li class = "v-pagination__item" data-test = "v-pagination-item" > < a data-v-…" at bounding box center [363, 261] width 295 height 701
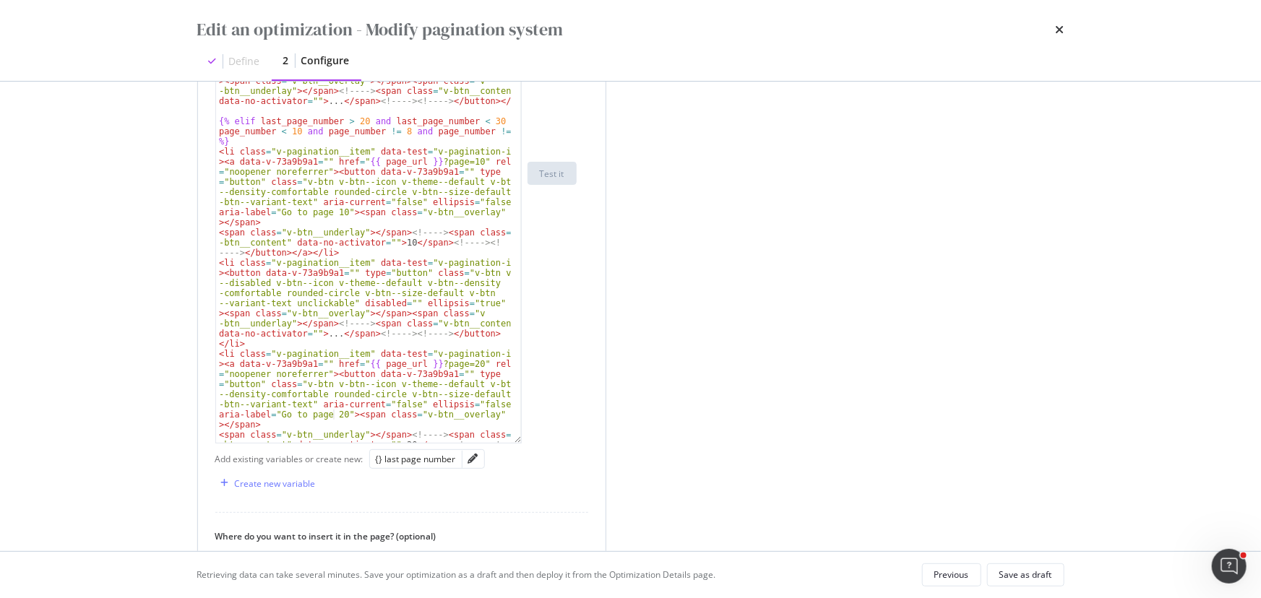
scroll to position [82, 0]
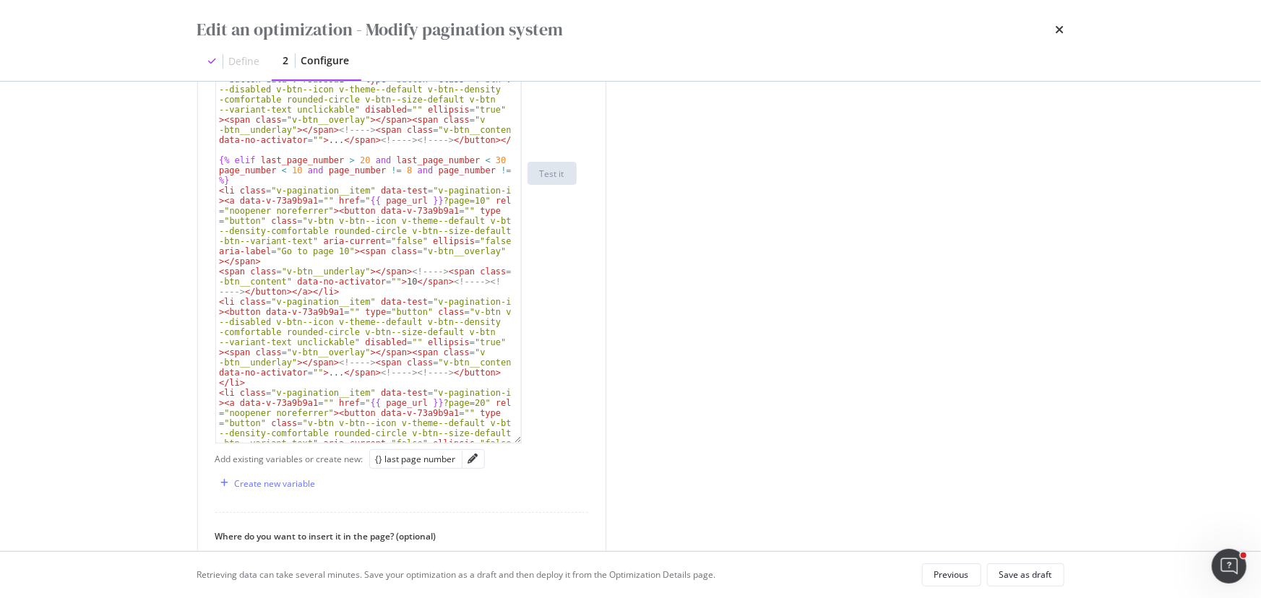
type textarea "<li class="v-pagination__item" data-test="v-pagination-item"><a data-v-73a9b9a1…"
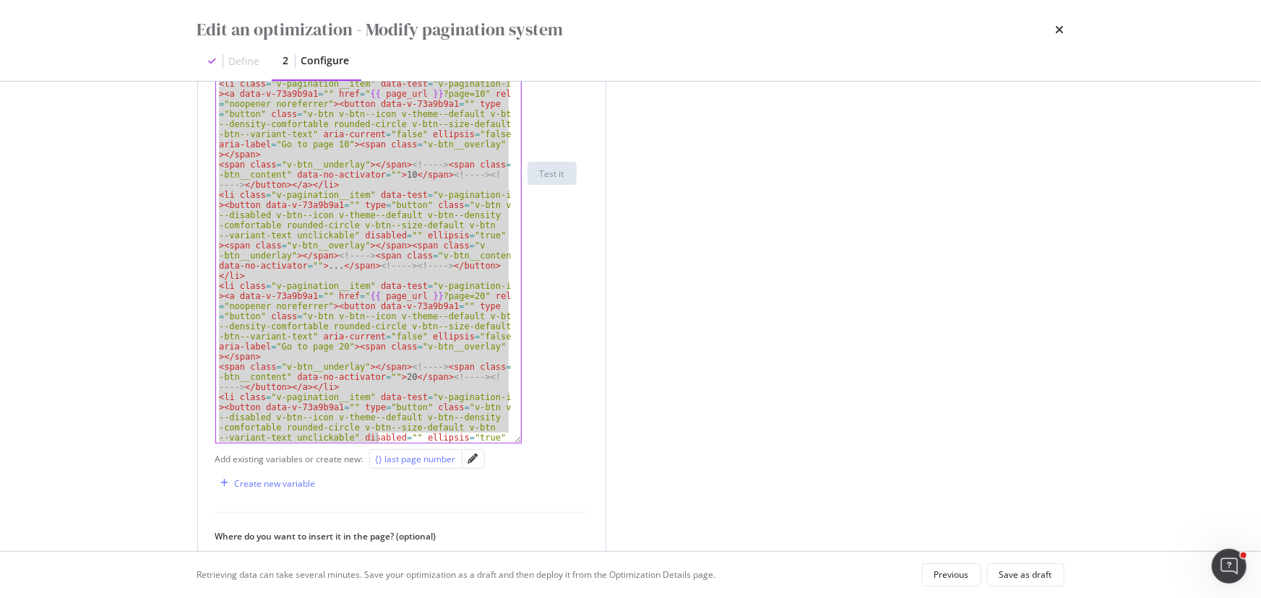
scroll to position [239, 0]
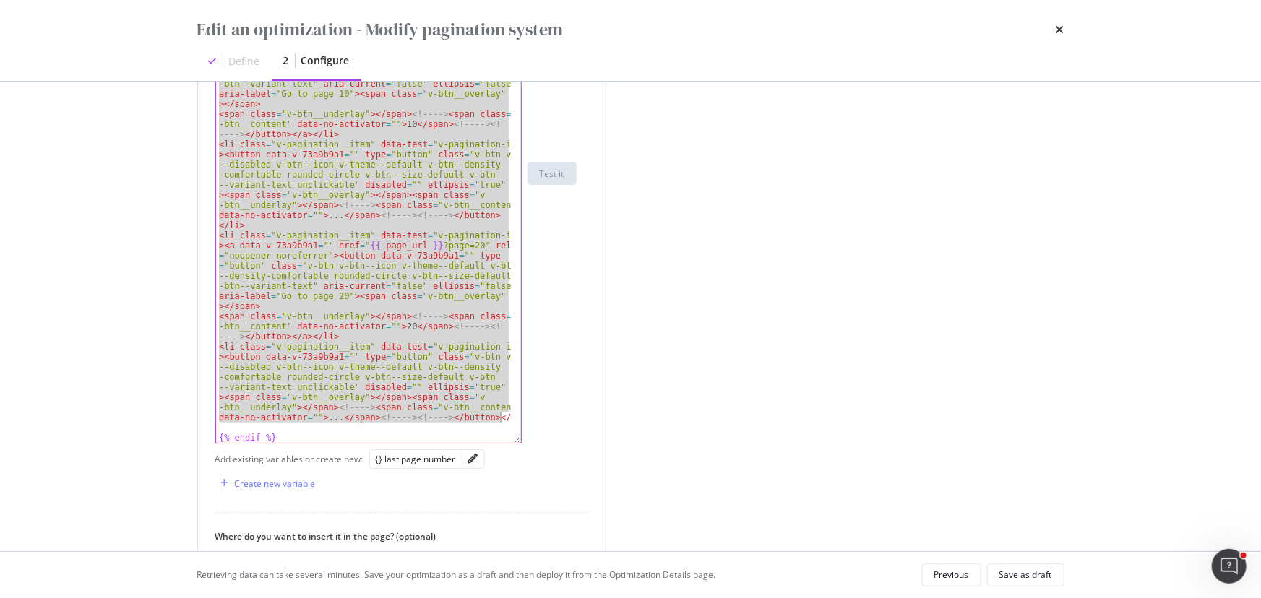
drag, startPoint x: 217, startPoint y: 119, endPoint x: 500, endPoint y: 419, distance: 411.9
click at [500, 419] on div "< span class = "v-btn__underlay" > </ span > <!-- --> < span class = "v -btn__c…" at bounding box center [363, 165] width 295 height 579
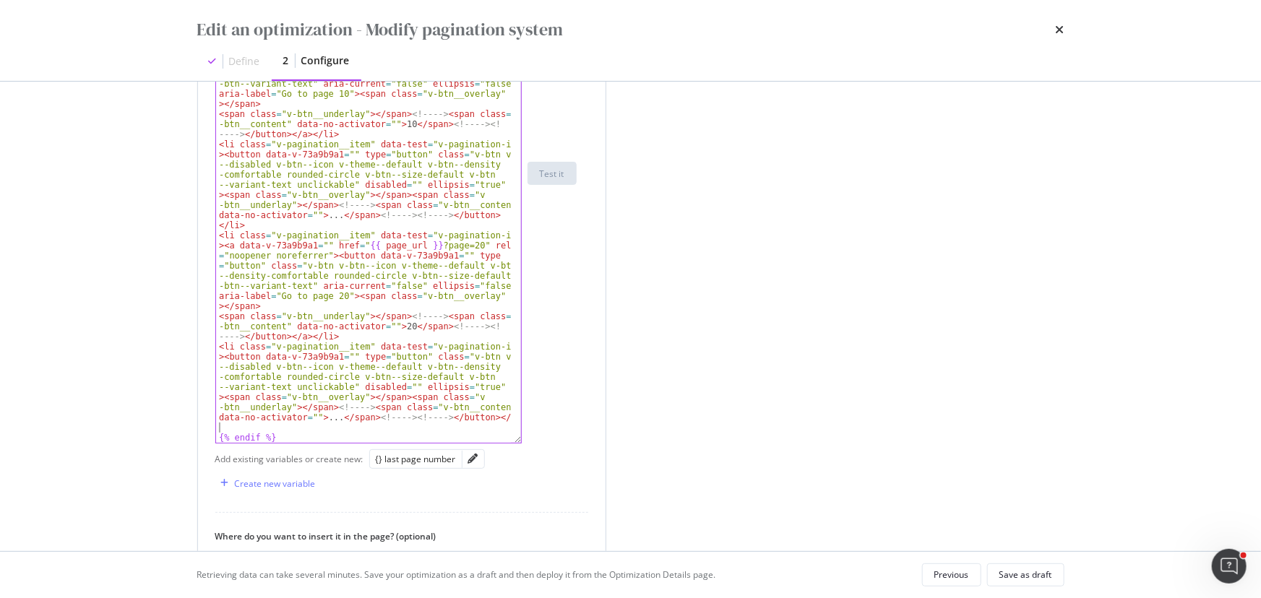
click at [410, 425] on div "< span class = "v-btn__underlay" > </ span > <!-- --> < span class = "v -btn__c…" at bounding box center [363, 165] width 295 height 579
paste textarea "Cursor at row 24"
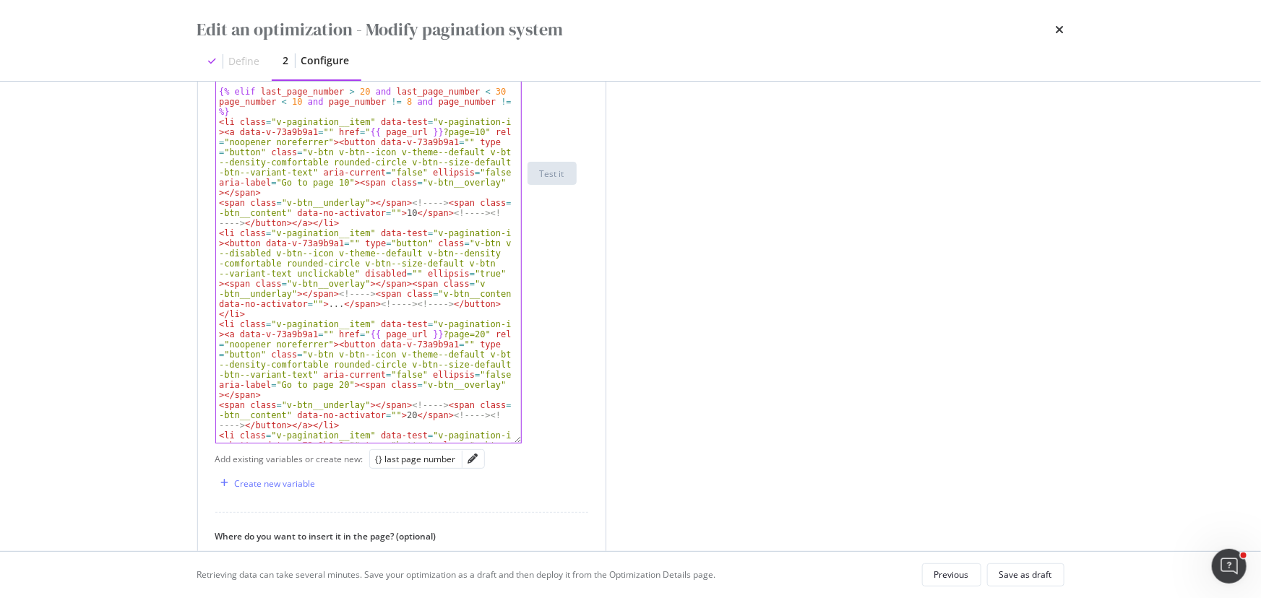
scroll to position [546, 0]
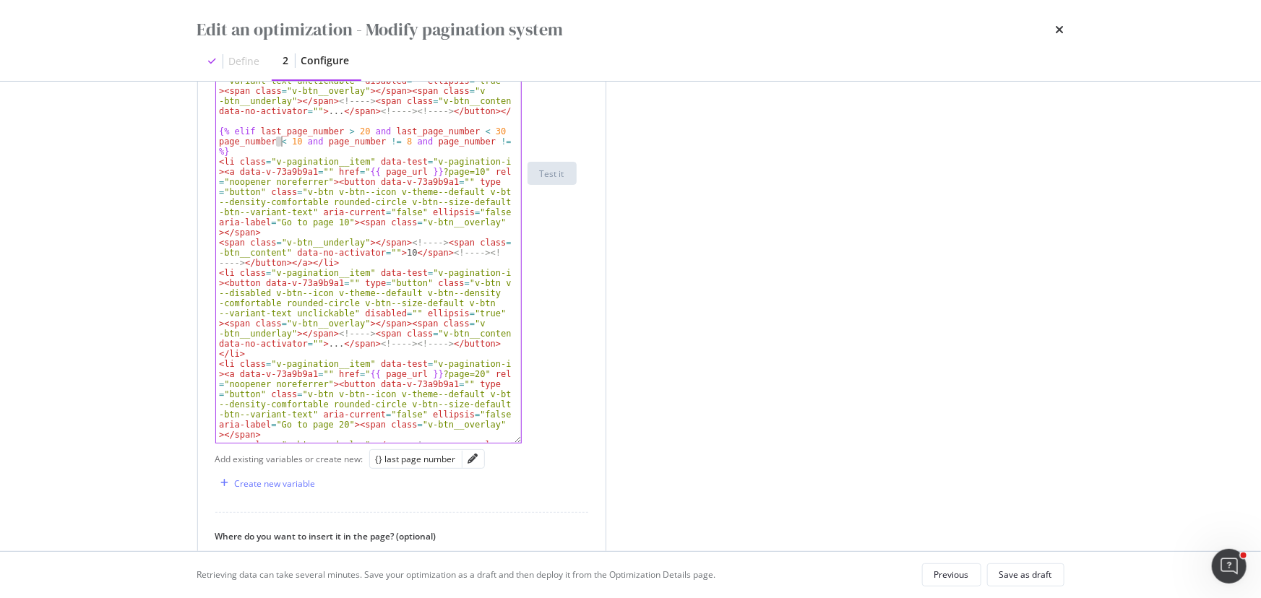
click at [279, 142] on div "< li class = "v-pagination__item" data-test = "v-pagination-item" > < button da…" at bounding box center [363, 158] width 295 height 650
click at [390, 142] on div "< li class = "v-pagination__item" data-test = "v-pagination-item" > < button da…" at bounding box center [363, 158] width 295 height 650
click at [496, 142] on div "< li class = "v-pagination__item" data-test = "v-pagination-item" > < button da…" at bounding box center [363, 158] width 295 height 650
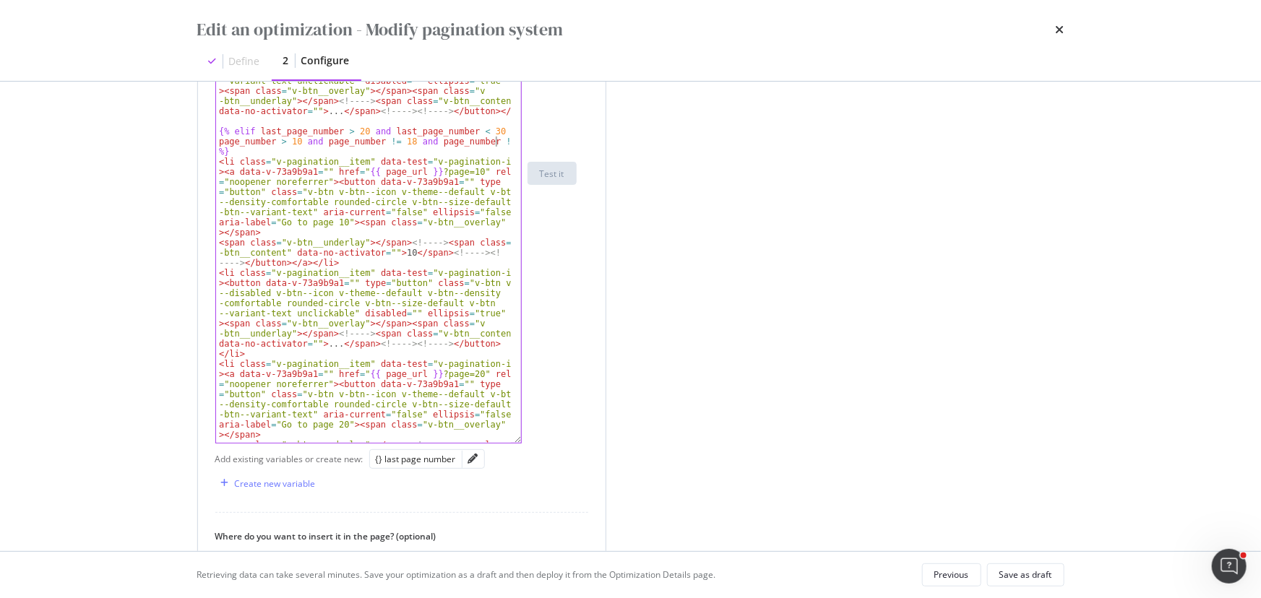
type textarea "{% elif last_page_number > 20 and last_page_number < 30 and page_number > 10 an…"
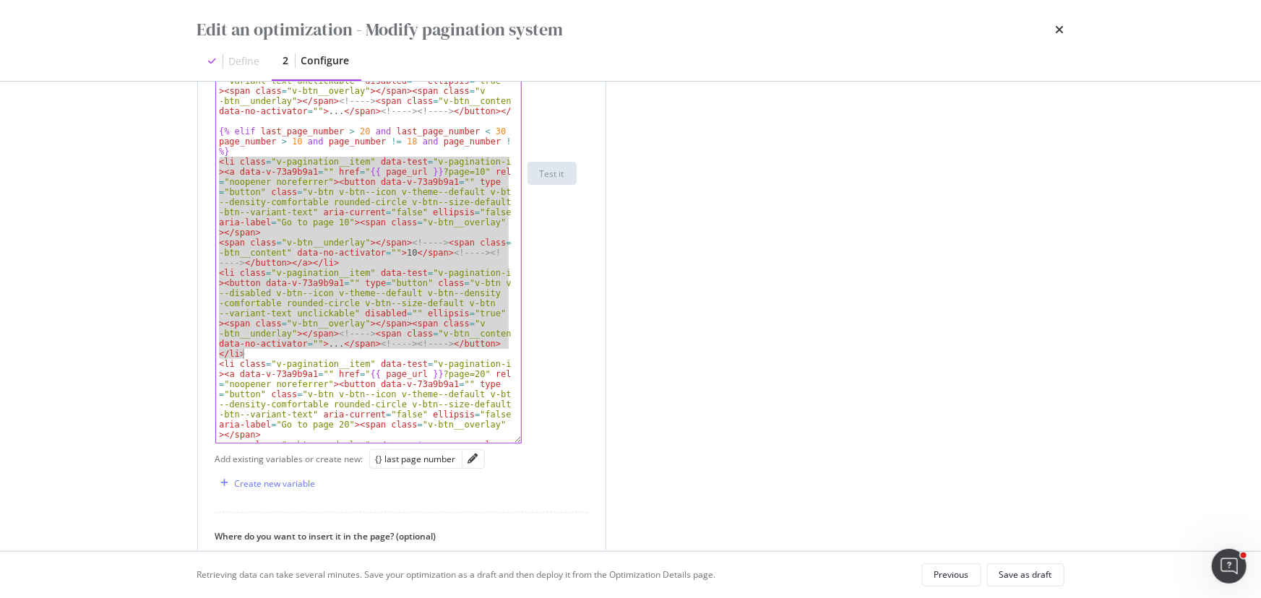
drag, startPoint x: 218, startPoint y: 162, endPoint x: 308, endPoint y: 357, distance: 214.9
click at [308, 357] on div "< li class = "v-pagination__item" data-test = "v-pagination-item" > < button da…" at bounding box center [363, 158] width 295 height 650
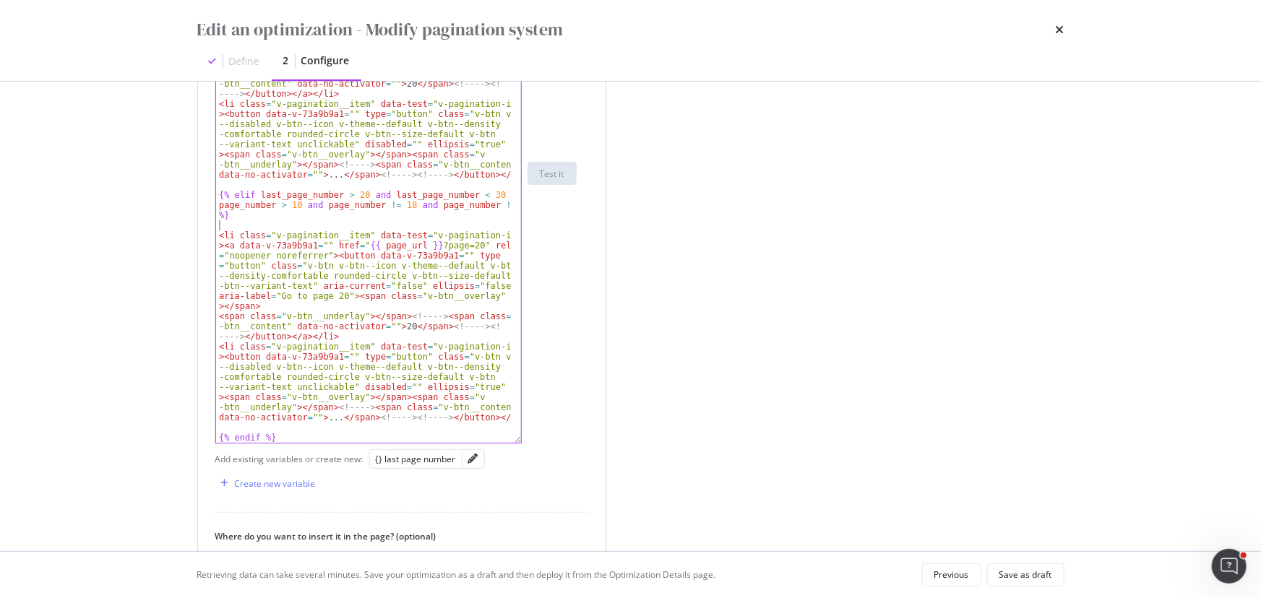
type textarea "<li class="v-pagination__item" data-test="v-pagination-item"><a data-v-73a9b9a1…"
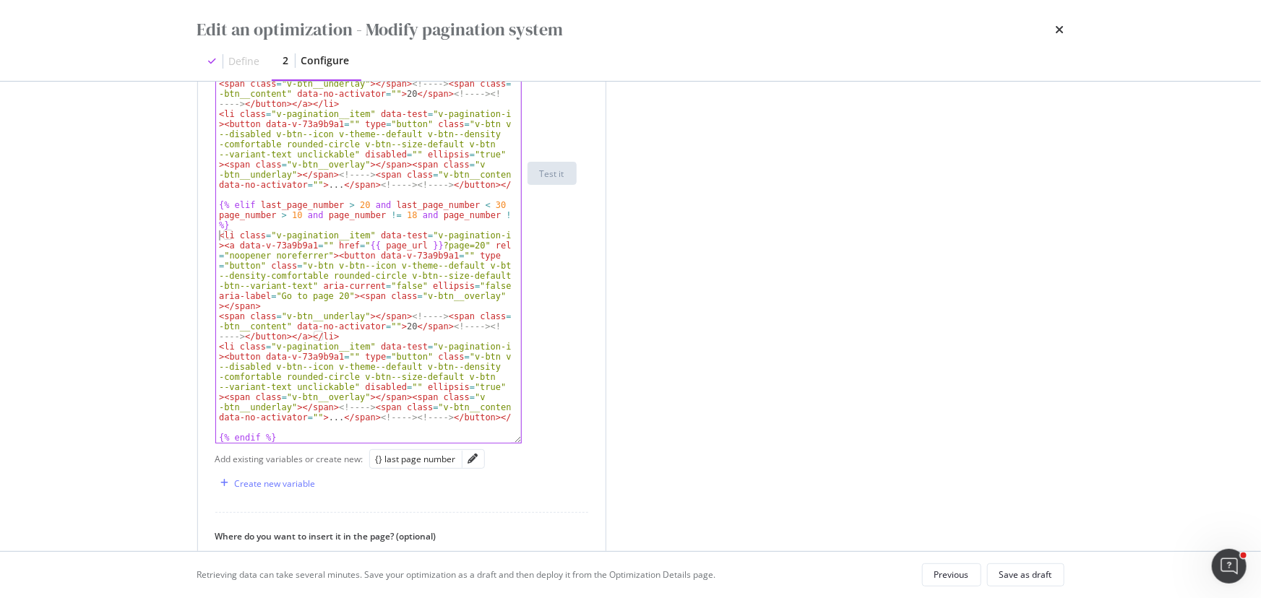
scroll to position [538, 0]
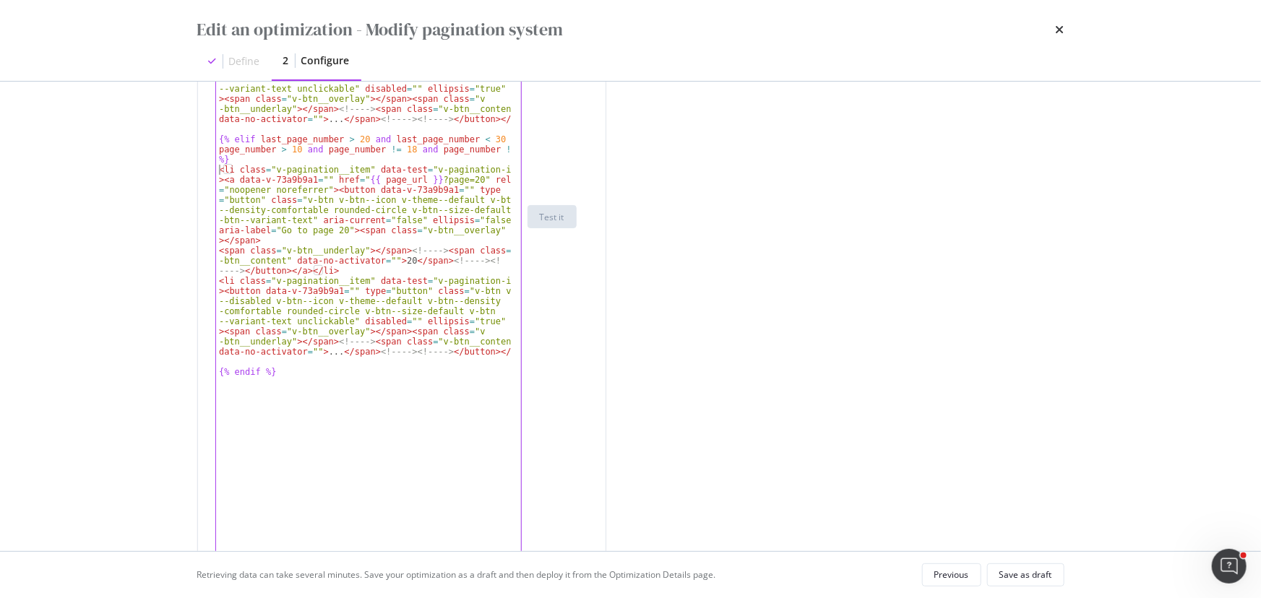
drag, startPoint x: 519, startPoint y: 376, endPoint x: 529, endPoint y: 628, distance: 253.0
click at [529, 597] on html "spa/v1.337.32 ReadOnly: Viz Debugger: Open Viz Editor FTL admin Admin Crawl Lis…" at bounding box center [630, 299] width 1261 height 598
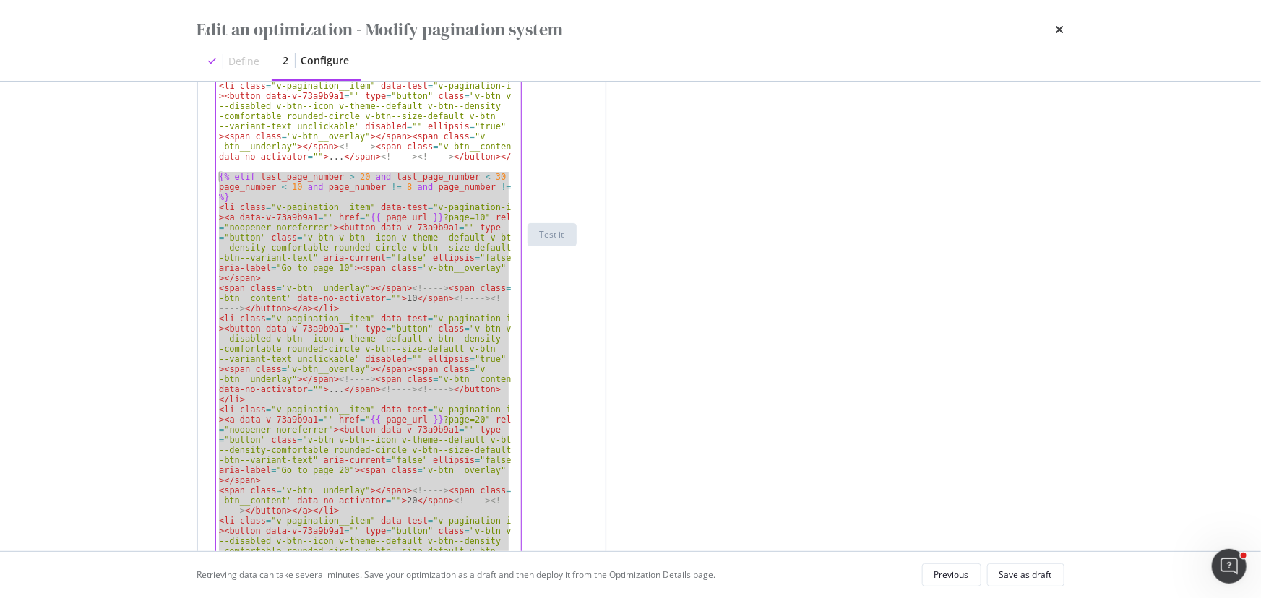
drag, startPoint x: 500, startPoint y: 408, endPoint x: 214, endPoint y: 175, distance: 369.2
click at [214, 175] on div "Define your template <li class="v-pagination__item" data-test="v-pagination-ite…" at bounding box center [401, 366] width 407 height 1137
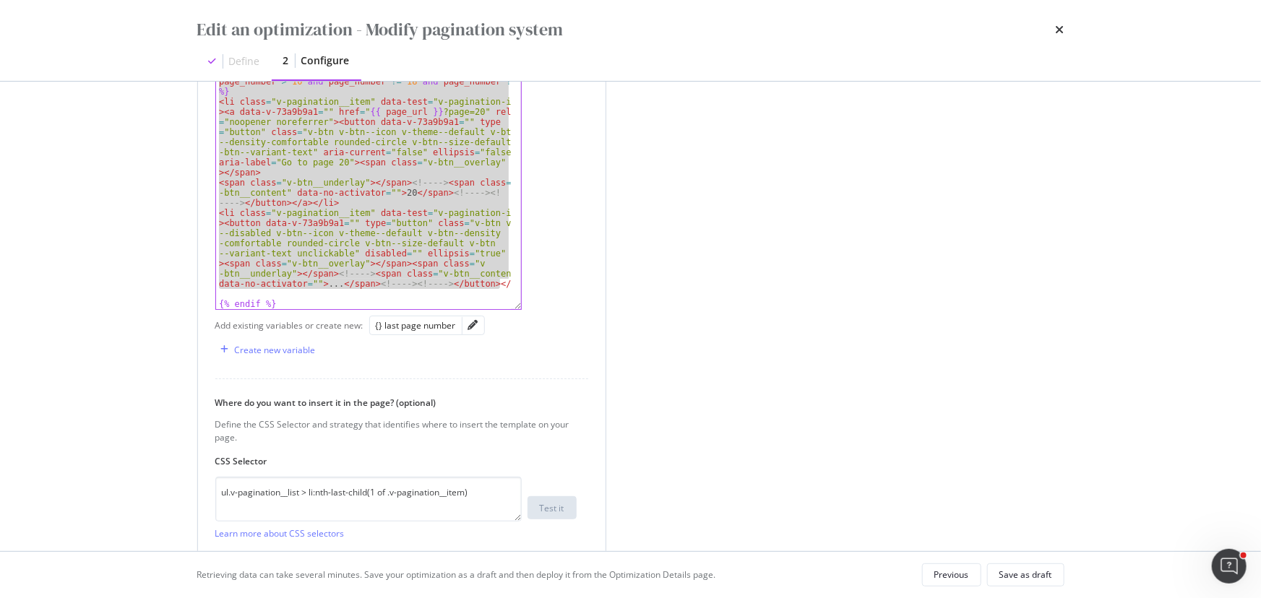
scroll to position [932, 0]
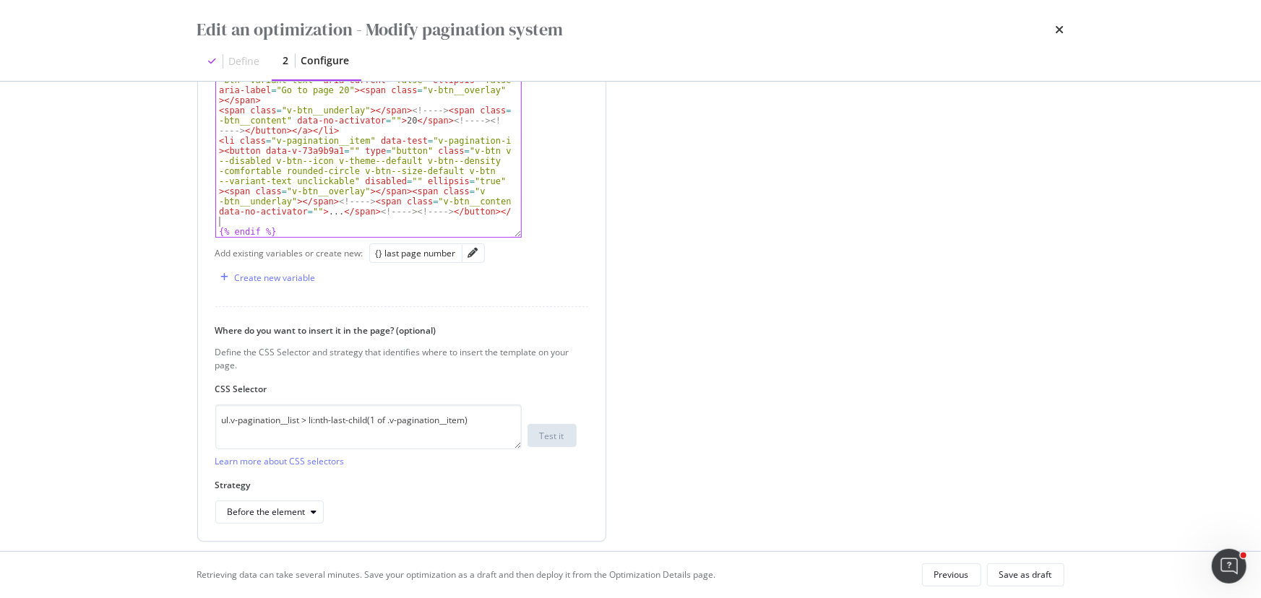
paste textarea "Cursor at row 28"
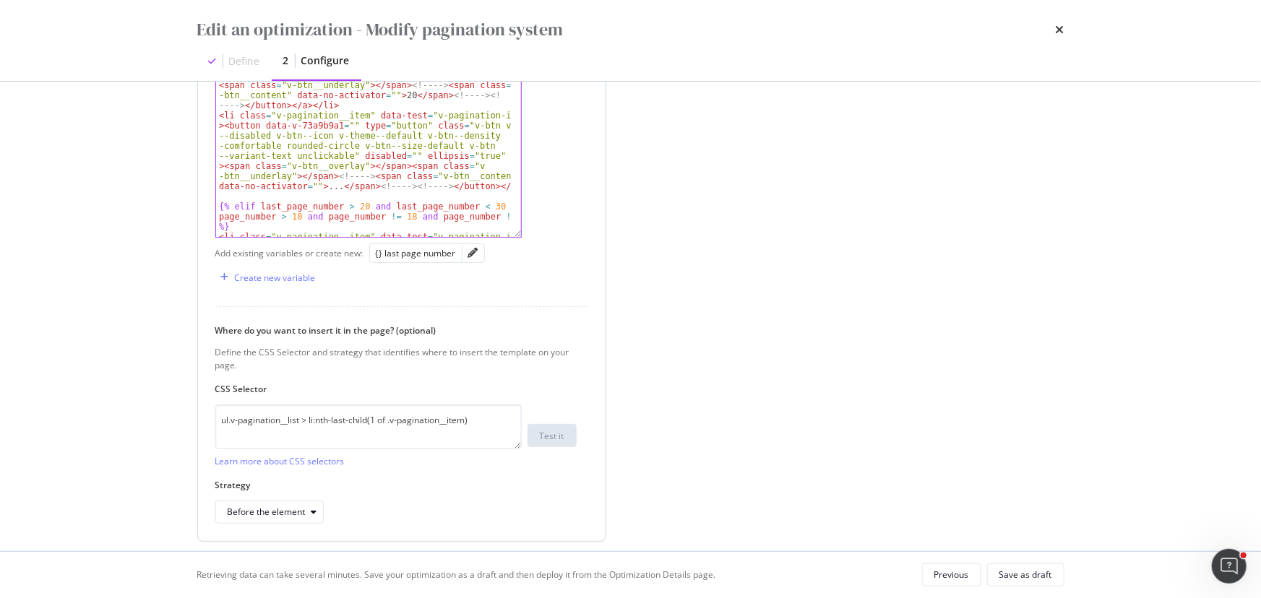
scroll to position [679, 0]
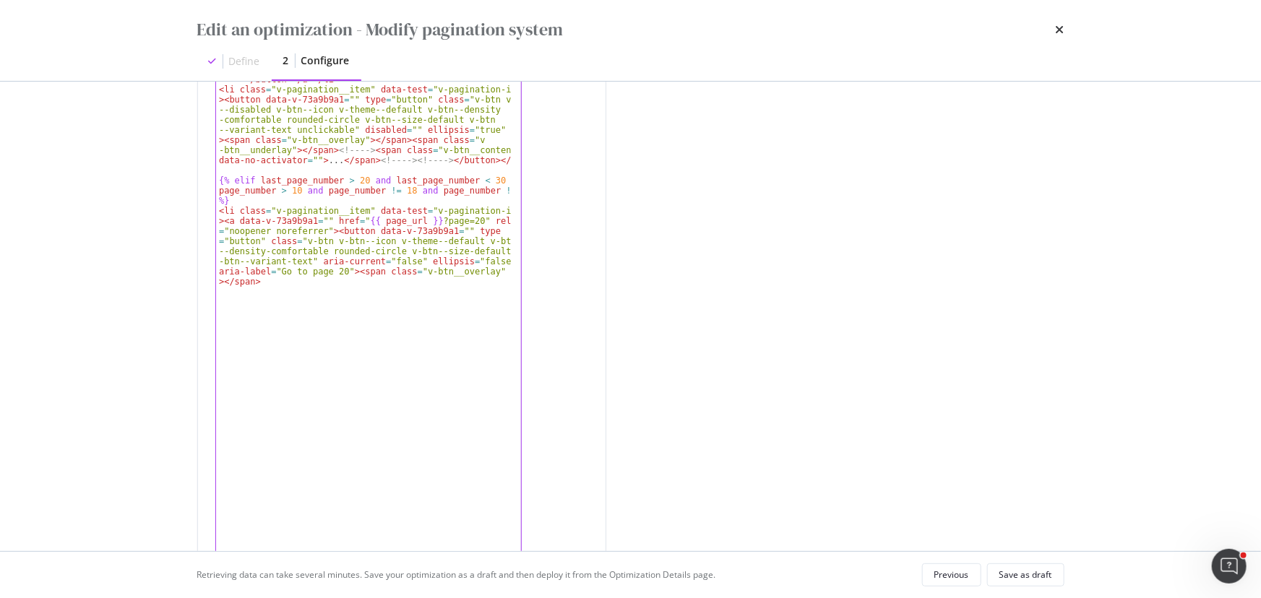
drag, startPoint x: 518, startPoint y: 235, endPoint x: 542, endPoint y: 628, distance: 394.4
click at [542, 597] on html "spa/v1.337.32 ReadOnly: Viz Debugger: Open Viz Editor FTL admin Admin Crawl Lis…" at bounding box center [630, 299] width 1261 height 598
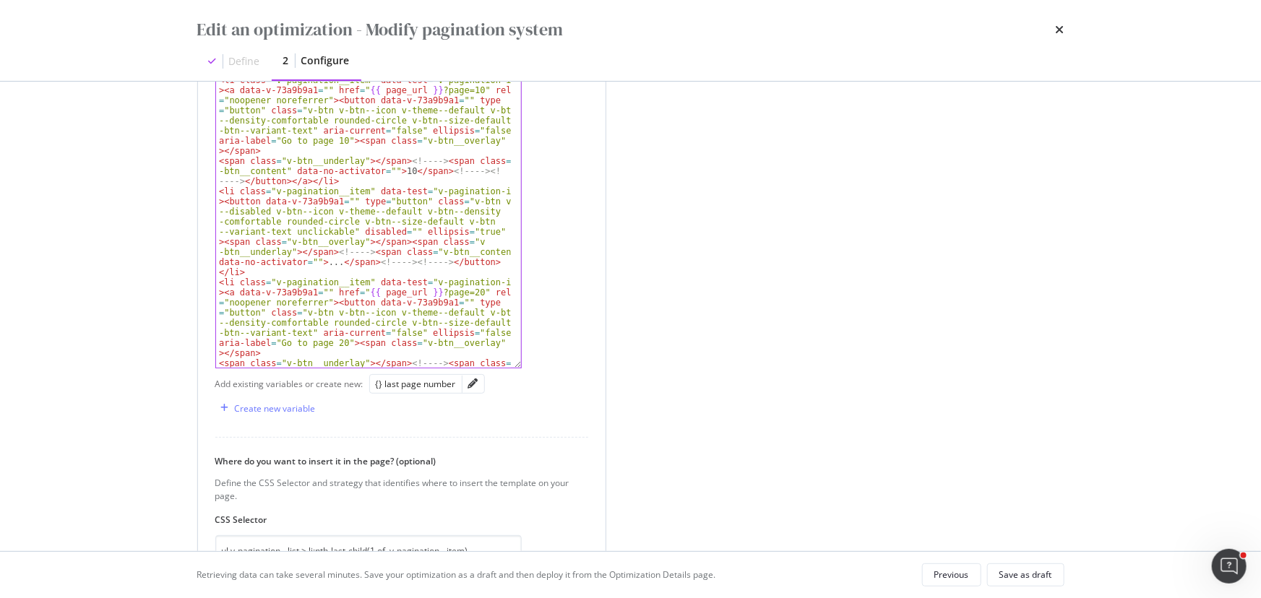
scroll to position [59, 0]
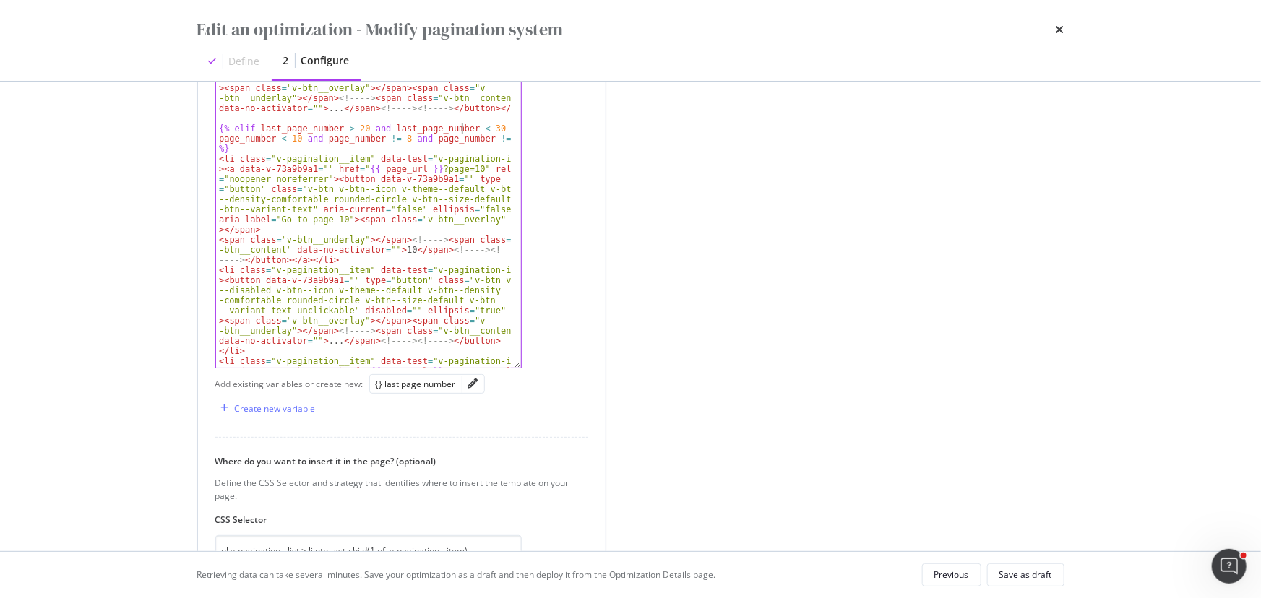
type textarea "{% elif last_page_number > 20 and last_page_number < 40 and page_number < 10 an…"
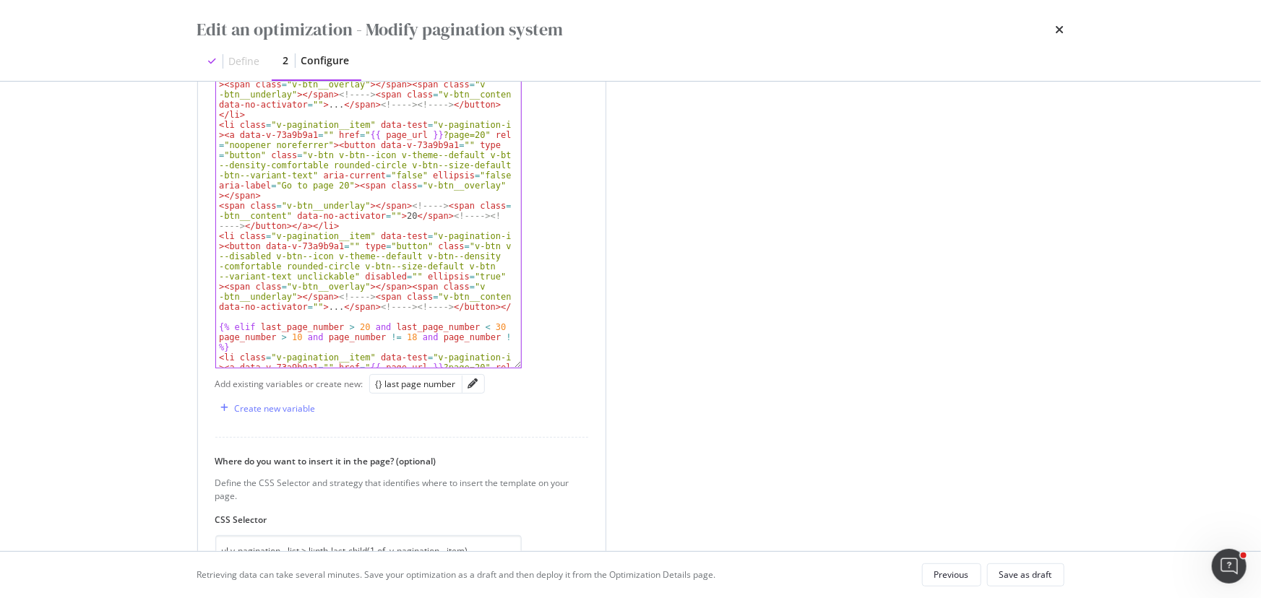
scroll to position [295, 0]
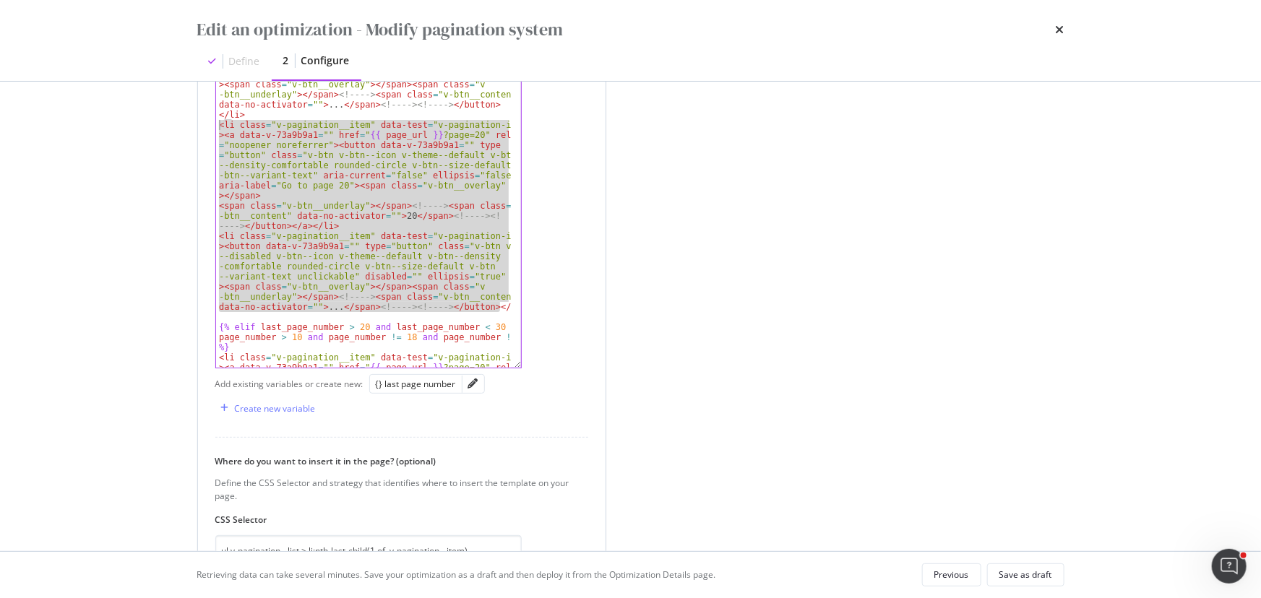
drag, startPoint x: 501, startPoint y: 308, endPoint x: 218, endPoint y: 121, distance: 339.2
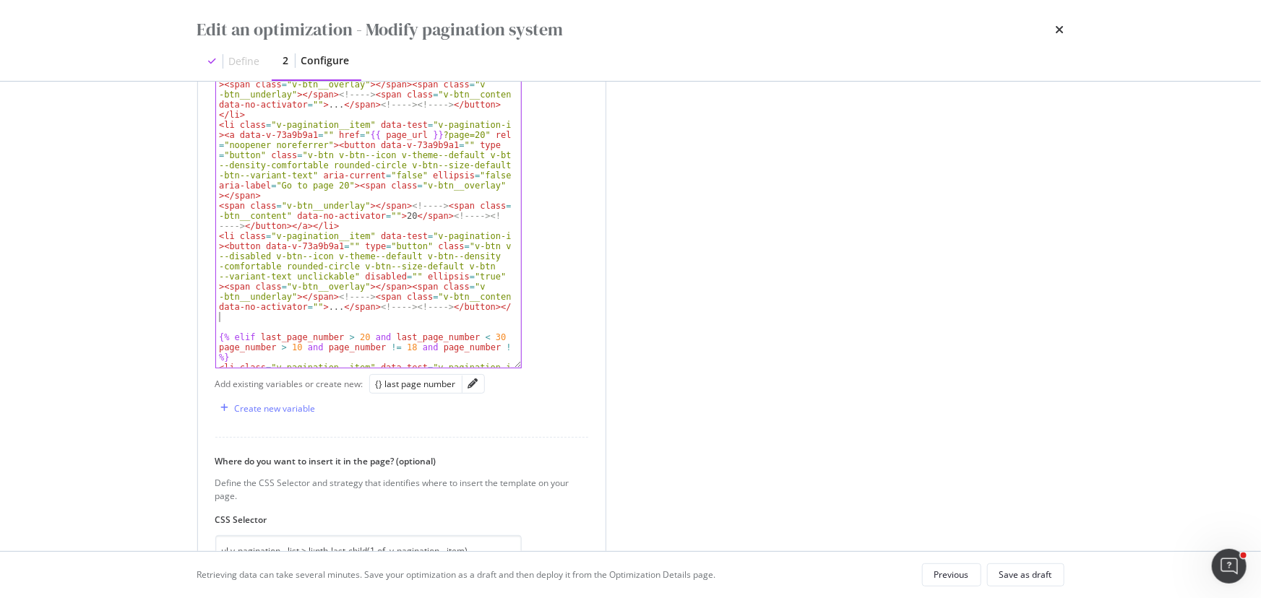
paste textarea "Cursor at row 37"
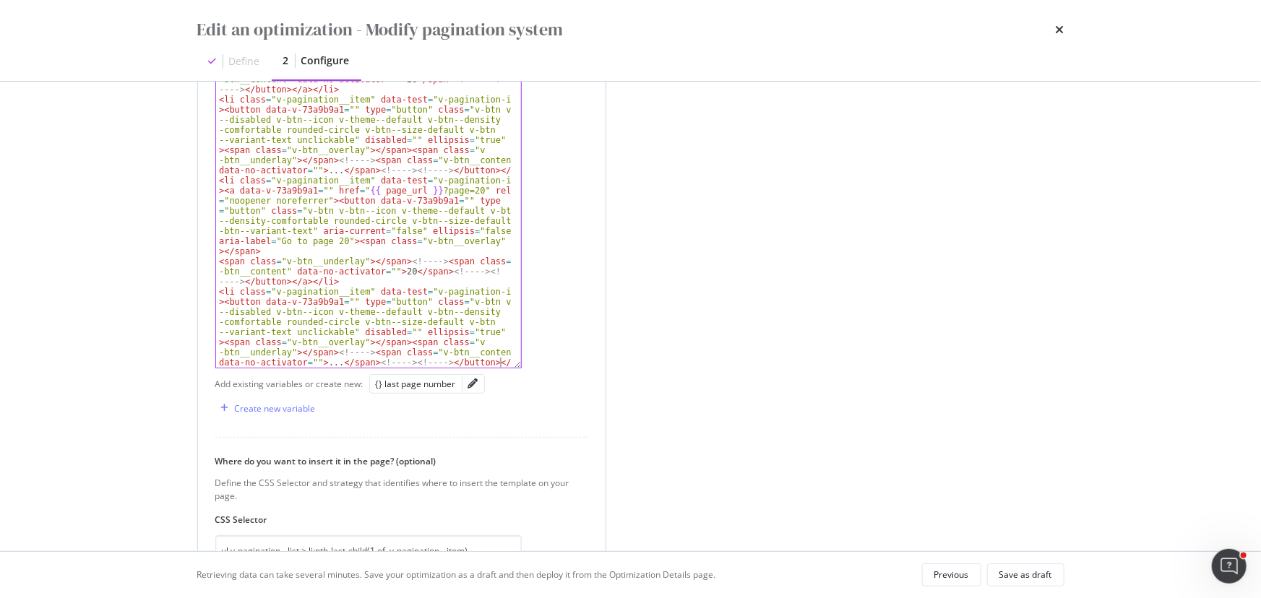
scroll to position [432, 0]
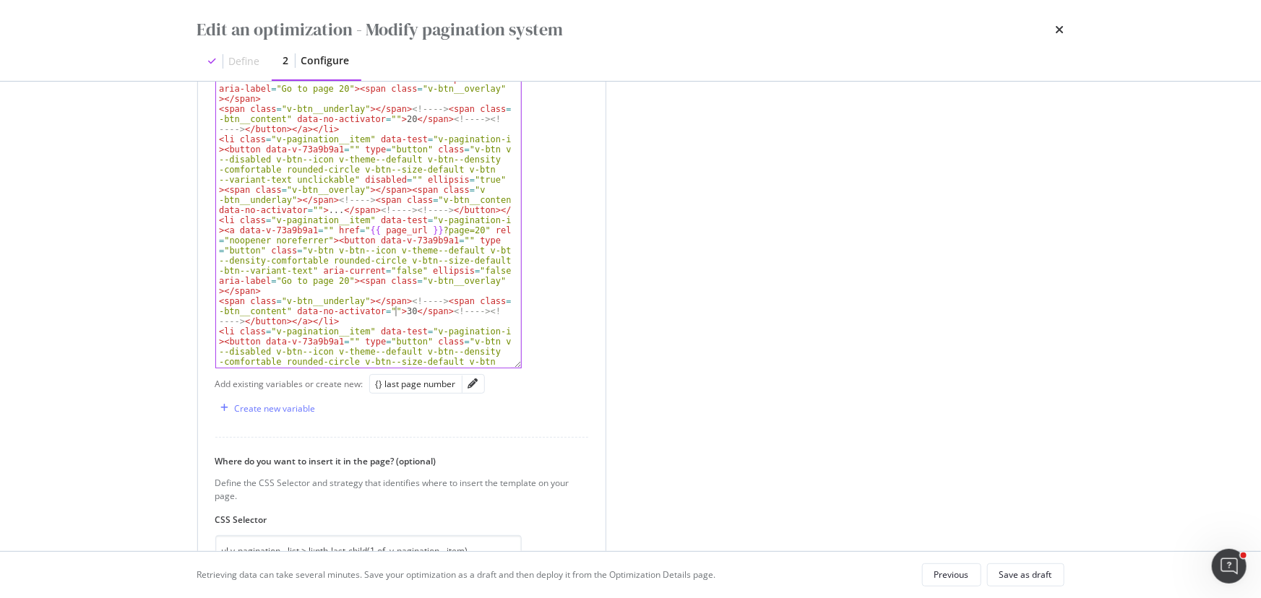
scroll to position [392, 0]
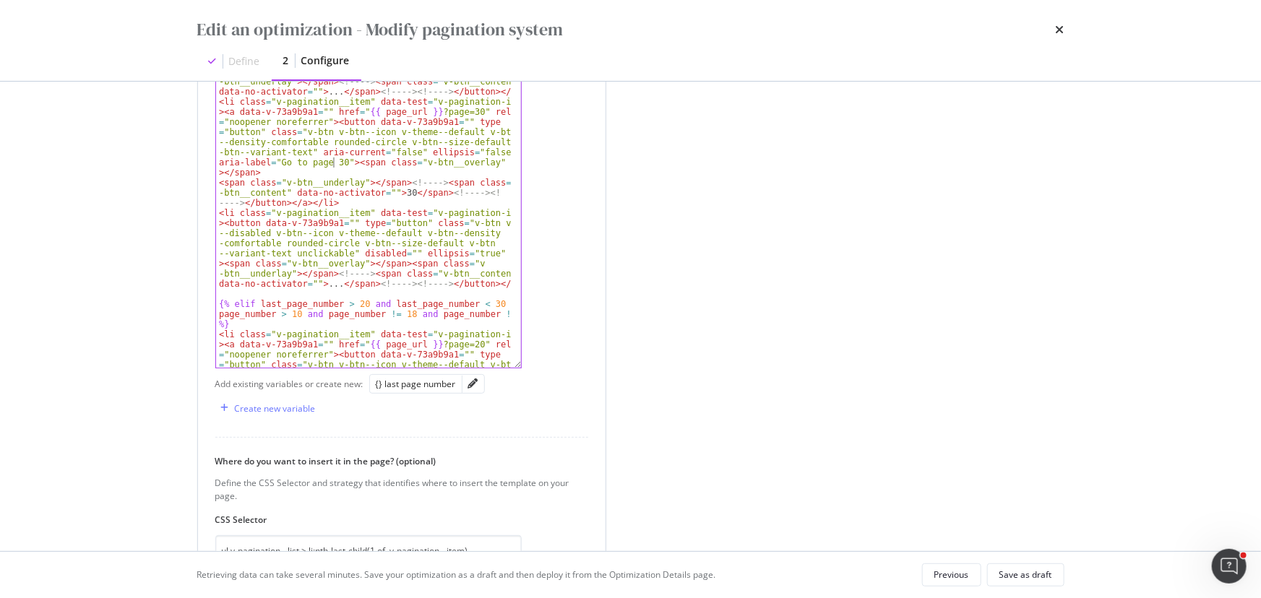
scroll to position [550, 0]
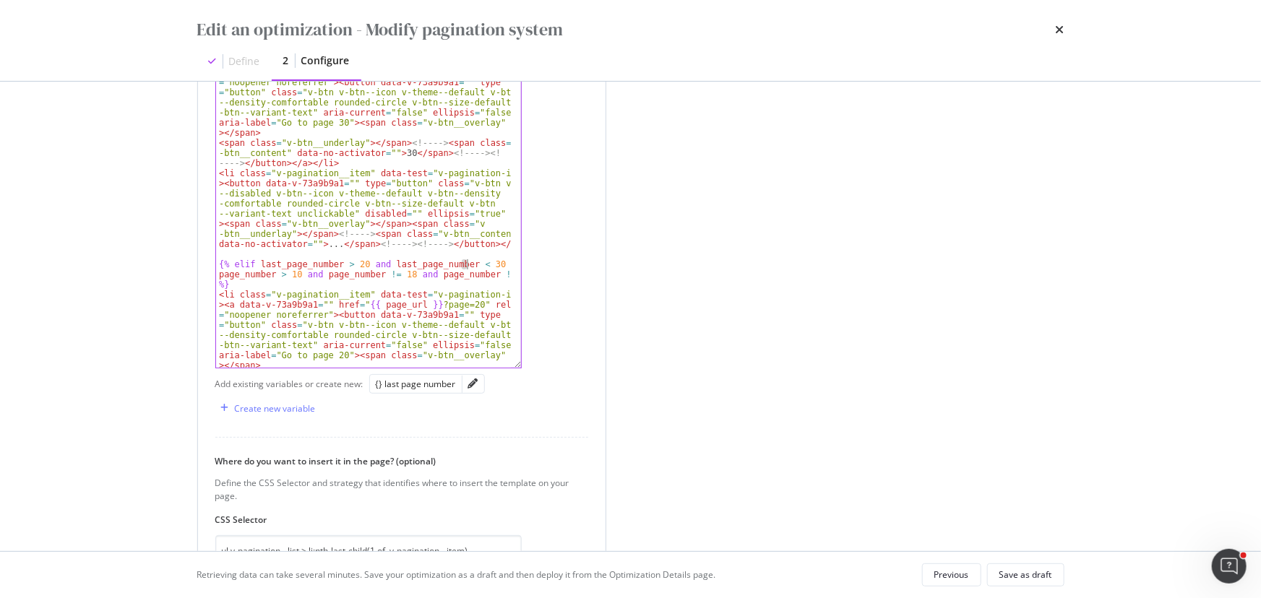
type textarea "{% elif last_page_number > 20 and last_page_number > 30 and page_number > 20 an…"
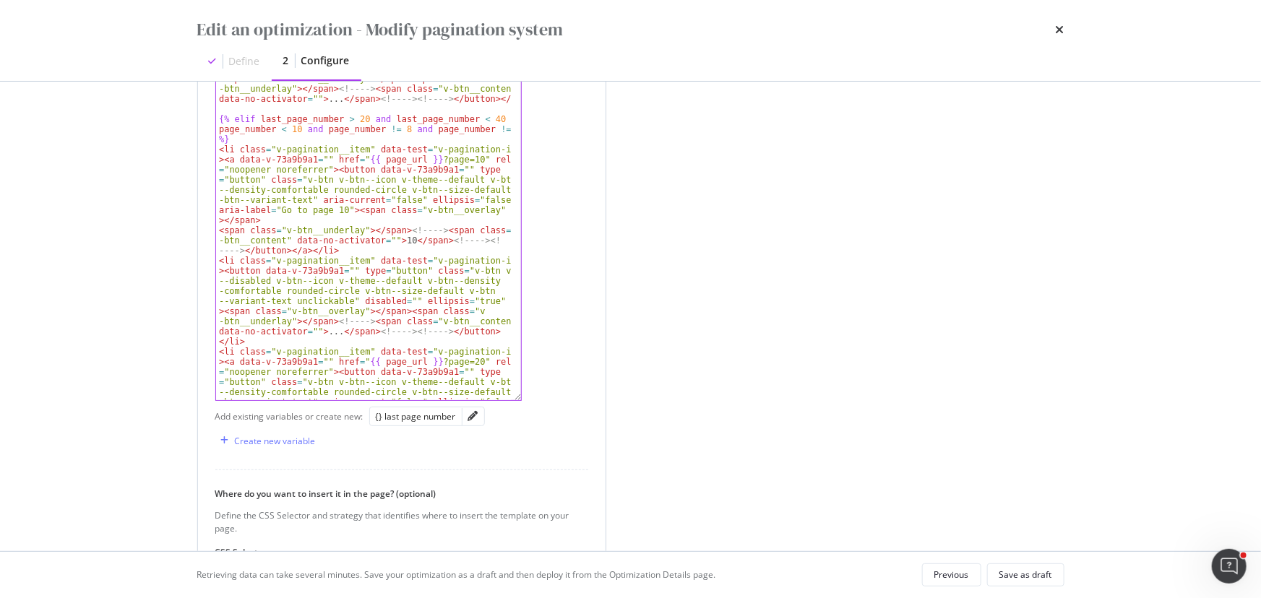
scroll to position [68, 0]
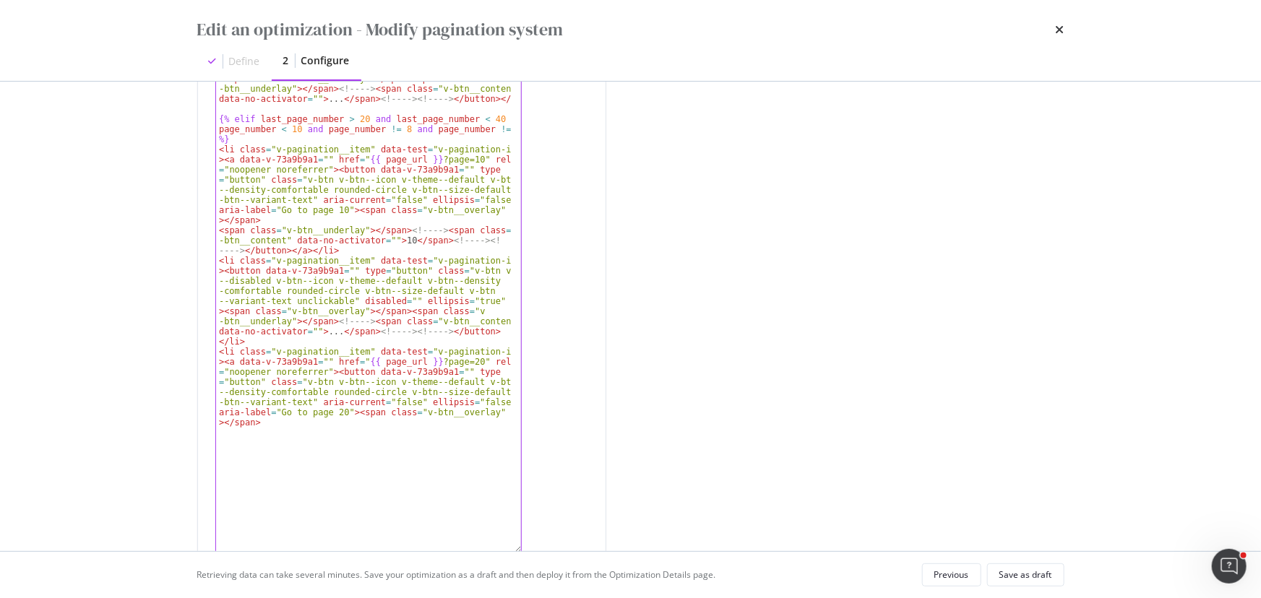
drag, startPoint x: 519, startPoint y: 366, endPoint x: 532, endPoint y: 550, distance: 185.4
click at [532, 550] on div "Edit an optimization - Modify pagination system Define 2 Configure Preview your…" at bounding box center [630, 299] width 1261 height 598
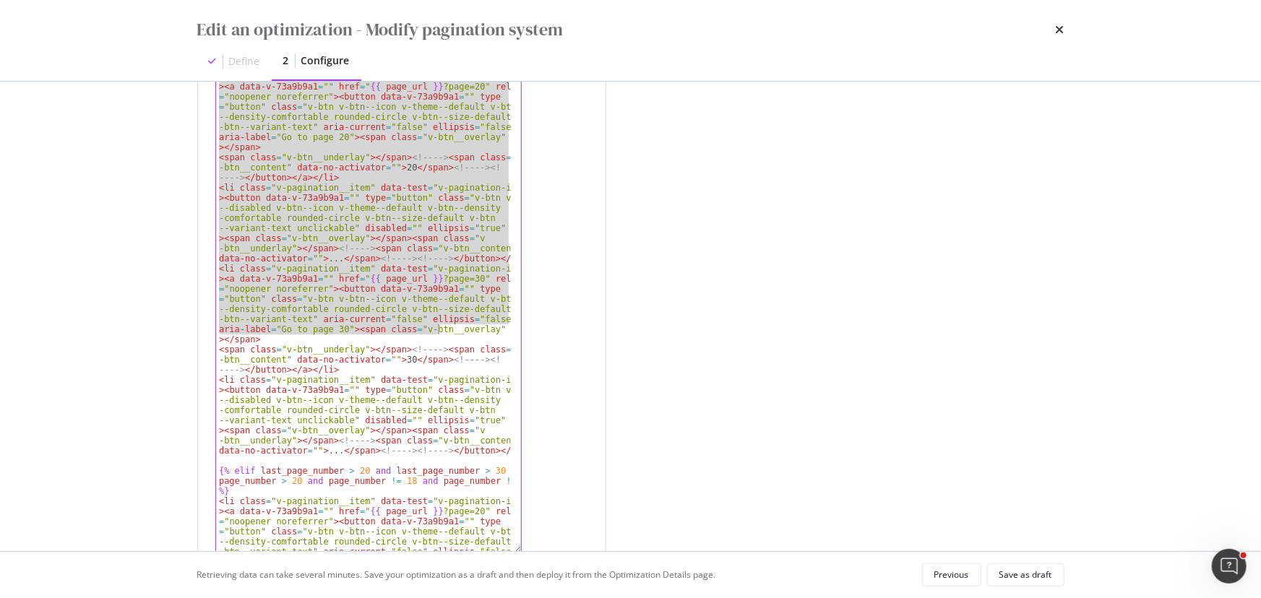
scroll to position [383, 0]
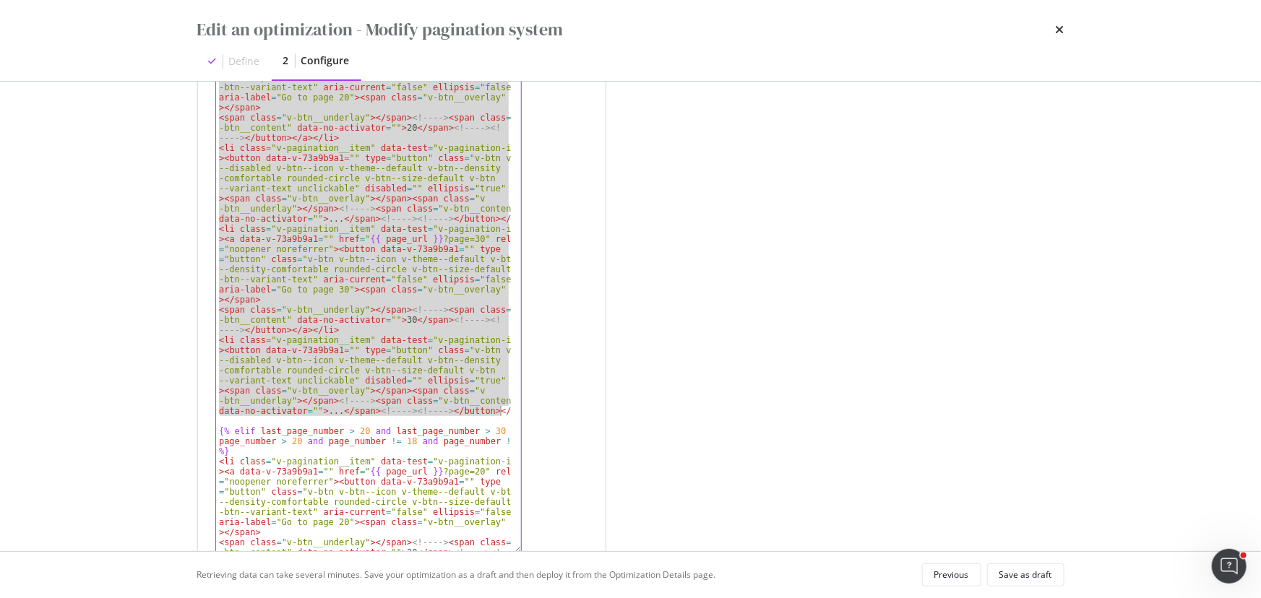
drag, startPoint x: 220, startPoint y: 108, endPoint x: 503, endPoint y: 406, distance: 410.8
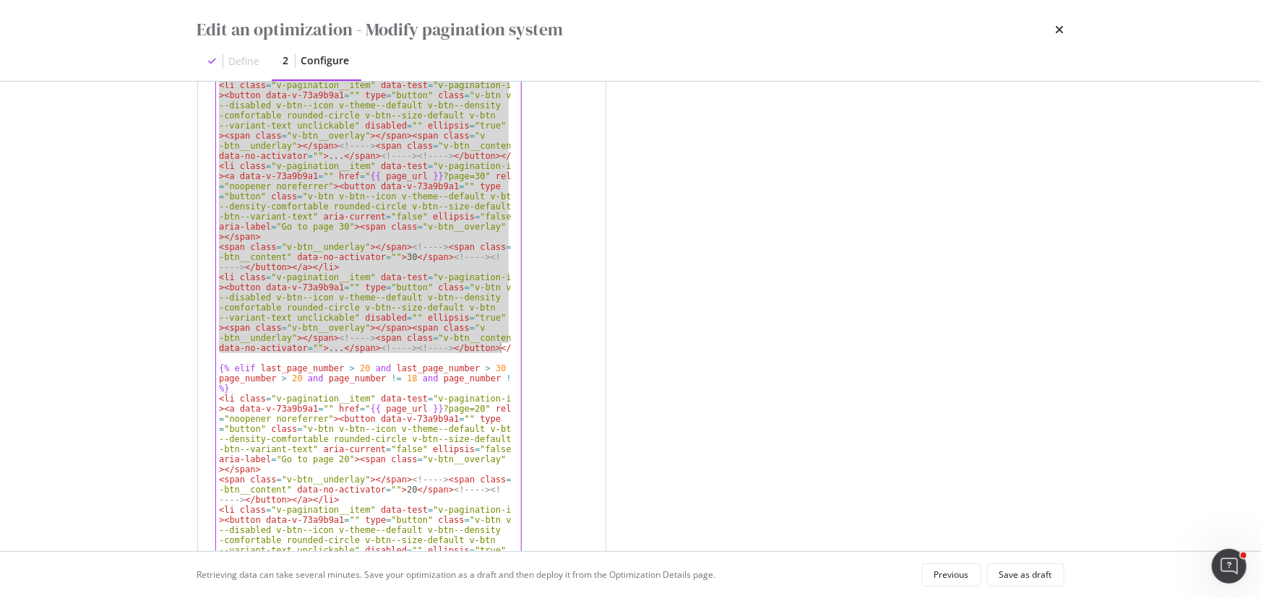
scroll to position [1195, 0]
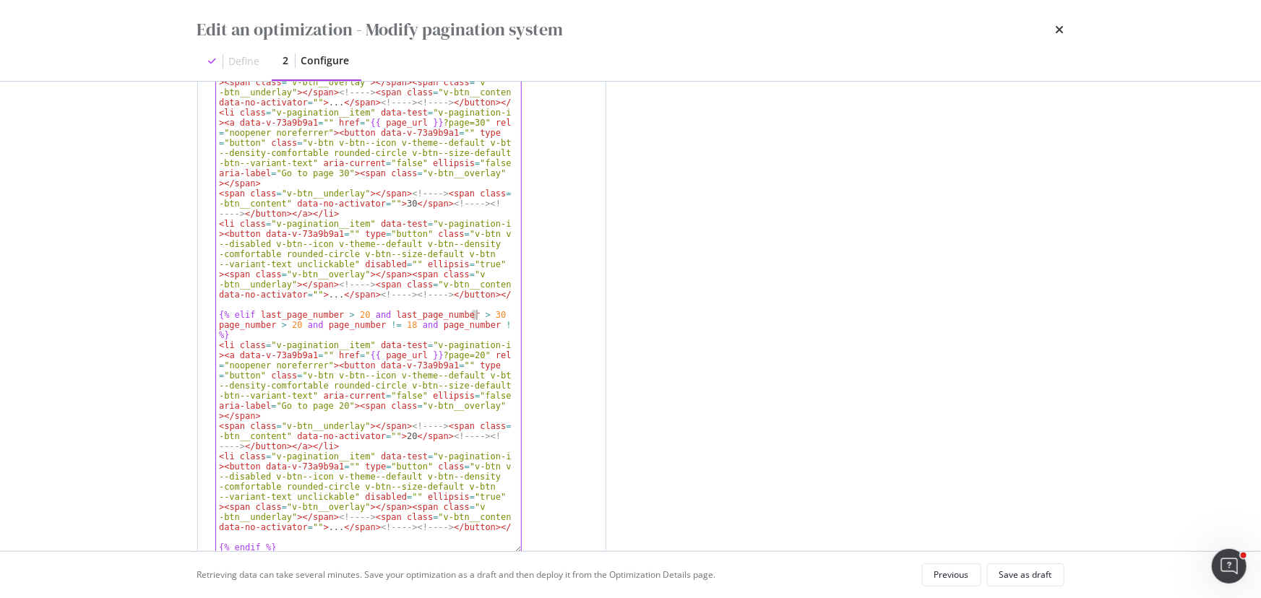
type textarea "{% elif last_page_number > 20 and last_page_number > 40 and page_number > 20 an…"
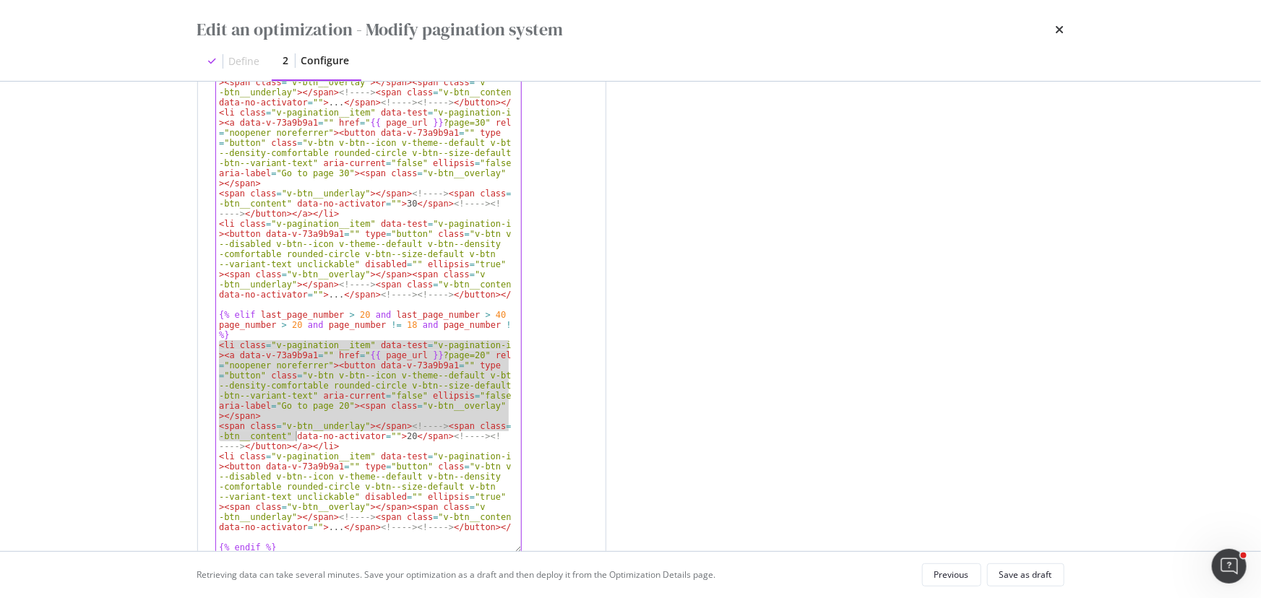
scroll to position [1326, 0]
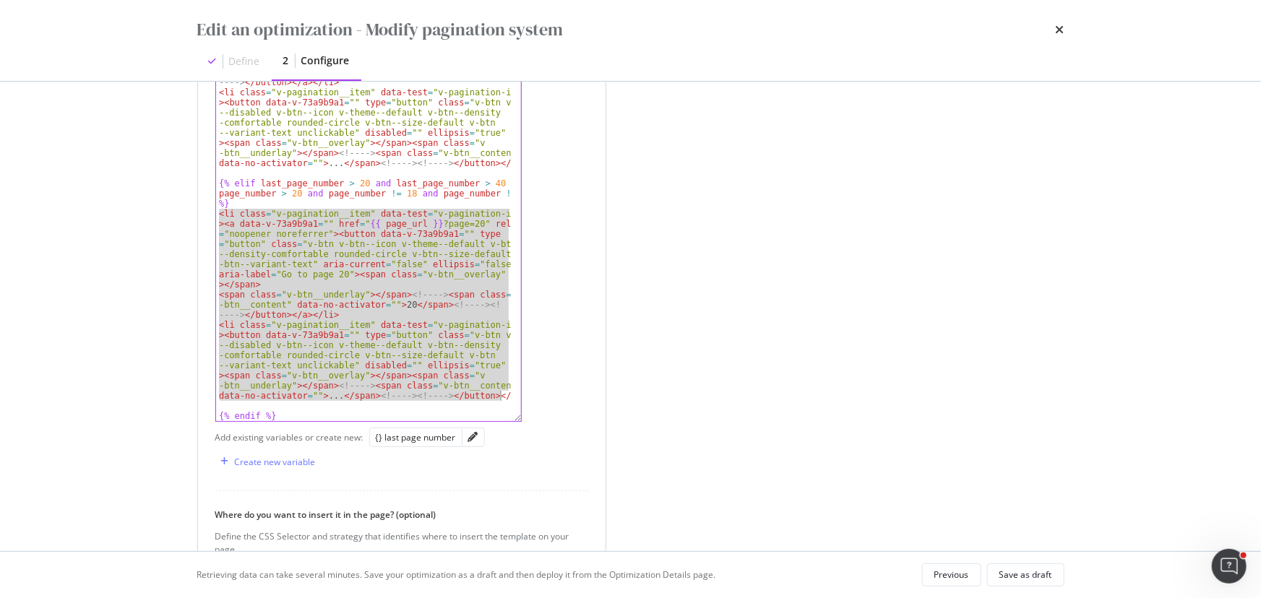
drag, startPoint x: 217, startPoint y: 346, endPoint x: 501, endPoint y: 393, distance: 288.5
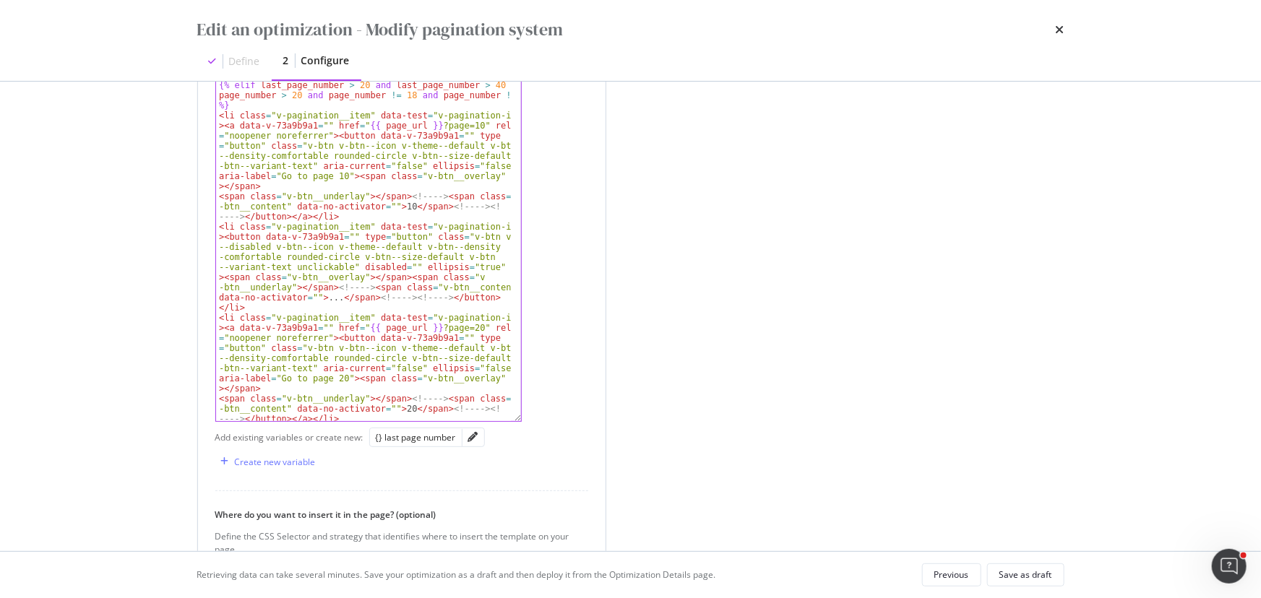
scroll to position [519, 0]
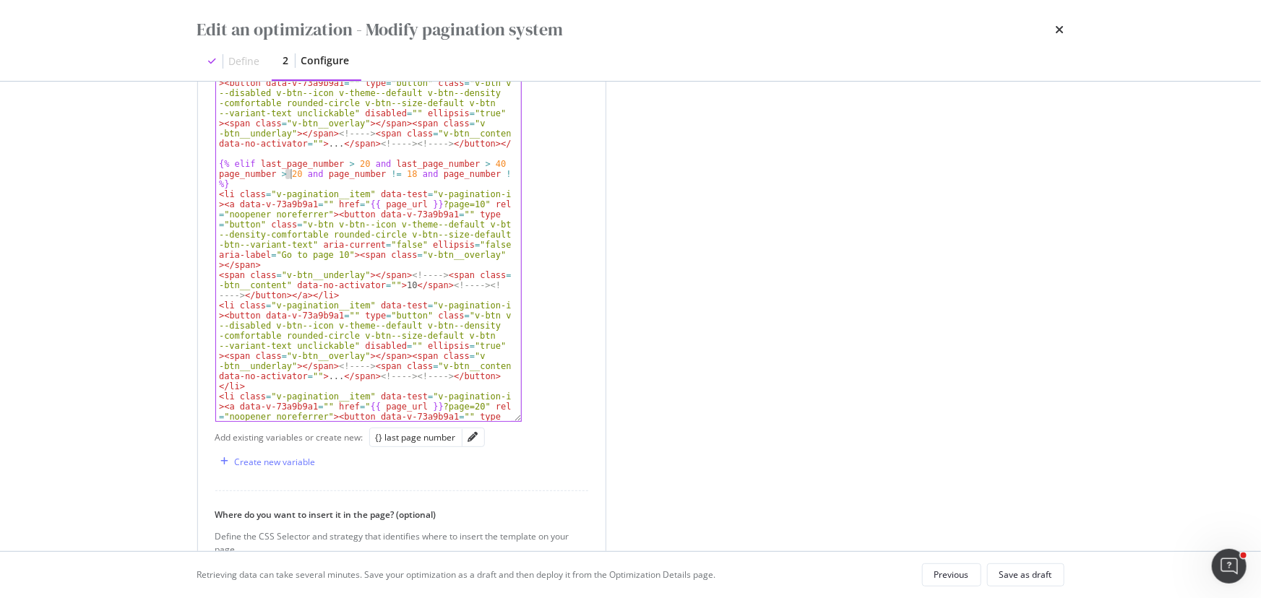
type textarea "{% elif last_page_number > 20 and last_page_number > 40 and page_number > 10 an…"
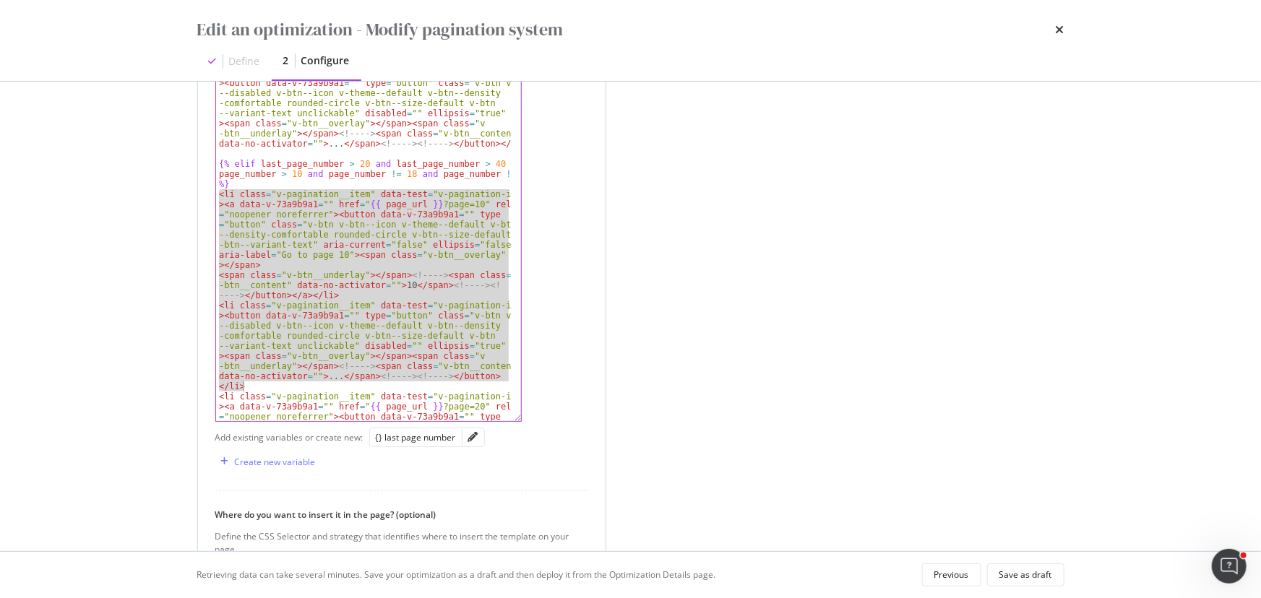
drag, startPoint x: 218, startPoint y: 193, endPoint x: 330, endPoint y: 385, distance: 222.4
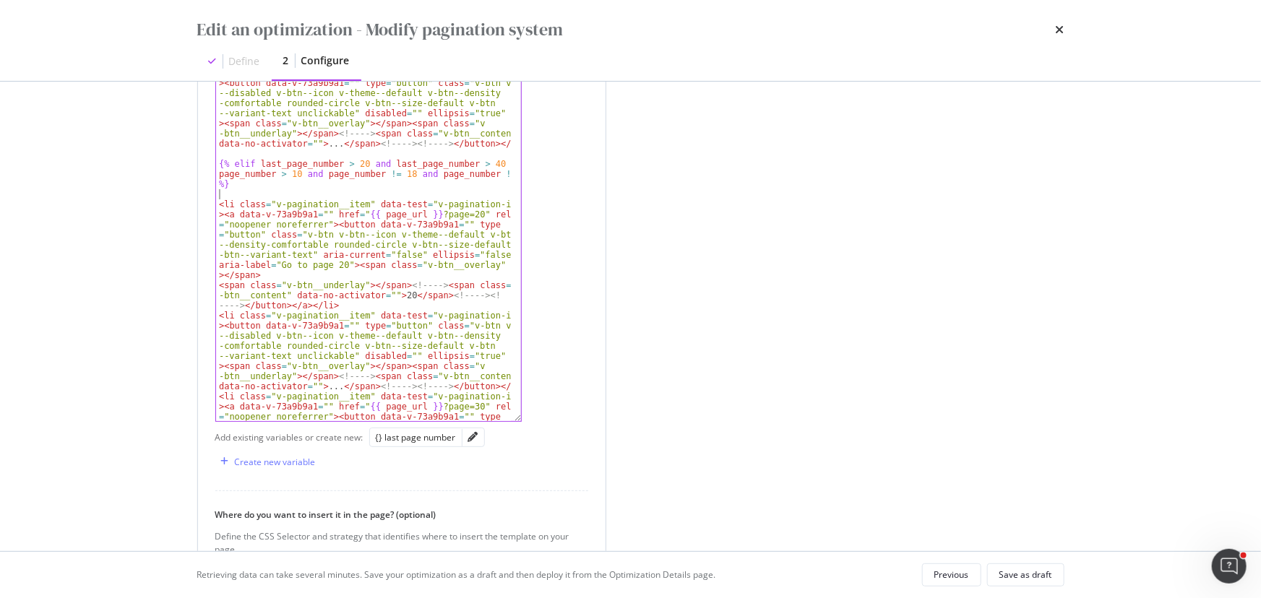
type textarea "<li class="v-pagination__item" data-test="v-pagination-item"><a data-v-73a9b9a1…"
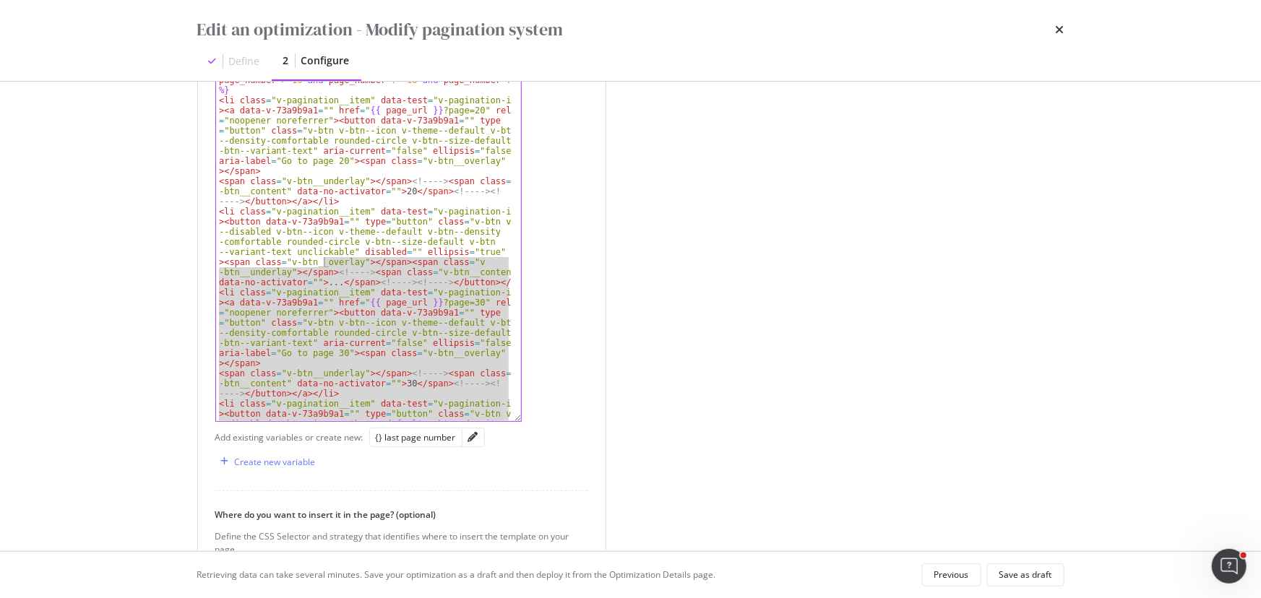
scroll to position [574, 0]
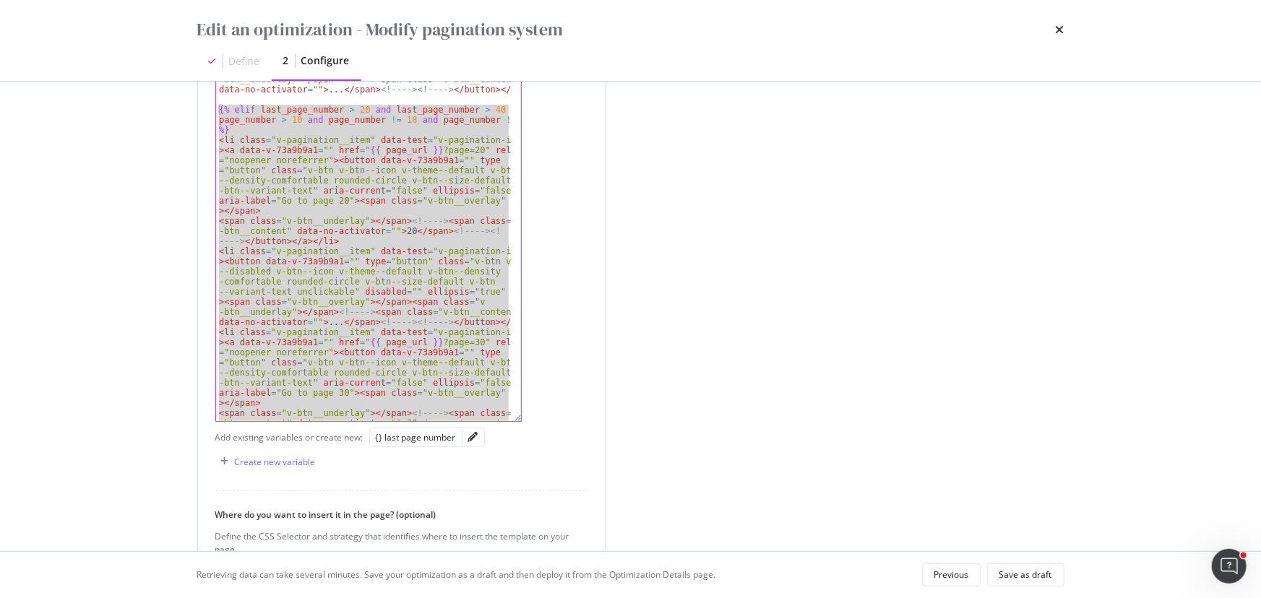
drag, startPoint x: 502, startPoint y: 394, endPoint x: 218, endPoint y: 109, distance: 402.0
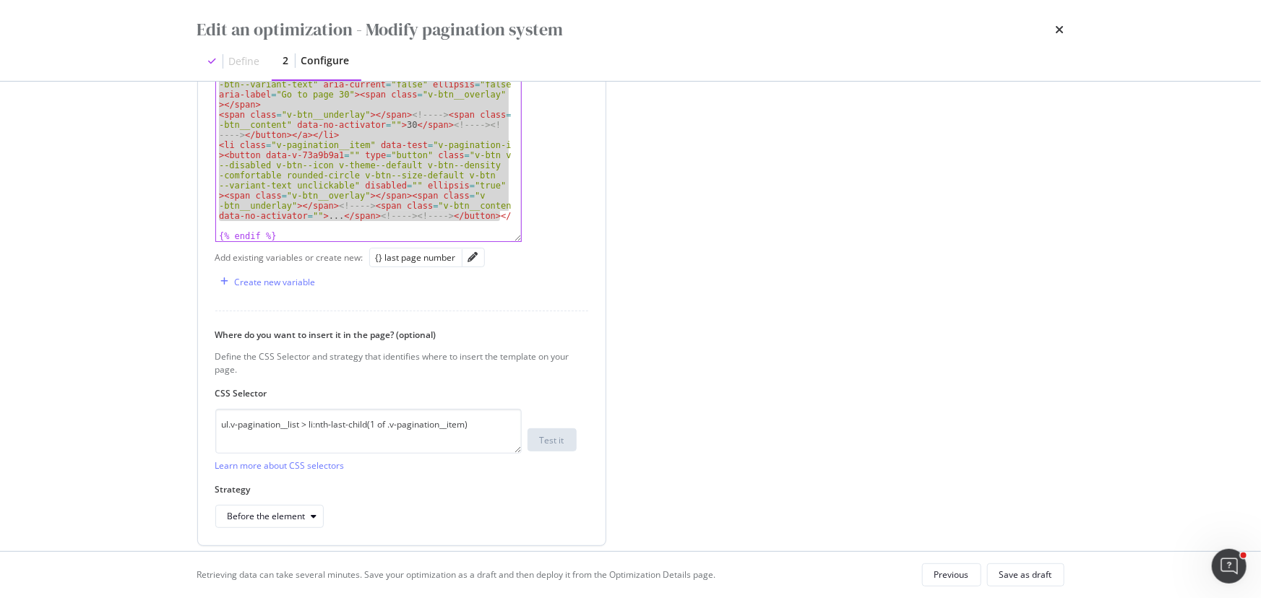
scroll to position [1524, 0]
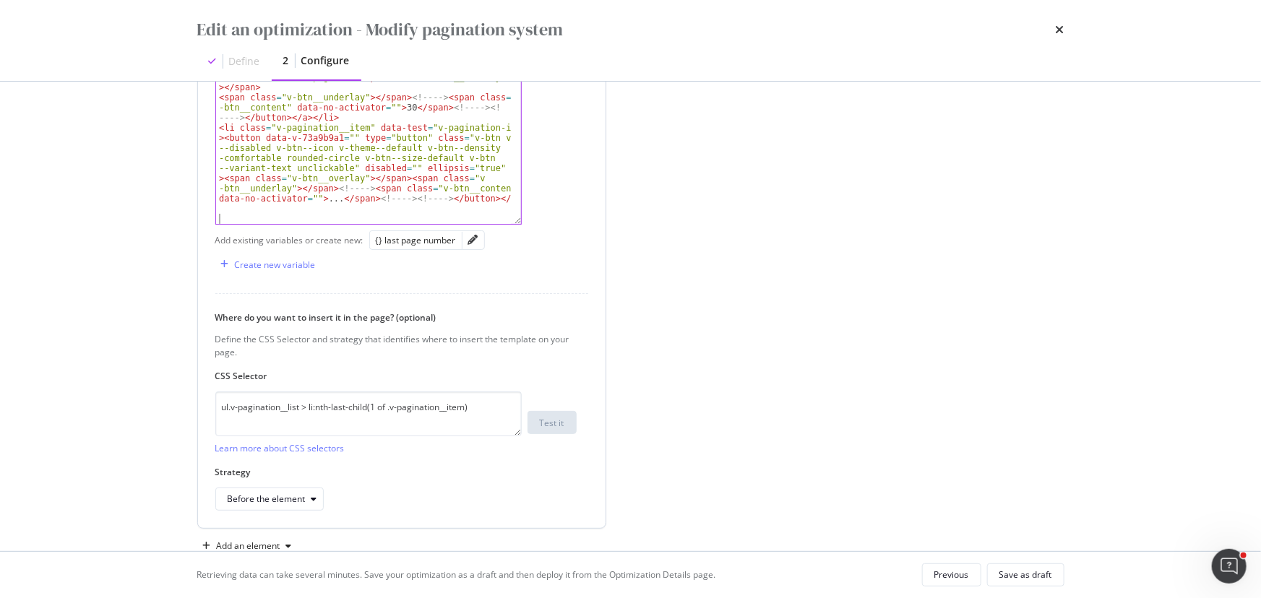
paste textarea "Cursor at row 49"
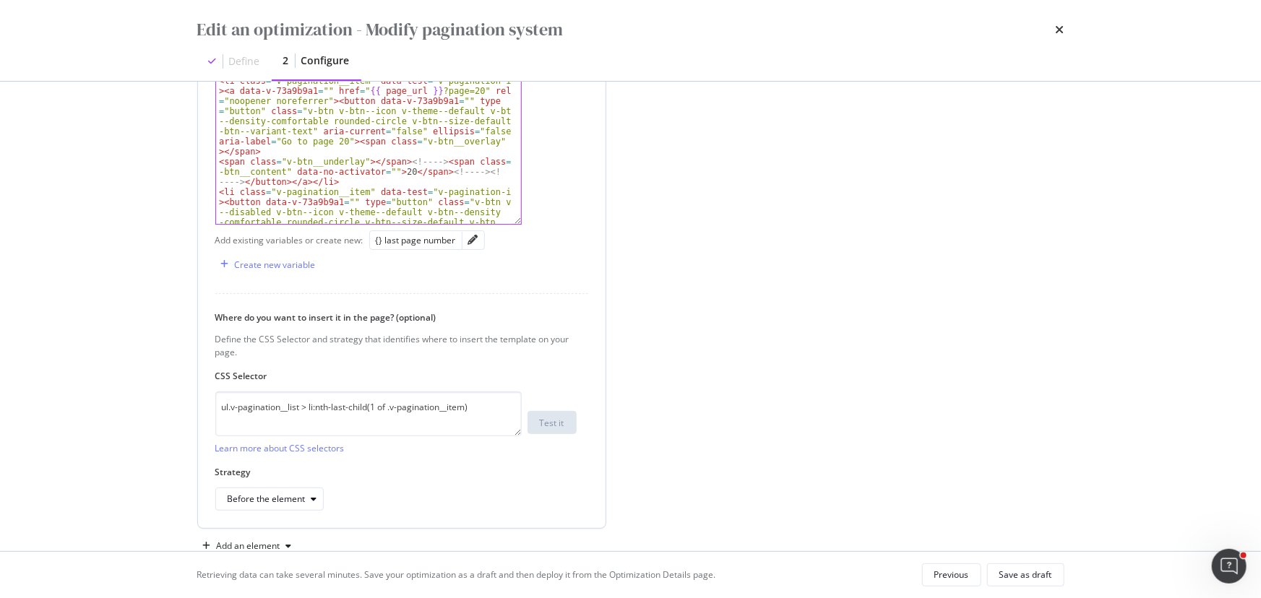
scroll to position [860, 0]
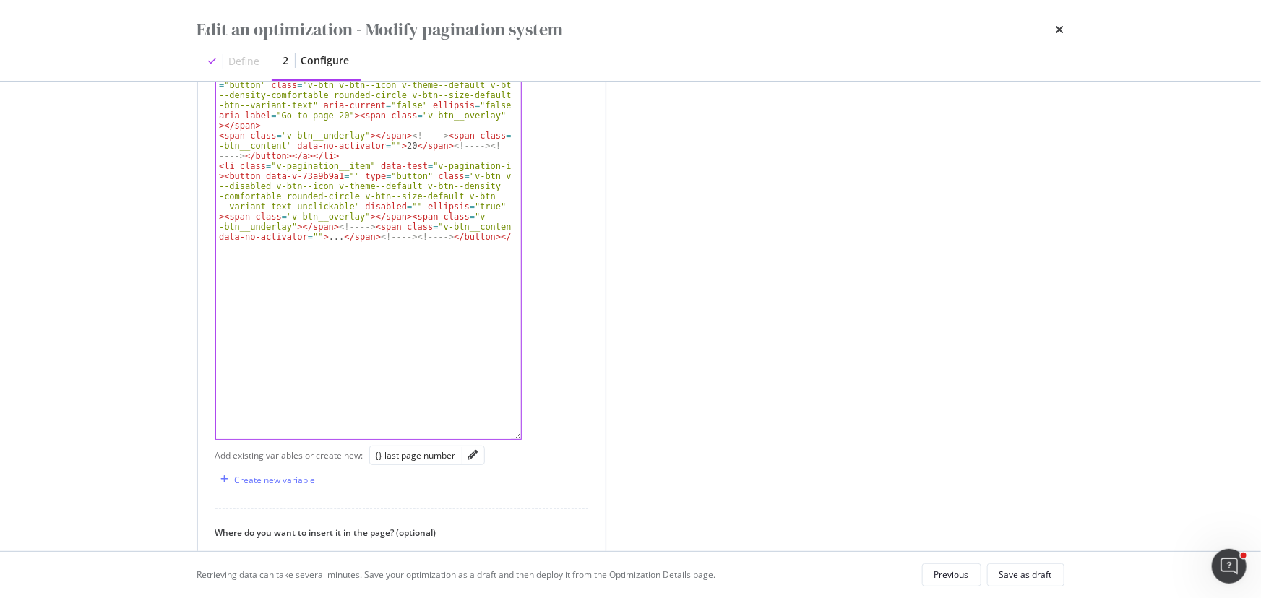
drag, startPoint x: 517, startPoint y: 220, endPoint x: 502, endPoint y: 492, distance: 272.0
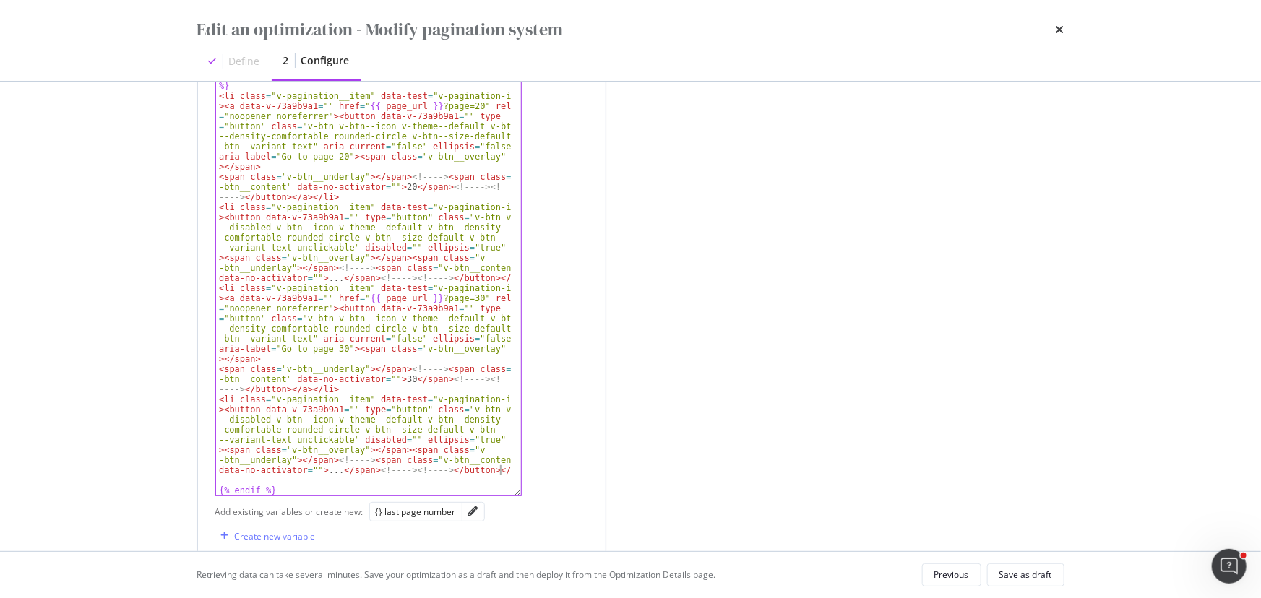
scroll to position [766, 0]
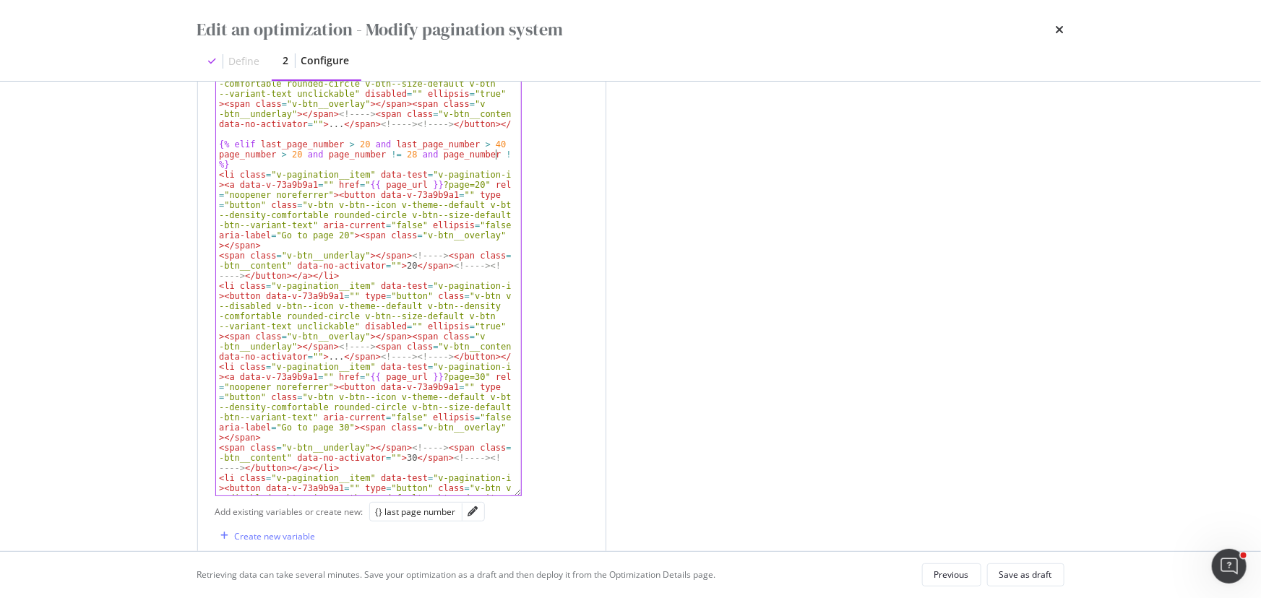
scroll to position [0, 47]
type textarea "{% elif last_page_number > 20 and last_page_number < 40 and page_number > 20 an…"
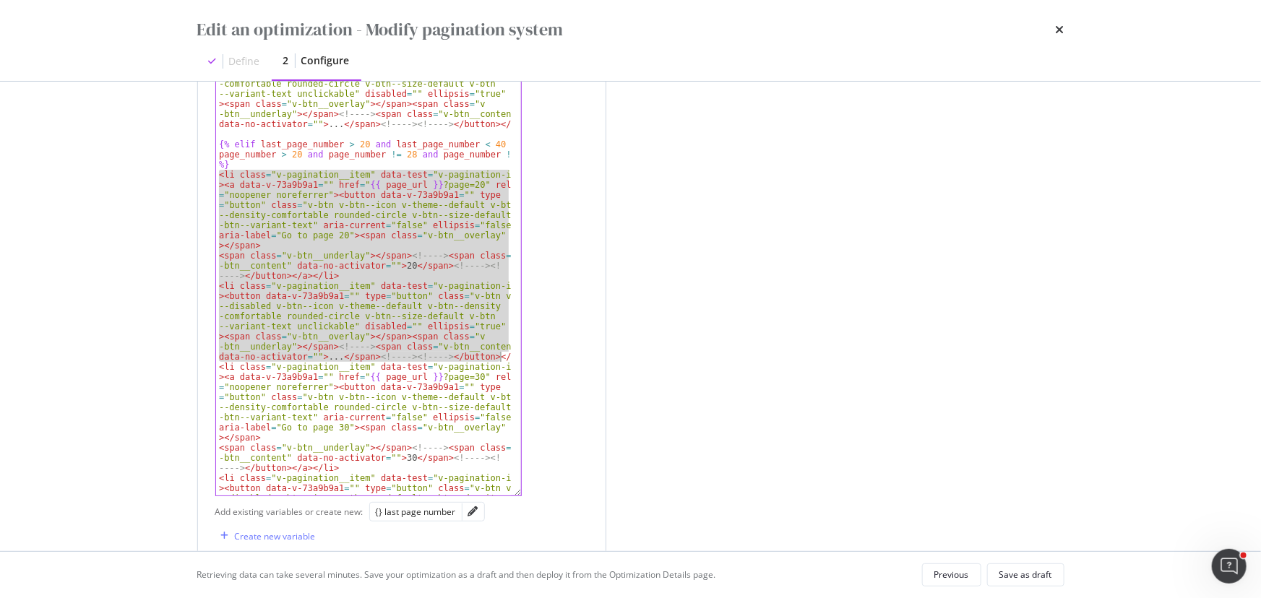
drag, startPoint x: 217, startPoint y: 176, endPoint x: 502, endPoint y: 359, distance: 338.3
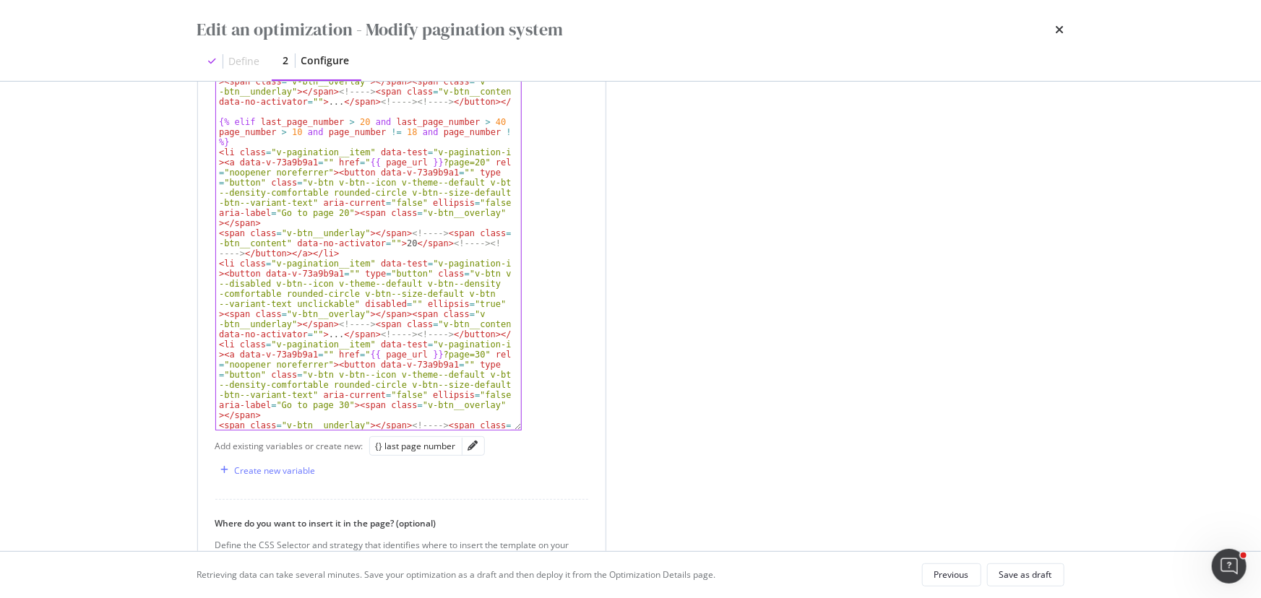
scroll to position [219, 0]
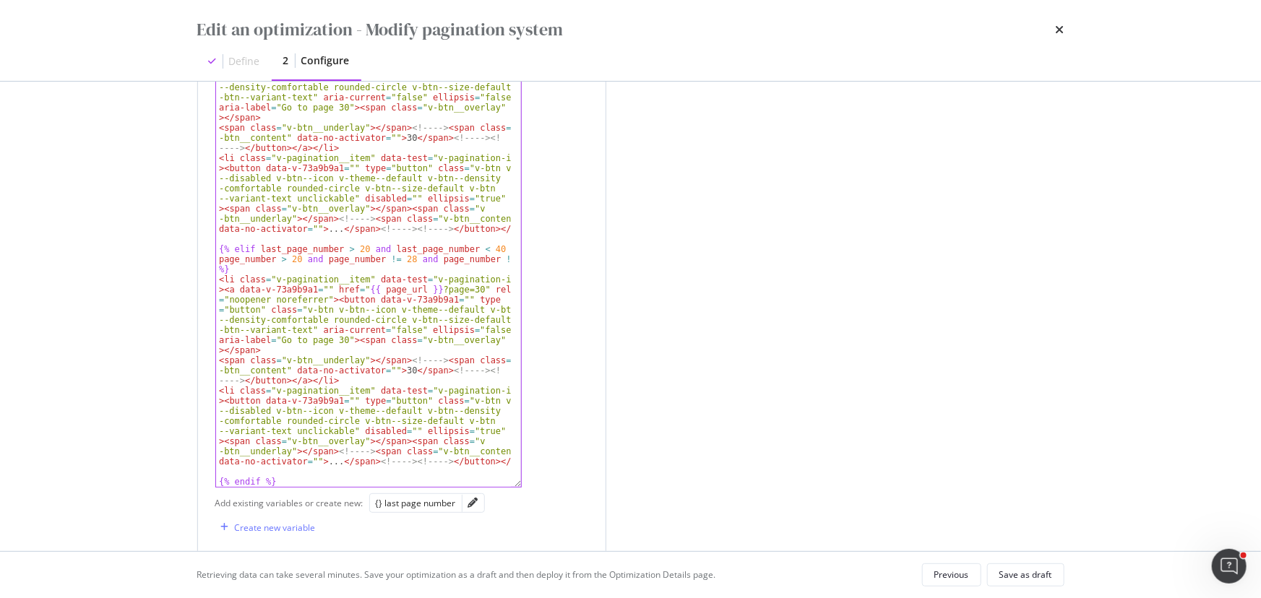
scroll to position [1654, 0]
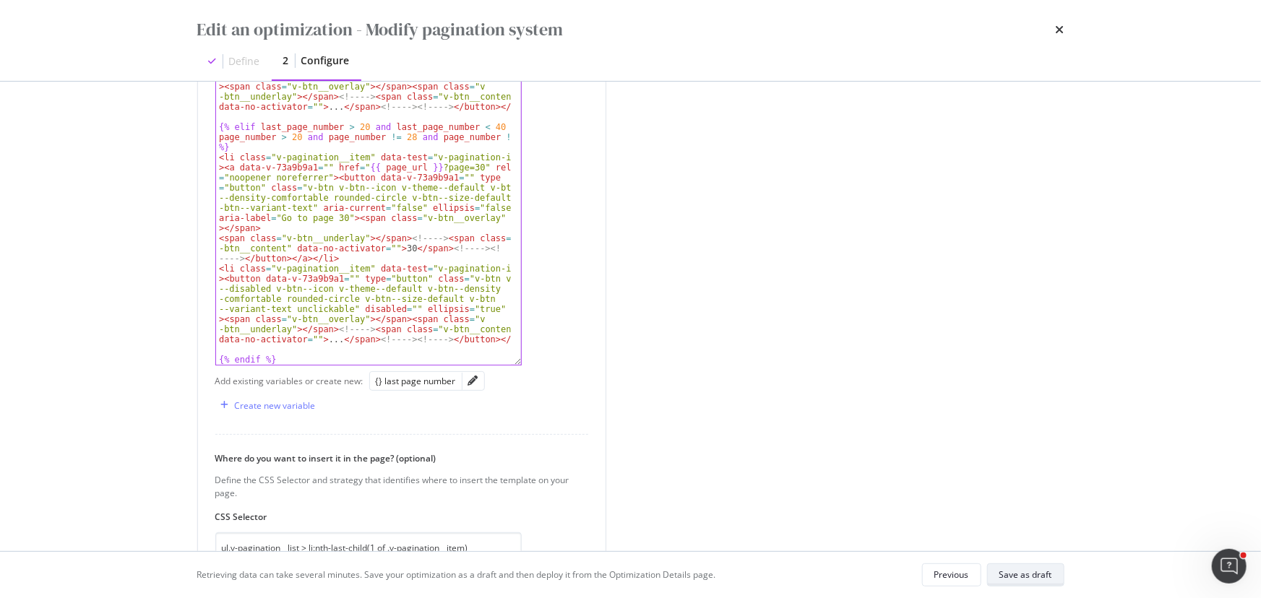
type textarea "{% elif last_page_number > 20 and last_page_number < 40 and page_number > 10 an…"
click at [1044, 578] on div "Save as draft" at bounding box center [1025, 575] width 53 height 12
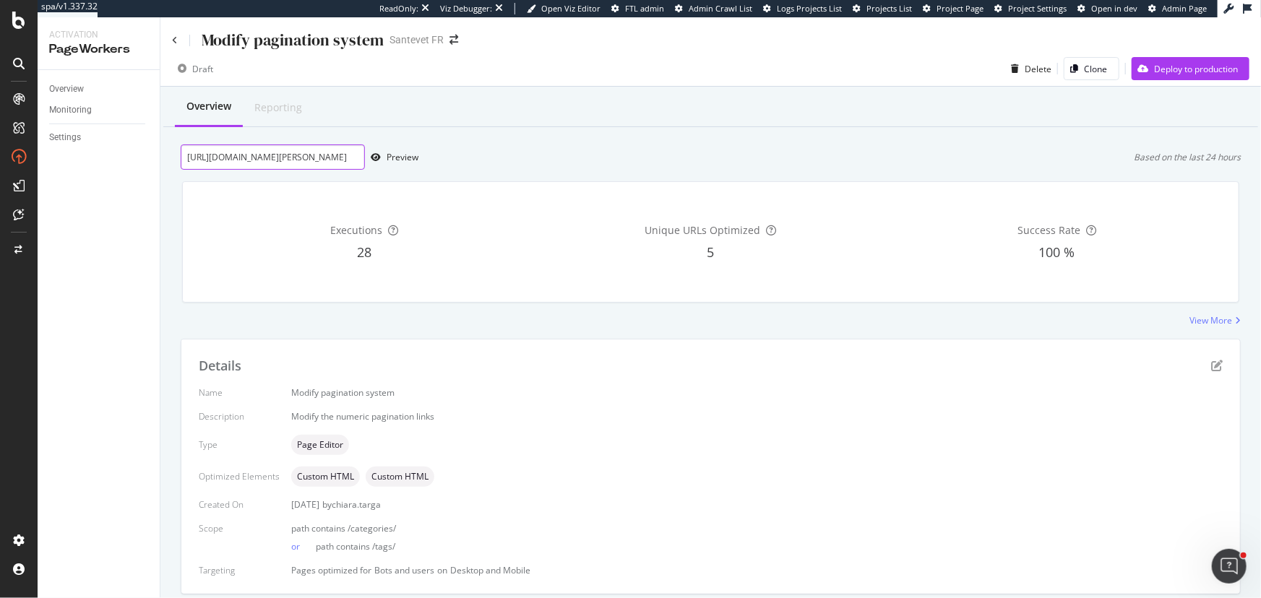
click at [342, 158] on input "https://www.santevet.com/tags/race-de-chien?page=7" at bounding box center [273, 156] width 184 height 25
paste input "https://www.santevet.com/categories/actualite-1?page=10"
type input "https://www.santevet.com/categories/actualite-1?page=10"
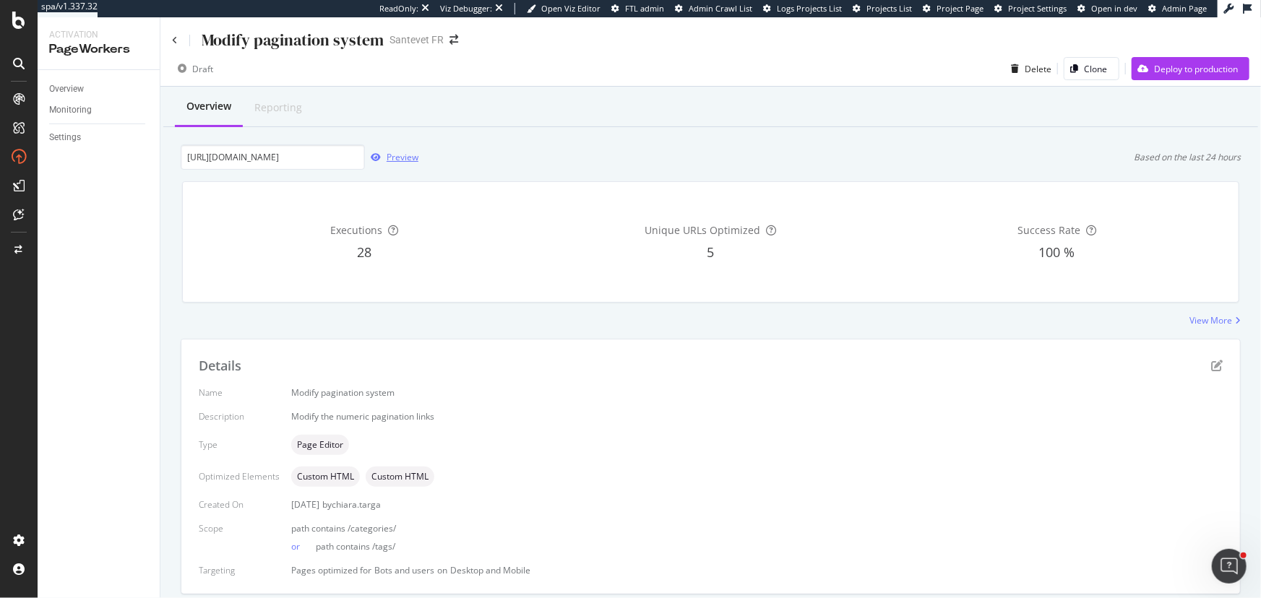
click at [413, 155] on div "Preview" at bounding box center [402, 157] width 32 height 12
click at [1211, 365] on icon "pen-to-square" at bounding box center [1217, 366] width 12 height 12
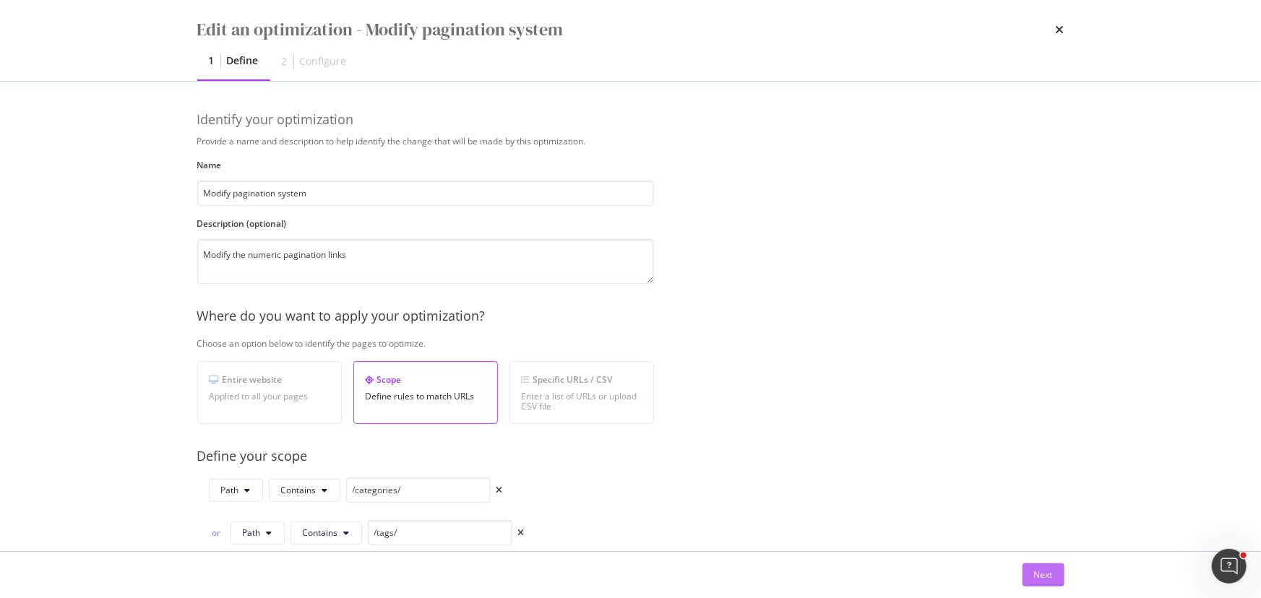
click at [1037, 575] on div "Next" at bounding box center [1043, 575] width 19 height 12
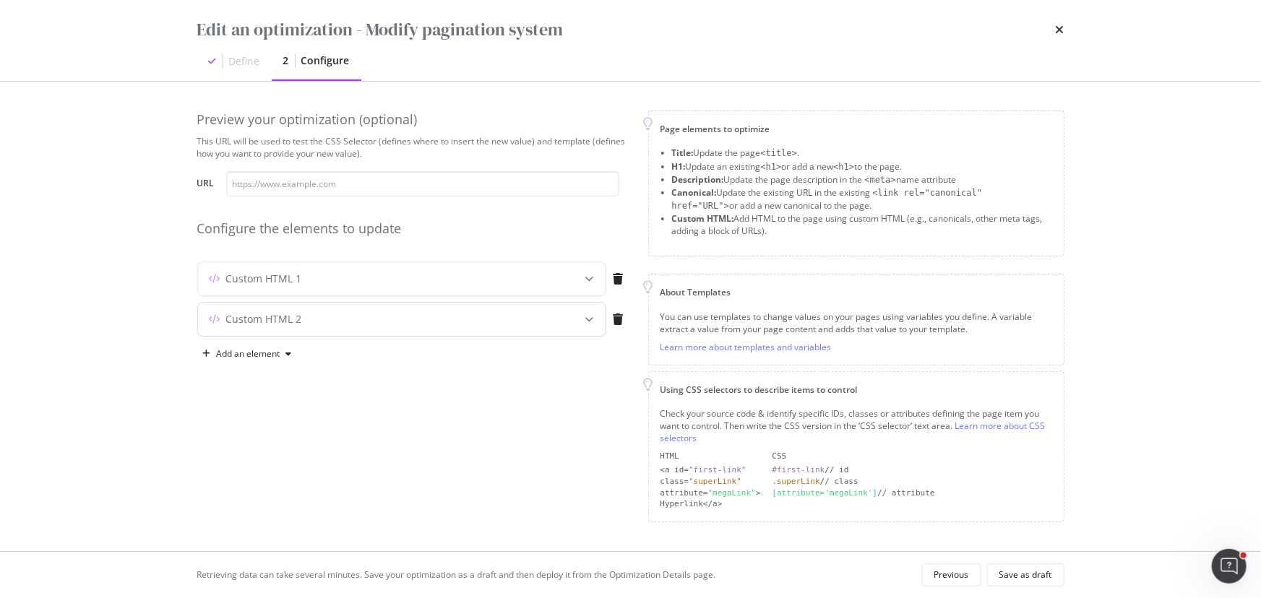
click at [584, 319] on div "modal" at bounding box center [590, 319] width 32 height 33
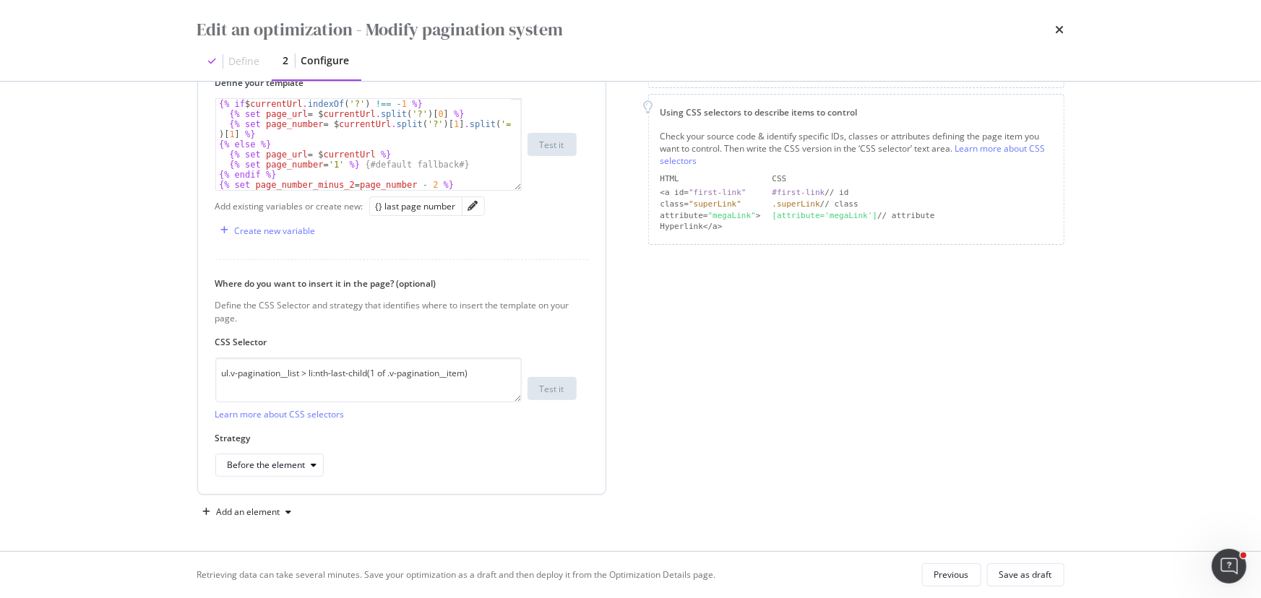
scroll to position [26, 0]
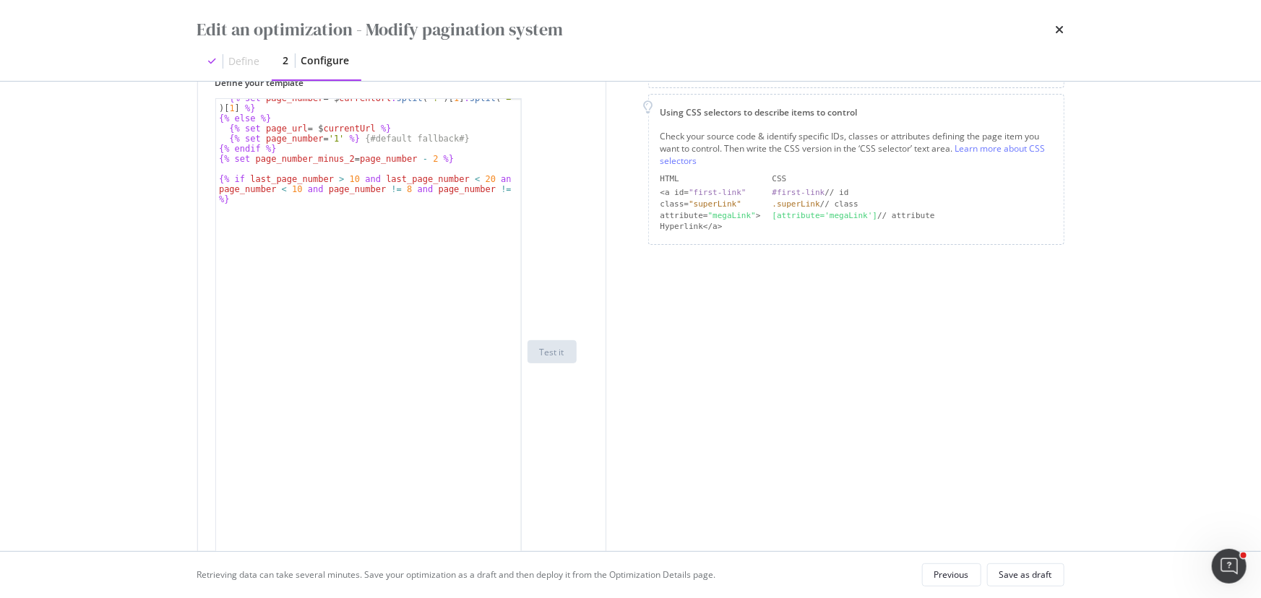
drag, startPoint x: 518, startPoint y: 186, endPoint x: 573, endPoint y: 602, distance: 419.0
click at [573, 597] on html "spa/v1.337.32 ReadOnly: Viz Debugger: Open Viz Editor FTL admin Admin Crawl Lis…" at bounding box center [630, 299] width 1261 height 598
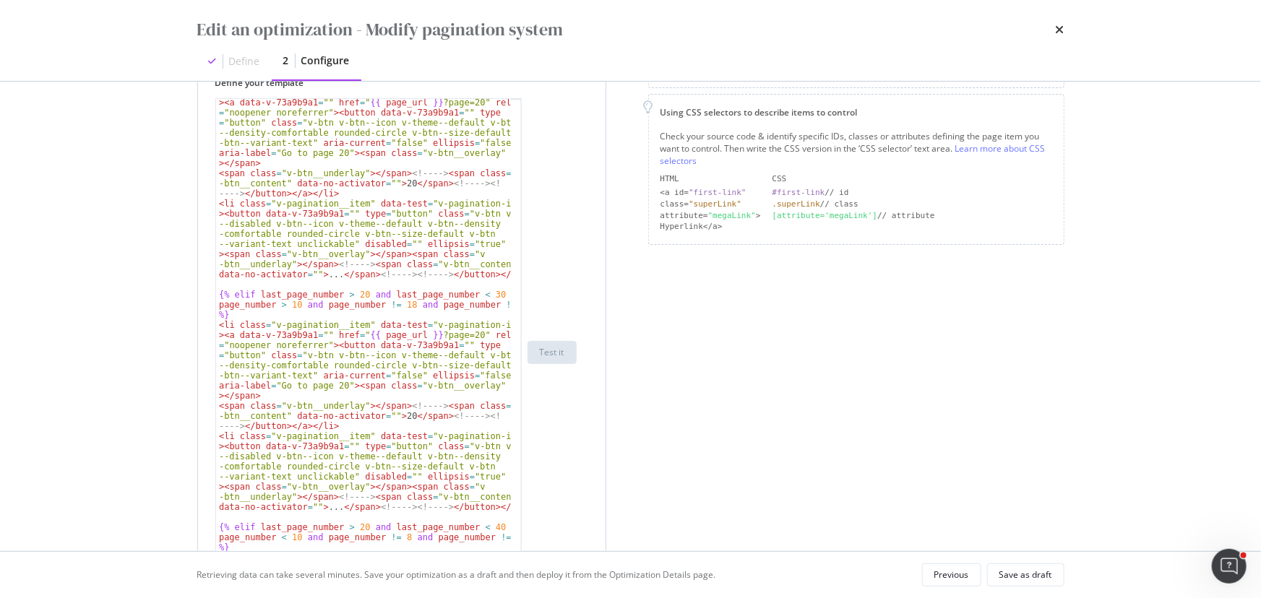
scroll to position [617, 0]
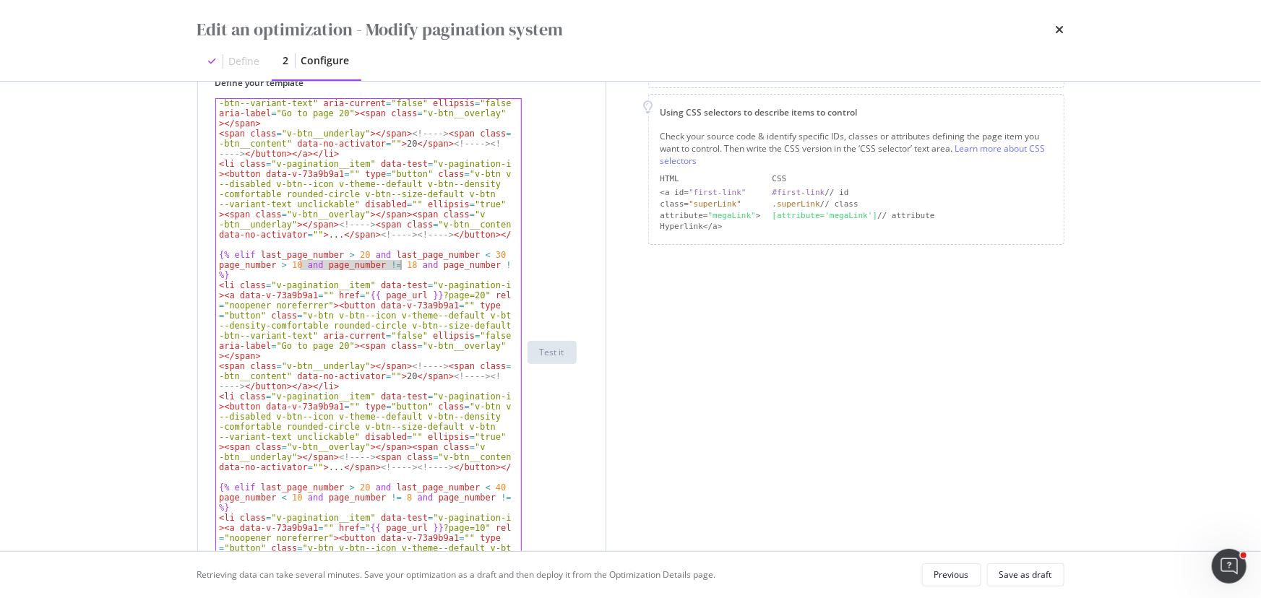
drag, startPoint x: 301, startPoint y: 263, endPoint x: 399, endPoint y: 263, distance: 98.2
click at [399, 263] on div "< li class = "v-pagination__item" data-test = "v-pagination-item" > < a data-v-…" at bounding box center [363, 357] width 295 height 618
click at [298, 264] on div "< li class = "v-pagination__item" data-test = "v-pagination-item" > < a data-v-…" at bounding box center [363, 352] width 295 height 506
paste textarea "and page_number != 18"
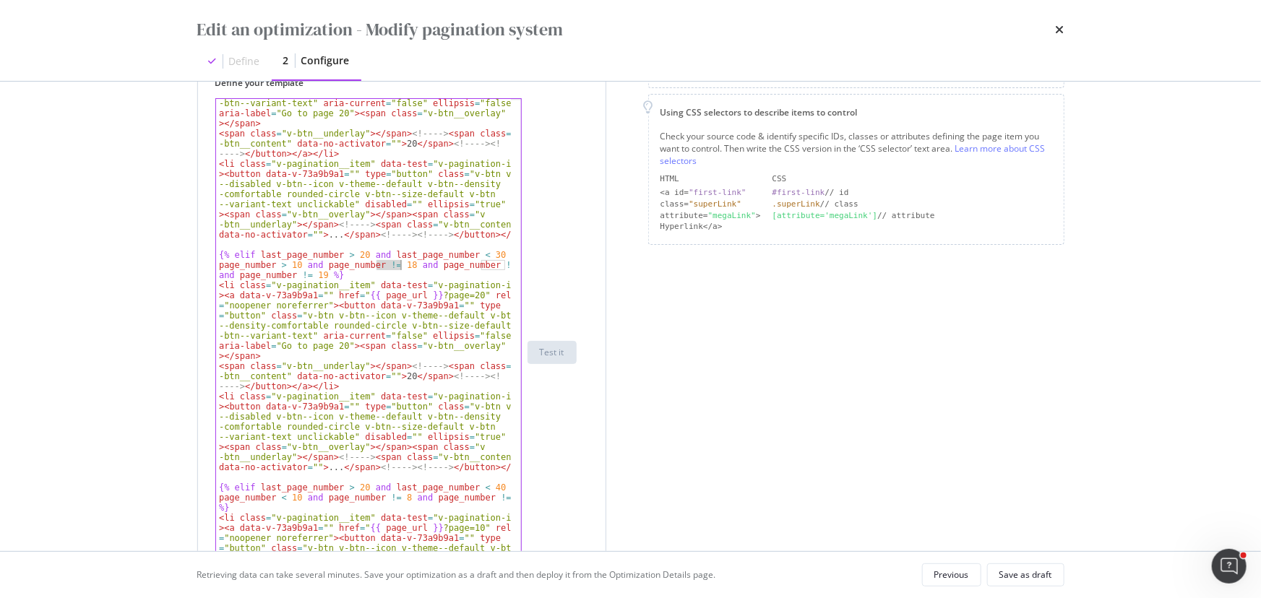
drag, startPoint x: 376, startPoint y: 267, endPoint x: 399, endPoint y: 265, distance: 23.2
click at [399, 265] on div "< li class = "v-pagination__item" data-test = "v-pagination-item" > < a data-v-…" at bounding box center [363, 357] width 295 height 618
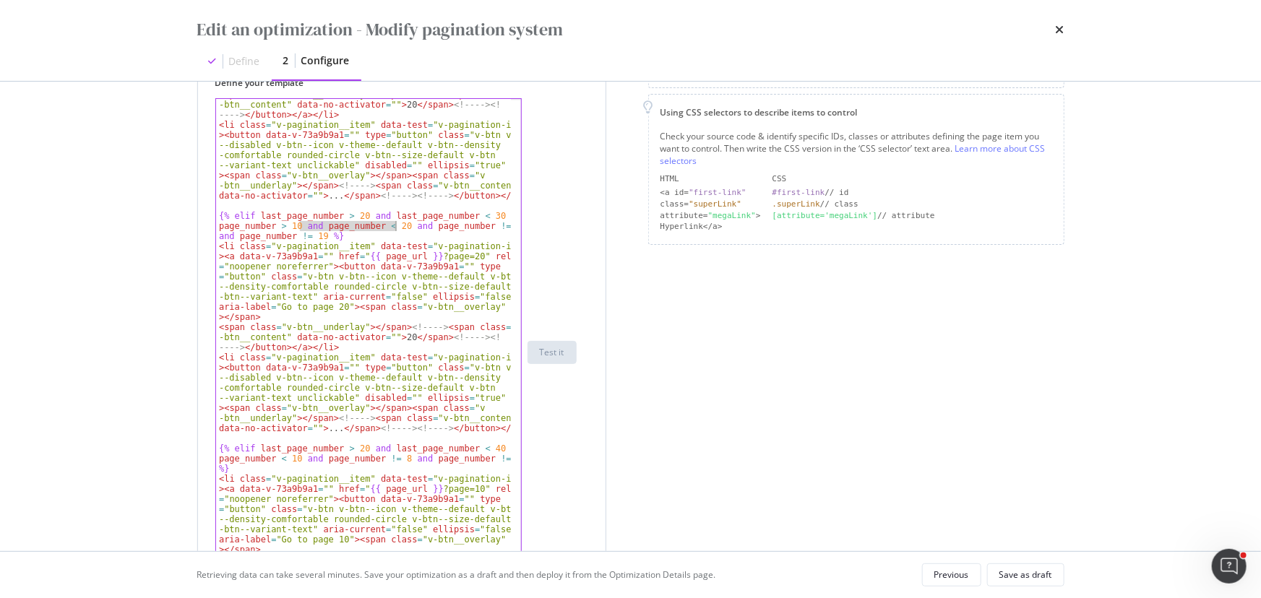
drag, startPoint x: 300, startPoint y: 223, endPoint x: 394, endPoint y: 226, distance: 94.0
click at [394, 226] on div "< span class = "v-btn__underlay" > </ span > <!-- --> < span class = "v -btn__c…" at bounding box center [363, 399] width 295 height 618
click at [298, 461] on div "< span class = "v-btn__underlay" > </ span > <!-- --> < span class = "v -btn__c…" at bounding box center [363, 399] width 295 height 618
paste textarea "< 20and page_number"
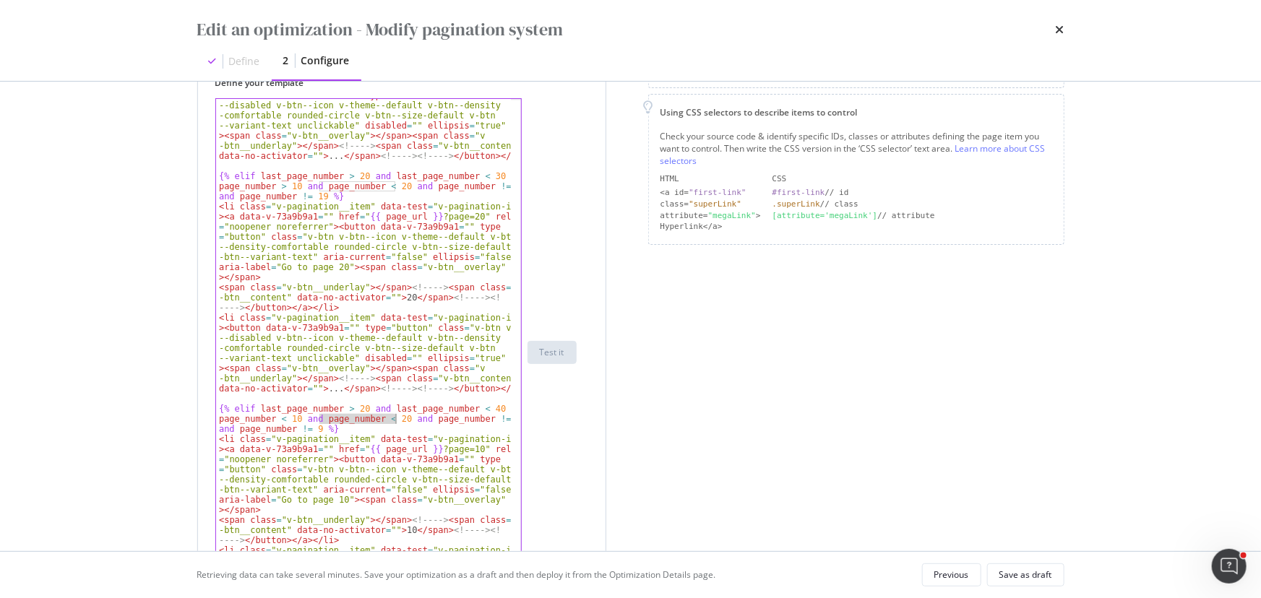
drag, startPoint x: 319, startPoint y: 422, endPoint x: 393, endPoint y: 419, distance: 74.5
click at [393, 419] on div "< li class = "v-pagination__item" data-test = "v-pagination-item" > < button da…" at bounding box center [363, 414] width 295 height 668
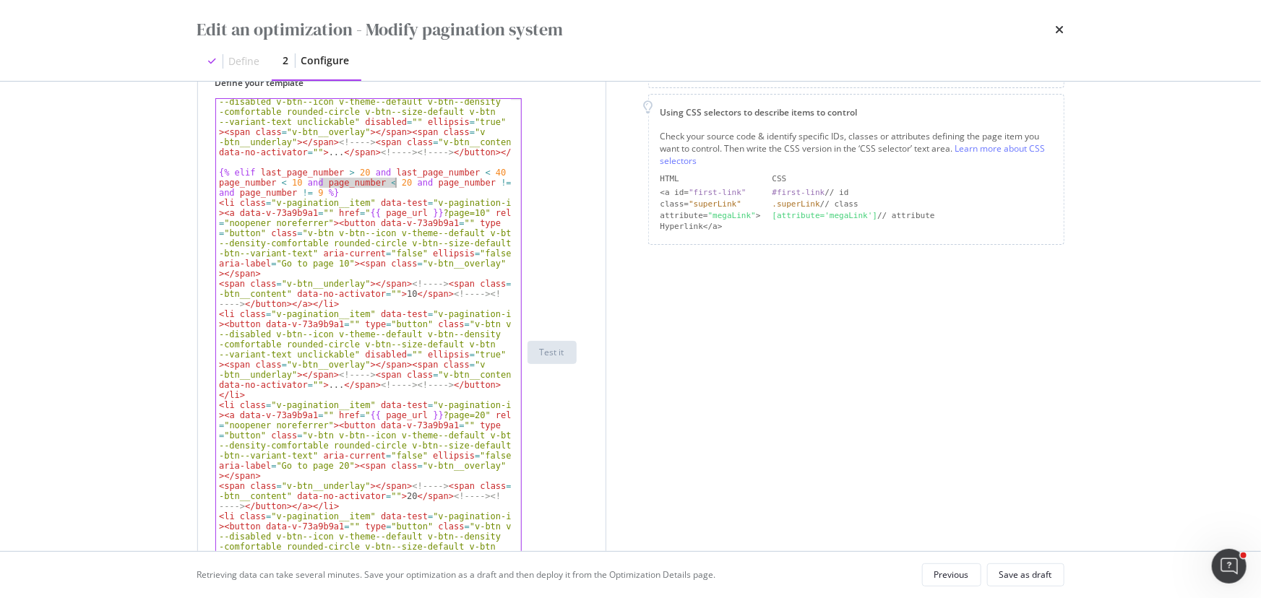
scroll to position [932, 0]
click at [328, 189] on div "< li class = "v-pagination__item" data-test = "v-pagination-item" > < button da…" at bounding box center [363, 411] width 295 height 668
drag, startPoint x: 319, startPoint y: 183, endPoint x: 395, endPoint y: 182, distance: 75.9
click at [395, 182] on div "< li class = "v-pagination__item" data-test = "v-pagination-item" > < button da…" at bounding box center [363, 411] width 295 height 668
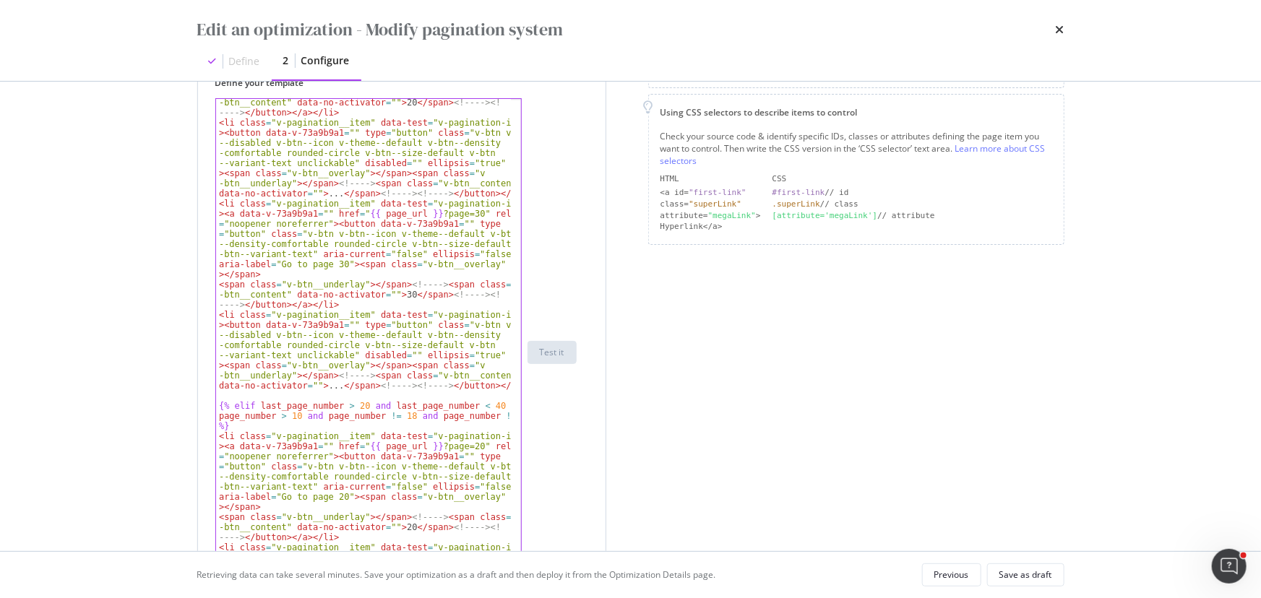
scroll to position [1326, 0]
click at [299, 416] on div "< span class = "v-btn__underlay" > </ span > <!-- --> < span class = "v -btn__c…" at bounding box center [363, 396] width 295 height 618
paste textarea "page_number < 20"
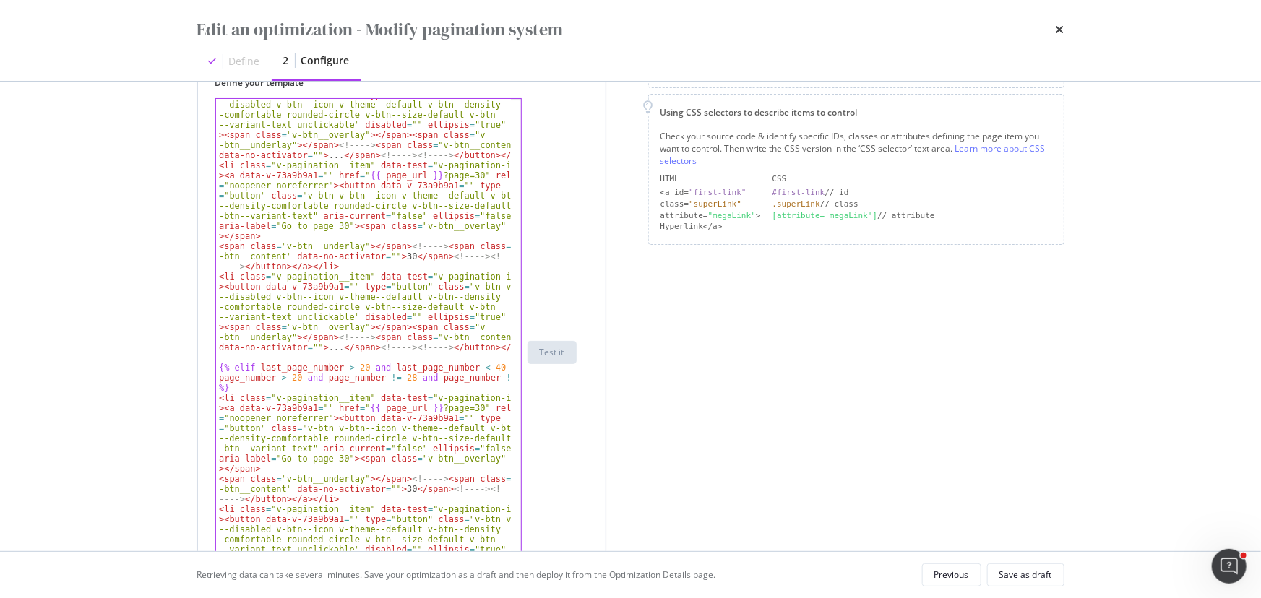
scroll to position [1789, 0]
click at [319, 380] on div "< li class = "v-pagination__item" data-test = "v-pagination-item" > < button da…" at bounding box center [363, 377] width 295 height 597
click at [298, 378] on div "< li class = "v-pagination__item" data-test = "v-pagination-item" > < button da…" at bounding box center [363, 377] width 295 height 597
paste textarea "page_number < 20"
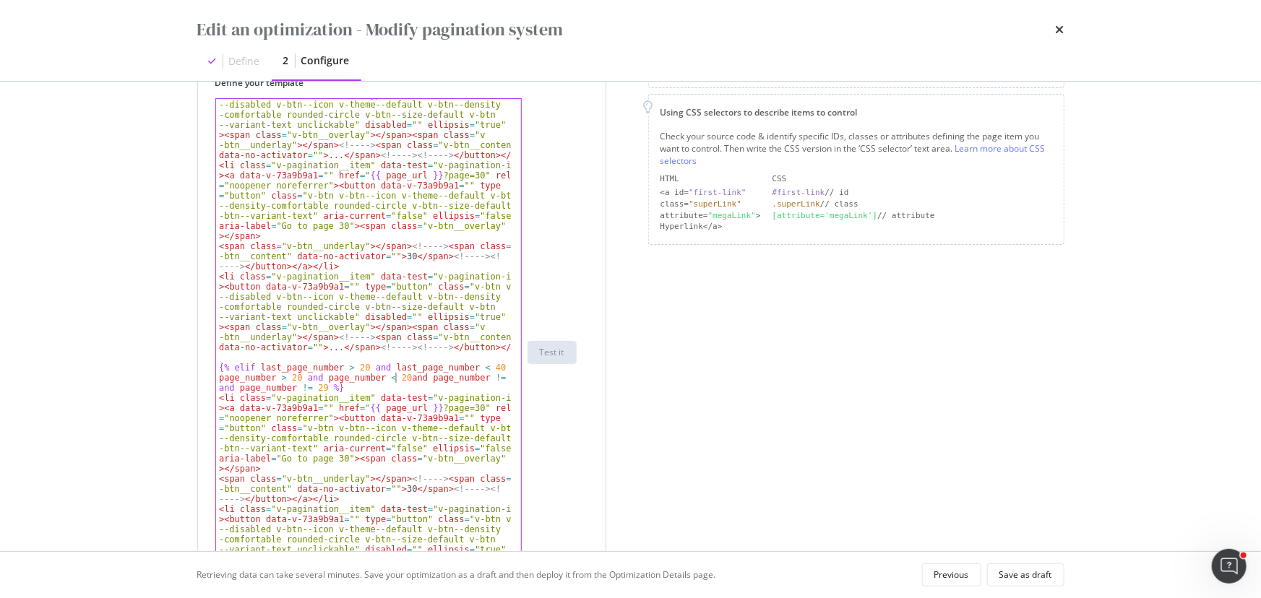
scroll to position [0, 39]
click at [383, 378] on div "< li class = "v-pagination__item" data-test = "v-pagination-item" > < button da…" at bounding box center [363, 377] width 295 height 597
click at [389, 378] on div "< li class = "v-pagination__item" data-test = "v-pagination-item" > < button da…" at bounding box center [363, 377] width 295 height 597
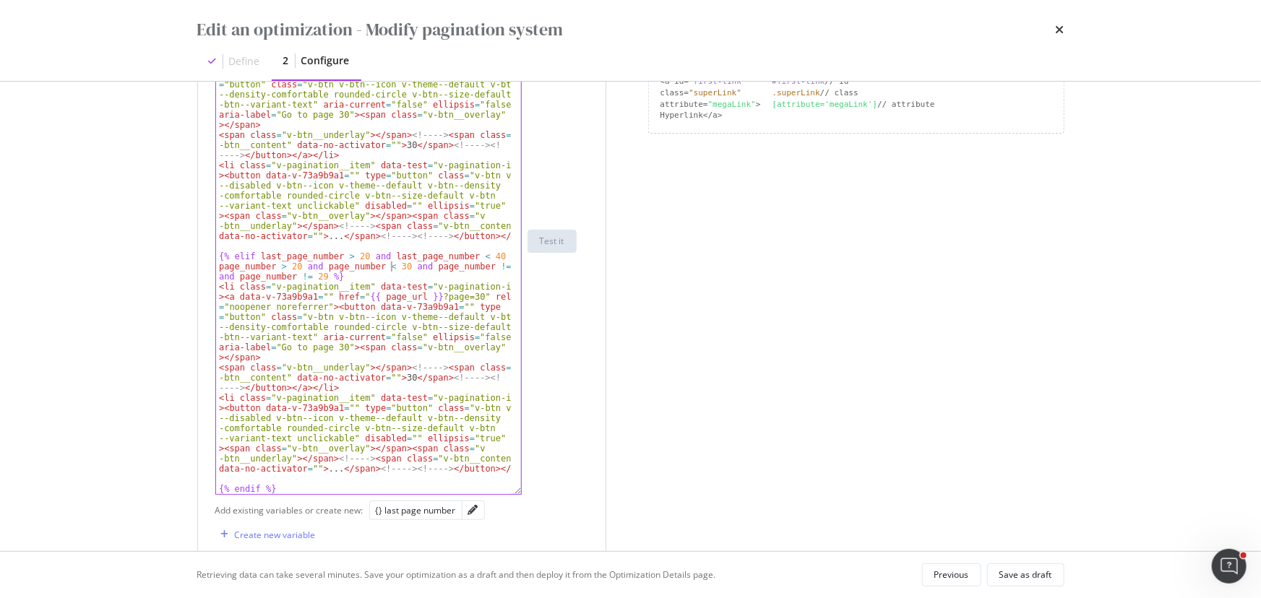
scroll to position [409, 0]
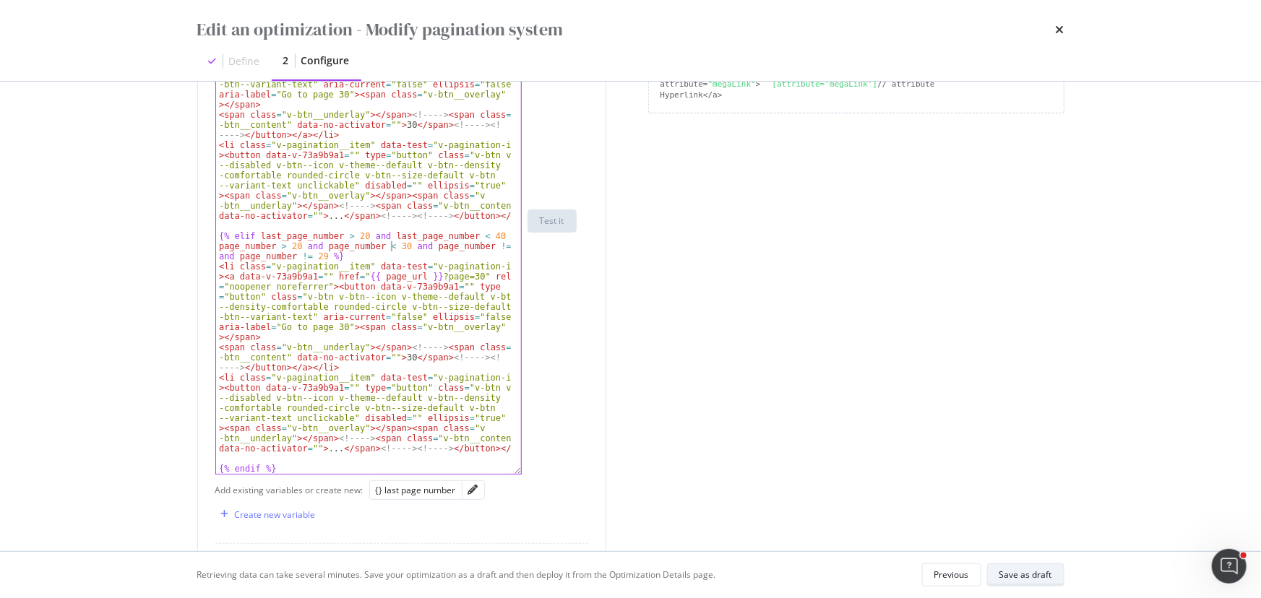
type textarea "{% elif last_page_number > 20 and last_page_number < 40 and page_number > 20 an…"
click at [1005, 580] on div "Save as draft" at bounding box center [1025, 575] width 53 height 12
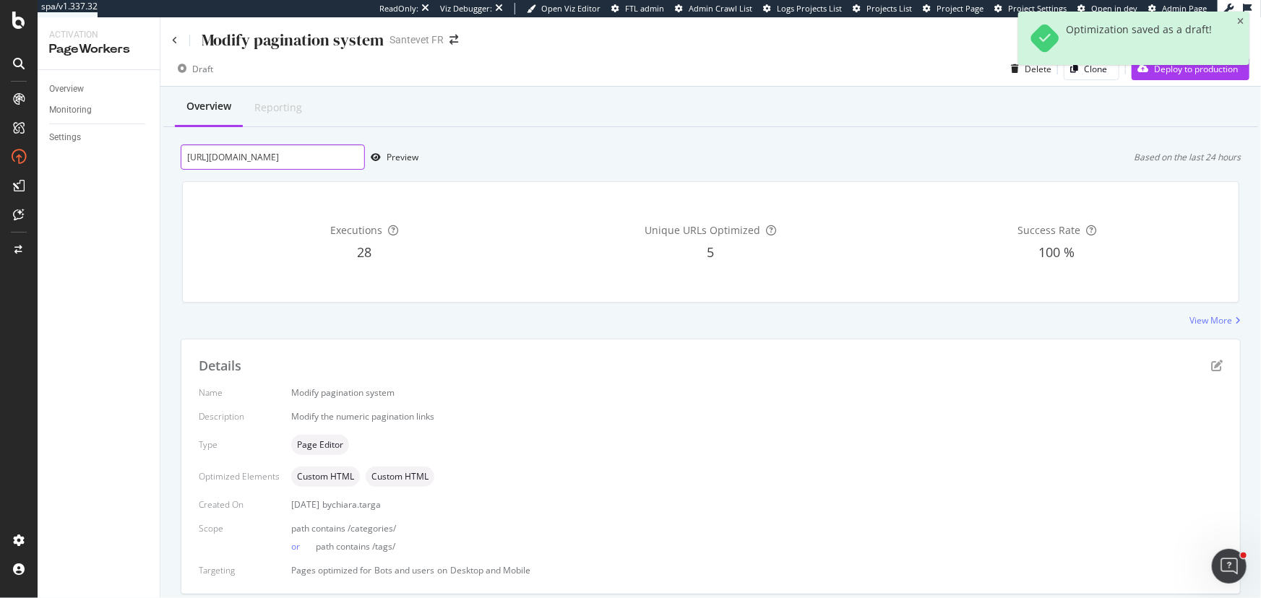
click at [316, 160] on input "https://www.santevet.com/categories/actualite-1?page=10" at bounding box center [273, 156] width 184 height 25
paste input "https://www.santevet.com/categories/actualite-1?page=22"
type input "https://www.santevet.com/categories/actualite-1?page=22"
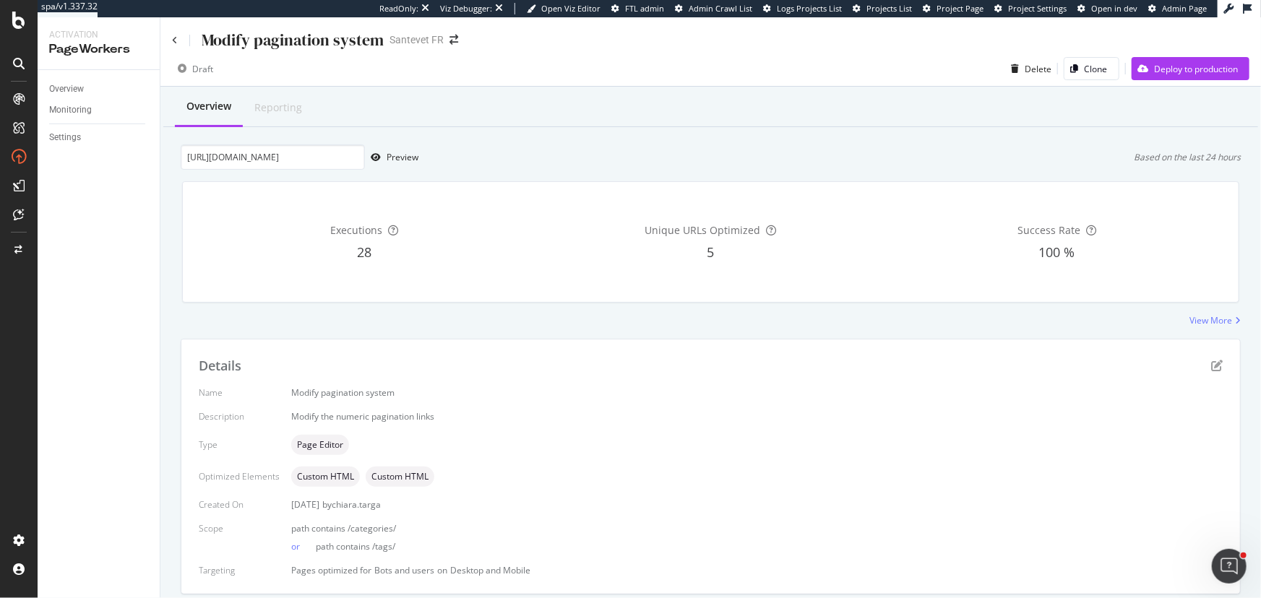
scroll to position [0, 0]
click at [1211, 367] on icon "pen-to-square" at bounding box center [1217, 366] width 12 height 12
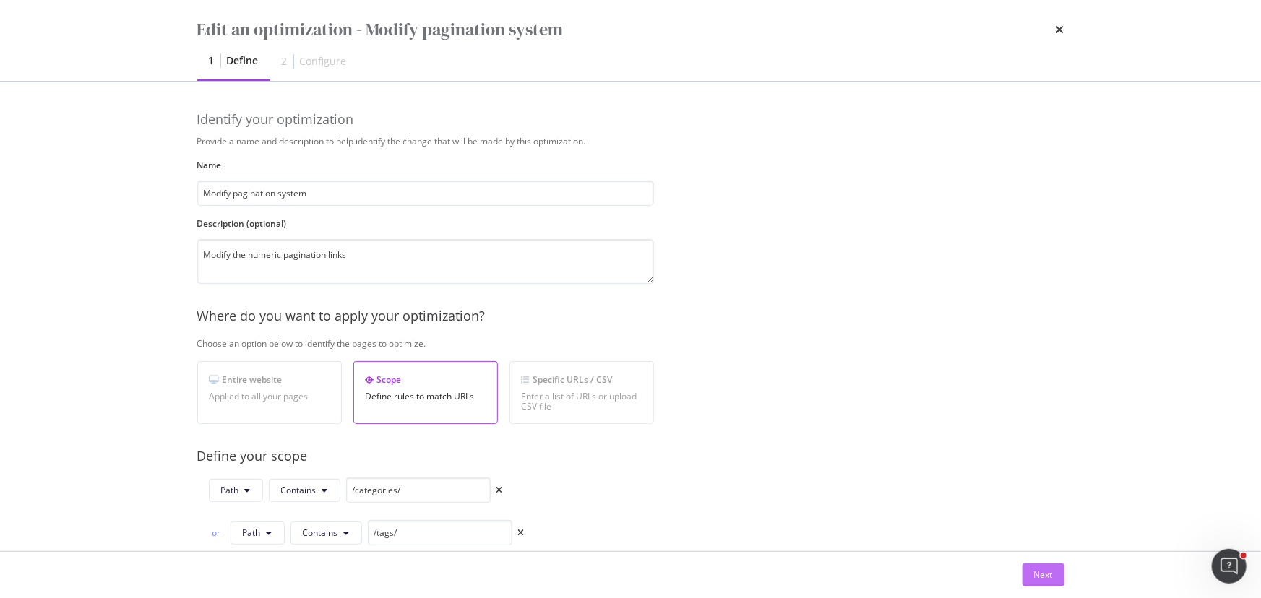
click at [1045, 577] on div "Next" at bounding box center [1043, 575] width 19 height 12
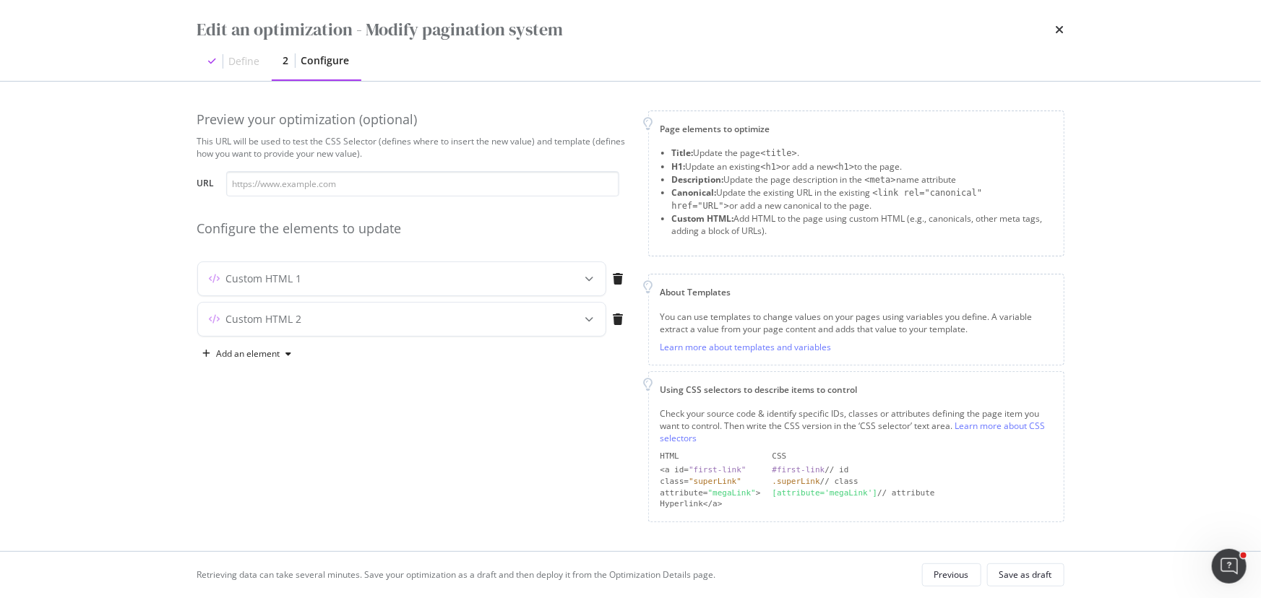
click at [589, 308] on div "modal" at bounding box center [590, 319] width 32 height 33
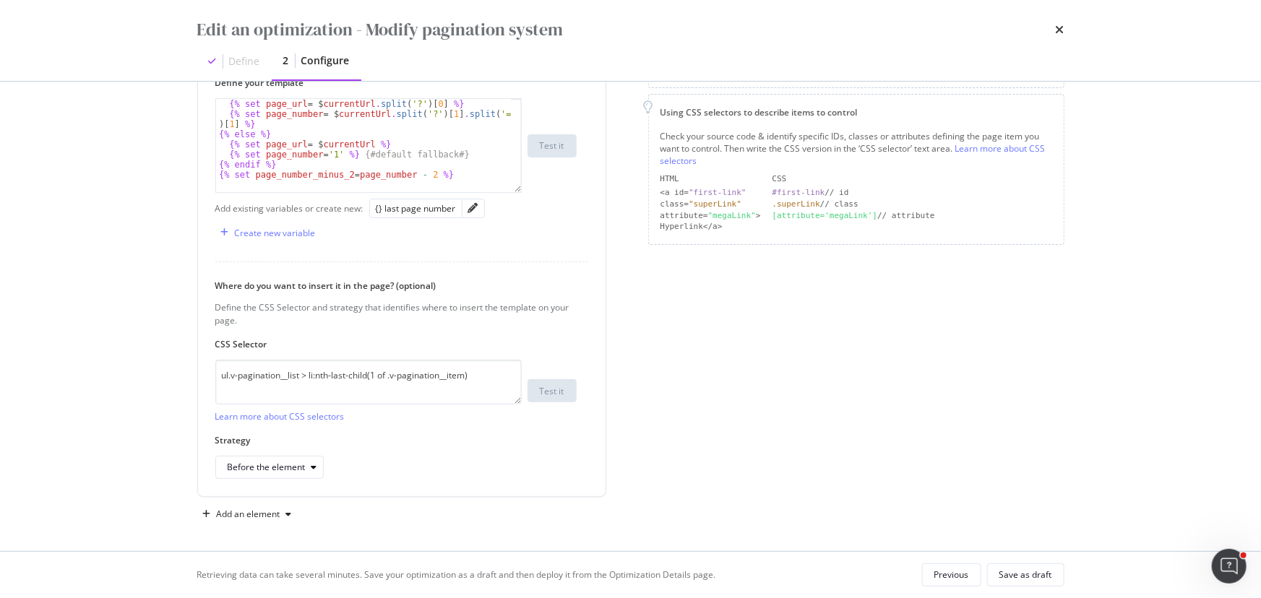
scroll to position [26, 0]
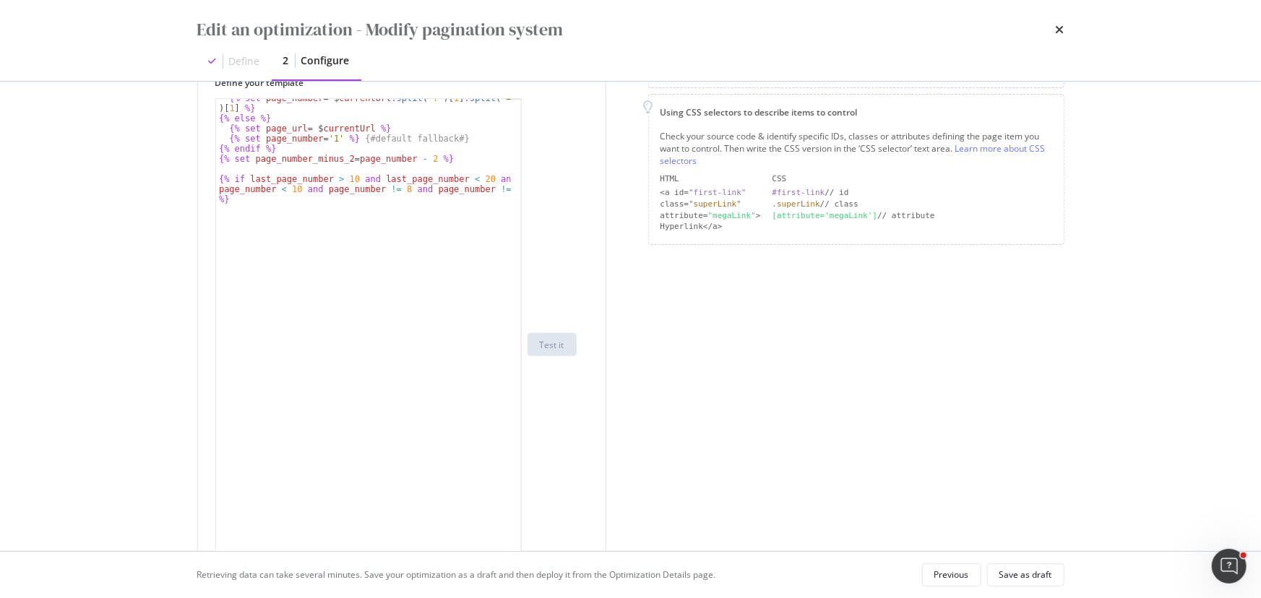
drag, startPoint x: 514, startPoint y: 187, endPoint x: 550, endPoint y: 605, distance: 419.0
click at [550, 597] on html "spa/v1.337.32 ReadOnly: Viz Debugger: Open Viz Editor FTL admin Admin Crawl Lis…" at bounding box center [630, 299] width 1261 height 598
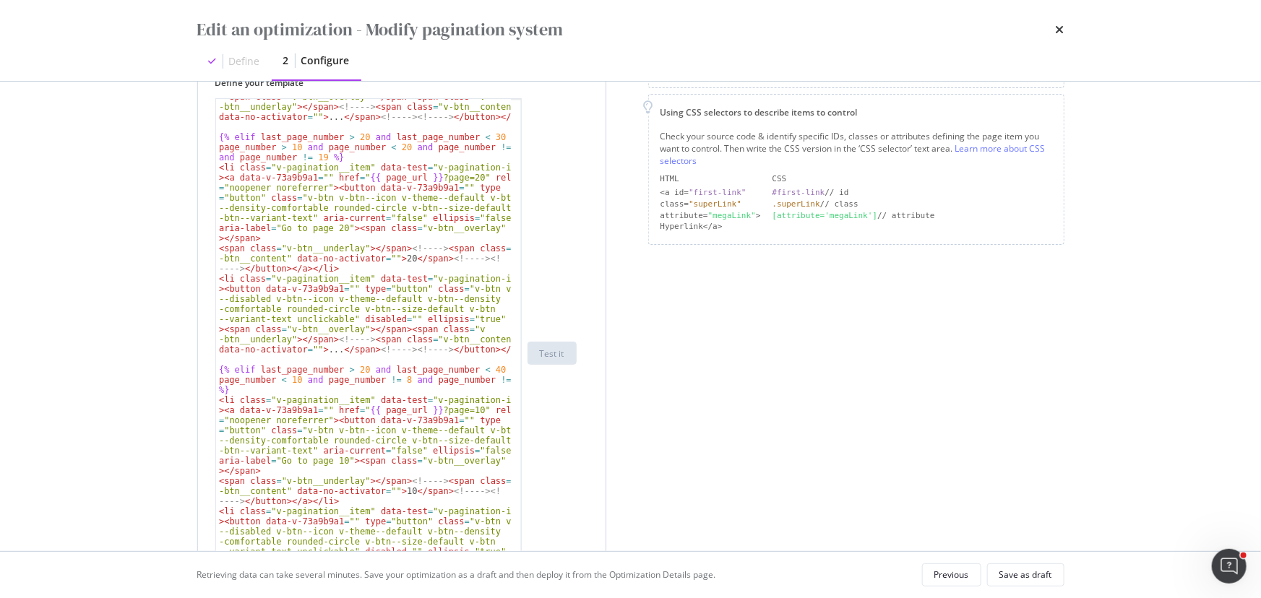
scroll to position [774, 0]
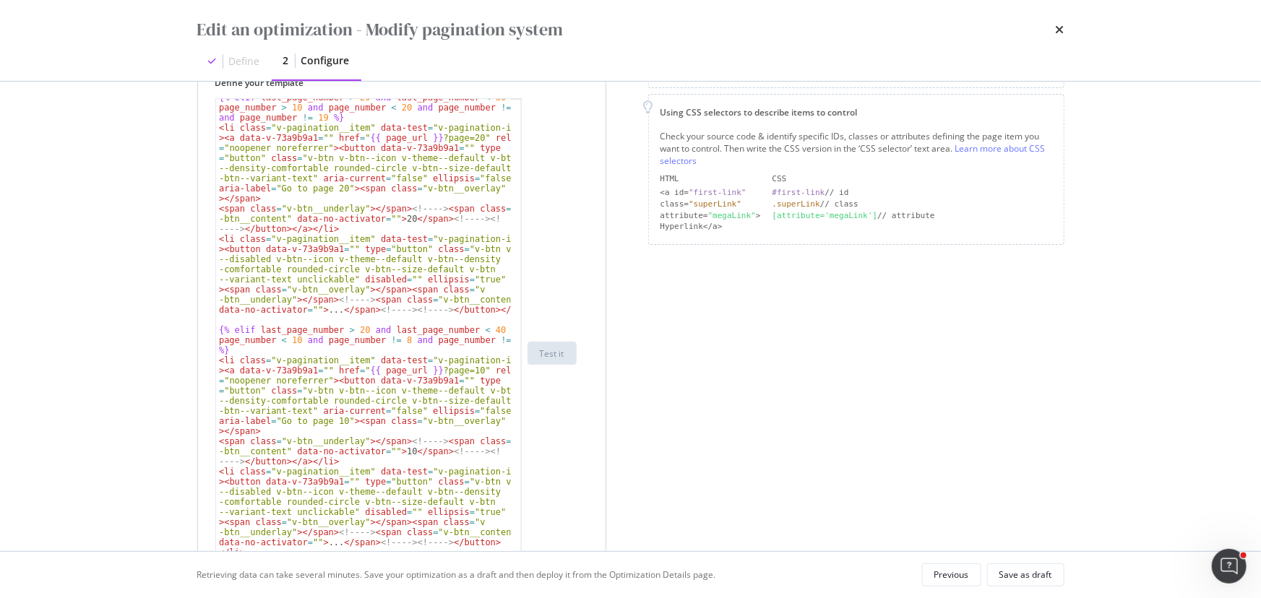
click at [277, 340] on div "{% elif last_page_number > 20 and last_page_number < 30 and page_number > 10 an…" at bounding box center [363, 402] width 295 height 620
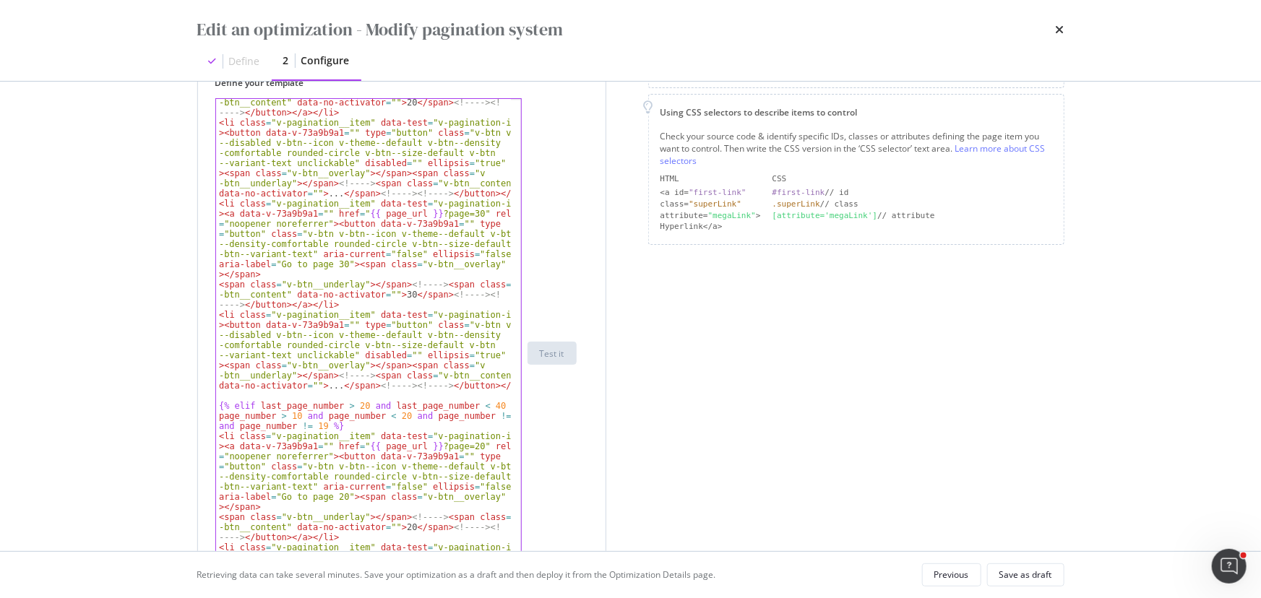
scroll to position [1365, 0]
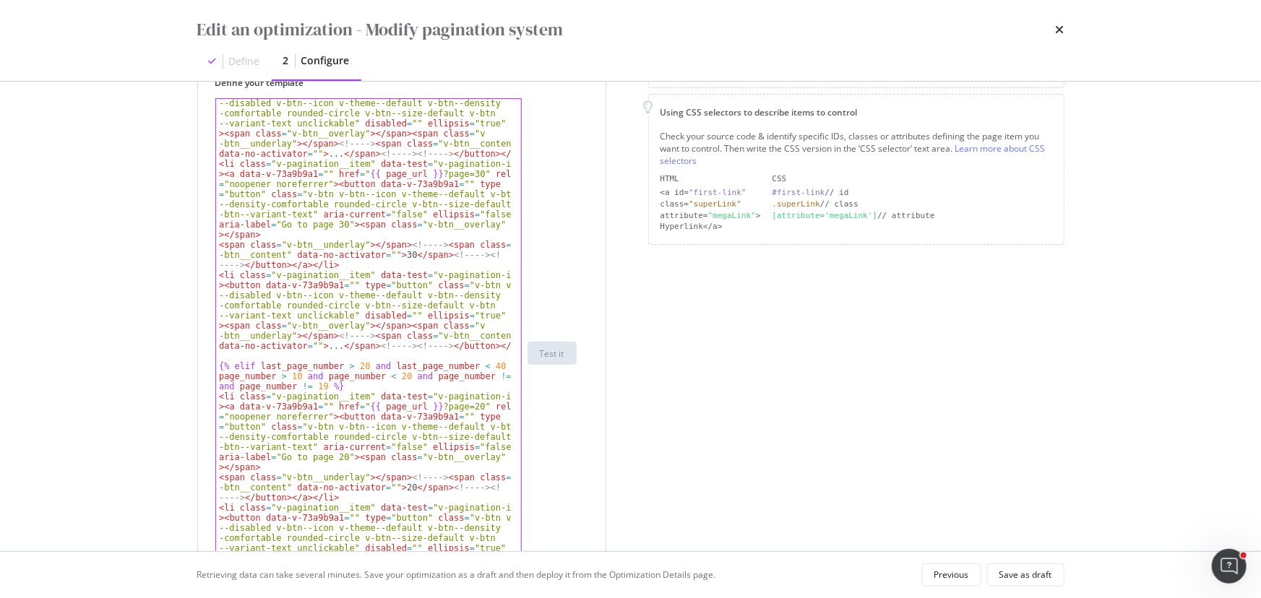
click at [282, 377] on div "< li class = "v-pagination__item" data-test = "v-pagination-item" > < button da…" at bounding box center [363, 413] width 295 height 670
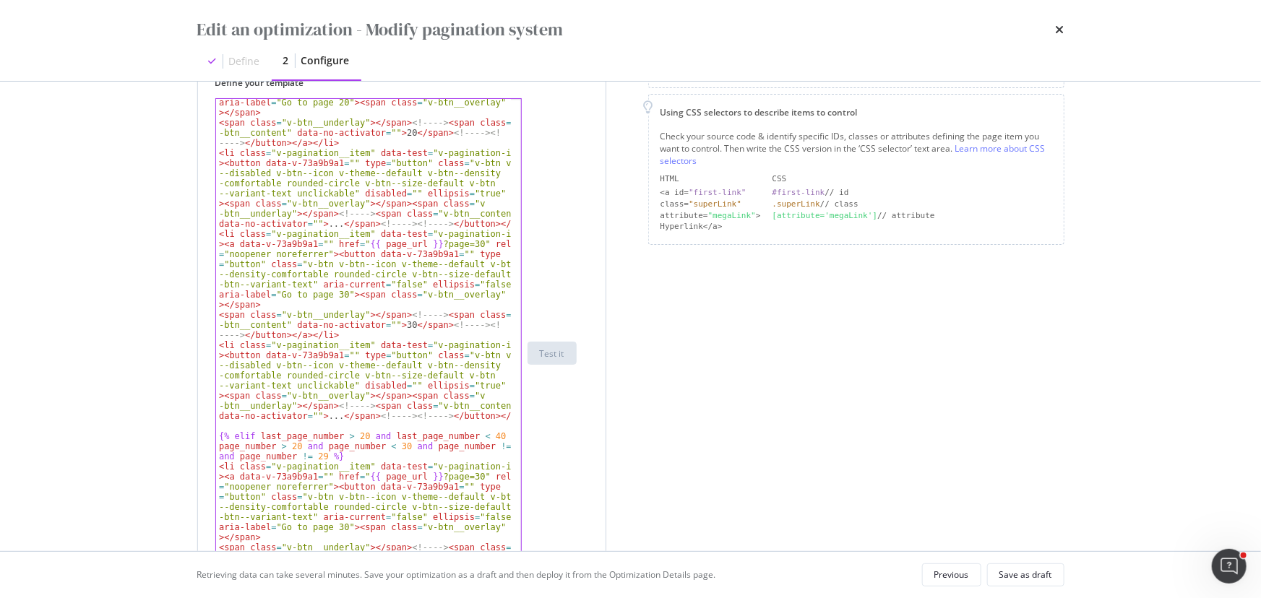
scroll to position [1760, 0]
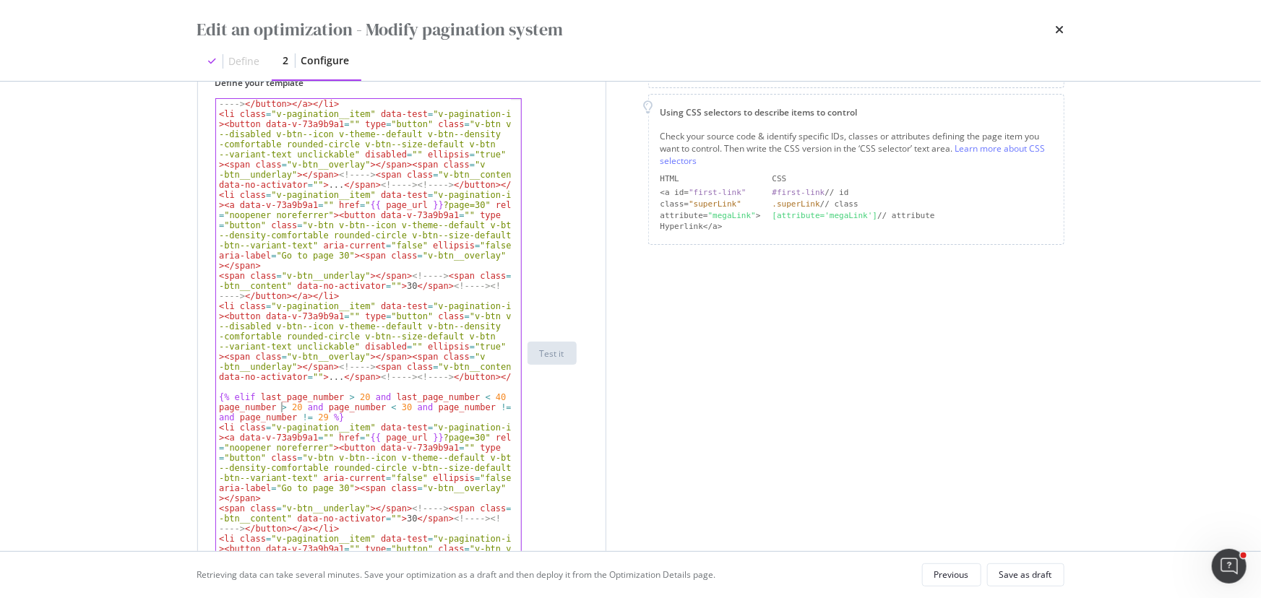
click at [281, 407] on div "< span class = "v-btn__underlay" > </ span > <!-- --> < span class = "v -btn__c…" at bounding box center [363, 353] width 295 height 549
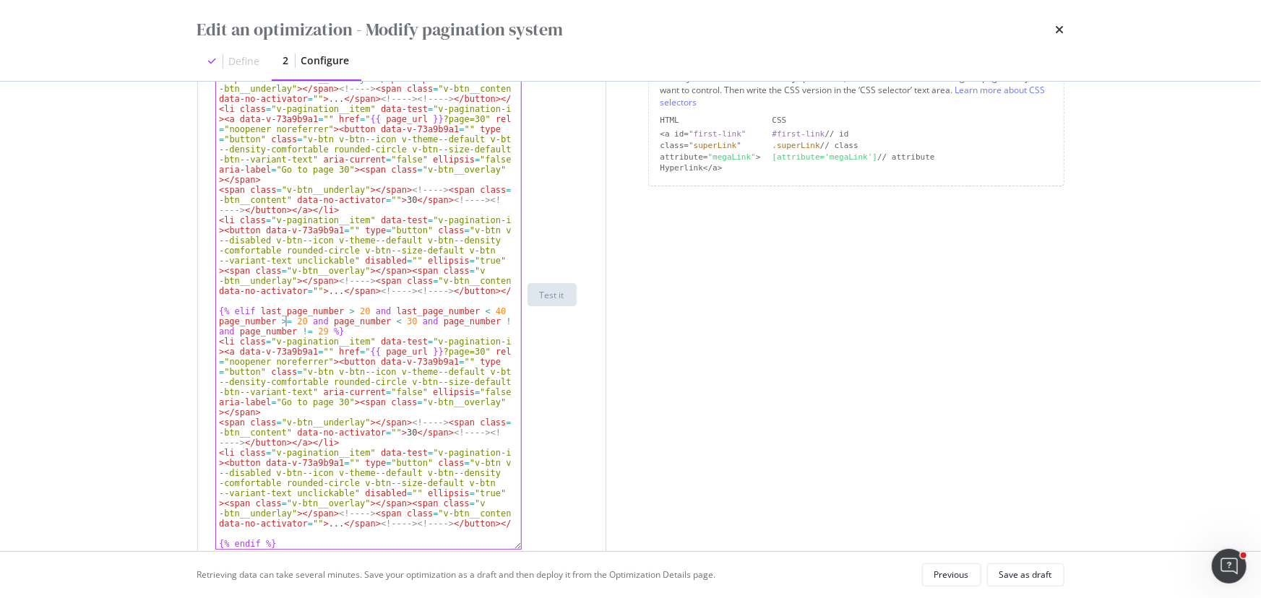
scroll to position [540, 0]
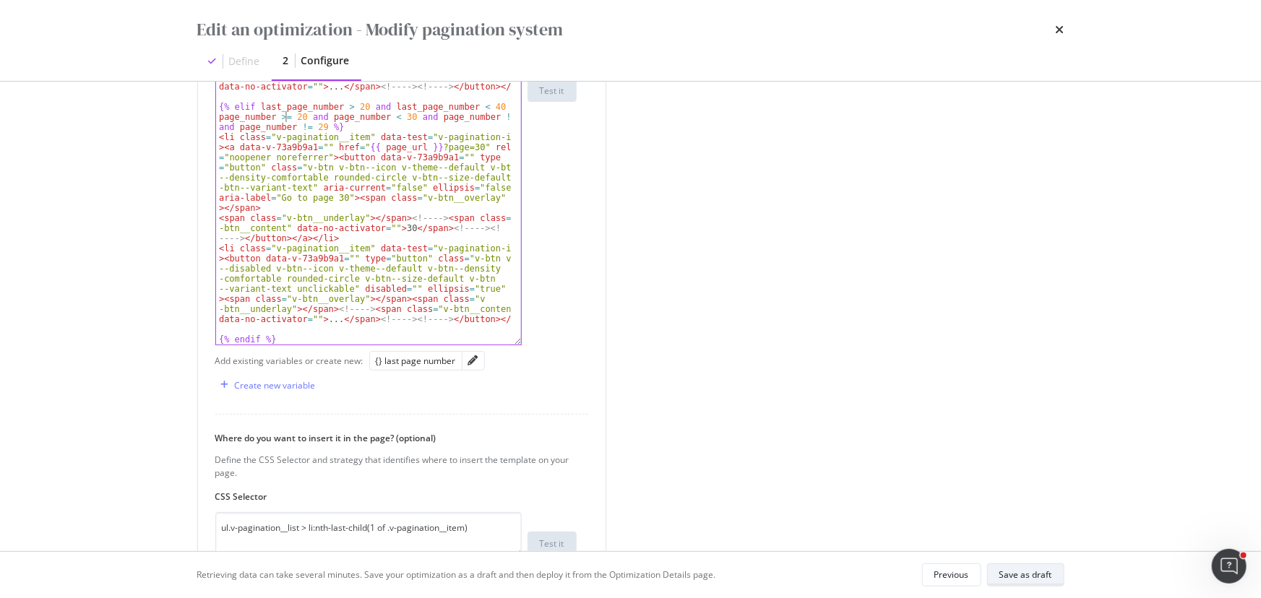
type textarea "{% elif last_page_number > 20 and last_page_number < 40 and page_number >= 20 a…"
click at [1050, 583] on div "Save as draft" at bounding box center [1025, 575] width 53 height 20
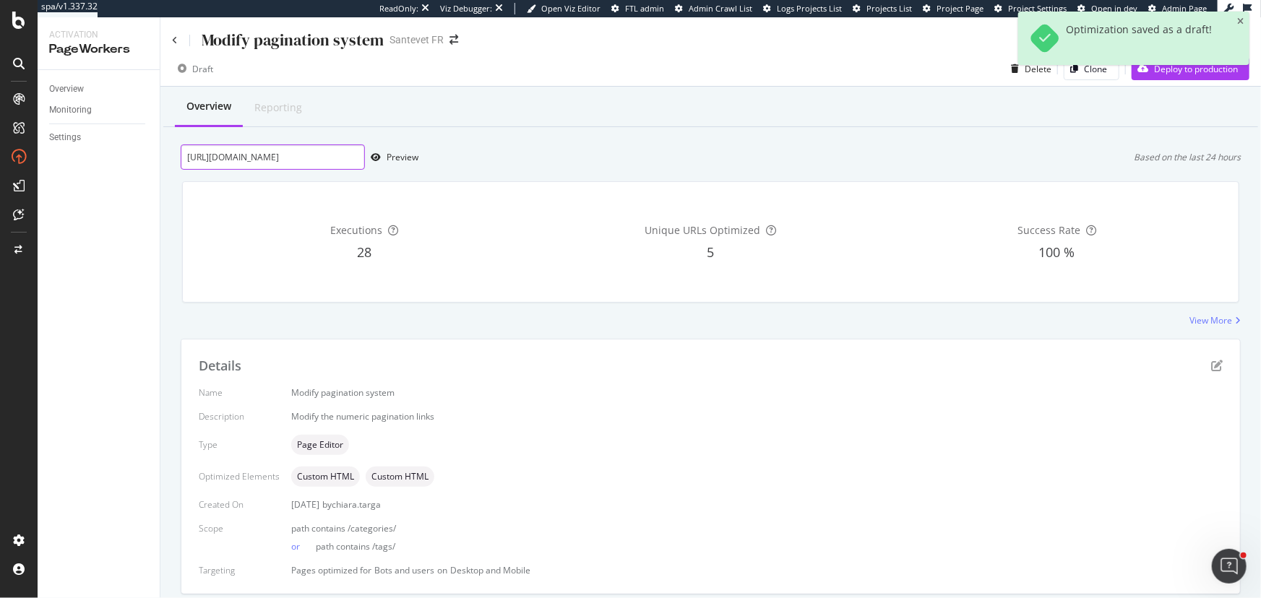
click at [271, 163] on input "https://www.santevet.com/categories/actualite-1?page=22" at bounding box center [273, 156] width 184 height 25
click at [402, 158] on div "Preview" at bounding box center [402, 157] width 32 height 12
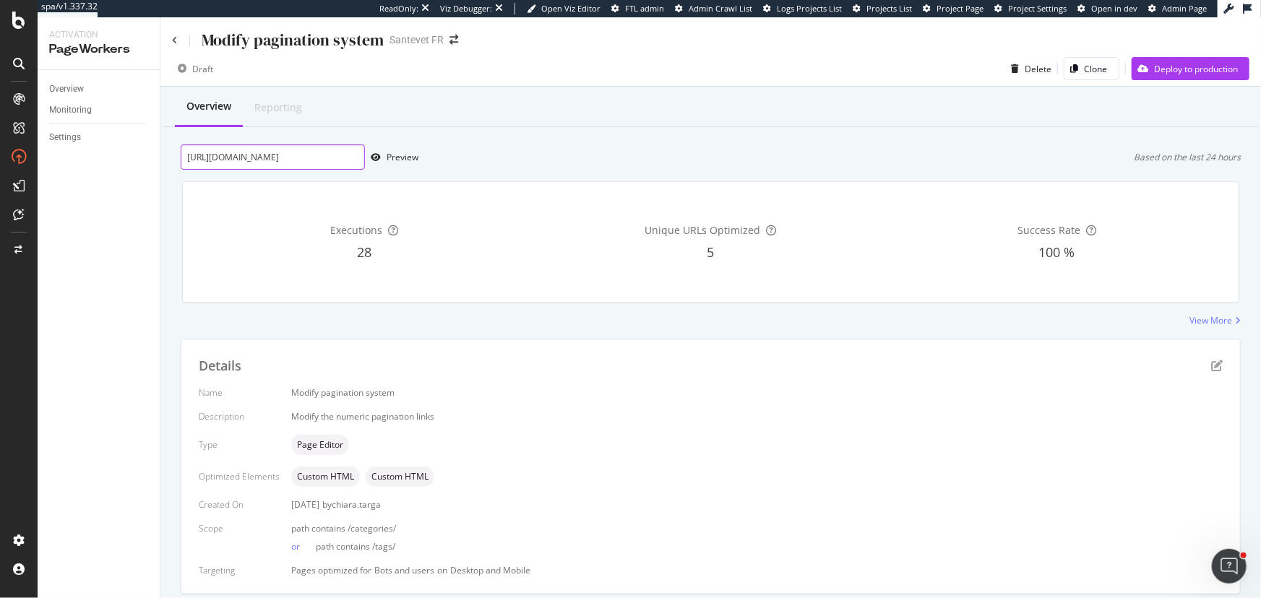
click at [320, 160] on input "https://www.santevet.com/categories/actualite-1?page=22" at bounding box center [273, 156] width 184 height 25
paste input "https://www.santevet.com/categories/actualite-1?page=6"
type input "https://www.santevet.com/categories/actualite-1?page=6"
click at [405, 152] on div "Preview" at bounding box center [402, 157] width 32 height 12
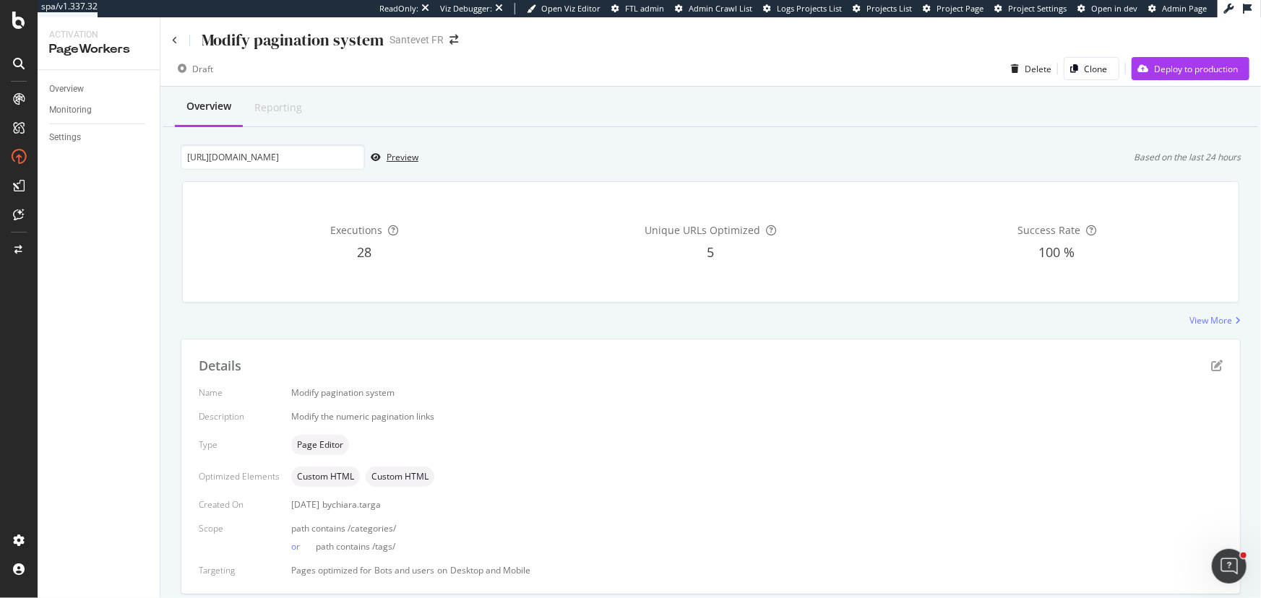
scroll to position [0, 0]
click at [334, 158] on input "https://www.santevet.com/categories/actualite-1?page=6" at bounding box center [273, 156] width 184 height 25
paste input "https://www.santevet.com/categories/maladies-du-chien?page=5"
type input "https://www.santevet.com/categories/maladies-du-chien?page=5"
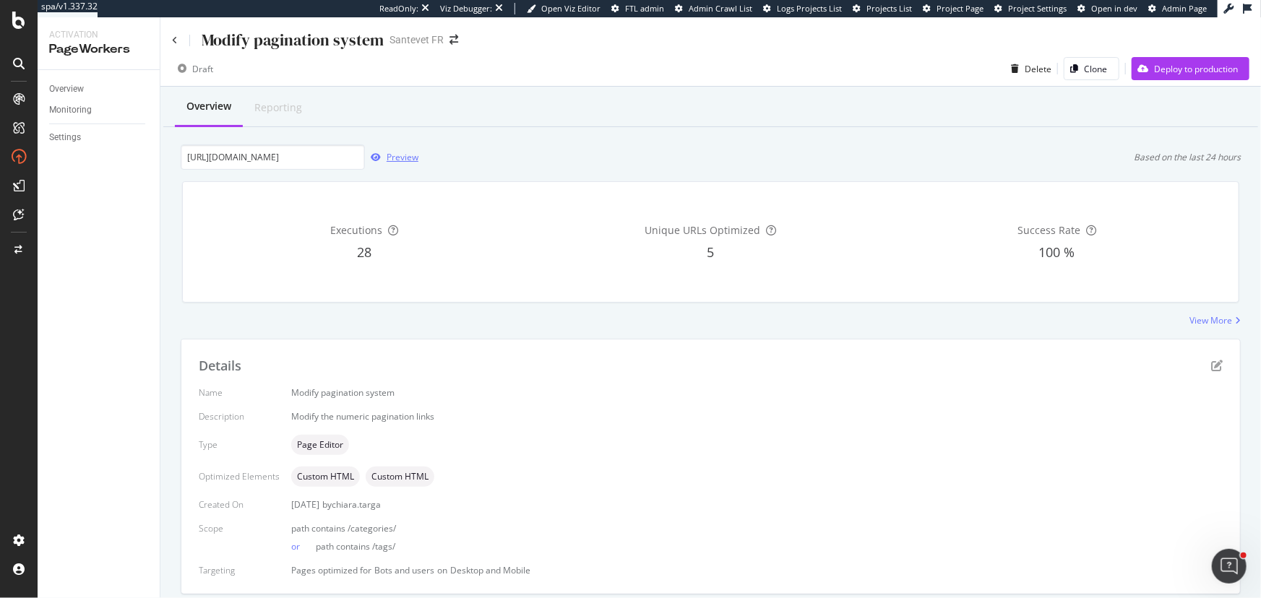
click at [406, 158] on div "Preview" at bounding box center [402, 157] width 32 height 12
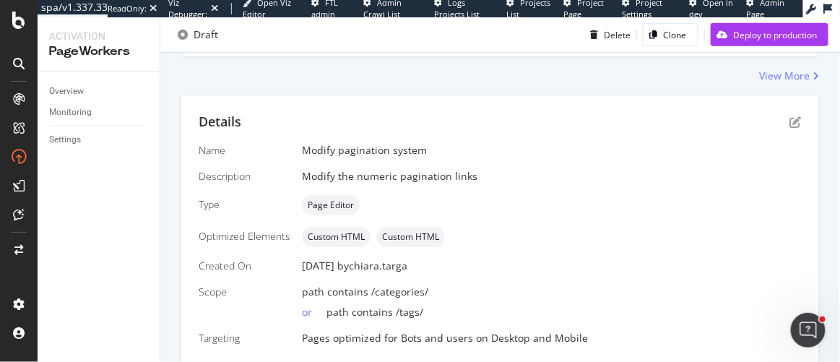
scroll to position [296, 0]
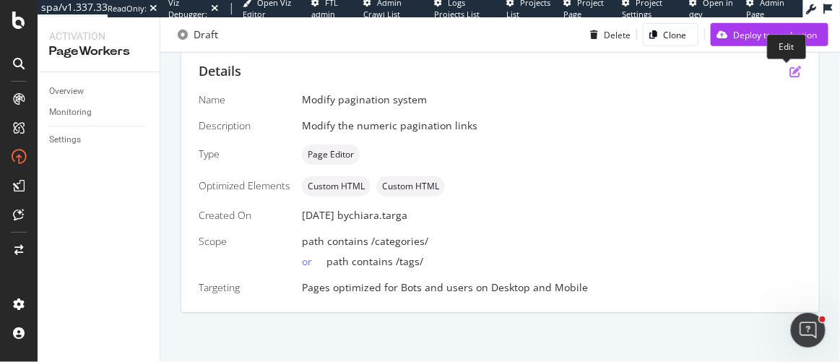
click at [790, 71] on icon "pen-to-square" at bounding box center [796, 72] width 12 height 12
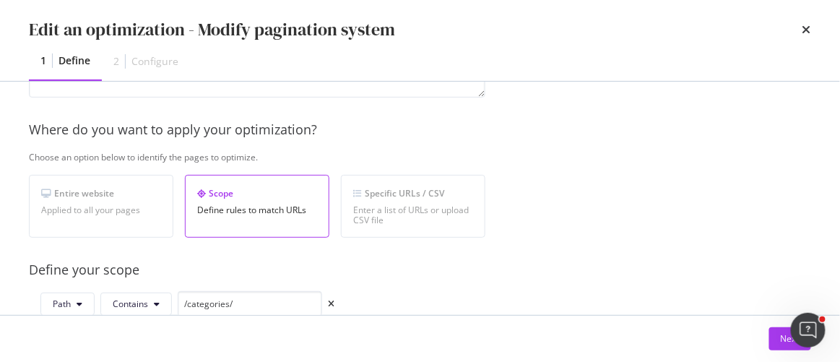
scroll to position [196, 0]
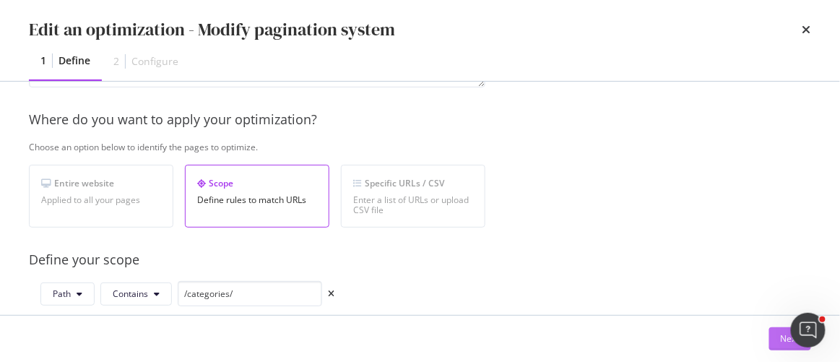
click at [774, 337] on button "Next" at bounding box center [790, 338] width 42 height 23
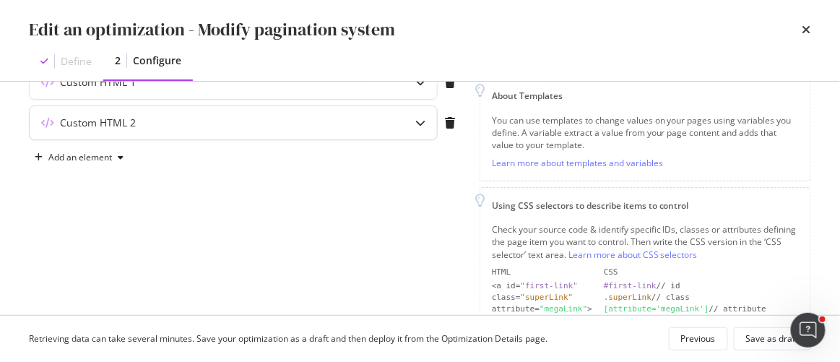
click at [418, 121] on icon "modal" at bounding box center [420, 123] width 10 height 10
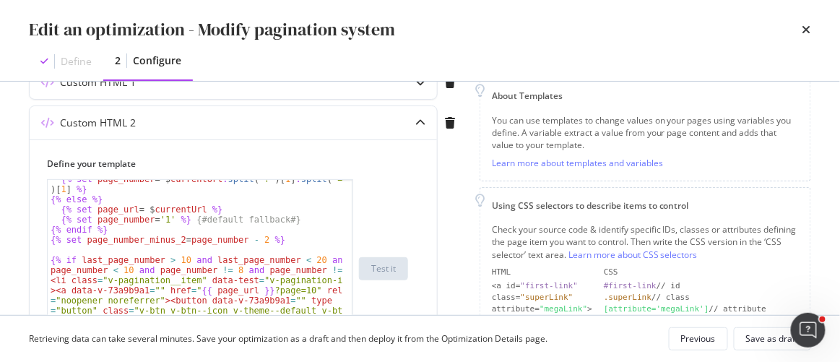
drag, startPoint x: 349, startPoint y: 264, endPoint x: 352, endPoint y: 372, distance: 107.7
click at [352, 361] on html "spa/v1.337.33 ReadOnly: Viz Debugger: Open Viz Editor FTL admin Admin Crawl Lis…" at bounding box center [420, 181] width 840 height 362
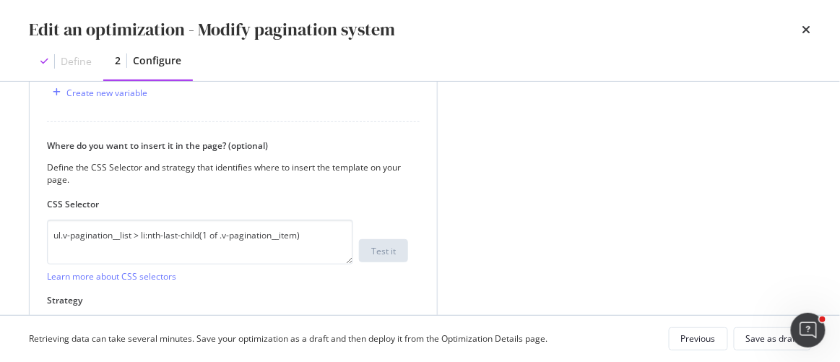
scroll to position [525, 0]
click at [809, 33] on icon "times" at bounding box center [807, 30] width 9 height 12
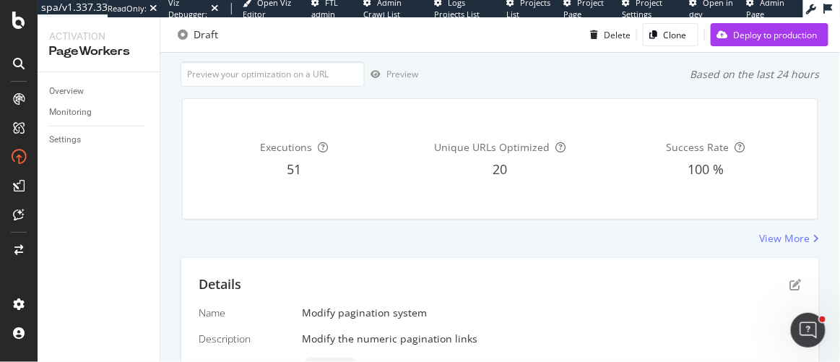
scroll to position [0, 0]
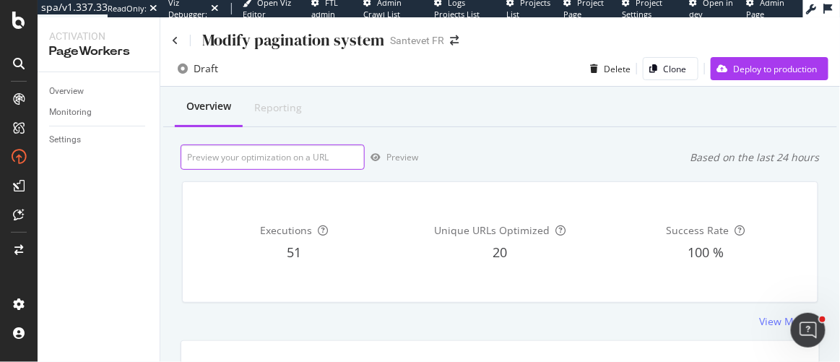
click at [273, 163] on input "url" at bounding box center [273, 156] width 184 height 25
paste input "[URL][DOMAIN_NAME]"
type input "[URL][DOMAIN_NAME]"
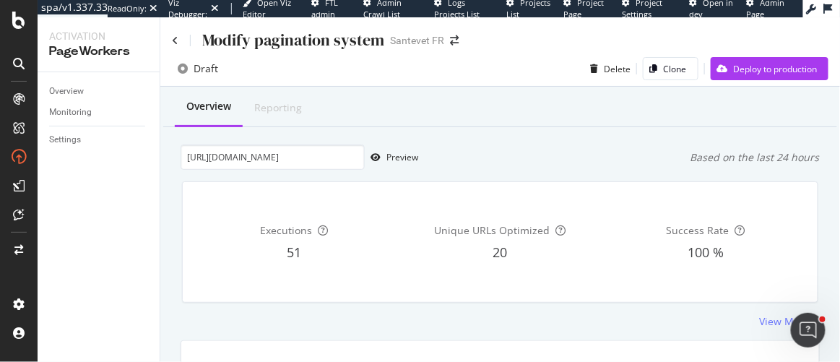
click at [418, 161] on div "[URL][DOMAIN_NAME] Preview Based on the last 24 hours" at bounding box center [500, 156] width 639 height 25
click at [410, 159] on div "Preview" at bounding box center [402, 157] width 32 height 12
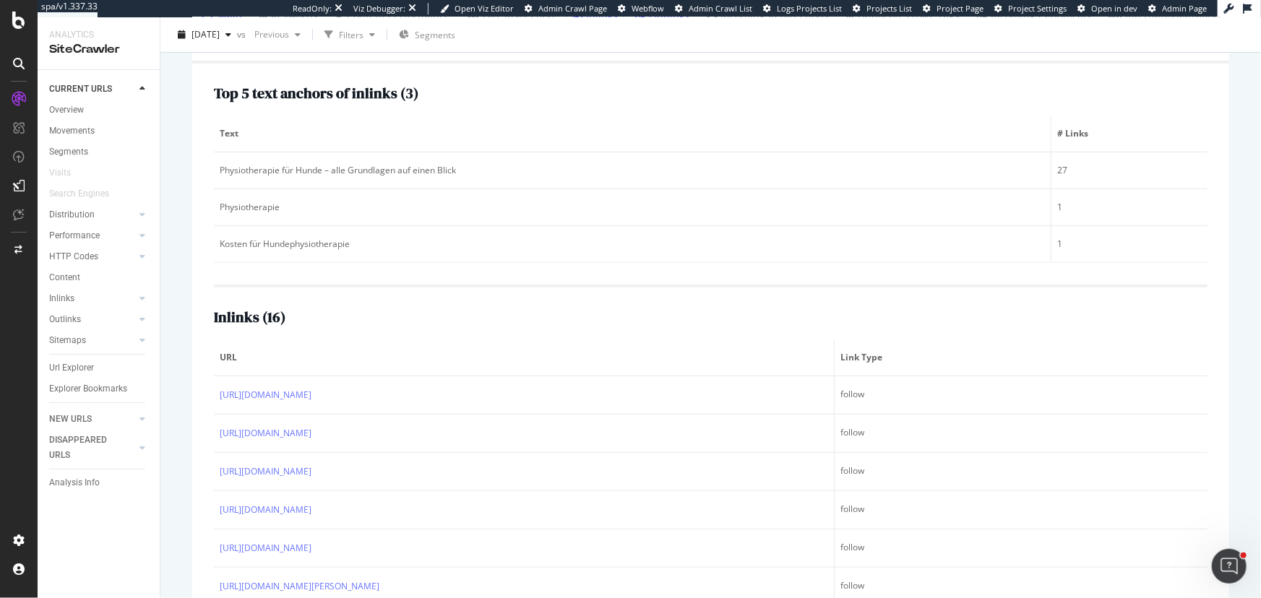
scroll to position [196, 0]
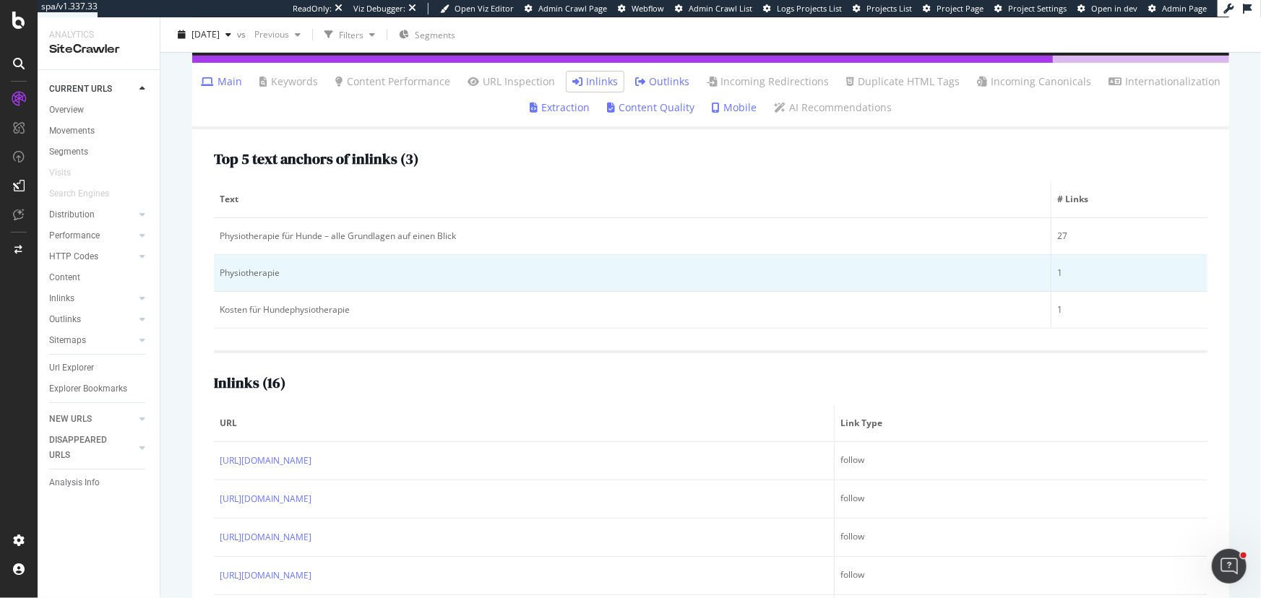
click at [265, 273] on div "Physiotherapie" at bounding box center [632, 273] width 825 height 13
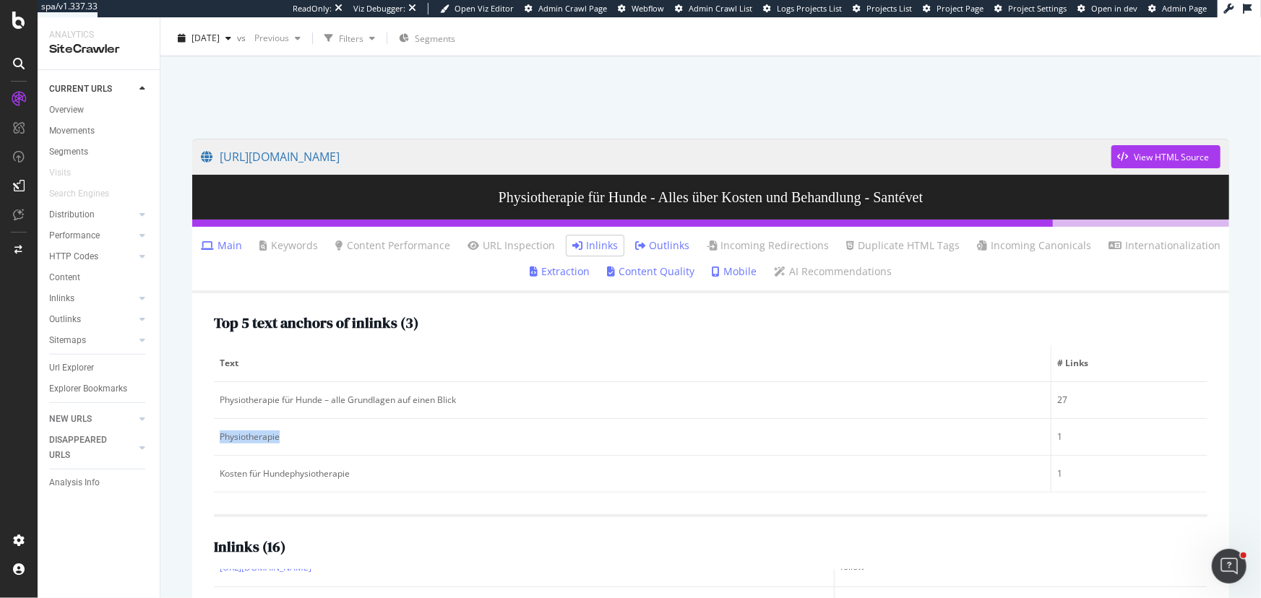
scroll to position [0, 0]
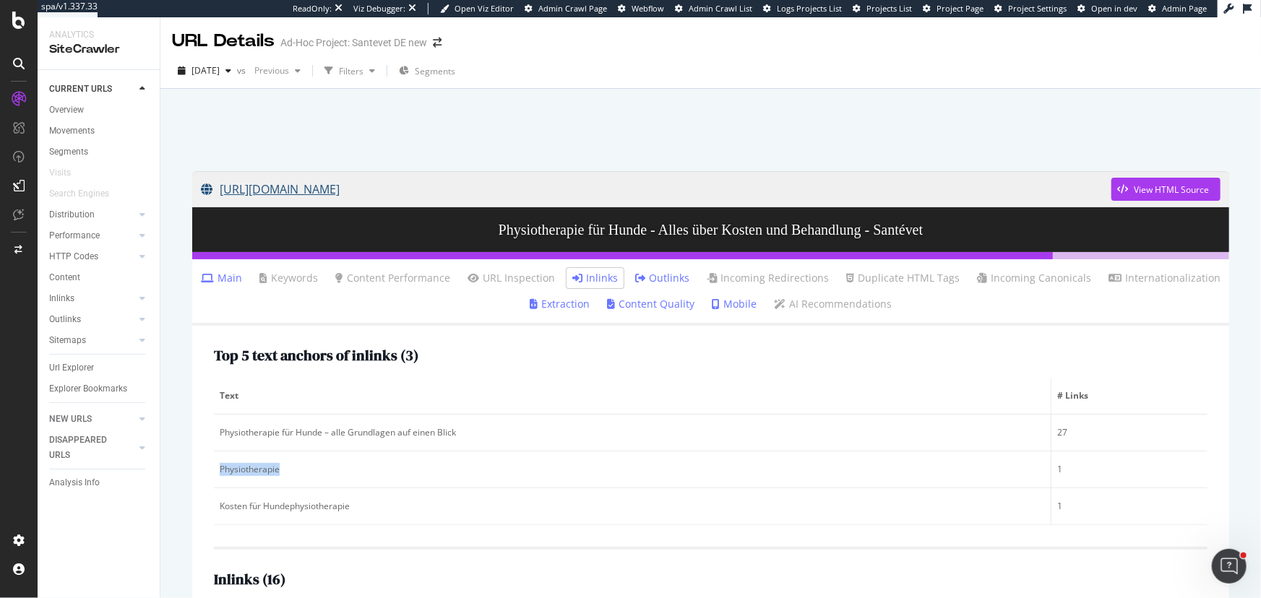
copy link "[URL][DOMAIN_NAME]"
drag, startPoint x: 210, startPoint y: 153, endPoint x: 550, endPoint y: 174, distance: 340.2
click at [550, 174] on div "[URL][DOMAIN_NAME] View HTML Source Physiotherapie für Hunde - Alles über Koste…" at bounding box center [710, 379] width 1100 height 581
click at [79, 368] on div "Url Explorer" at bounding box center [71, 367] width 45 height 15
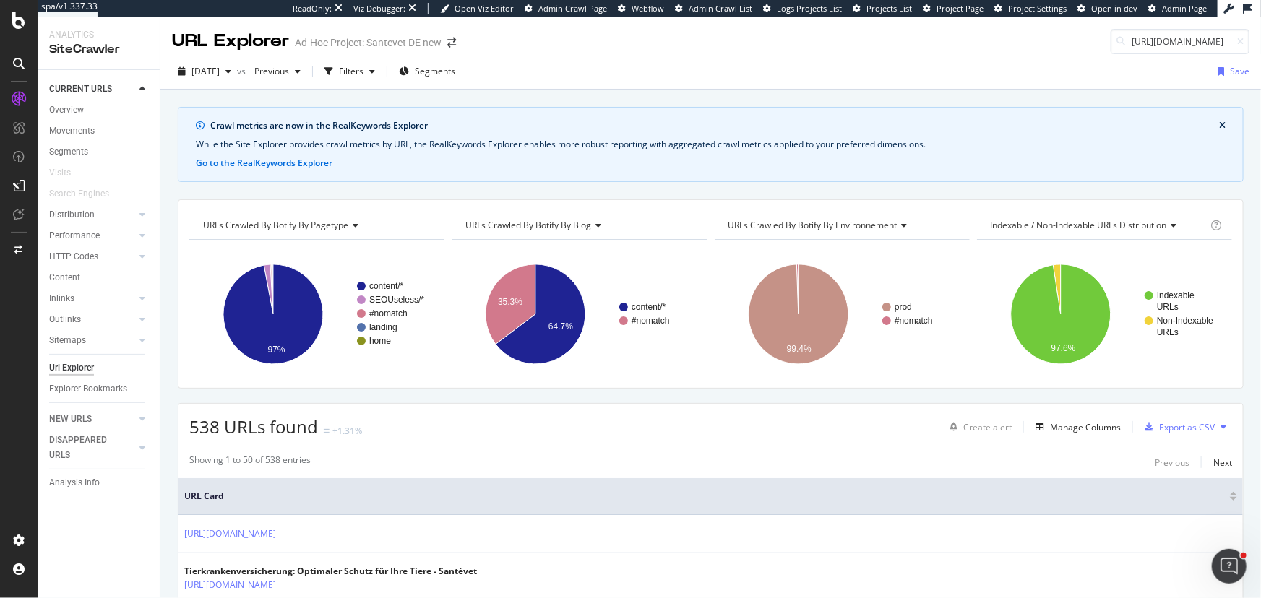
scroll to position [0, 144]
type input "[URL][DOMAIN_NAME]"
click at [363, 70] on div "Filters" at bounding box center [351, 71] width 25 height 12
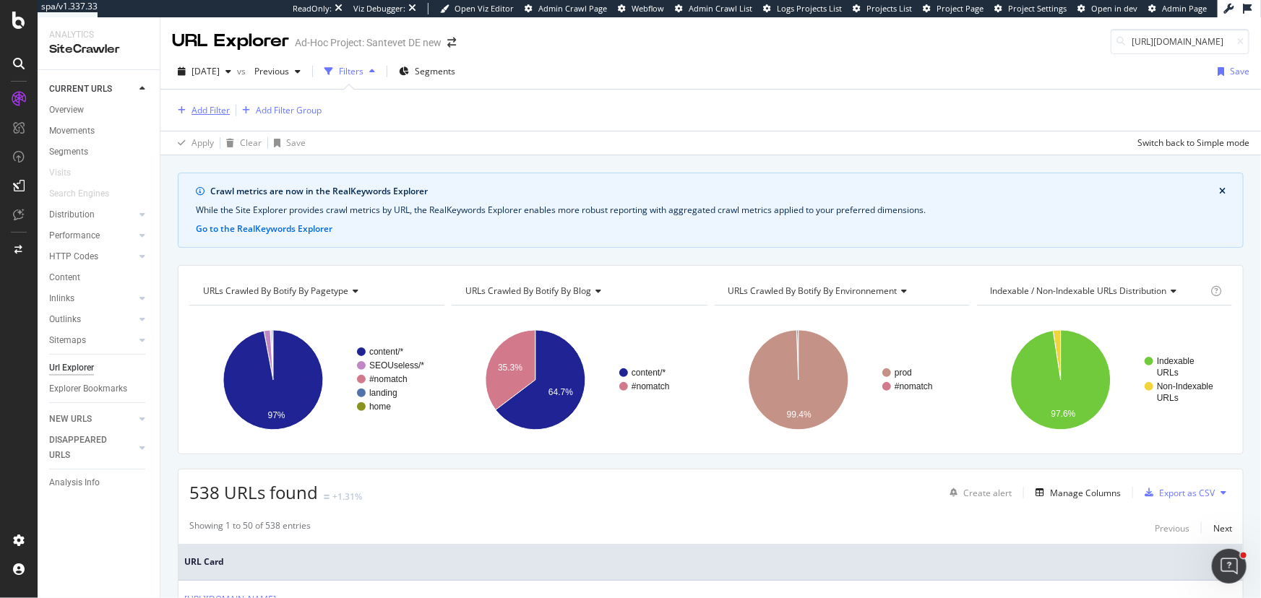
click at [212, 111] on div "Add Filter" at bounding box center [210, 110] width 38 height 12
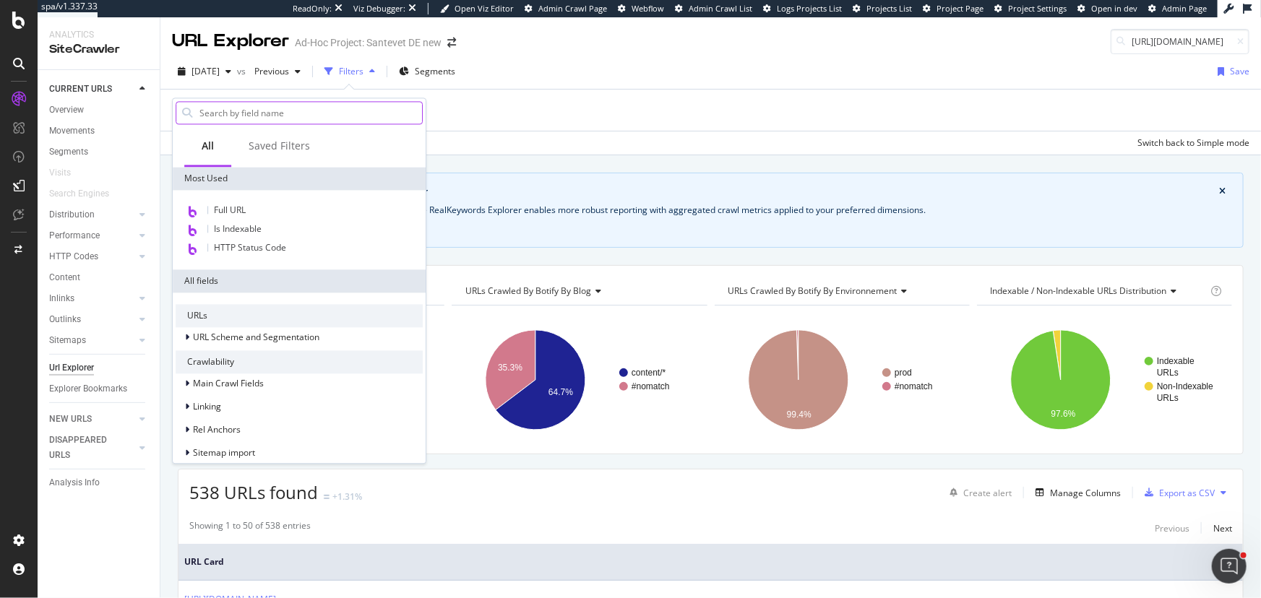
type input "[URL][DOMAIN_NAME]"
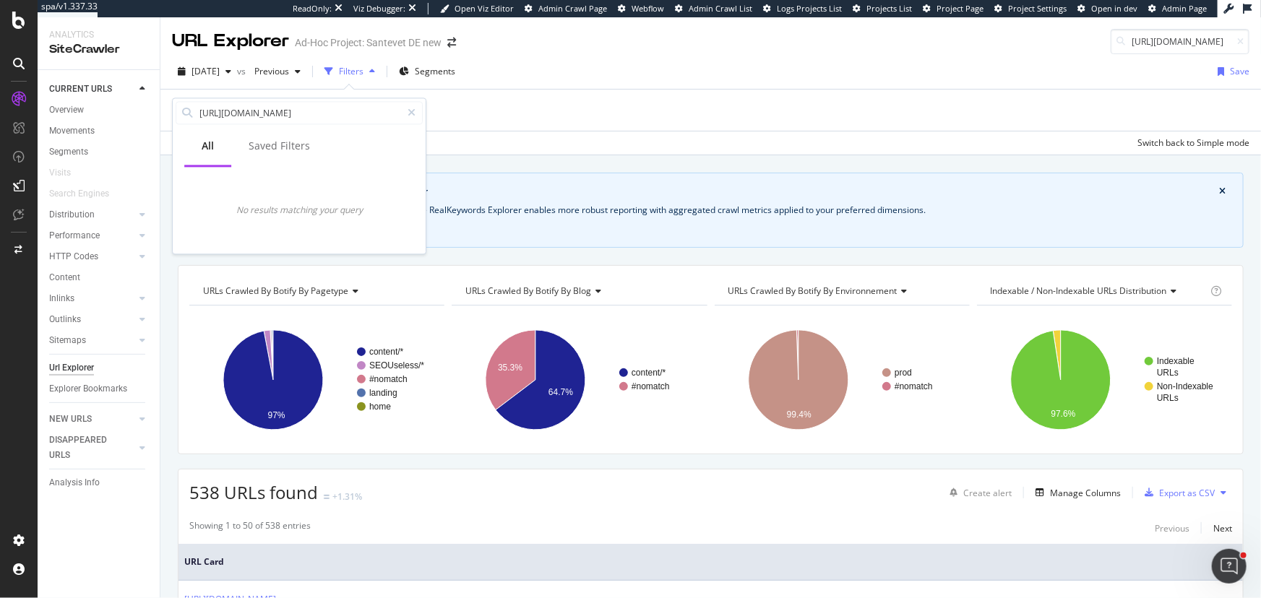
click at [474, 166] on div "Crawl metrics are now in the RealKeywords Explorer While the Site Explorer prov…" at bounding box center [710, 172] width 1100 height 35
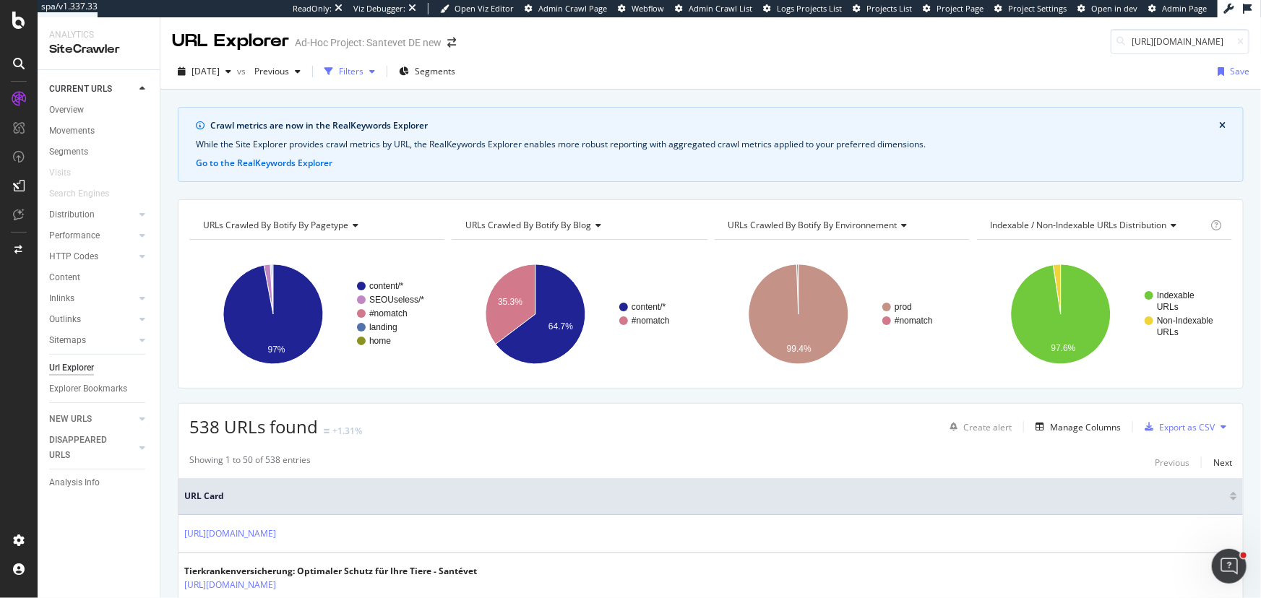
click at [381, 63] on div "Filters" at bounding box center [350, 72] width 62 height 22
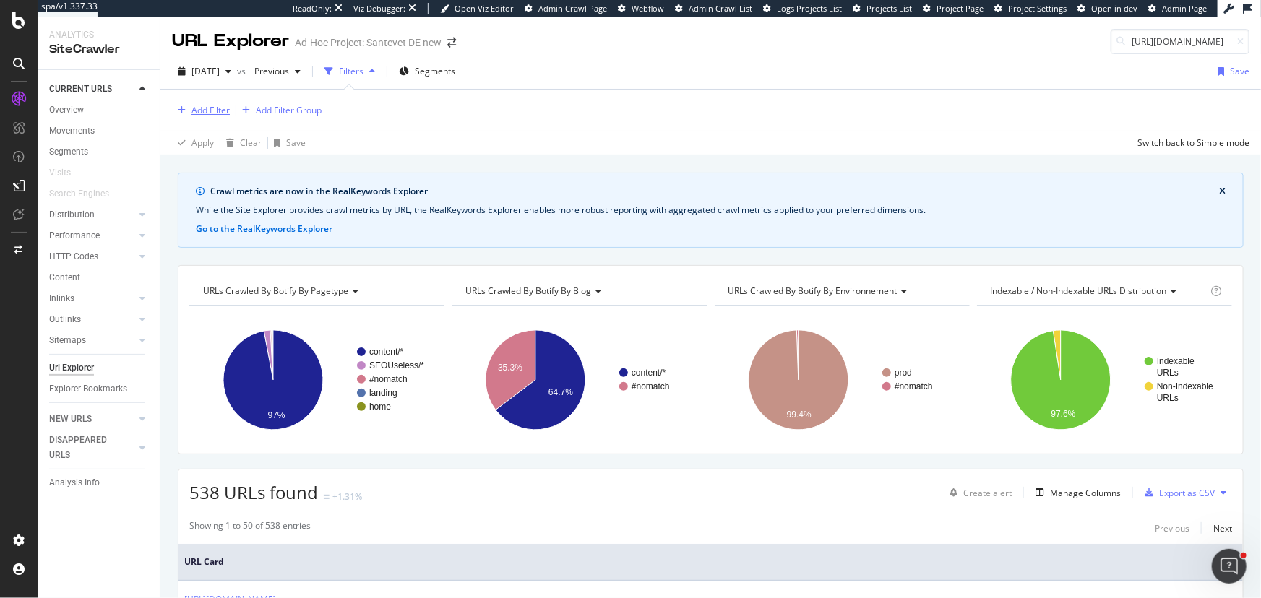
click at [210, 111] on div "Add Filter" at bounding box center [210, 110] width 38 height 12
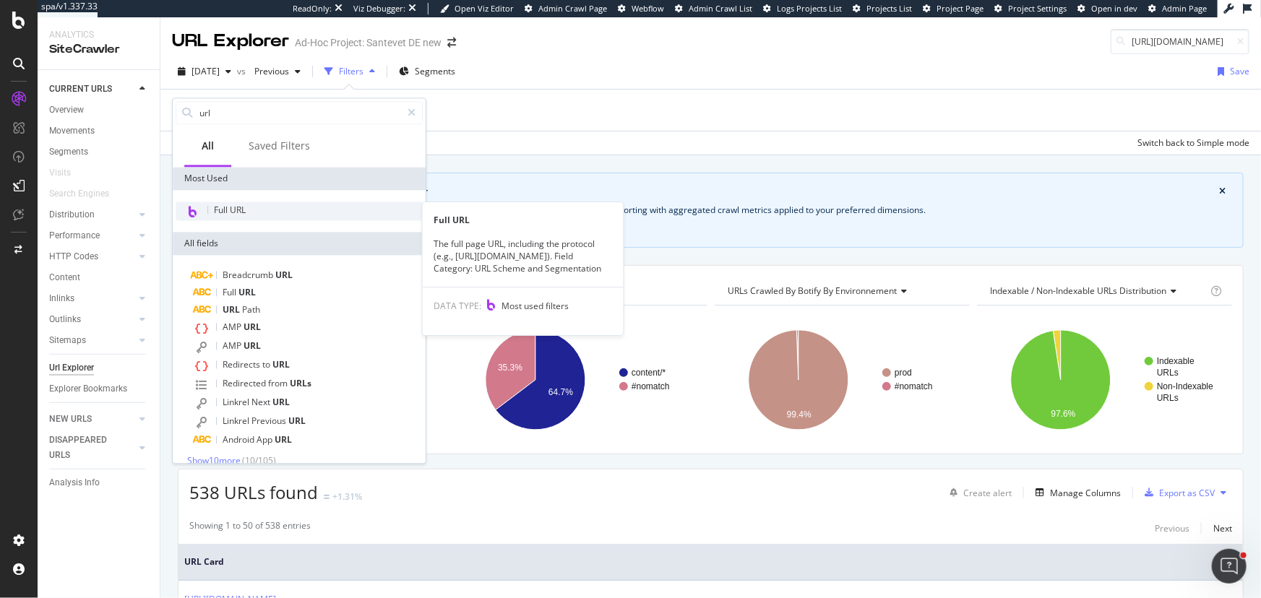
type input "url"
click at [242, 210] on span "Full URL" at bounding box center [230, 210] width 32 height 12
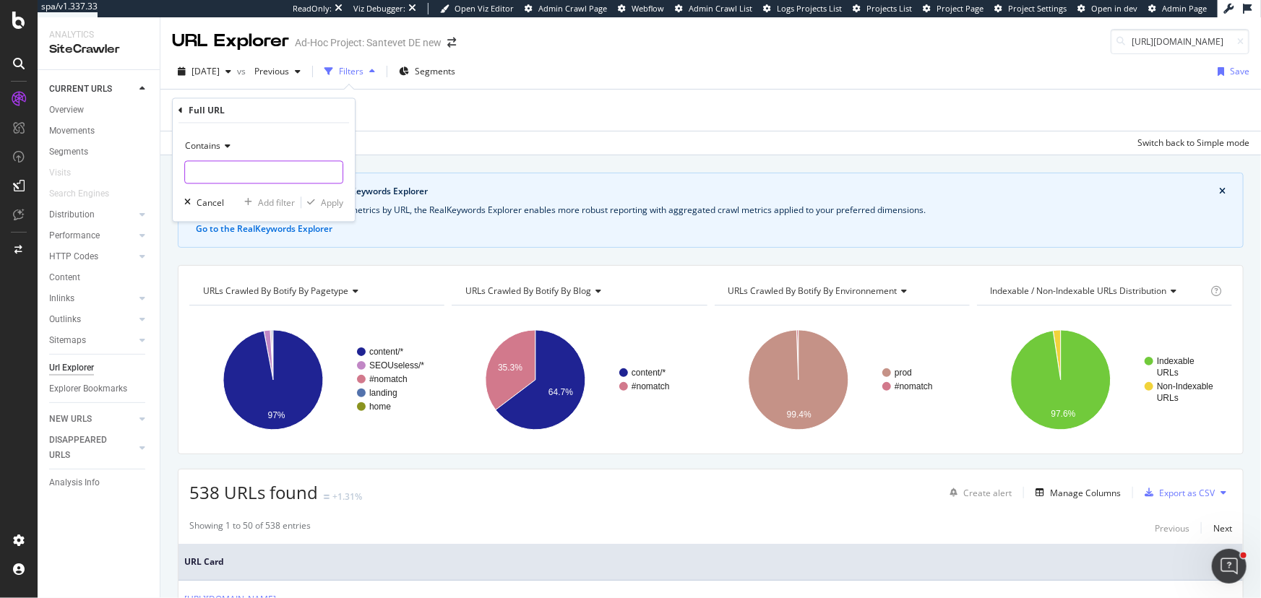
click at [260, 169] on input "text" at bounding box center [263, 172] width 157 height 23
paste input "[URL][DOMAIN_NAME]"
type input "[URL][DOMAIN_NAME]"
click at [220, 148] on span "Contains" at bounding box center [202, 146] width 35 height 12
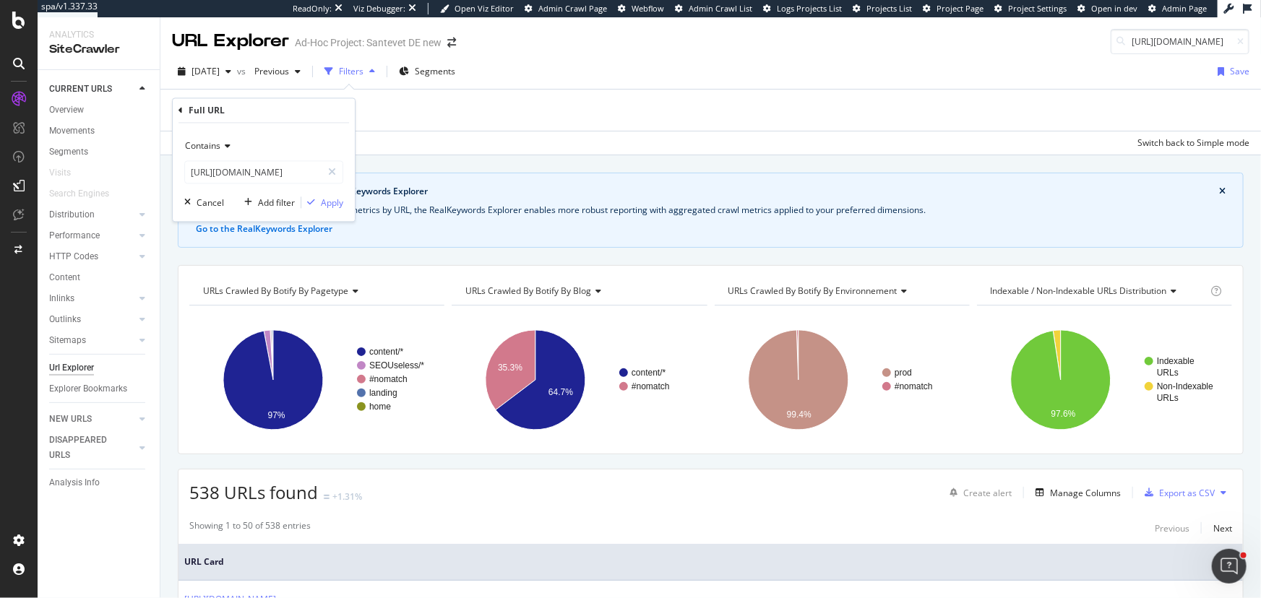
scroll to position [0, 0]
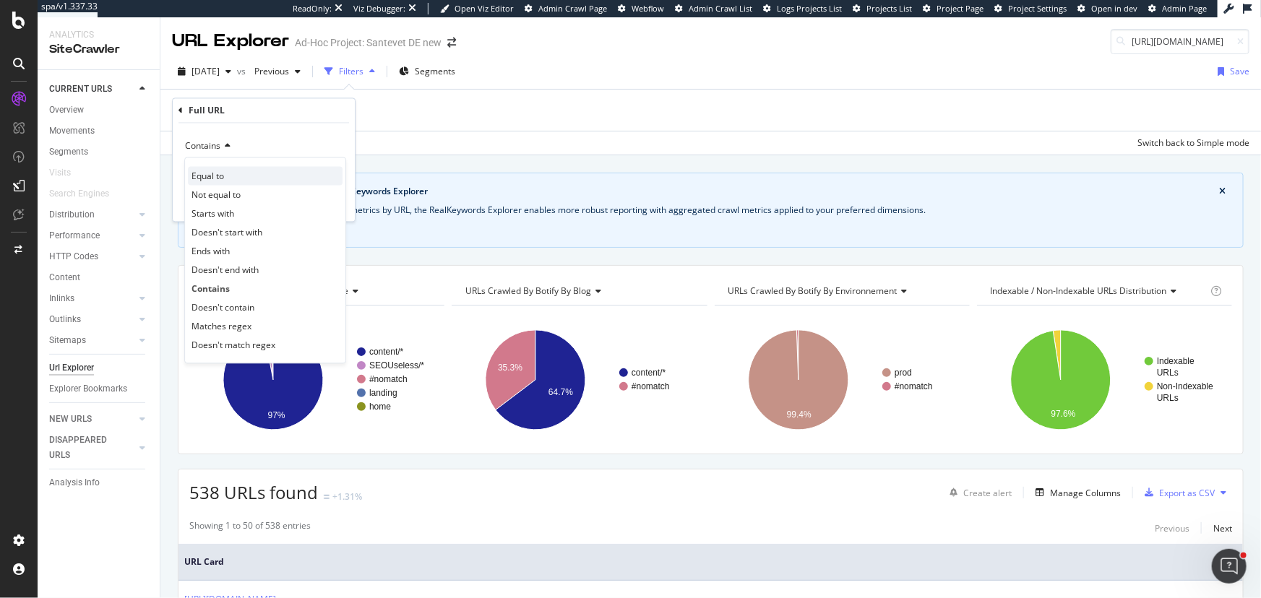
click at [221, 167] on div "Equal to" at bounding box center [265, 176] width 155 height 19
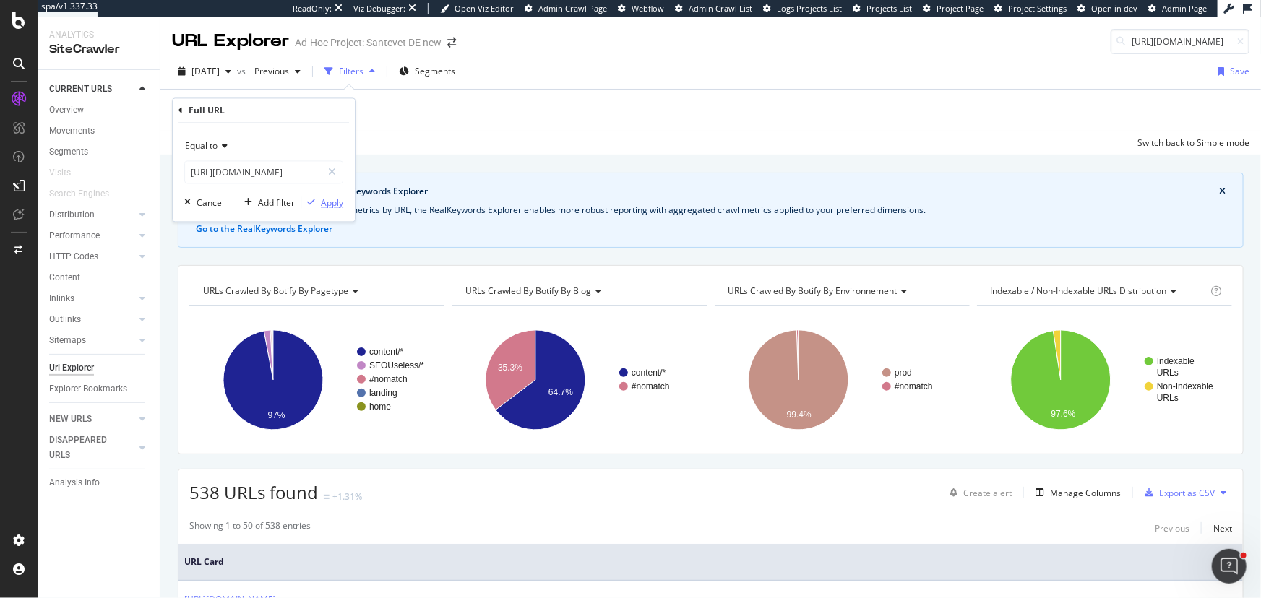
click at [314, 199] on icon "button" at bounding box center [311, 203] width 8 height 9
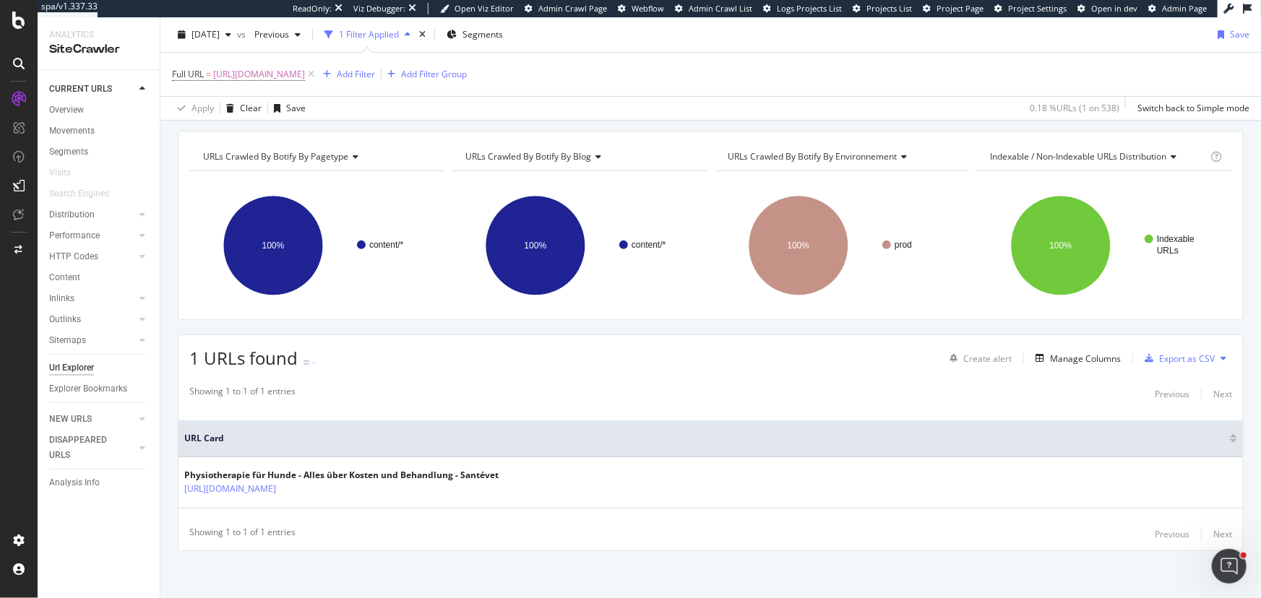
scroll to position [139, 0]
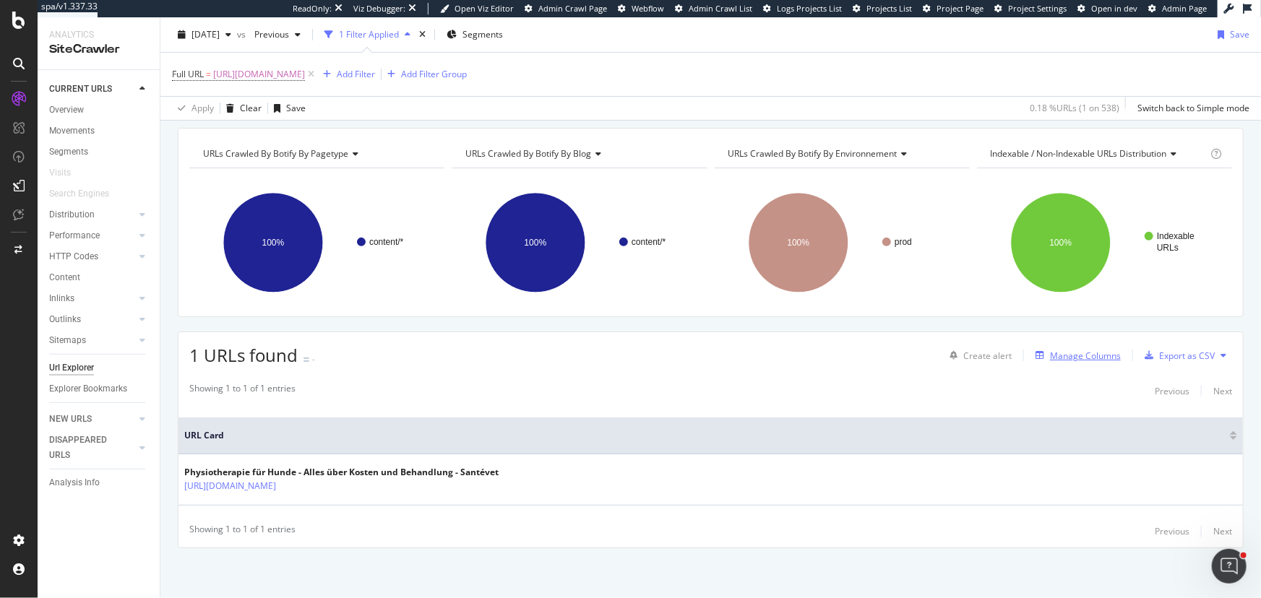
click at [1073, 352] on div "Manage Columns" at bounding box center [1085, 356] width 71 height 12
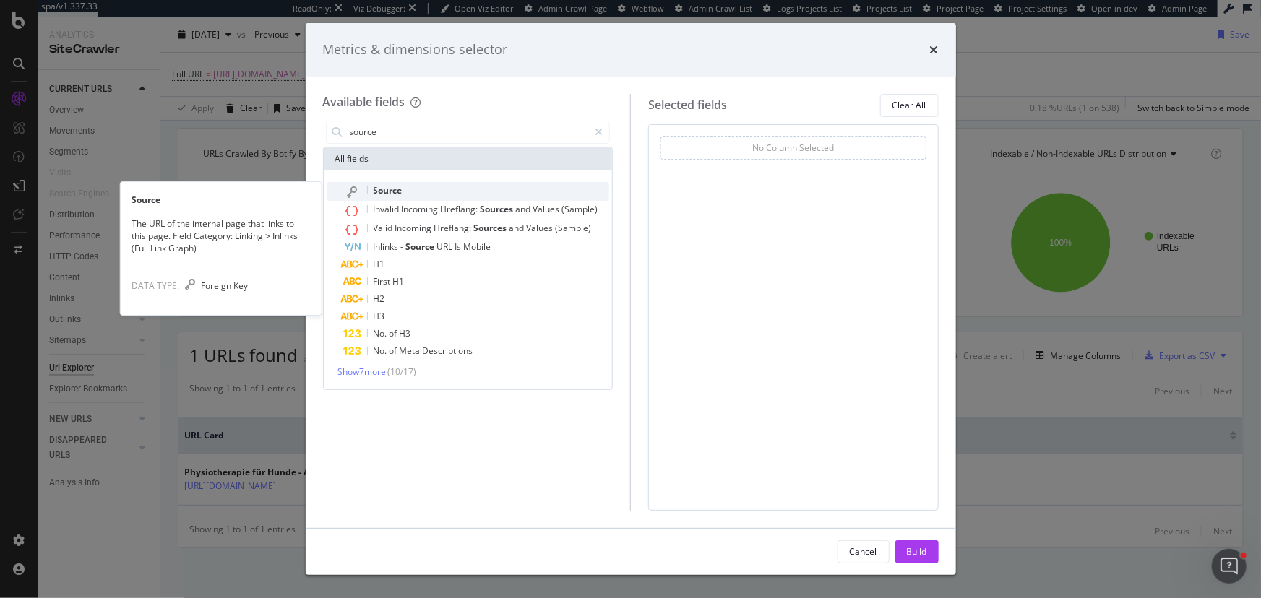
type input "source"
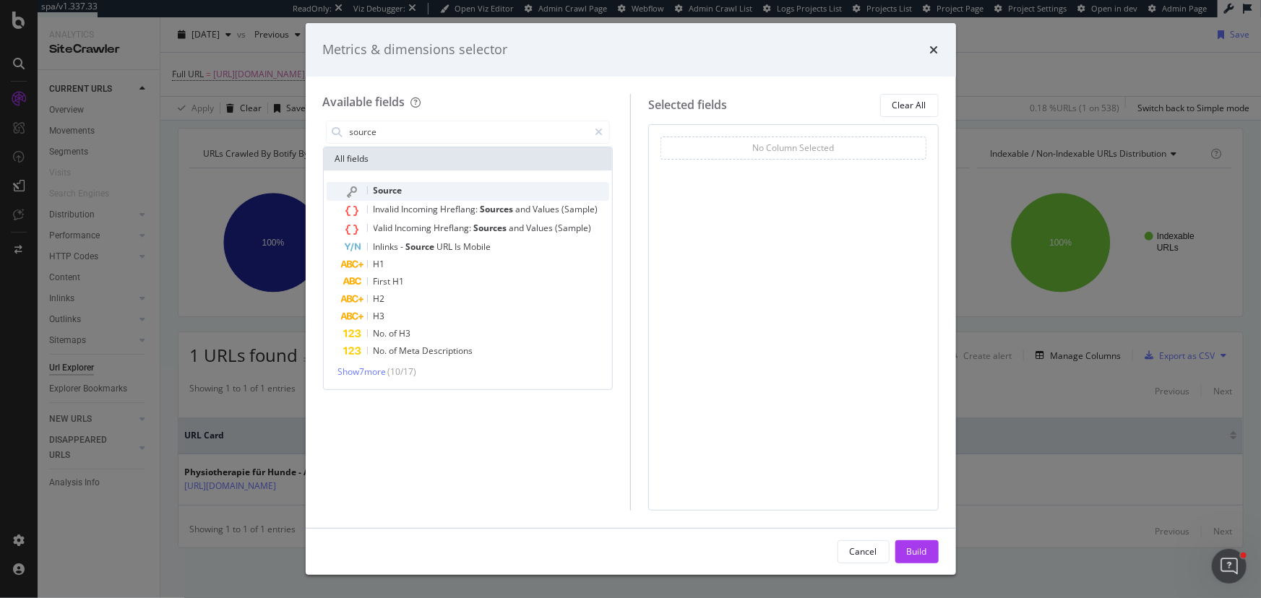
click at [468, 185] on div "Source" at bounding box center [477, 191] width 266 height 19
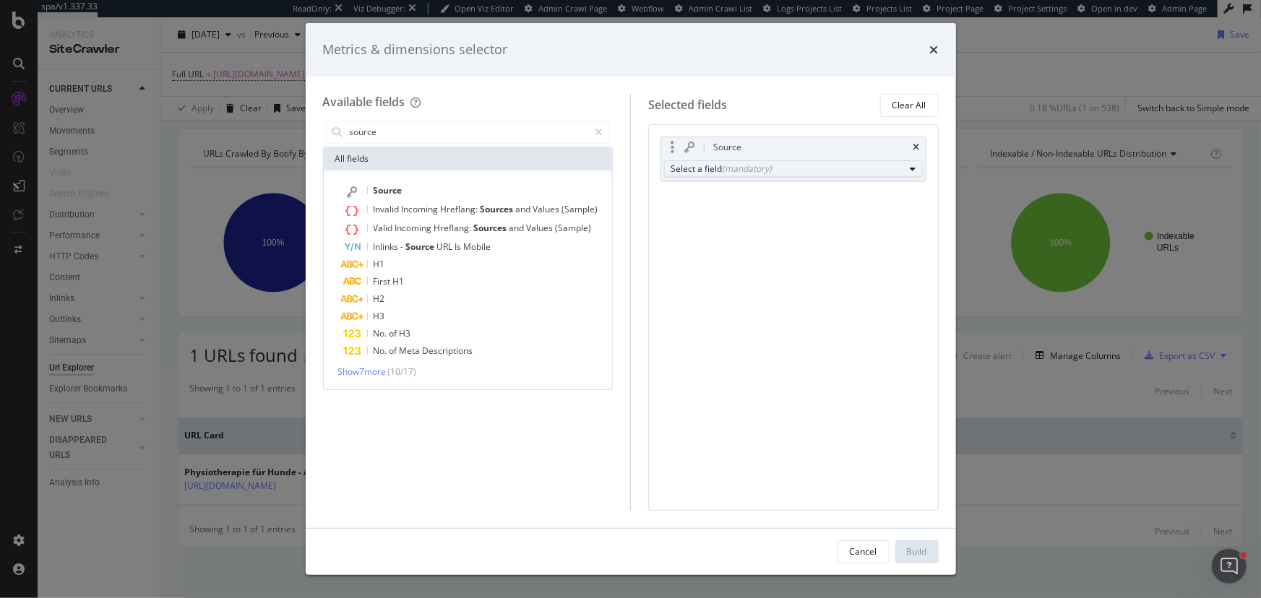
click at [744, 172] on div "(mandatory)" at bounding box center [747, 169] width 50 height 12
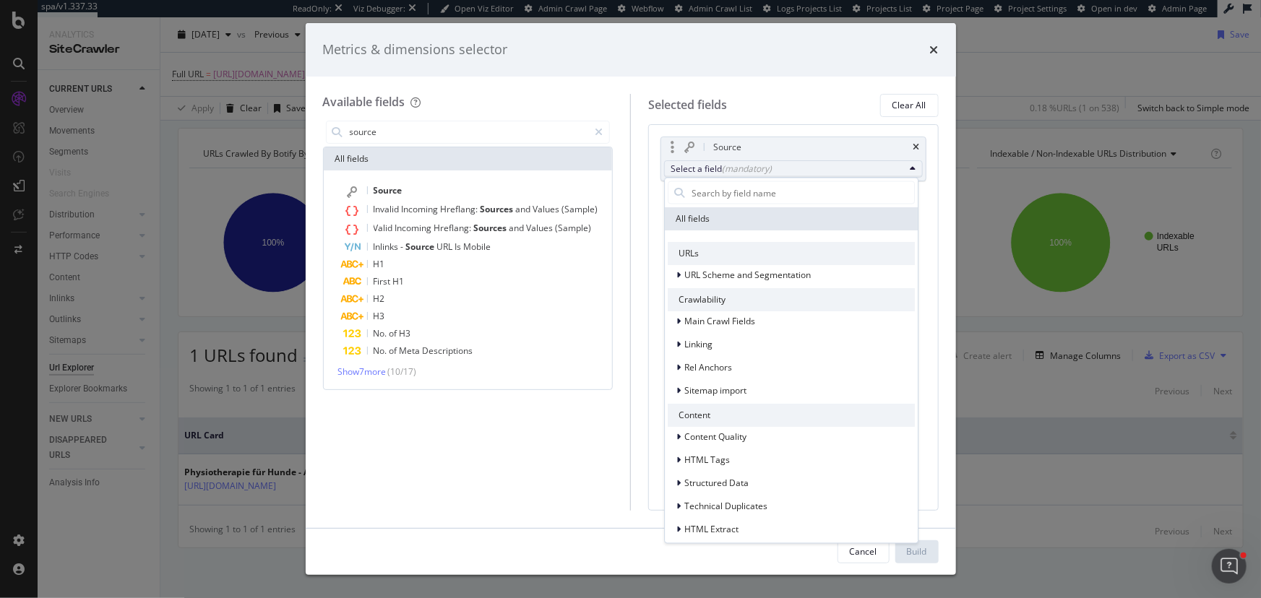
click at [726, 254] on div "URLs" at bounding box center [790, 253] width 247 height 23
click at [727, 268] on div "URL Scheme and Segmentation" at bounding box center [748, 275] width 126 height 14
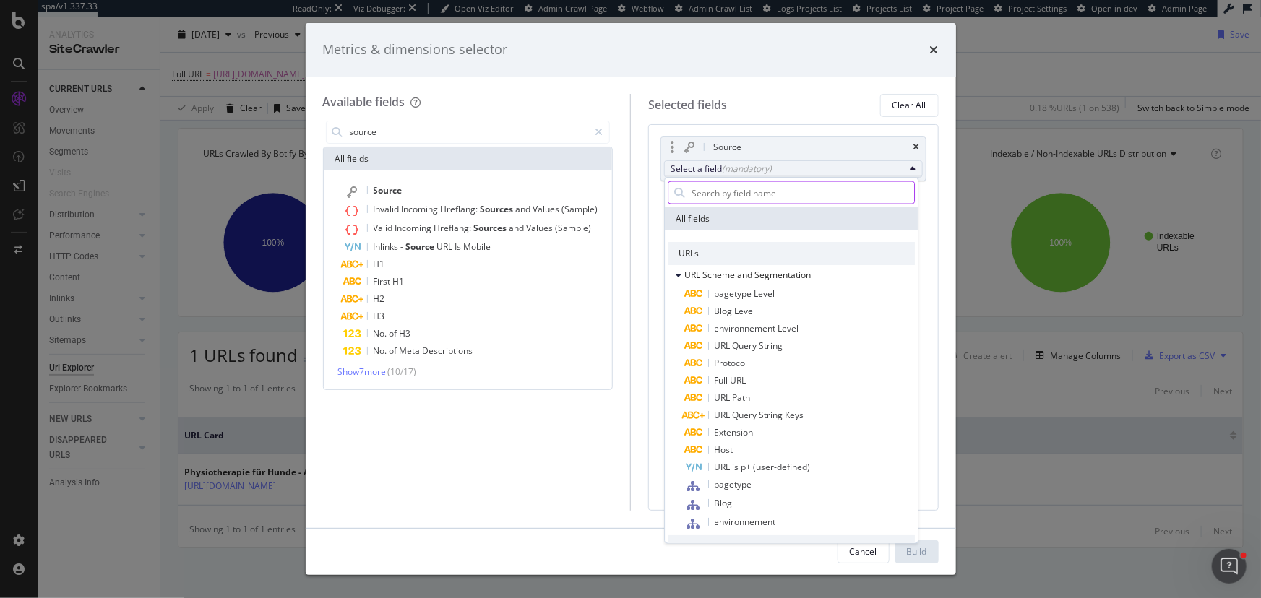
click at [733, 185] on input "modal" at bounding box center [802, 193] width 224 height 22
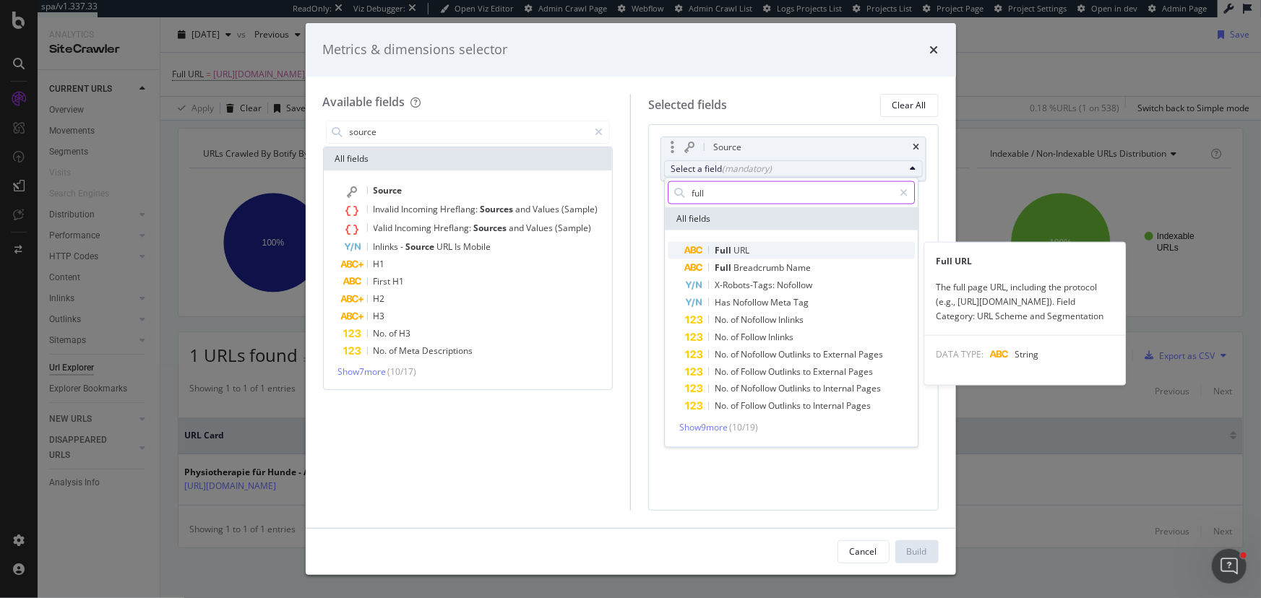
type input "full"
click at [745, 242] on div "Full URL" at bounding box center [717, 250] width 64 height 17
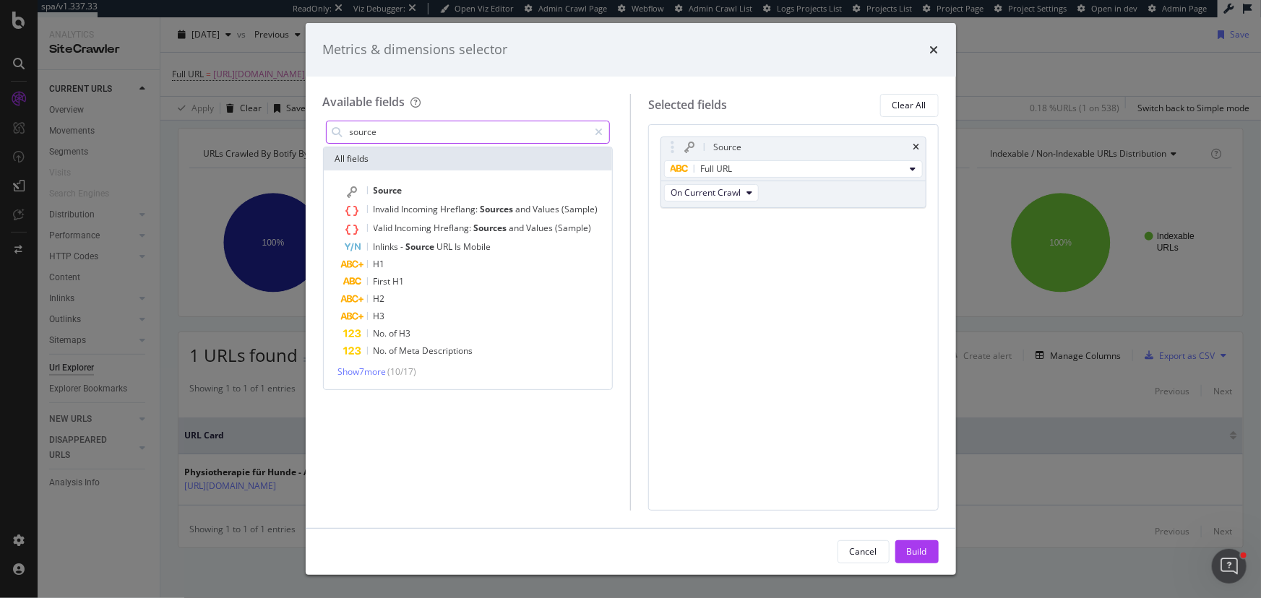
click at [444, 135] on input "source" at bounding box center [468, 132] width 241 height 22
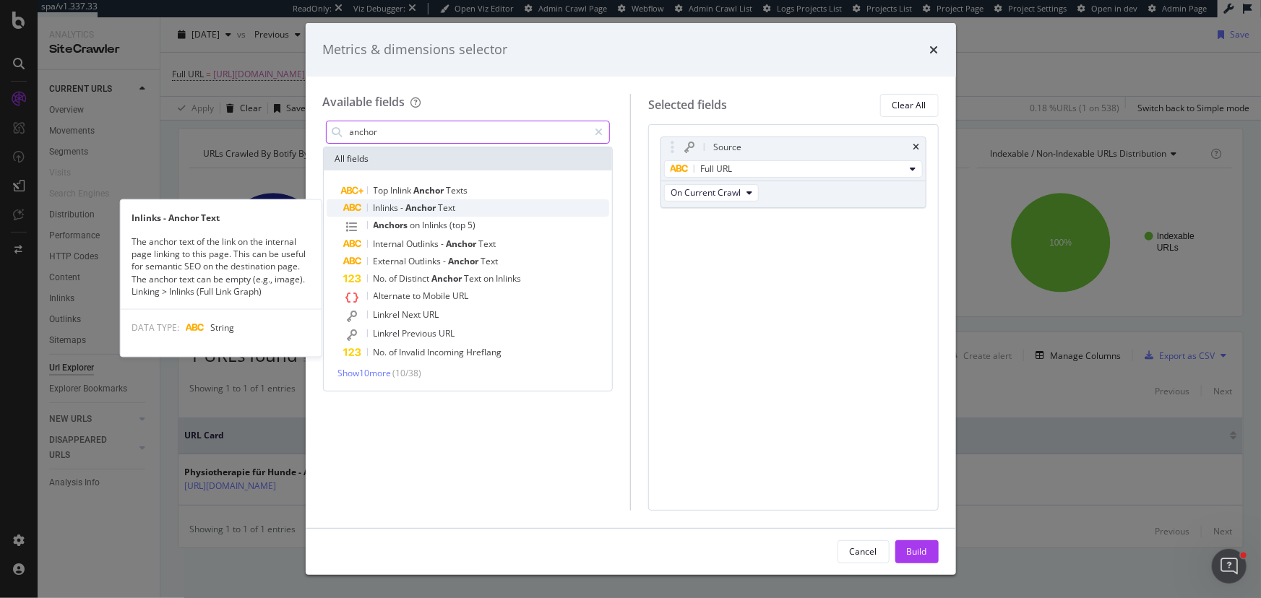
type input "anchor"
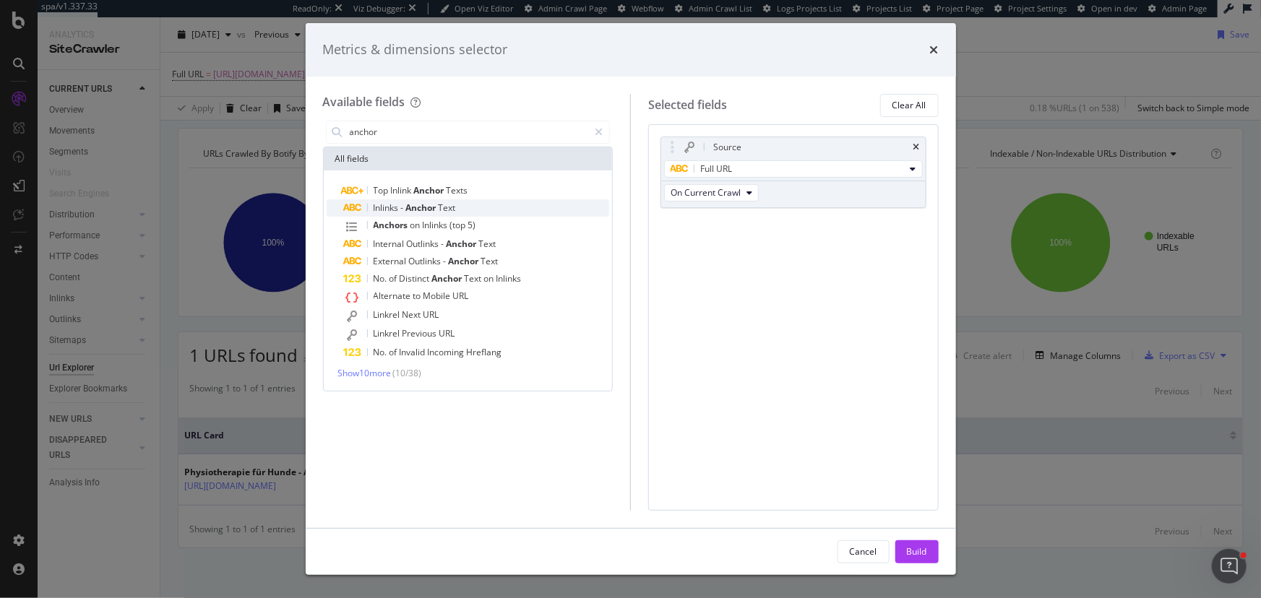
click at [472, 209] on div "Inlinks - Anchor Text" at bounding box center [477, 207] width 266 height 17
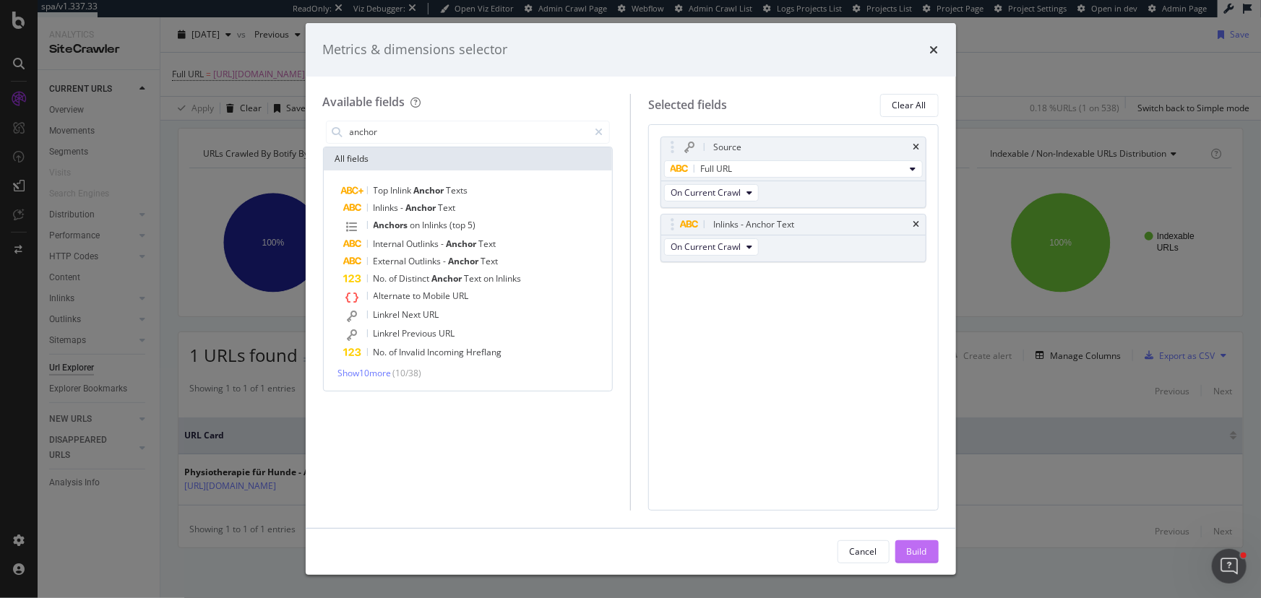
click at [924, 558] on div "Build" at bounding box center [917, 551] width 20 height 12
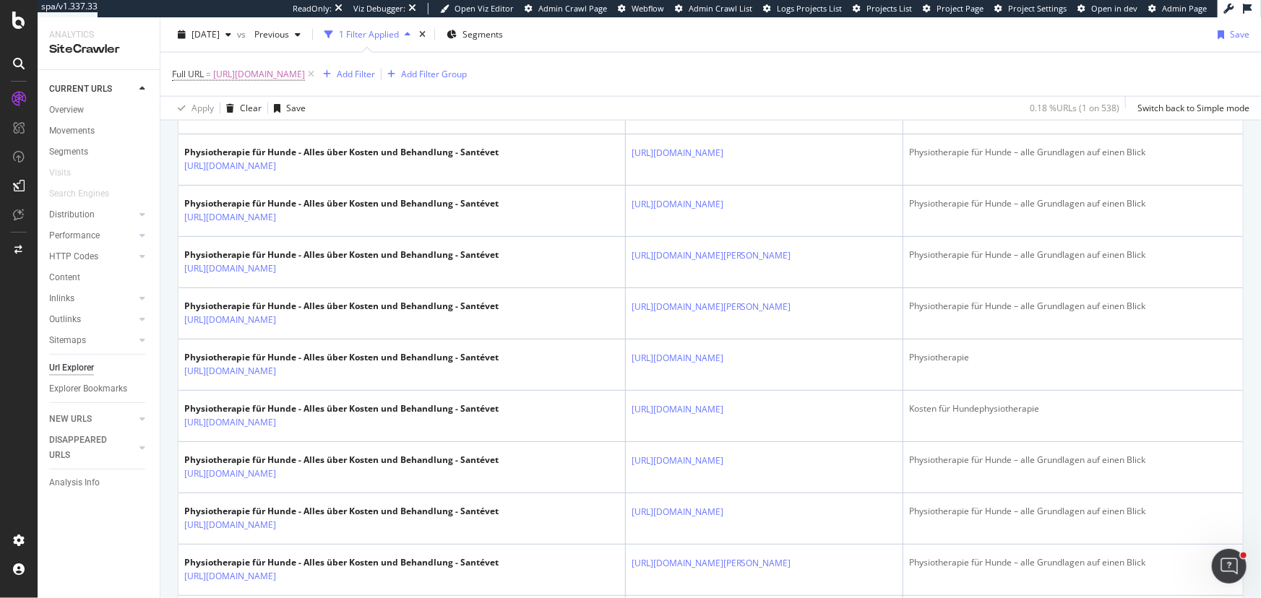
scroll to position [1116, 0]
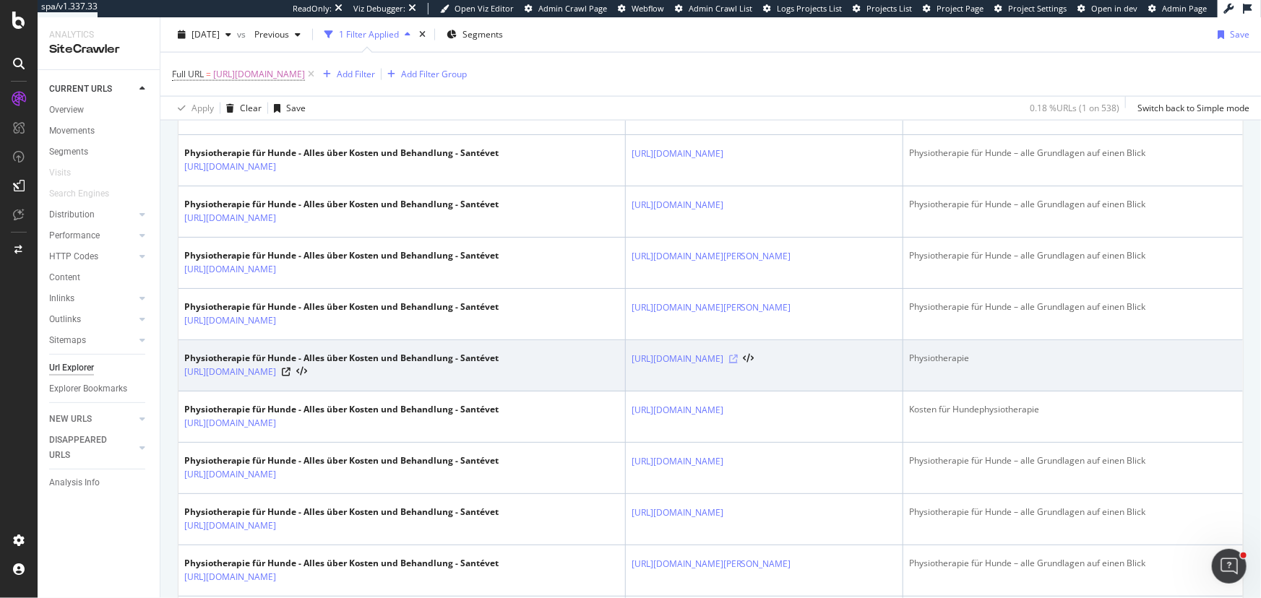
click at [738, 356] on icon at bounding box center [733, 359] width 9 height 9
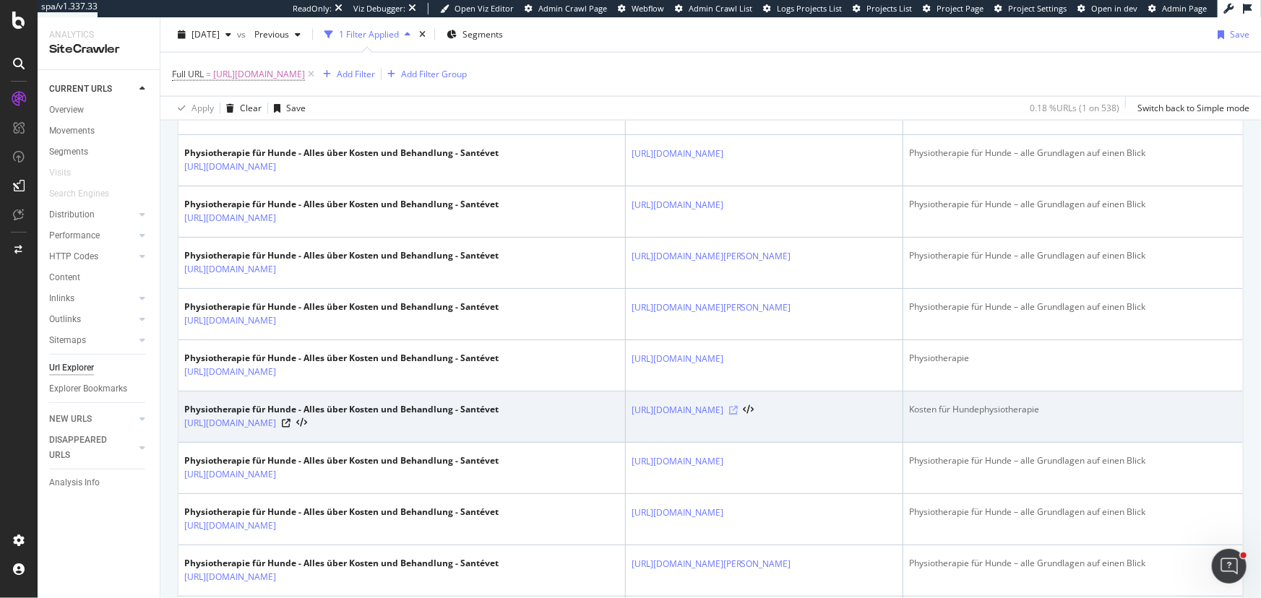
click at [738, 406] on icon at bounding box center [733, 410] width 9 height 9
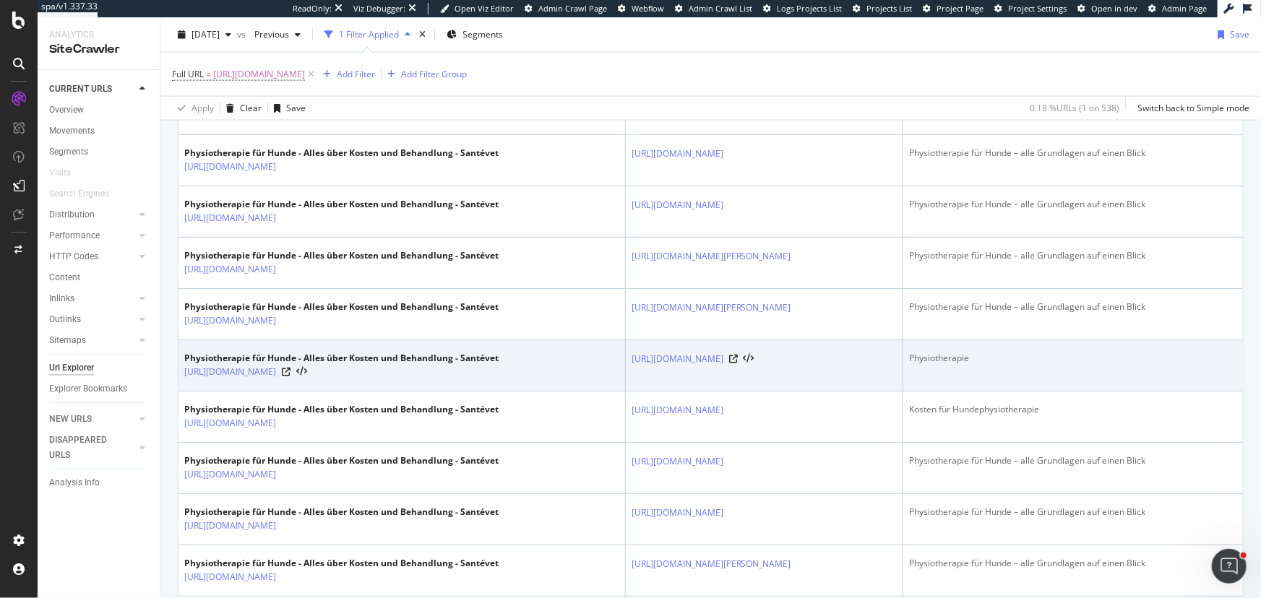
click at [959, 352] on div "Physiotherapie" at bounding box center [1073, 358] width 328 height 13
click at [738, 357] on icon at bounding box center [733, 359] width 9 height 9
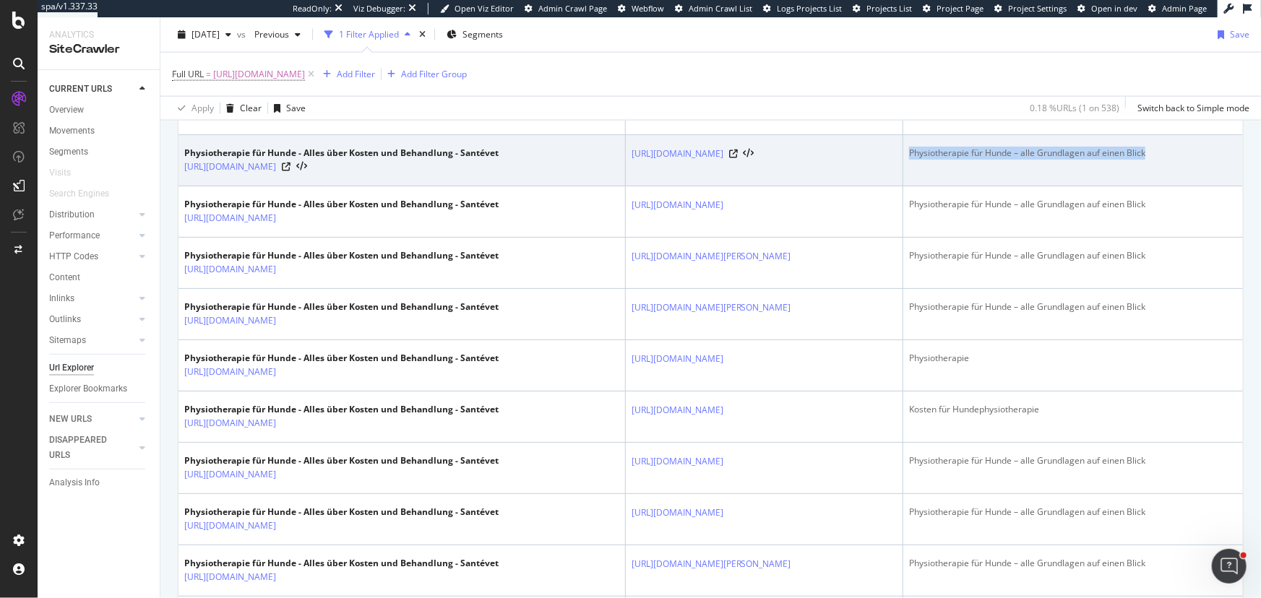
drag, startPoint x: 943, startPoint y: 152, endPoint x: 1188, endPoint y: 160, distance: 245.0
click at [1188, 160] on td "Physiotherapie für Hunde – alle Grundlagen auf einen Blick" at bounding box center [1073, 160] width 340 height 51
copy div "Physiotherapie für Hunde – alle Grundlagen auf einen Blick"
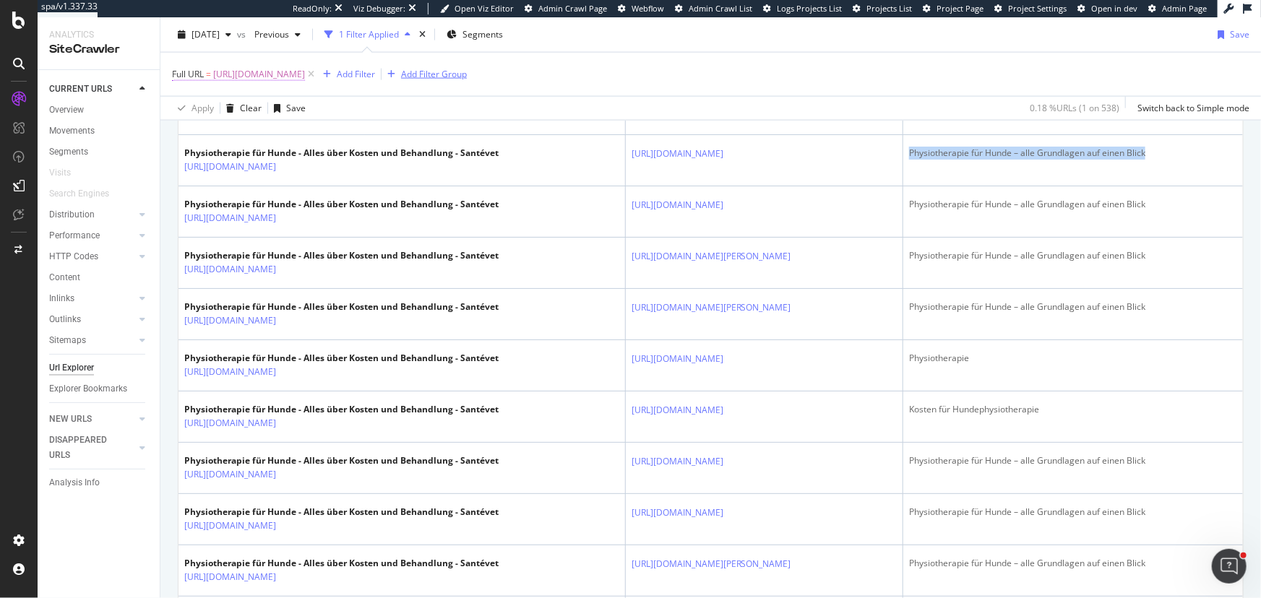
drag, startPoint x: 566, startPoint y: 72, endPoint x: 414, endPoint y: 76, distance: 152.5
click at [467, 72] on div "Add Filter Group" at bounding box center [434, 74] width 66 height 12
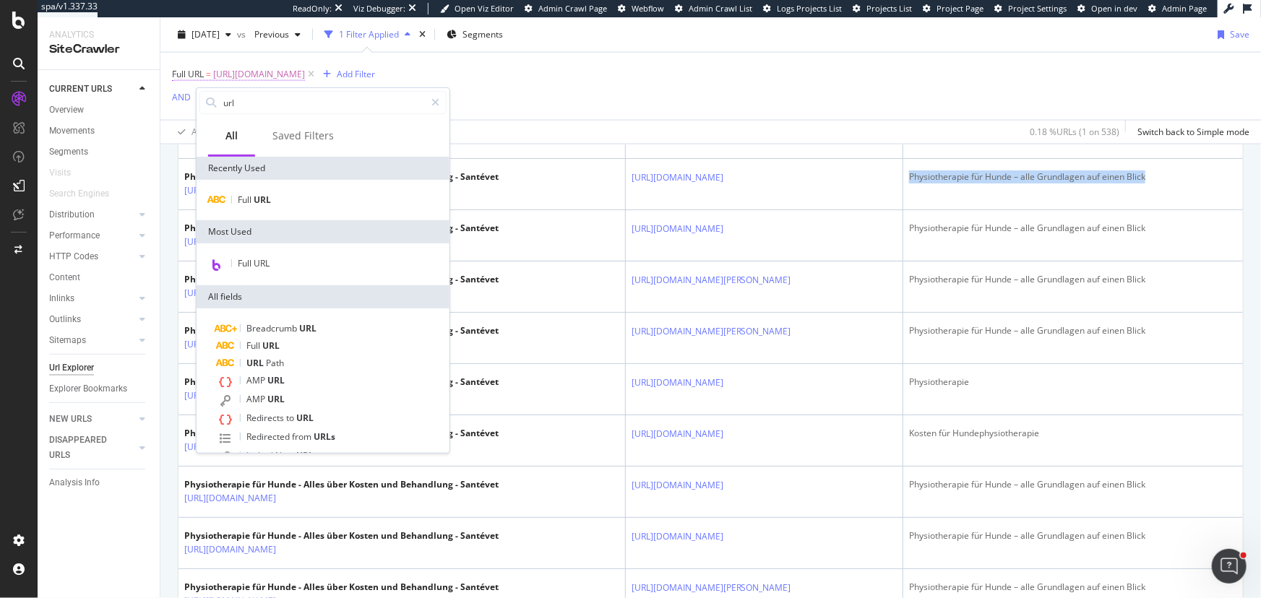
scroll to position [1141, 0]
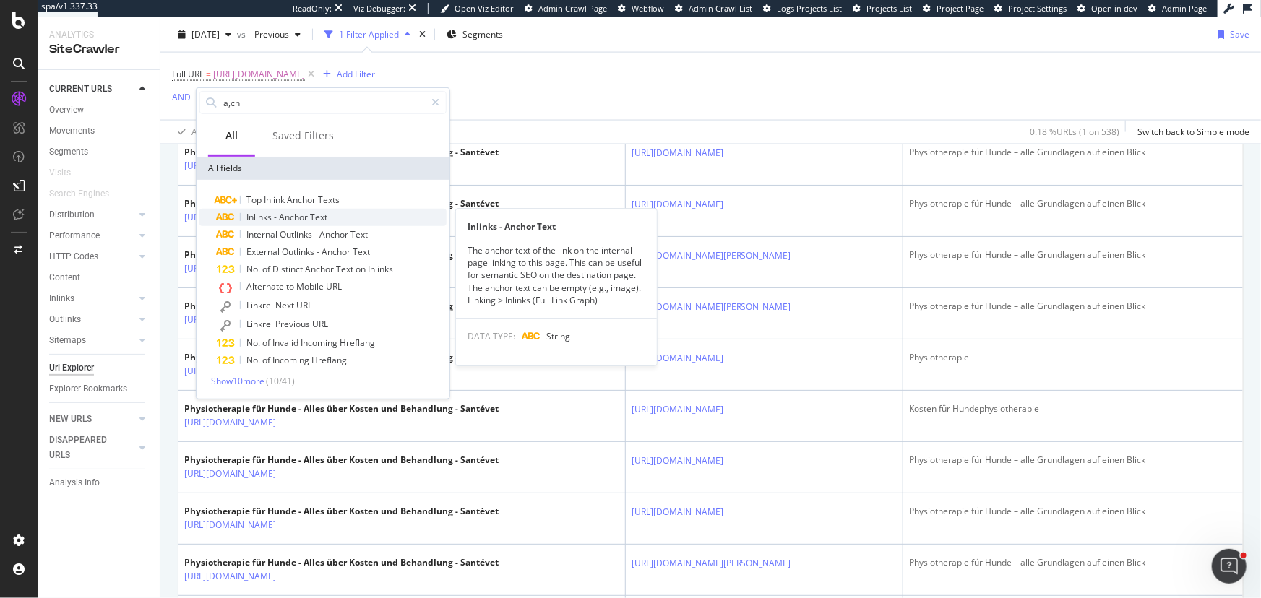
type input "a,ch"
click at [337, 210] on div "Inlinks - Anchor Text" at bounding box center [332, 217] width 230 height 17
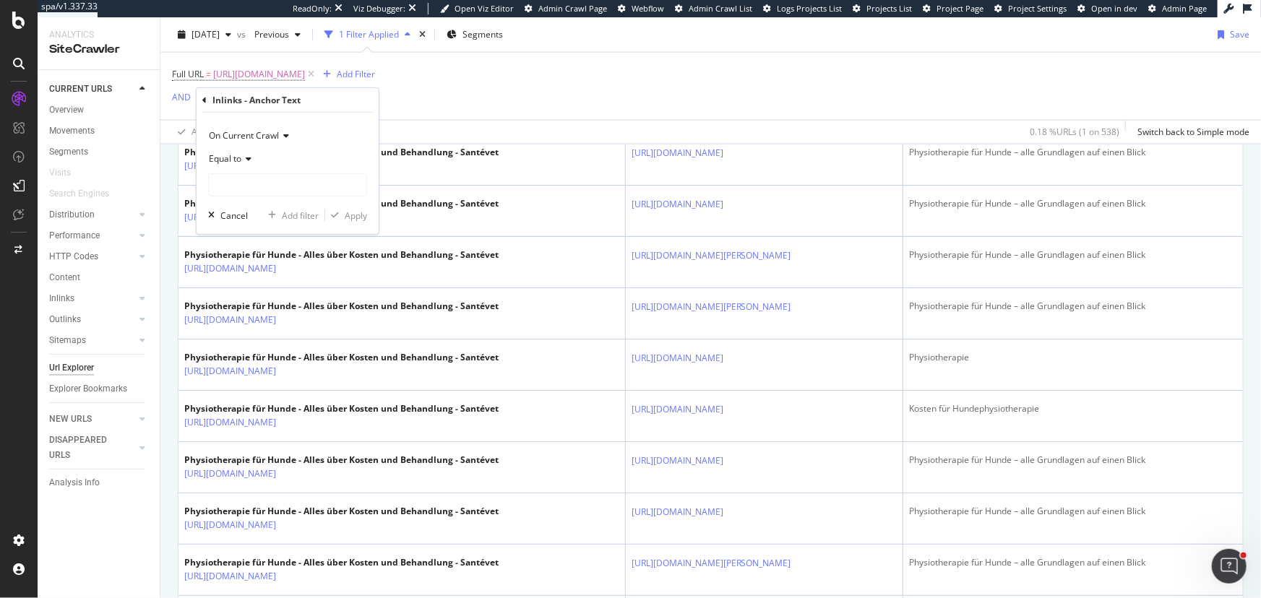
click at [243, 152] on div "Equal to" at bounding box center [287, 158] width 159 height 23
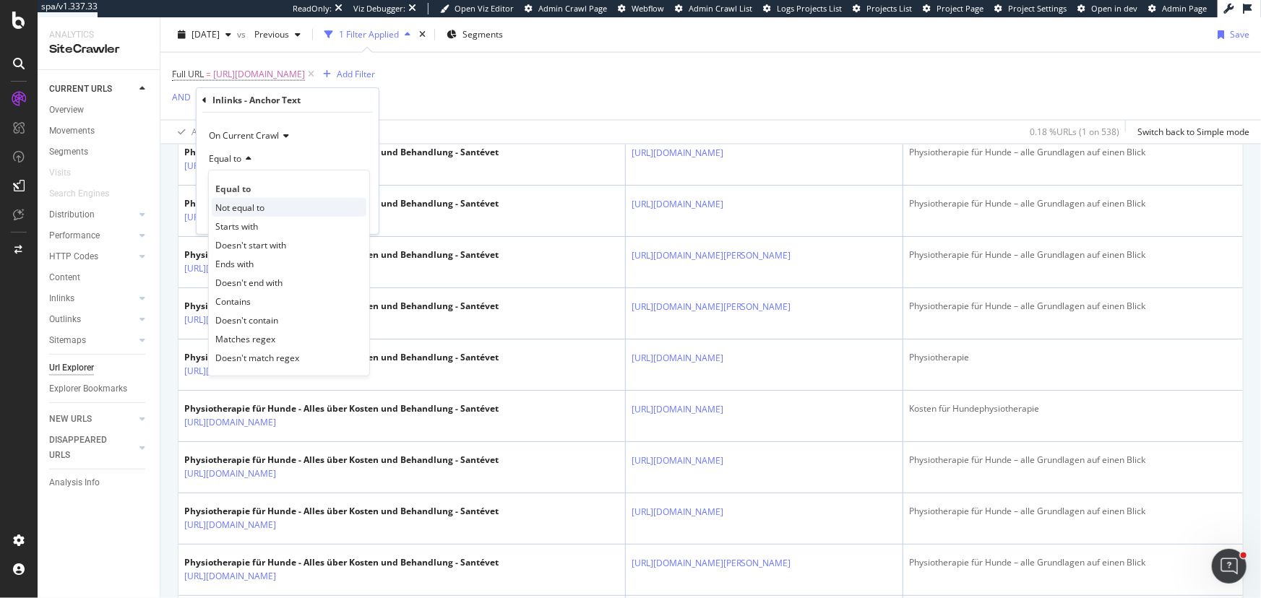
click at [246, 203] on span "Not equal to" at bounding box center [239, 207] width 49 height 12
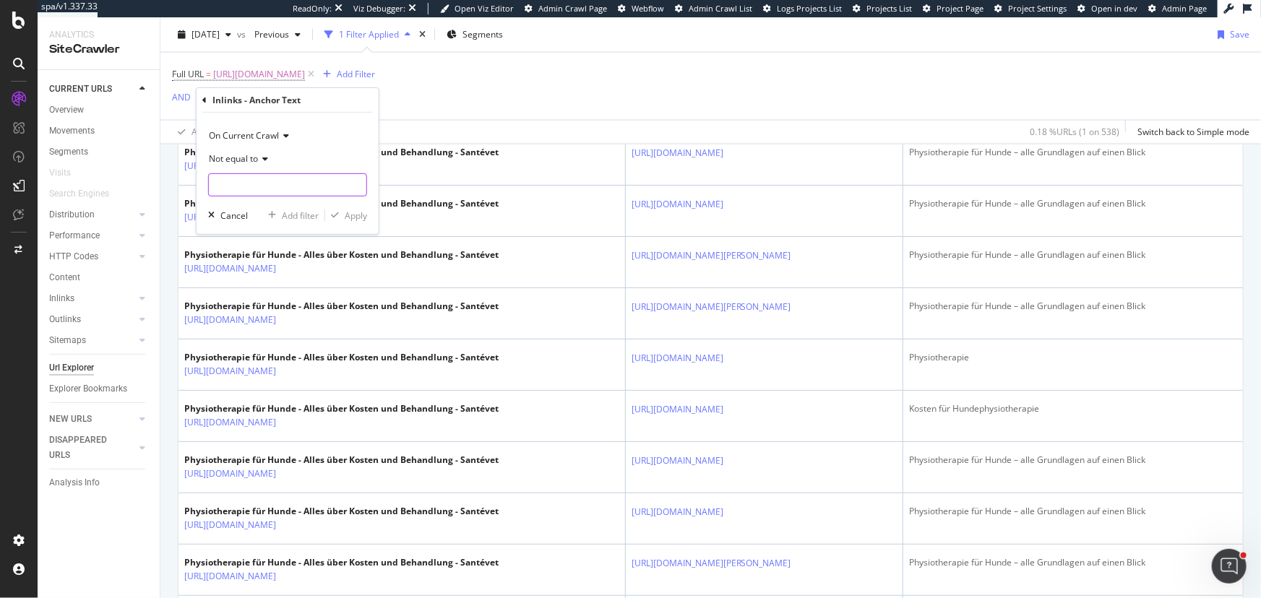
click at [256, 191] on input "text" at bounding box center [287, 184] width 157 height 23
paste input "Physiotherapie für Hunde – alle Grundlagen auf einen Blick"
type input "Physiotherapie für Hunde – alle Grundlagen auf einen Blick"
click at [345, 218] on div "Apply" at bounding box center [356, 215] width 22 height 12
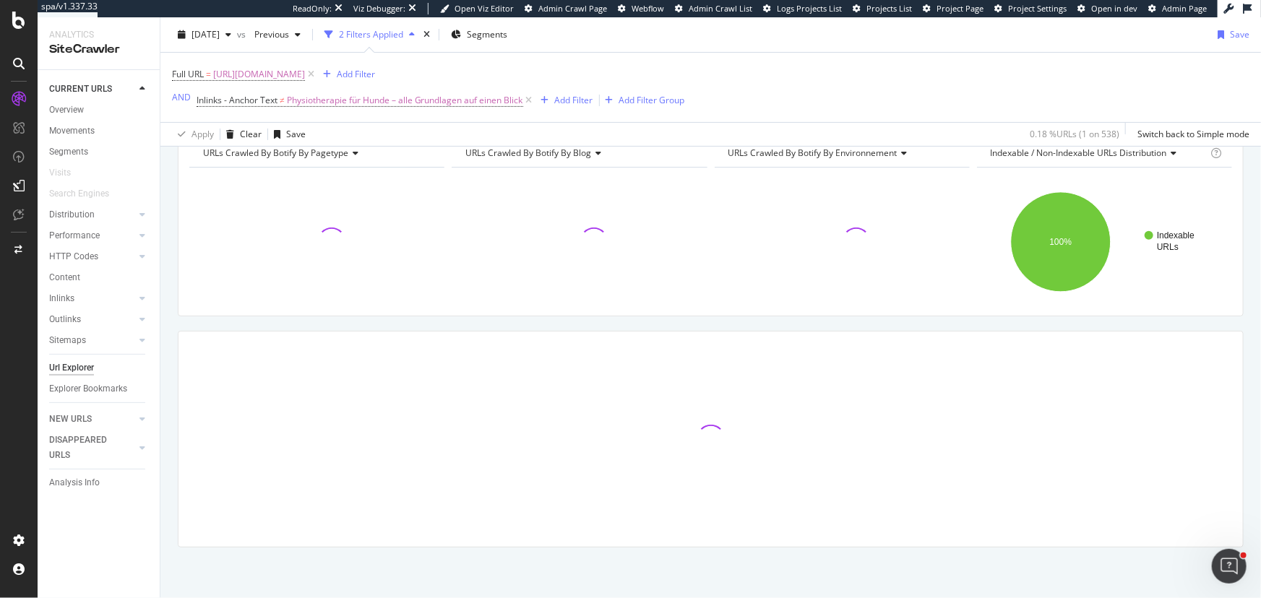
scroll to position [224, 0]
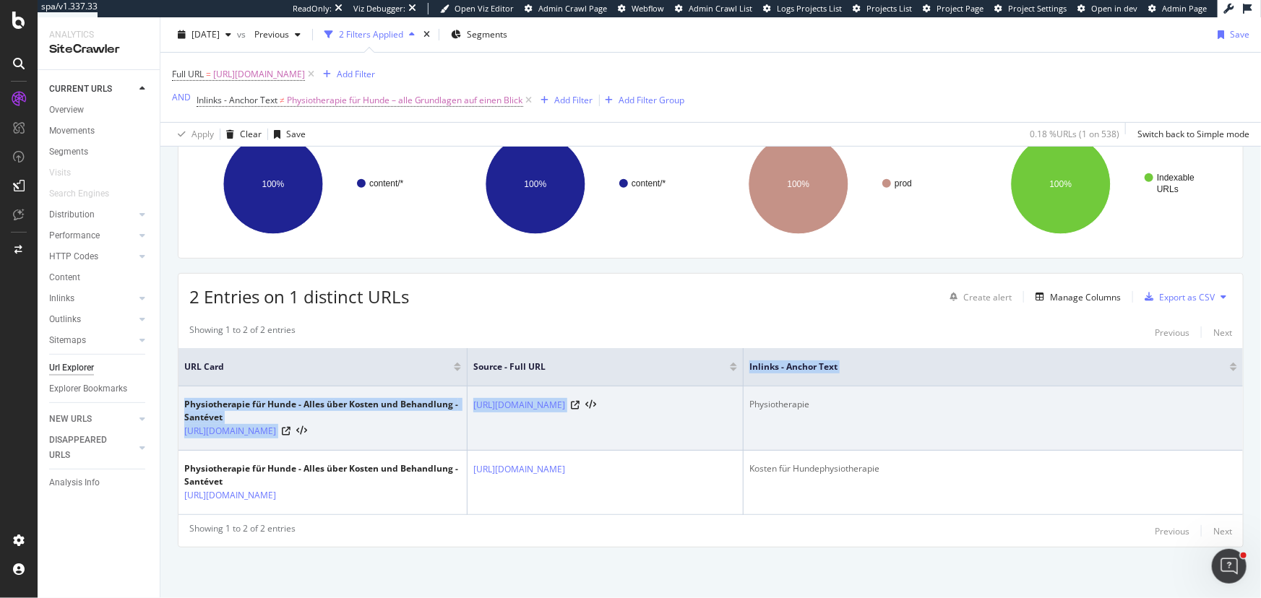
drag, startPoint x: 978, startPoint y: 383, endPoint x: 744, endPoint y: 415, distance: 236.3
click at [744, 415] on table "URL Card Source - Full URL Inlinks - Anchor Text Physiotherapie für Hunde - All…" at bounding box center [710, 431] width 1064 height 167
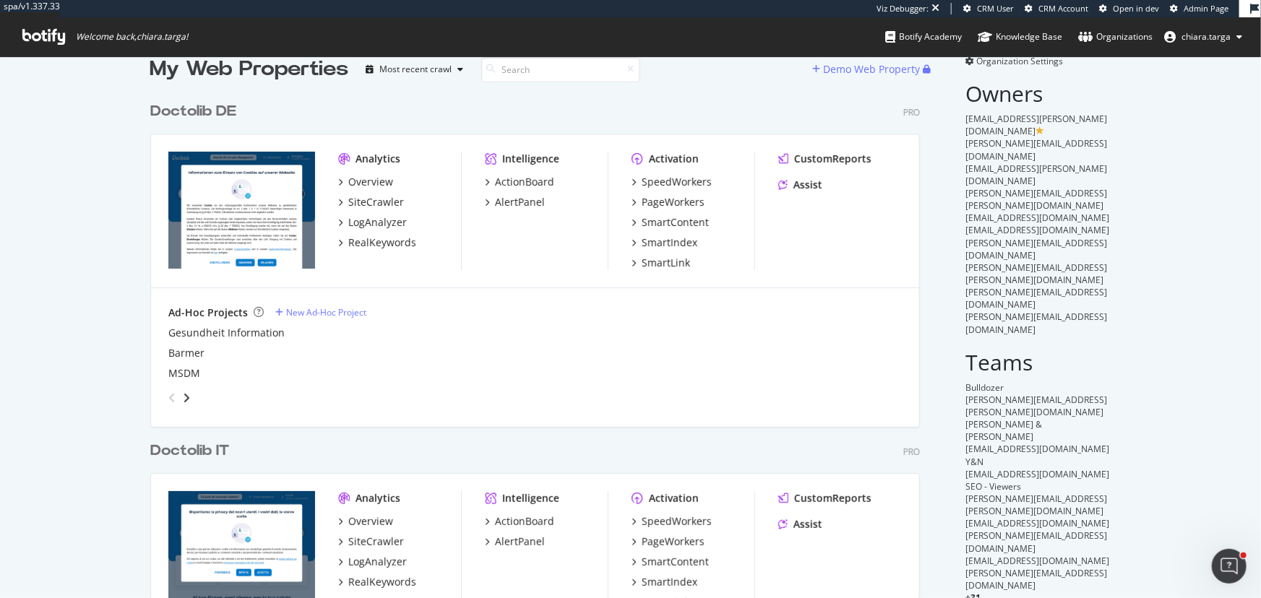
scroll to position [65, 0]
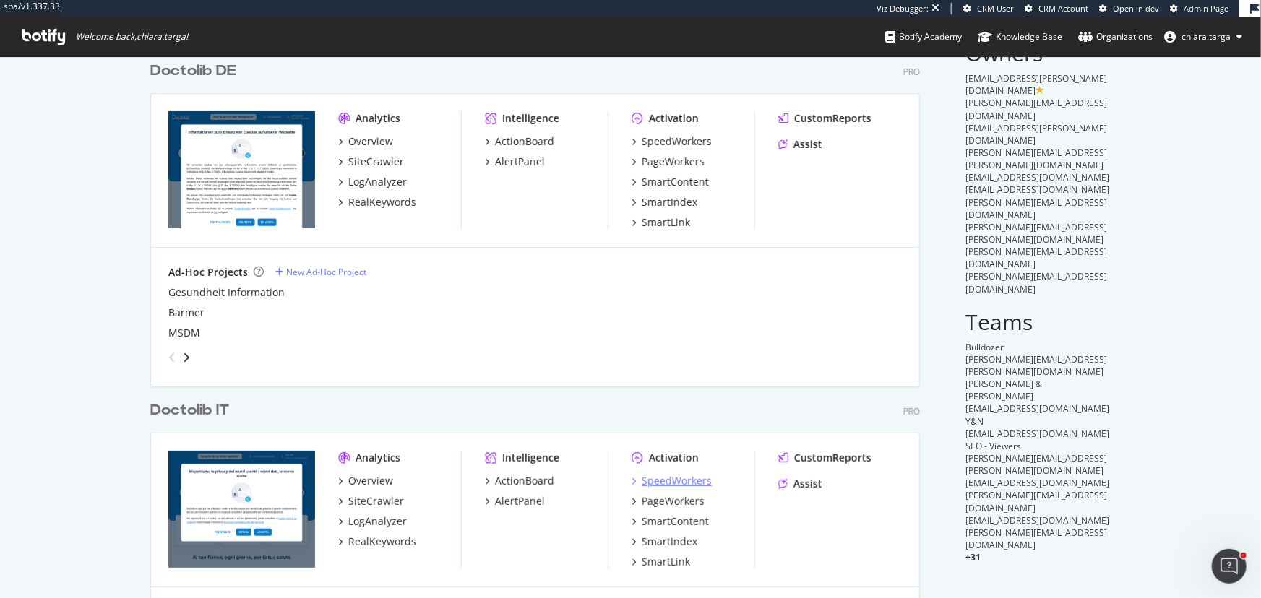
click at [681, 484] on div "SpeedWorkers" at bounding box center [676, 481] width 70 height 14
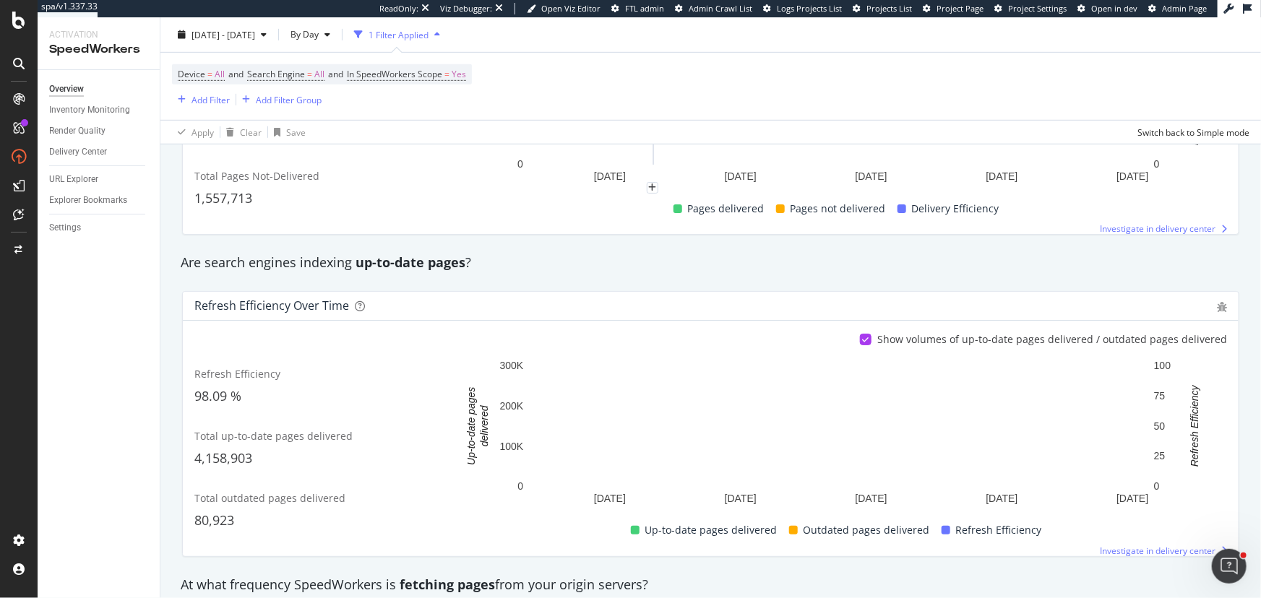
scroll to position [459, 0]
